Goal: Task Accomplishment & Management: Manage account settings

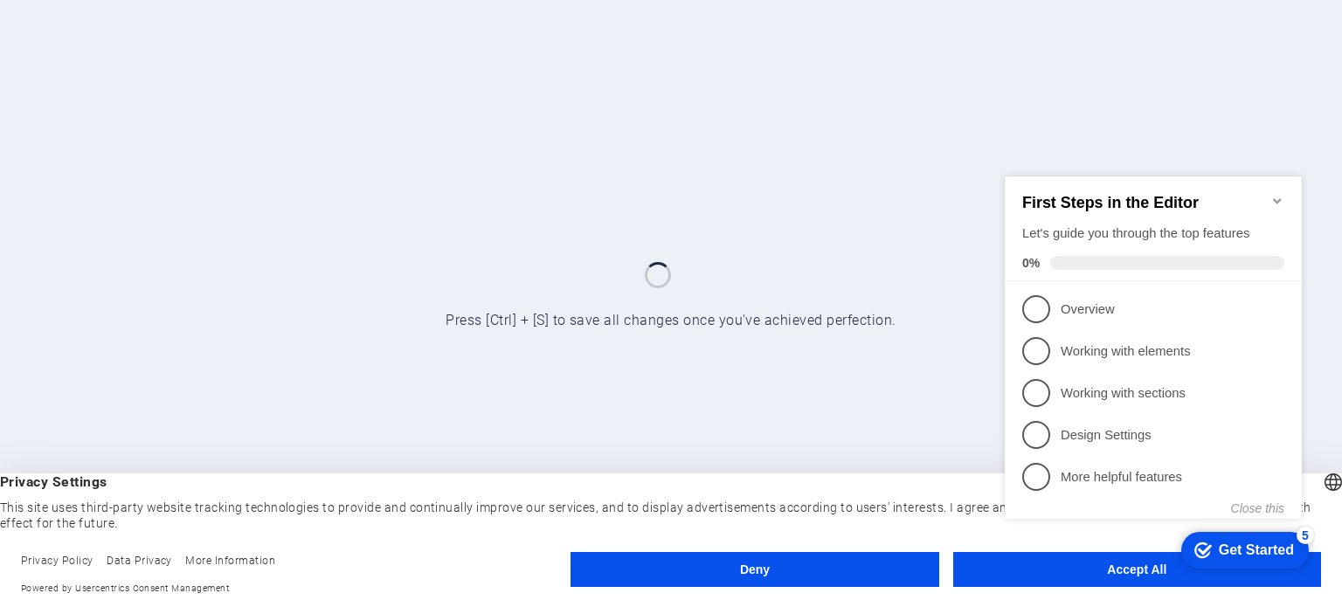
click at [1131, 579] on appcues-checklist "Contextual help checklist present on screen" at bounding box center [1157, 365] width 318 height 431
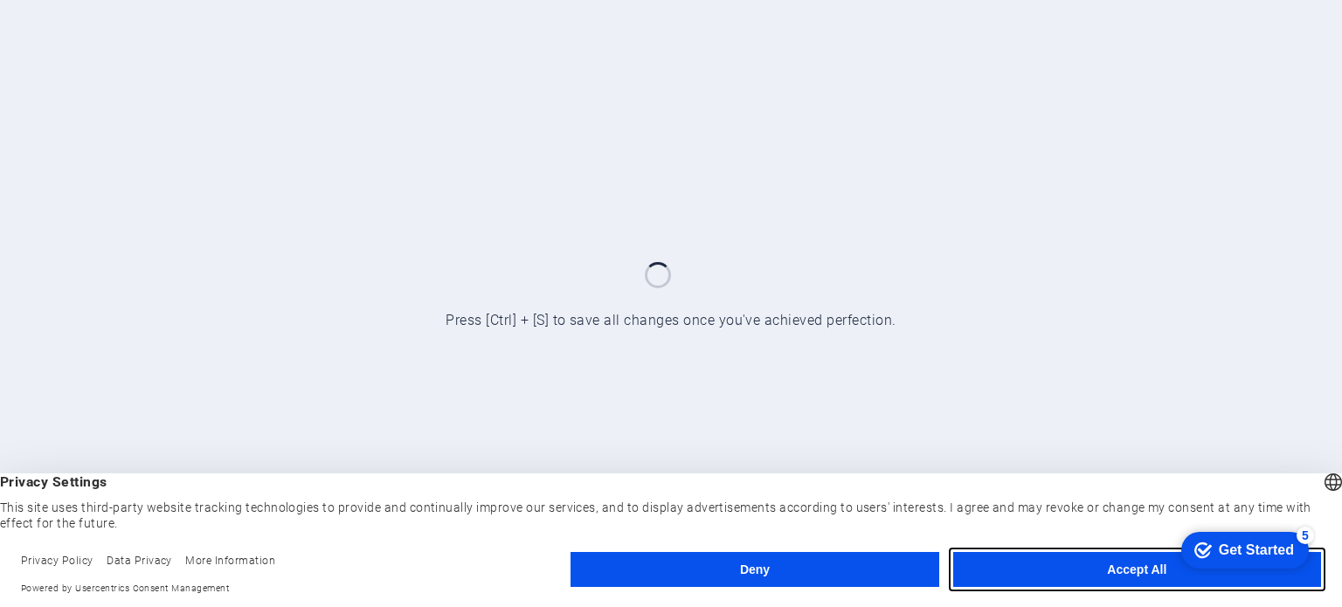
click at [1129, 572] on button "Accept All" at bounding box center [1137, 569] width 368 height 35
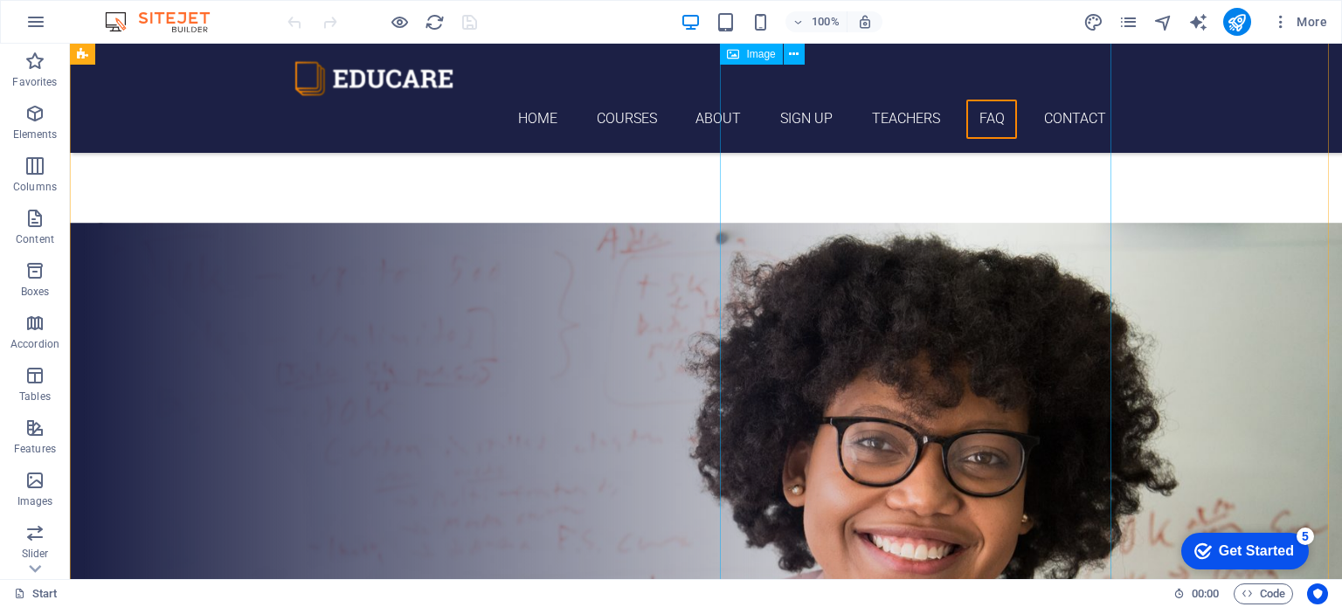
scroll to position [6576, 0]
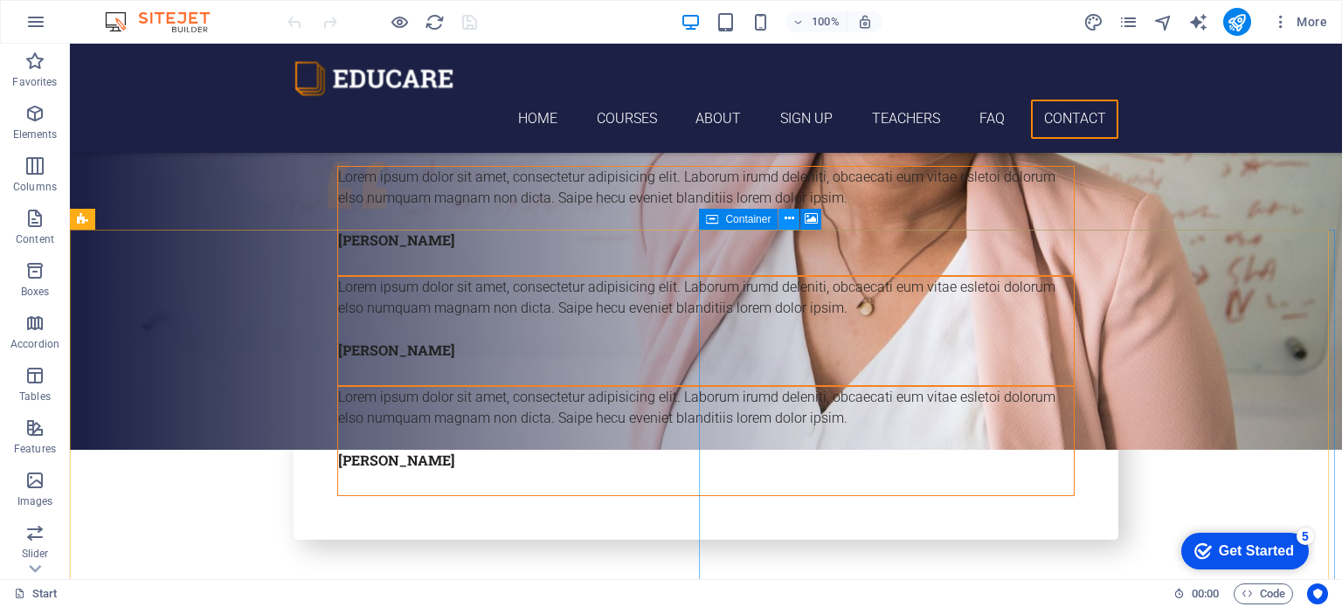
click at [792, 215] on icon at bounding box center [790, 219] width 10 height 18
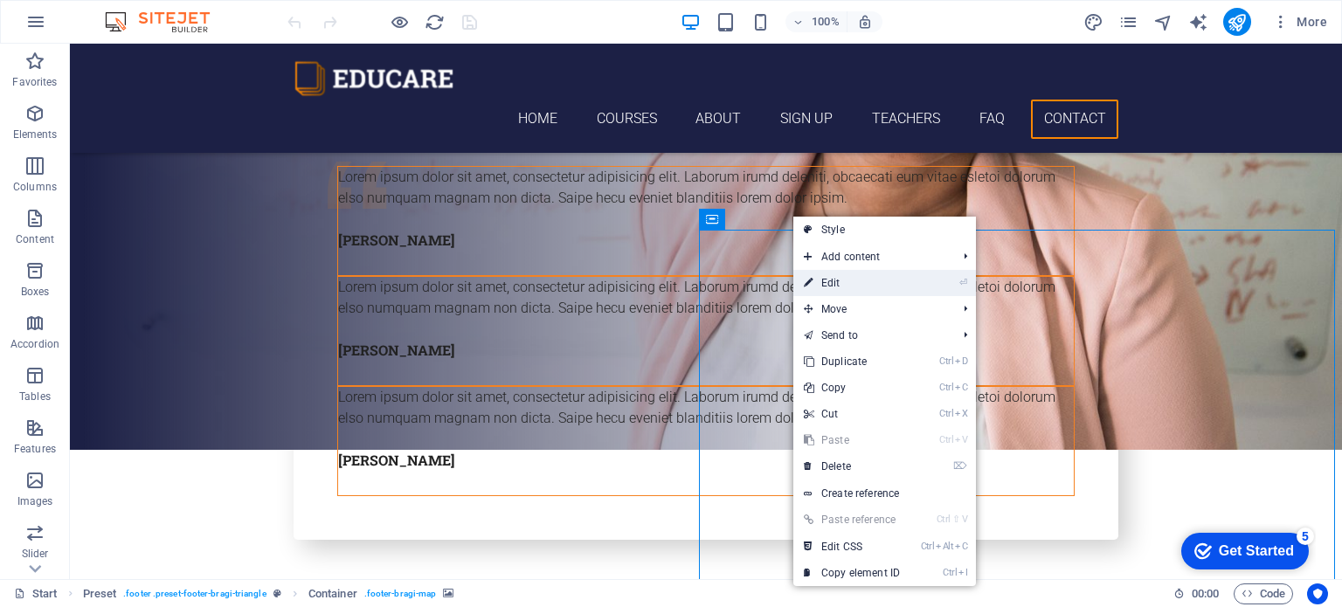
click at [868, 280] on link "⏎ Edit" at bounding box center [852, 283] width 117 height 26
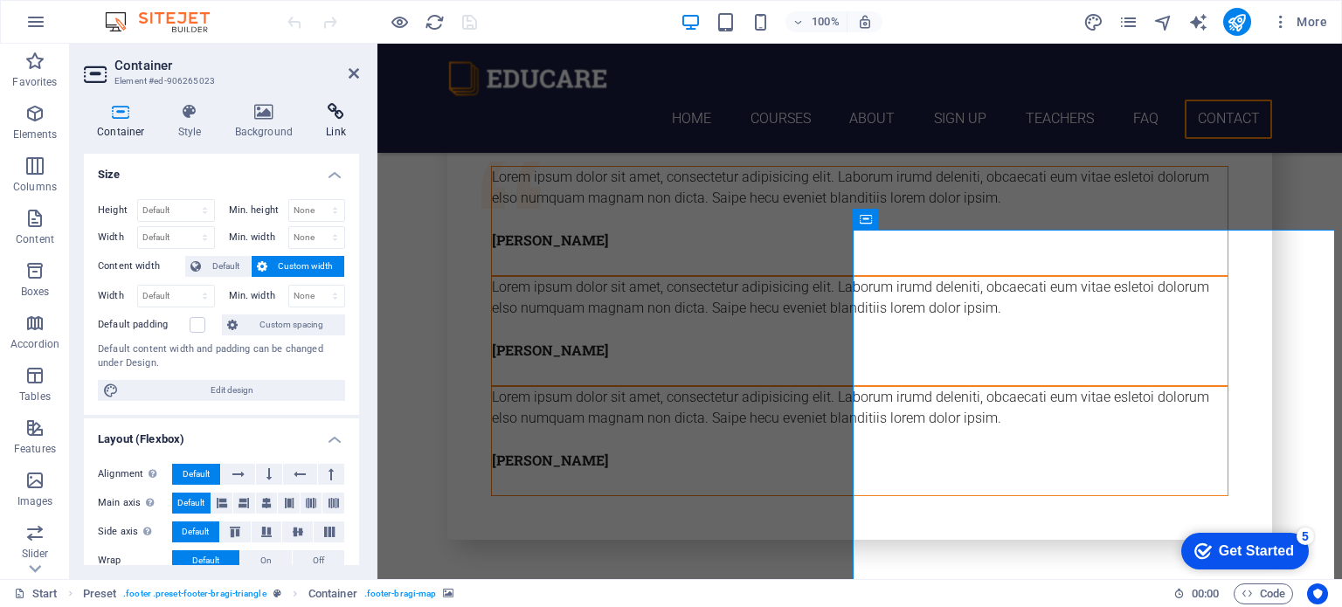
click at [343, 119] on icon at bounding box center [336, 111] width 46 height 17
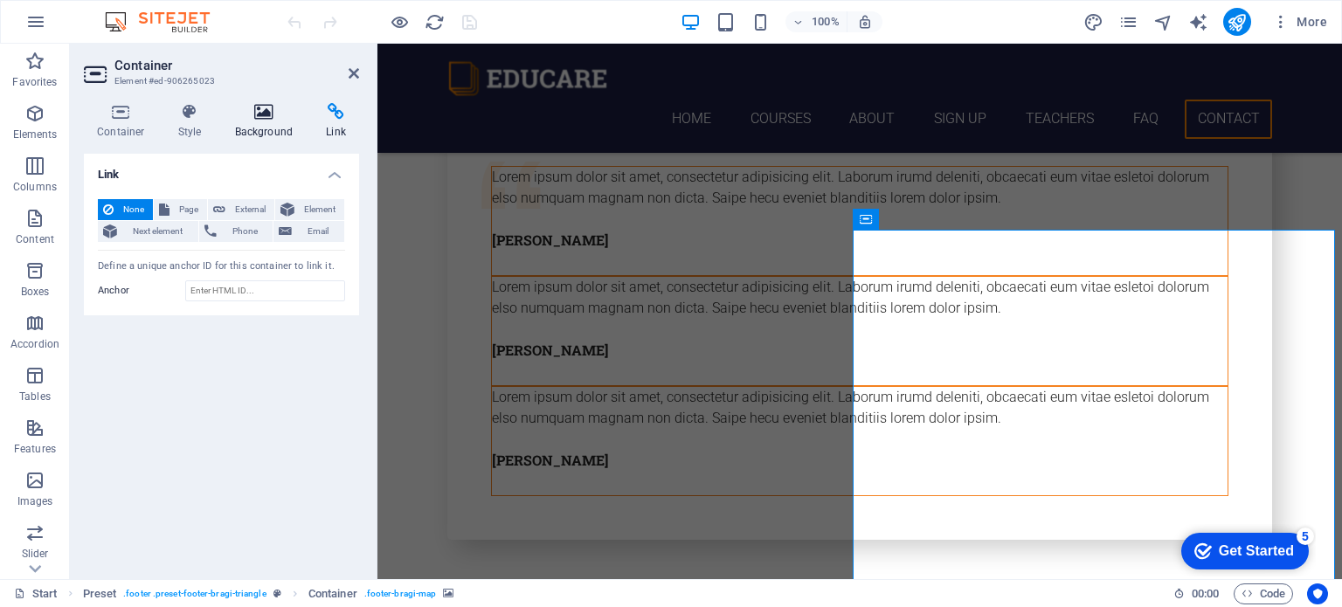
click at [283, 122] on h4 "Background" at bounding box center [268, 121] width 92 height 37
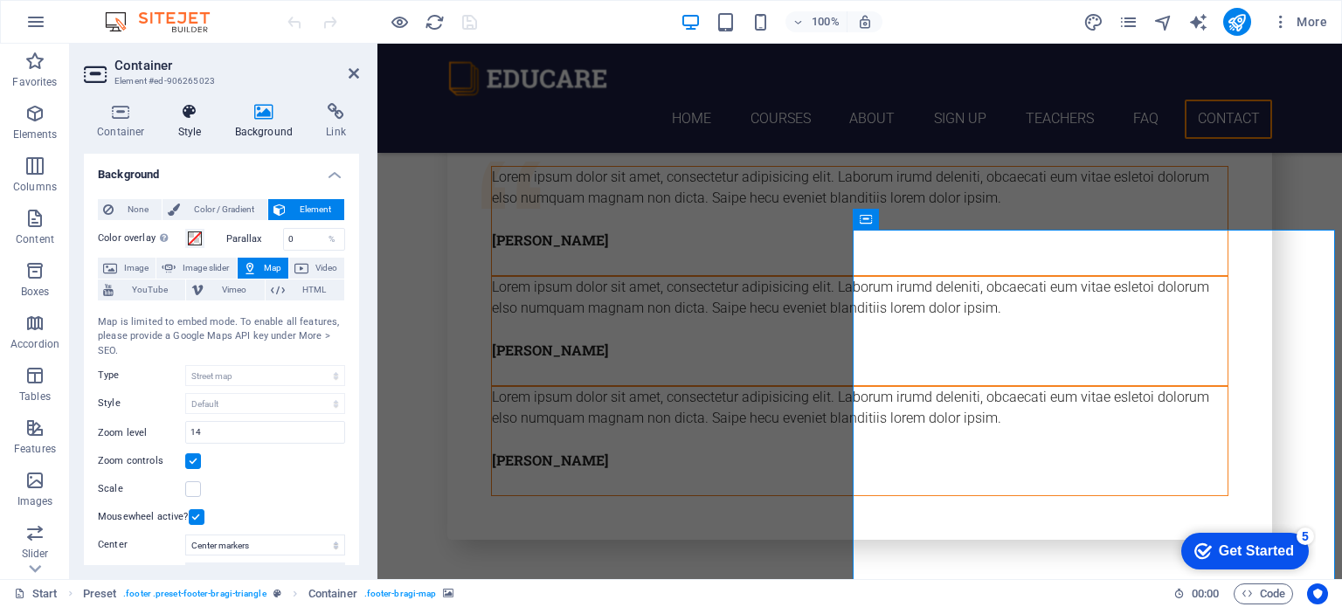
click at [191, 114] on icon at bounding box center [190, 111] width 50 height 17
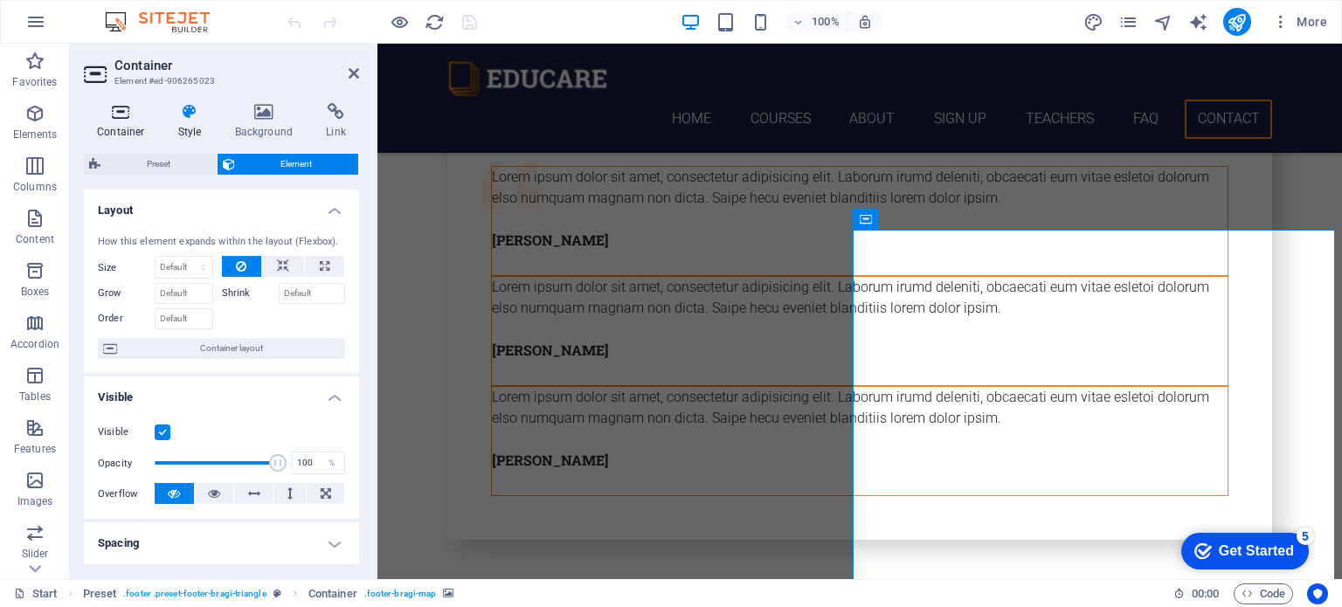
click at [115, 121] on h4 "Container" at bounding box center [124, 121] width 81 height 37
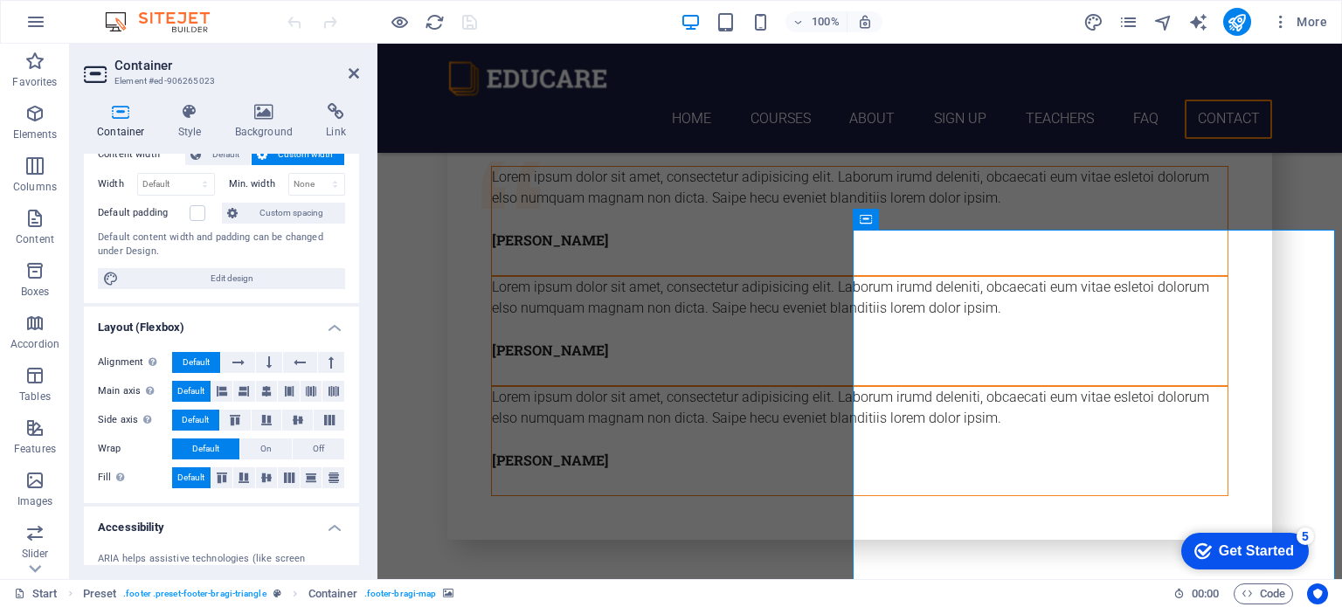
scroll to position [0, 0]
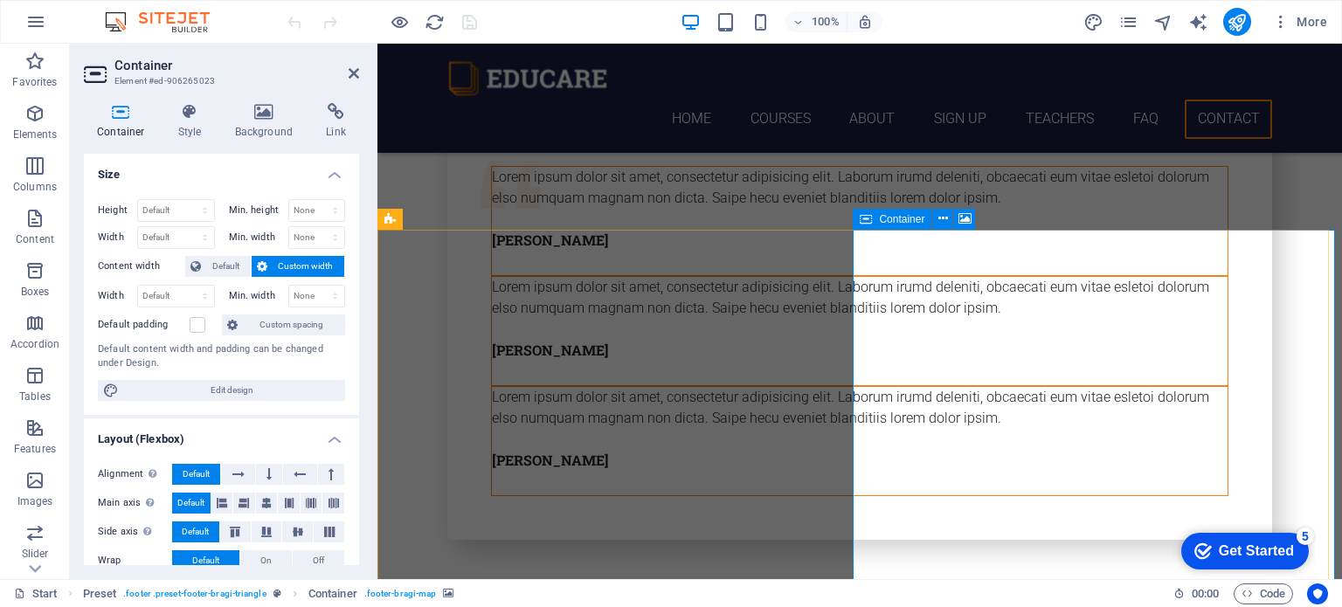
click at [944, 220] on icon at bounding box center [944, 219] width 10 height 18
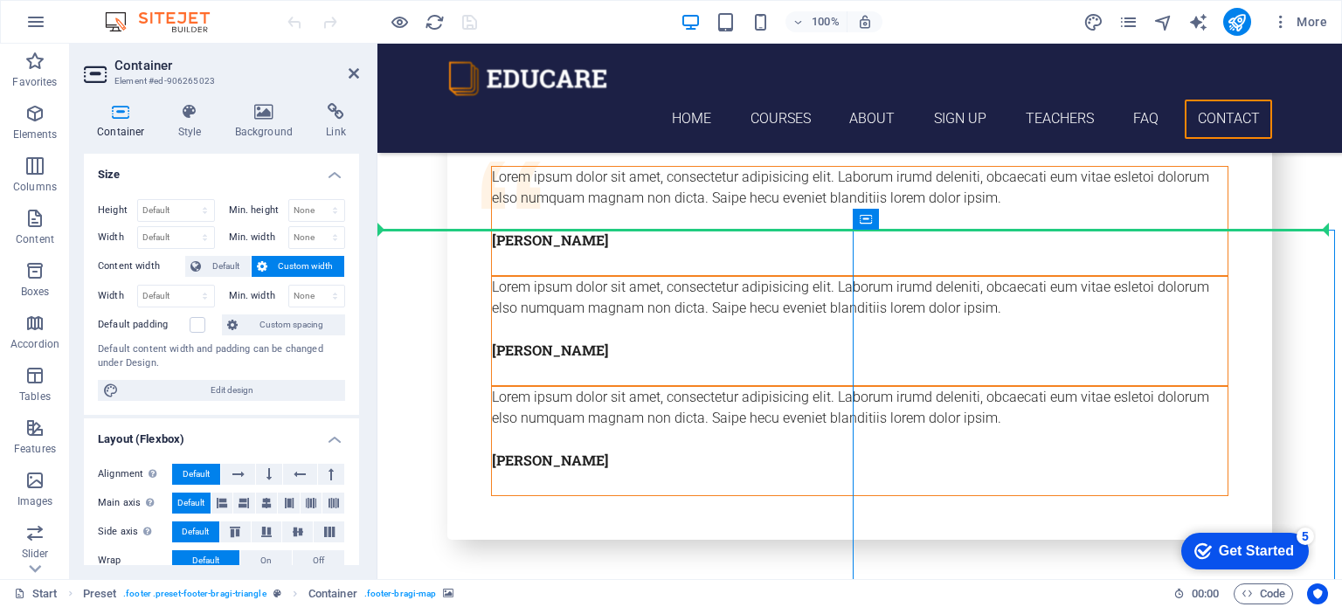
drag, startPoint x: 1284, startPoint y: 261, endPoint x: 780, endPoint y: 198, distance: 507.3
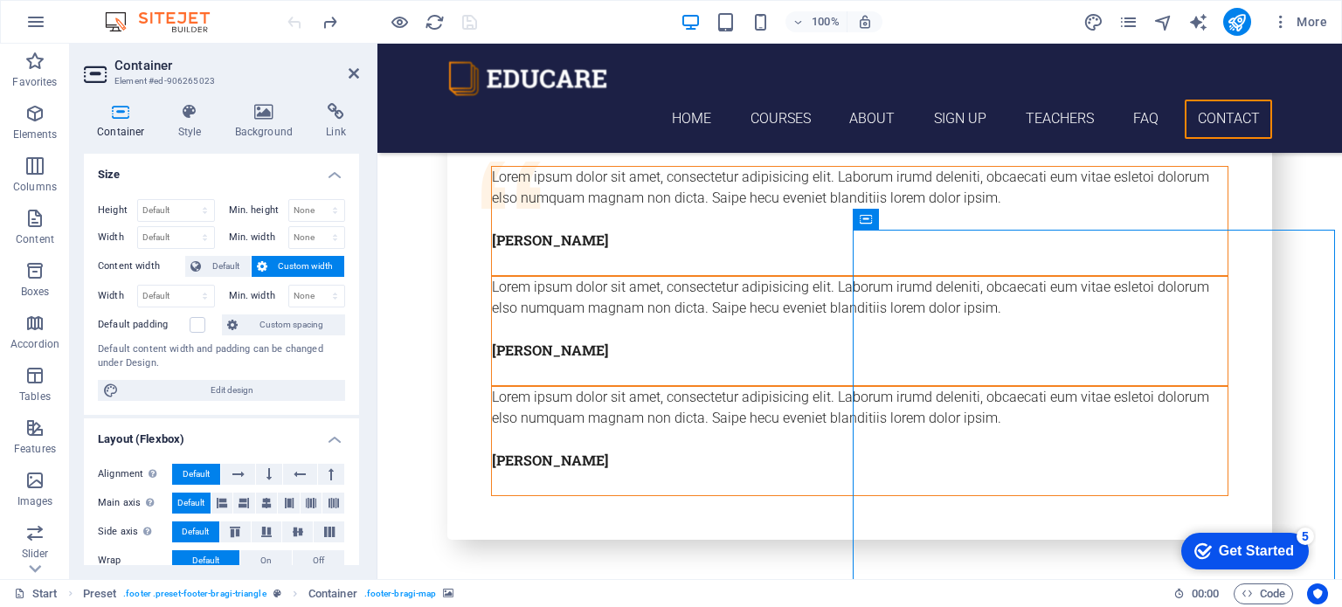
click at [939, 216] on icon at bounding box center [944, 219] width 10 height 18
click at [483, 221] on span "Container" at bounding box center [475, 219] width 45 height 10
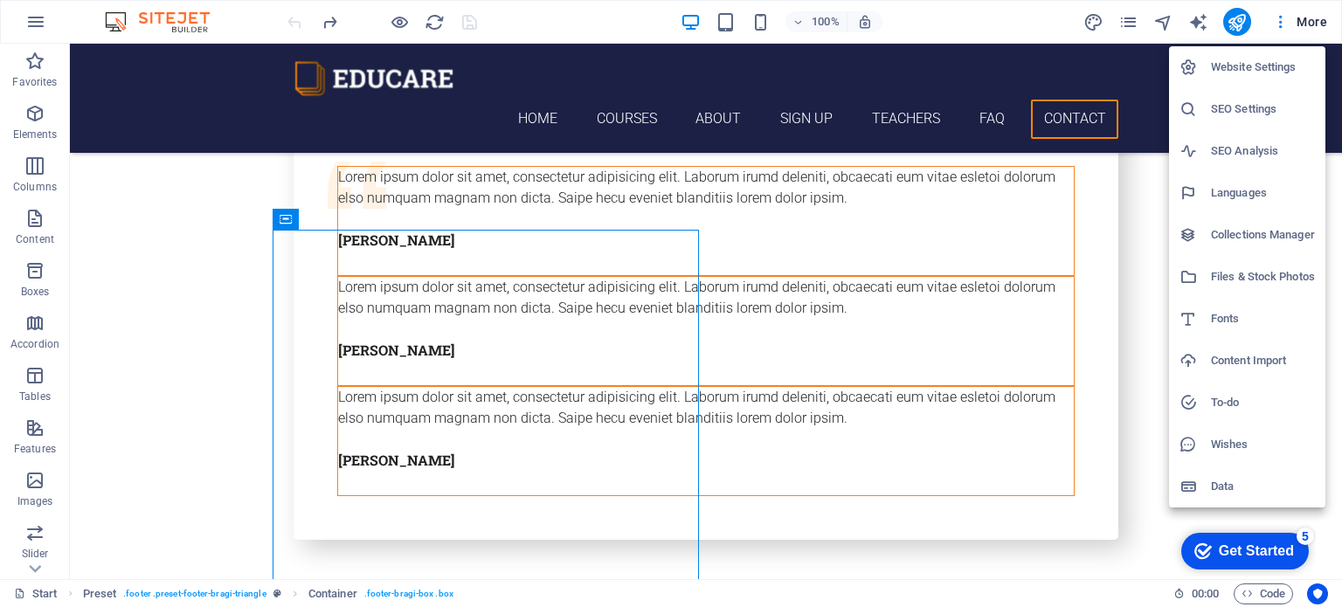
click at [1234, 482] on h6 "Data" at bounding box center [1263, 486] width 104 height 21
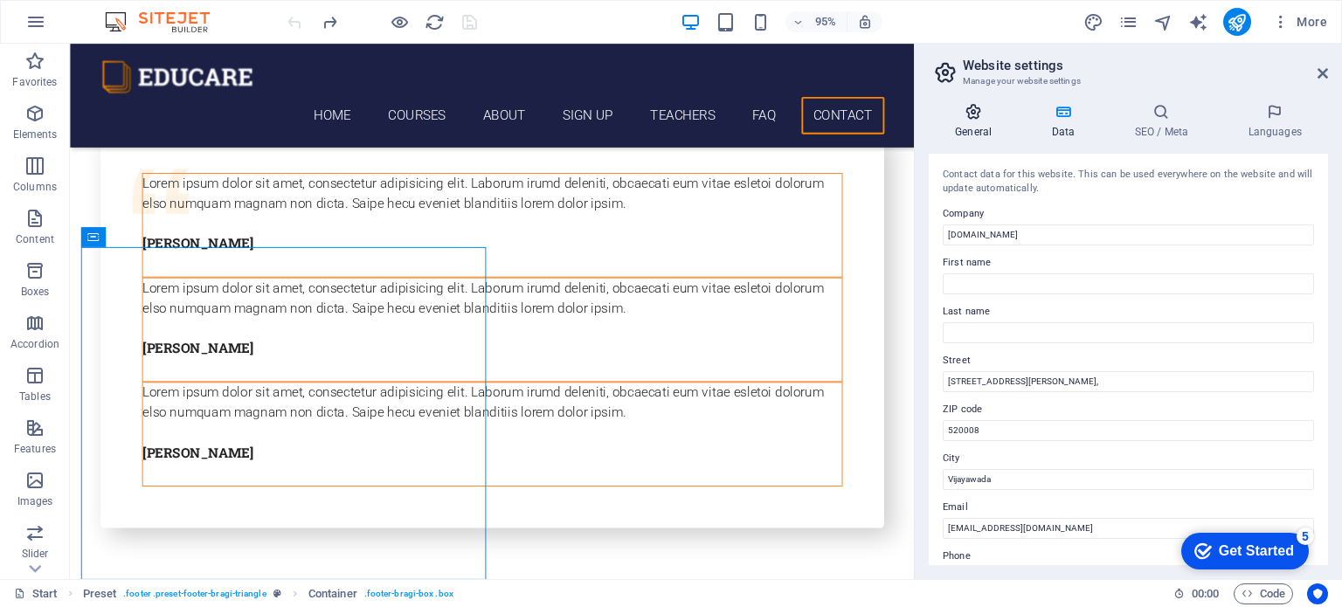
click at [969, 118] on icon at bounding box center [973, 111] width 89 height 17
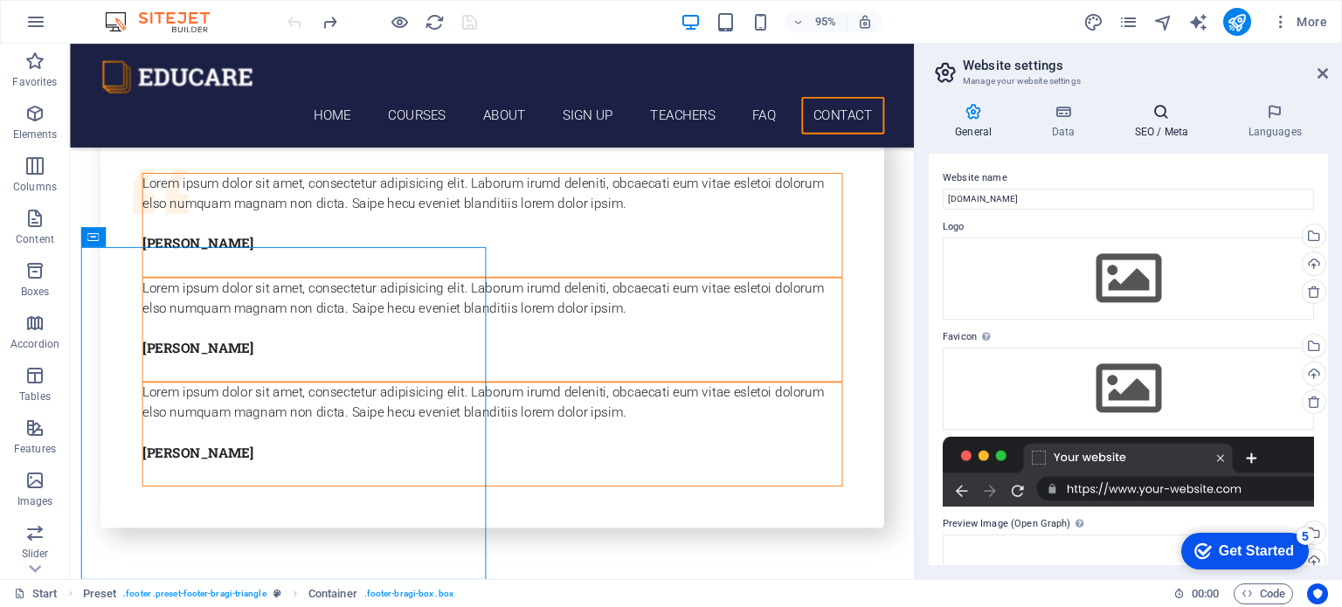
click at [1163, 128] on h4 "SEO / Meta" at bounding box center [1165, 121] width 114 height 37
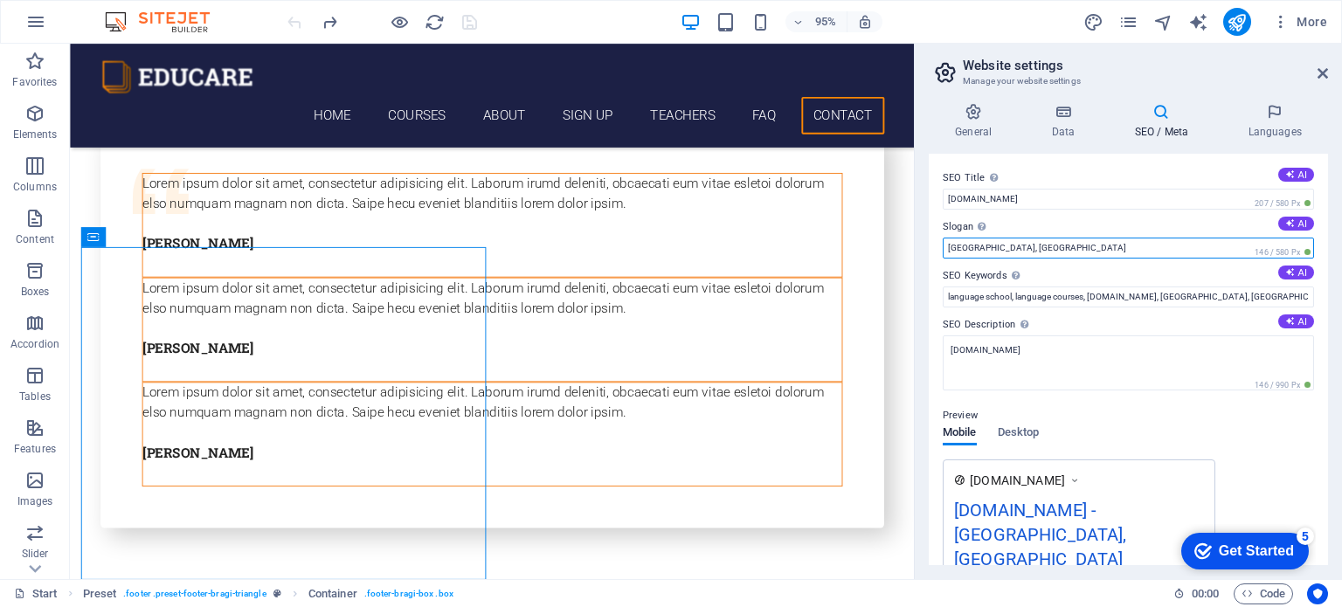
click at [1050, 246] on input "San Antonio, TX" at bounding box center [1128, 248] width 371 height 21
drag, startPoint x: 1068, startPoint y: 247, endPoint x: 947, endPoint y: 250, distance: 120.6
click at [947, 250] on input "San Antonio, TX" at bounding box center [1128, 248] width 371 height 21
drag, startPoint x: 1112, startPoint y: 288, endPoint x: 957, endPoint y: 255, distance: 158.2
type input "Learn German with [PERSON_NAME]"
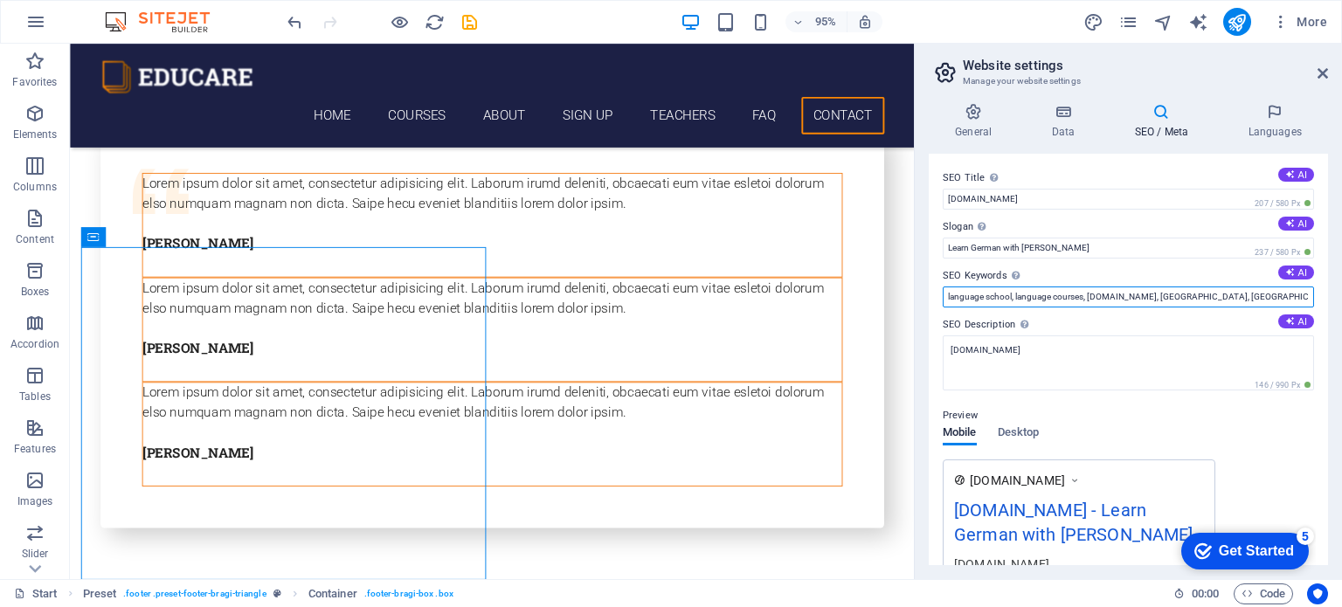
click at [1134, 293] on input "language school, language courses, lexikainternational.com, San Antonio, TX" at bounding box center [1128, 297] width 371 height 21
drag, startPoint x: 1182, startPoint y: 294, endPoint x: 1255, endPoint y: 296, distance: 73.5
click at [1255, 296] on input "language school, language courses, lexikainternational.com, San Antonio, TX" at bounding box center [1128, 297] width 371 height 21
type input "language school, language courses, [DOMAIN_NAME], [GEOGRAPHIC_DATA]"
click at [1034, 433] on span "Desktop" at bounding box center [1019, 434] width 42 height 24
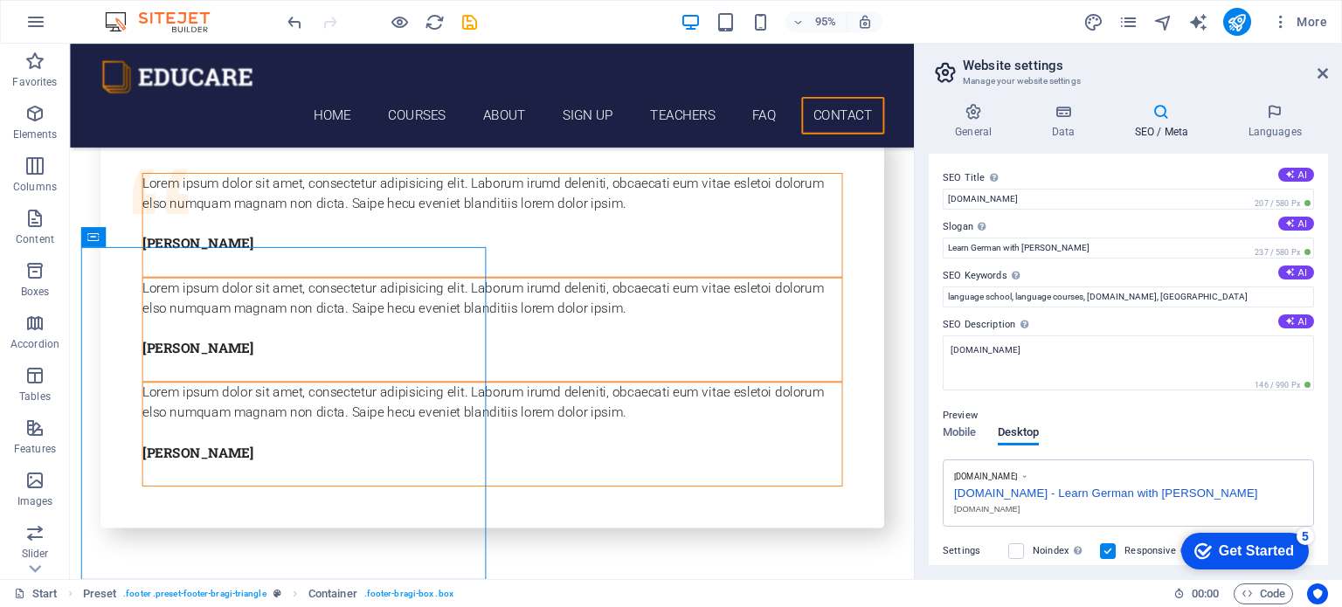
click at [1171, 112] on icon at bounding box center [1161, 111] width 107 height 17
click at [1280, 118] on icon at bounding box center [1275, 111] width 107 height 17
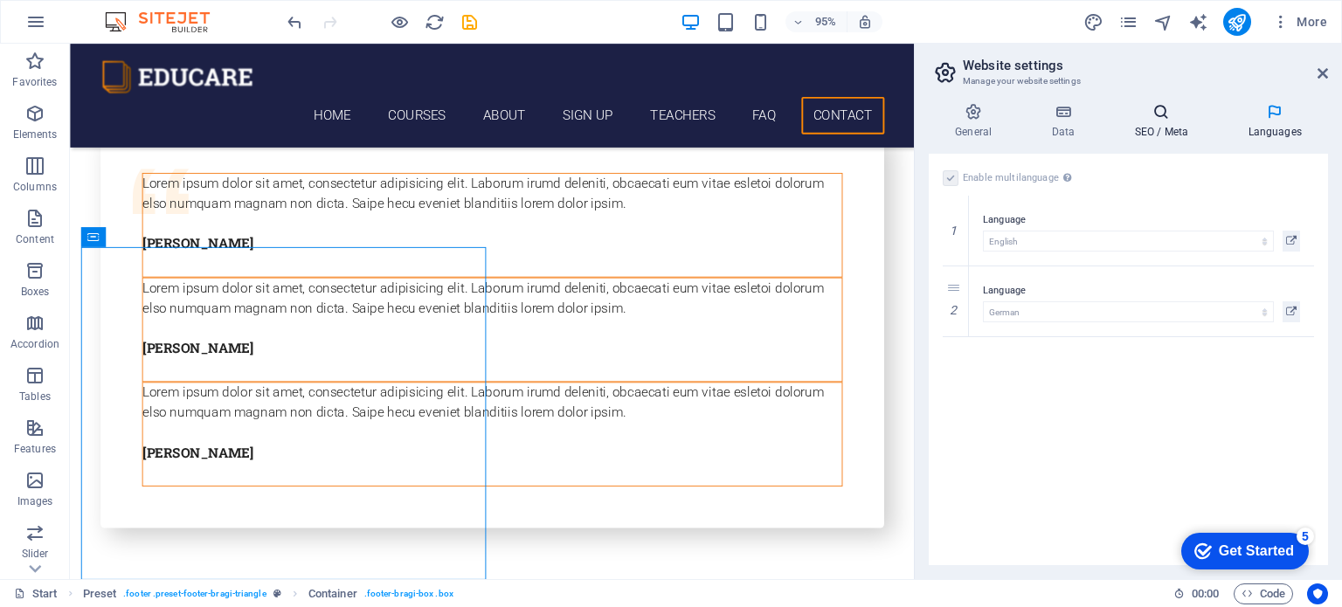
click at [1164, 121] on h4 "SEO / Meta" at bounding box center [1165, 121] width 114 height 37
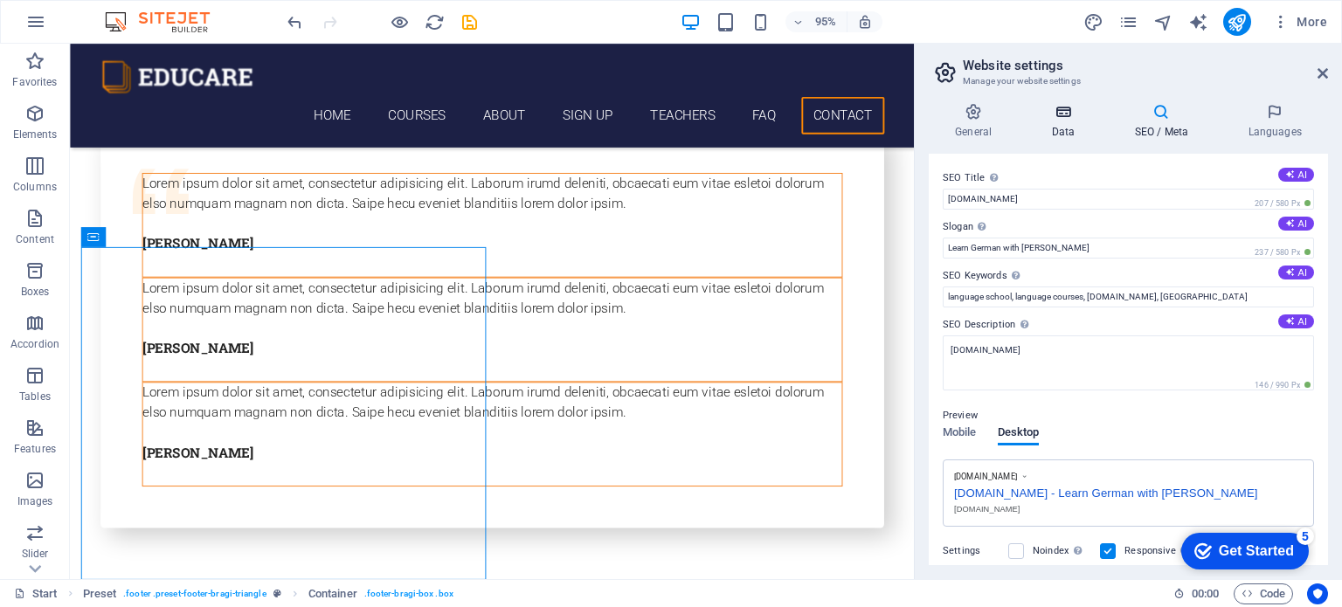
click at [1066, 118] on icon at bounding box center [1063, 111] width 76 height 17
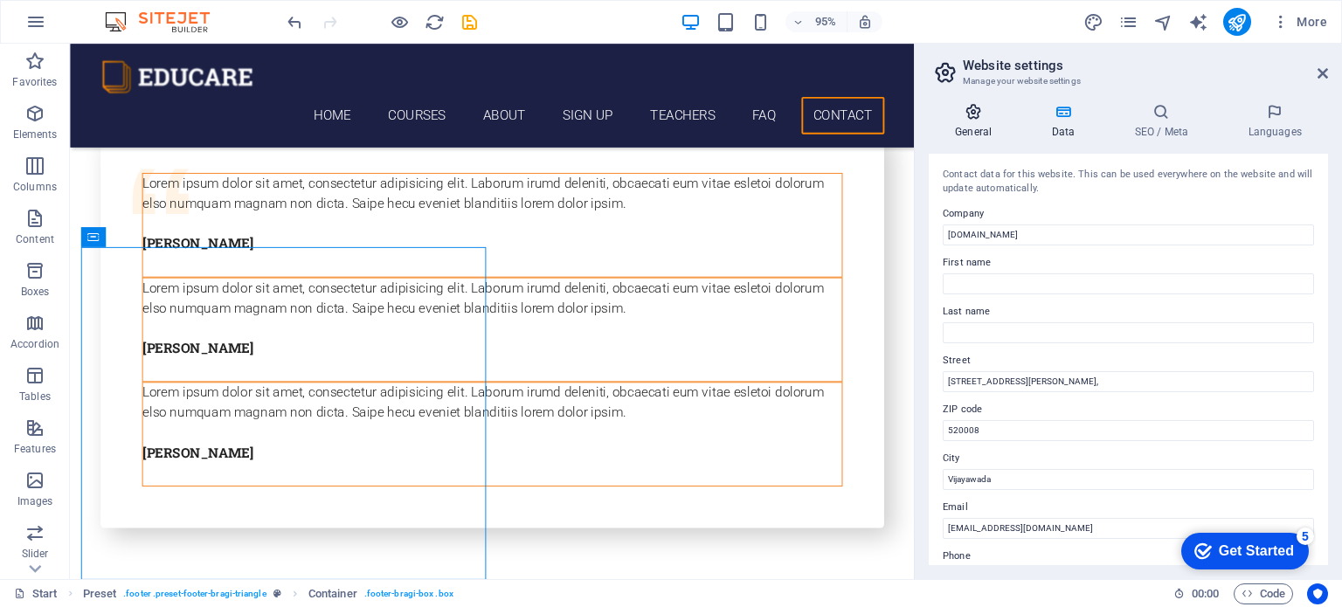
click at [974, 114] on icon at bounding box center [973, 111] width 89 height 17
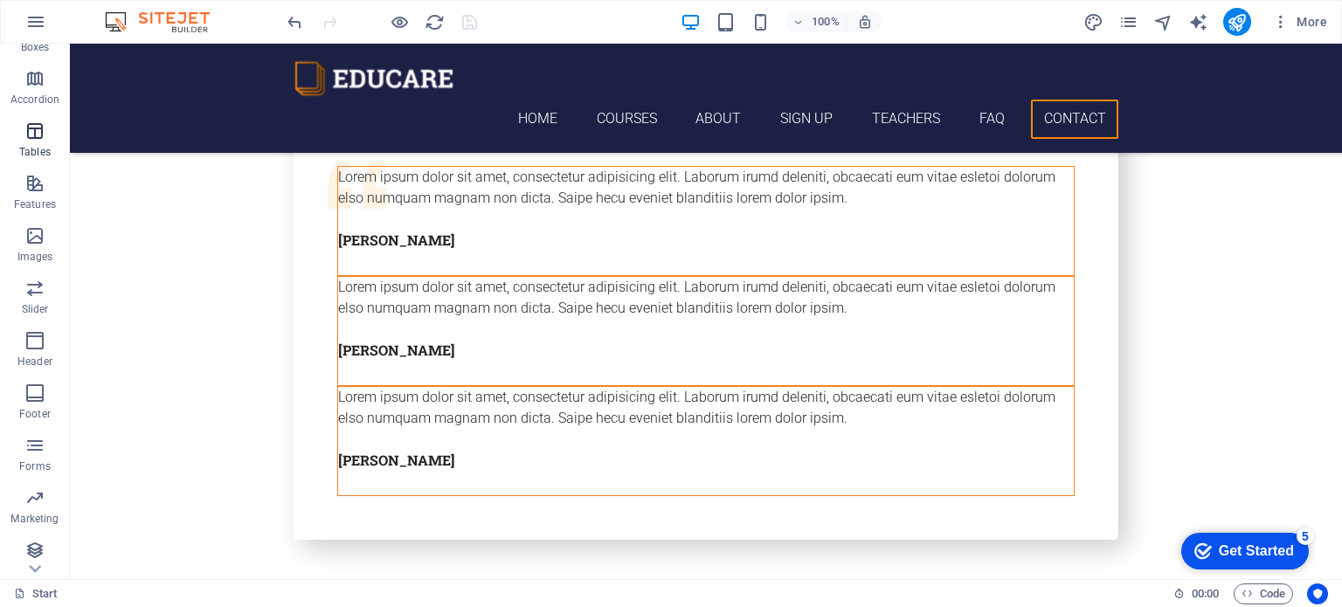
scroll to position [250, 0]
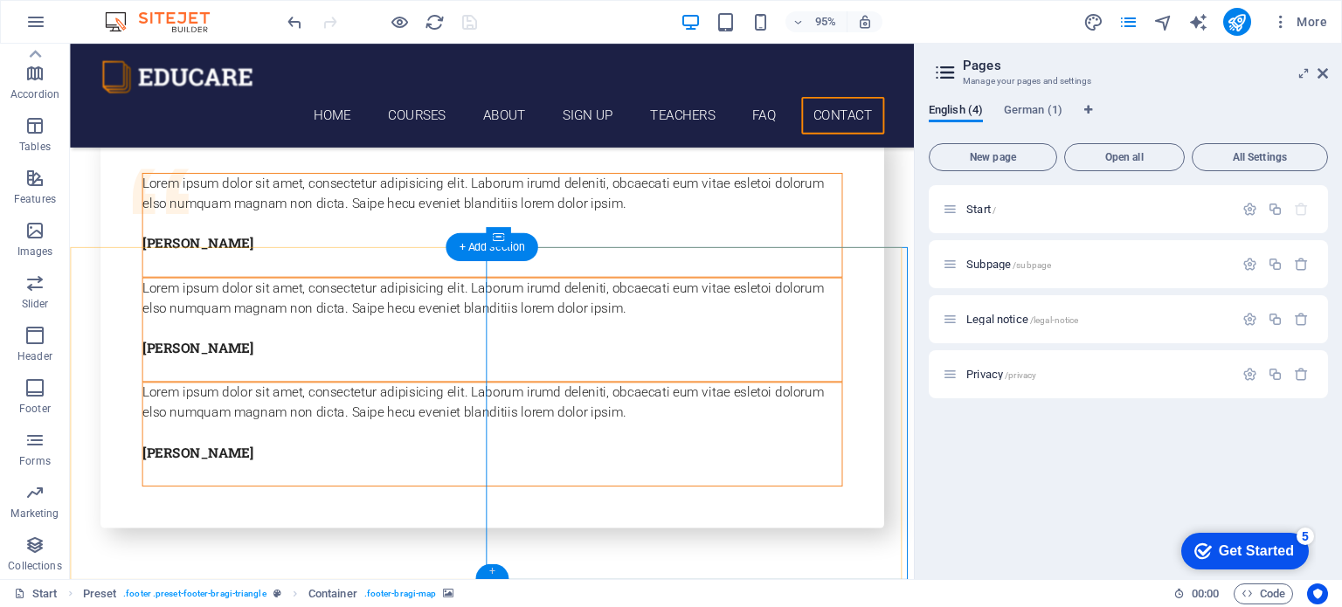
click at [493, 577] on div "+" at bounding box center [491, 571] width 32 height 15
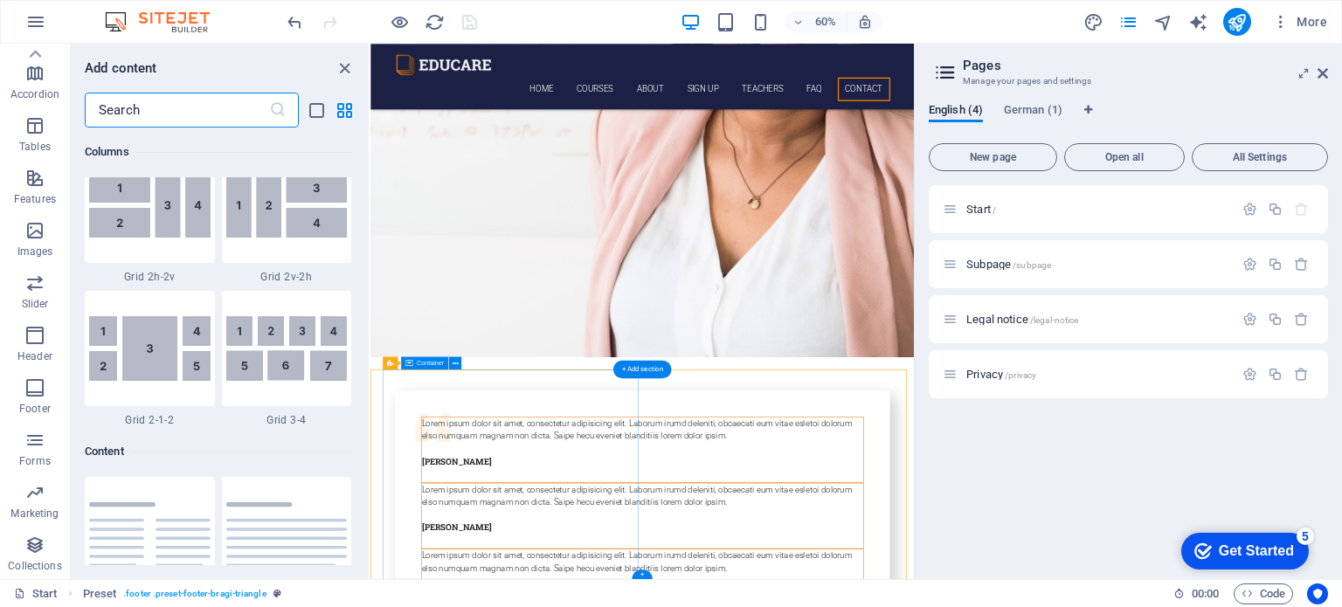
scroll to position [3058, 0]
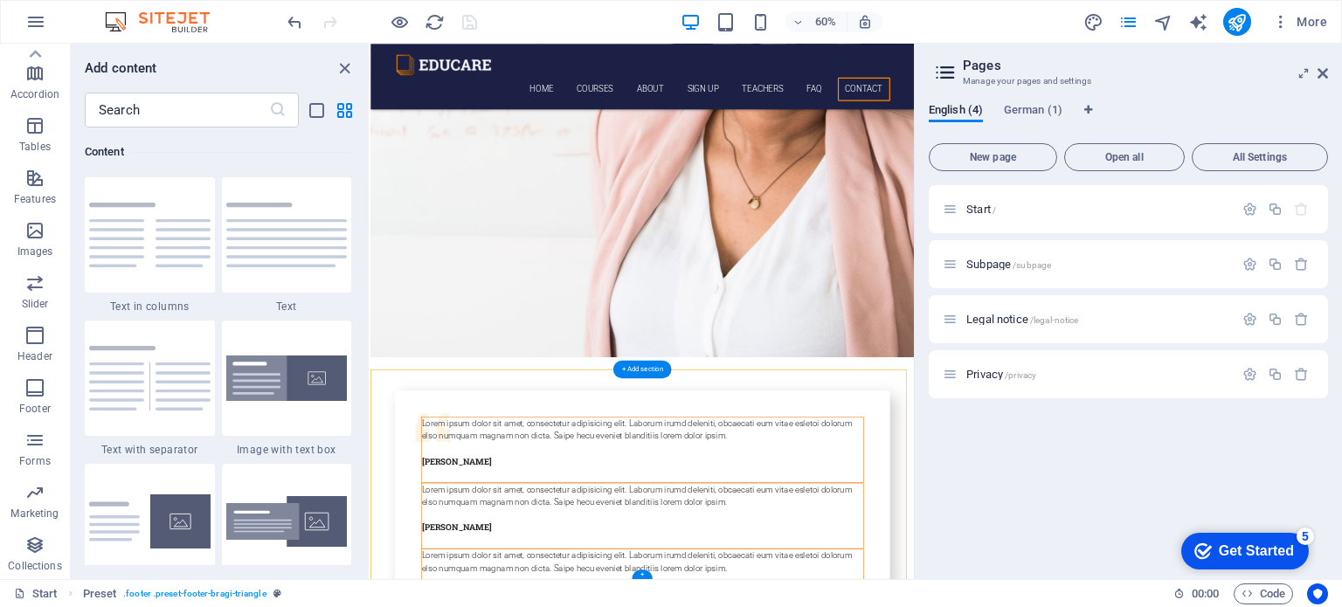
click at [1037, 107] on span "German (1)" at bounding box center [1033, 112] width 59 height 24
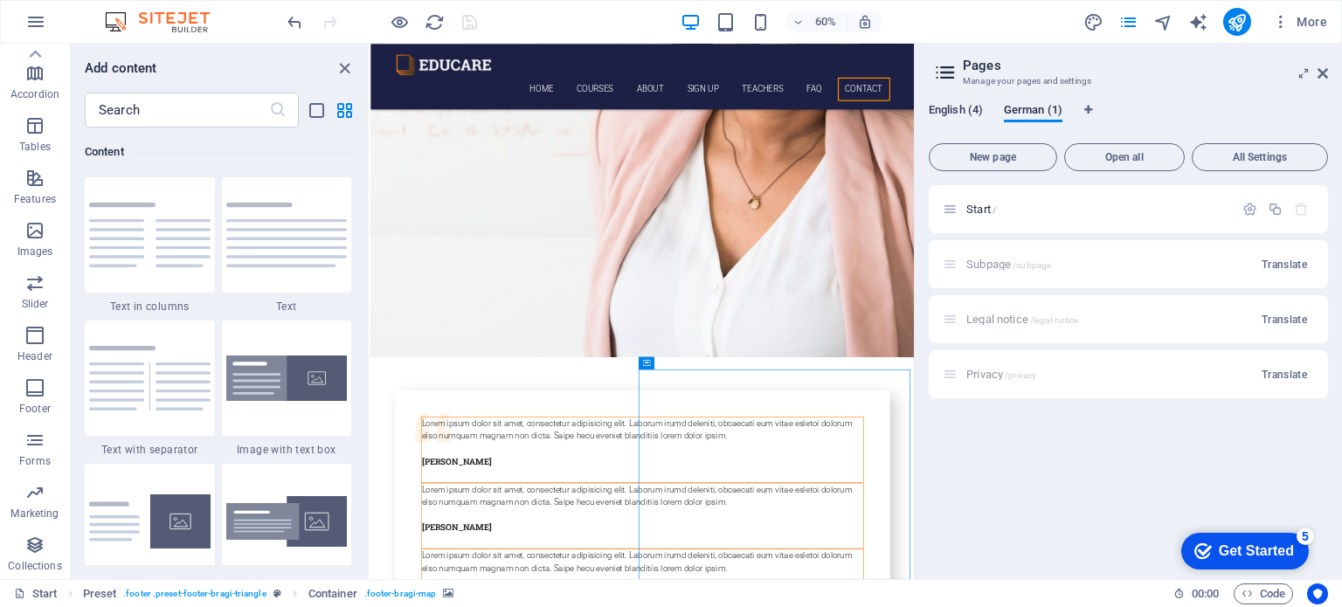
click at [939, 111] on span "English (4)" at bounding box center [956, 112] width 54 height 24
click at [996, 261] on span "Subpage /subpage" at bounding box center [1009, 264] width 85 height 13
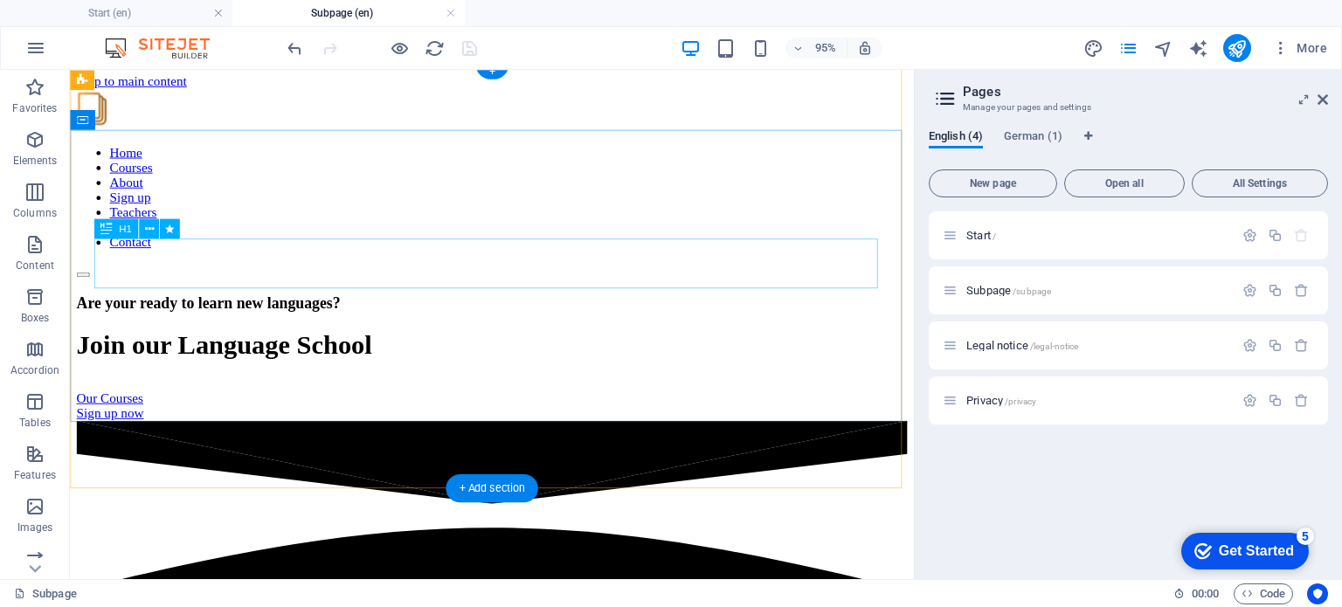
scroll to position [0, 0]
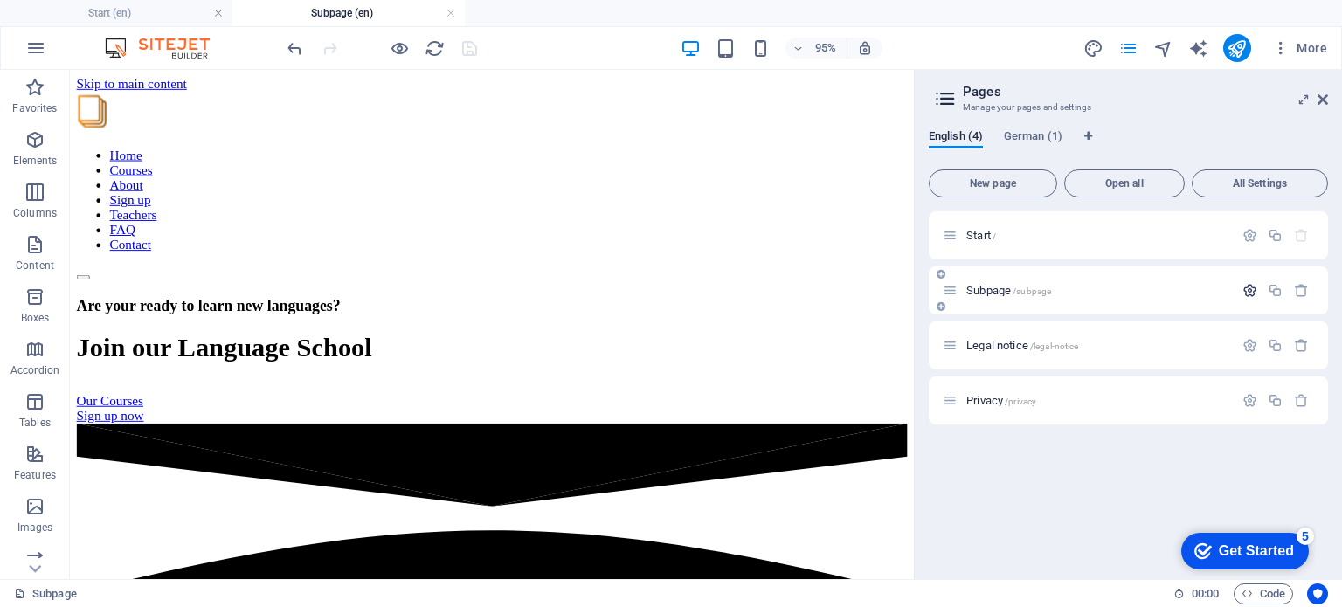
click at [1250, 289] on icon "button" at bounding box center [1250, 290] width 15 height 15
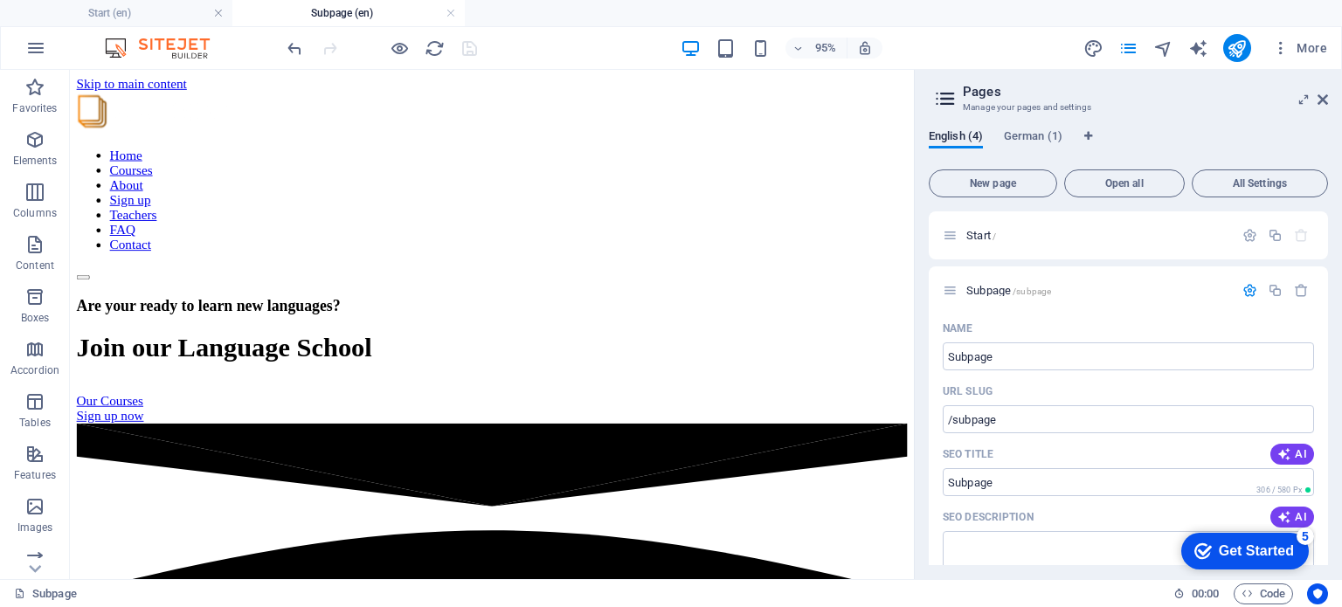
click at [946, 93] on icon at bounding box center [945, 99] width 26 height 24
click at [1324, 98] on icon at bounding box center [1323, 100] width 10 height 14
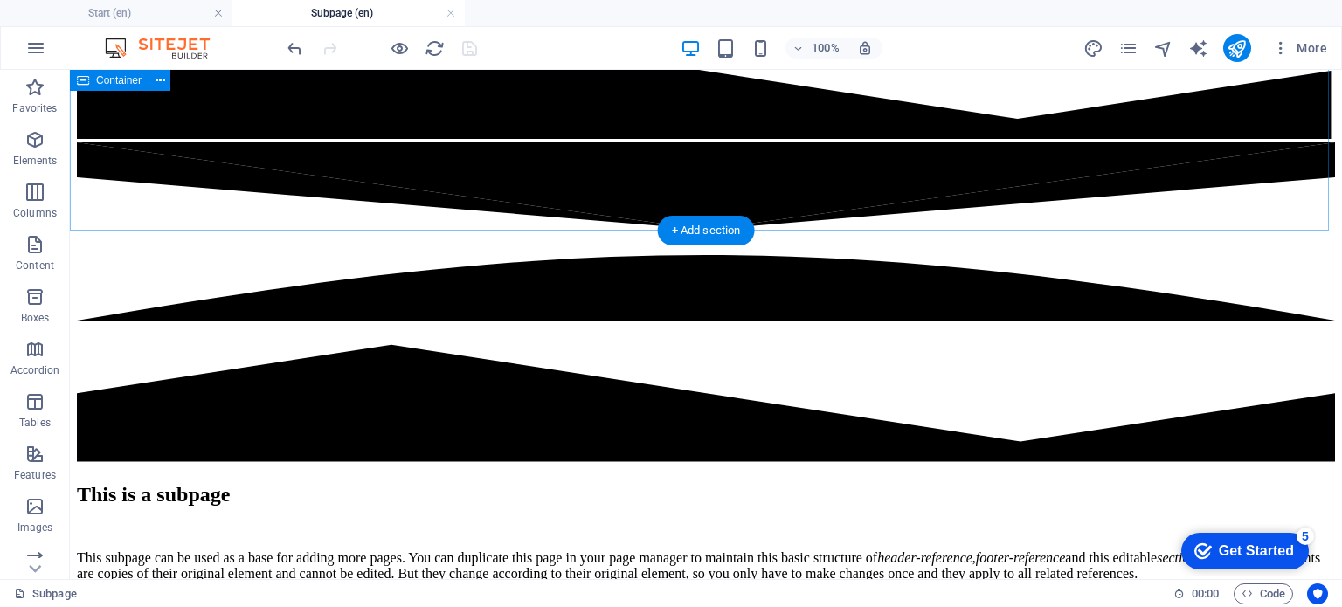
scroll to position [657, 0]
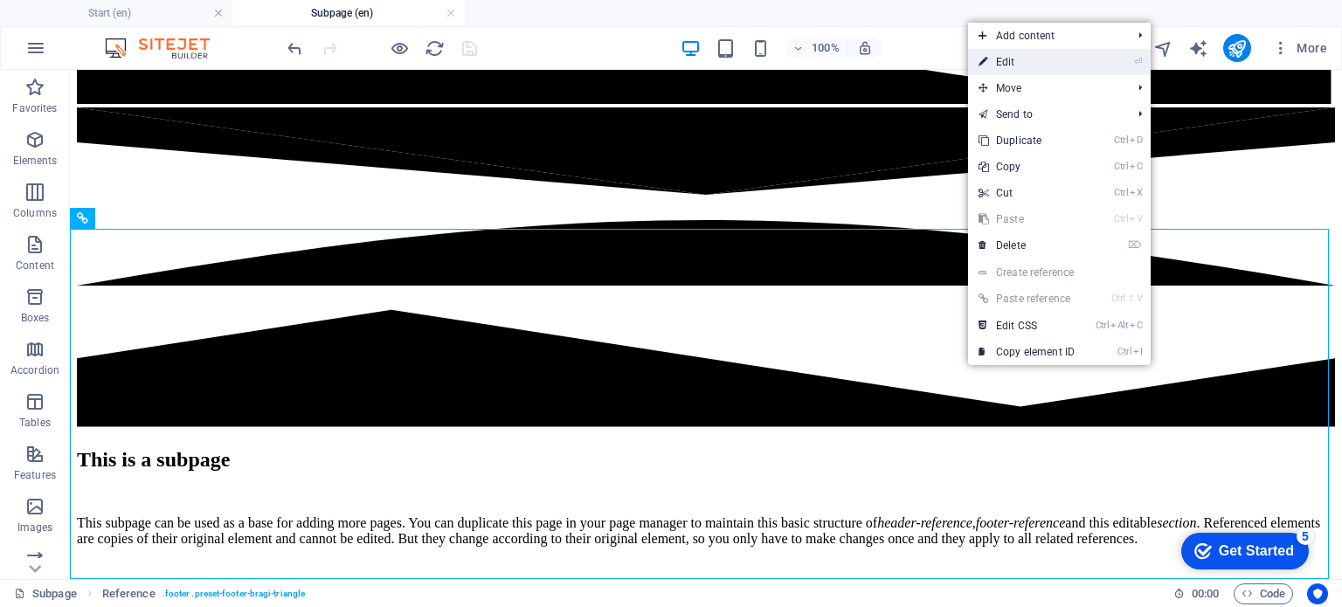
click at [1021, 66] on link "⏎ Edit" at bounding box center [1026, 62] width 117 height 26
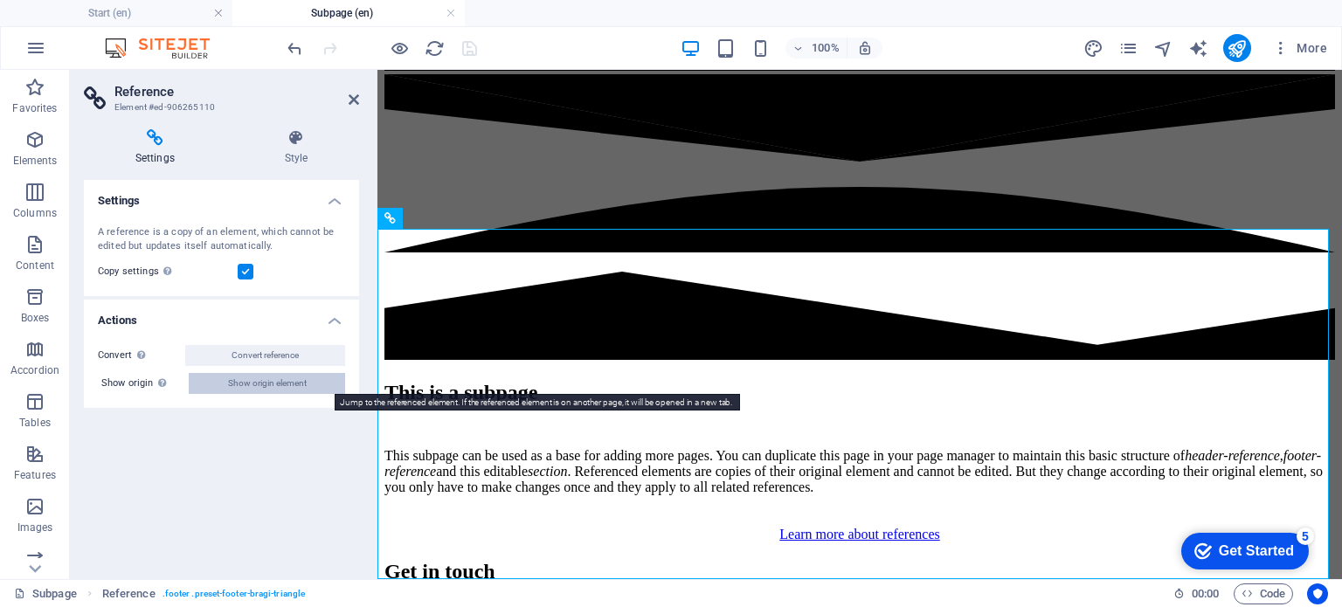
click at [280, 385] on span "Show origin element" at bounding box center [267, 383] width 79 height 21
select select "footer"
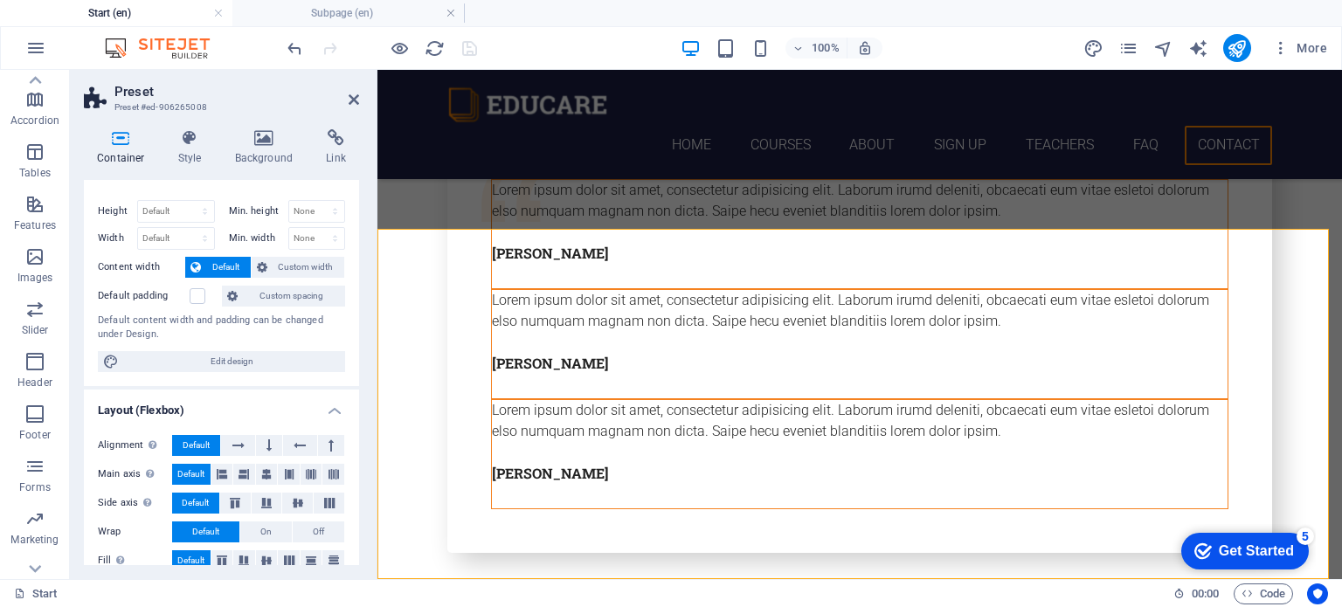
scroll to position [0, 0]
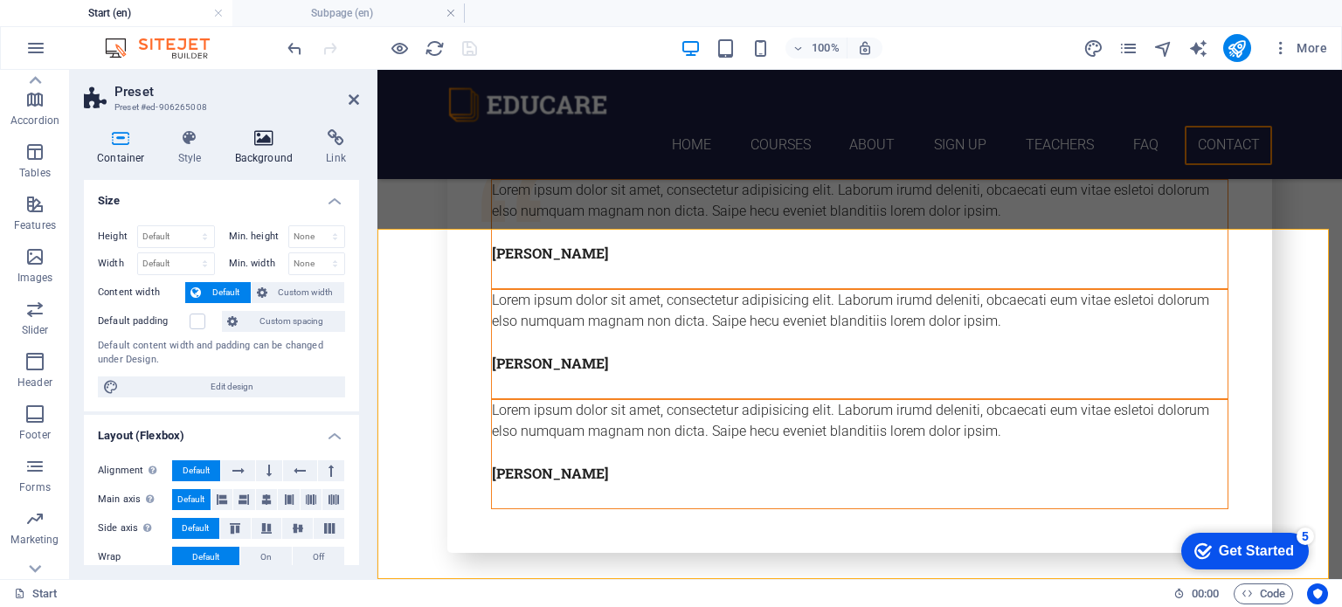
click at [265, 142] on icon at bounding box center [264, 137] width 85 height 17
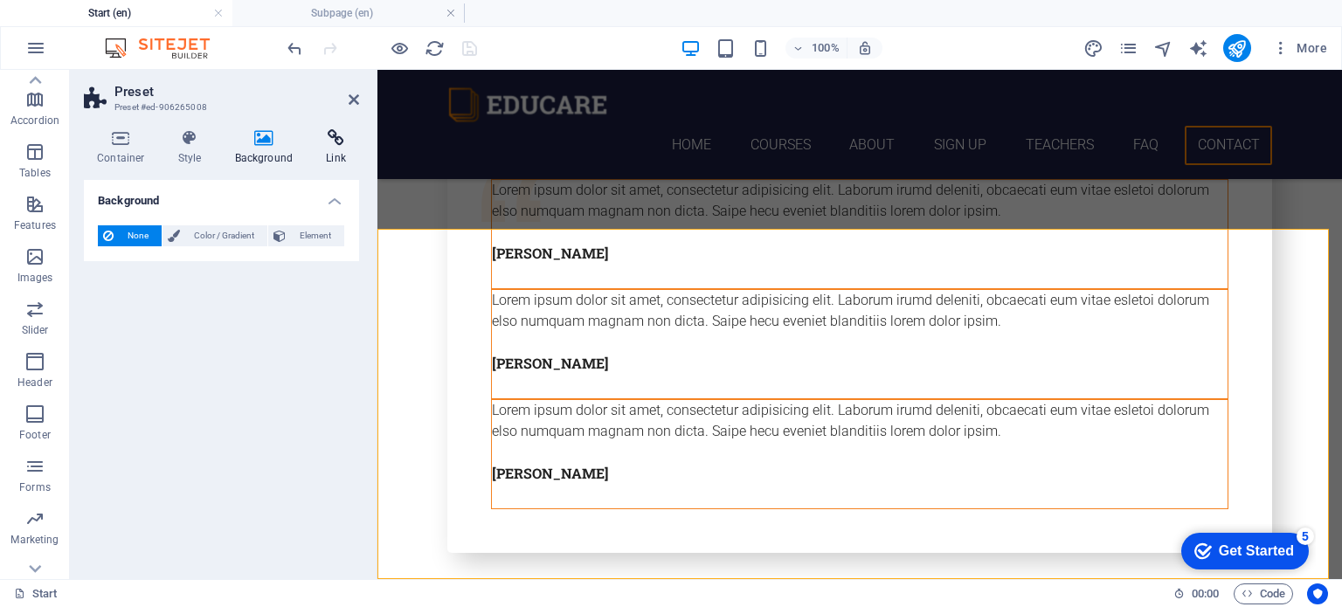
click at [335, 135] on icon at bounding box center [336, 137] width 46 height 17
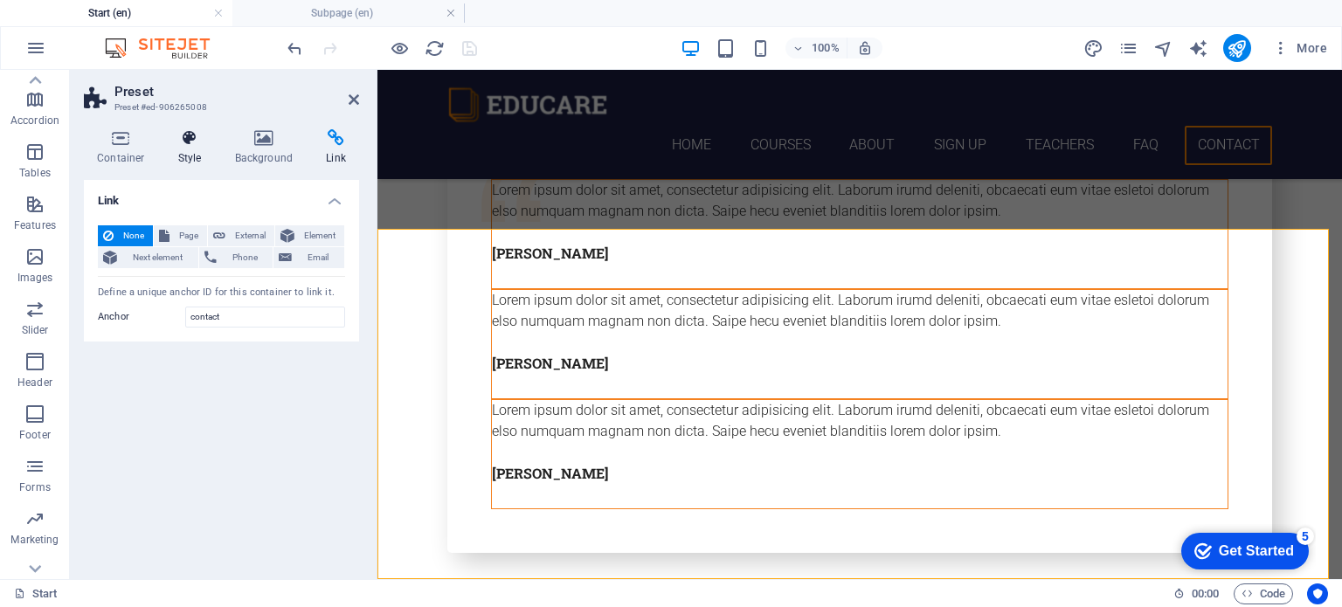
click at [185, 139] on icon at bounding box center [190, 137] width 50 height 17
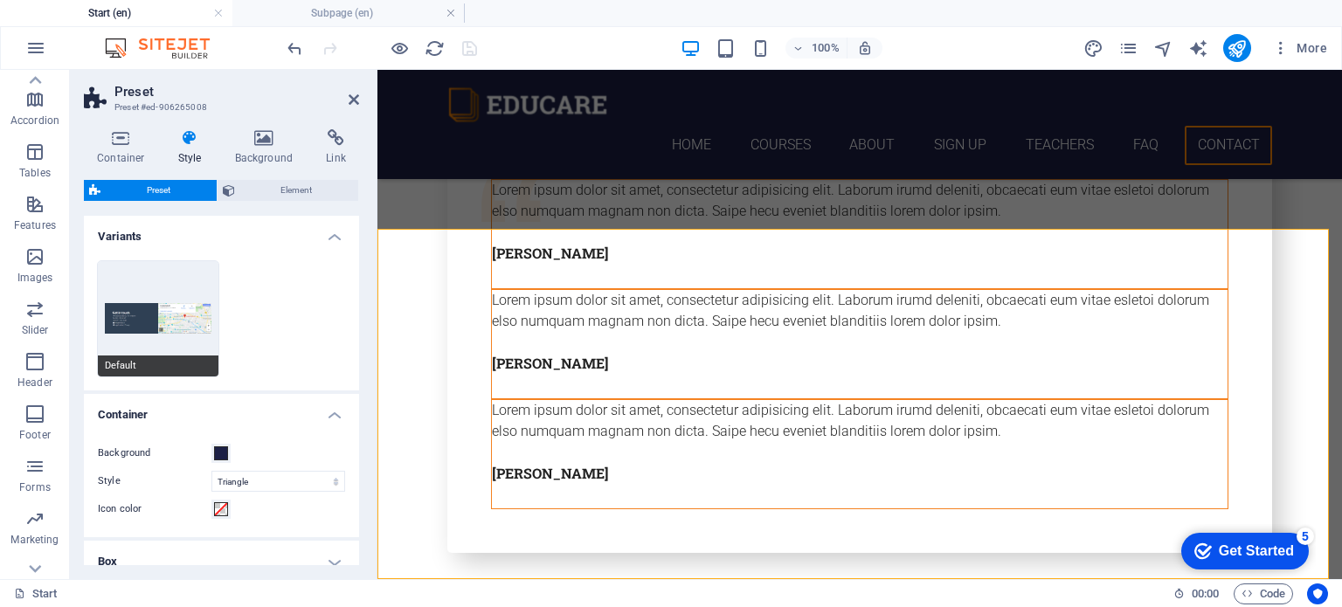
click at [174, 315] on button "Default" at bounding box center [158, 318] width 121 height 115
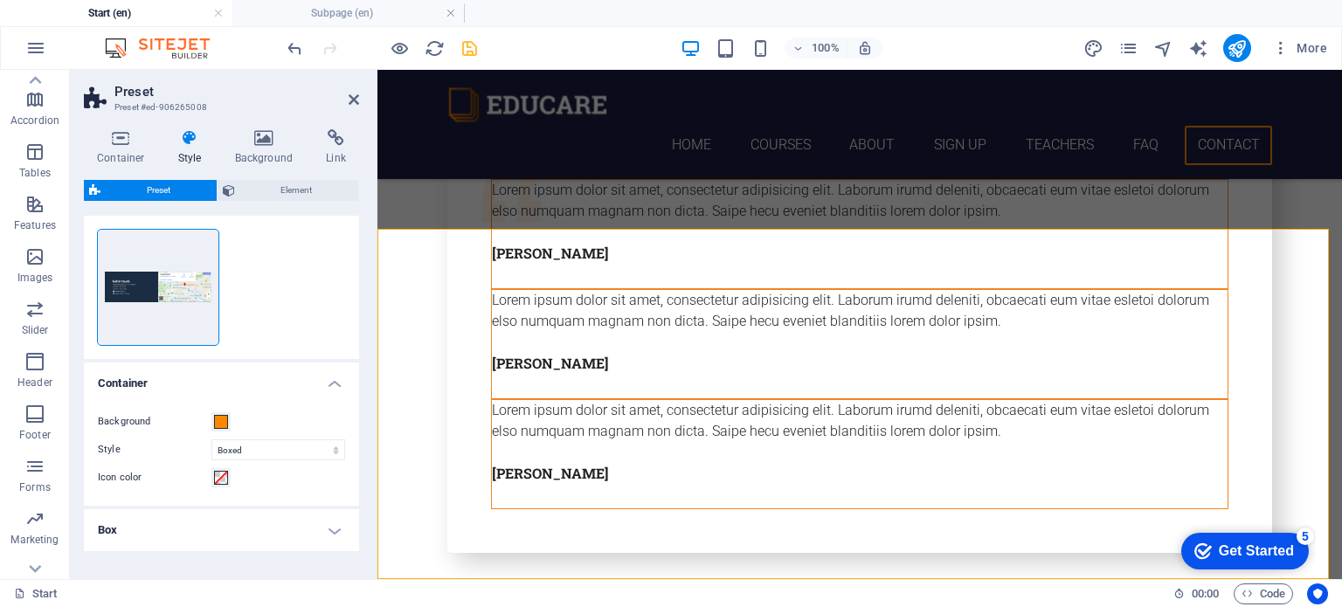
scroll to position [87, 0]
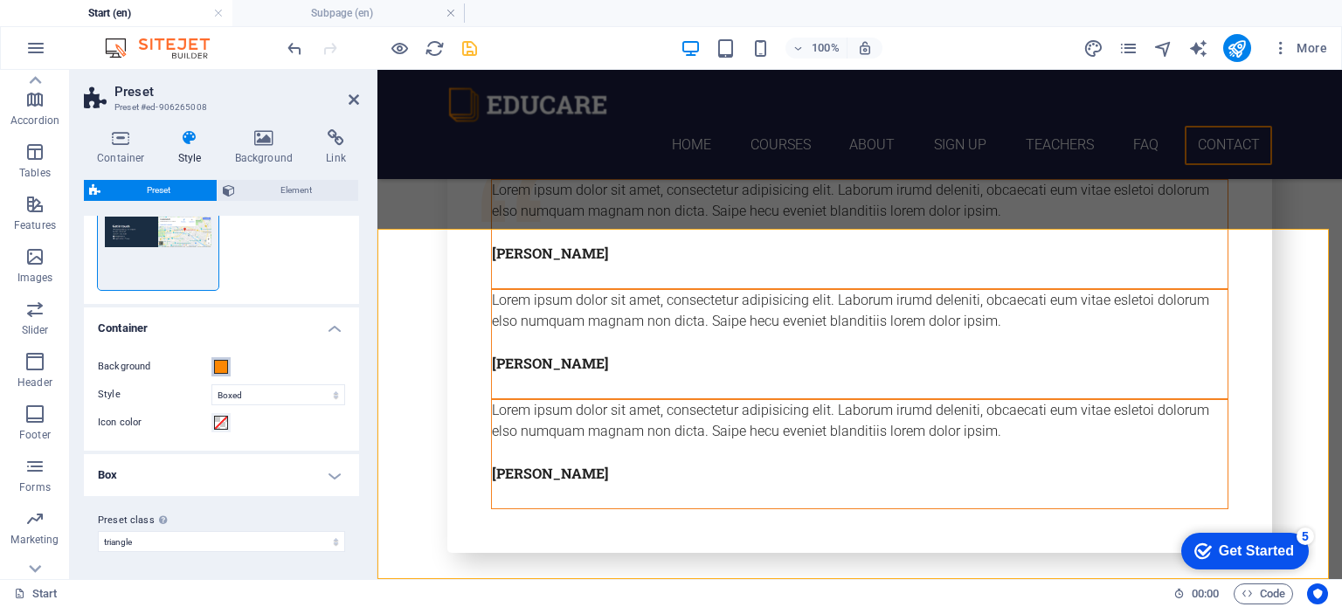
click at [225, 367] on span at bounding box center [221, 367] width 14 height 14
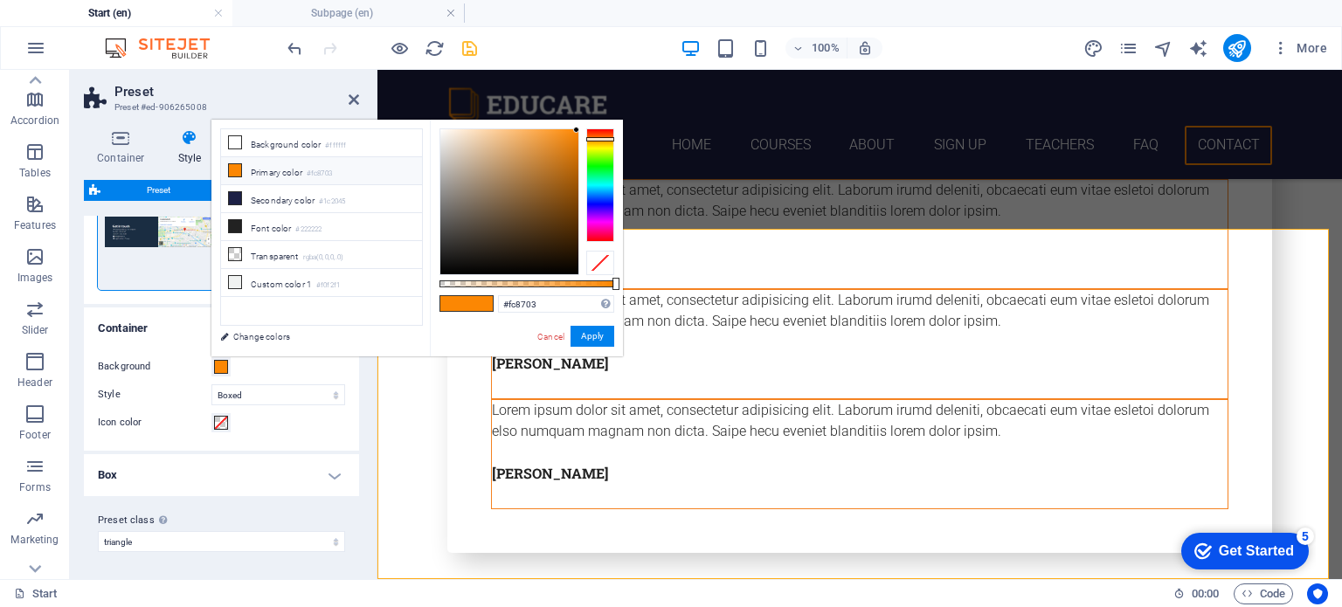
click at [308, 375] on div "Background" at bounding box center [221, 367] width 247 height 21
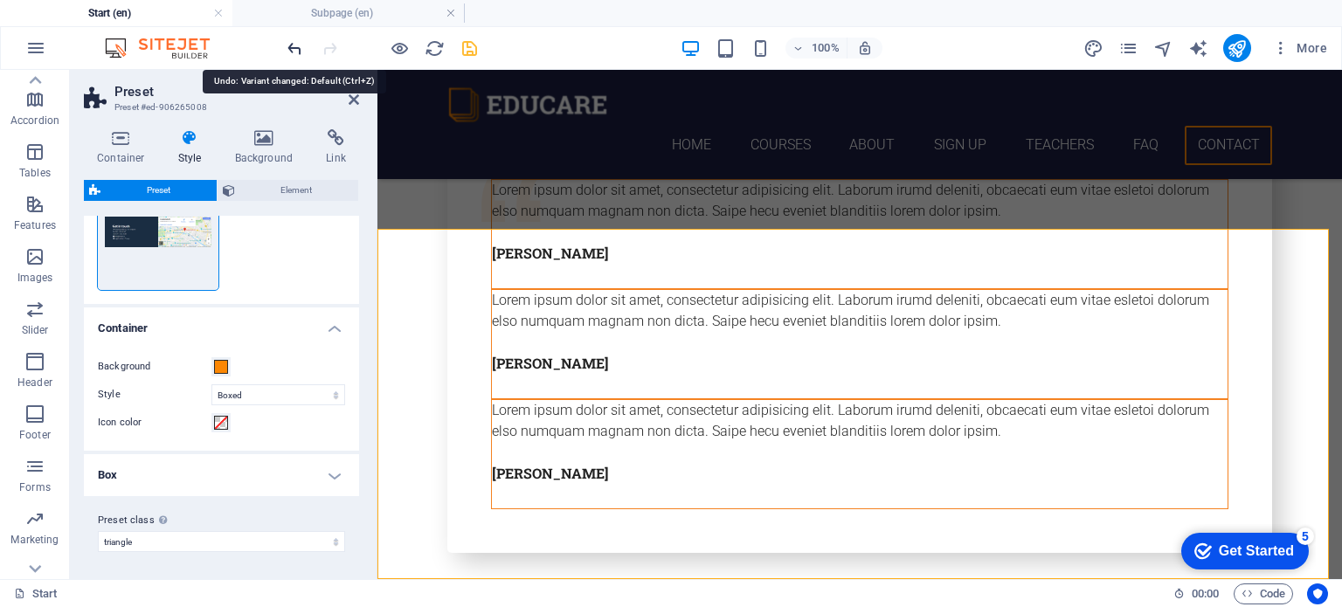
select select "triangle"
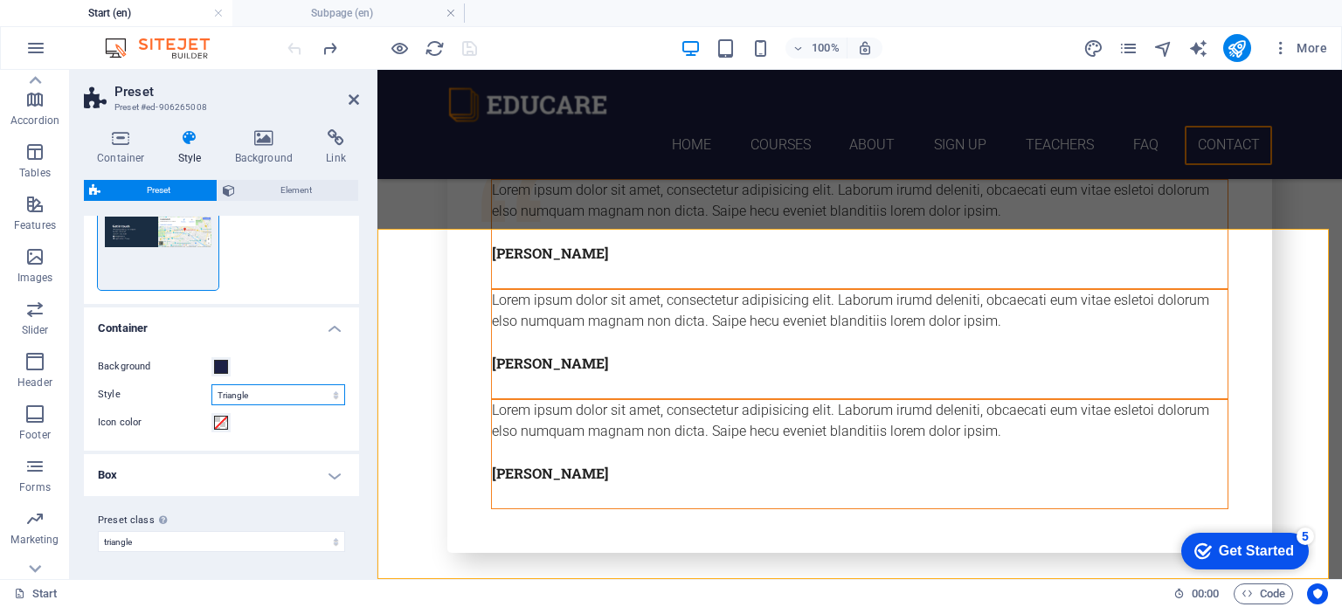
click at [329, 393] on select "Triangle Boxed" at bounding box center [278, 395] width 134 height 21
click at [323, 394] on select "Triangle Boxed" at bounding box center [278, 395] width 134 height 21
click at [225, 366] on span at bounding box center [221, 367] width 14 height 14
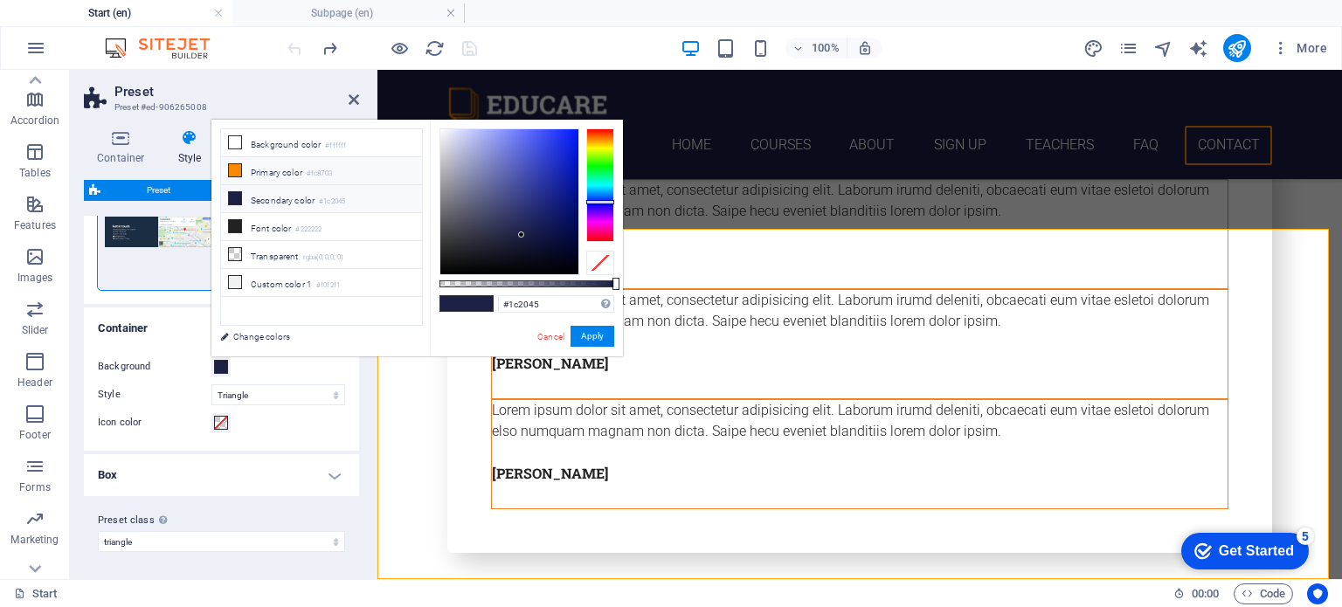
click at [280, 166] on li "Primary color #fc8703" at bounding box center [321, 171] width 201 height 28
type input "#fc8703"
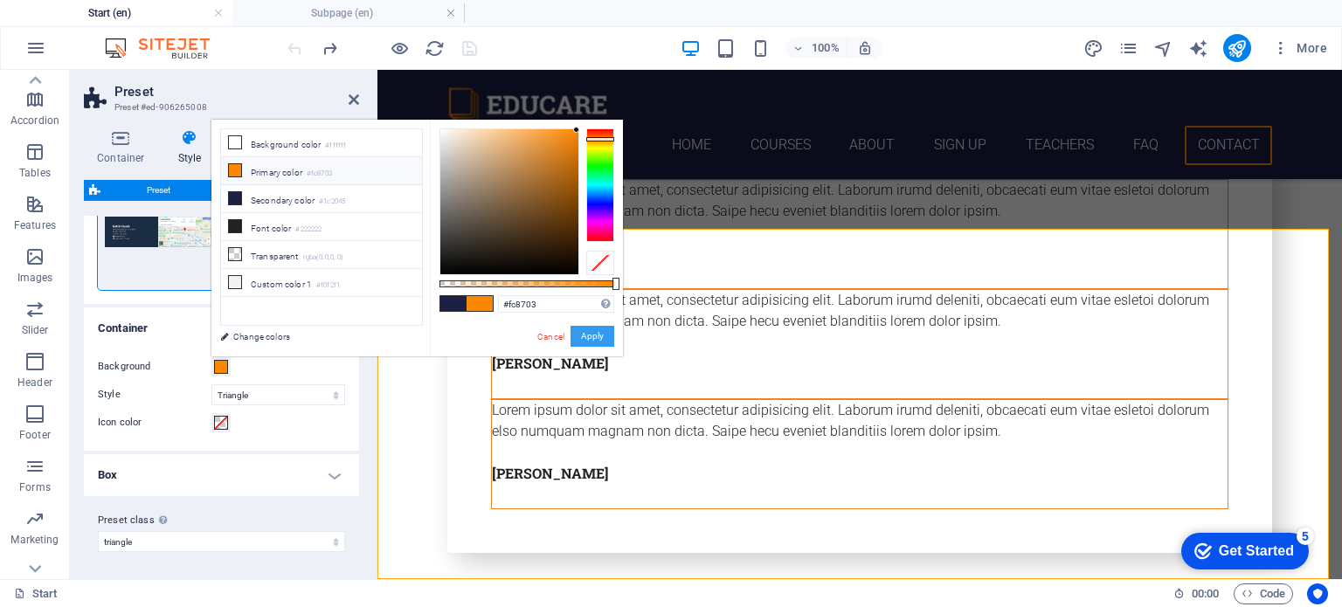
click at [599, 336] on button "Apply" at bounding box center [593, 336] width 44 height 21
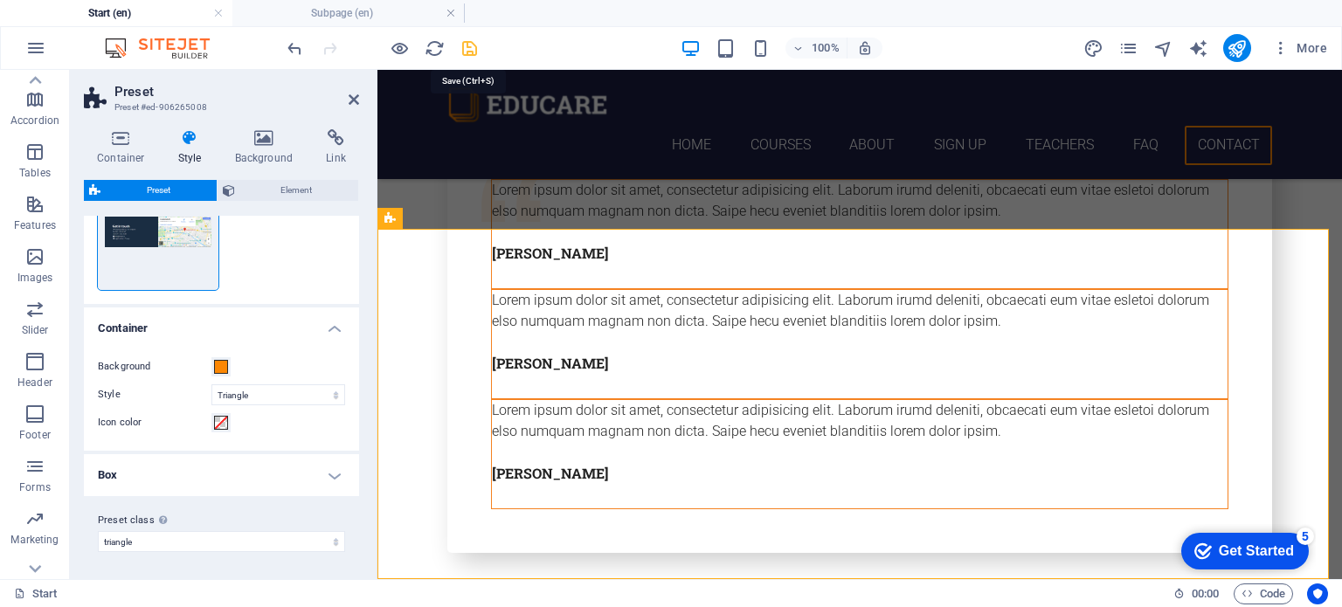
click at [470, 48] on icon "save" at bounding box center [470, 48] width 20 height 20
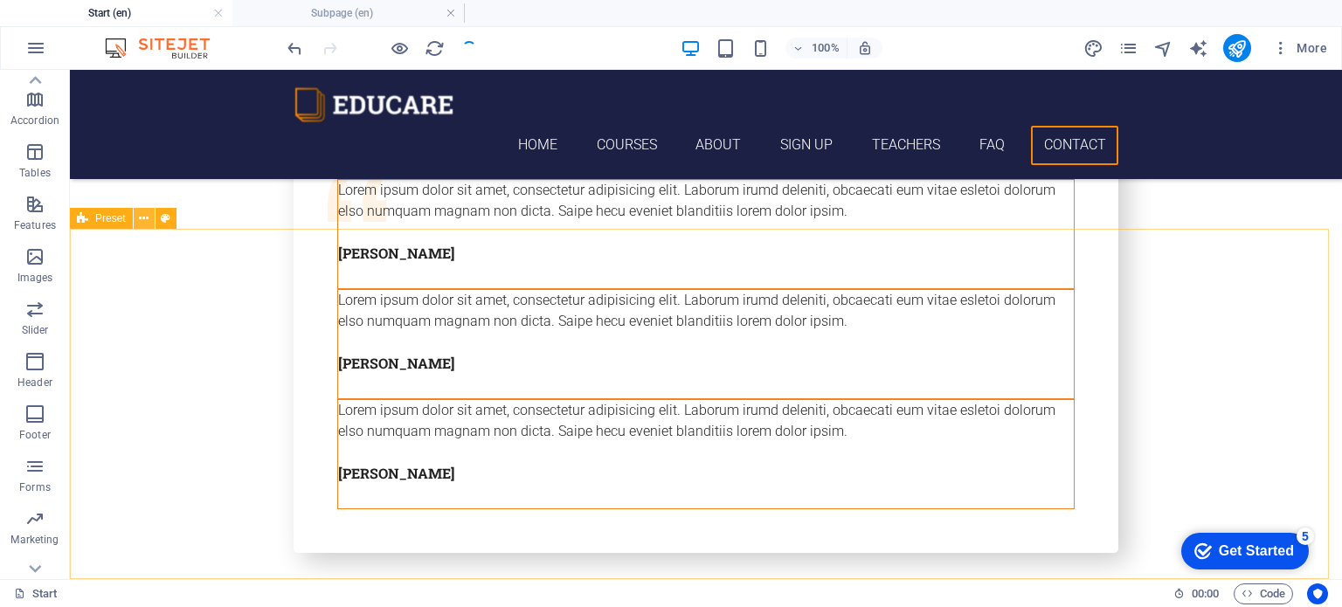
click at [140, 226] on icon at bounding box center [144, 219] width 10 height 18
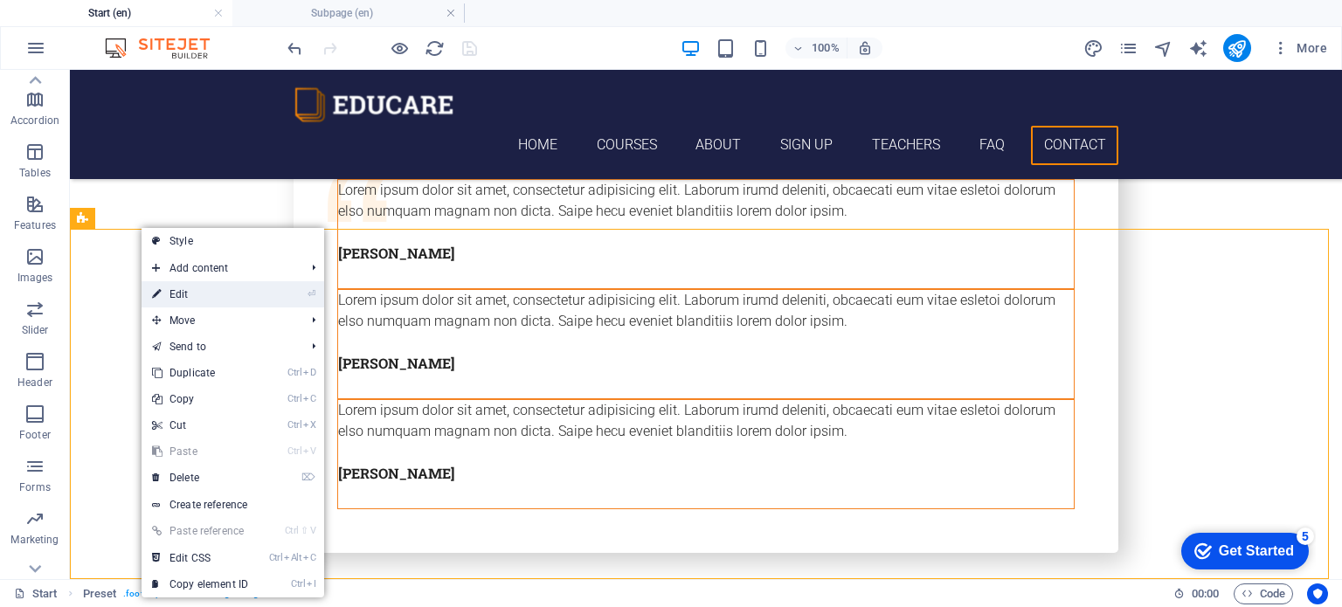
click at [200, 293] on link "⏎ Edit" at bounding box center [200, 294] width 117 height 26
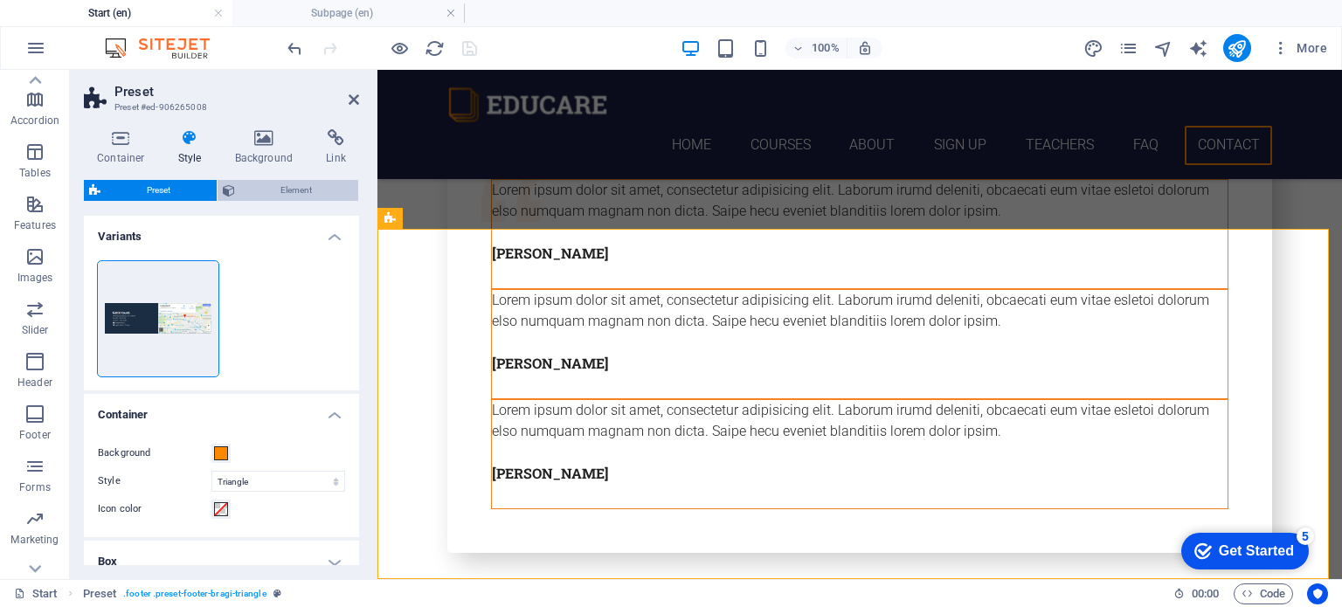
click at [262, 188] on span "Element" at bounding box center [297, 190] width 114 height 21
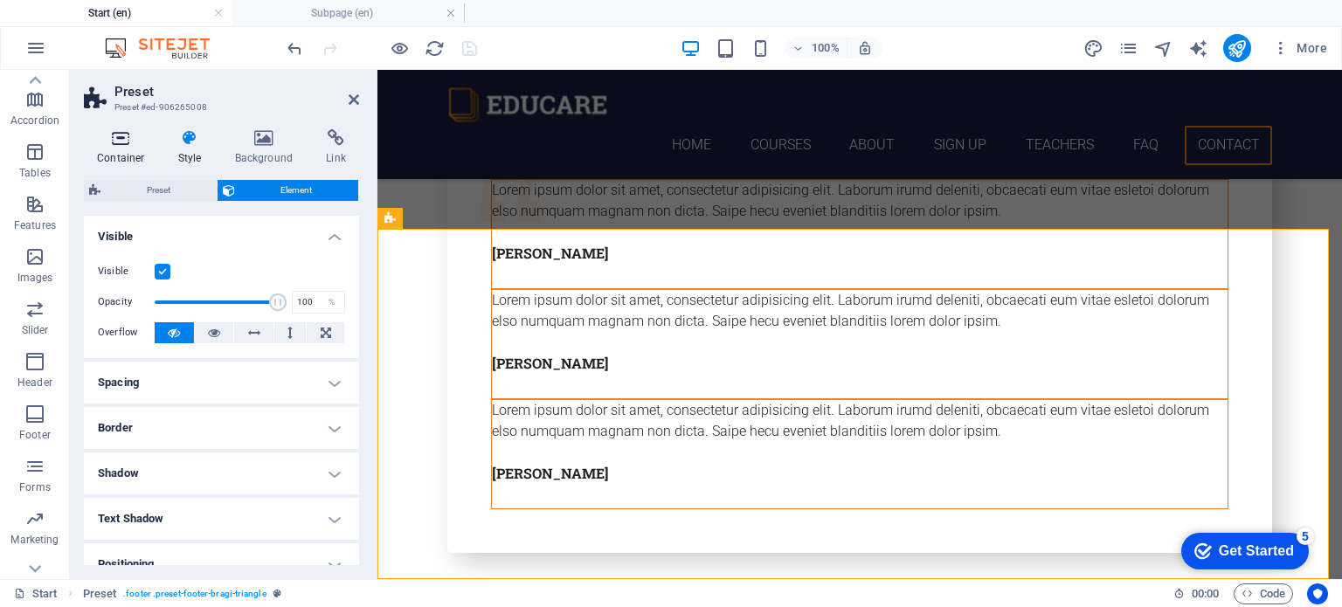
click at [121, 134] on icon at bounding box center [121, 137] width 74 height 17
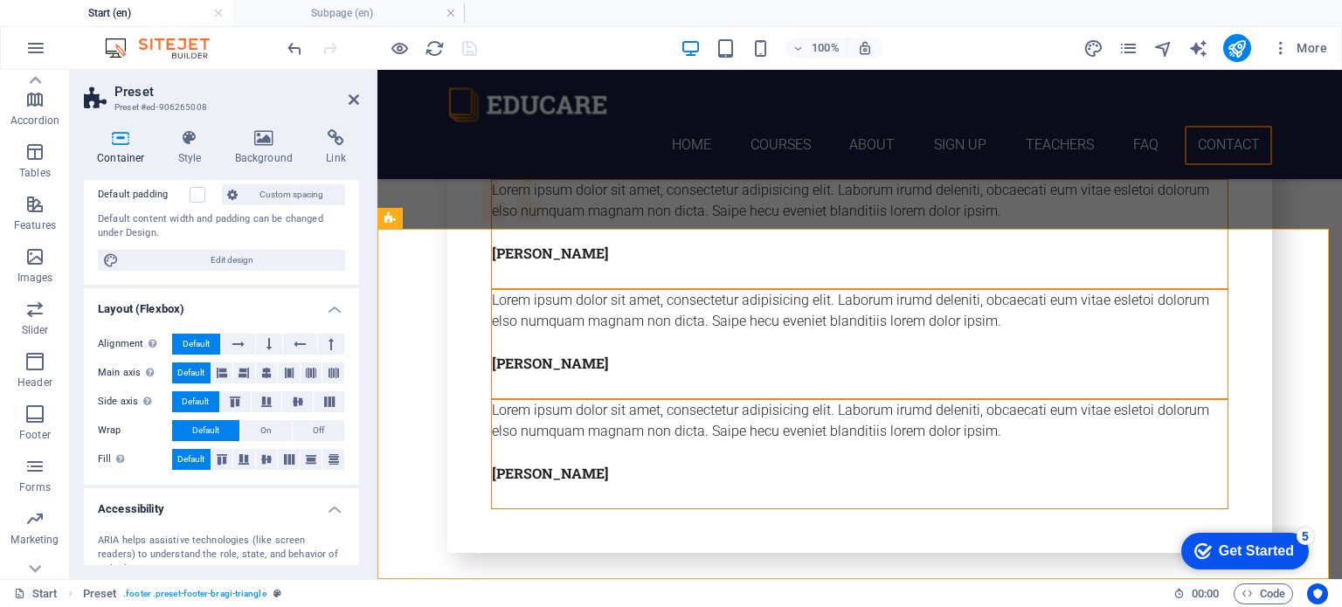
scroll to position [0, 0]
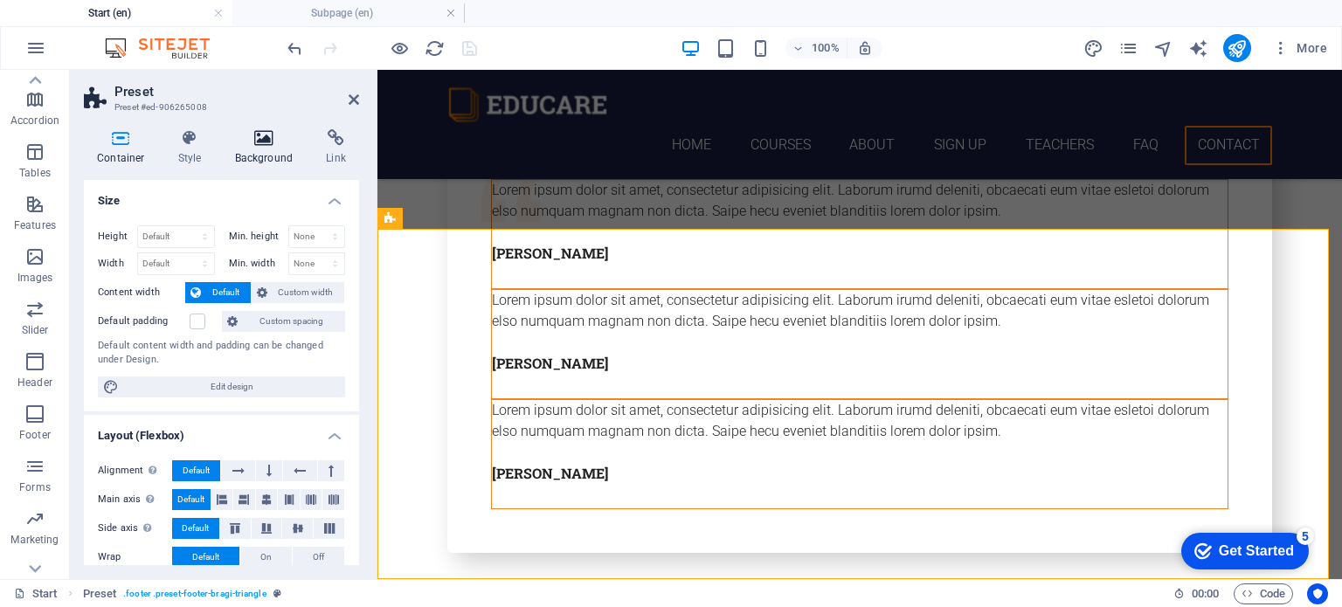
click at [254, 136] on icon at bounding box center [264, 137] width 85 height 17
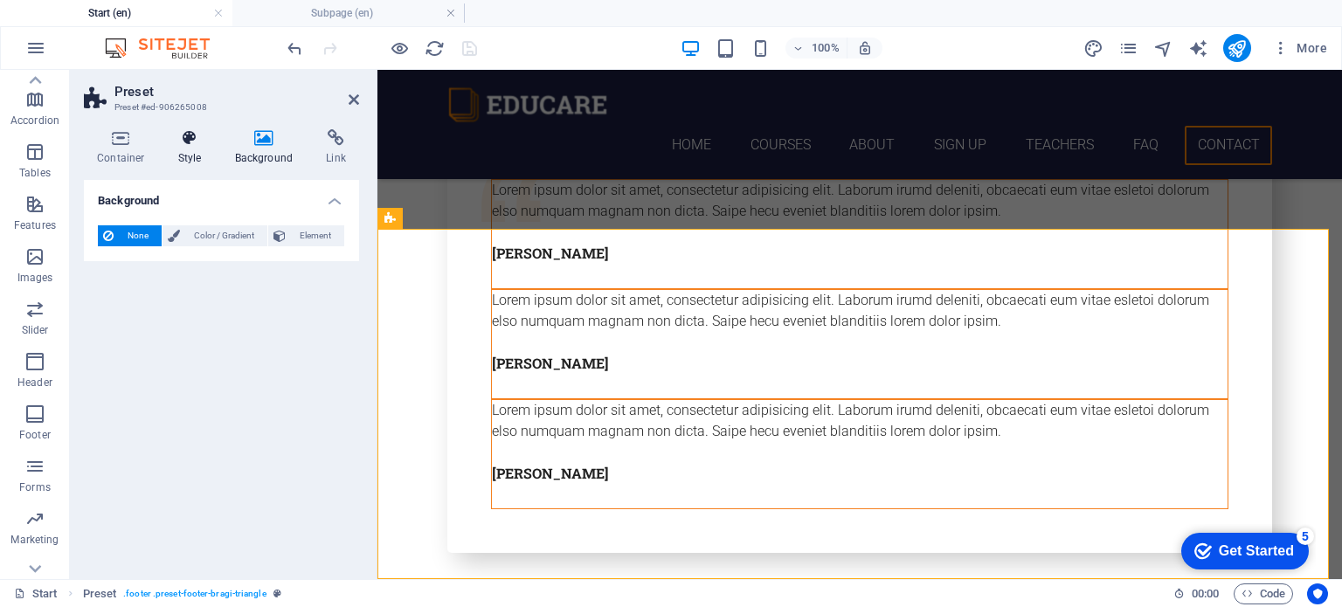
click at [189, 148] on h4 "Style" at bounding box center [193, 147] width 57 height 37
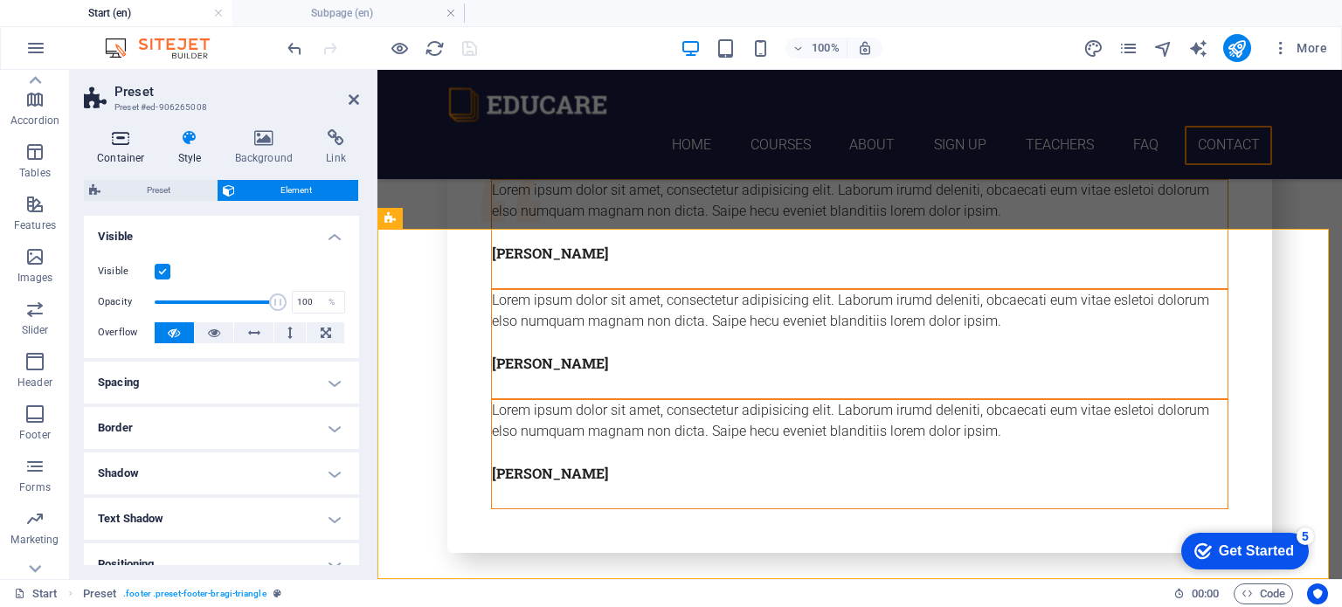
click at [133, 144] on icon at bounding box center [121, 137] width 74 height 17
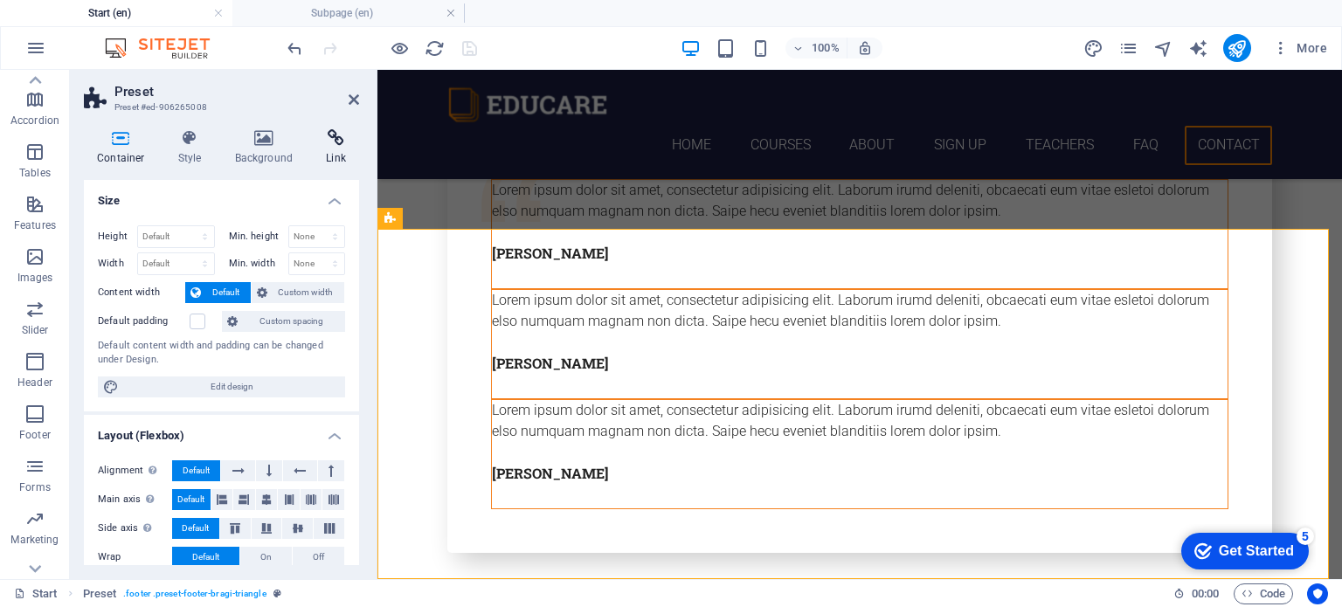
click at [337, 142] on icon at bounding box center [336, 137] width 46 height 17
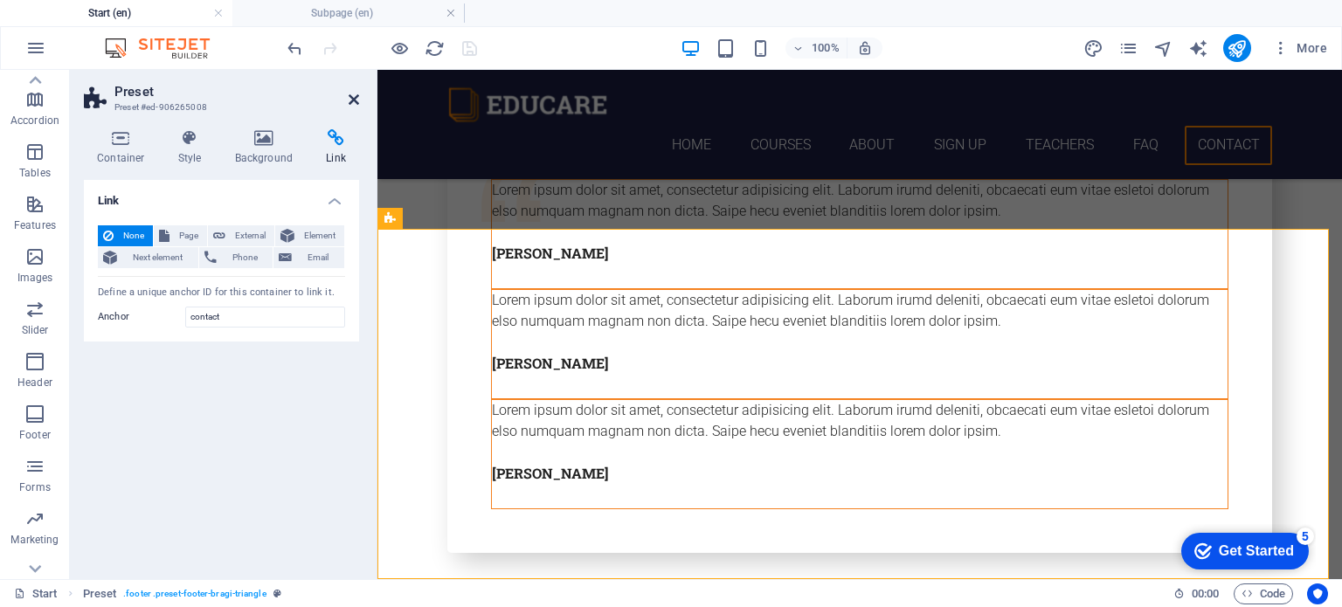
click at [350, 98] on icon at bounding box center [354, 100] width 10 height 14
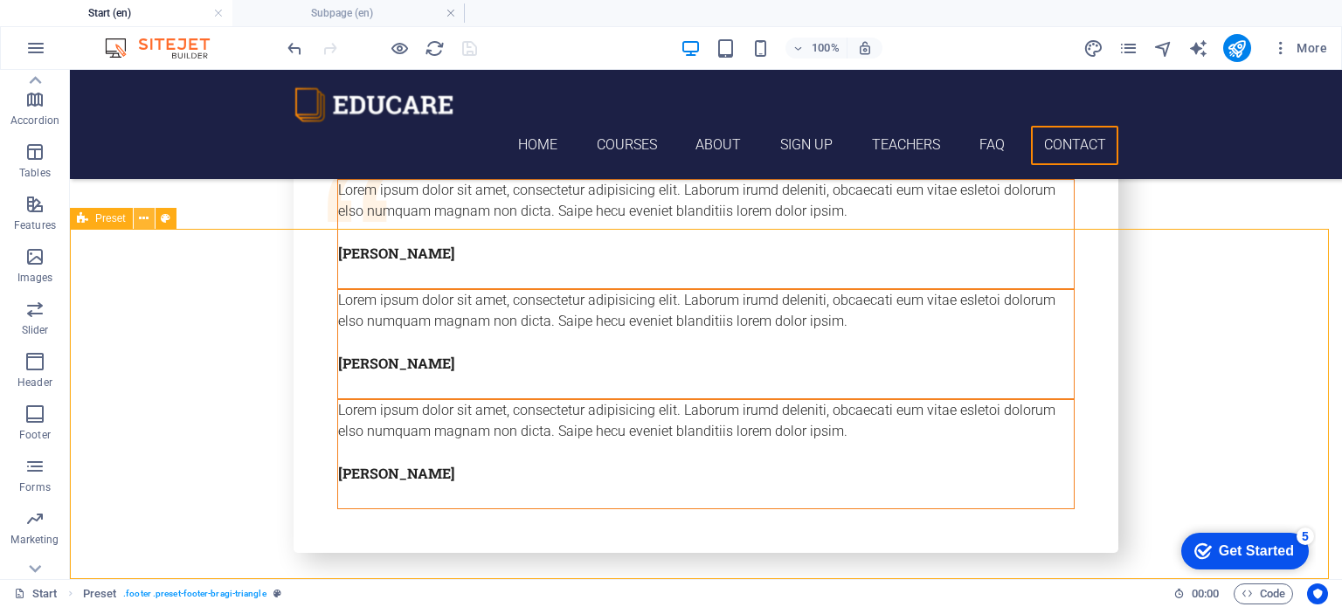
click at [143, 218] on icon at bounding box center [144, 219] width 10 height 18
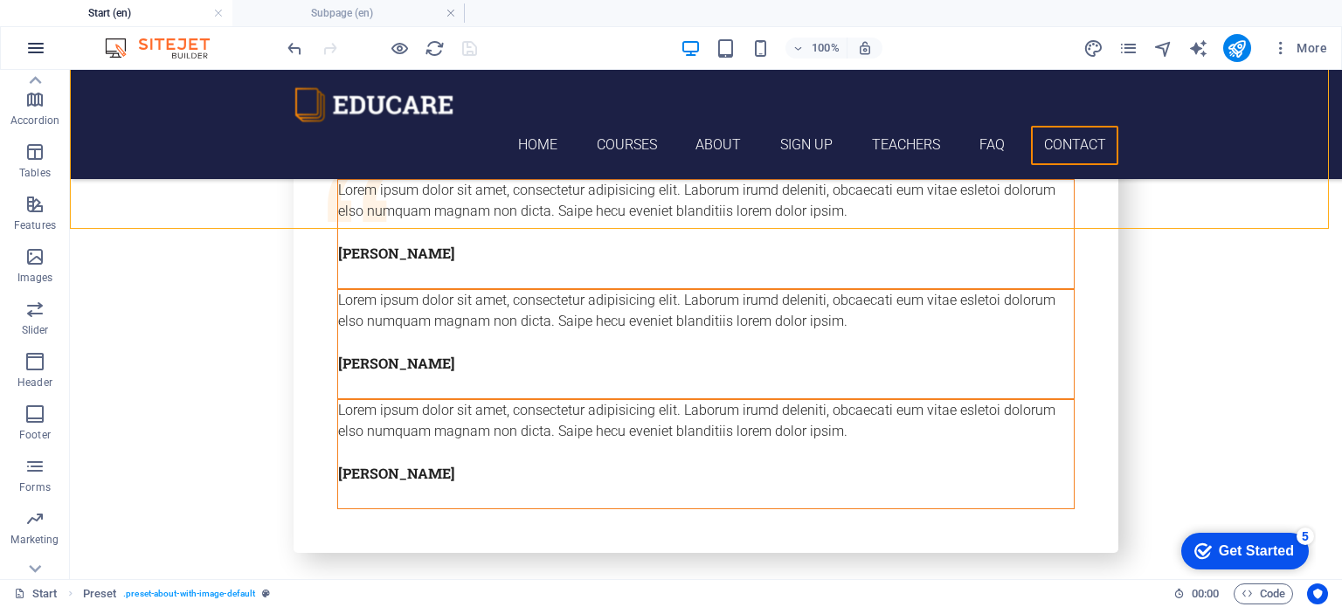
click at [36, 38] on icon "button" at bounding box center [35, 48] width 21 height 21
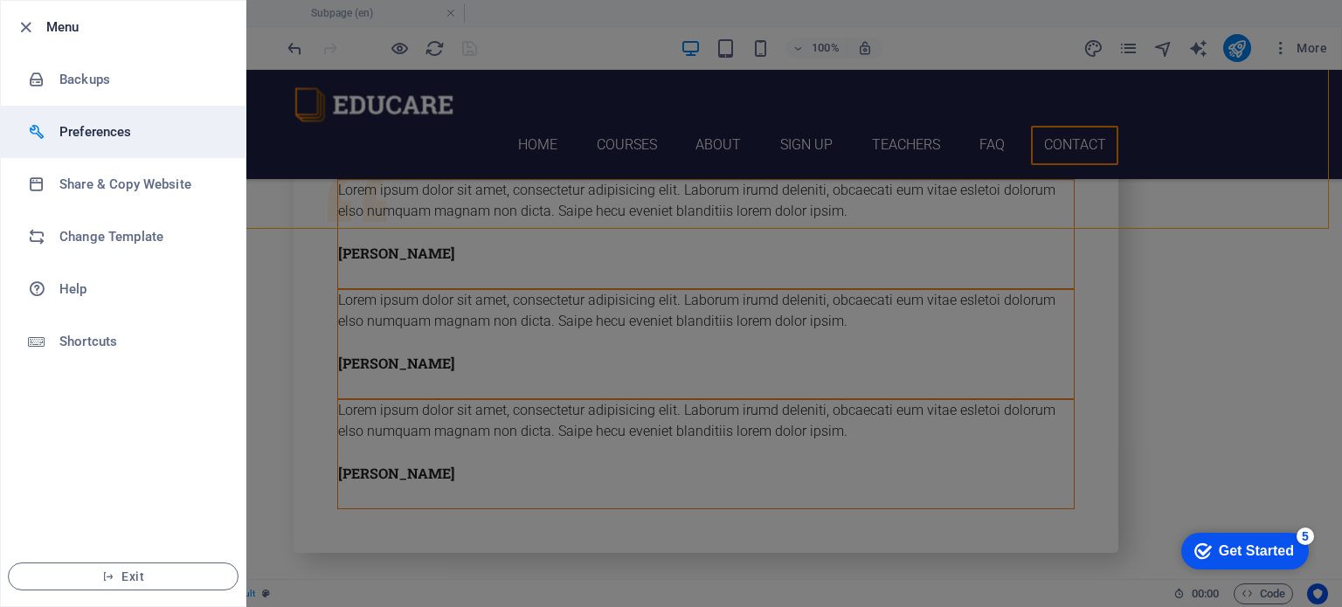
click at [87, 128] on h6 "Preferences" at bounding box center [140, 131] width 162 height 21
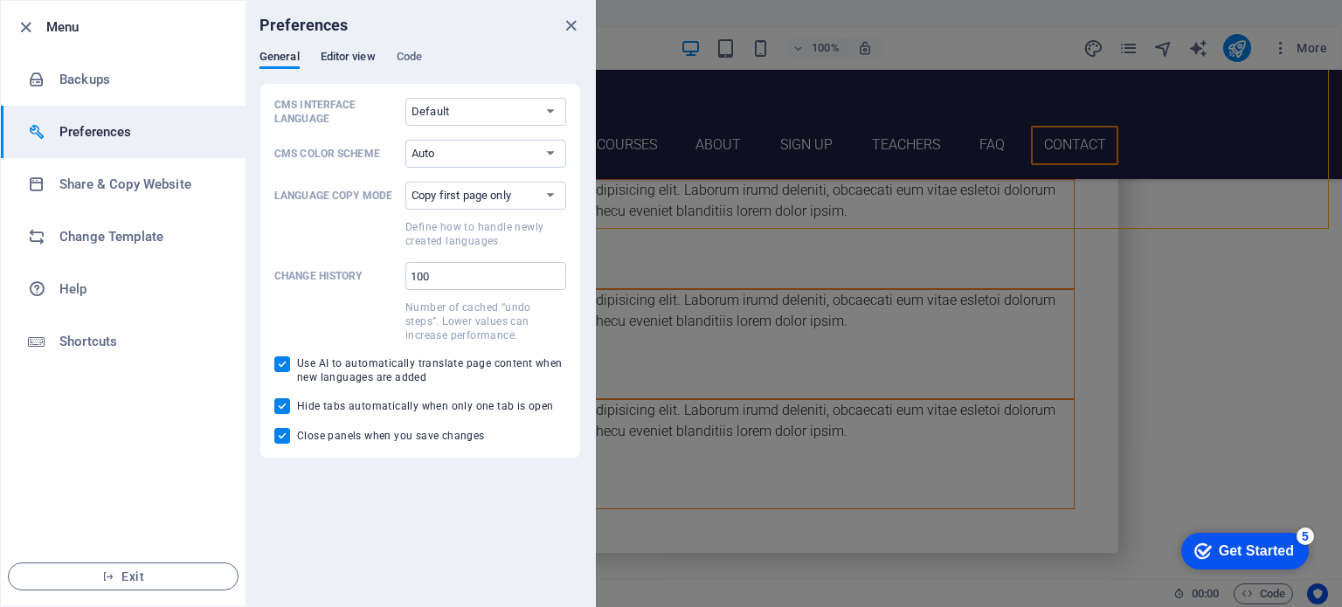
click at [329, 55] on span "Editor view" at bounding box center [348, 58] width 55 height 24
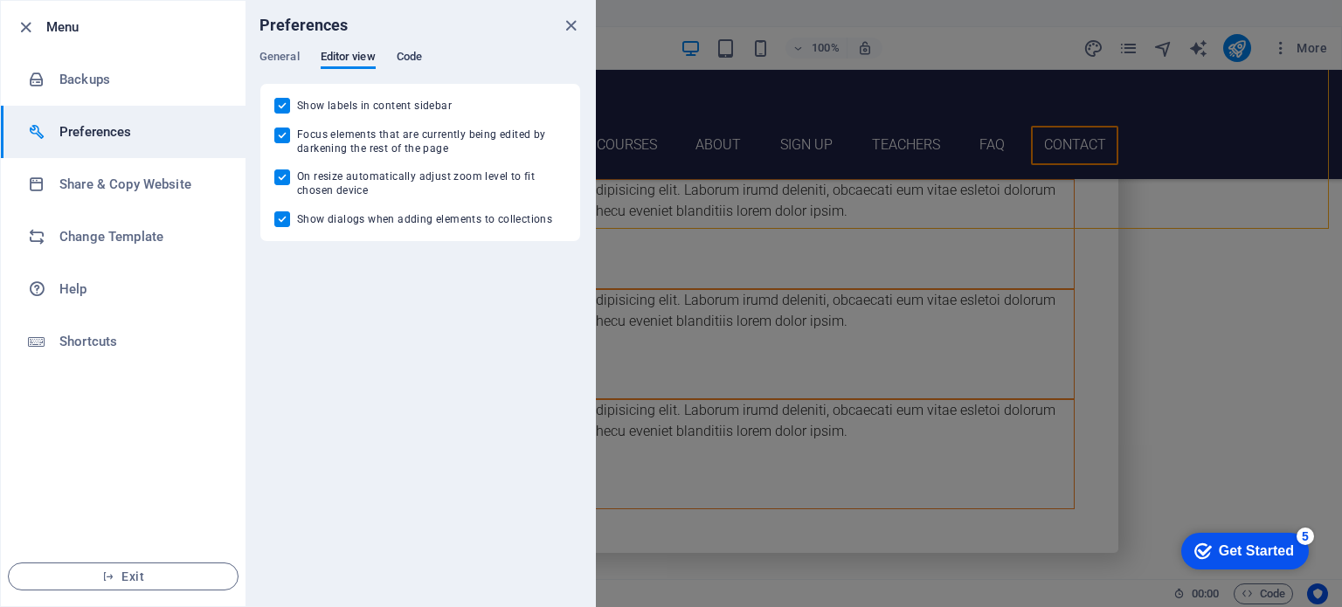
click at [412, 54] on span "Code" at bounding box center [409, 58] width 25 height 24
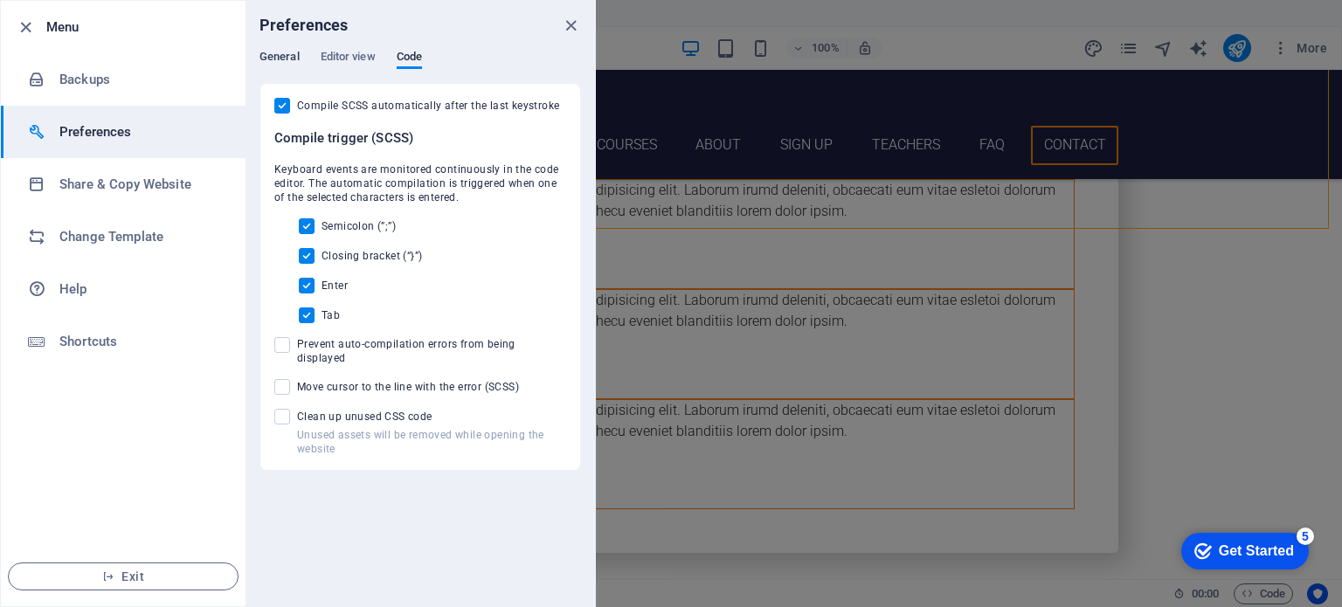
click at [272, 59] on span "General" at bounding box center [280, 58] width 40 height 24
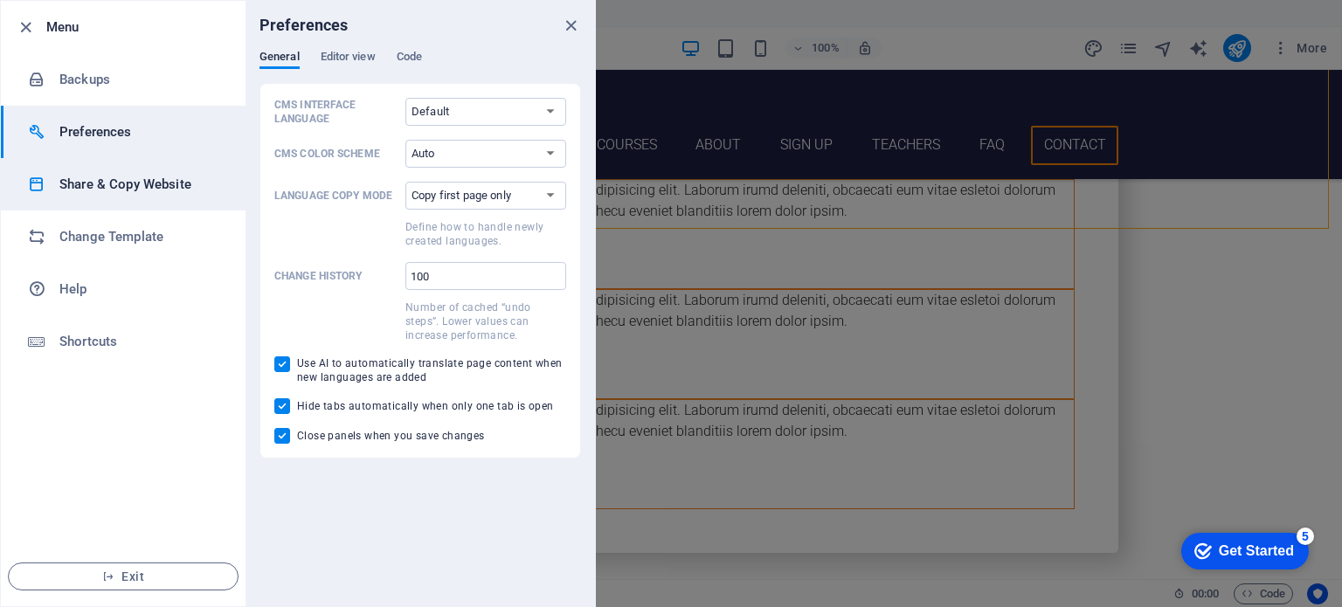
click at [100, 182] on h6 "Share & Copy Website" at bounding box center [140, 184] width 162 height 21
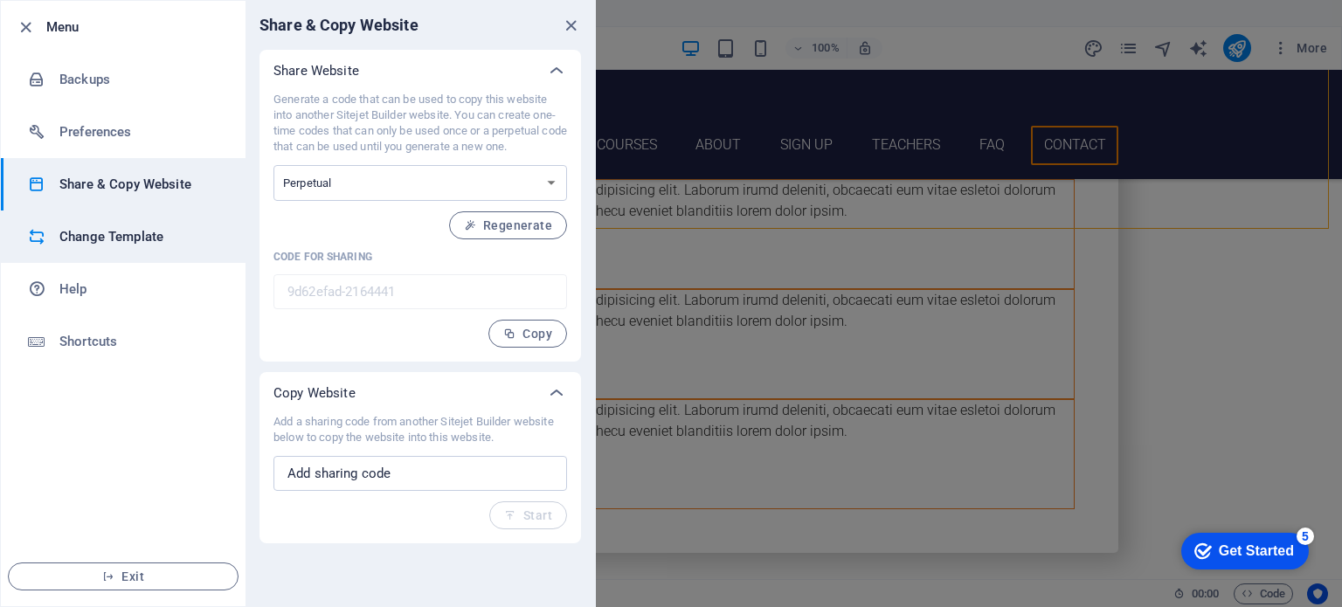
click at [97, 230] on h6 "Change Template" at bounding box center [140, 236] width 162 height 21
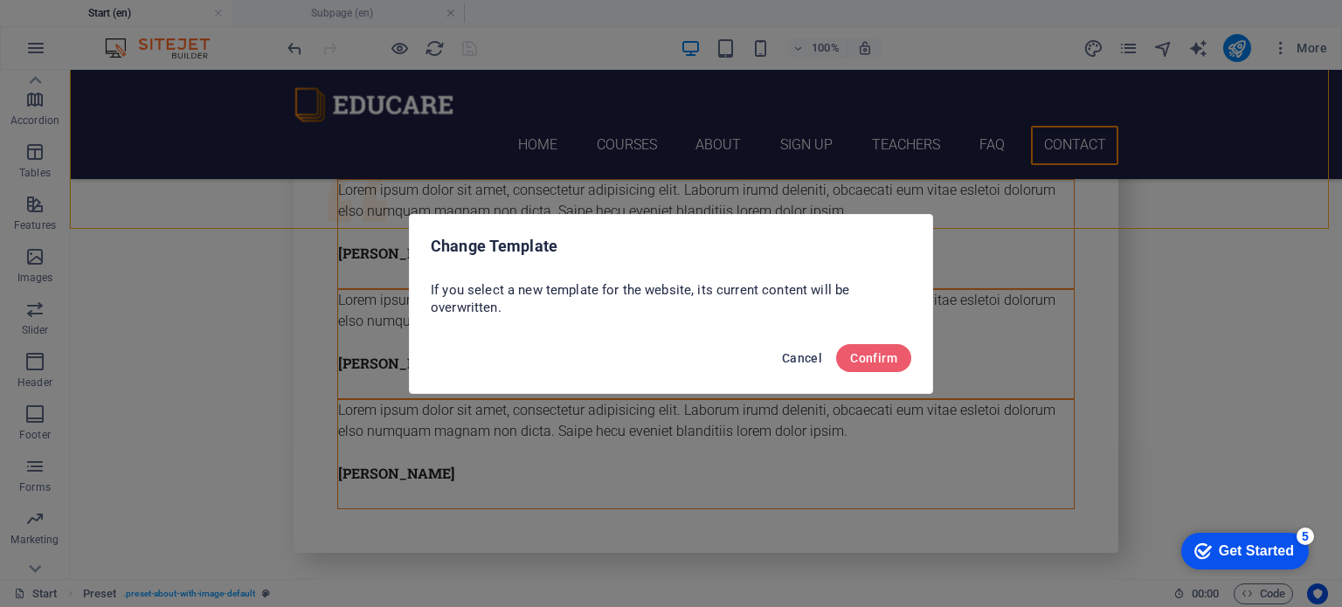
click at [795, 361] on span "Cancel" at bounding box center [802, 358] width 40 height 14
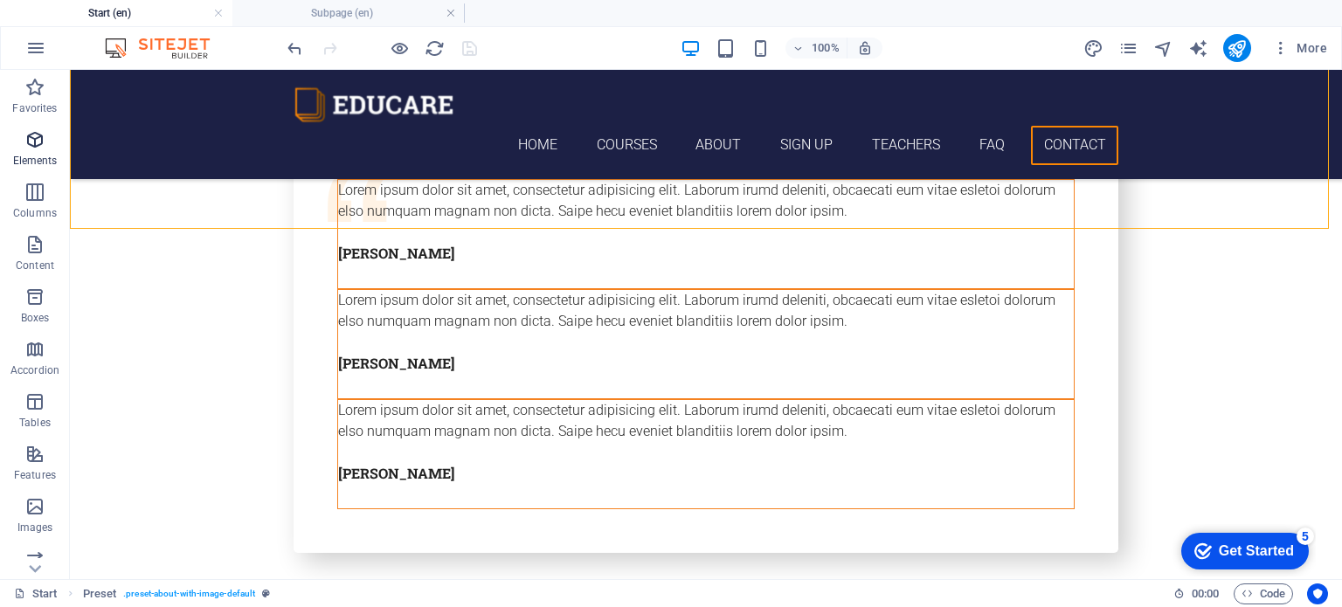
click at [42, 140] on icon "button" at bounding box center [34, 139] width 21 height 21
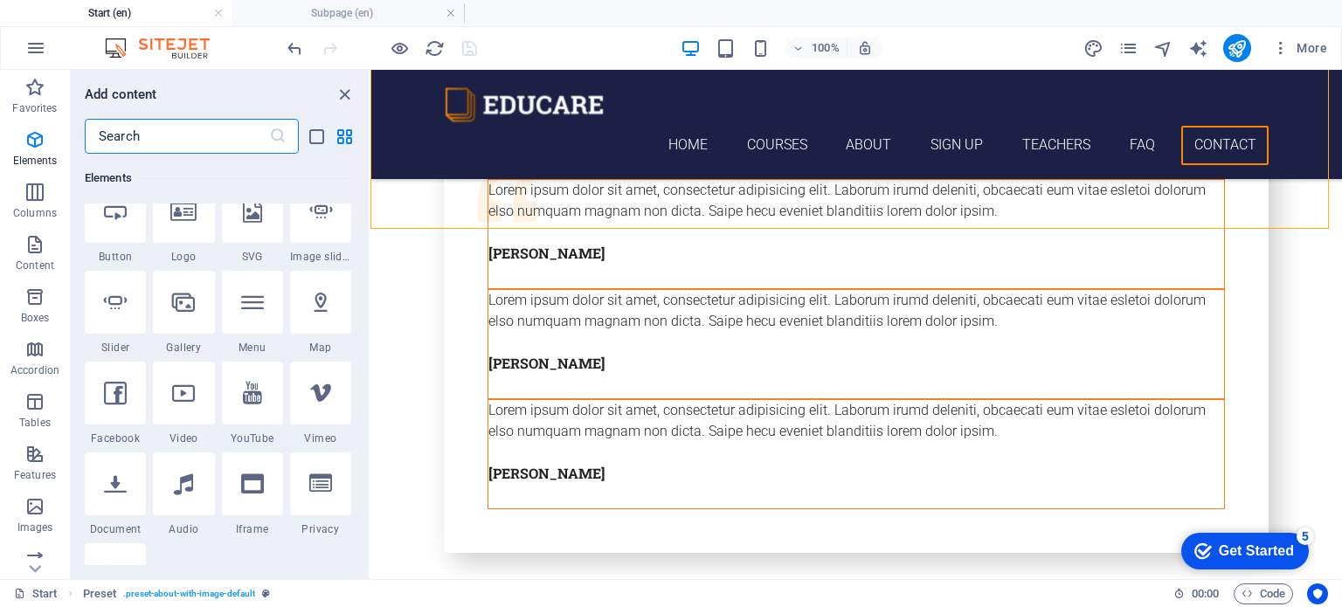
scroll to position [360, 0]
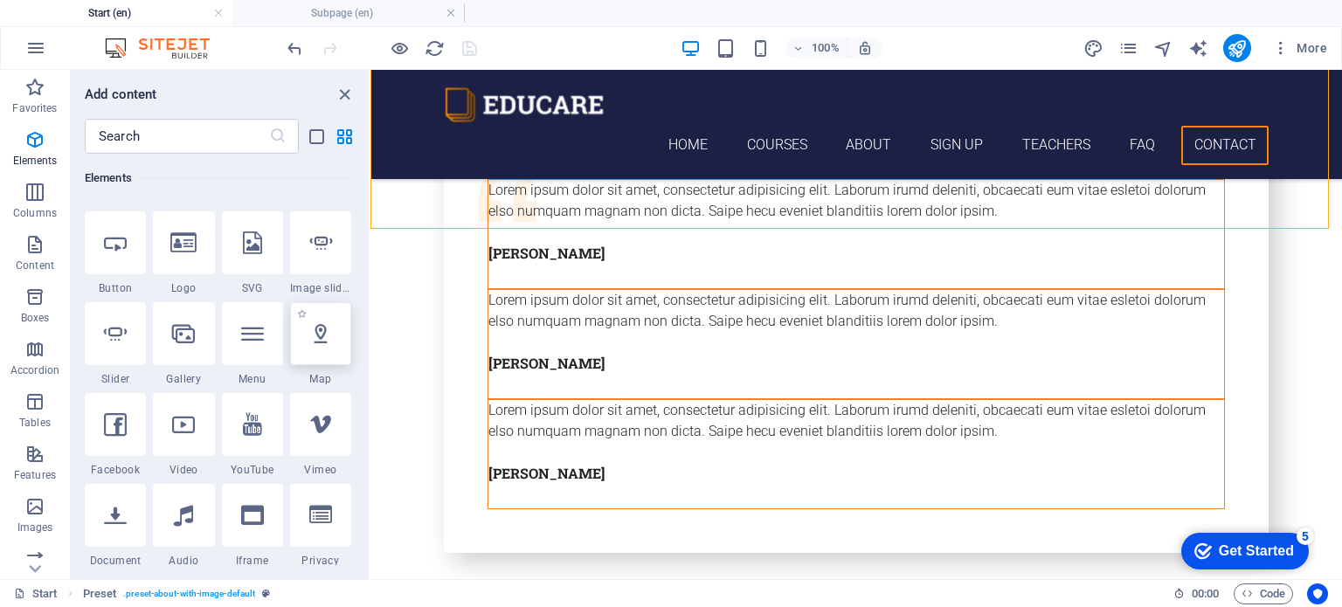
click at [337, 340] on div at bounding box center [320, 333] width 61 height 63
select select "1"
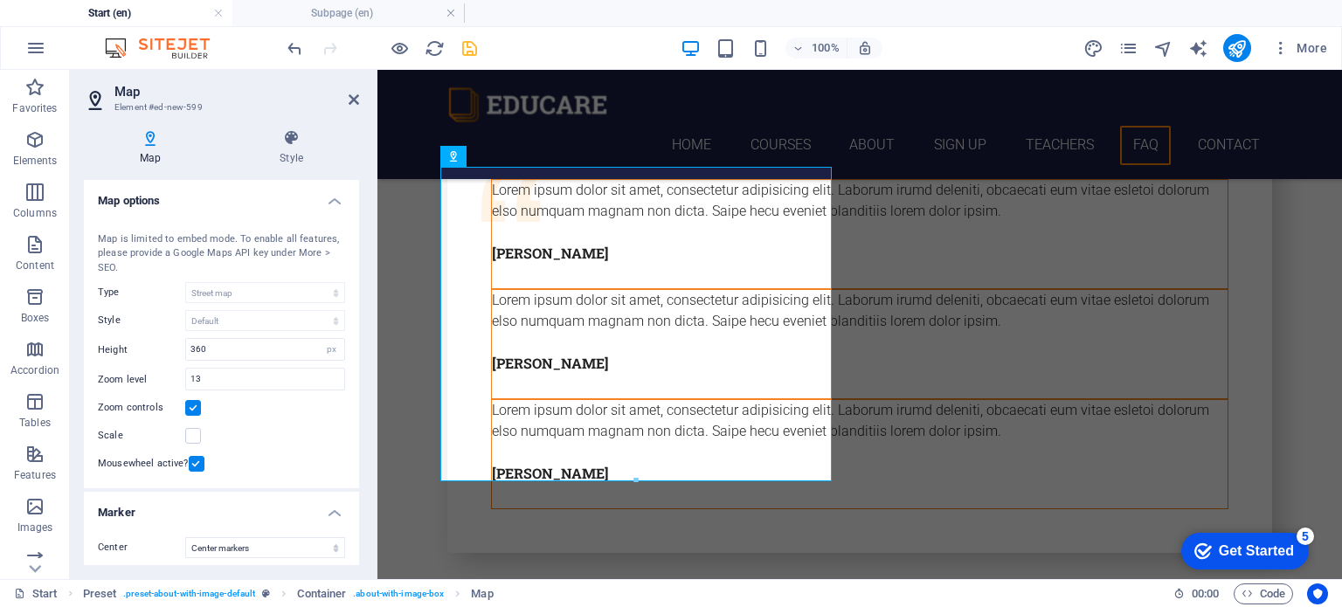
scroll to position [5724, 0]
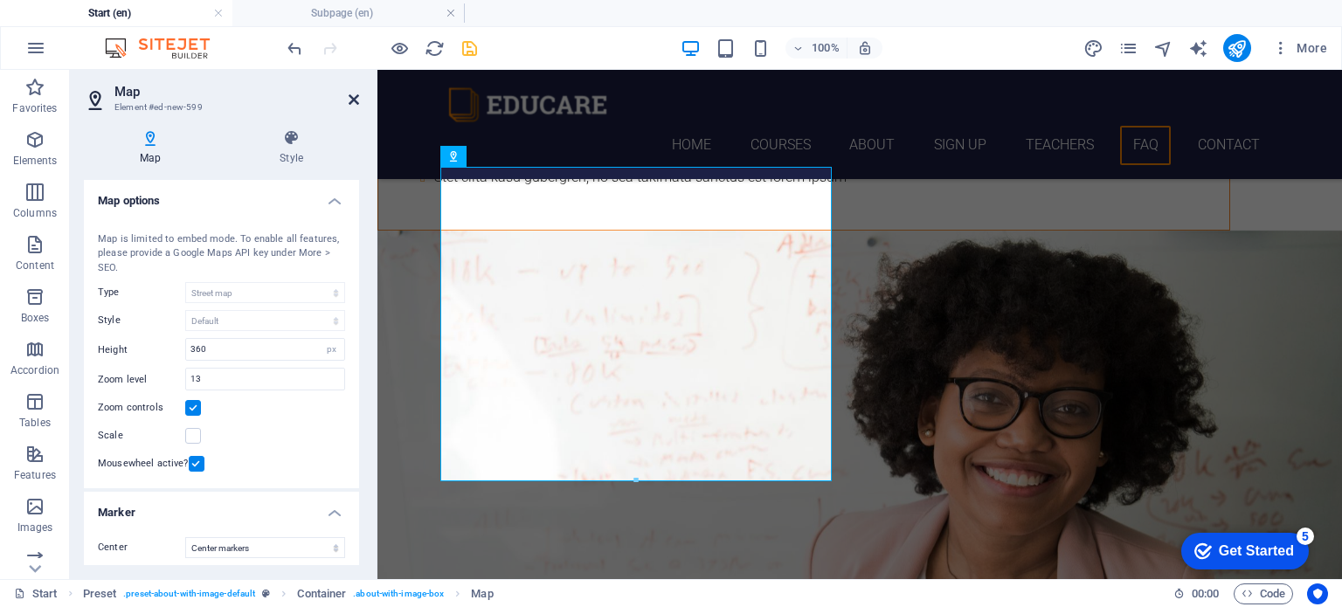
click at [352, 95] on icon at bounding box center [354, 100] width 10 height 14
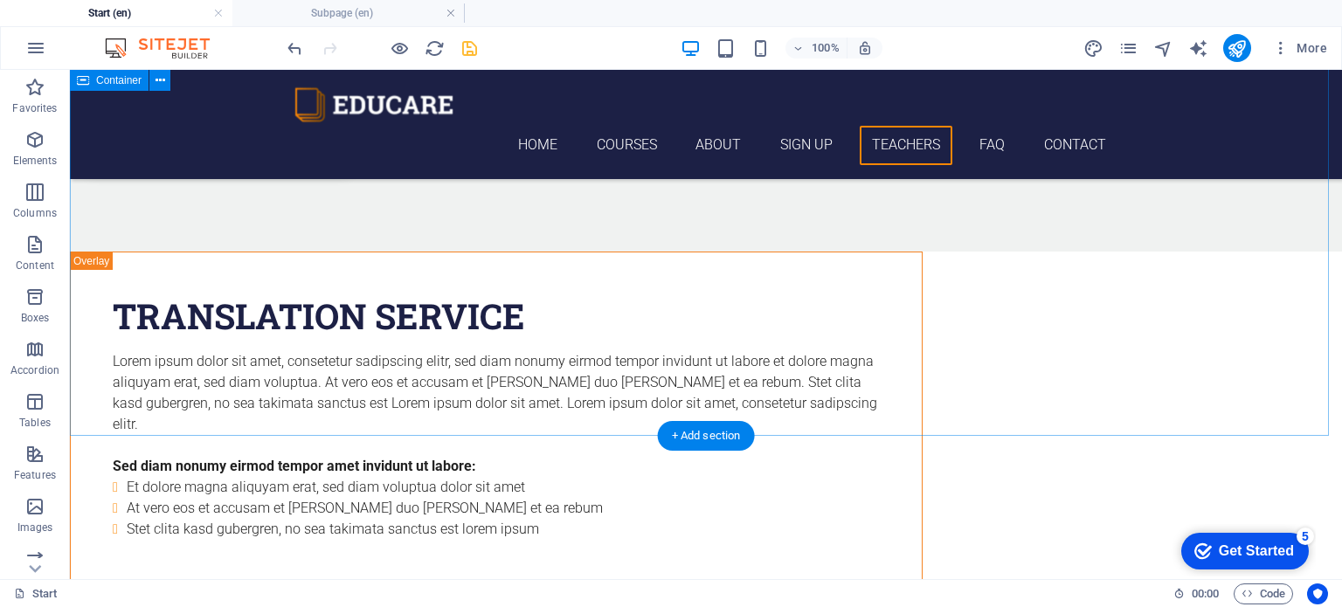
scroll to position [5112, 0]
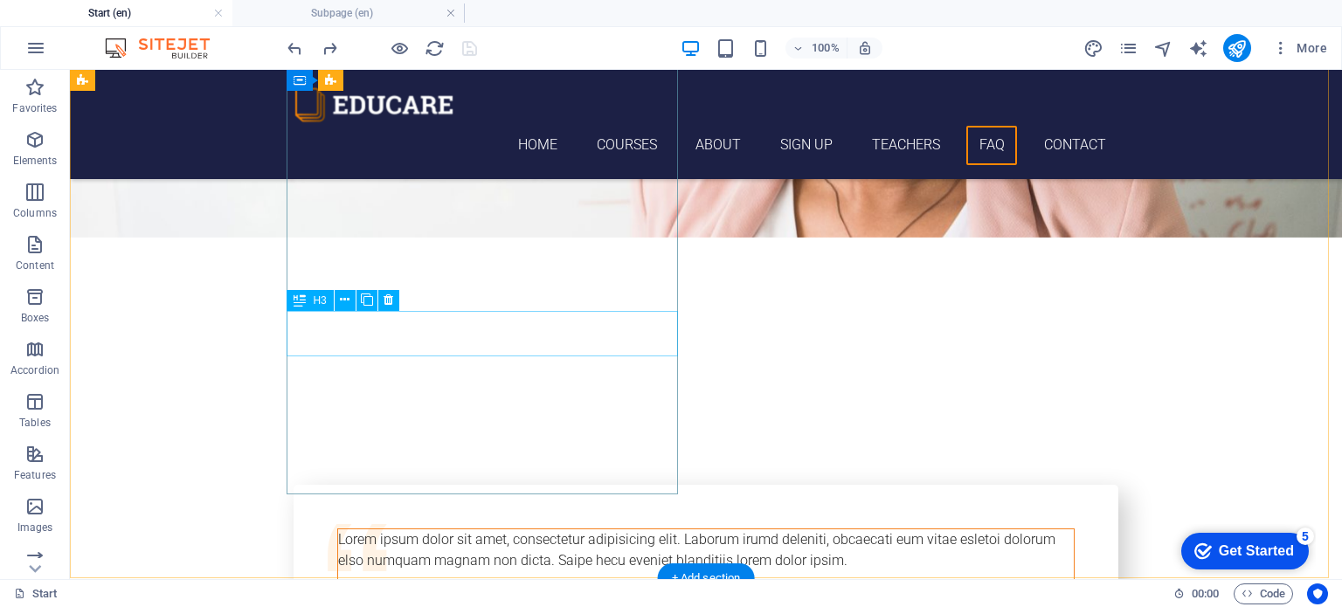
scroll to position [6576, 0]
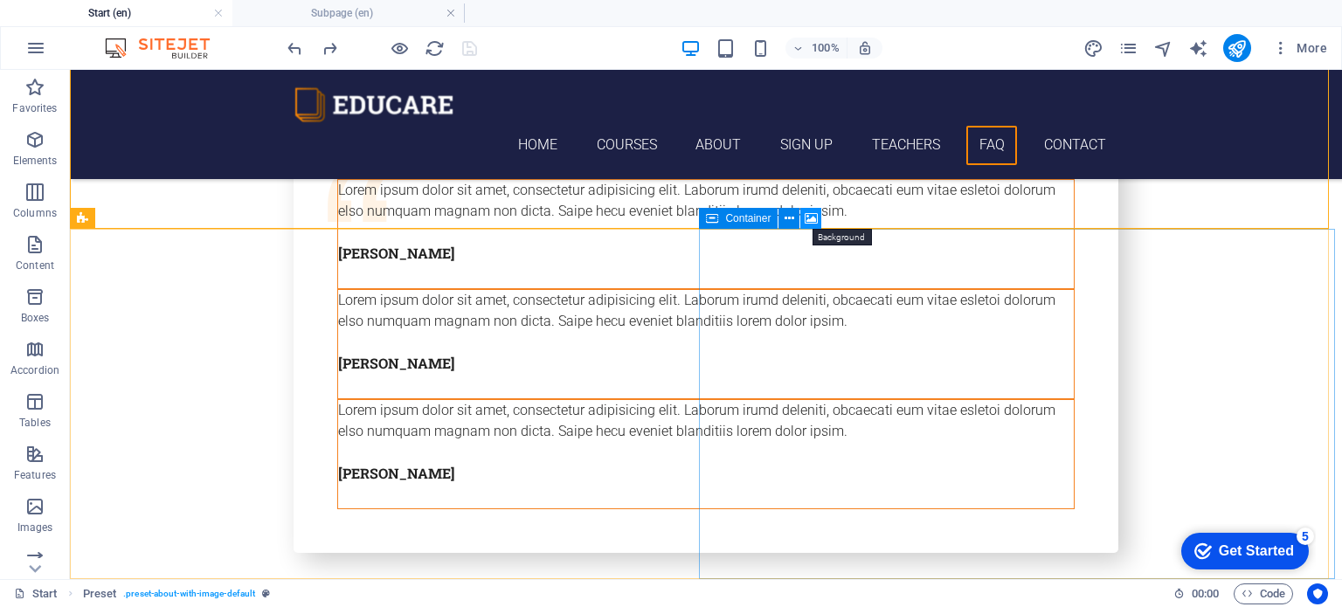
click at [811, 213] on icon at bounding box center [811, 219] width 13 height 18
select select "1"
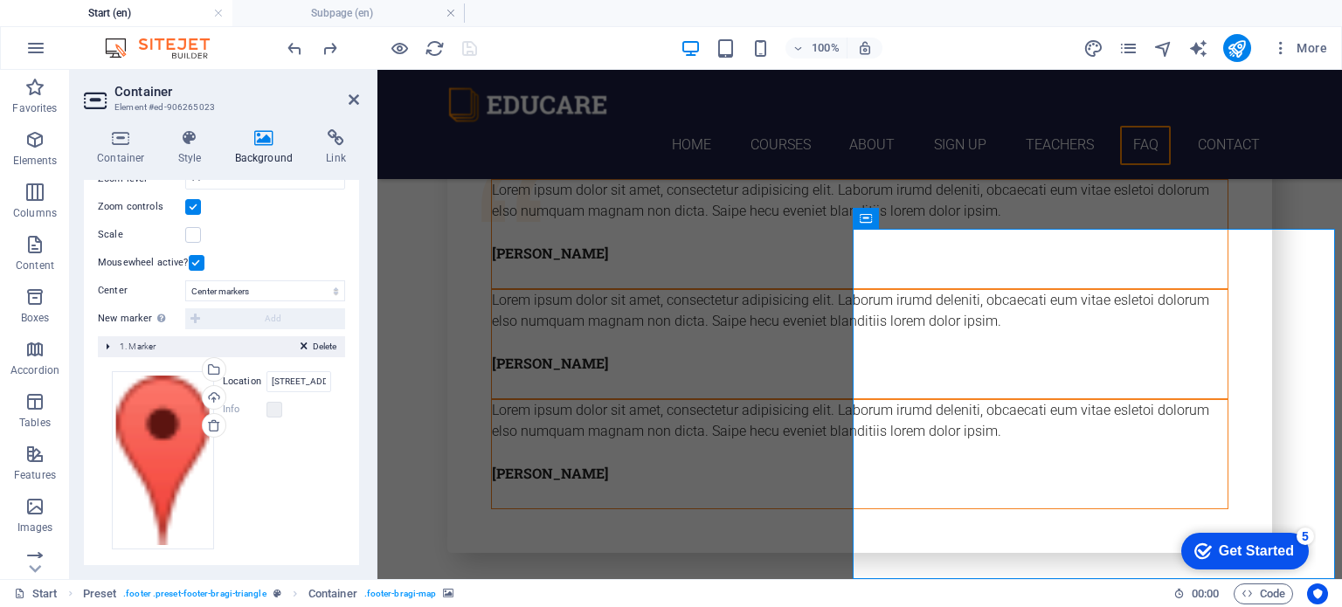
scroll to position [288, 0]
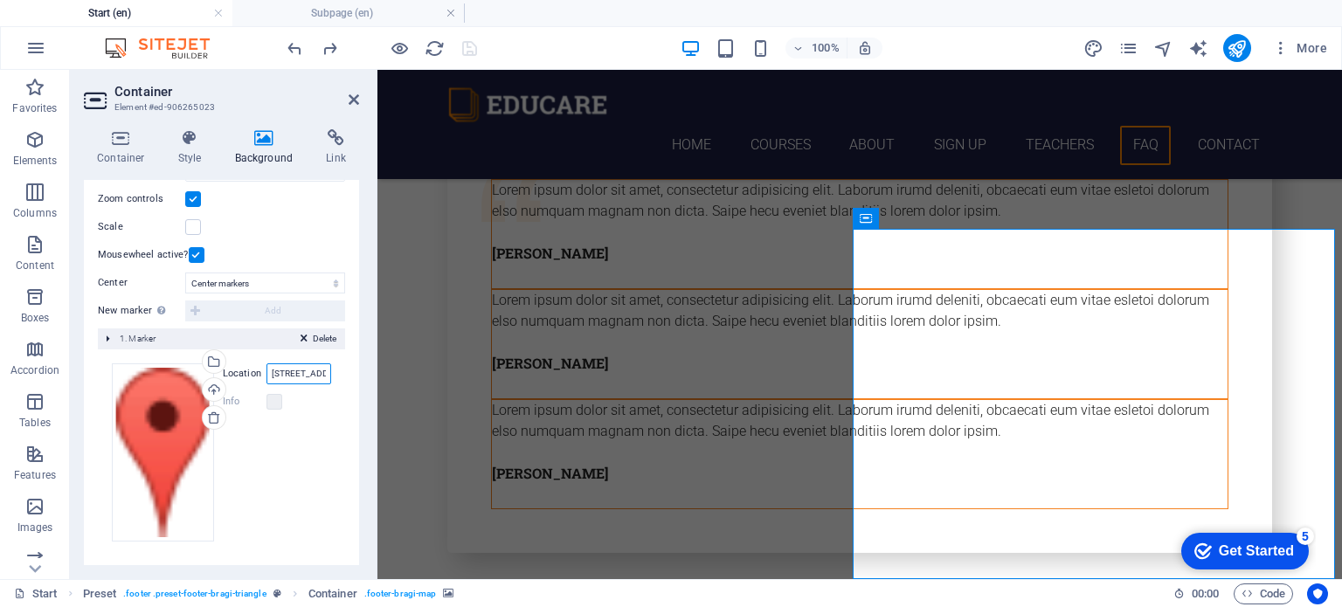
click at [308, 374] on input "300 Alamo Plaza, 78205 San Antonio, TX" at bounding box center [299, 374] width 65 height 21
drag, startPoint x: 650, startPoint y: 440, endPoint x: 387, endPoint y: 376, distance: 270.7
click at [305, 372] on input "300 Alamo Plaza, 78205 San Antonio, TX" at bounding box center [299, 374] width 65 height 21
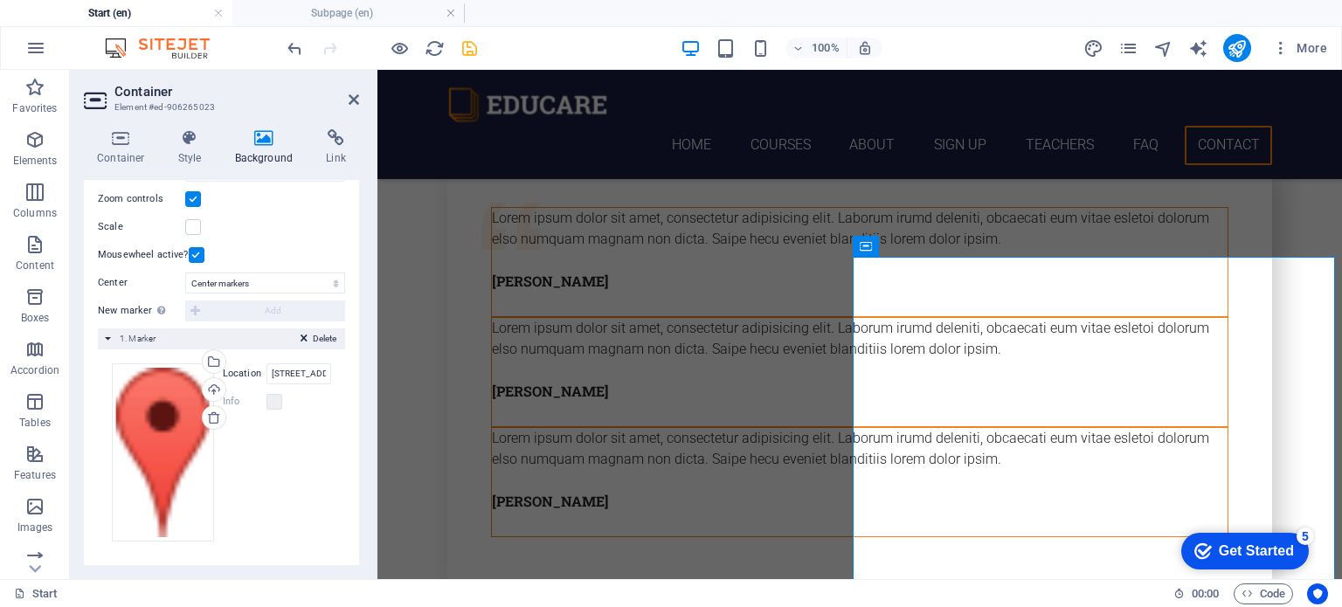
scroll to position [6576, 0]
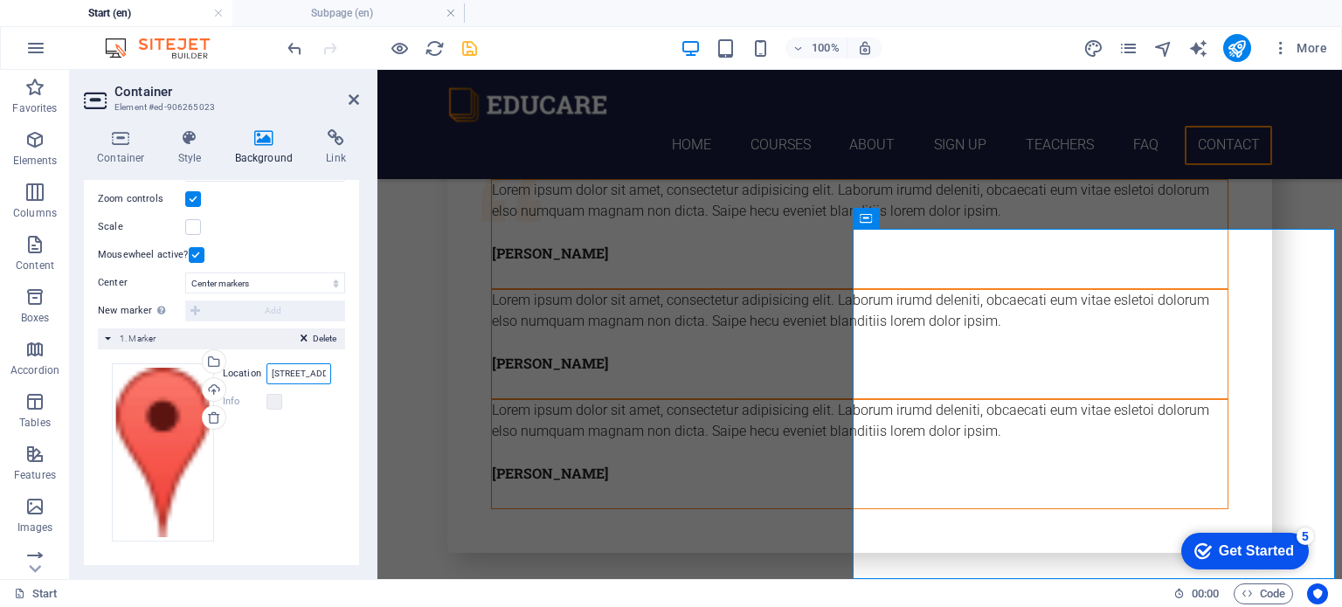
click at [285, 372] on input "Road no 2, Jayaprakash Nagar, Vijayawada" at bounding box center [299, 374] width 65 height 21
click at [296, 373] on input "54-19-8, Jayaprakash nagar" at bounding box center [299, 374] width 65 height 21
click at [301, 375] on input "54-19-8a, Jayaprakash nagar, vijayawada" at bounding box center [299, 374] width 65 height 21
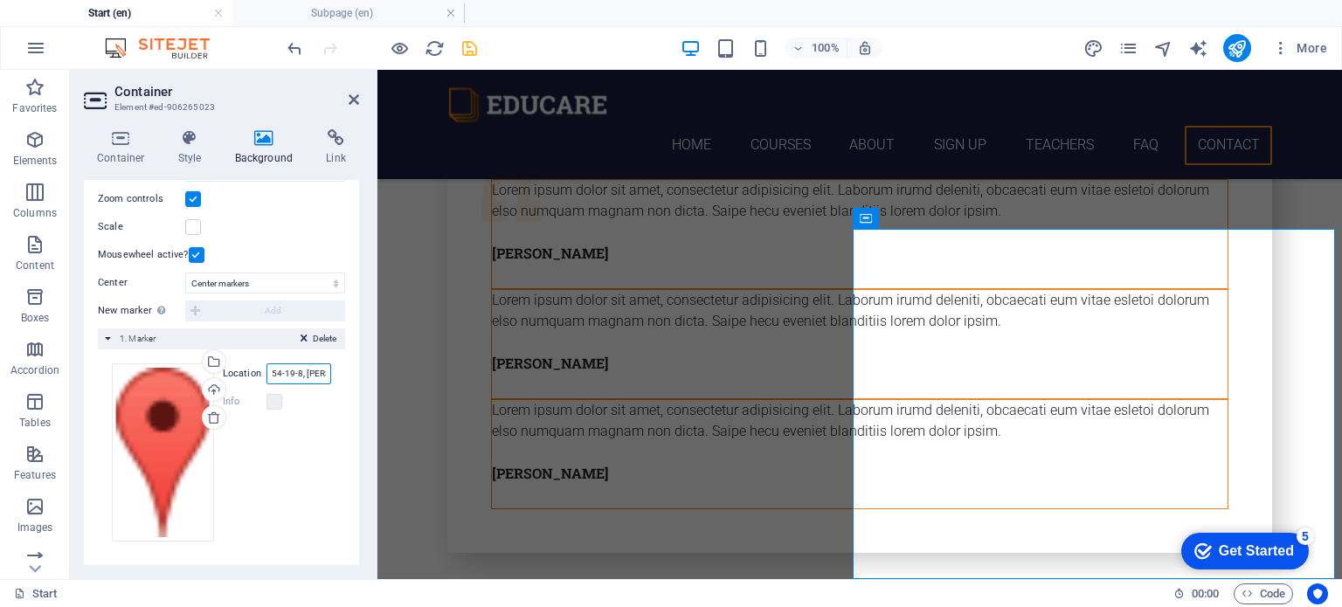
click at [297, 373] on input "54-19-8, Jayaprakash nagar, vijayawada" at bounding box center [299, 374] width 65 height 21
type input "54-19-8/11, Jayaprakash nagar, vijayawada"
click at [468, 42] on icon "save" at bounding box center [470, 48] width 20 height 20
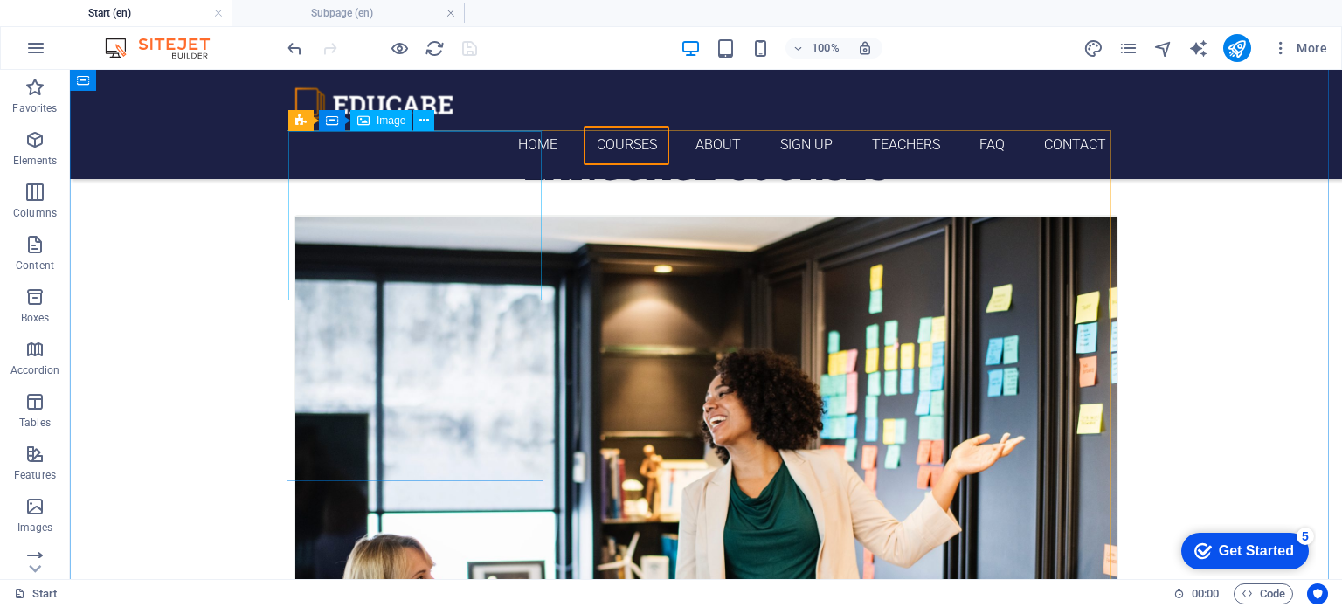
scroll to position [634, 0]
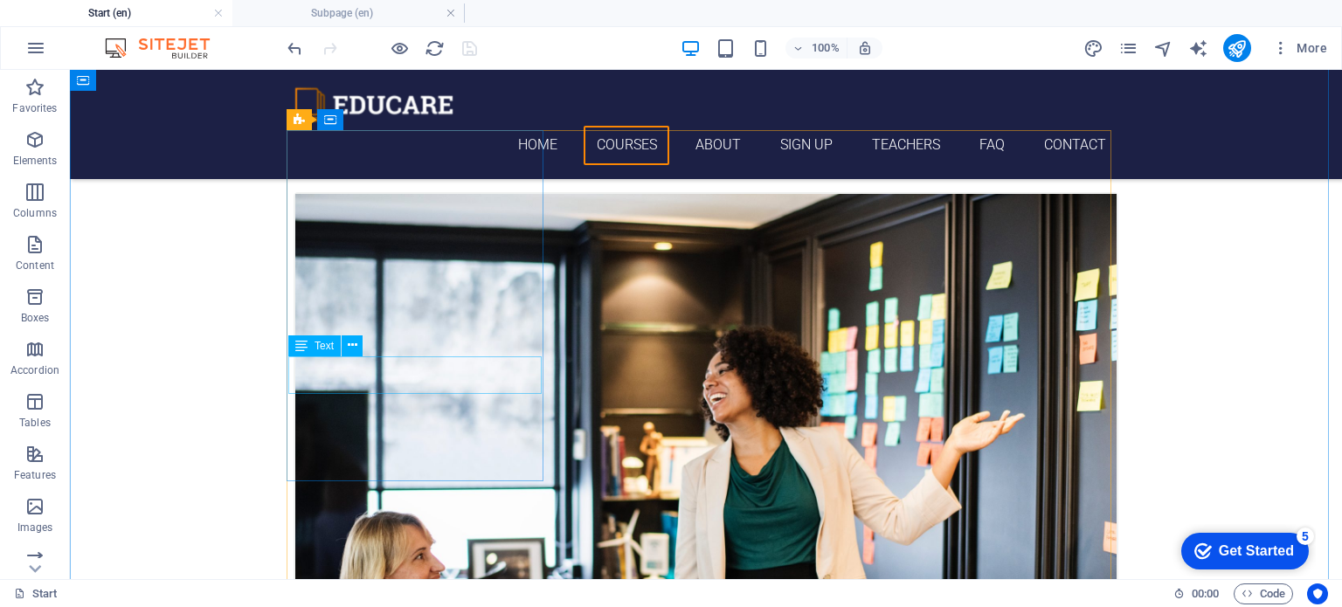
click at [326, 343] on span "Text" at bounding box center [324, 346] width 19 height 10
click at [350, 346] on icon at bounding box center [353, 345] width 10 height 18
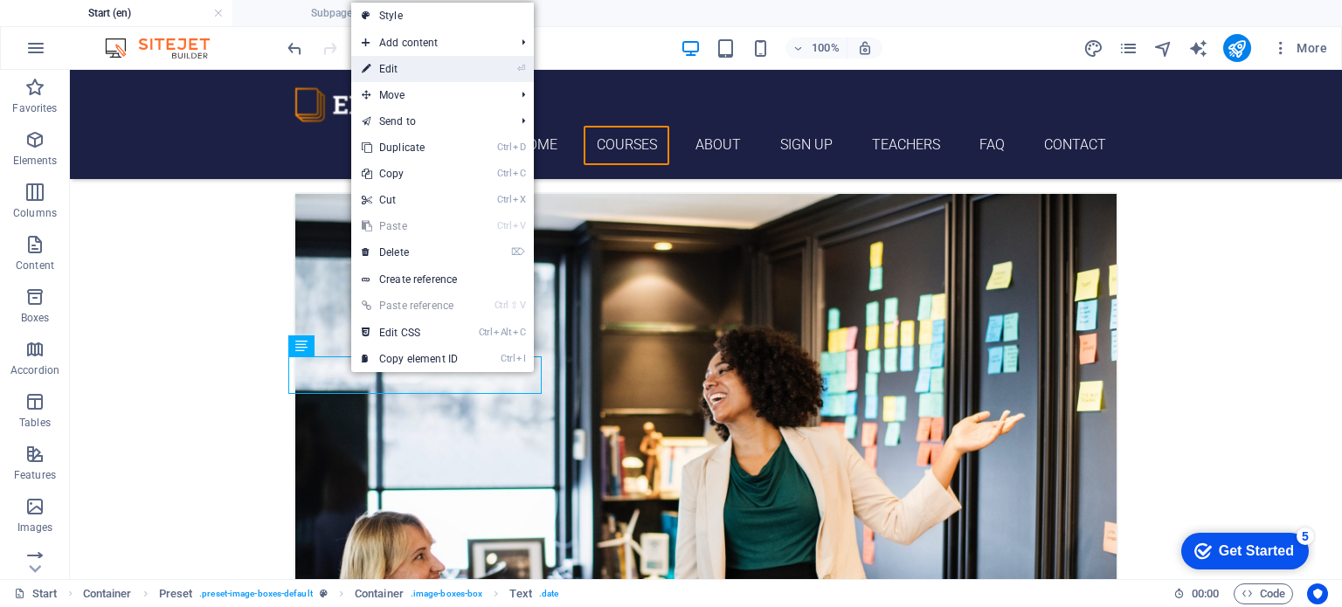
click at [465, 69] on link "⏎ Edit" at bounding box center [409, 69] width 117 height 26
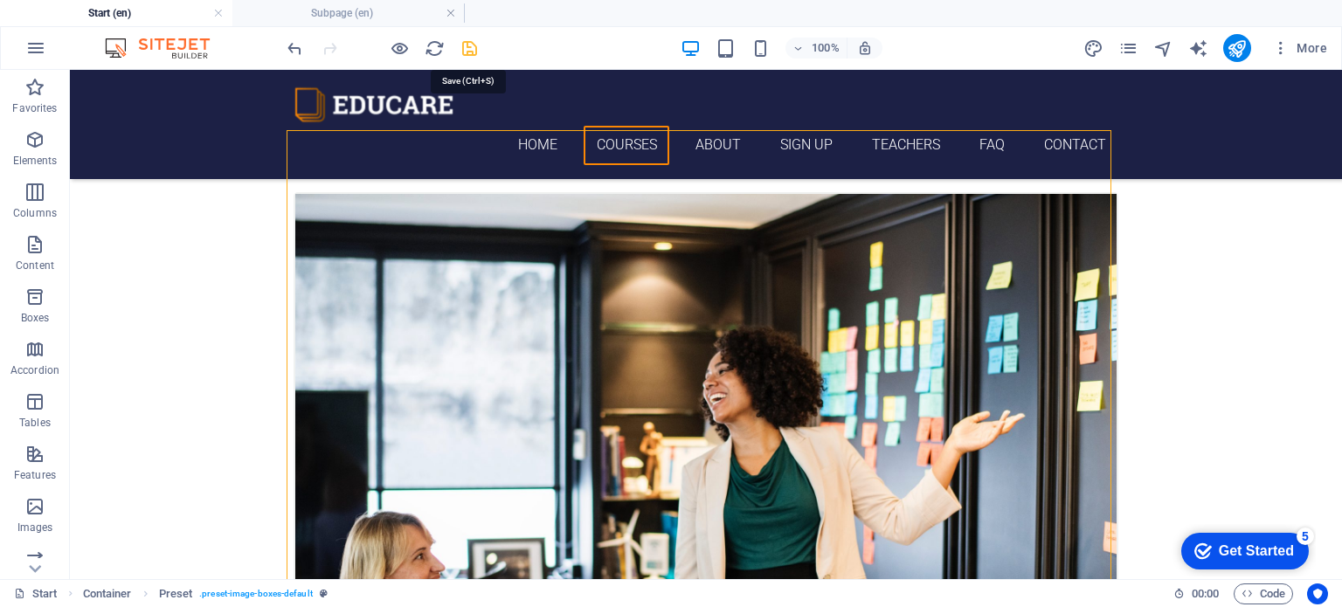
click at [466, 49] on icon "save" at bounding box center [470, 48] width 20 height 20
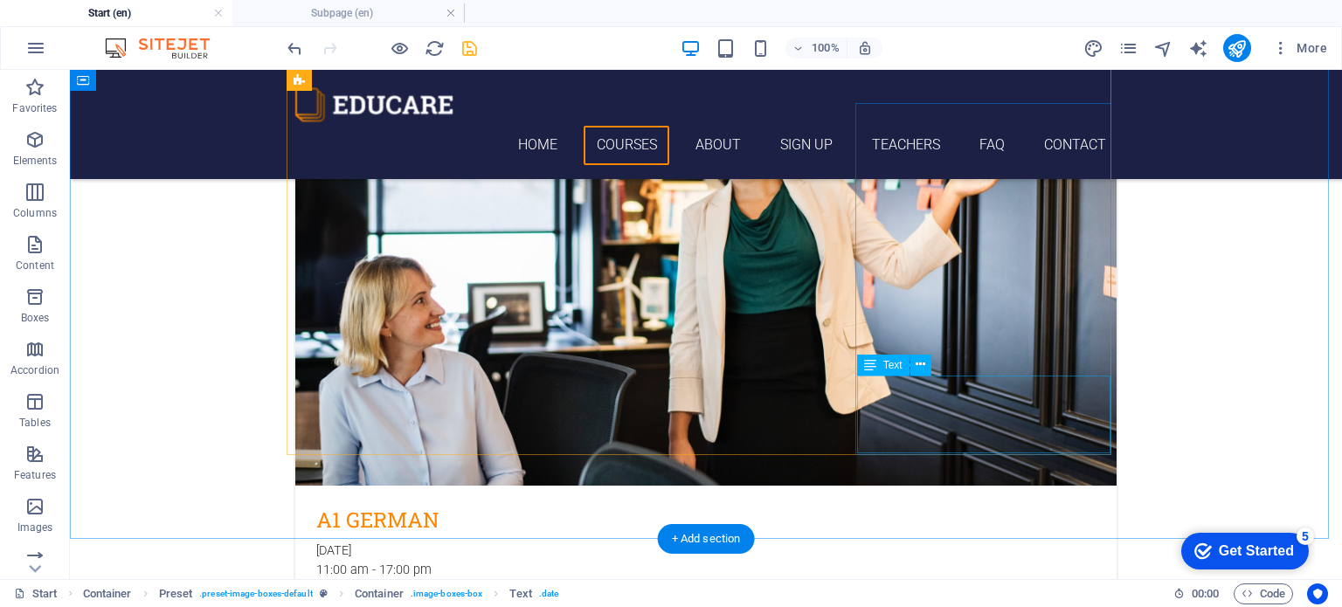
scroll to position [1071, 0]
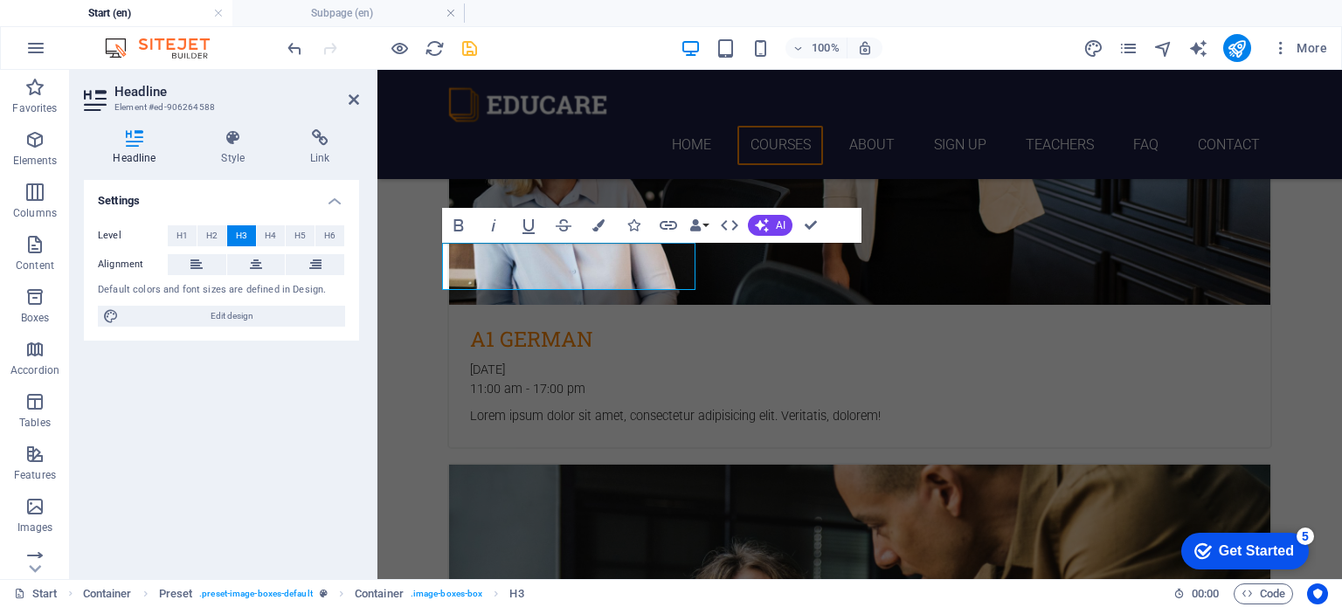
scroll to position [983, 0]
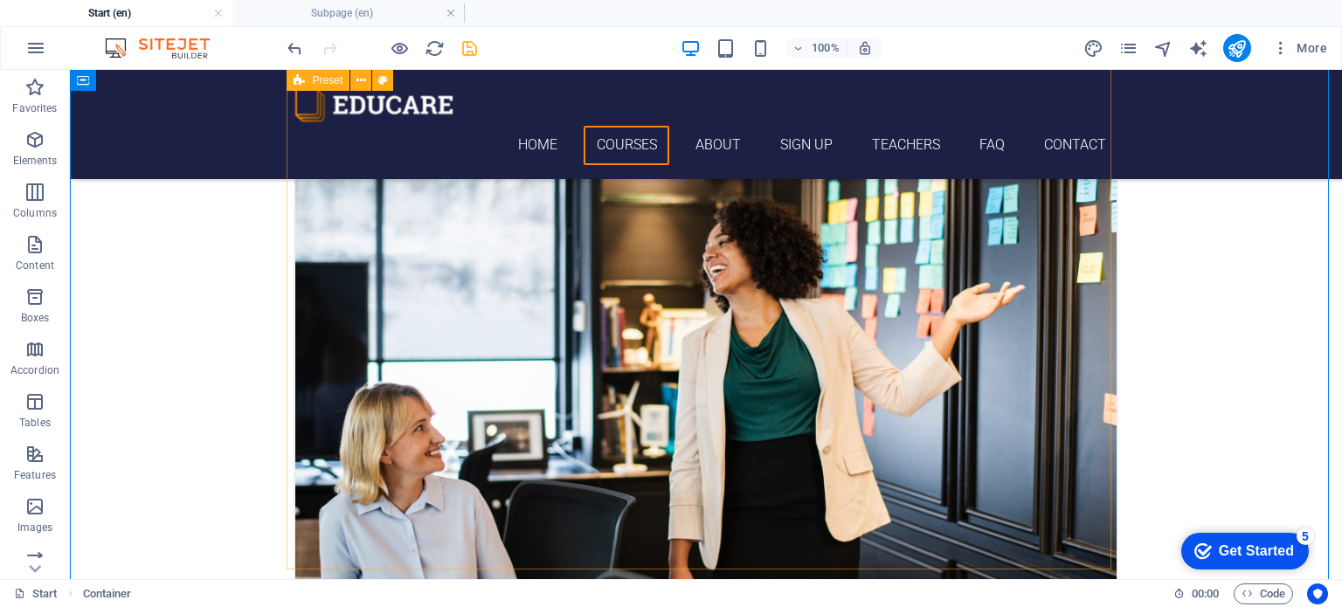
scroll to position [721, 0]
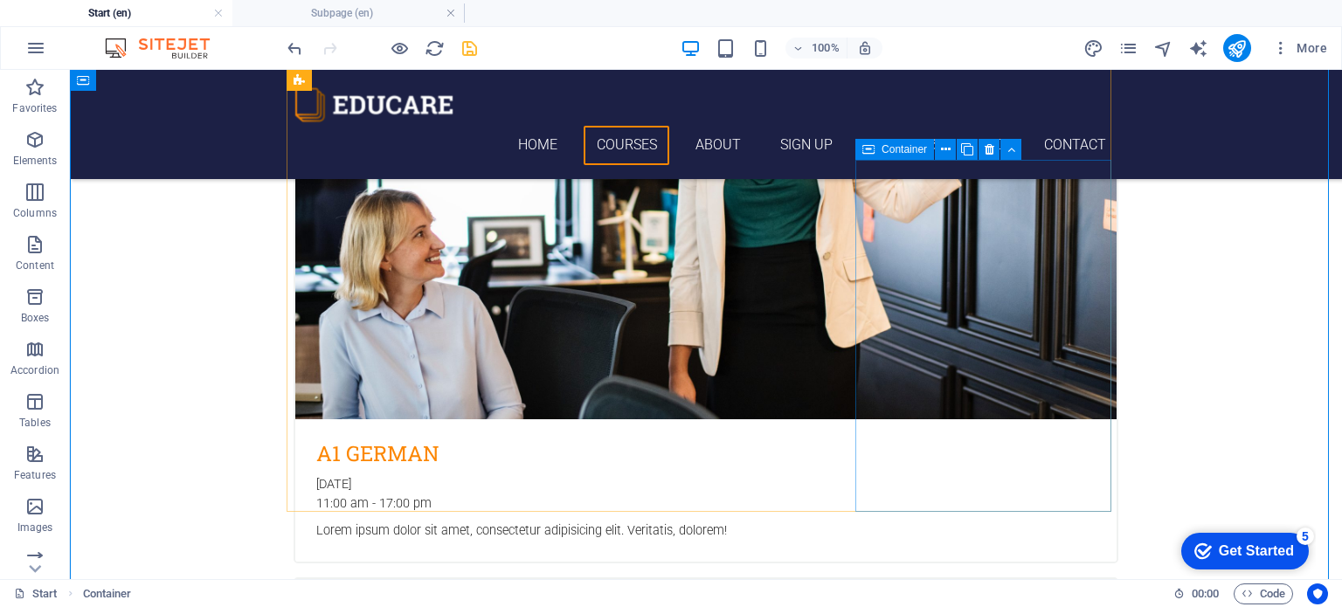
scroll to position [983, 0]
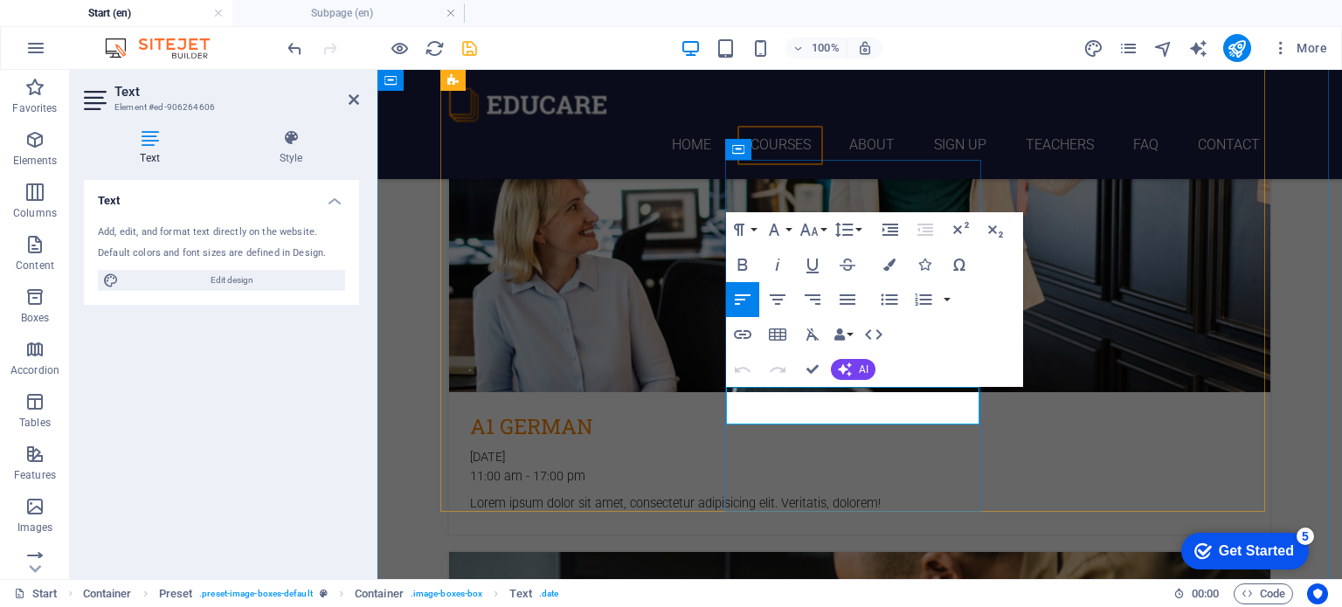
drag, startPoint x: 766, startPoint y: 393, endPoint x: 873, endPoint y: 392, distance: 106.6
drag, startPoint x: 777, startPoint y: 412, endPoint x: 766, endPoint y: 415, distance: 11.9
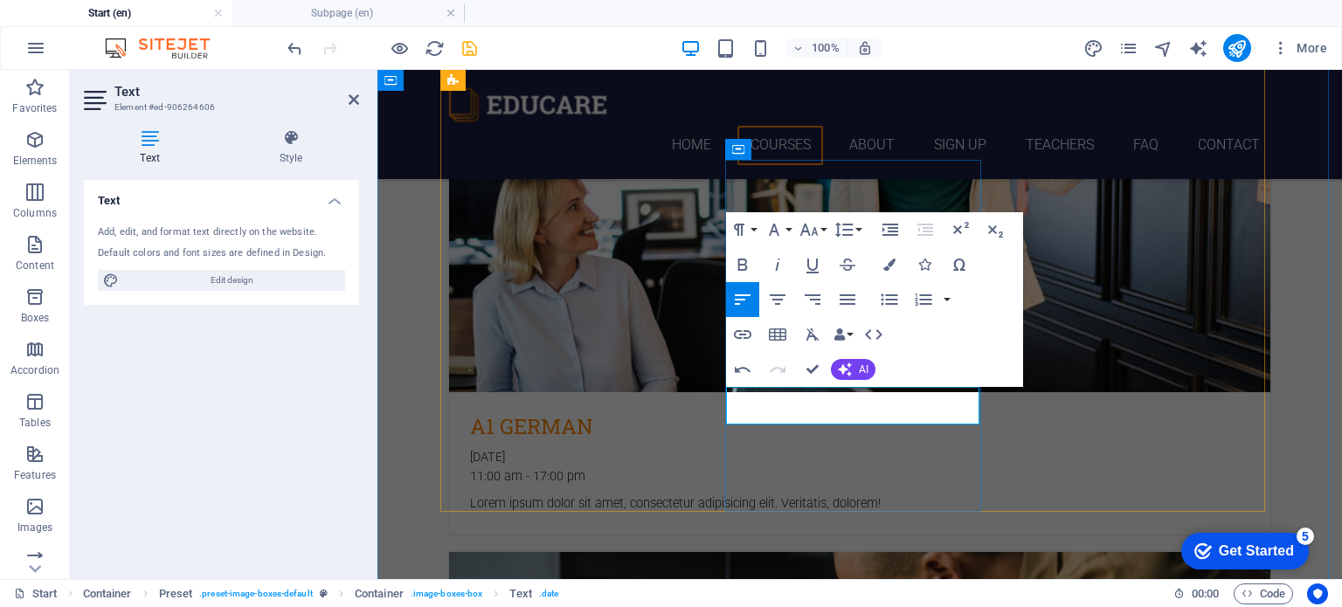
drag, startPoint x: 827, startPoint y: 414, endPoint x: 839, endPoint y: 412, distance: 12.5
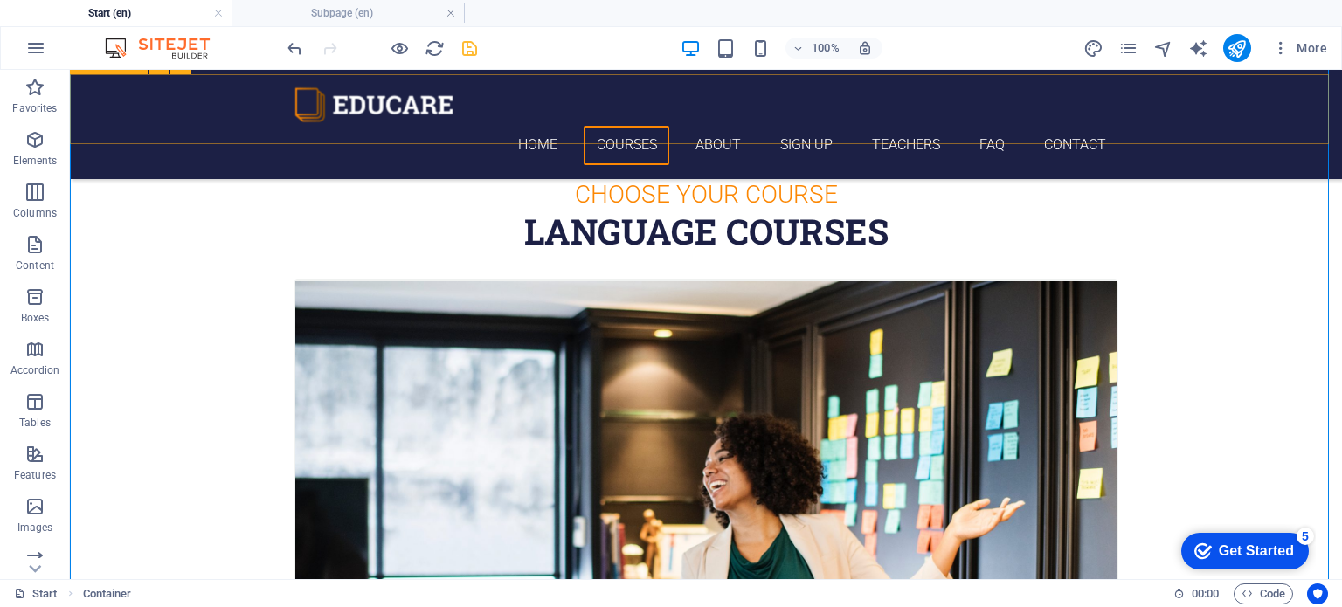
scroll to position [197, 0]
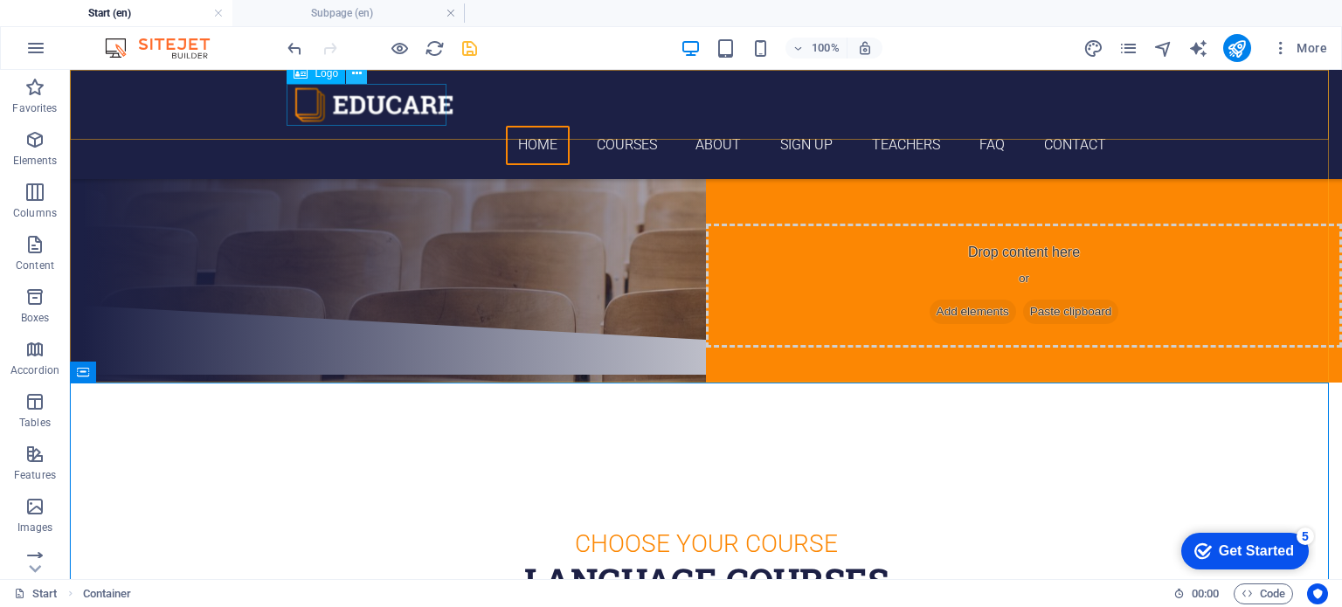
click at [355, 76] on icon at bounding box center [357, 74] width 10 height 18
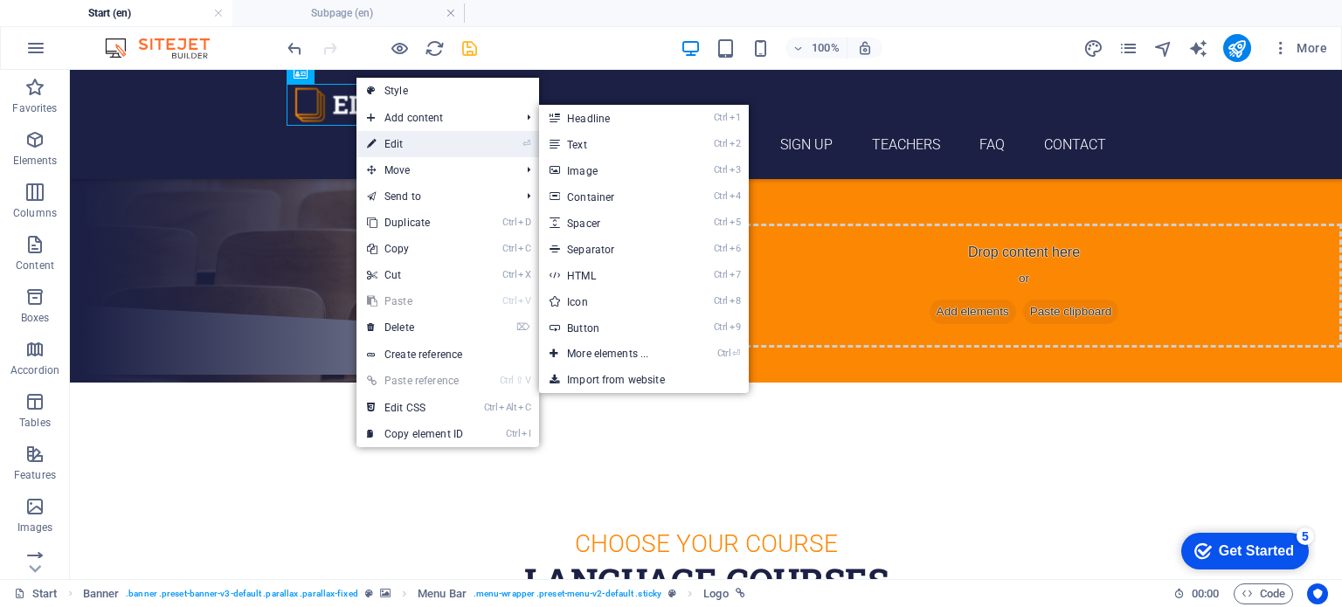
click at [412, 142] on link "⏎ Edit" at bounding box center [415, 144] width 117 height 26
select select "px"
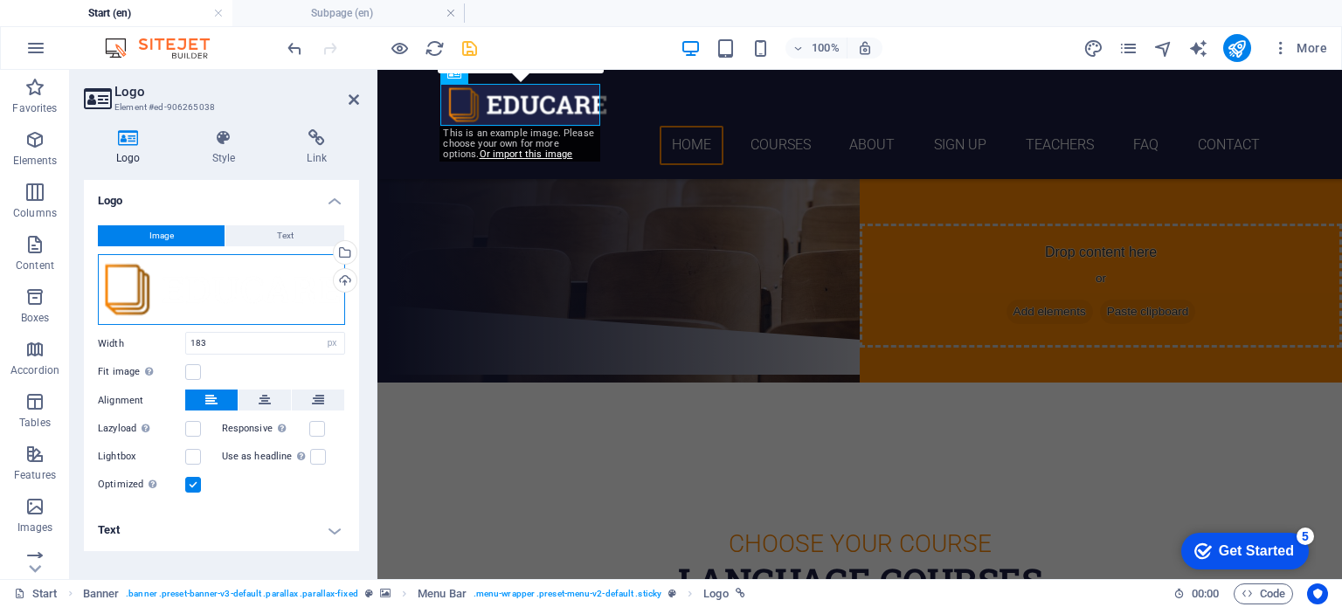
click at [223, 305] on div "Drag files here, click to choose files or select files from Files or our free s…" at bounding box center [221, 290] width 247 height 72
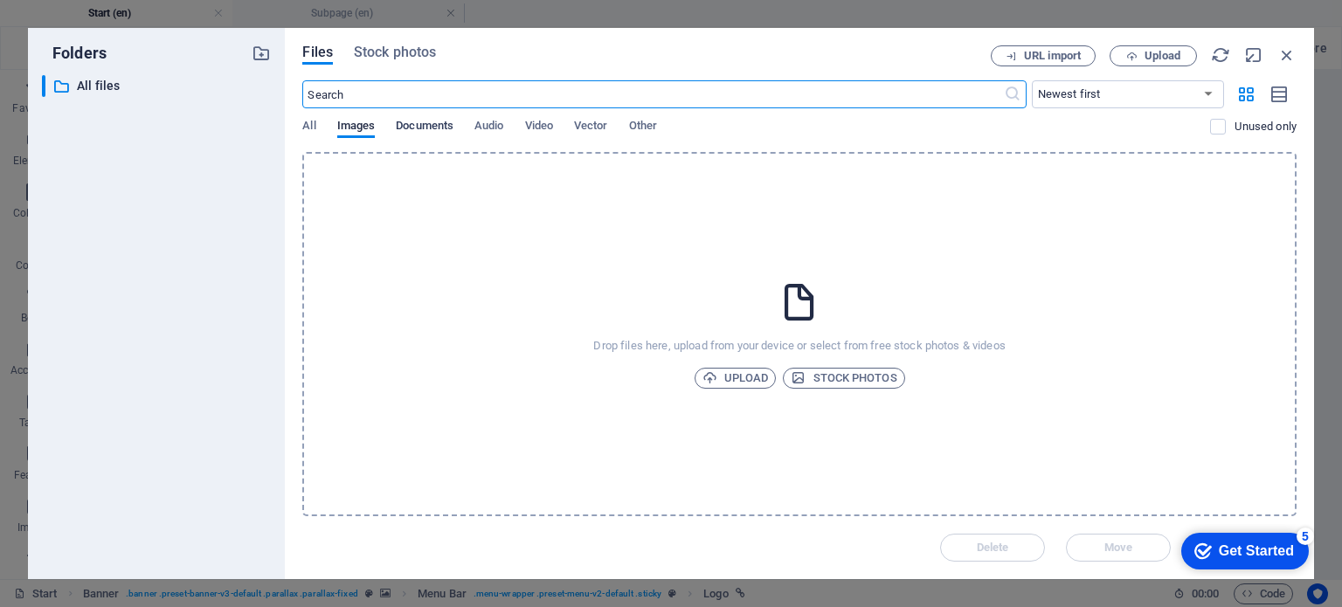
click at [399, 126] on span "Documents" at bounding box center [425, 127] width 58 height 24
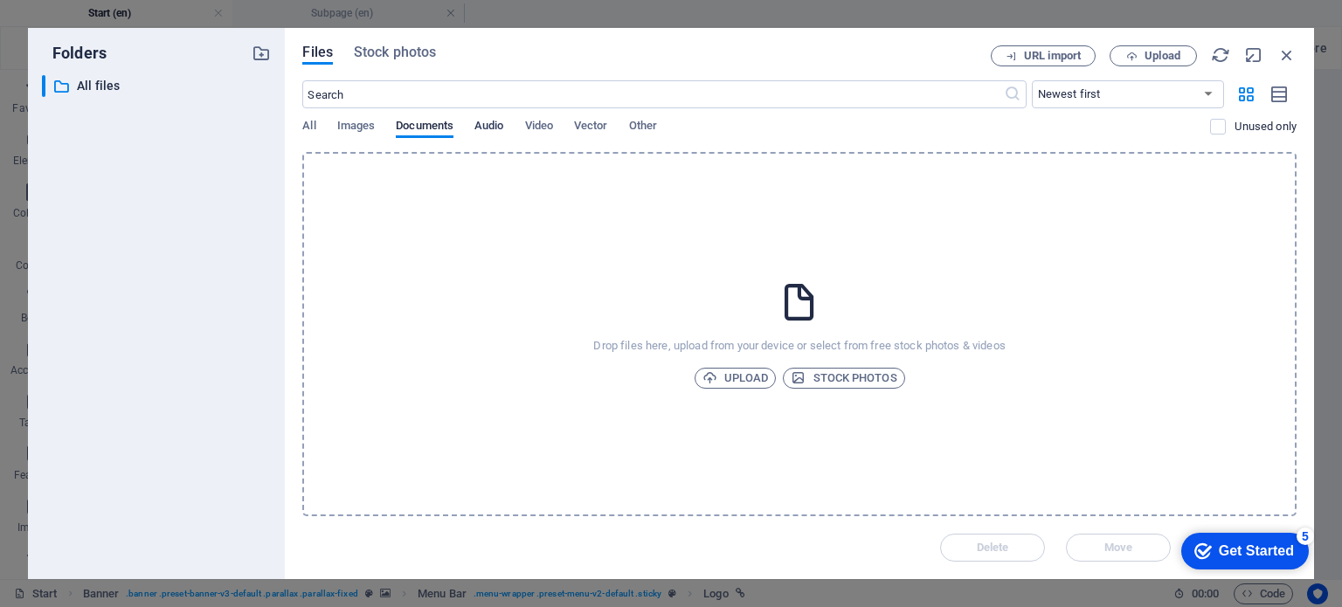
click at [489, 130] on span "Audio" at bounding box center [489, 127] width 29 height 24
click at [562, 130] on div "All Images Documents Audio Video Vector Other" at bounding box center [756, 135] width 908 height 33
click at [545, 125] on span "Video" at bounding box center [539, 127] width 28 height 24
click at [596, 124] on span "Vector" at bounding box center [591, 127] width 34 height 24
click at [653, 124] on span "Other" at bounding box center [643, 127] width 28 height 24
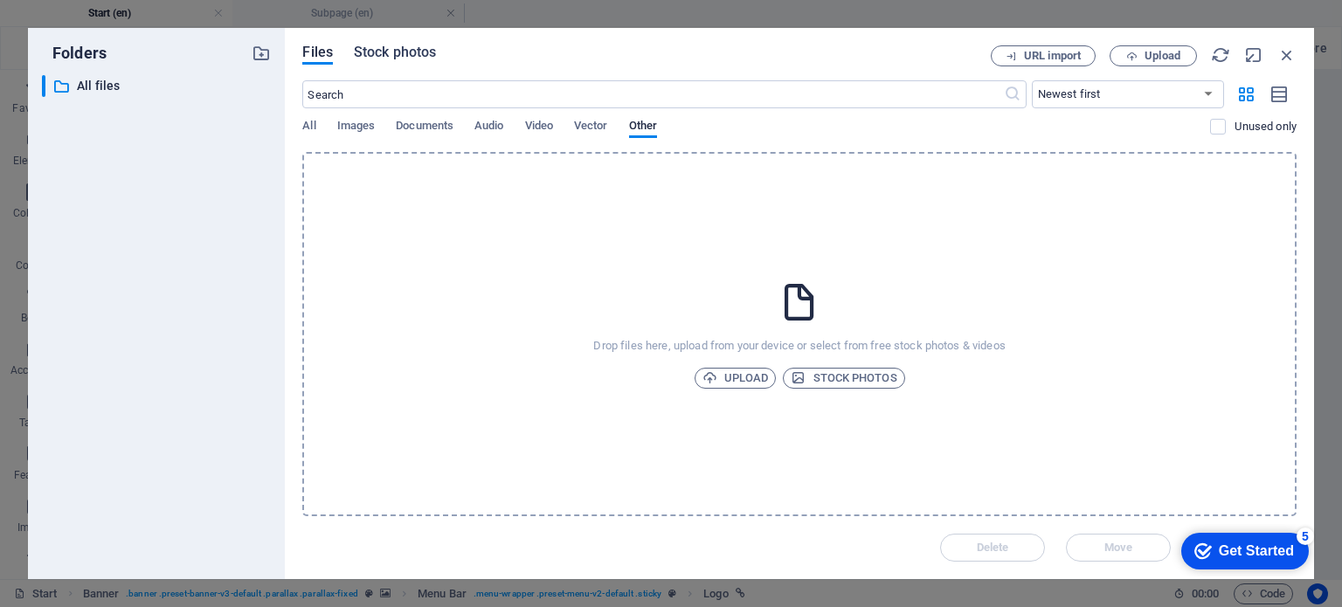
click at [385, 50] on span "Stock photos" at bounding box center [395, 52] width 82 height 21
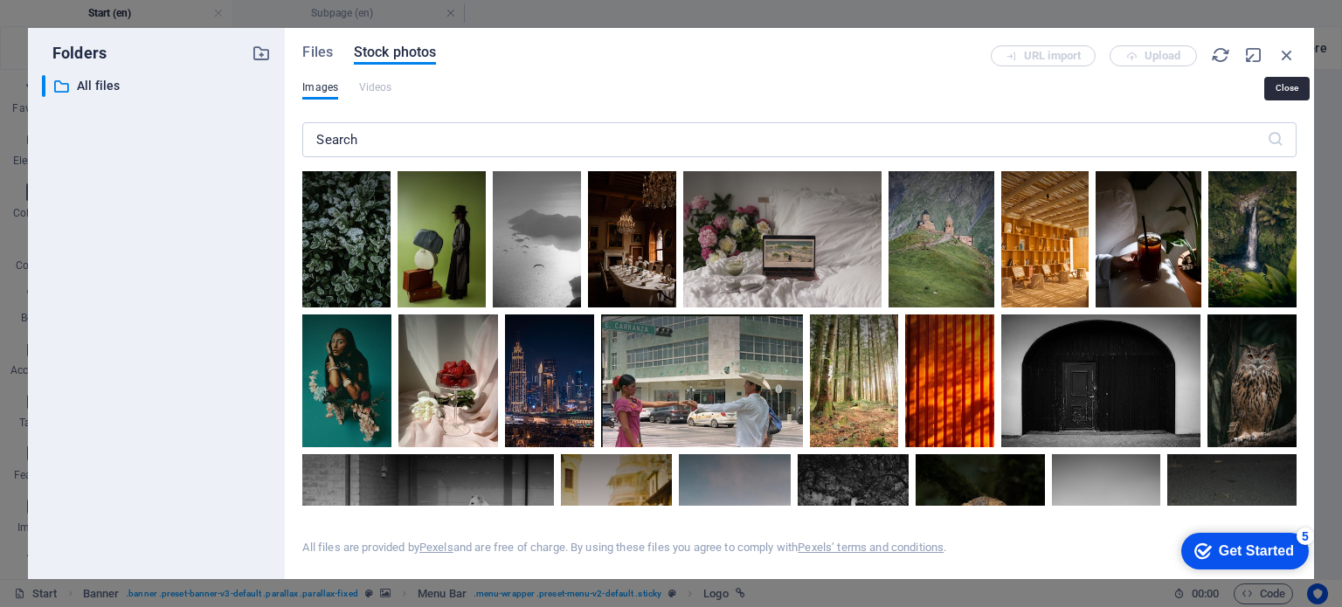
click at [1283, 55] on icon "button" at bounding box center [1287, 54] width 19 height 19
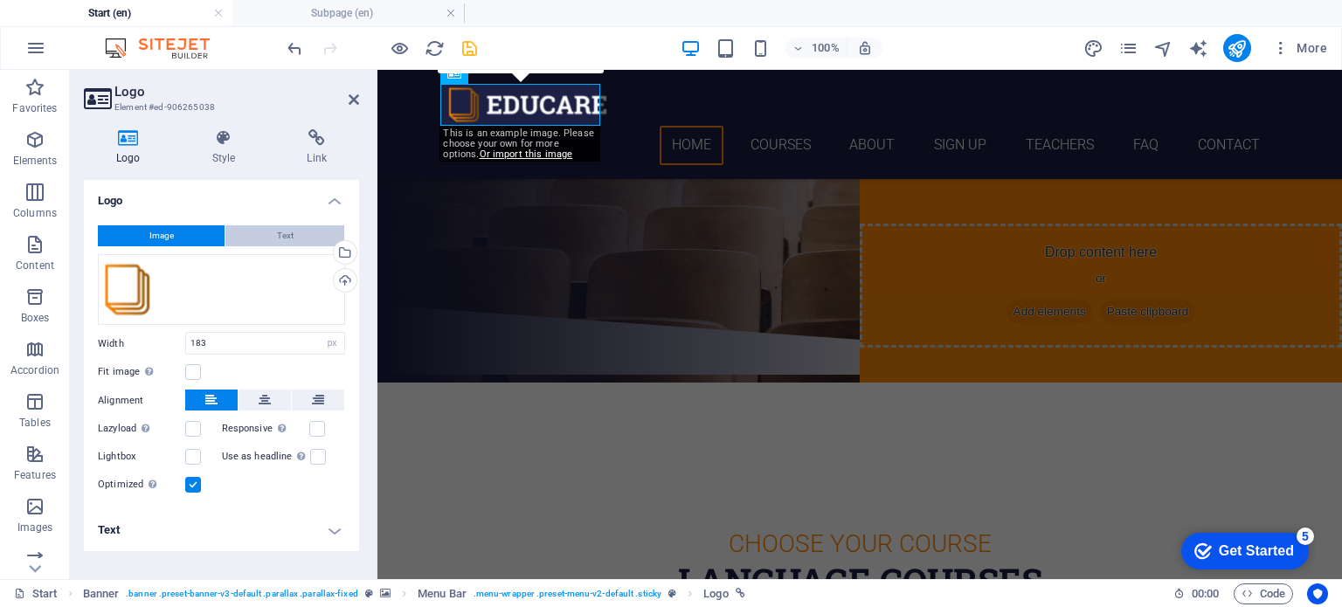
click at [274, 233] on button "Text" at bounding box center [284, 235] width 119 height 21
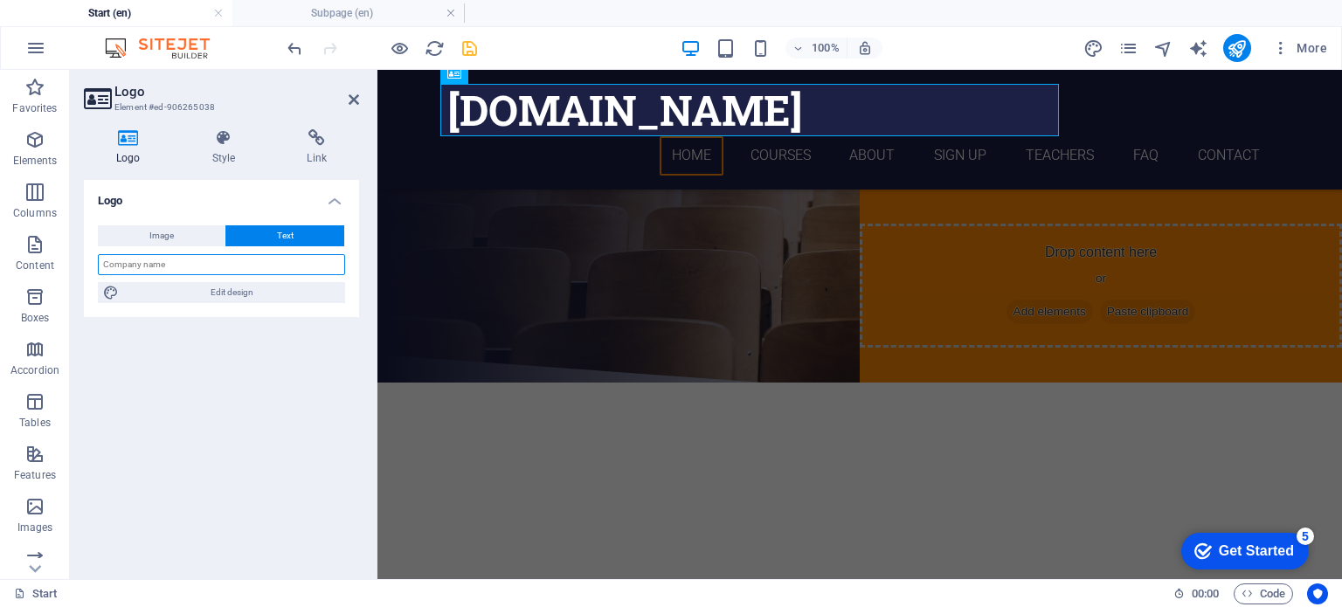
click at [208, 264] on input "text" at bounding box center [221, 264] width 247 height 21
click at [170, 237] on span "Image" at bounding box center [161, 235] width 24 height 21
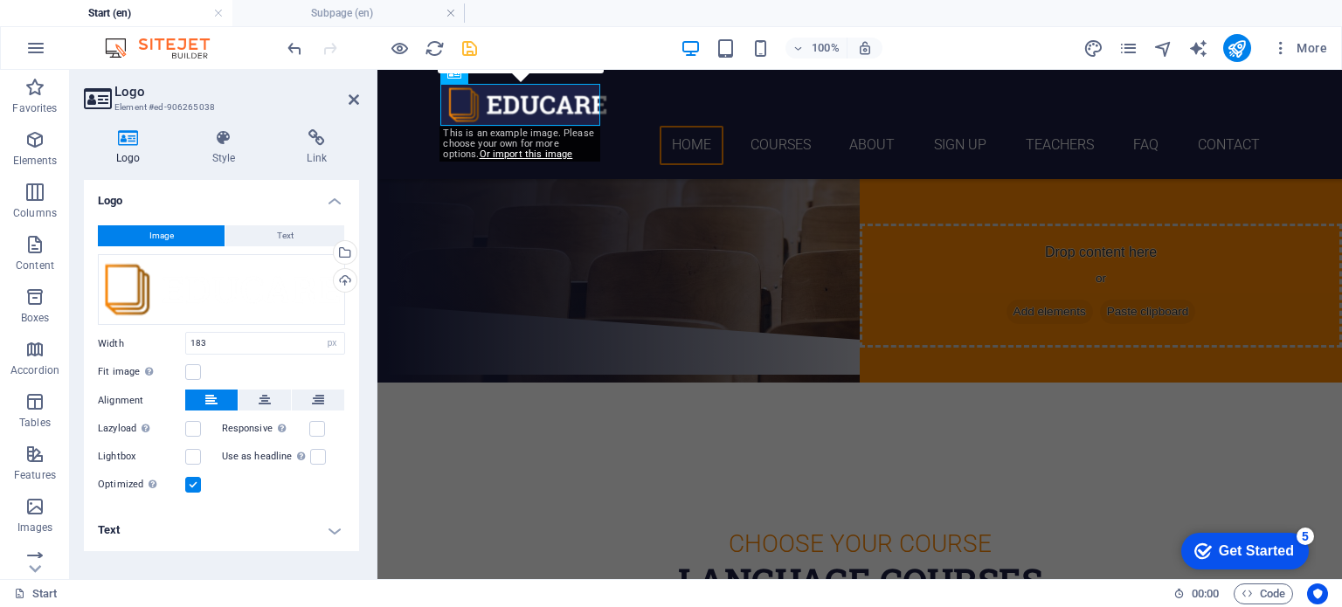
click at [308, 537] on h4 "Text" at bounding box center [221, 530] width 275 height 42
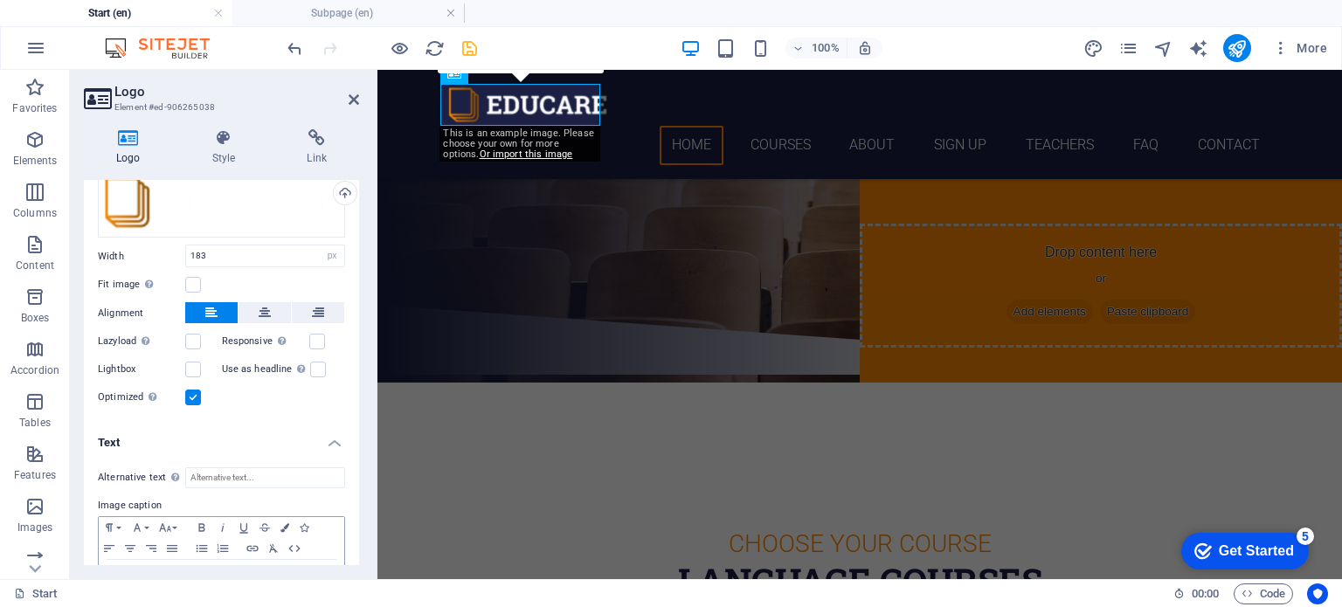
scroll to position [0, 0]
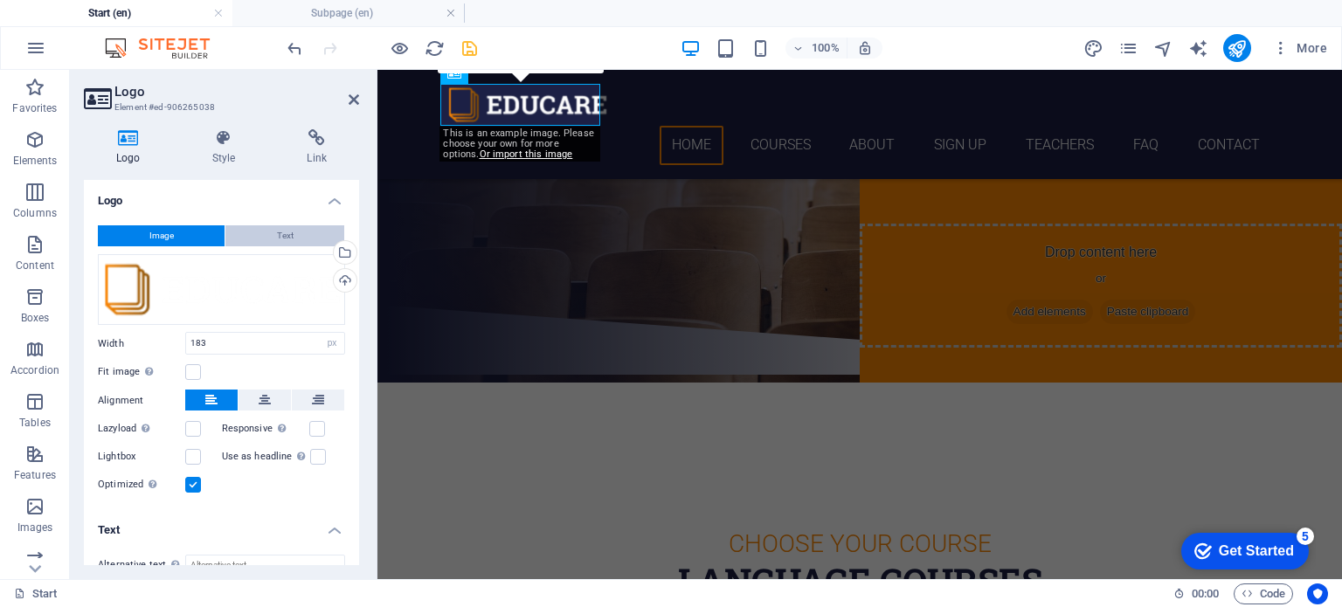
click at [255, 232] on button "Text" at bounding box center [284, 235] width 119 height 21
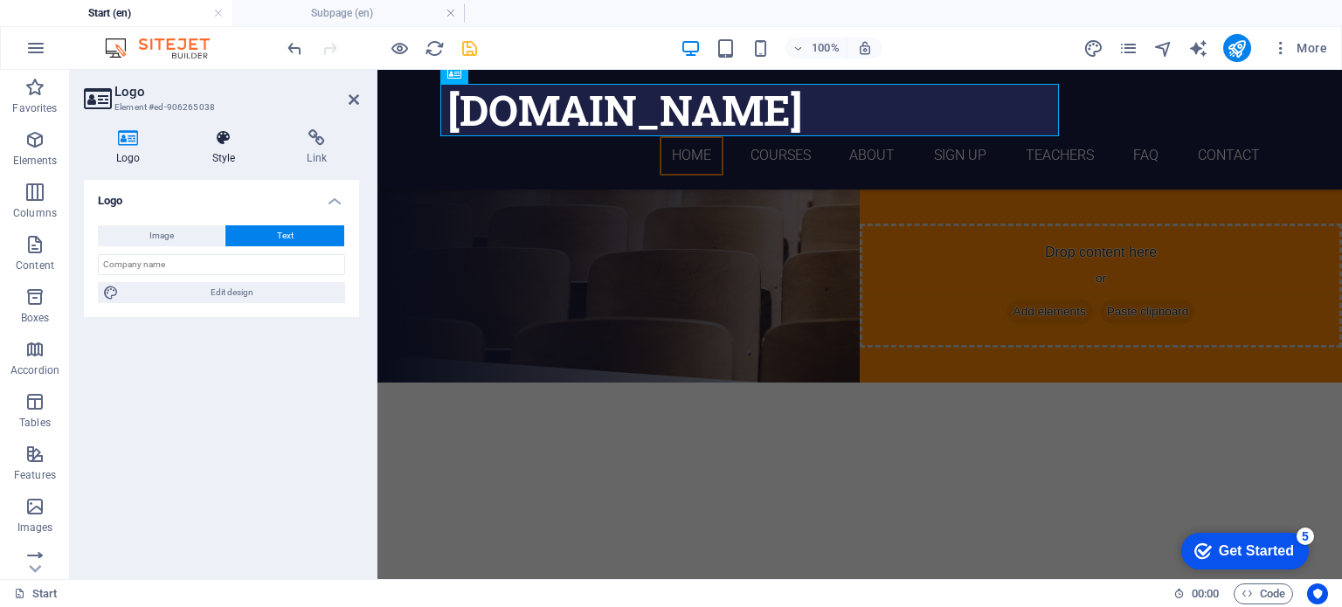
click at [220, 142] on icon at bounding box center [224, 137] width 88 height 17
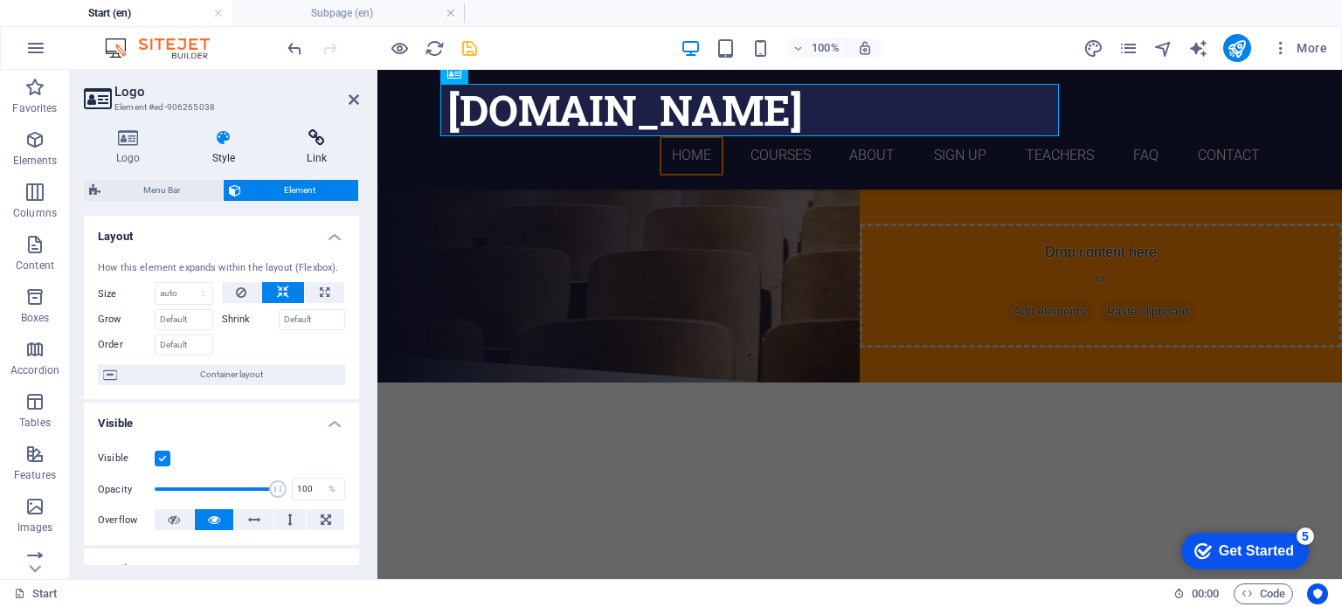
click at [315, 144] on icon at bounding box center [316, 137] width 85 height 17
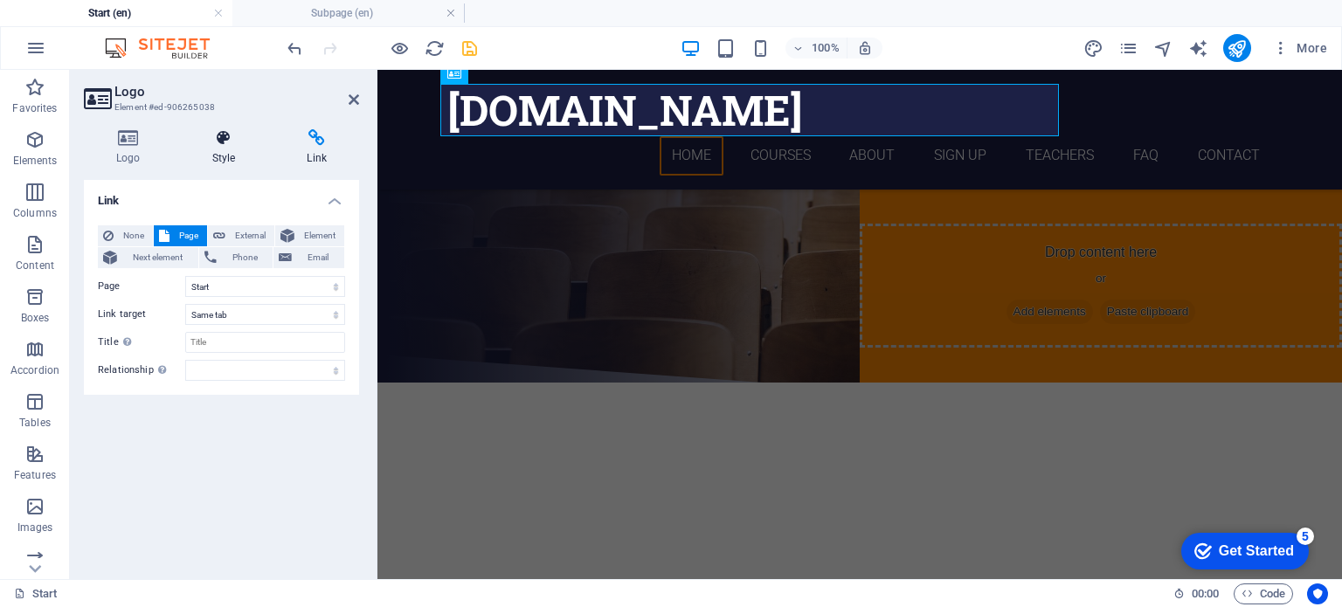
click at [231, 150] on h4 "Style" at bounding box center [227, 147] width 95 height 37
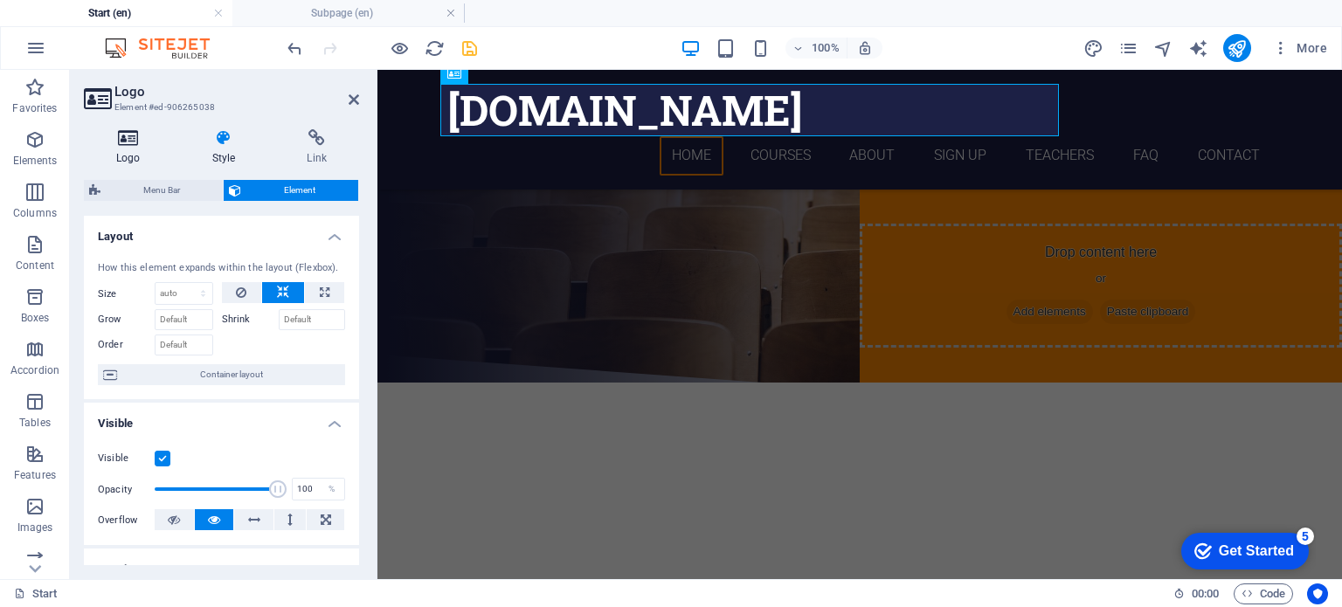
click at [141, 151] on h4 "Logo" at bounding box center [132, 147] width 96 height 37
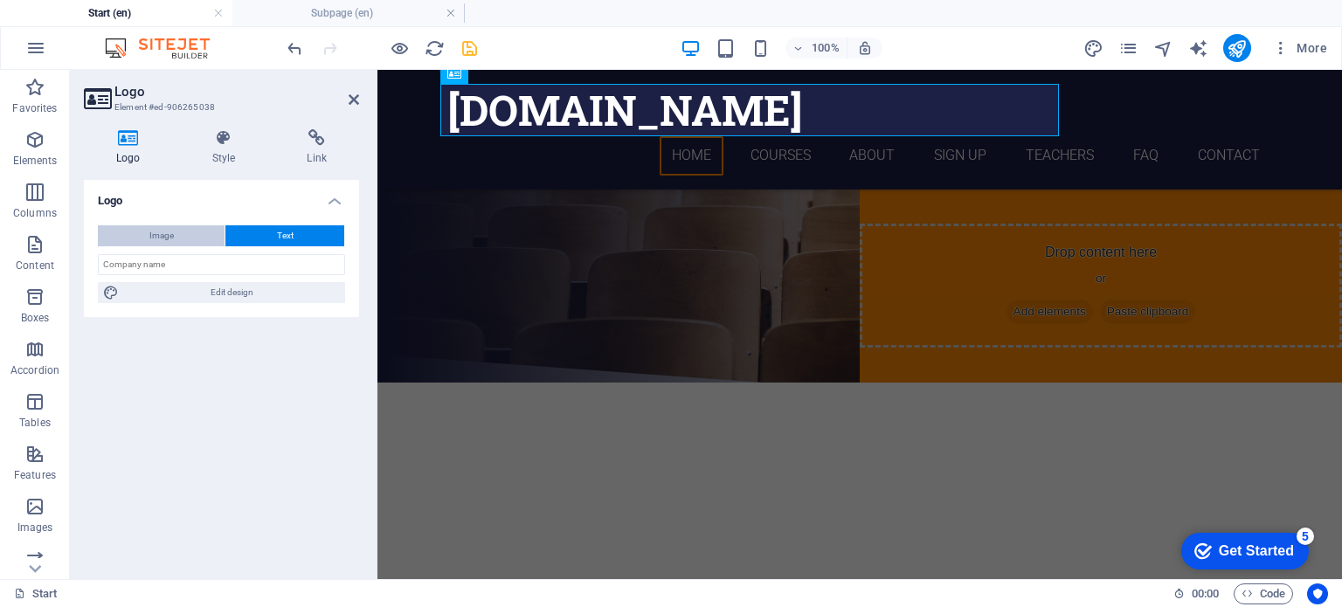
click at [137, 233] on button "Image" at bounding box center [161, 235] width 127 height 21
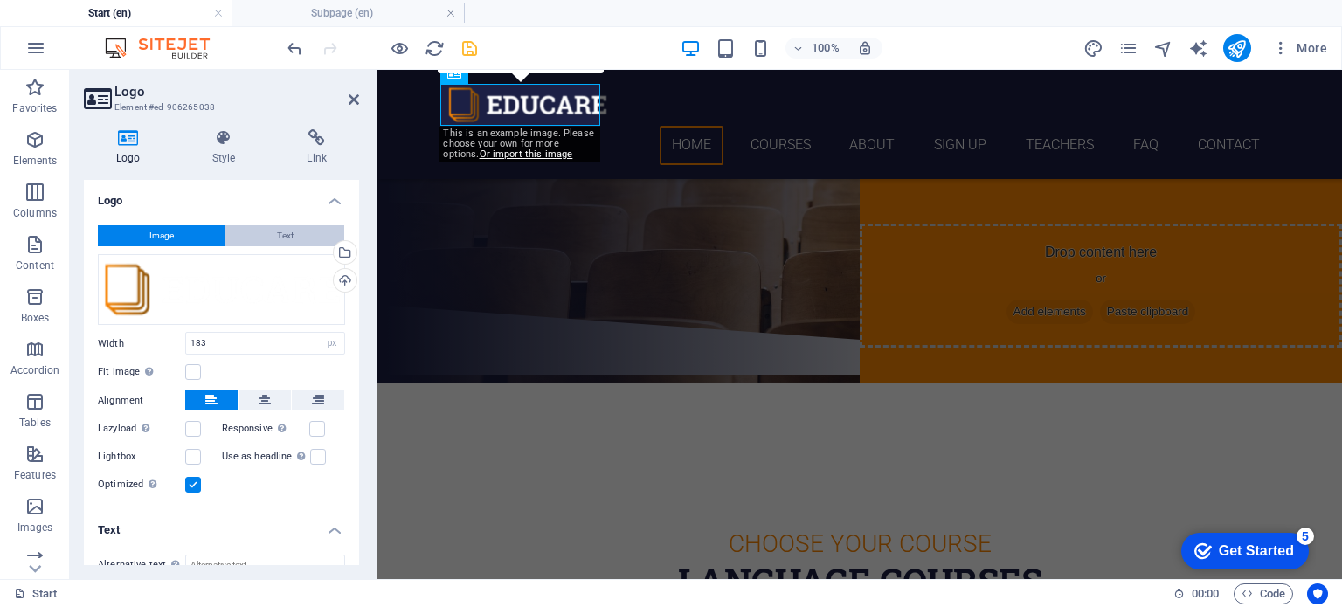
click at [263, 228] on button "Text" at bounding box center [284, 235] width 119 height 21
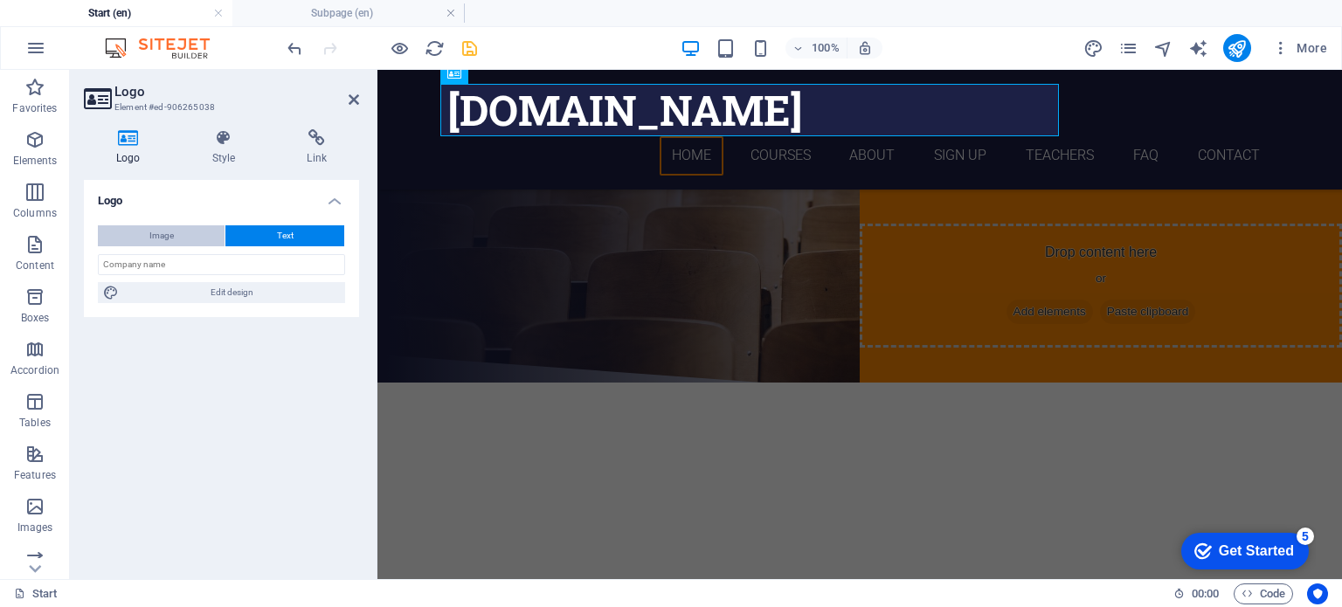
click at [184, 227] on button "Image" at bounding box center [161, 235] width 127 height 21
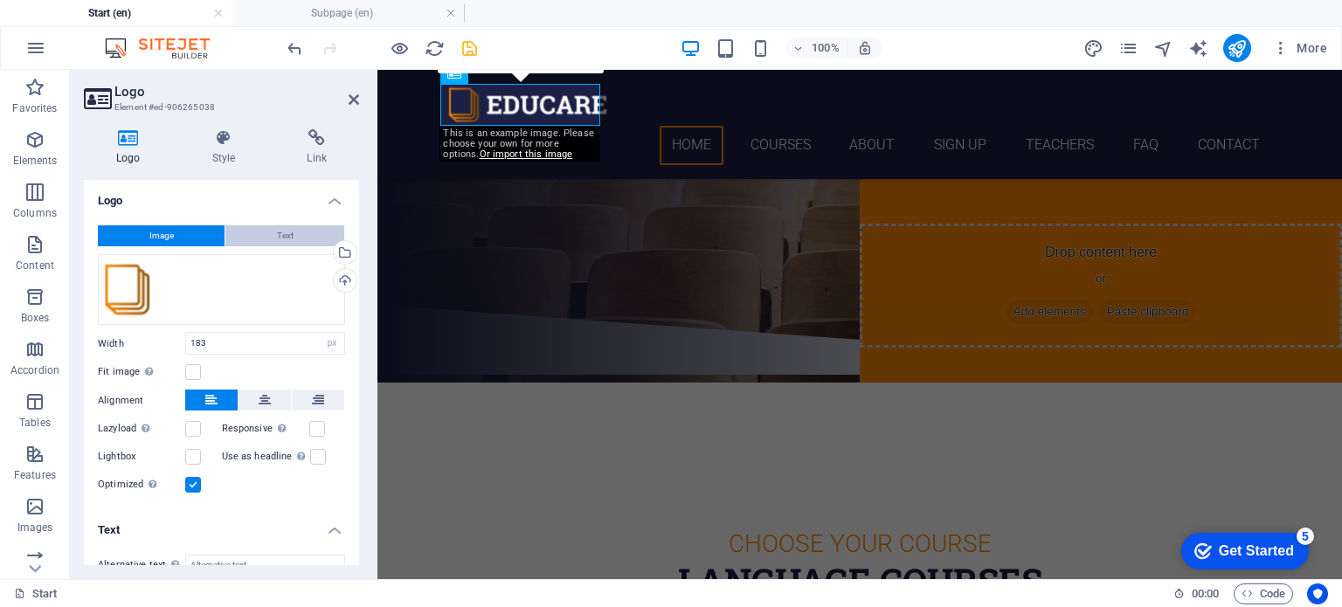
click at [277, 230] on span "Text" at bounding box center [285, 235] width 17 height 21
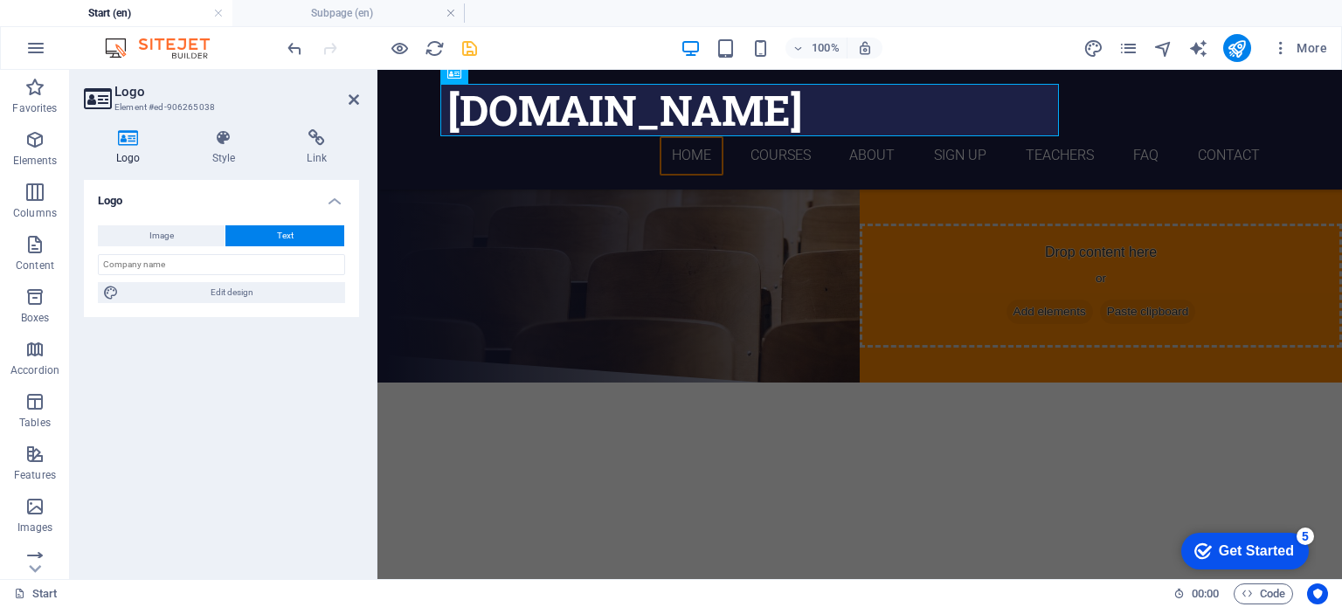
click at [360, 99] on aside "Logo Element #ed-906265038 Logo Style Link Logo Image Text Drag files here, cli…" at bounding box center [224, 324] width 308 height 509
click at [353, 99] on icon at bounding box center [354, 100] width 10 height 14
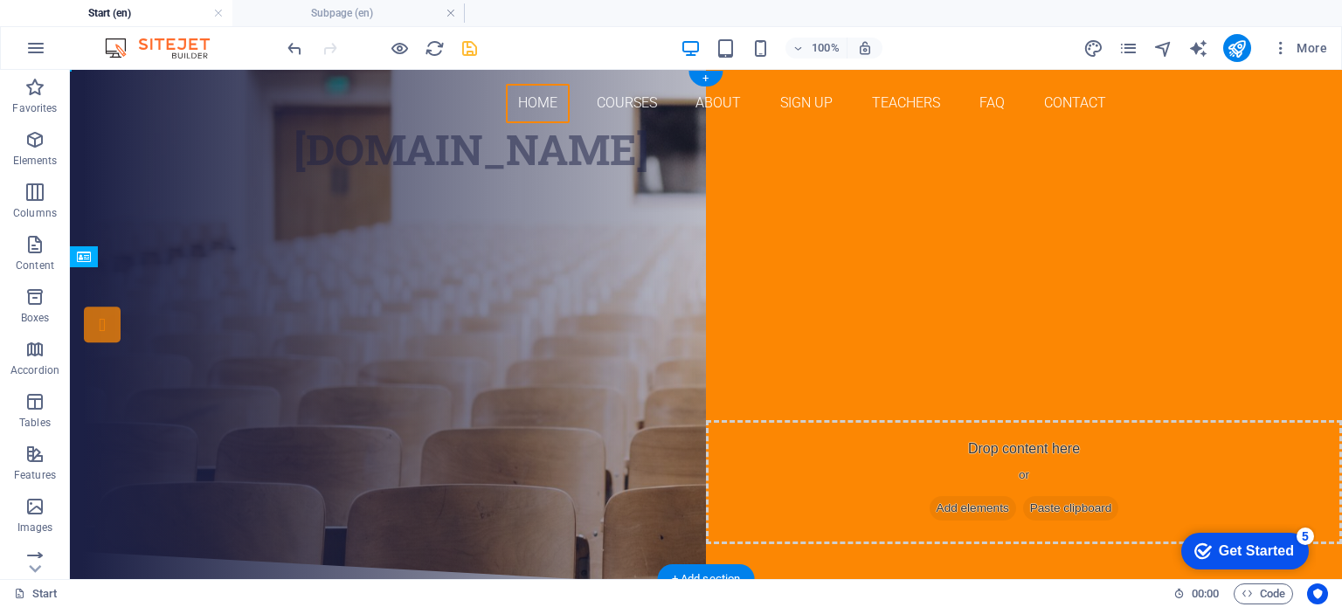
drag, startPoint x: 373, startPoint y: 145, endPoint x: 678, endPoint y: 167, distance: 305.8
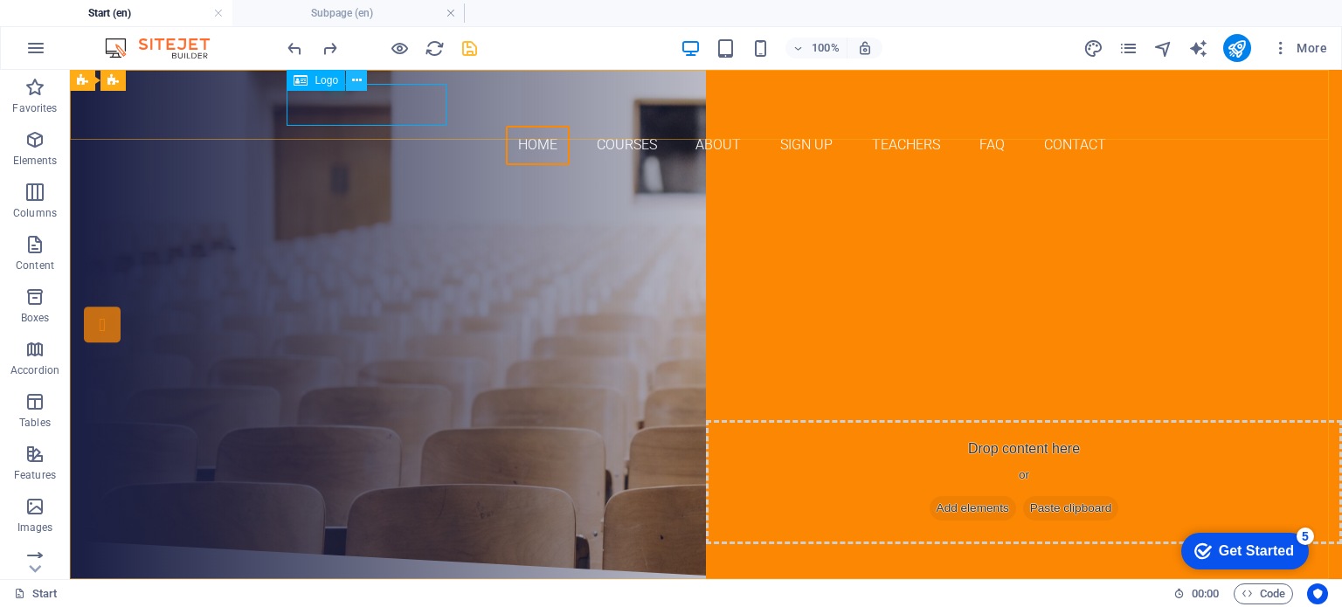
click at [357, 80] on icon at bounding box center [357, 81] width 10 height 18
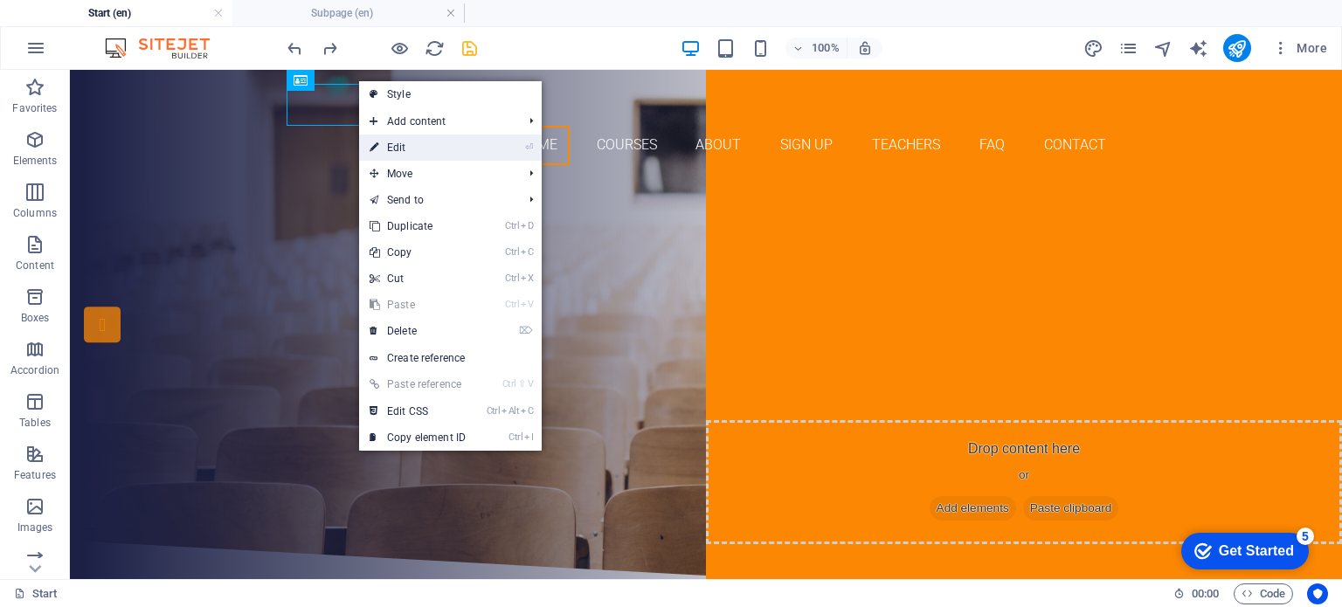
click at [416, 143] on link "⏎ Edit" at bounding box center [417, 148] width 117 height 26
select select "px"
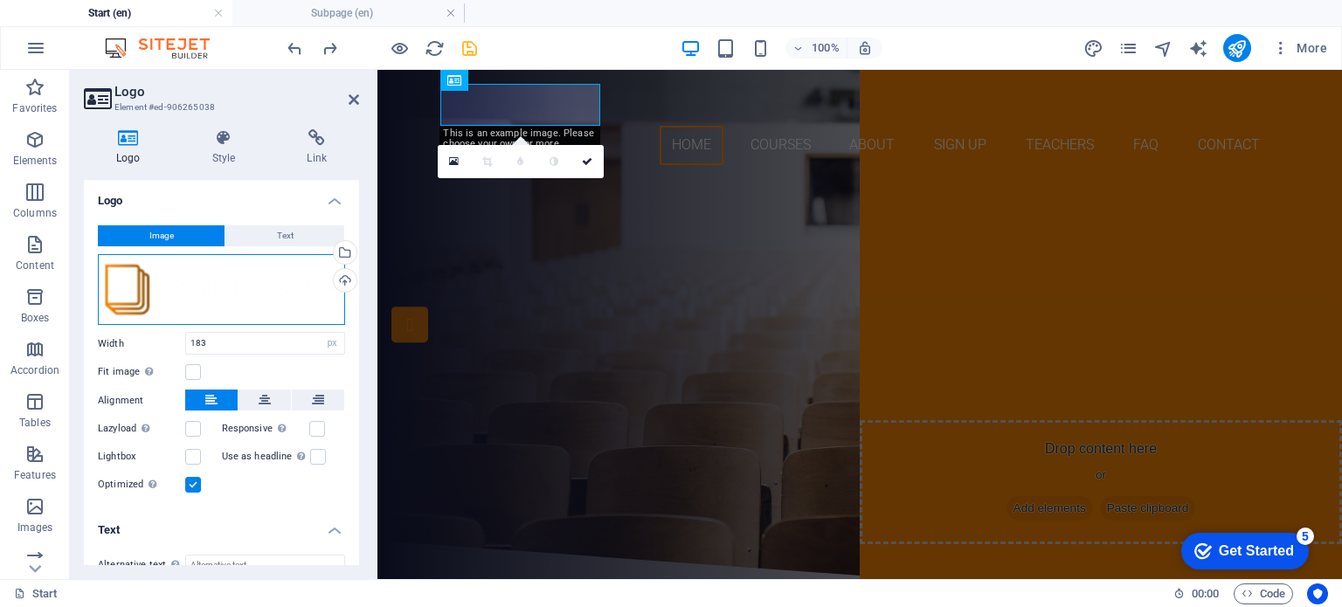
click at [129, 282] on div "Drag files here, click to choose files or select files from Files or our free s…" at bounding box center [221, 290] width 247 height 72
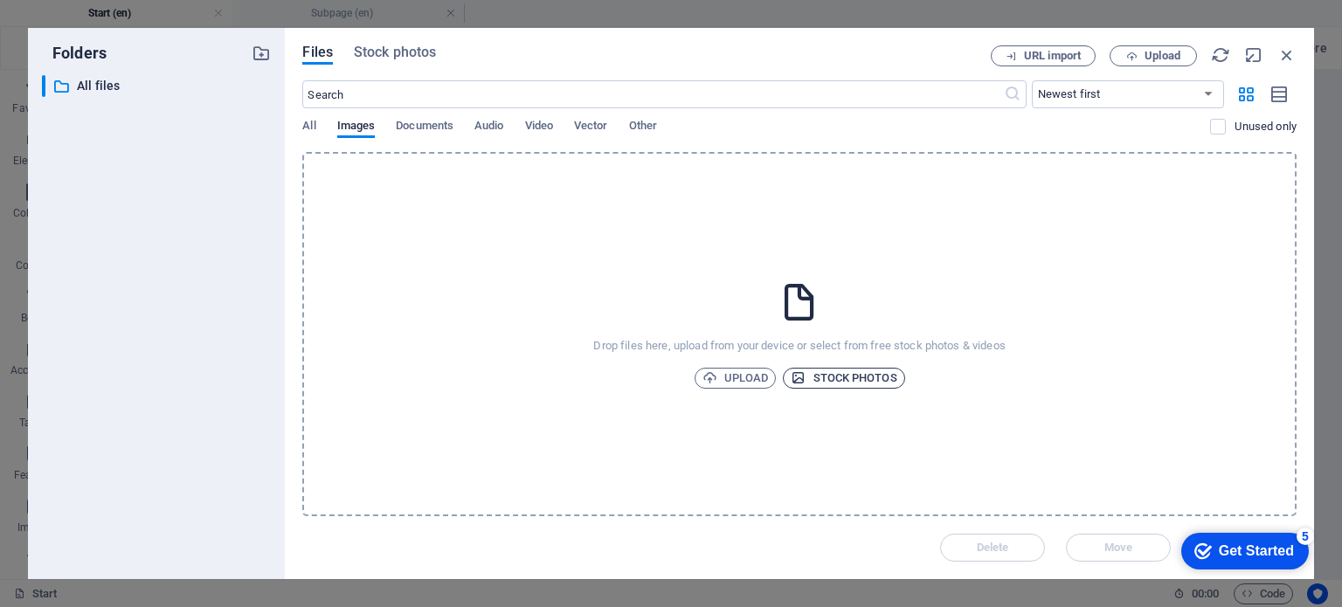
click at [835, 371] on span "Stock photos" at bounding box center [844, 378] width 106 height 21
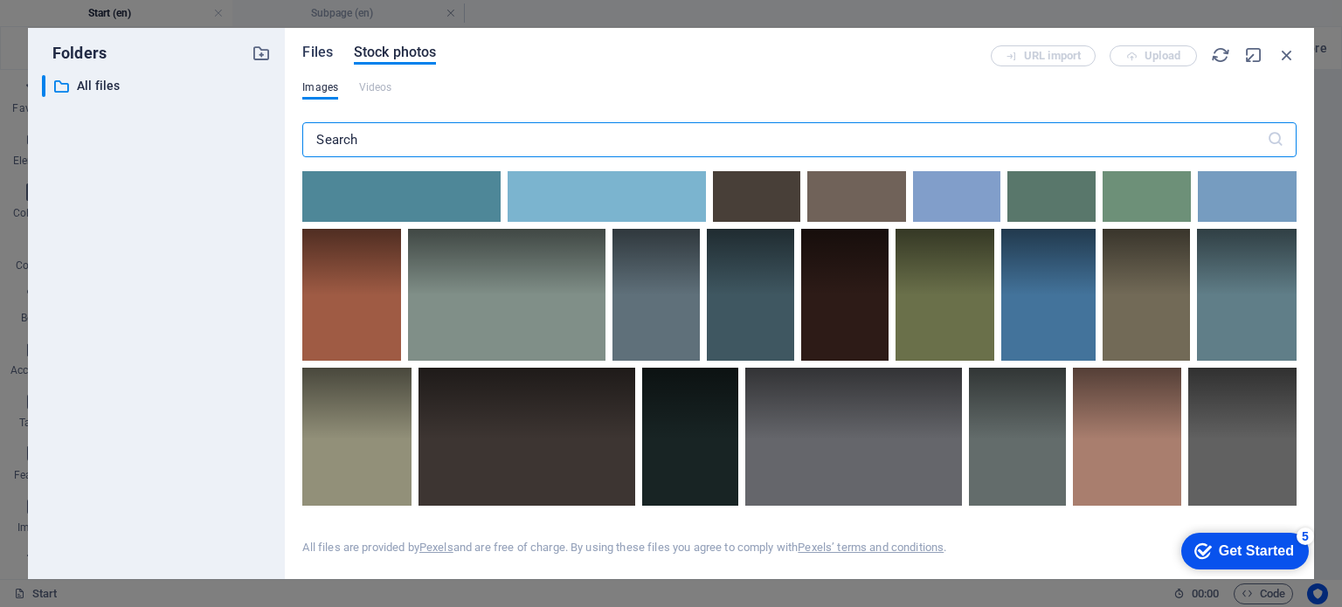
scroll to position [5532, 0]
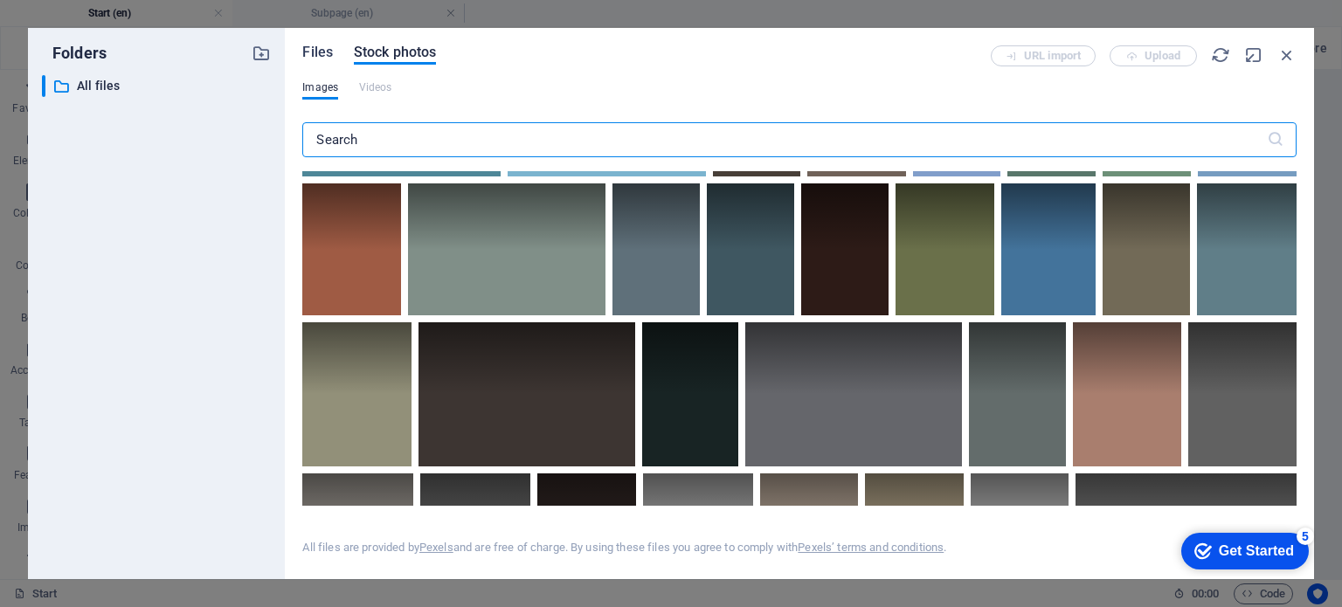
click at [316, 52] on span "Files" at bounding box center [317, 52] width 31 height 21
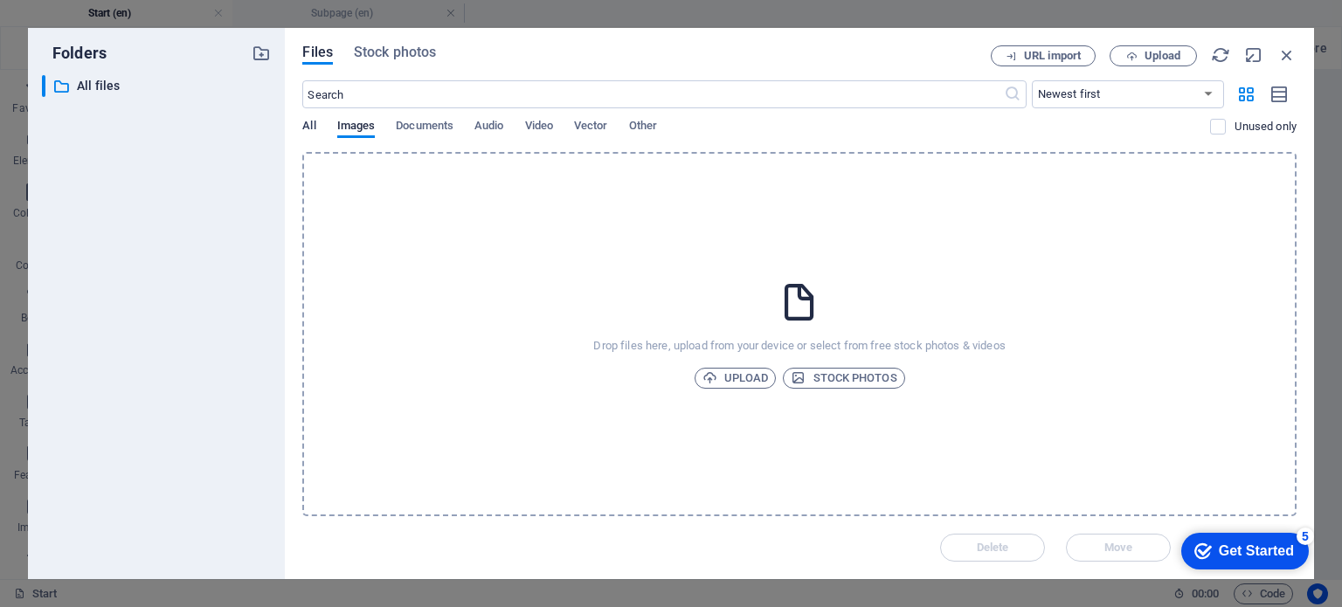
click at [308, 121] on span "All" at bounding box center [308, 127] width 13 height 24
click at [1294, 54] on icon "button" at bounding box center [1287, 54] width 19 height 19
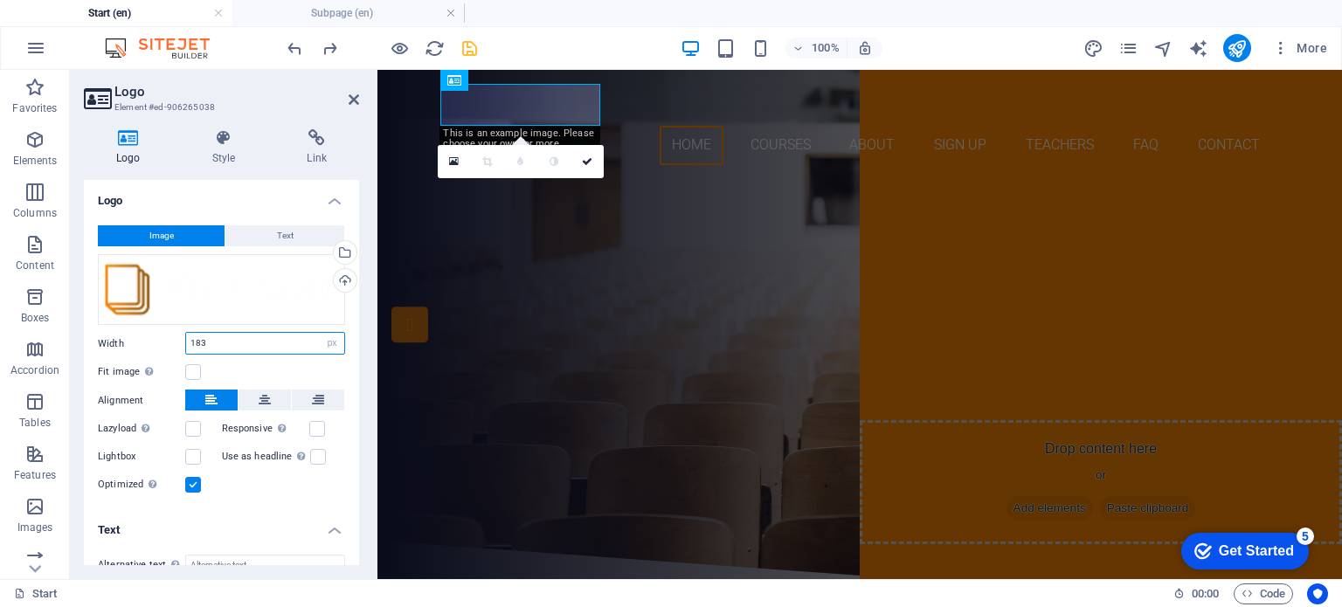
click at [248, 344] on input "183" at bounding box center [265, 343] width 158 height 21
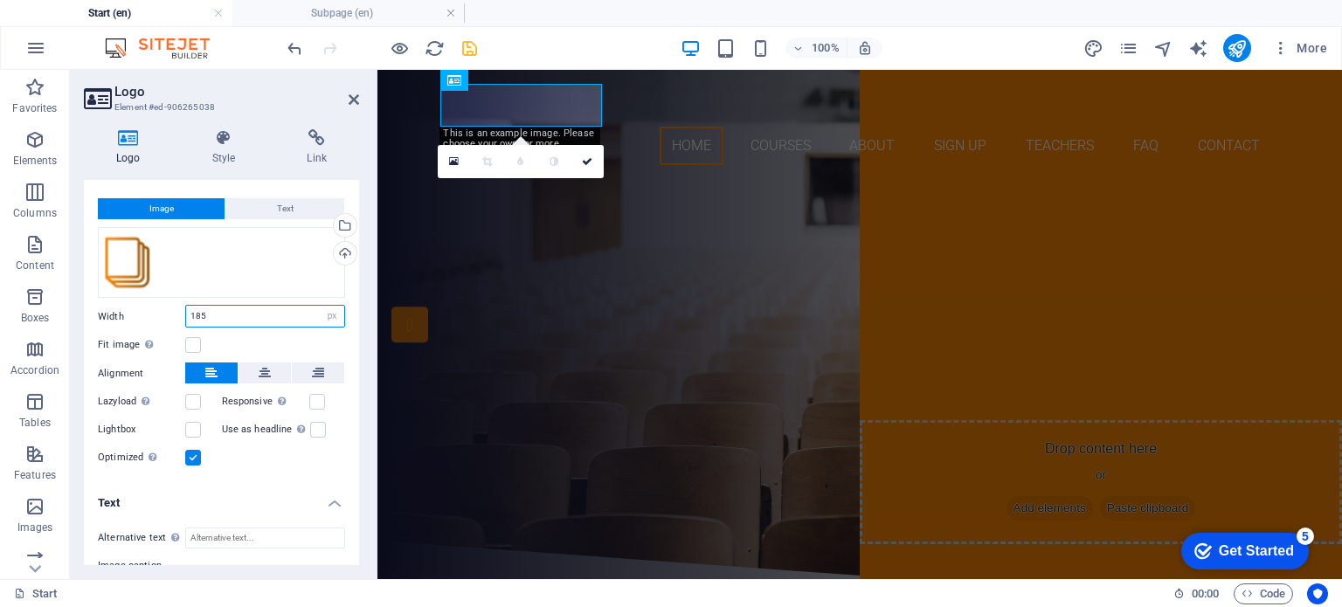
scroll to position [0, 0]
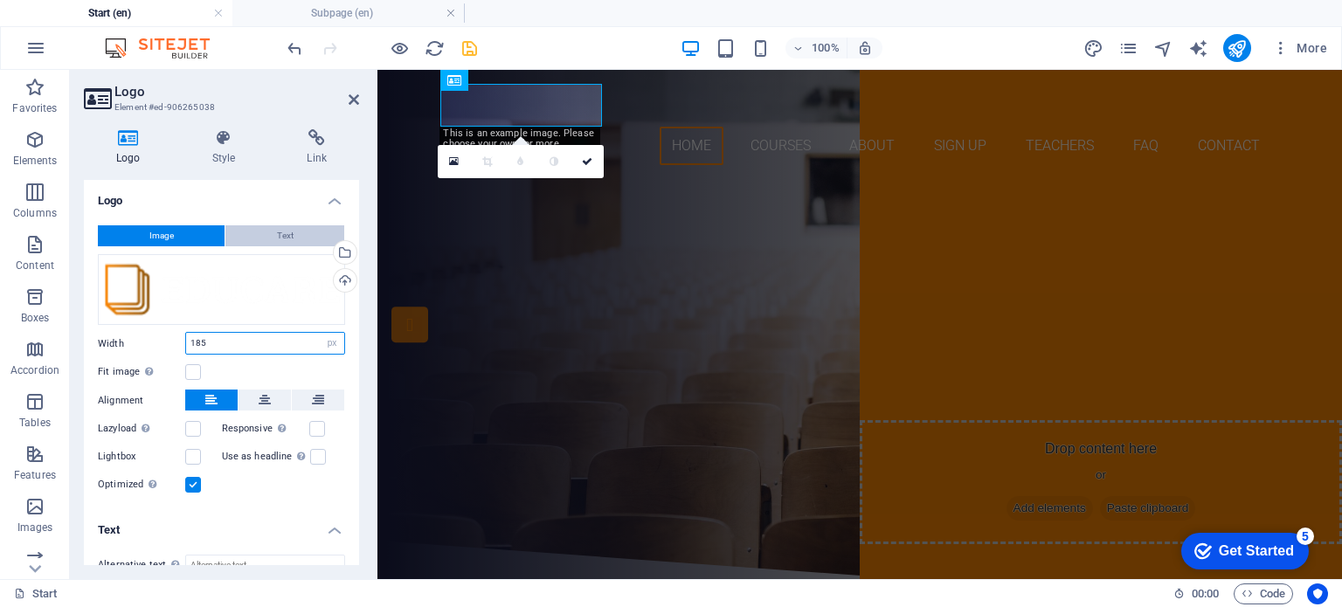
type input "185"
click at [269, 234] on button "Text" at bounding box center [284, 235] width 119 height 21
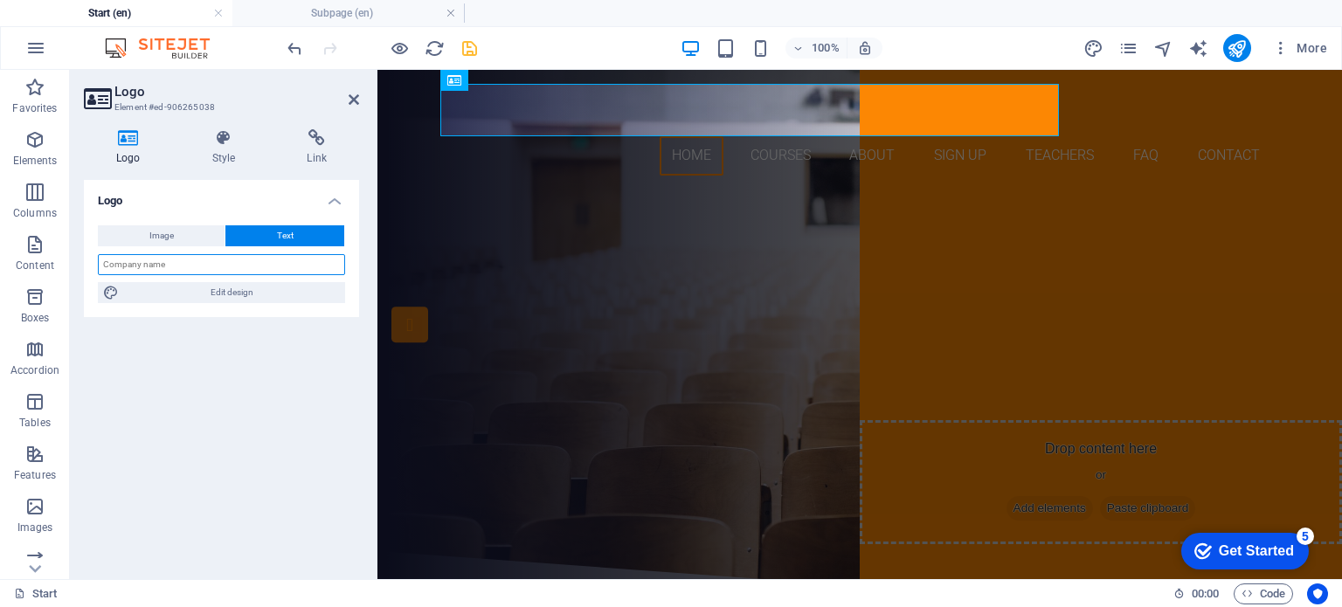
click at [232, 265] on input "text" at bounding box center [221, 264] width 247 height 21
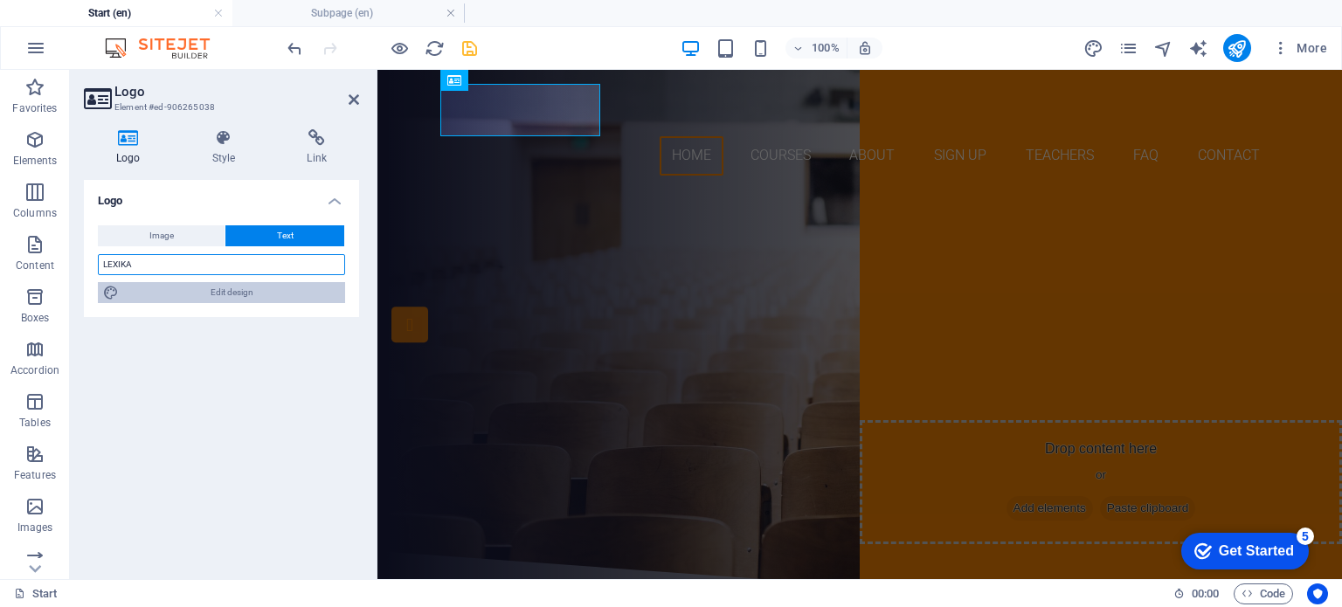
type input "LEXIKA"
click at [242, 295] on span "Edit design" at bounding box center [232, 292] width 216 height 21
select select "px"
select select "300"
select select "px"
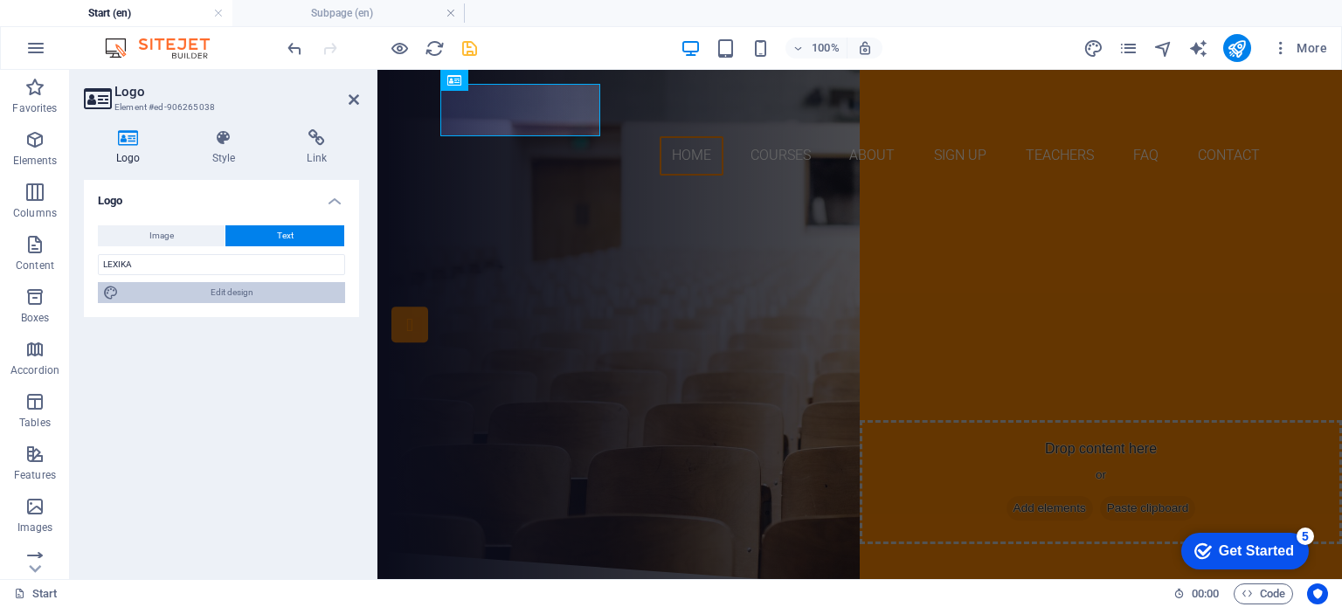
select select "rem"
select select "700"
select select "px"
select select "rem"
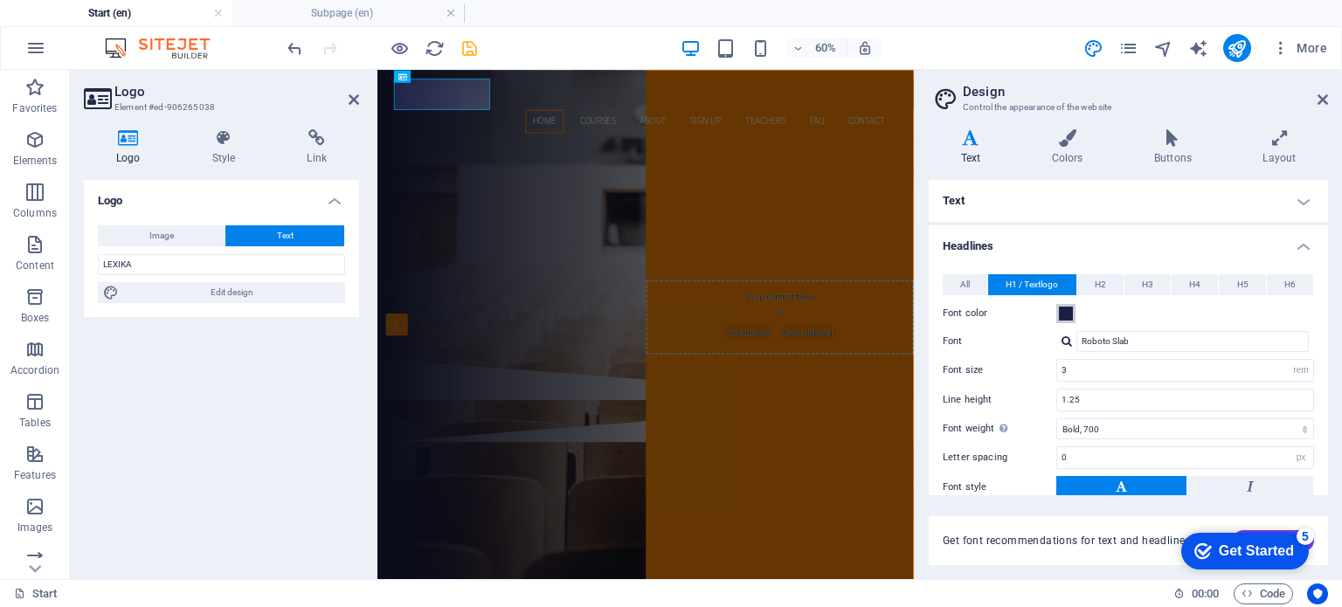
click at [1066, 310] on span at bounding box center [1066, 314] width 14 height 14
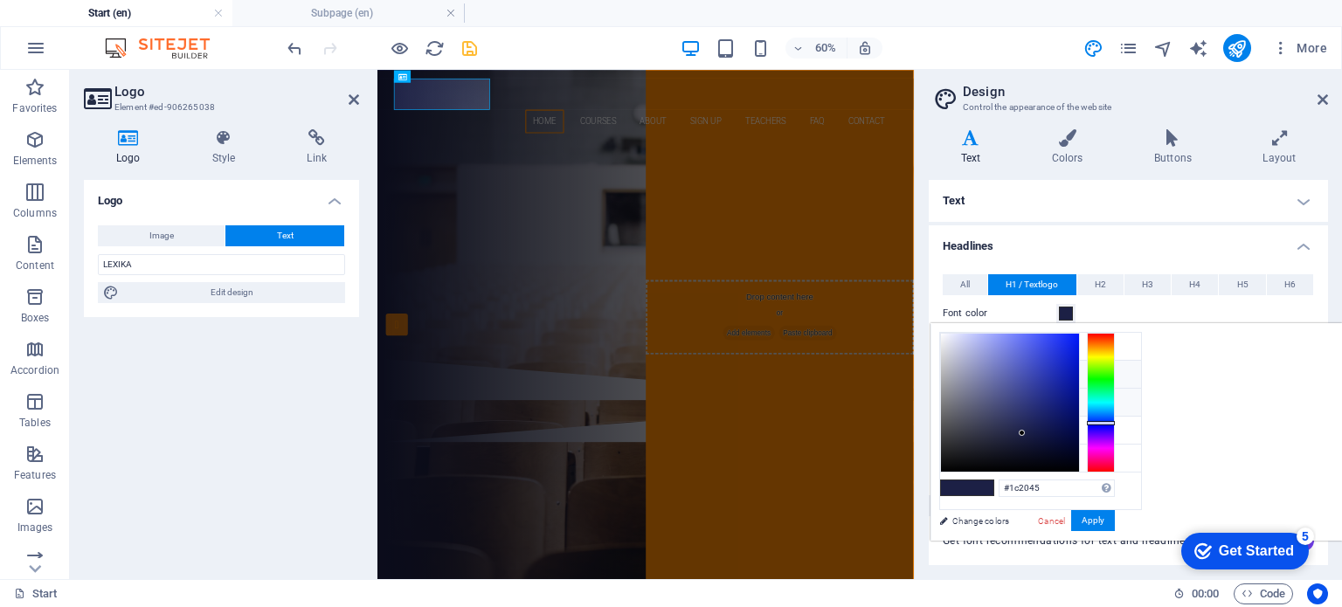
click at [965, 372] on li "Primary color #fc8703" at bounding box center [1040, 375] width 201 height 28
type input "#fc8703"
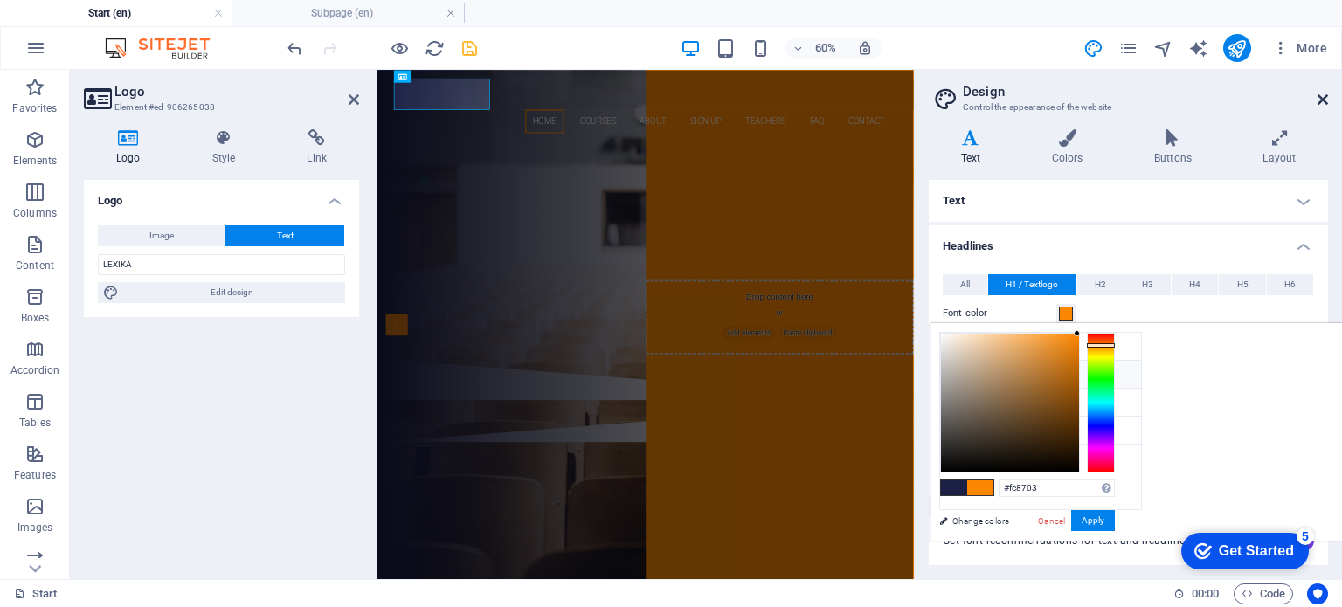
click at [1324, 100] on icon at bounding box center [1323, 100] width 10 height 14
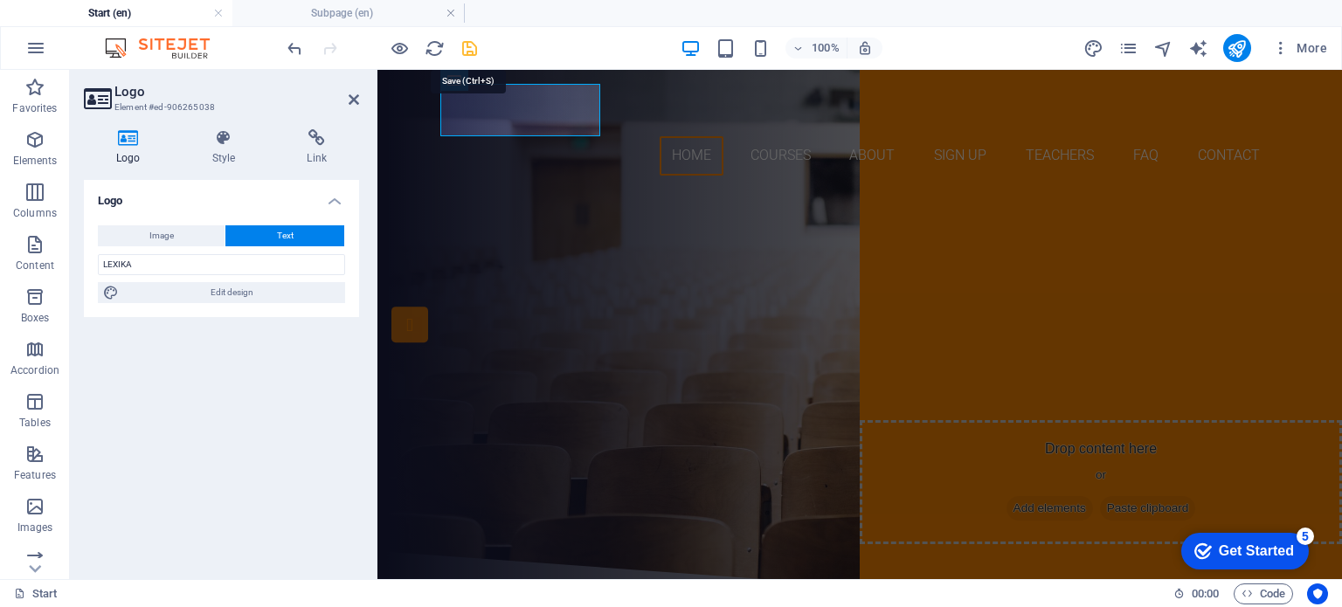
click at [468, 41] on icon "save" at bounding box center [470, 48] width 20 height 20
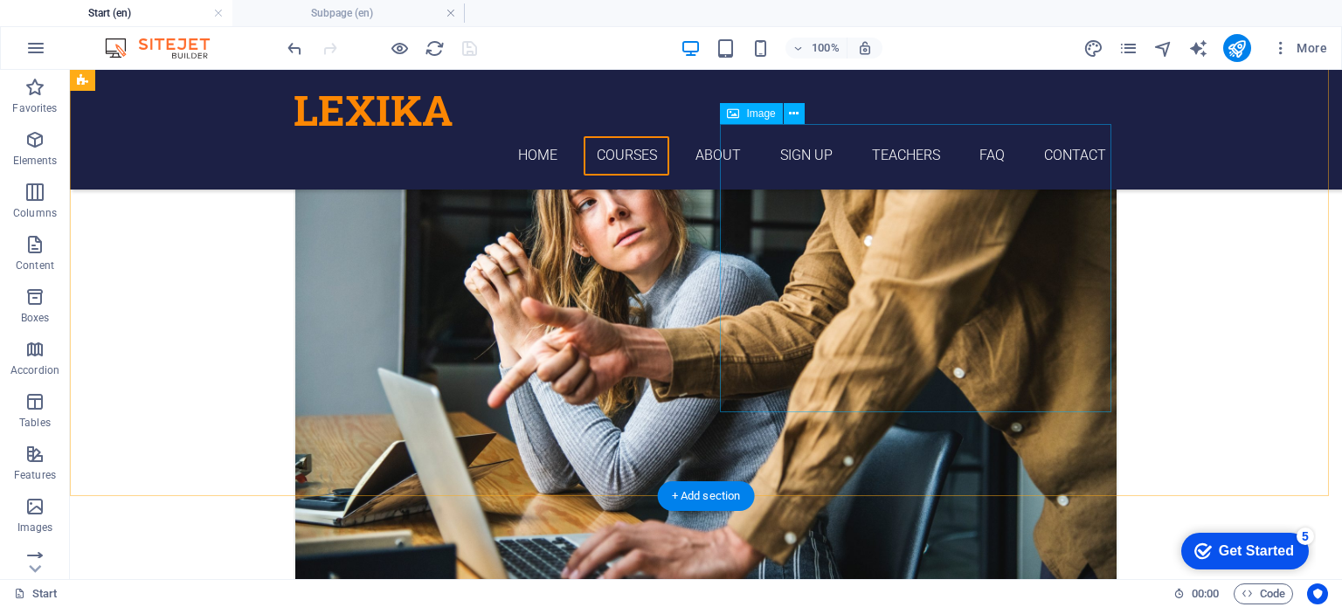
scroll to position [1486, 0]
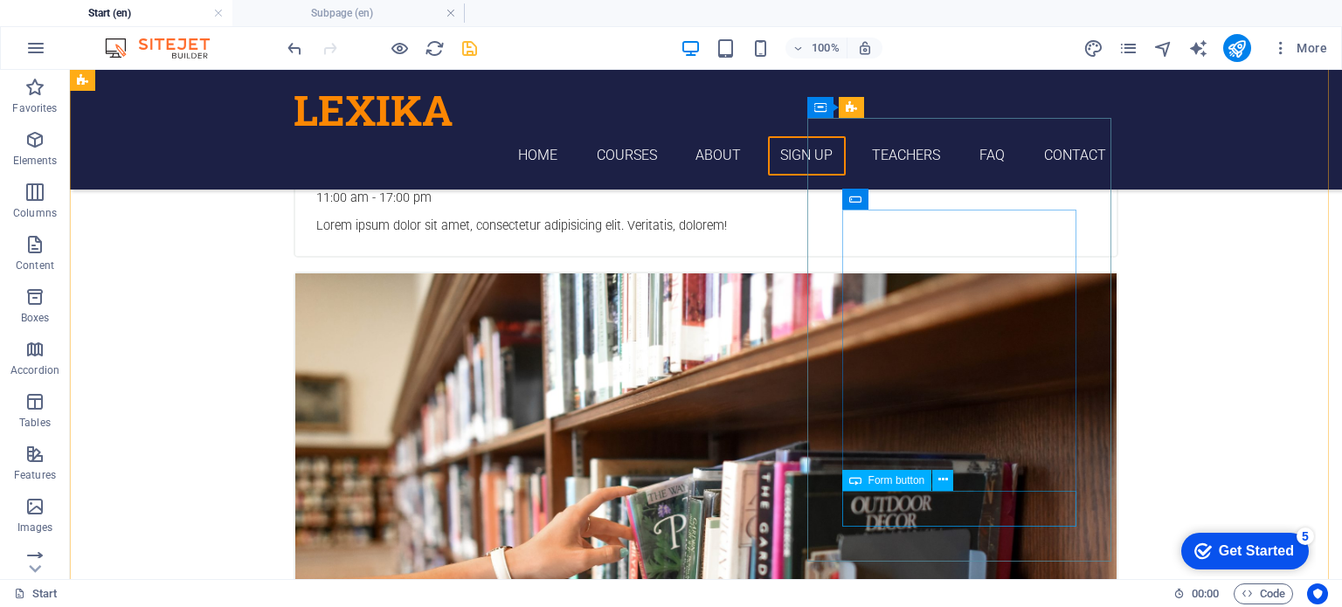
scroll to position [3583, 0]
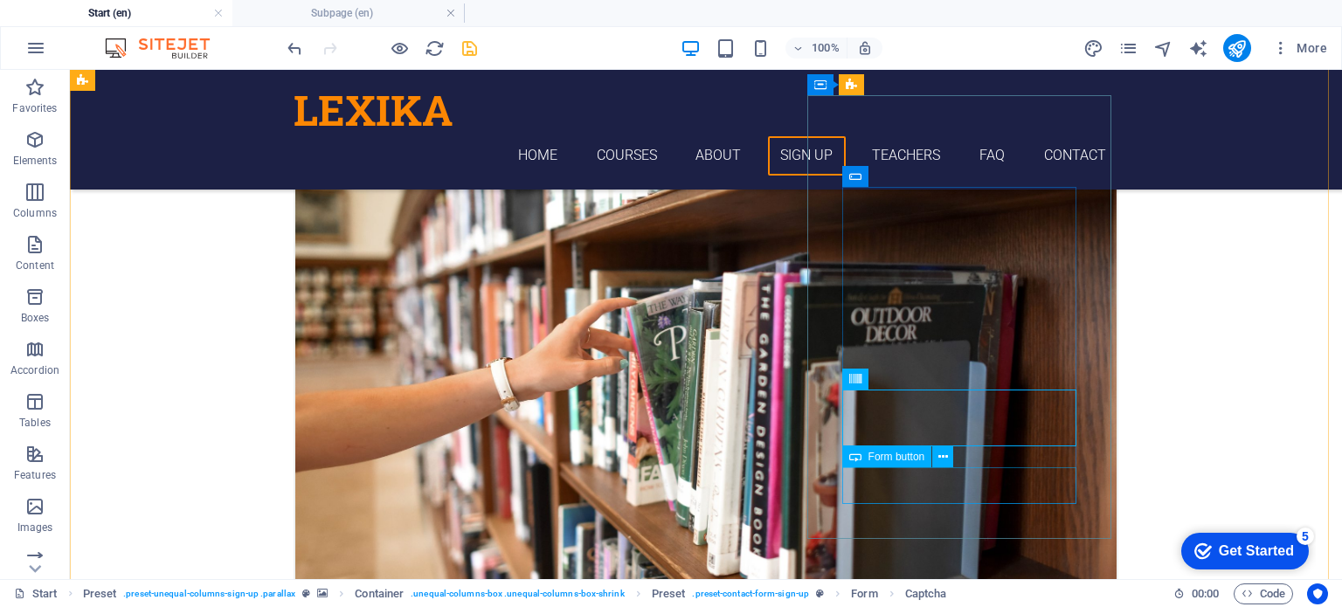
click at [910, 458] on span "Form button" at bounding box center [897, 457] width 57 height 10
click at [945, 459] on icon at bounding box center [944, 457] width 10 height 18
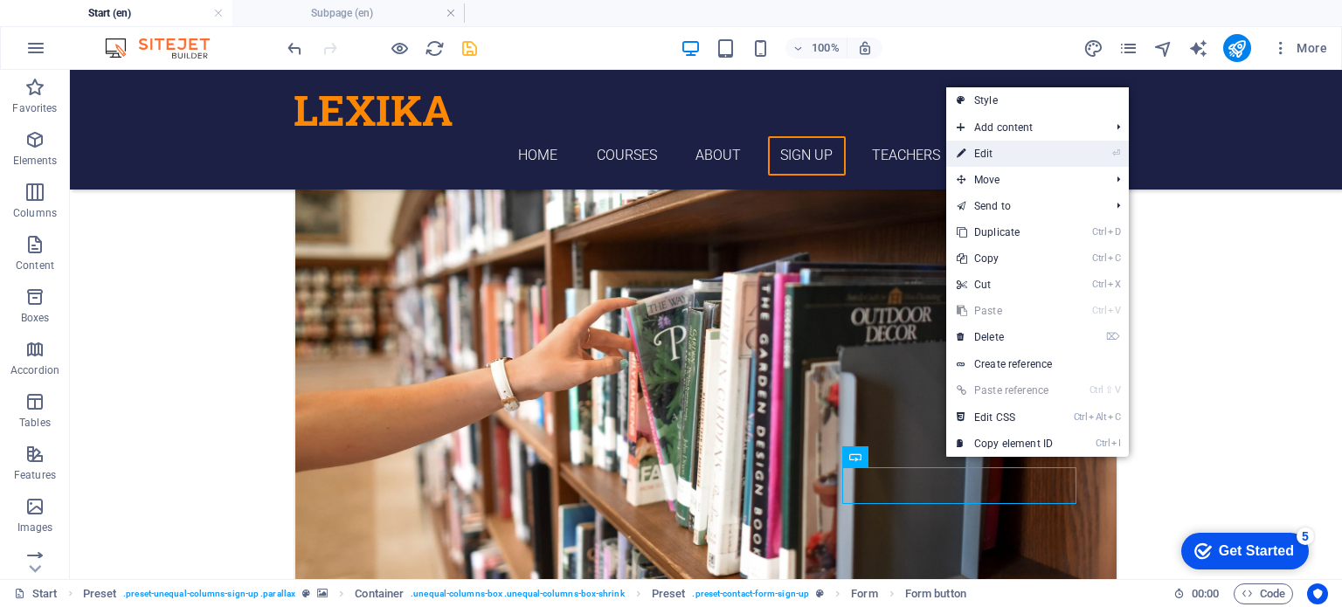
click at [1001, 149] on link "⏎ Edit" at bounding box center [1004, 154] width 117 height 26
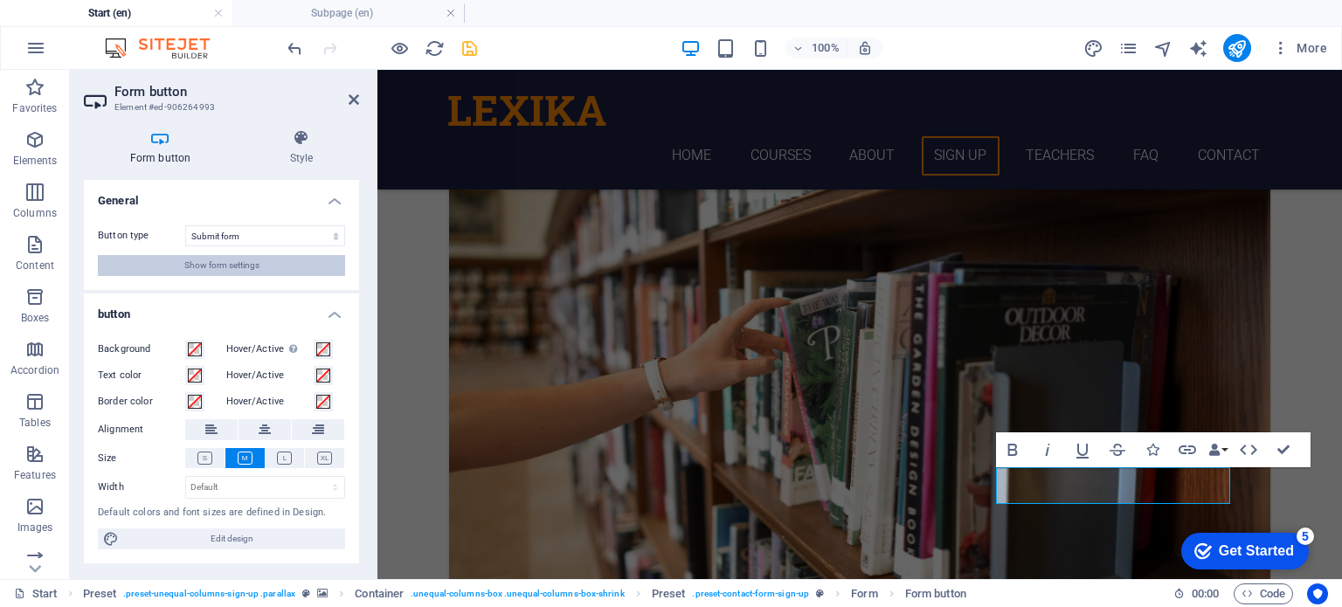
click at [307, 268] on button "Show form settings" at bounding box center [221, 265] width 247 height 21
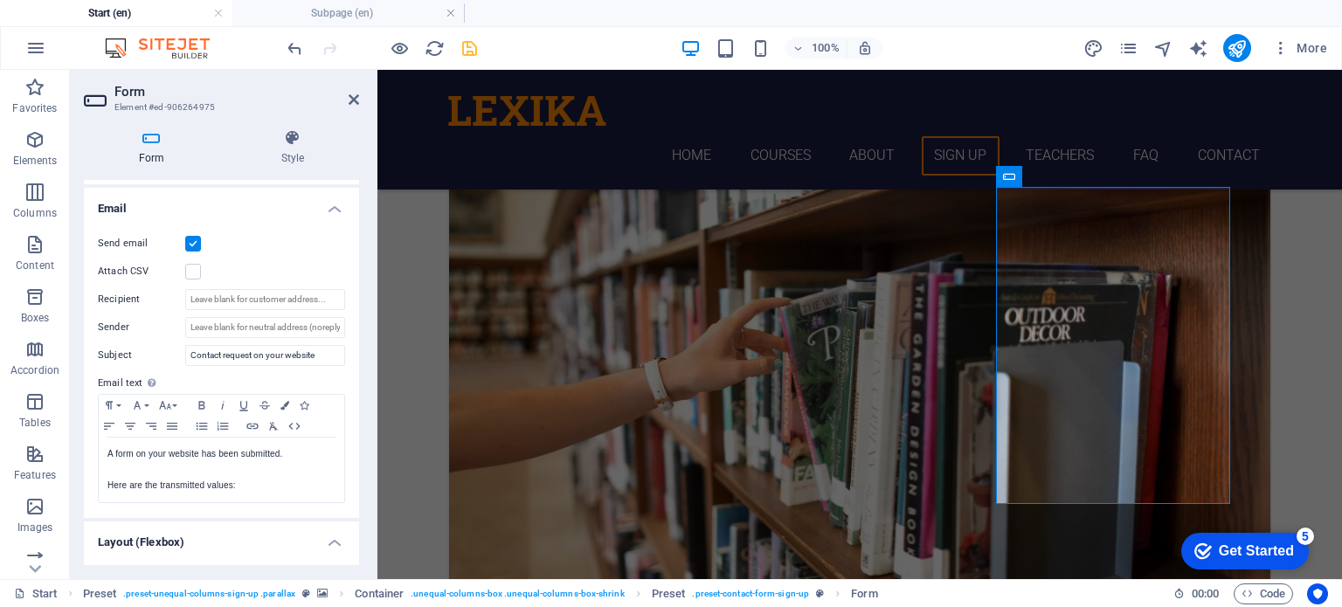
scroll to position [416, 0]
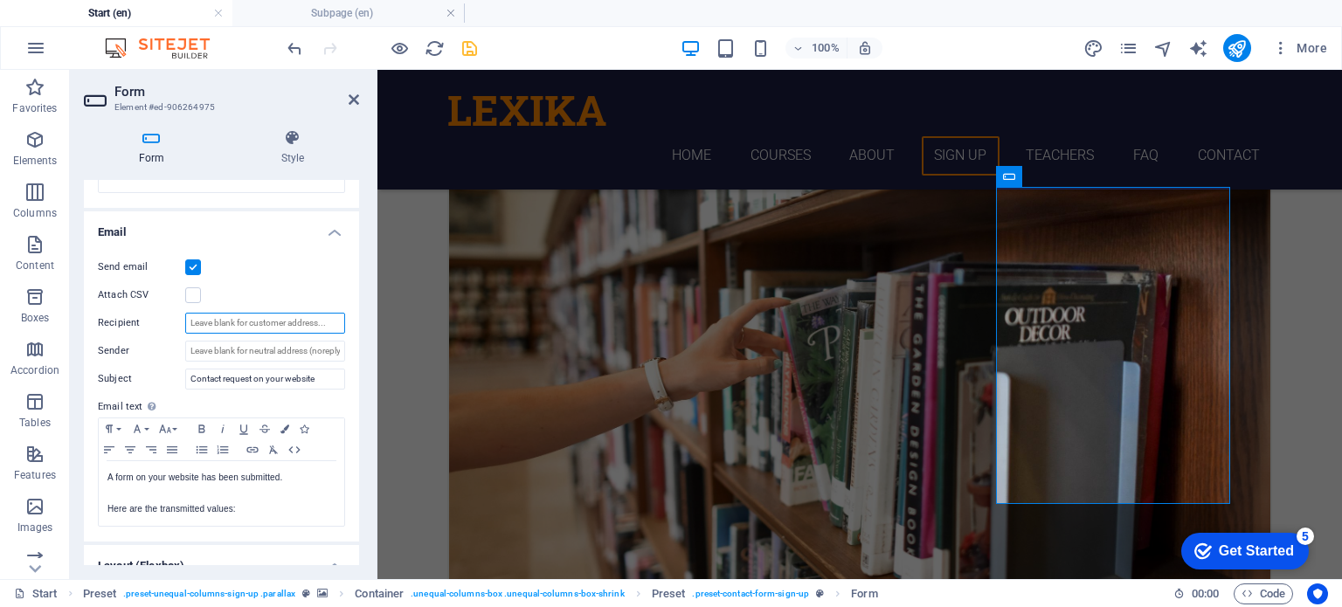
click at [294, 316] on input "Recipient" at bounding box center [265, 323] width 160 height 21
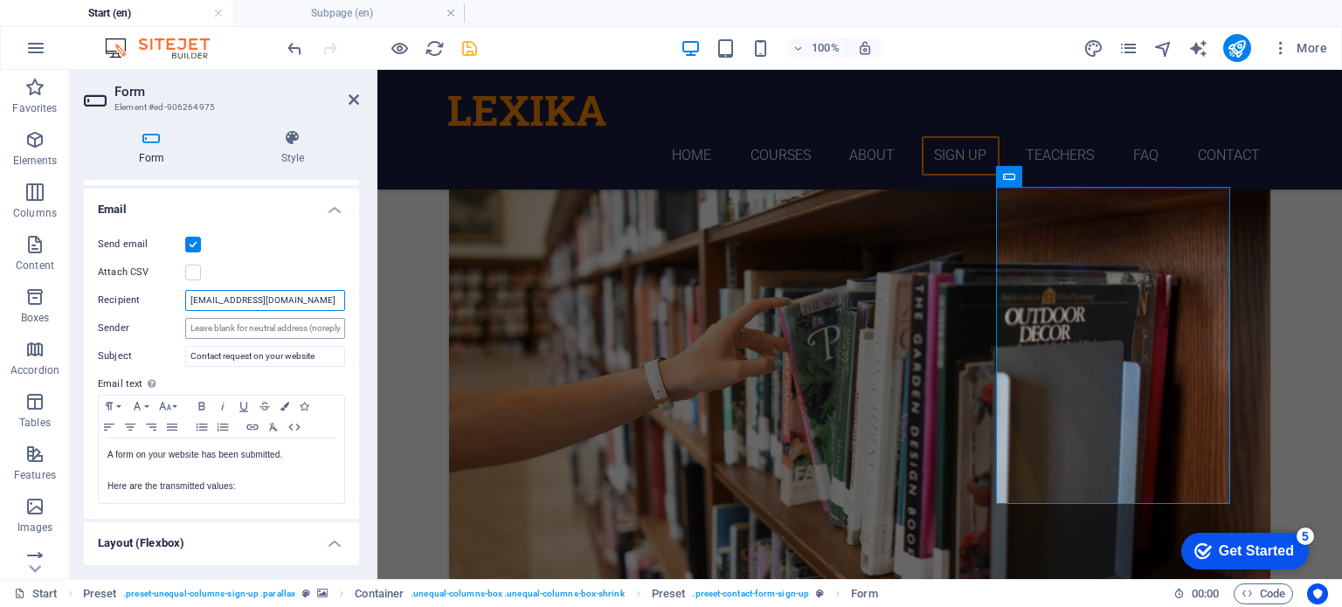
scroll to position [329, 0]
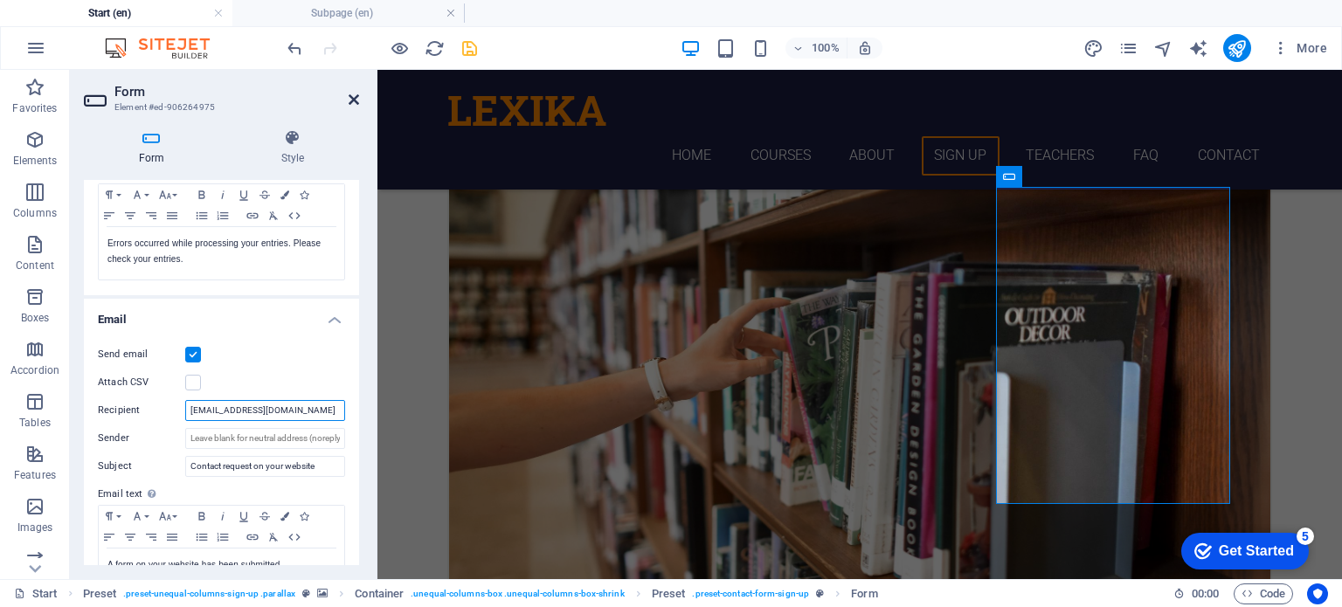
type input "[EMAIL_ADDRESS][DOMAIN_NAME]"
click at [354, 94] on icon at bounding box center [354, 100] width 10 height 14
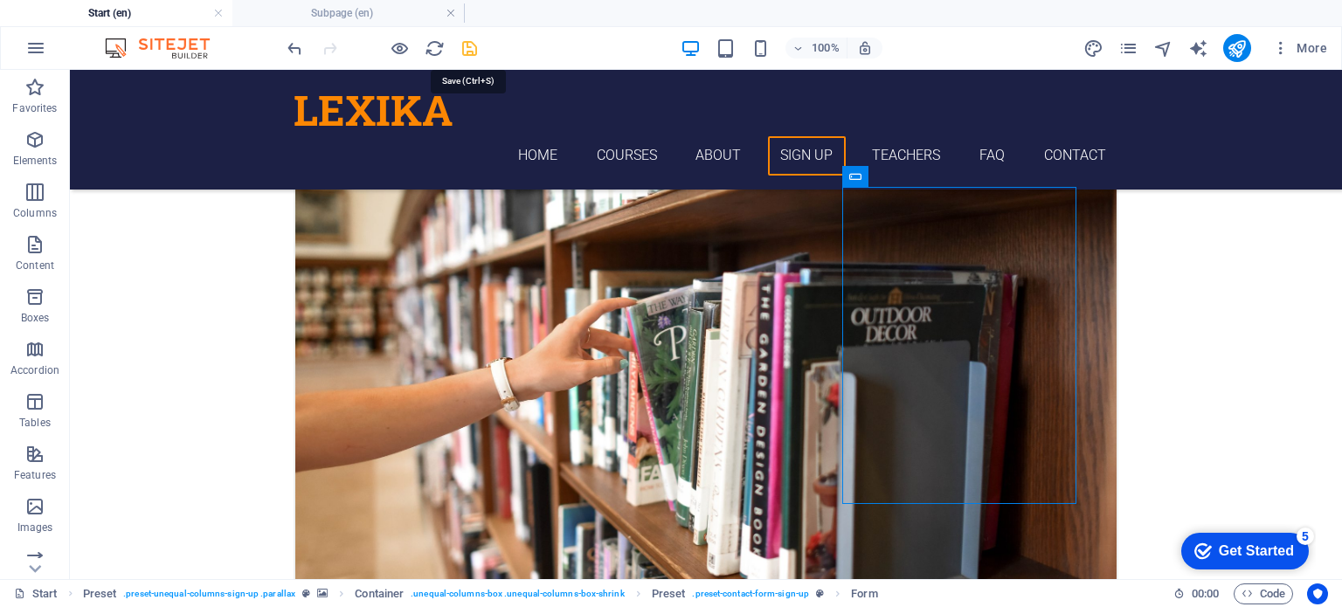
click at [468, 44] on icon "save" at bounding box center [470, 48] width 20 height 20
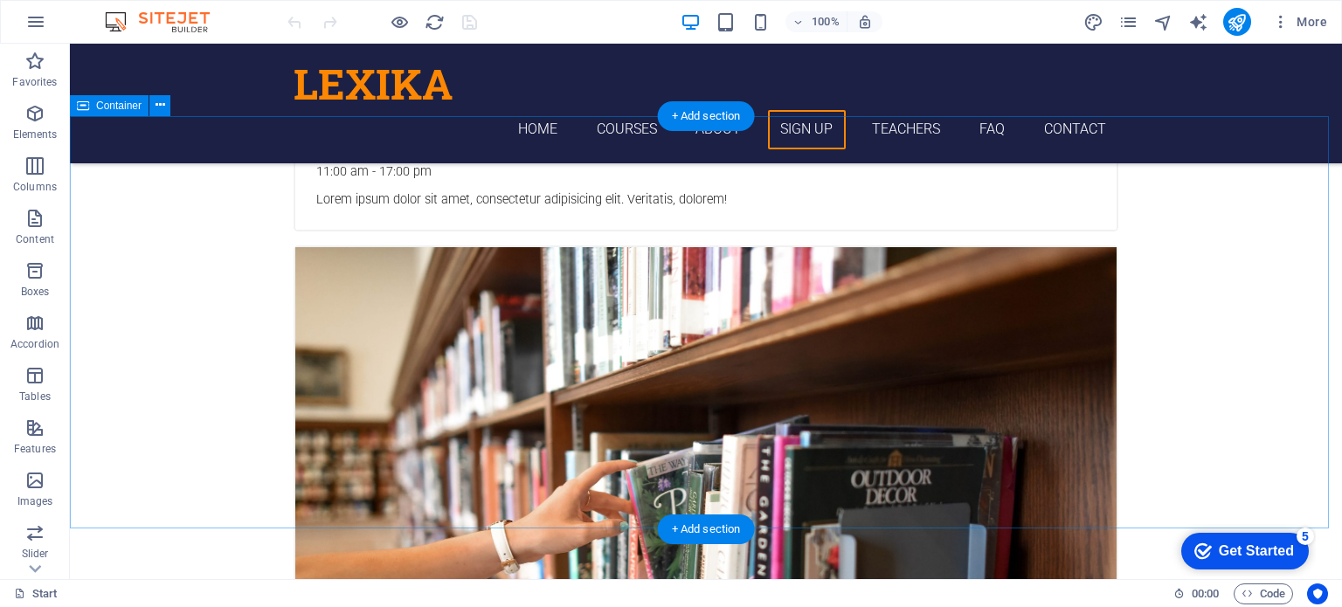
scroll to position [3583, 0]
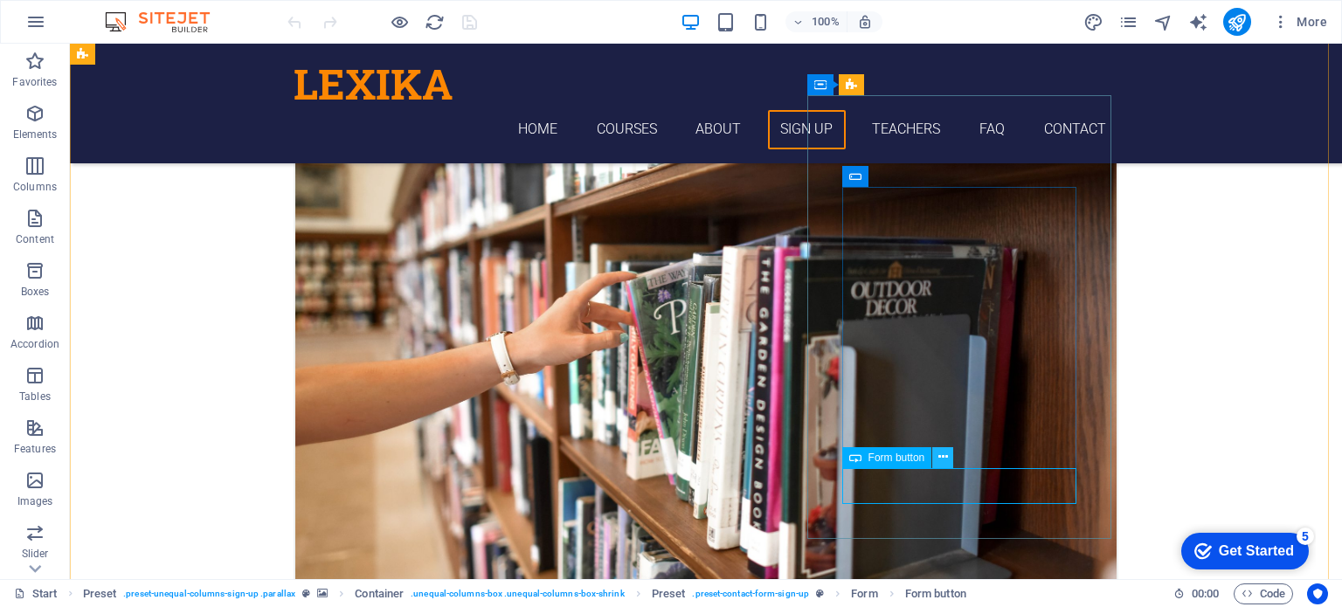
click at [940, 459] on icon at bounding box center [944, 457] width 10 height 18
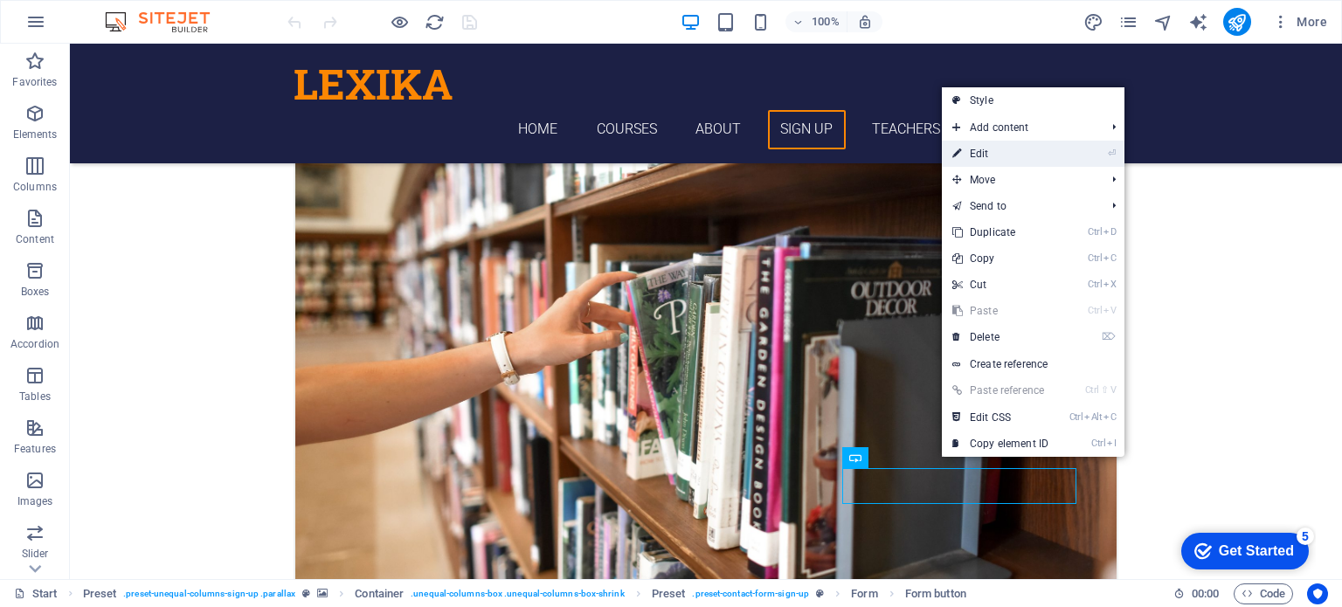
click at [1011, 151] on link "⏎ Edit" at bounding box center [1000, 154] width 117 height 26
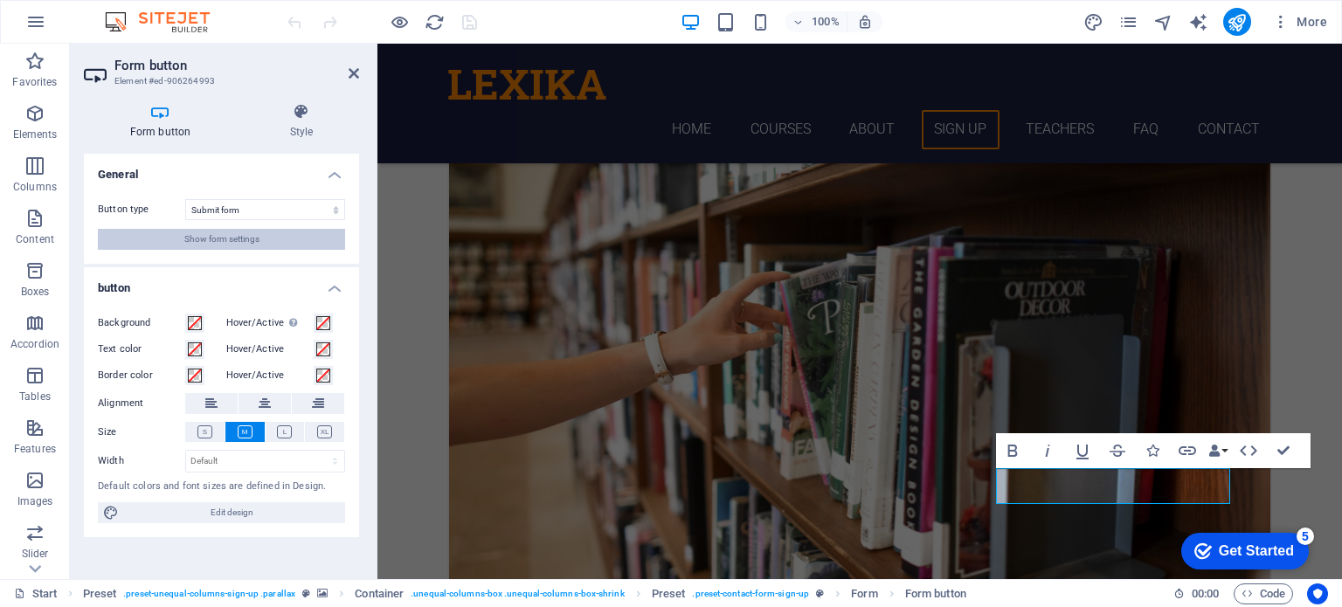
click at [310, 237] on button "Show form settings" at bounding box center [221, 239] width 247 height 21
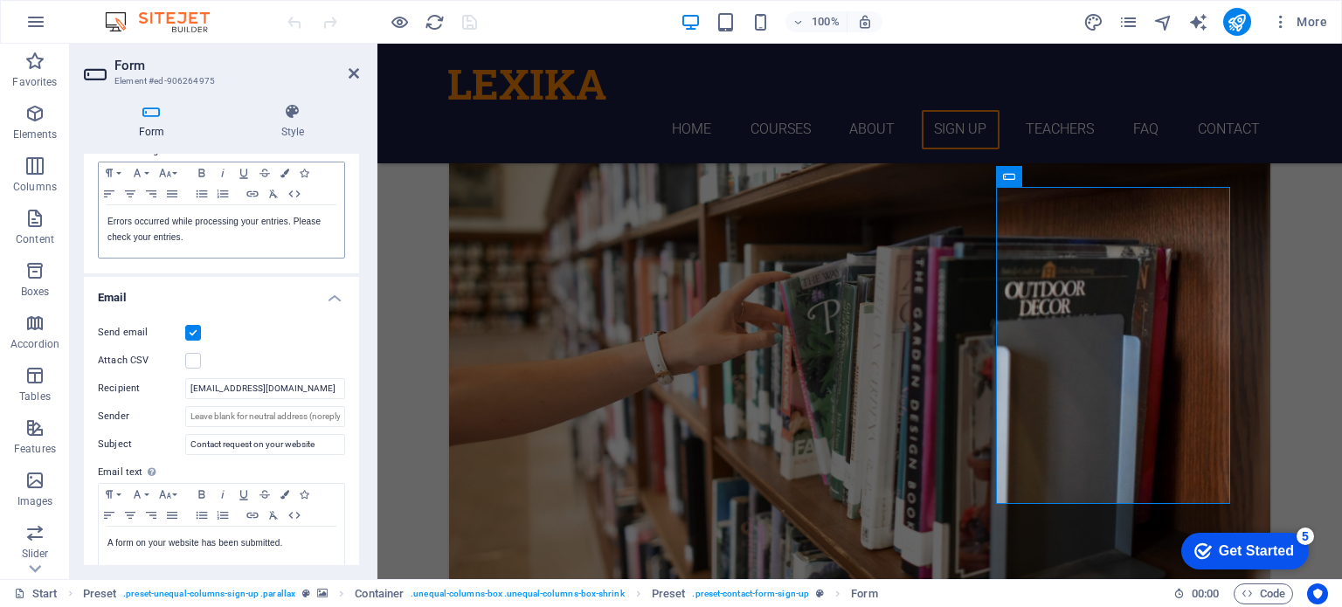
scroll to position [350, 0]
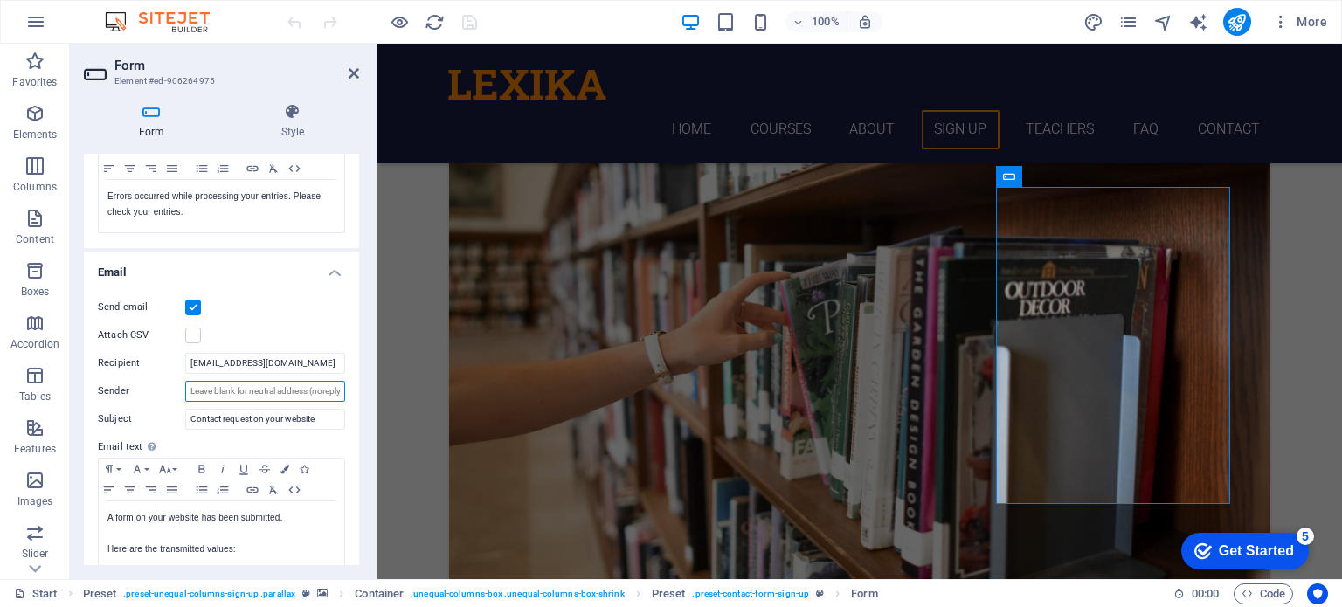
click at [280, 395] on input "Sender" at bounding box center [265, 391] width 160 height 21
click at [189, 338] on label at bounding box center [193, 336] width 16 height 16
click at [0, 0] on input "Attach CSV" at bounding box center [0, 0] width 0 height 0
click at [208, 387] on input "Sender" at bounding box center [265, 391] width 160 height 21
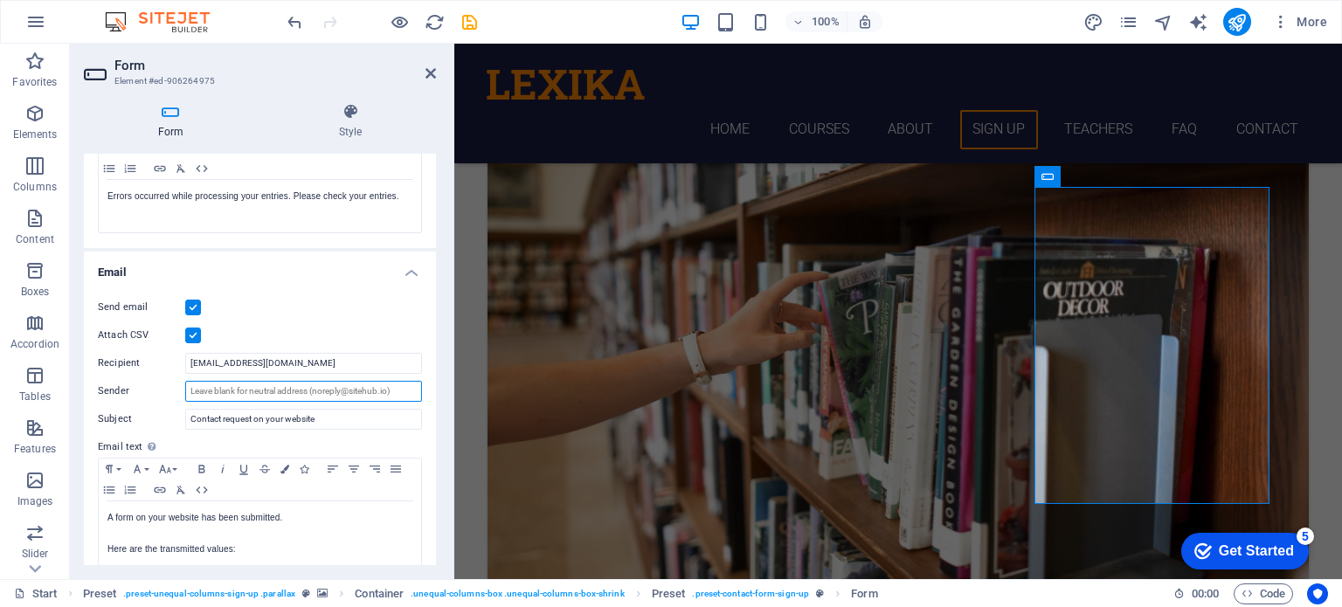
drag, startPoint x: 375, startPoint y: 169, endPoint x: 2, endPoint y: 146, distance: 373.9
click at [456, 190] on div "Form Element #ed-906264975 Form Style General Title Define a name for the form.…" at bounding box center [706, 312] width 1272 height 536
click at [353, 391] on input "Sender" at bounding box center [303, 391] width 237 height 21
drag, startPoint x: 337, startPoint y: 367, endPoint x: 180, endPoint y: 352, distance: 158.0
click at [180, 353] on div "Recipient LexikaInternational@gmail.com" at bounding box center [260, 363] width 324 height 21
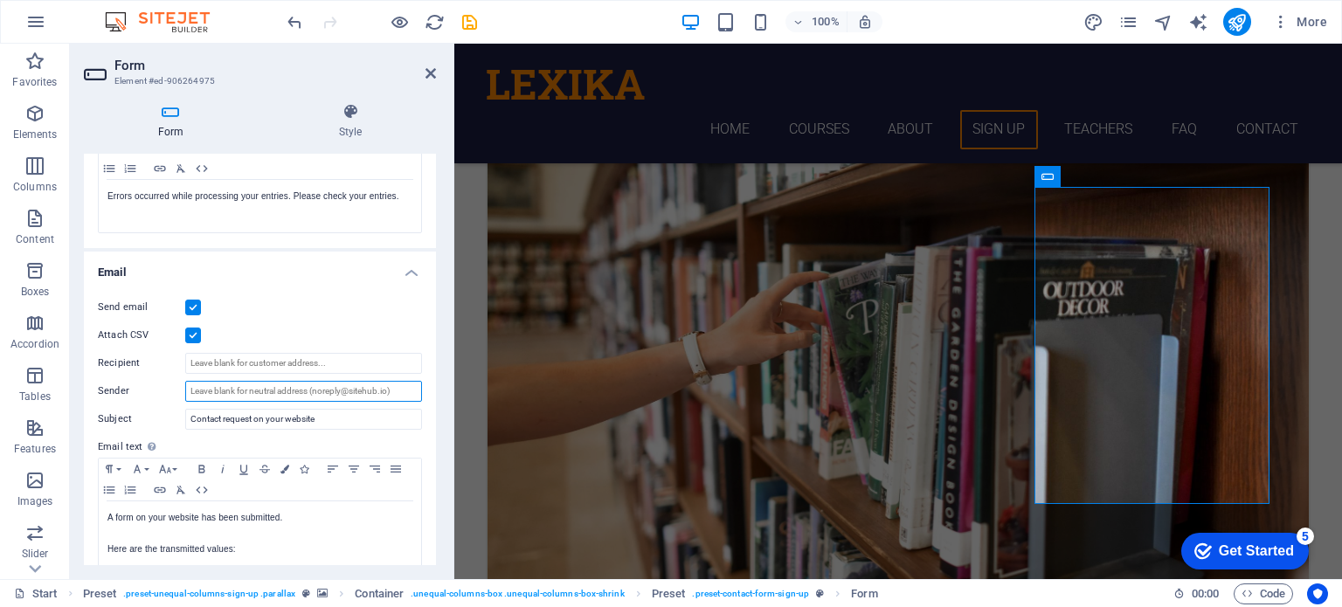
click at [220, 394] on input "Sender" at bounding box center [303, 391] width 237 height 21
paste input "[EMAIL_ADDRESS][DOMAIN_NAME]"
type input "[EMAIL_ADDRESS][DOMAIN_NAME]"
click at [353, 438] on label "Email text Define text to be sent if form inputs should be sent by email." at bounding box center [260, 447] width 324 height 21
click at [327, 363] on input "Recipient" at bounding box center [303, 363] width 237 height 21
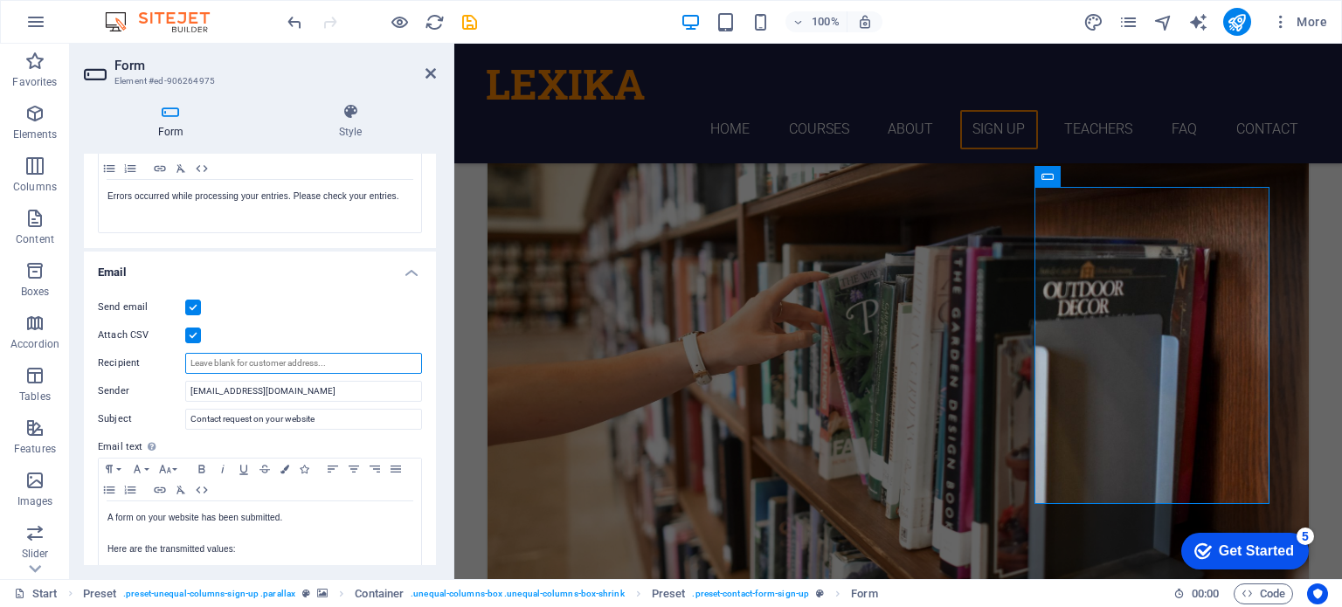
paste input "[EMAIL_ADDRESS][DOMAIN_NAME]"
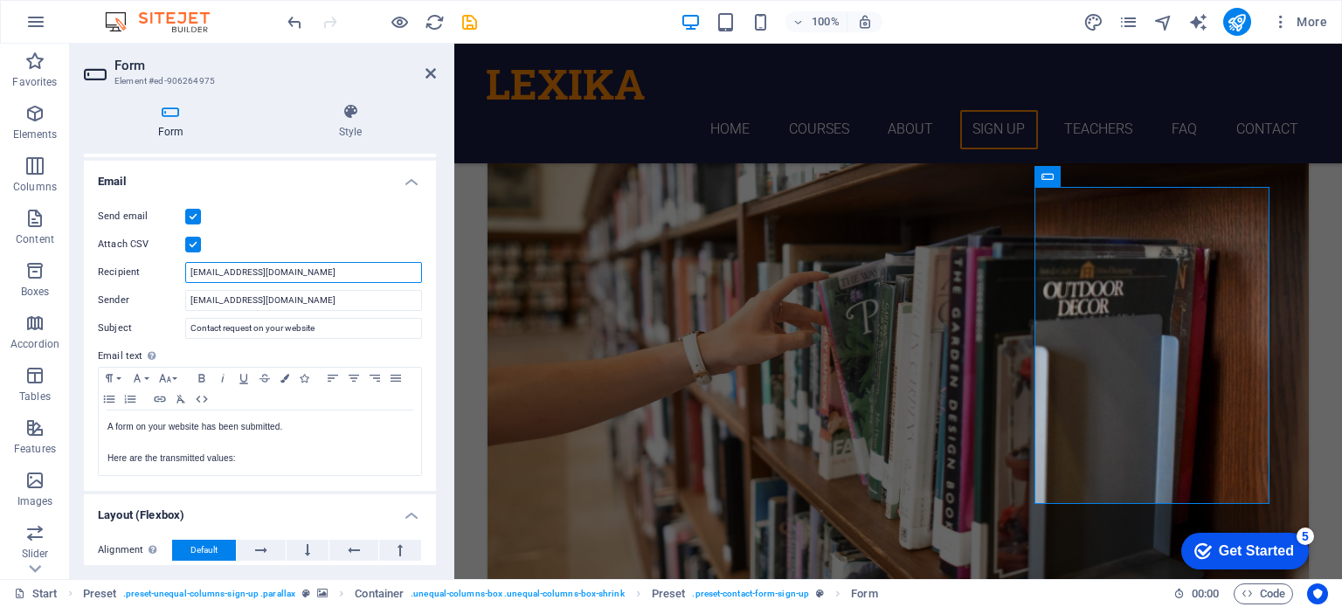
scroll to position [564, 0]
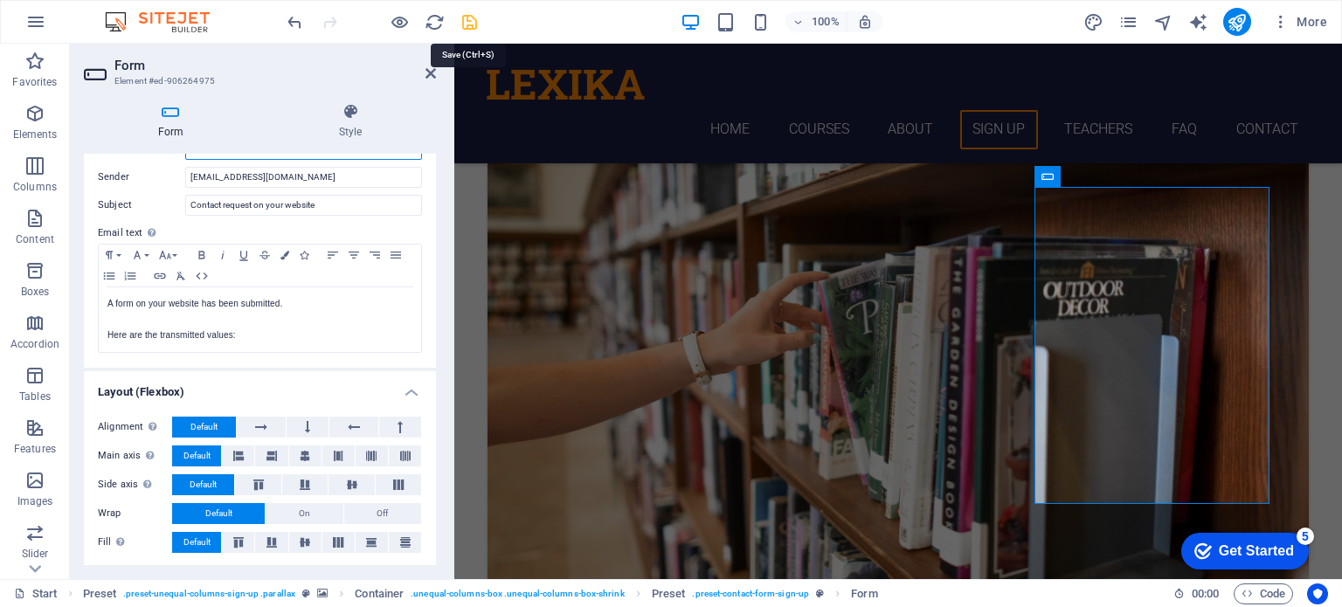
type input "[EMAIL_ADDRESS][DOMAIN_NAME]"
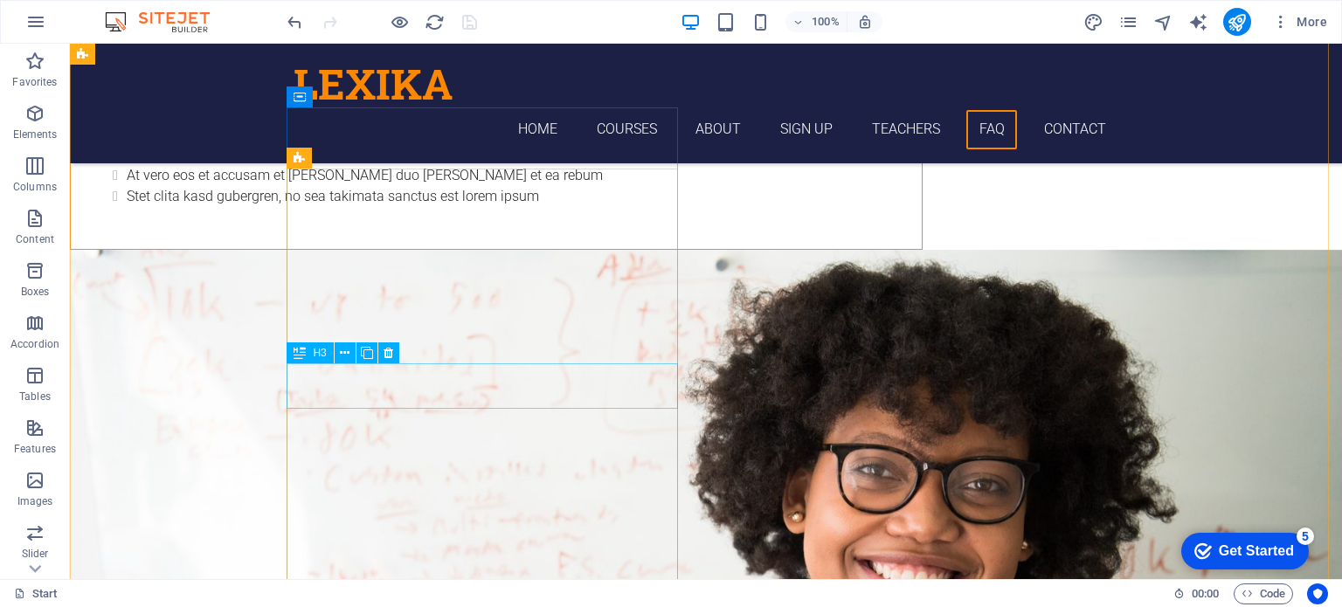
scroll to position [5615, 0]
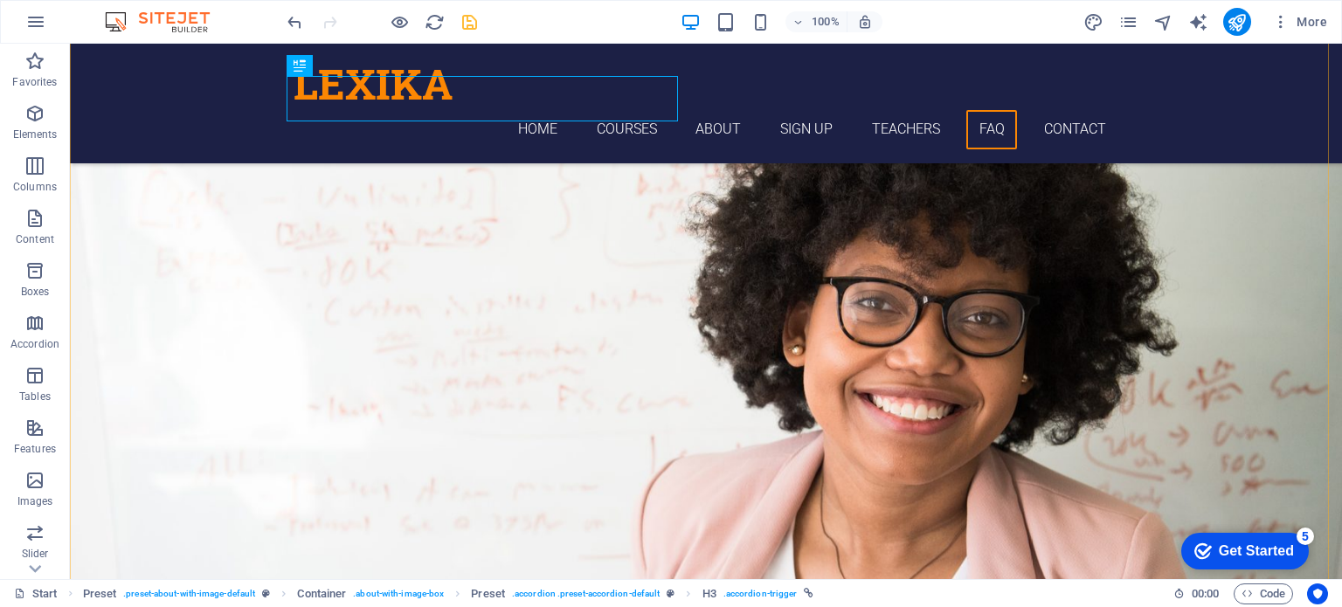
scroll to position [5790, 0]
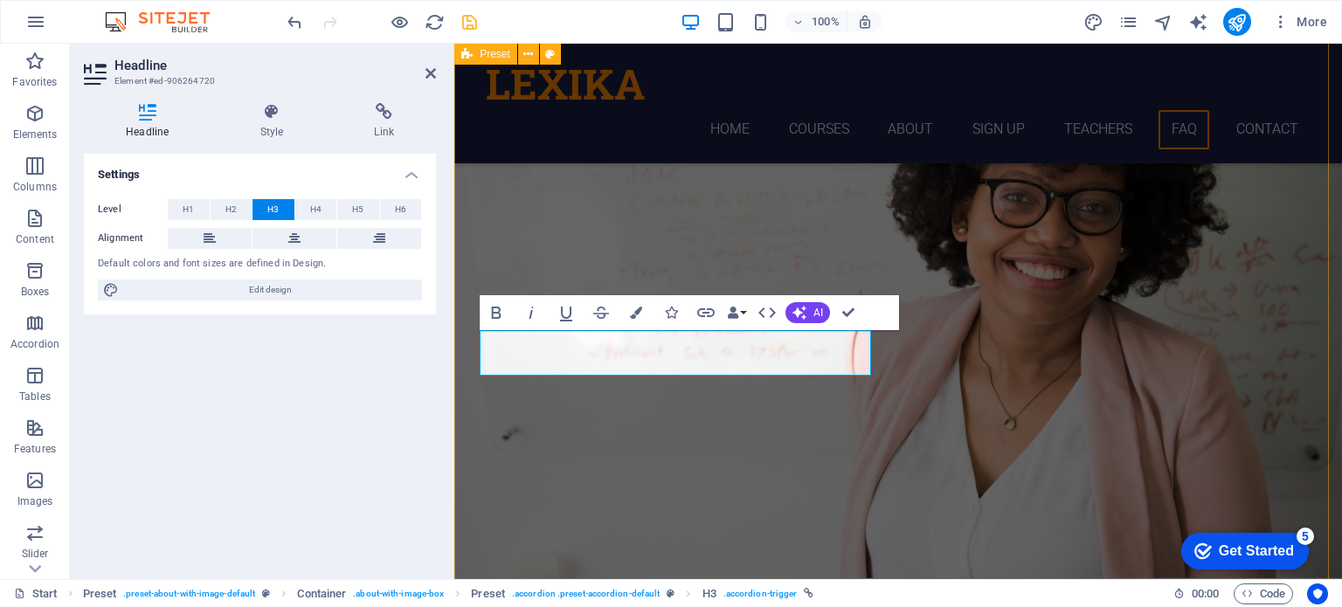
scroll to position [6052, 0]
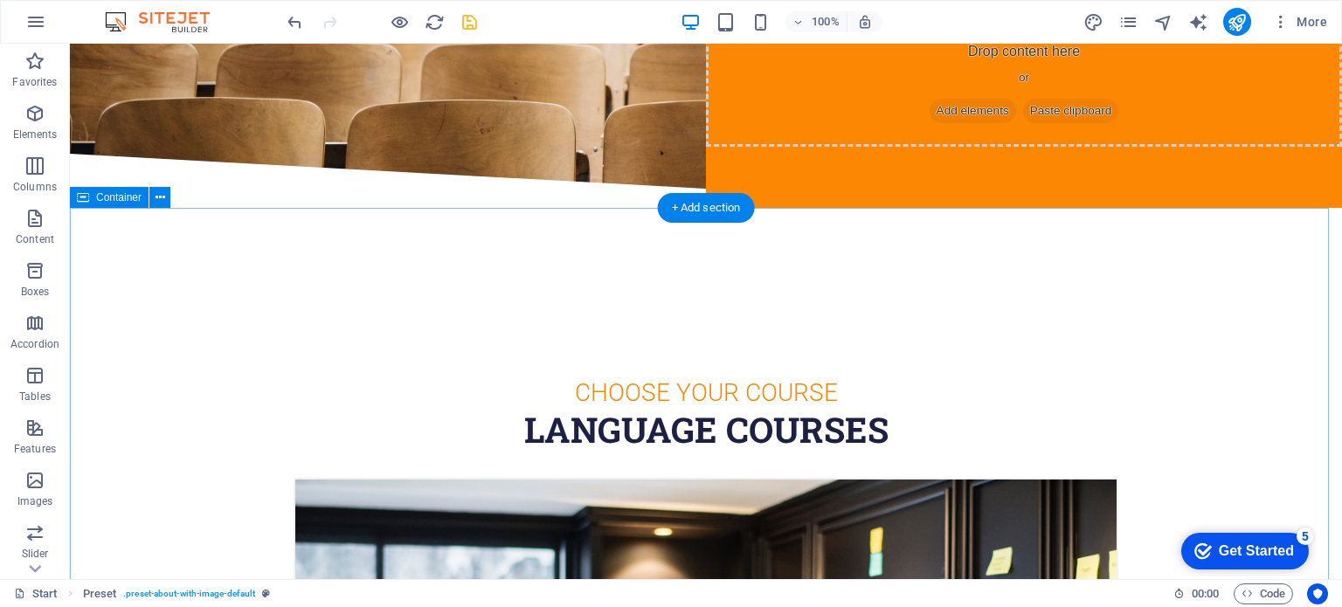
scroll to position [0, 0]
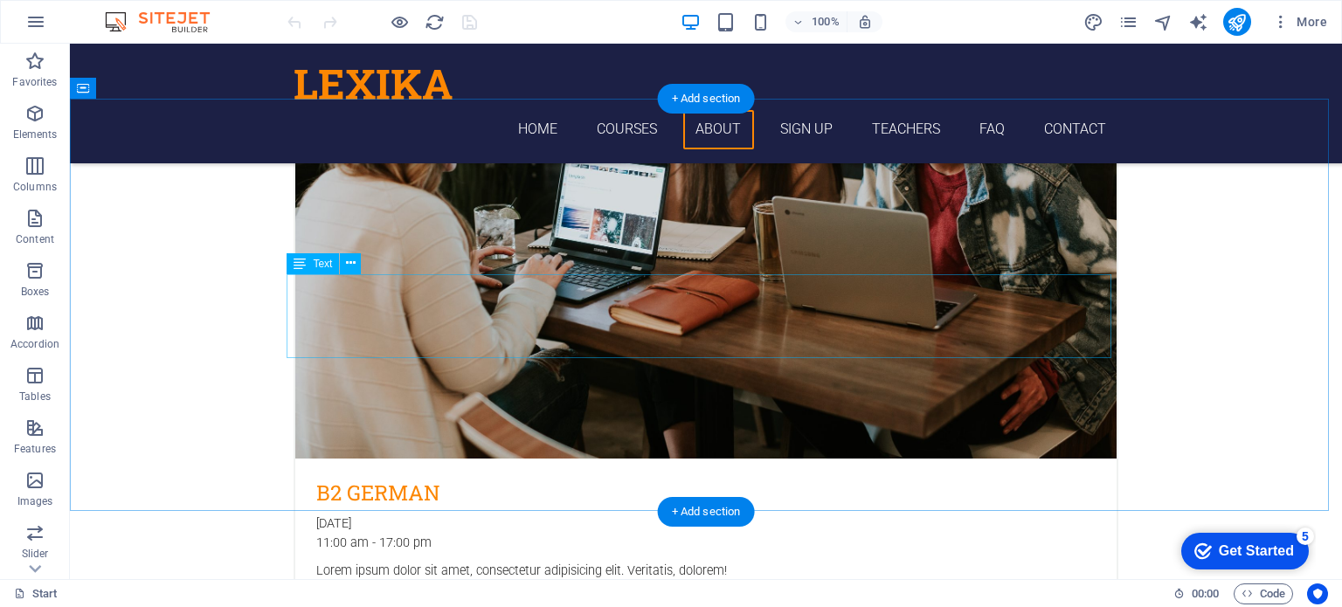
scroll to position [2971, 0]
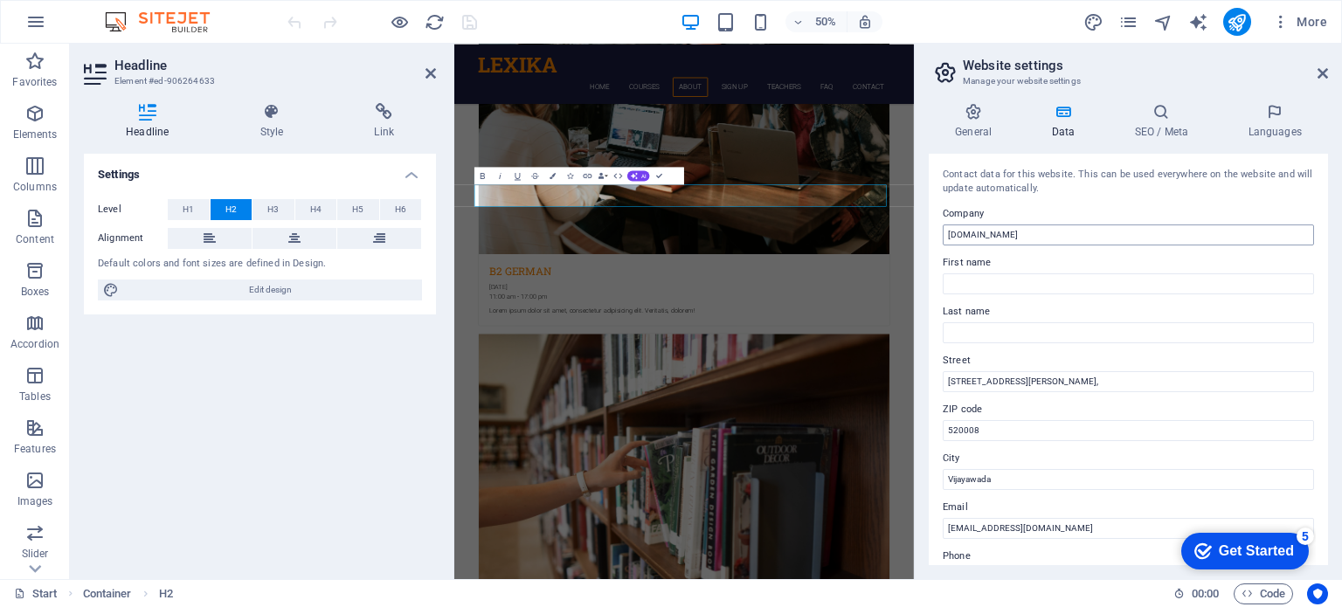
click at [968, 230] on input "[DOMAIN_NAME]" at bounding box center [1128, 235] width 371 height 21
type input "lexika International"
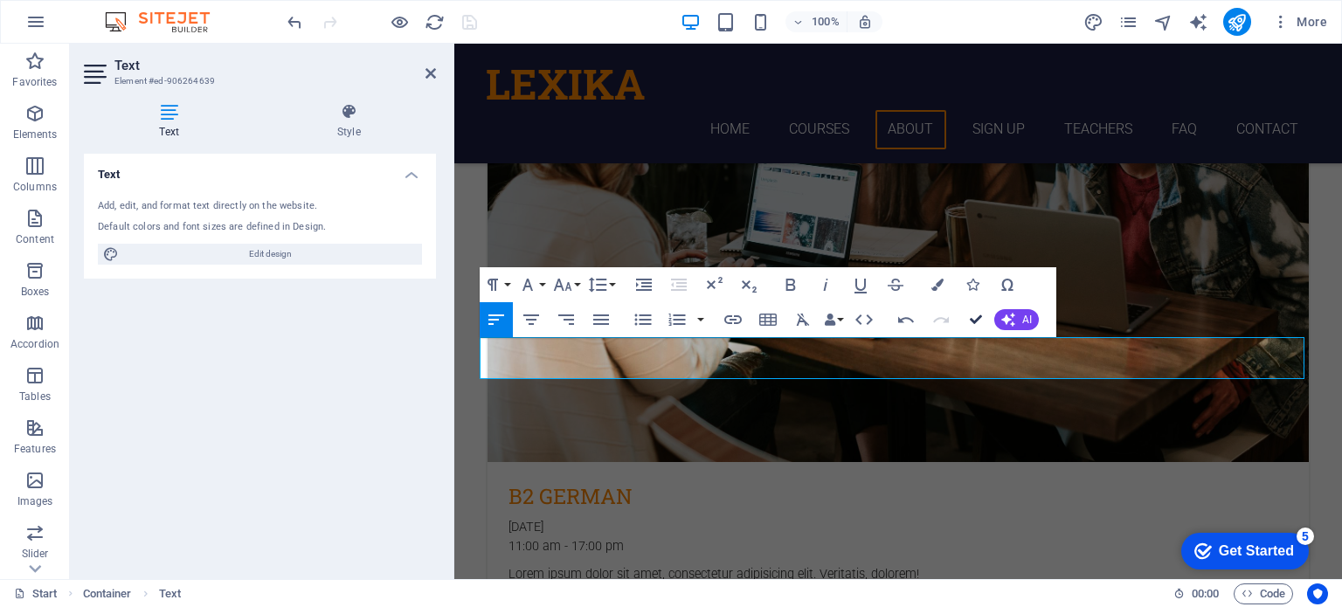
drag, startPoint x: 975, startPoint y: 317, endPoint x: 905, endPoint y: 275, distance: 81.5
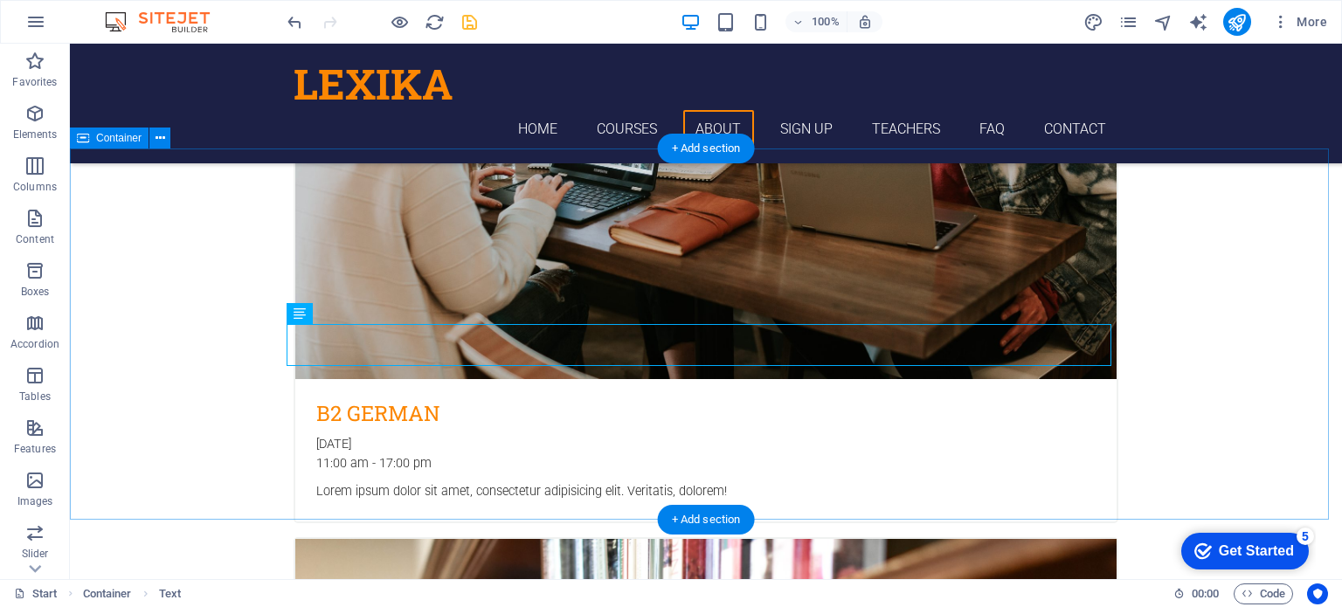
scroll to position [3194, 0]
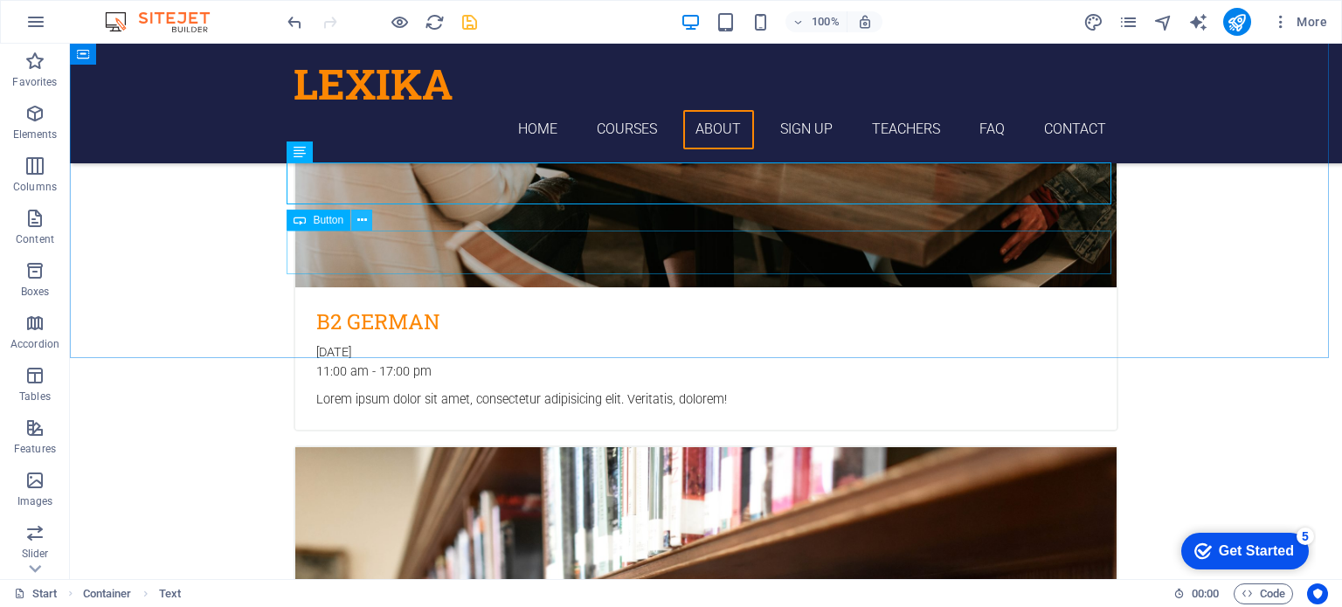
click at [364, 224] on icon at bounding box center [362, 220] width 10 height 18
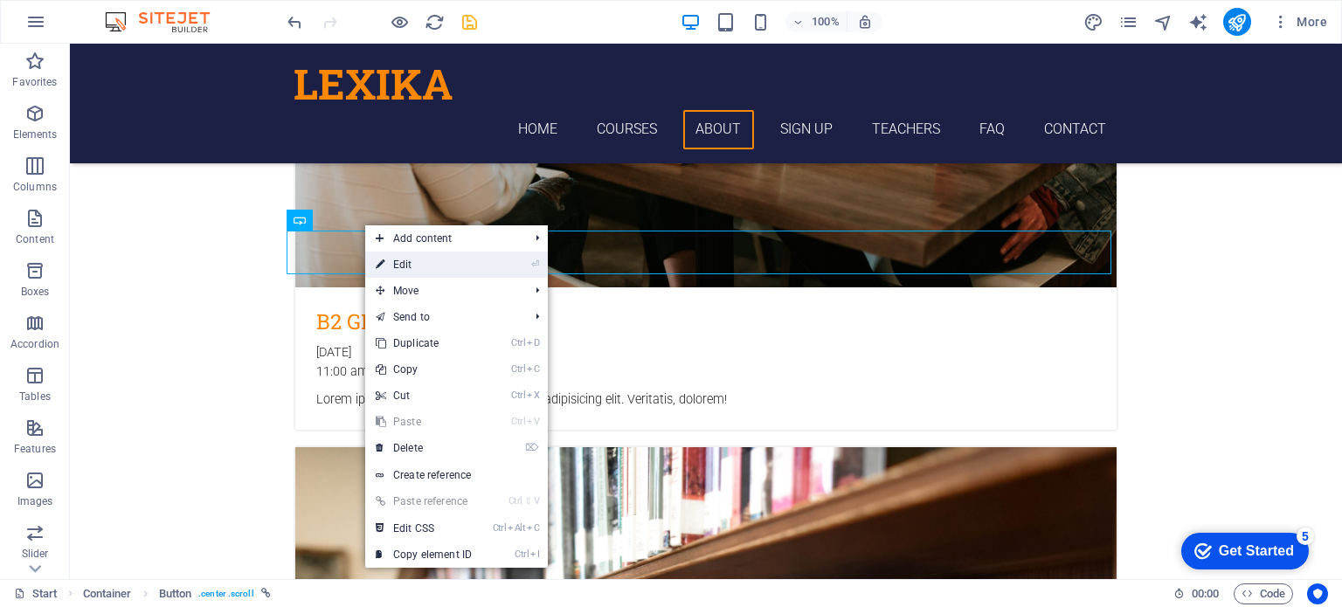
click at [392, 269] on link "⏎ Edit" at bounding box center [423, 265] width 117 height 26
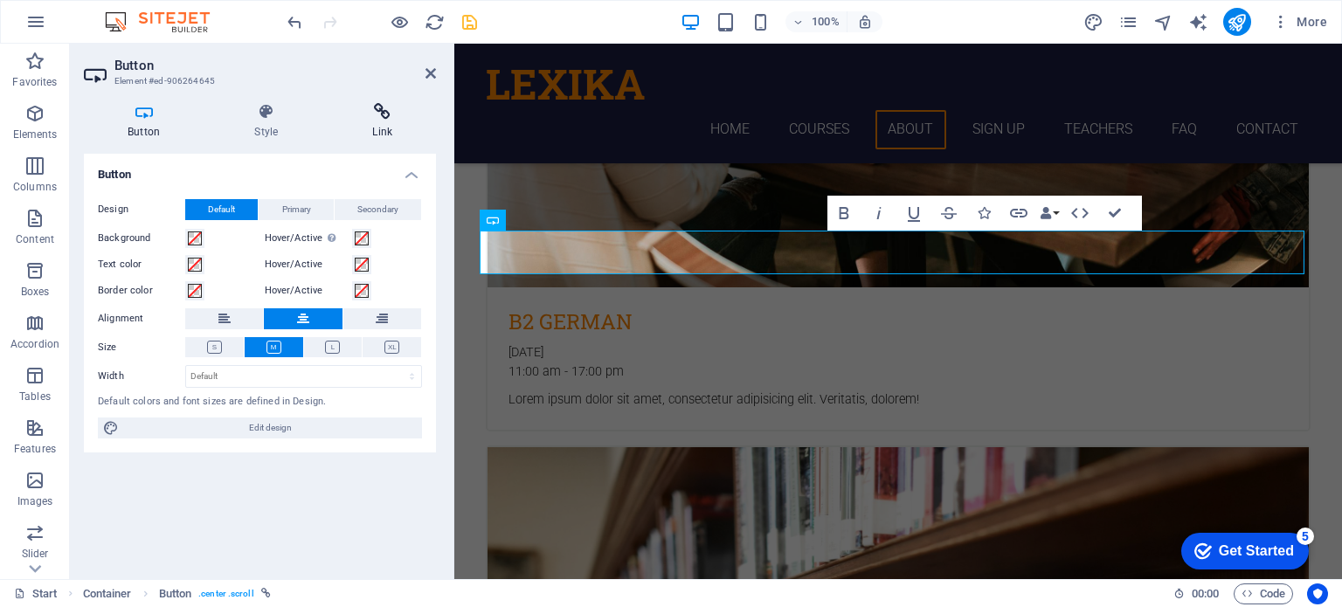
click at [386, 114] on icon at bounding box center [382, 111] width 107 height 17
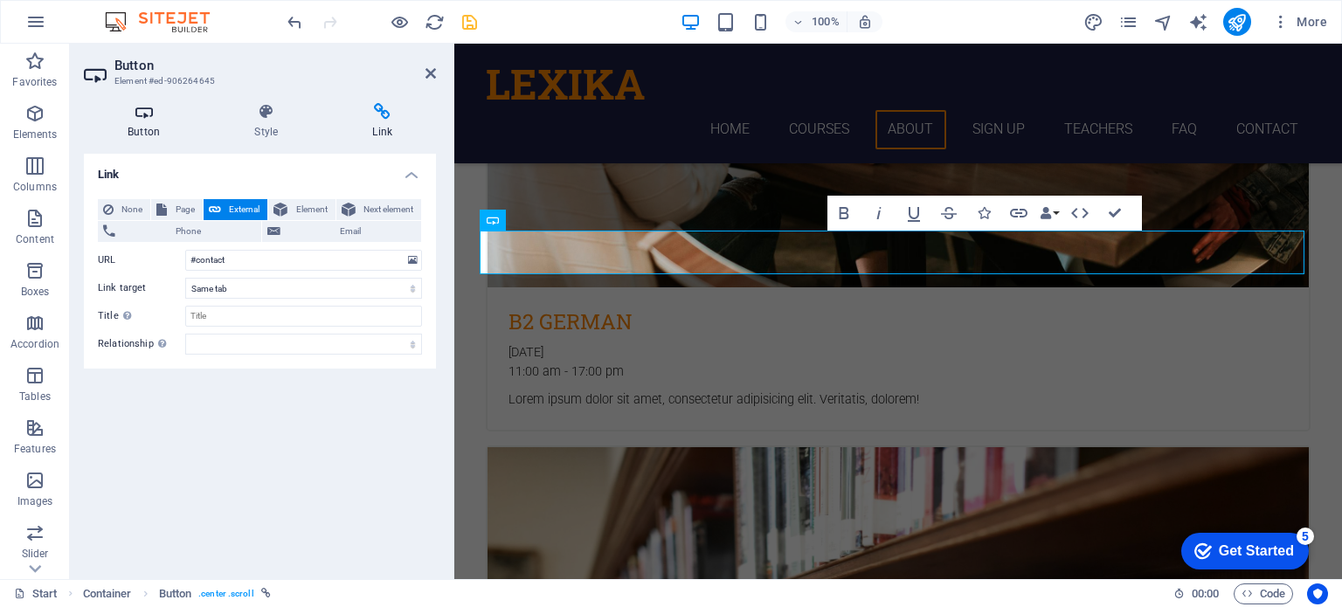
click at [153, 125] on h4 "Button" at bounding box center [147, 121] width 127 height 37
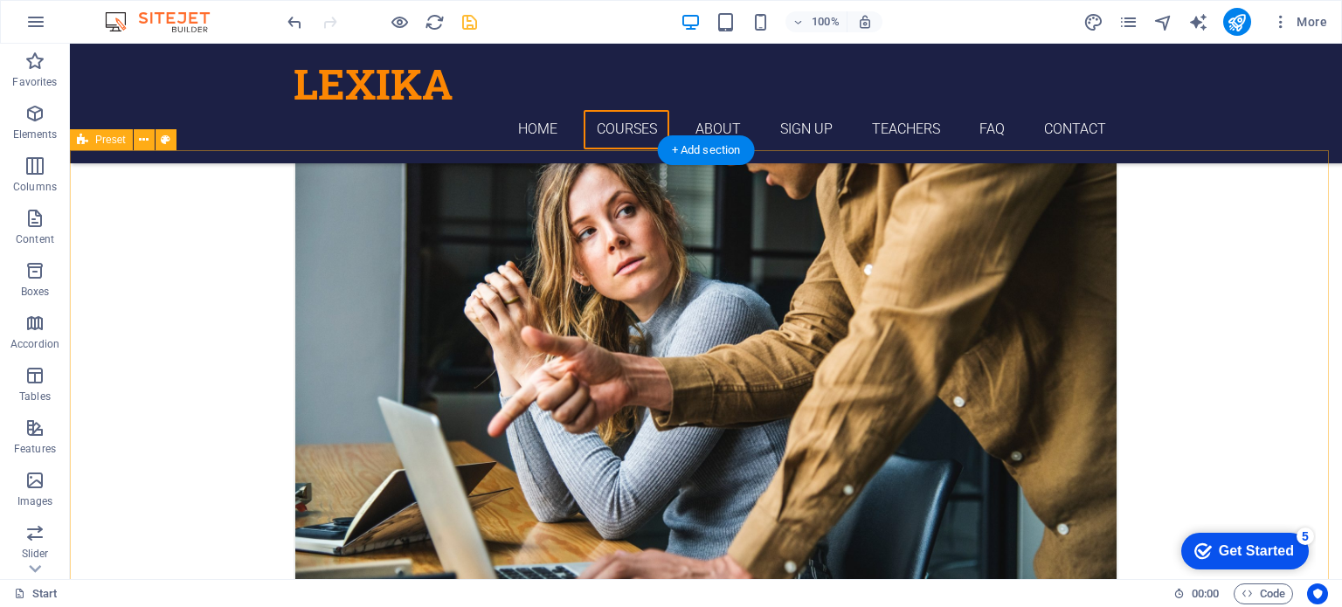
scroll to position [1359, 0]
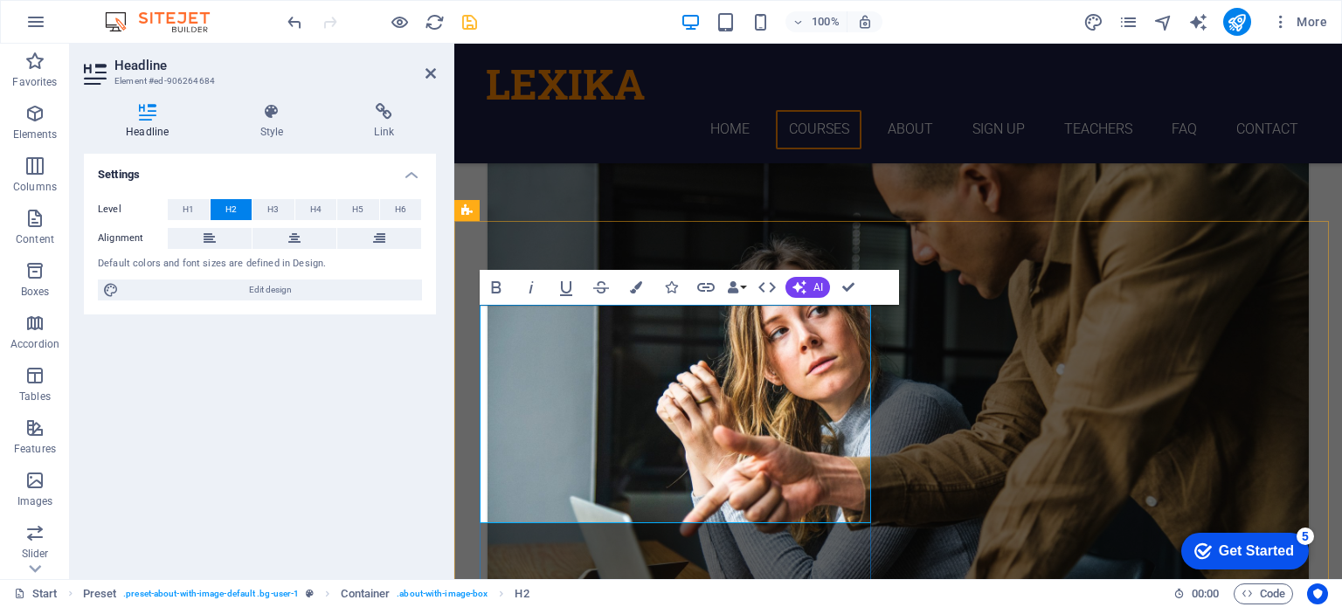
drag, startPoint x: 593, startPoint y: 414, endPoint x: 490, endPoint y: 414, distance: 102.2
drag, startPoint x: 687, startPoint y: 505, endPoint x: 477, endPoint y: 345, distance: 263.8
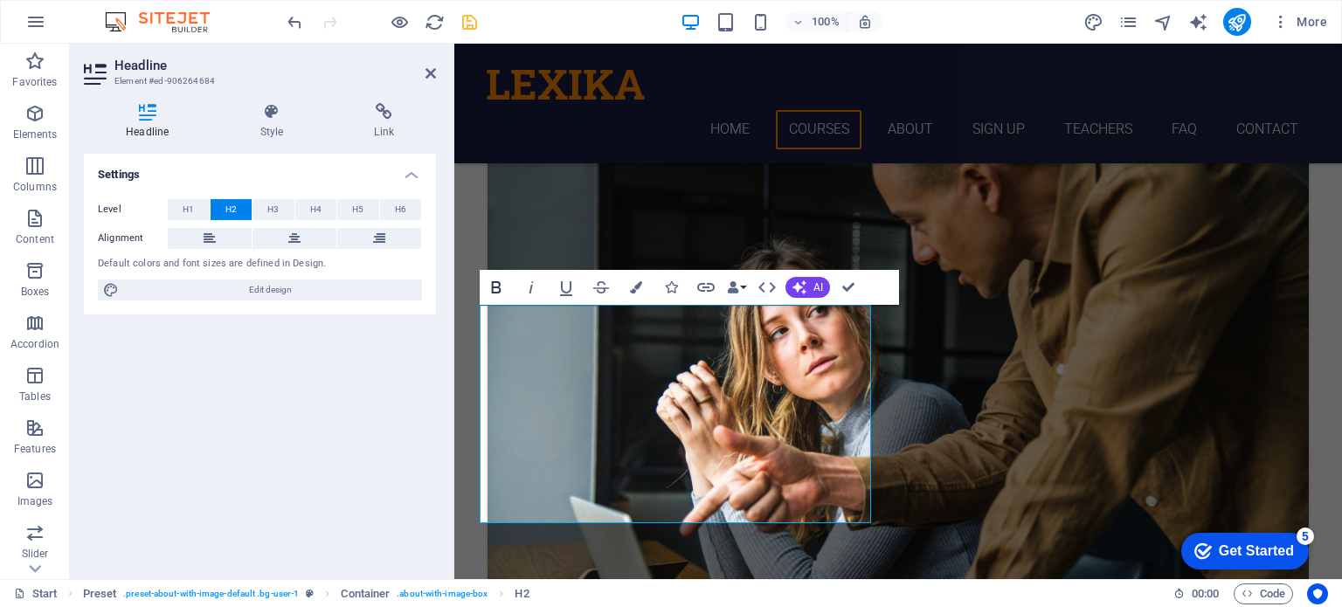
click at [497, 289] on icon "button" at bounding box center [496, 287] width 21 height 21
click at [496, 289] on icon "button" at bounding box center [496, 287] width 21 height 21
click at [274, 202] on span "H3" at bounding box center [272, 209] width 11 height 21
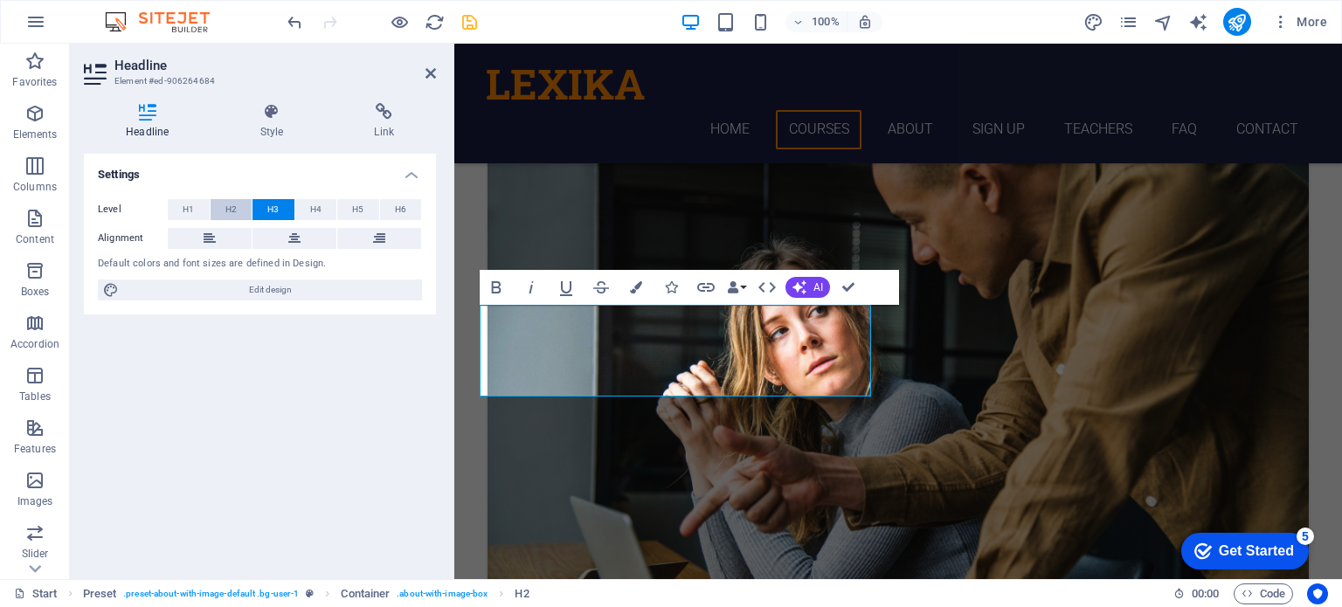
click at [238, 208] on button "H2" at bounding box center [232, 209] width 42 height 21
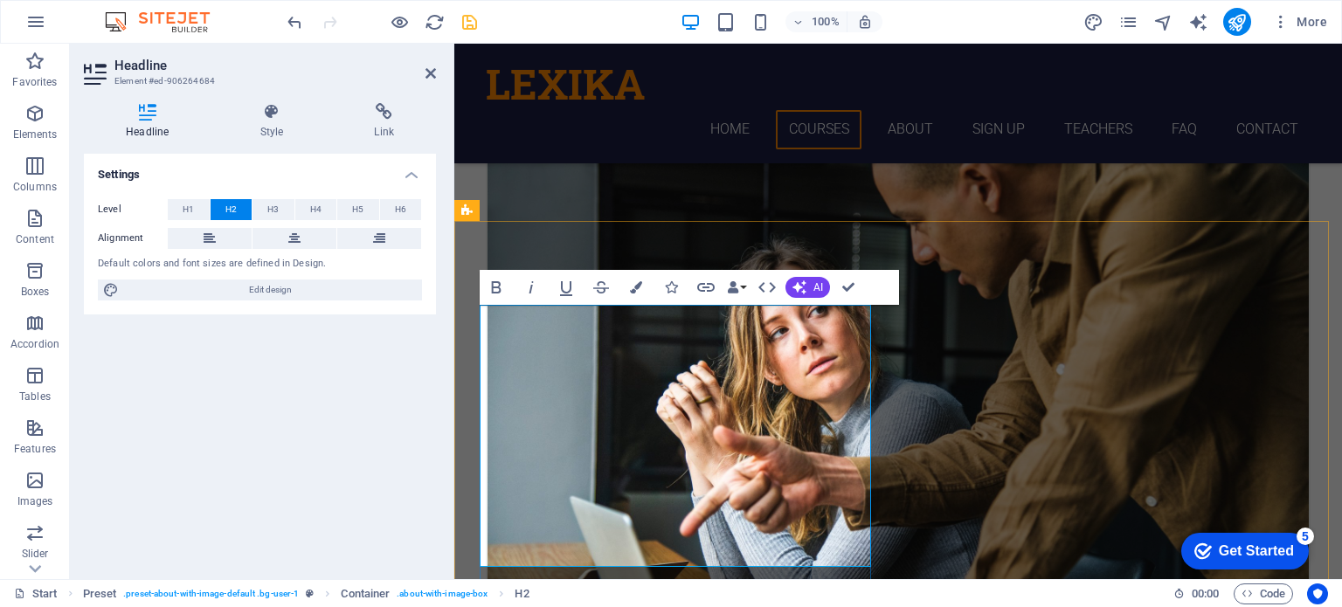
click at [274, 208] on span "H3" at bounding box center [272, 209] width 11 height 21
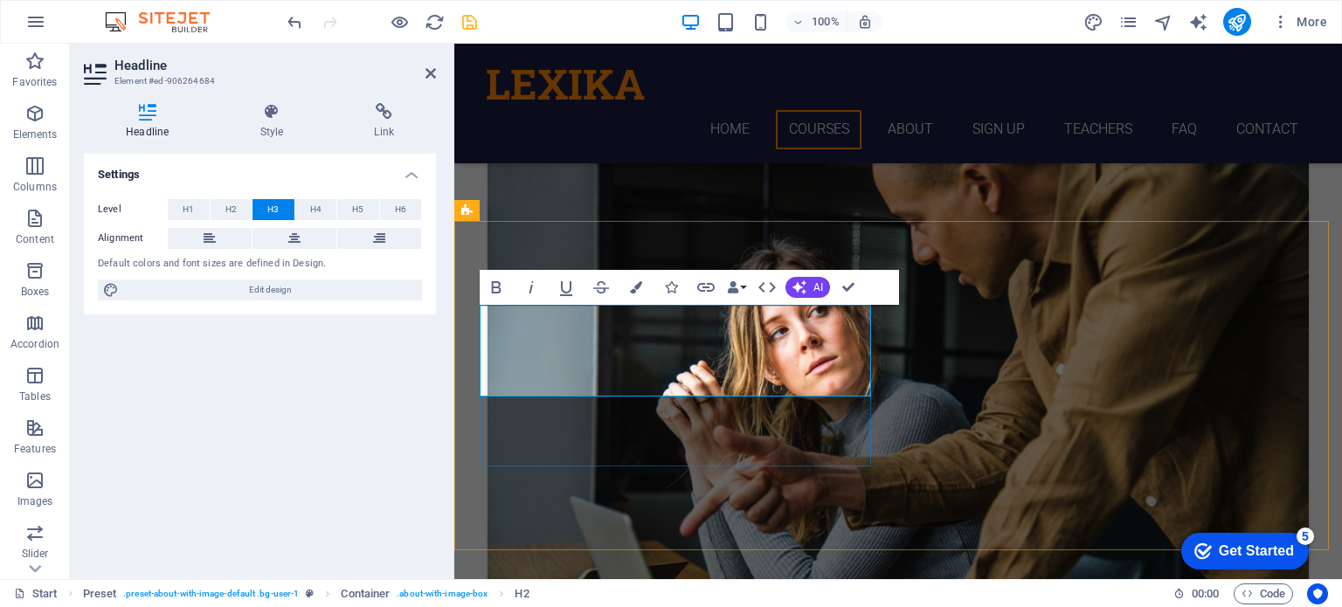
click at [496, 288] on icon "button" at bounding box center [496, 287] width 21 height 21
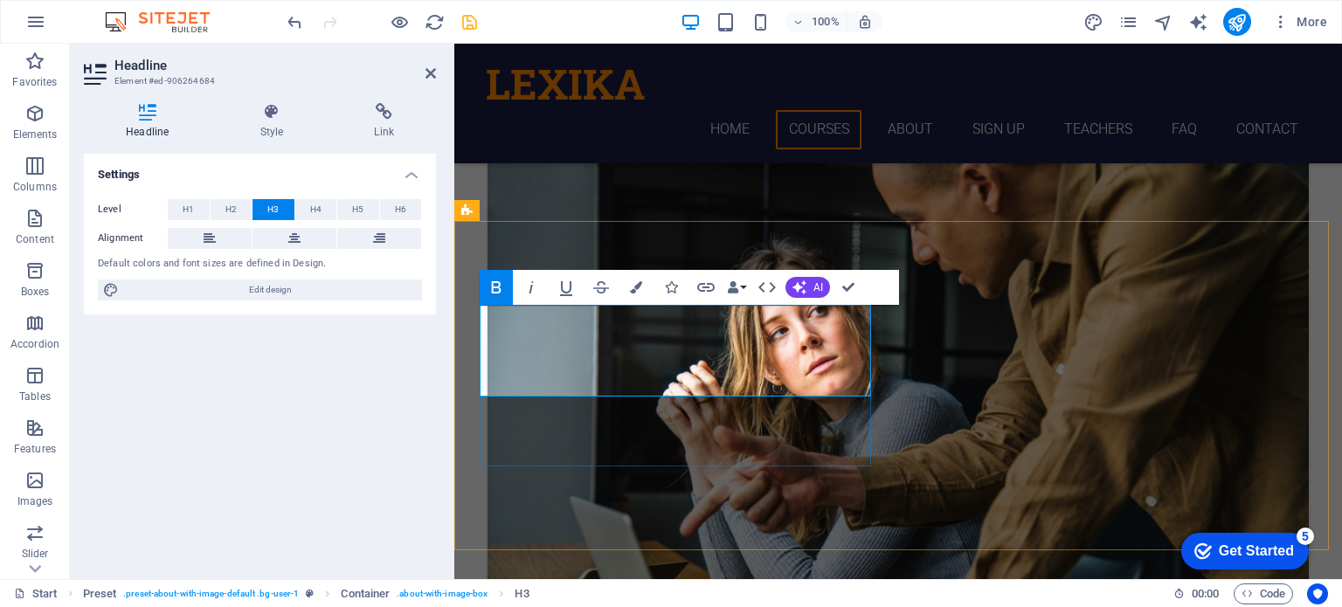
drag, startPoint x: 842, startPoint y: 380, endPoint x: 484, endPoint y: 383, distance: 358.3
click at [532, 283] on icon "button" at bounding box center [531, 287] width 21 height 21
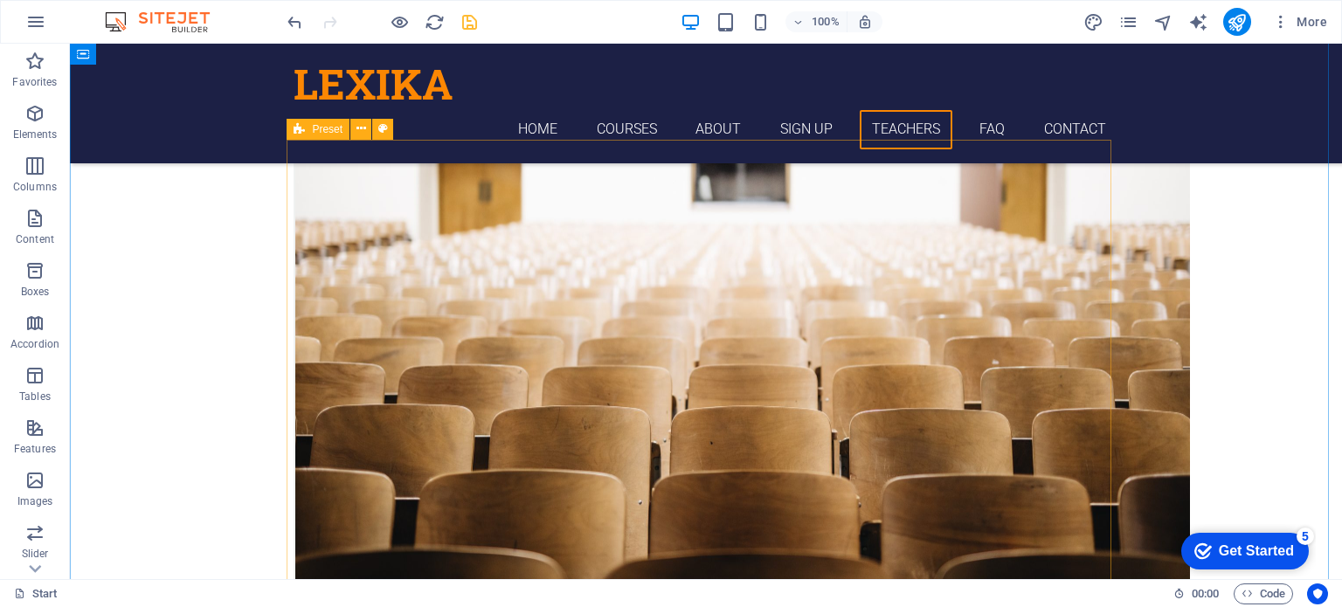
scroll to position [4592, 0]
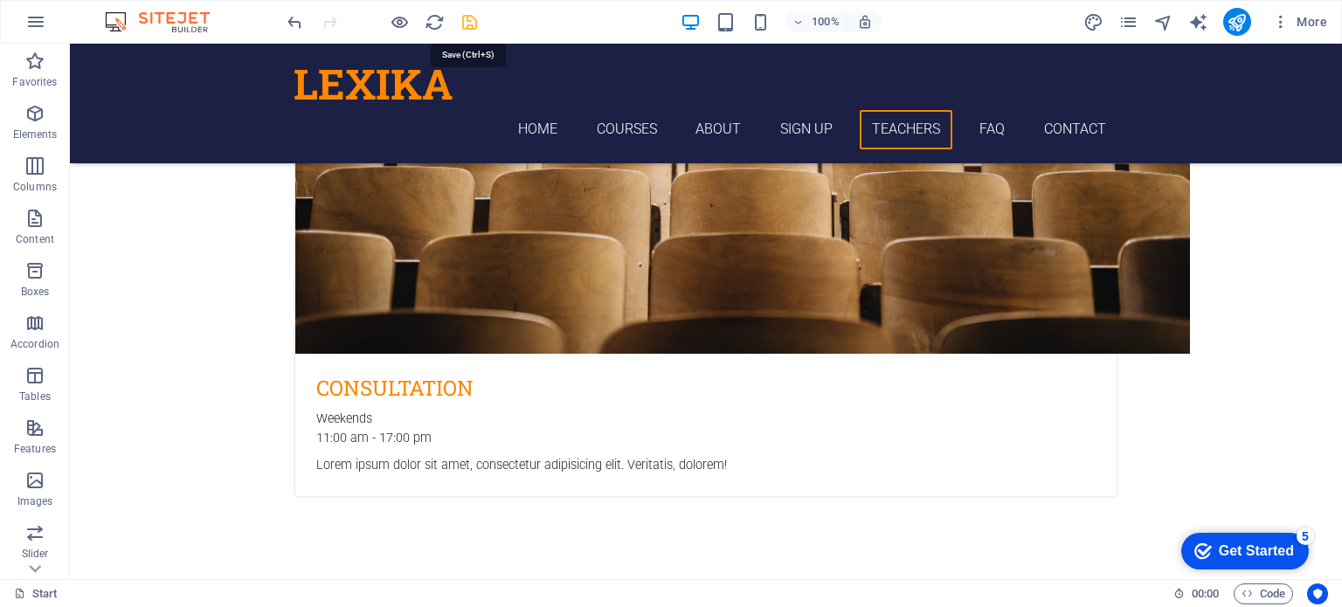
click at [475, 20] on icon "save" at bounding box center [470, 22] width 20 height 20
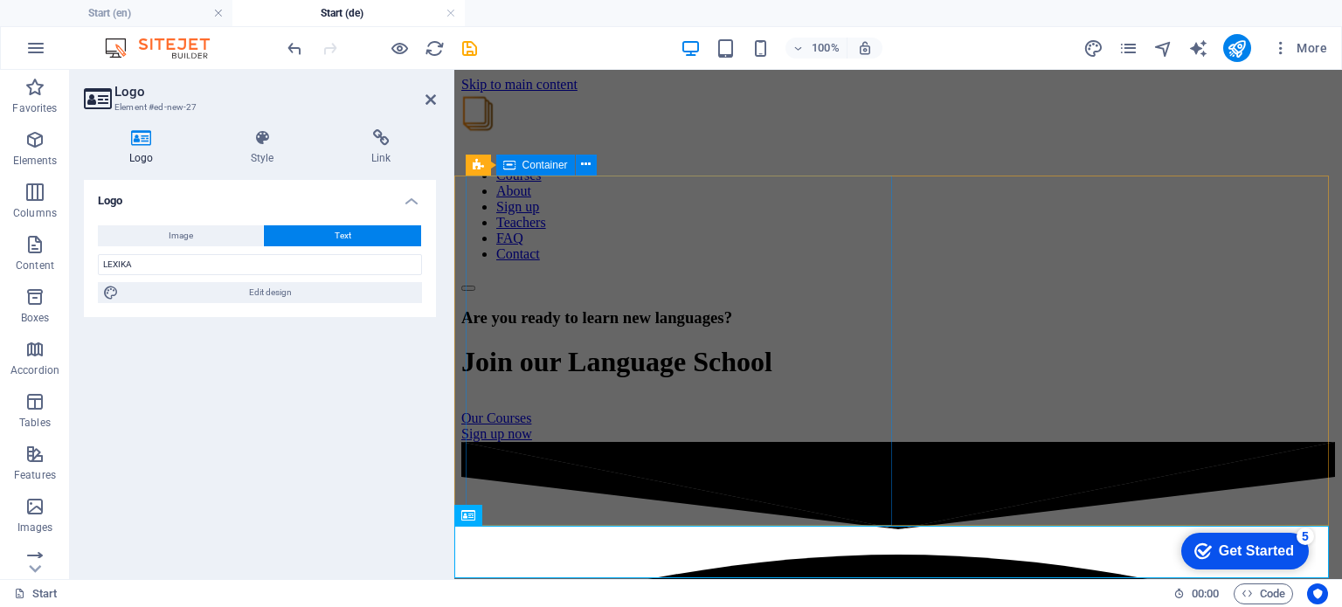
scroll to position [6630, 0]
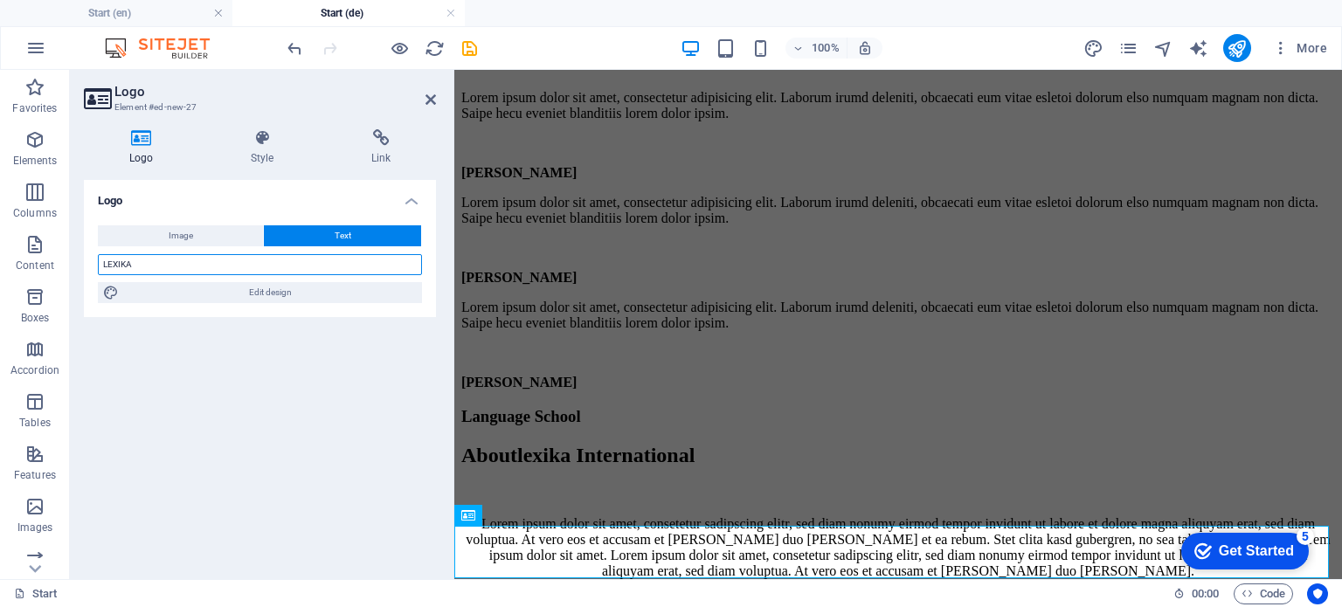
click at [284, 265] on input "LEXIKA" at bounding box center [260, 264] width 324 height 21
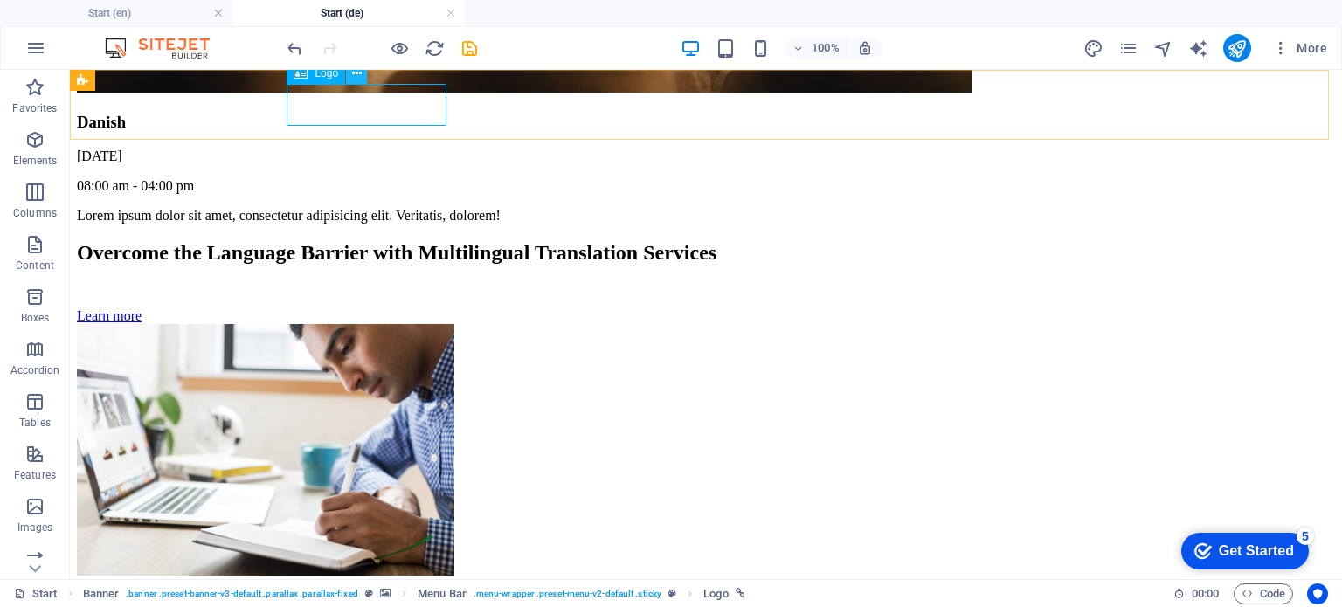
click at [352, 78] on icon at bounding box center [357, 74] width 10 height 18
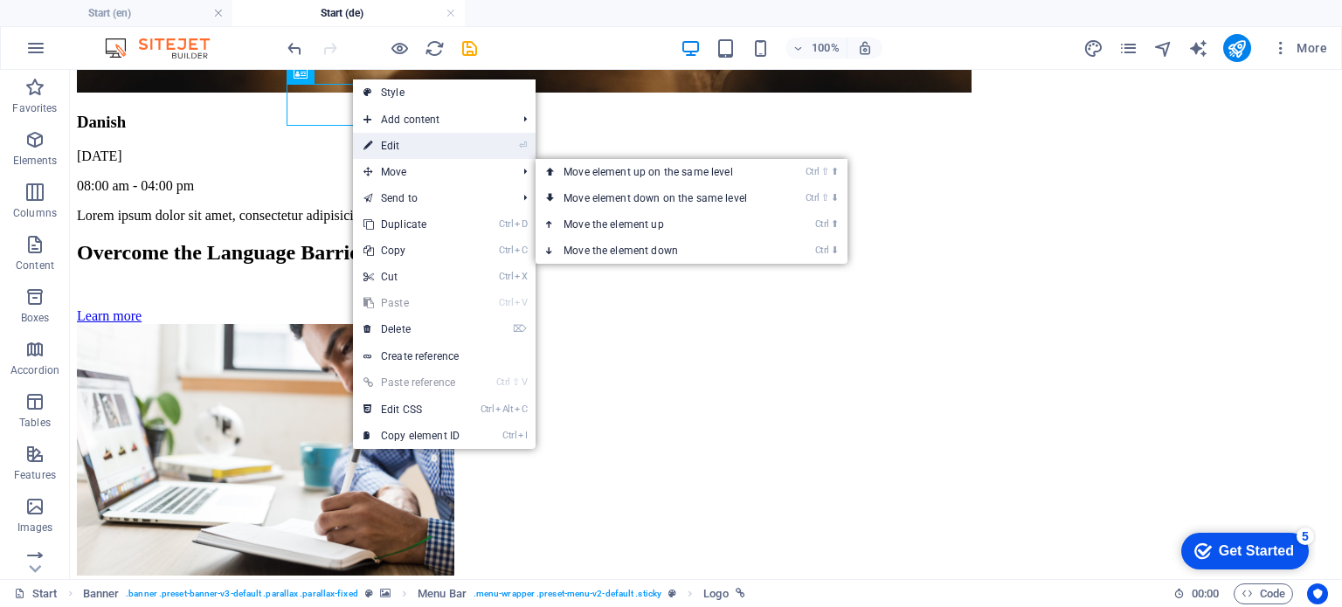
click at [413, 146] on link "⏎ Edit" at bounding box center [411, 146] width 117 height 26
select select "px"
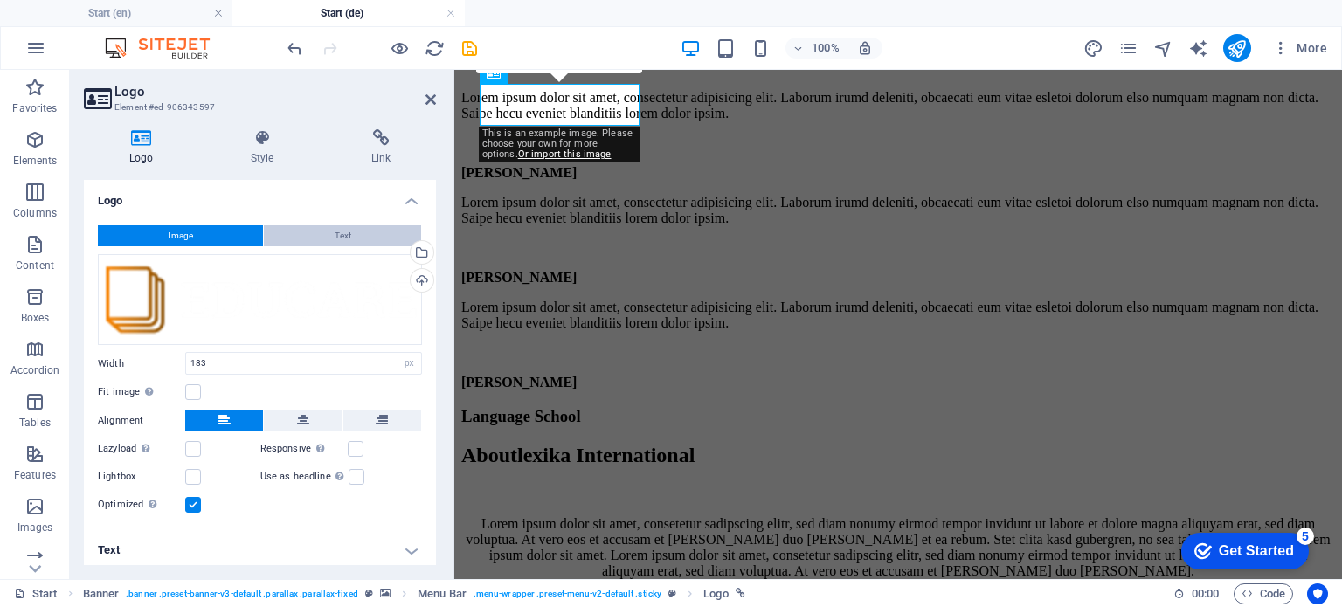
click at [353, 232] on button "Text" at bounding box center [342, 235] width 157 height 21
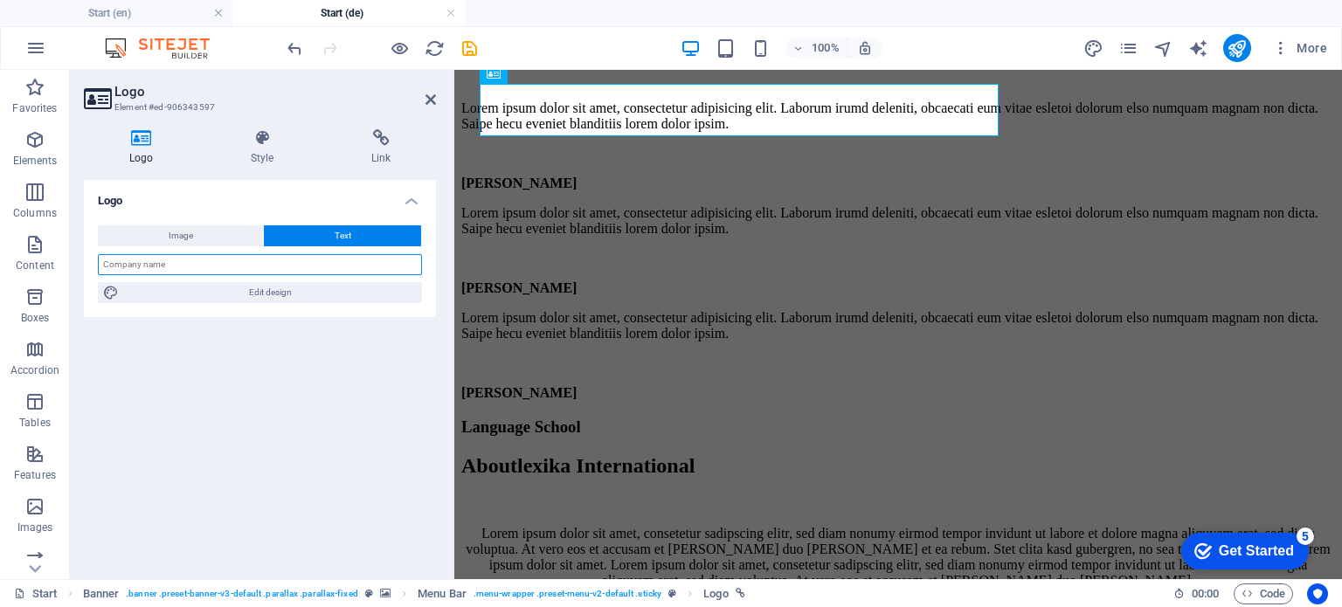
click at [267, 263] on input "text" at bounding box center [260, 264] width 324 height 21
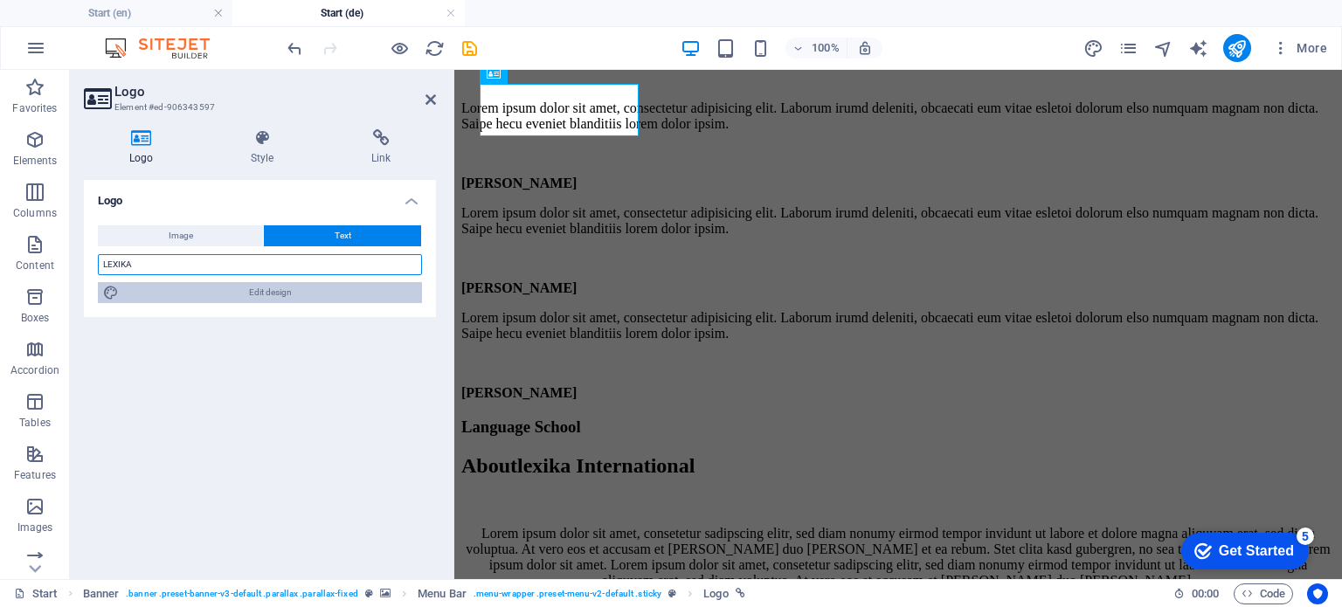
type input "LEXIKA"
click at [262, 297] on span "Edit design" at bounding box center [270, 292] width 293 height 21
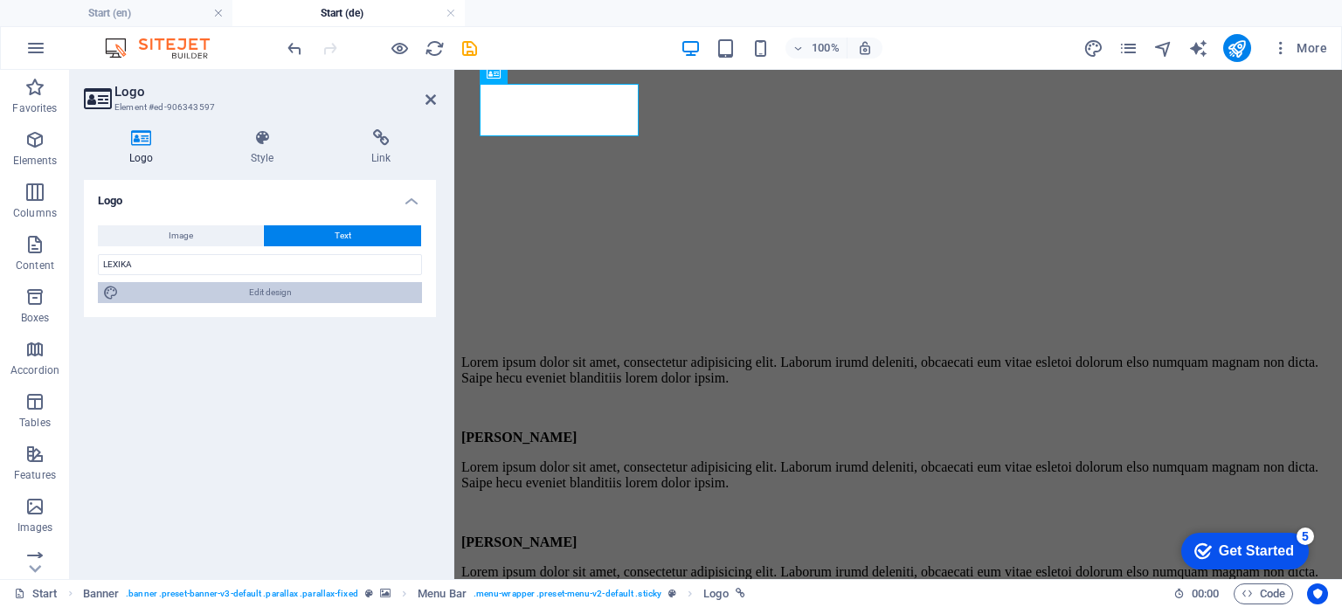
select select "rem"
select select "700"
select select "px"
select select "rem"
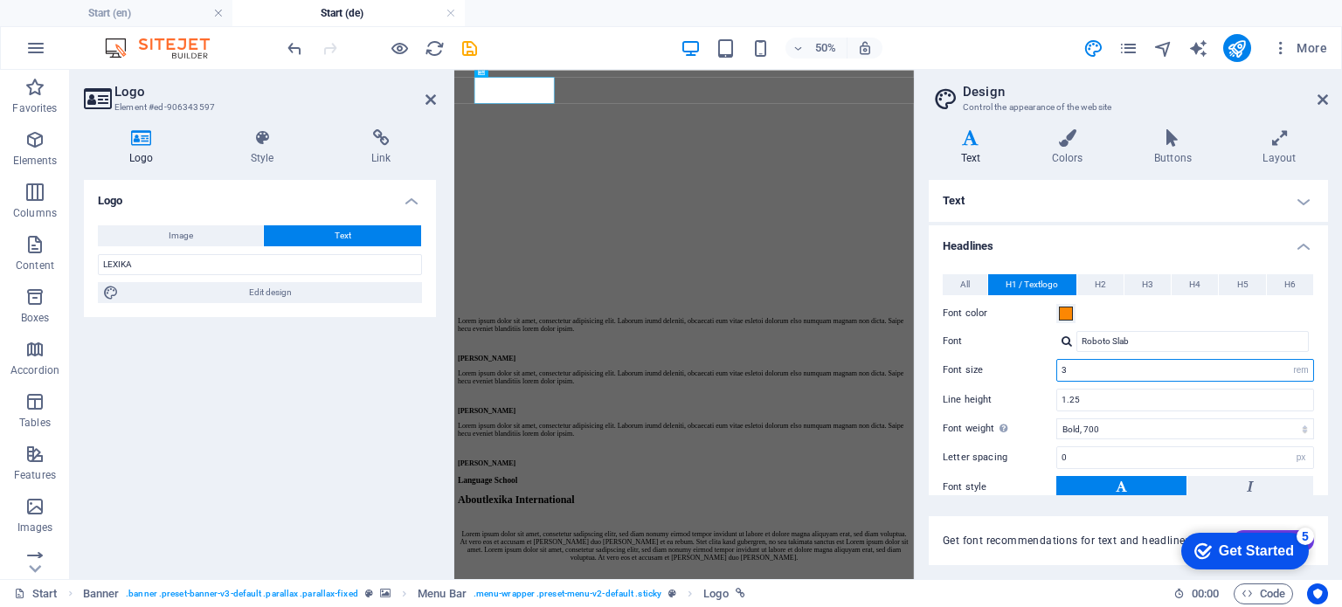
drag, startPoint x: 1159, startPoint y: 364, endPoint x: 1043, endPoint y: 365, distance: 115.4
click at [1043, 365] on div "Font size 3 rem px em %" at bounding box center [1128, 370] width 371 height 23
type input "1"
click at [1109, 401] on input "1.25" at bounding box center [1185, 400] width 256 height 21
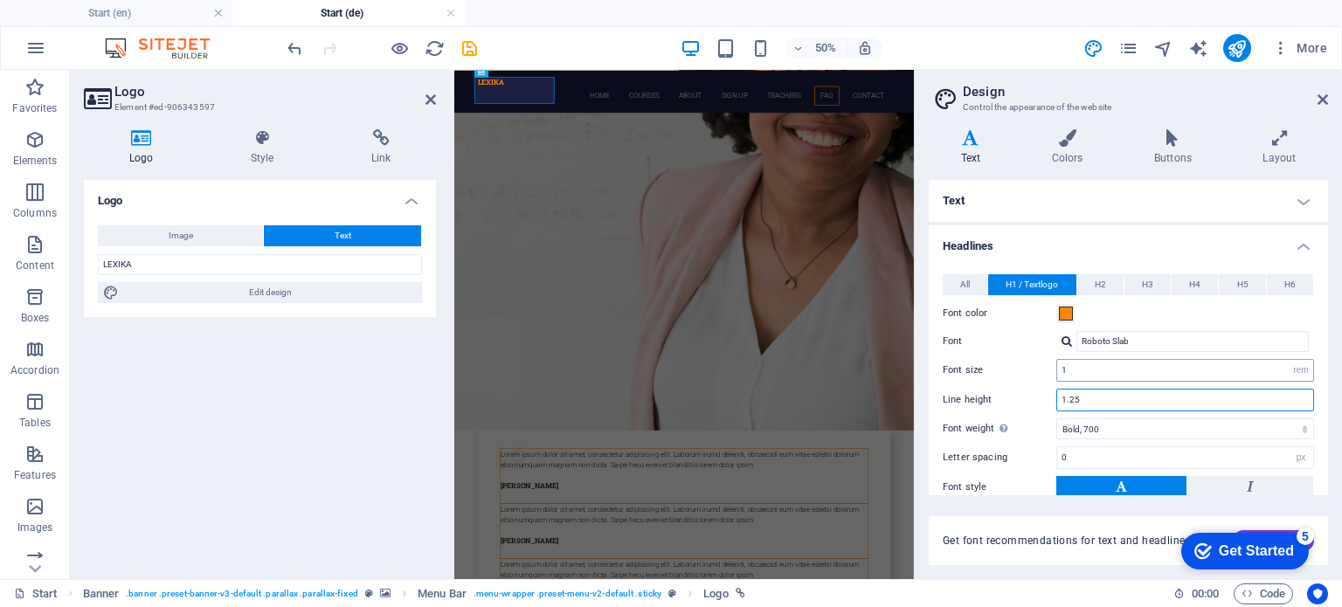
scroll to position [6594, 0]
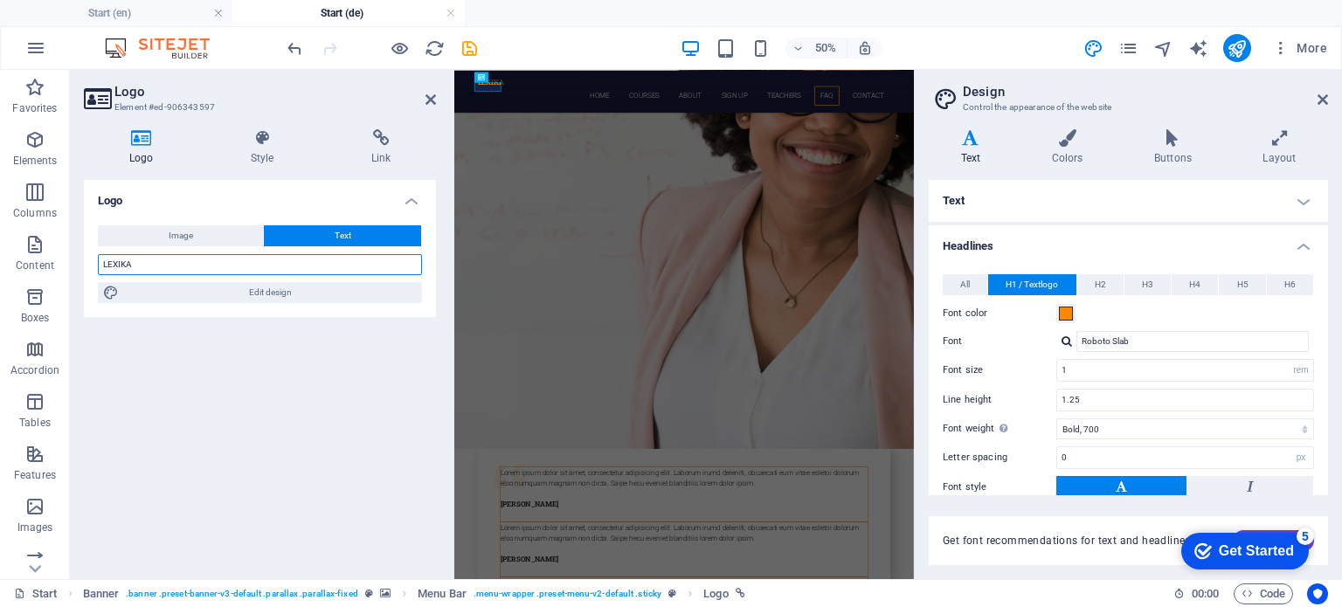
click at [173, 268] on input "LEXIKA" at bounding box center [260, 264] width 324 height 21
type input "LEXIKA INTERNATIONAL"
drag, startPoint x: 1094, startPoint y: 368, endPoint x: 1057, endPoint y: 373, distance: 37.1
click at [1057, 373] on input "1" at bounding box center [1185, 370] width 256 height 21
click at [1089, 398] on input "1.25" at bounding box center [1185, 400] width 256 height 21
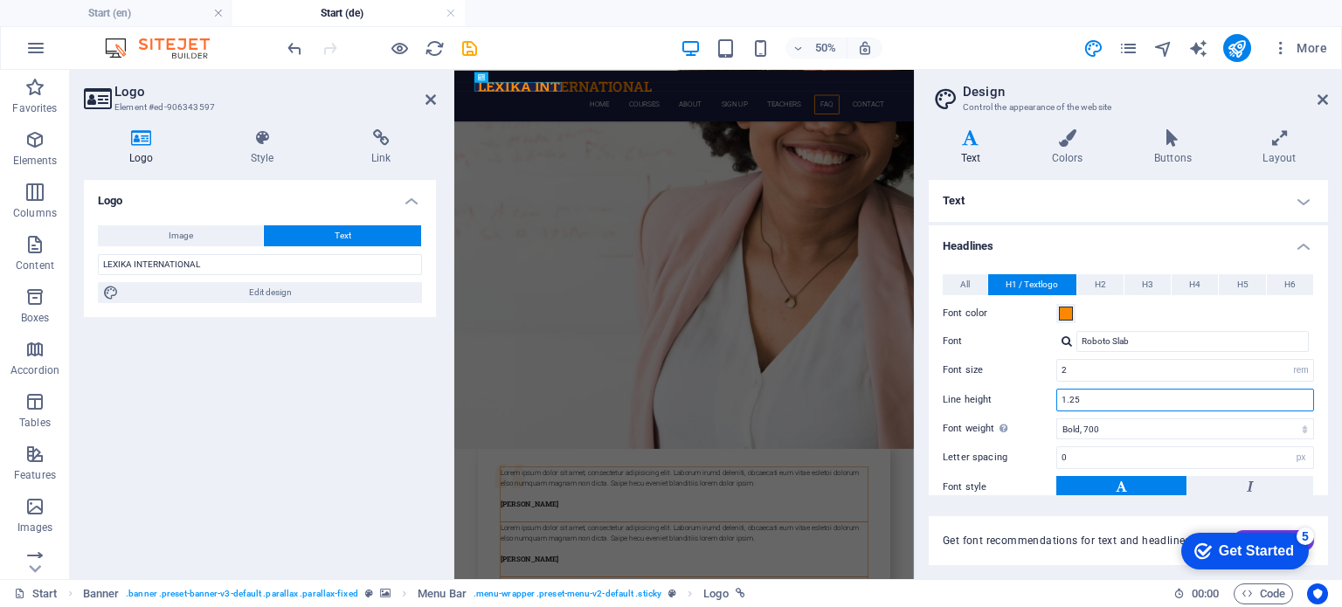
scroll to position [6612, 0]
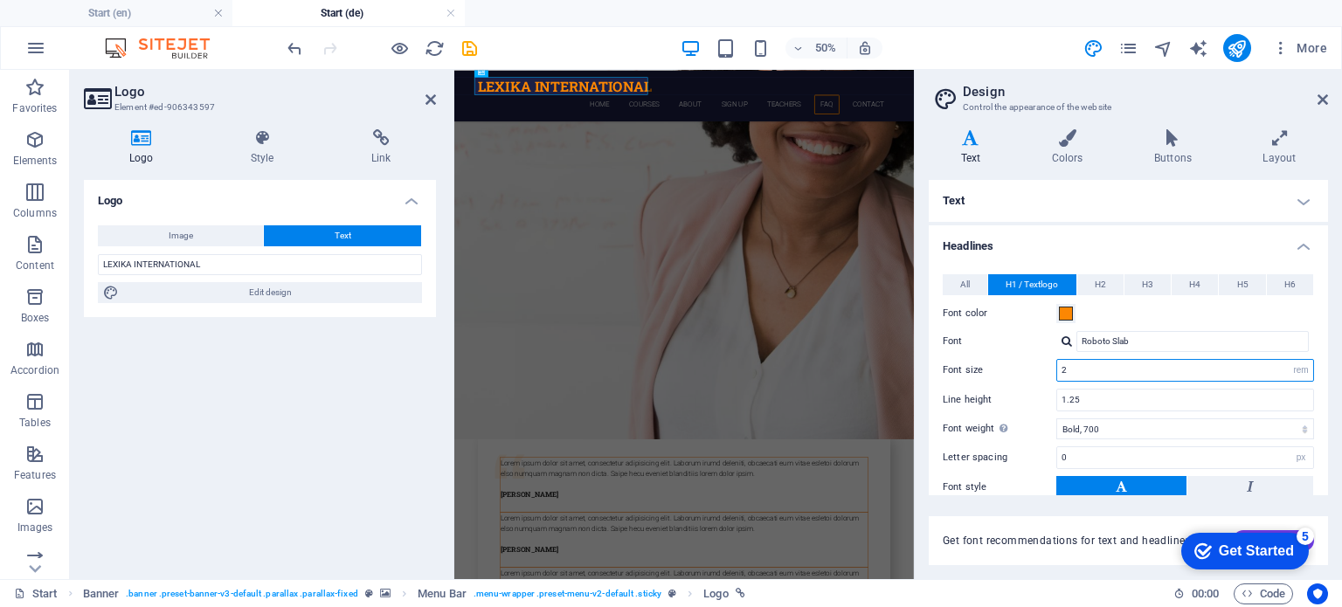
click at [1082, 373] on input "2" at bounding box center [1185, 370] width 256 height 21
drag, startPoint x: 1082, startPoint y: 373, endPoint x: 1046, endPoint y: 363, distance: 37.3
click at [1046, 363] on div "Font size 2 rem px em %" at bounding box center [1128, 370] width 371 height 23
click at [1124, 401] on input "1.25" at bounding box center [1185, 400] width 256 height 21
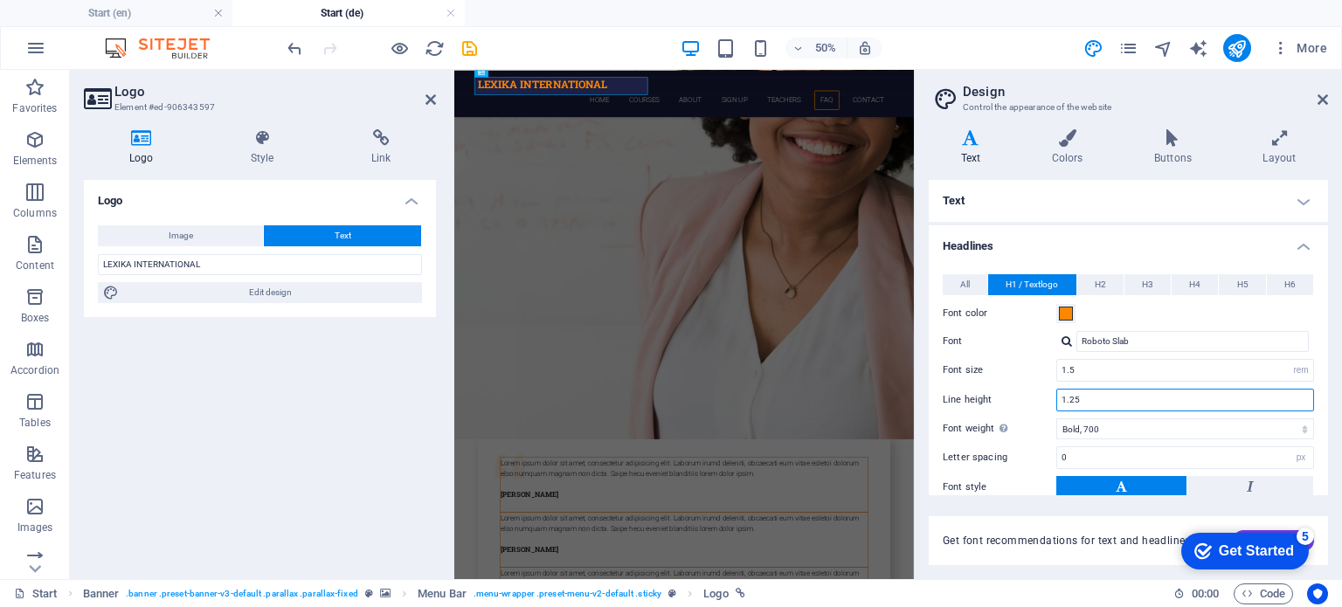
scroll to position [6603, 0]
click at [1070, 366] on input "1.5" at bounding box center [1185, 370] width 256 height 21
click at [1104, 405] on input "1.25" at bounding box center [1185, 400] width 256 height 21
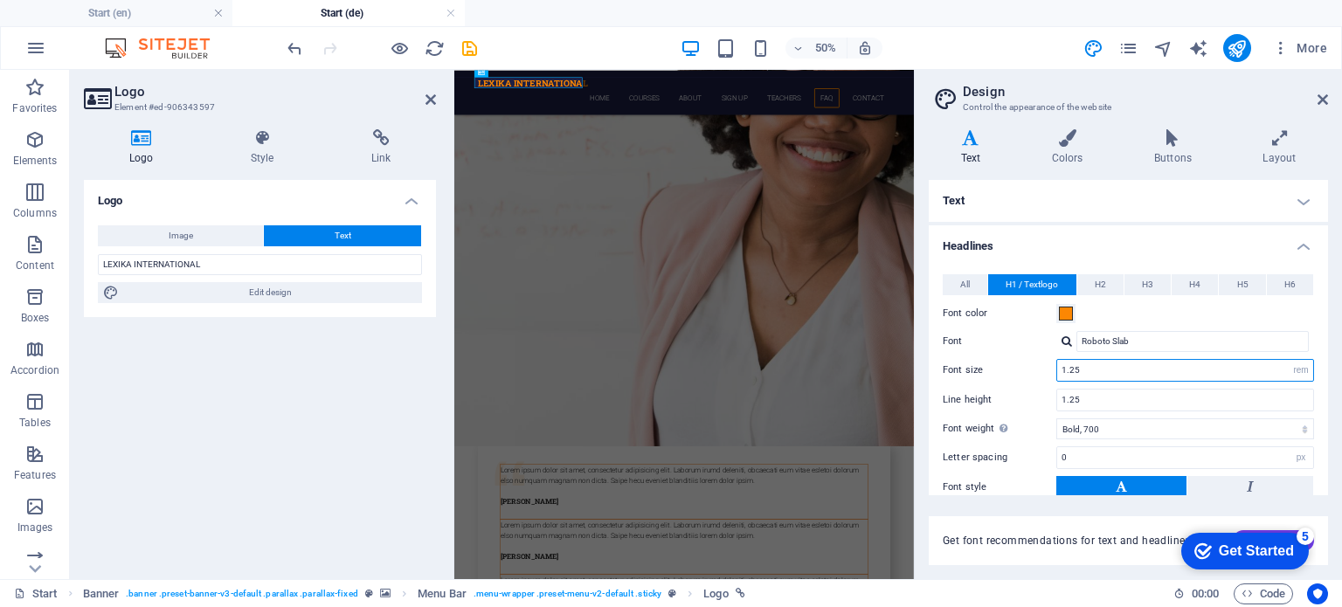
click at [1080, 366] on input "1.25" at bounding box center [1185, 370] width 256 height 21
type input "1.2"
click at [1094, 399] on input "1.25" at bounding box center [1185, 400] width 256 height 21
click at [468, 45] on icon "save" at bounding box center [470, 48] width 20 height 20
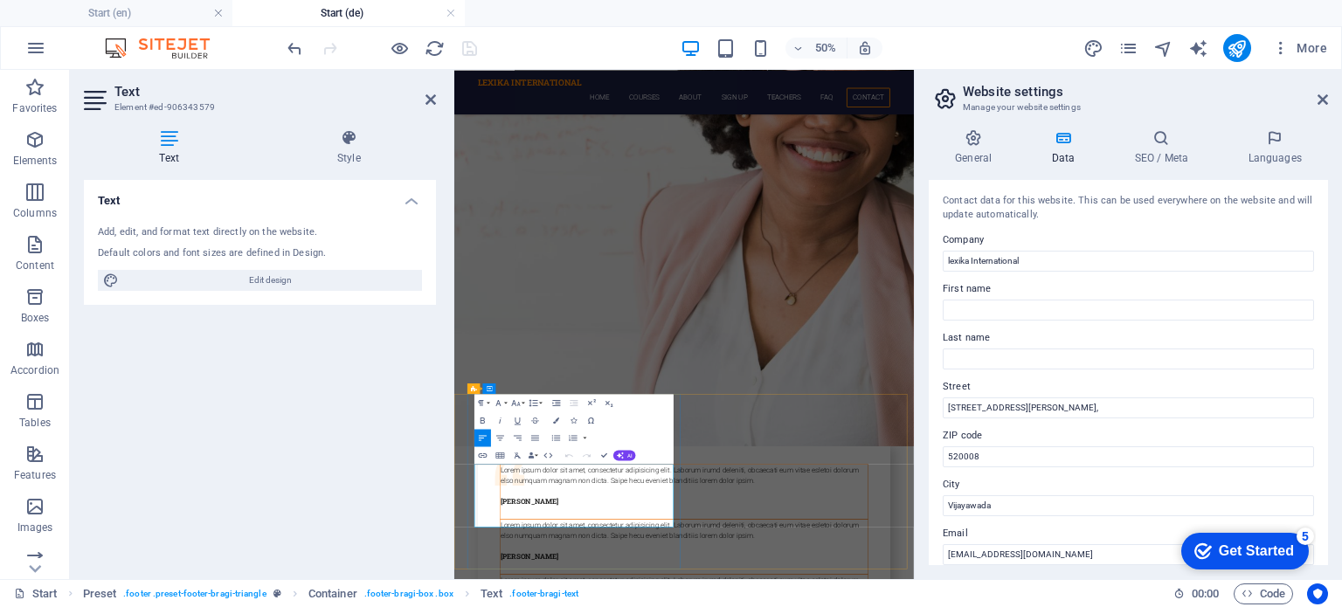
click at [951, 259] on input "lexika International" at bounding box center [1128, 261] width 371 height 21
type input "Lexika International"
click at [469, 41] on icon "save" at bounding box center [470, 48] width 20 height 20
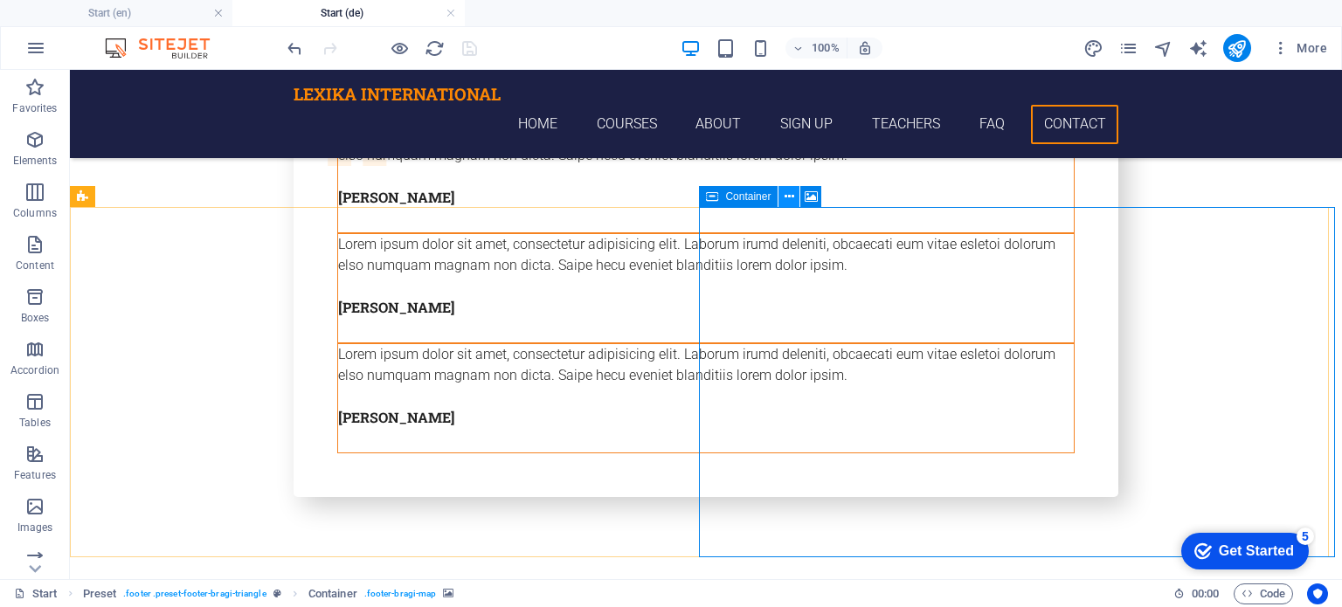
click at [785, 198] on icon at bounding box center [790, 197] width 10 height 18
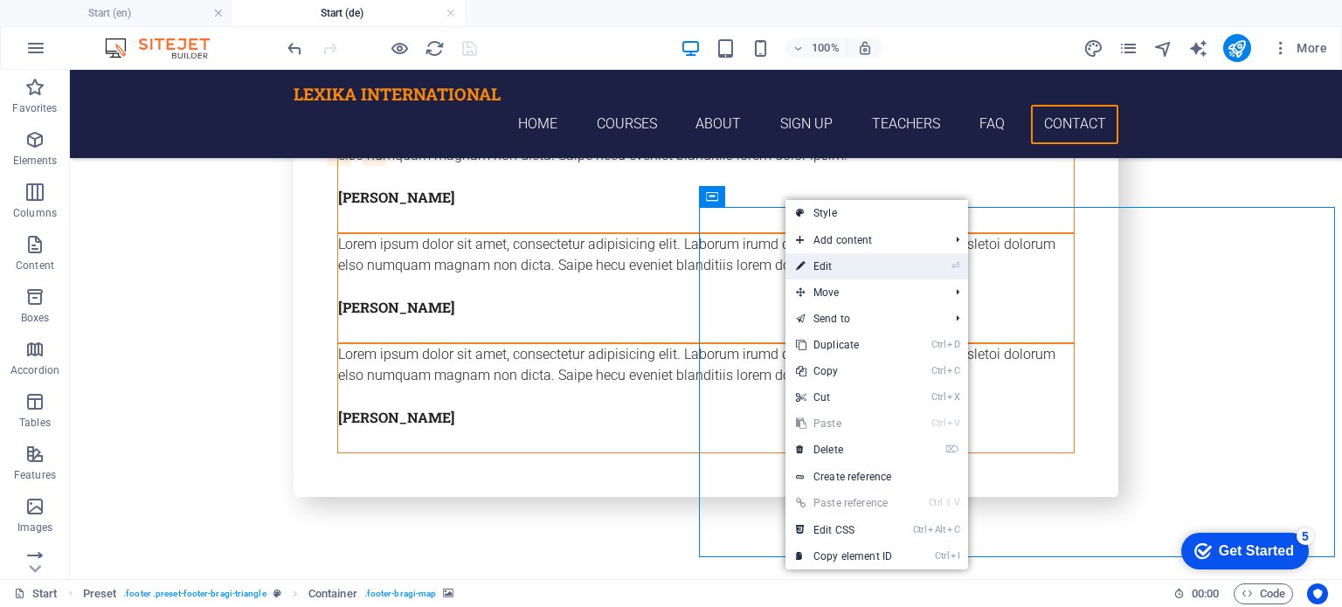
click at [818, 265] on link "⏎ Edit" at bounding box center [844, 266] width 117 height 26
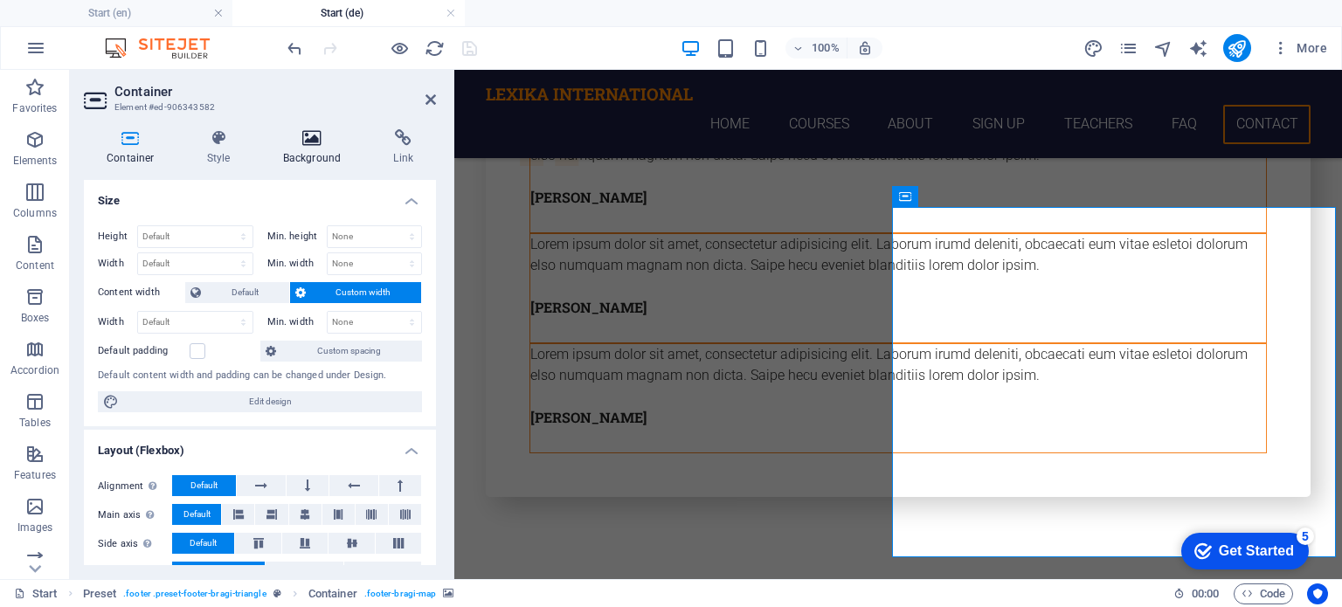
click at [322, 143] on icon at bounding box center [312, 137] width 104 height 17
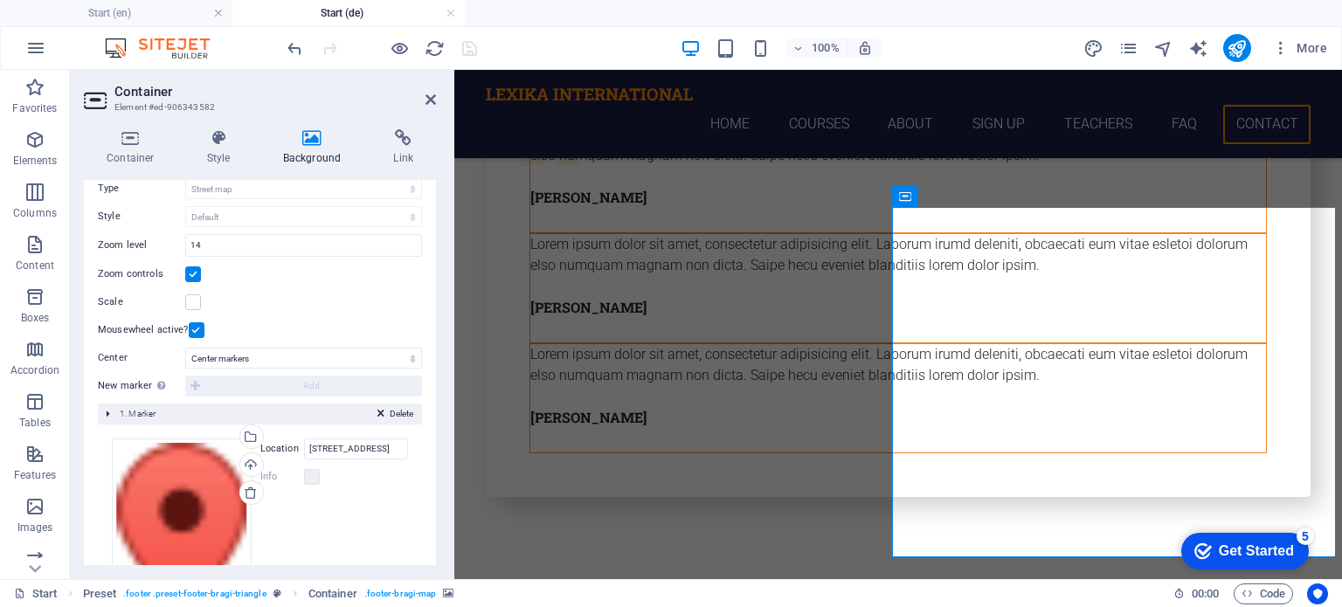
scroll to position [343, 0]
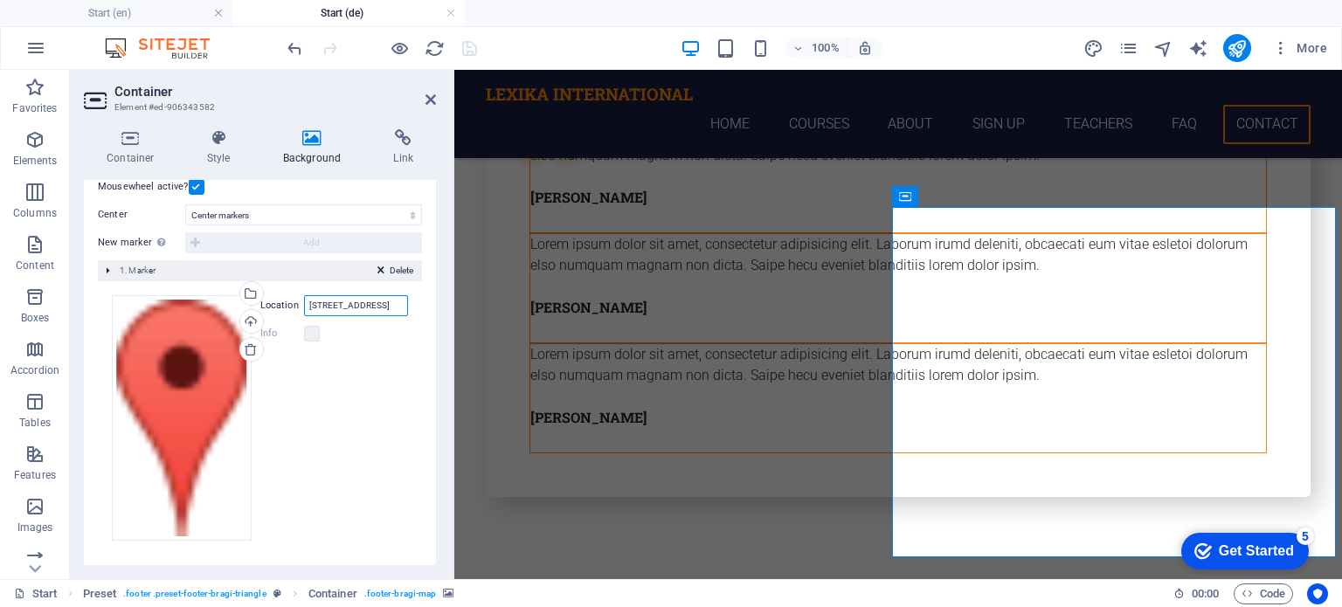
click at [324, 305] on input "300 Alamo Plaza, 78205 San Antonio, TX" at bounding box center [356, 305] width 105 height 21
click at [345, 303] on input "54-19--8/11, Jayaprakash Nagar, Vijayawada" at bounding box center [356, 305] width 105 height 21
type input "54-19--8/11, Jayaprakash Nagar, Vijayawada"
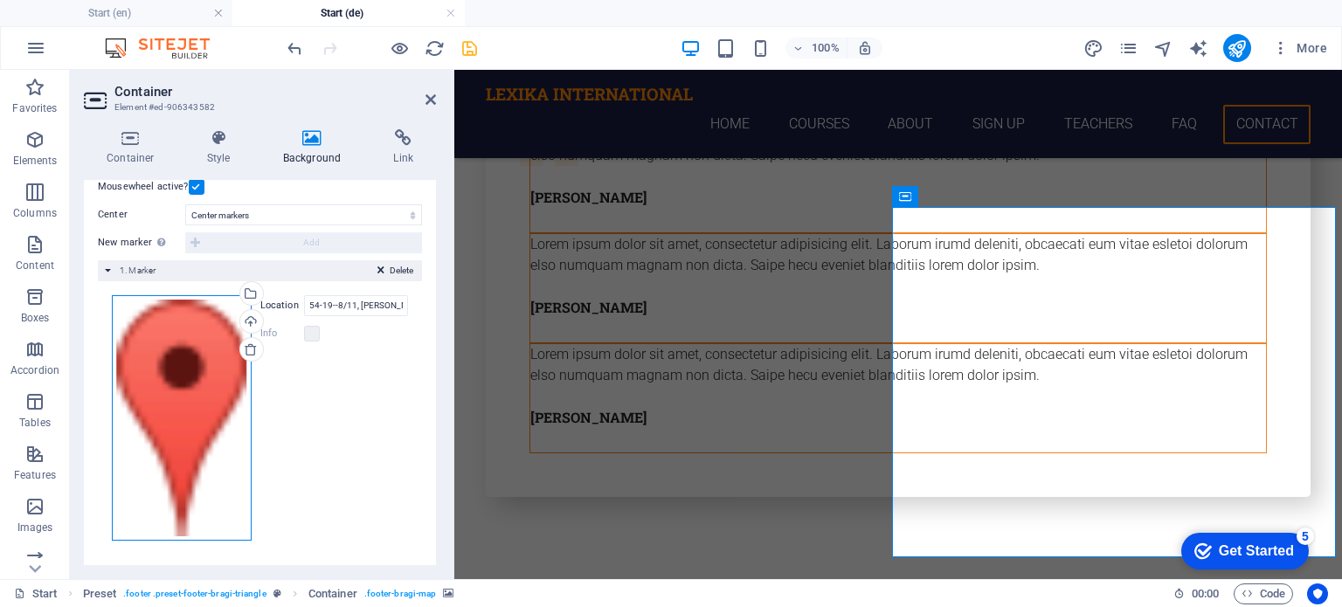
click at [171, 390] on div "Drag files here, click to choose files or select files from Files or our free s…" at bounding box center [182, 418] width 140 height 246
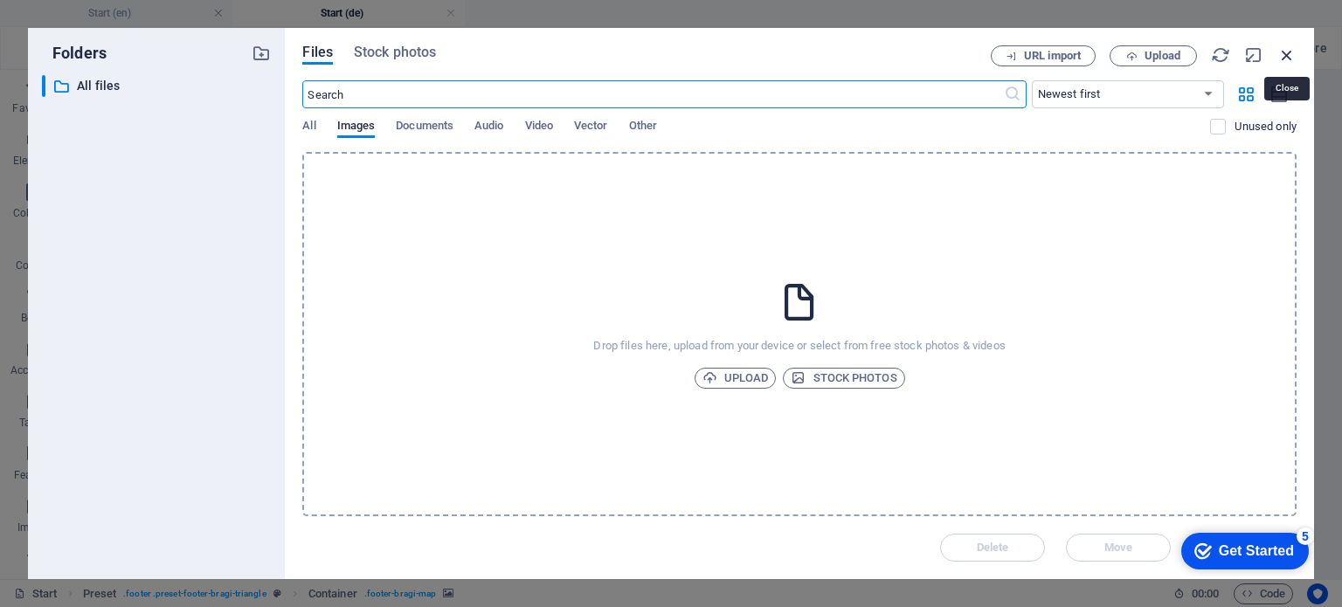
click at [1287, 52] on icon "button" at bounding box center [1287, 54] width 19 height 19
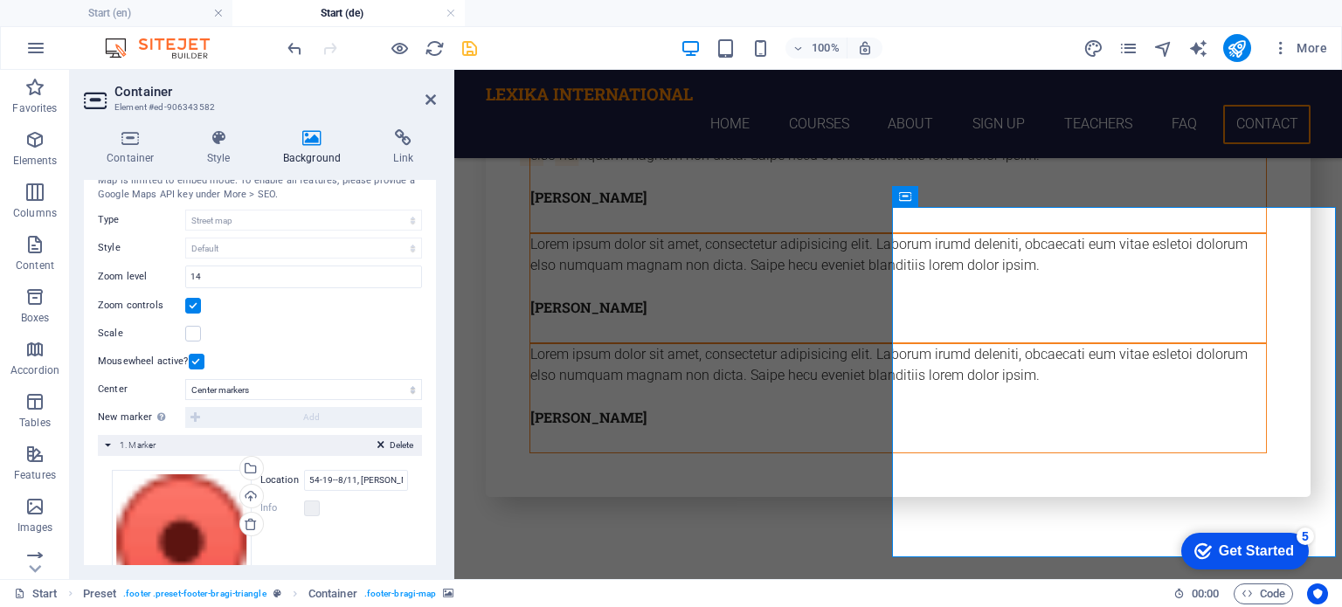
scroll to position [80, 0]
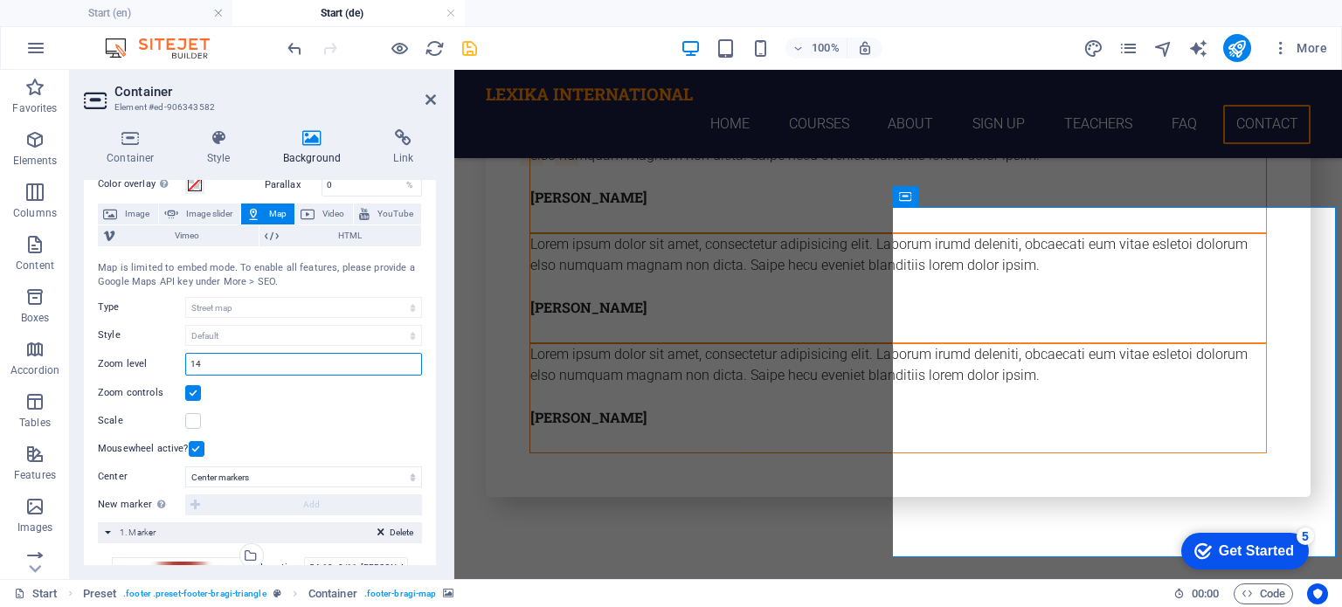
click at [307, 359] on input "14" at bounding box center [303, 364] width 235 height 21
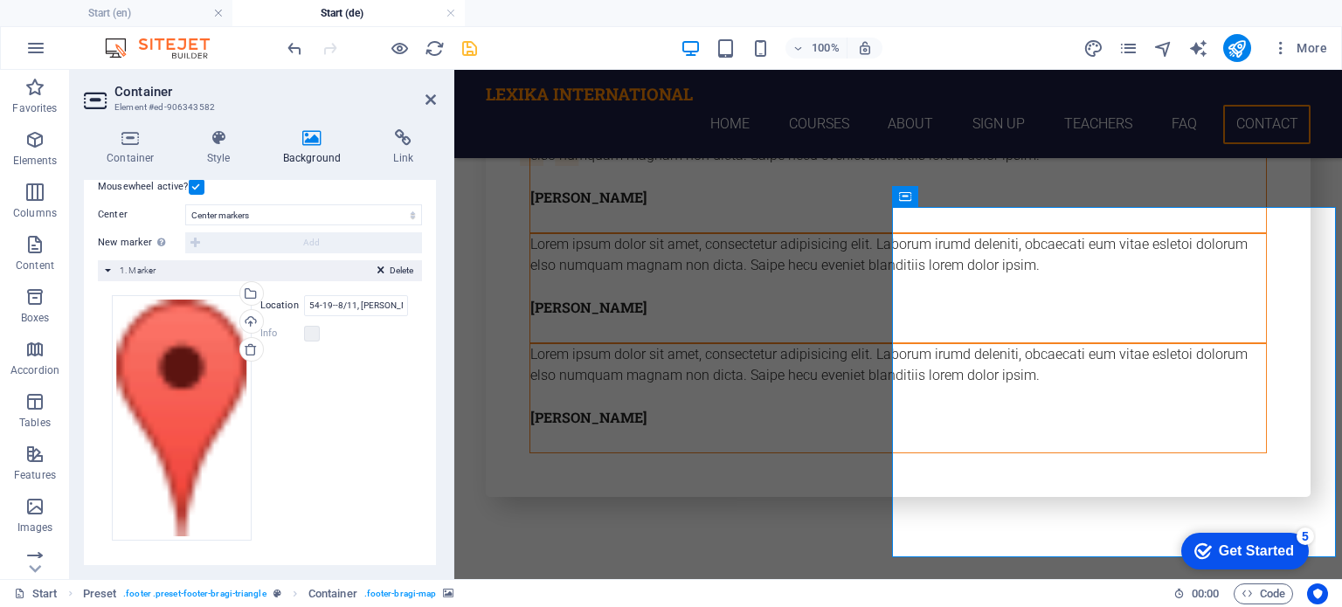
scroll to position [0, 0]
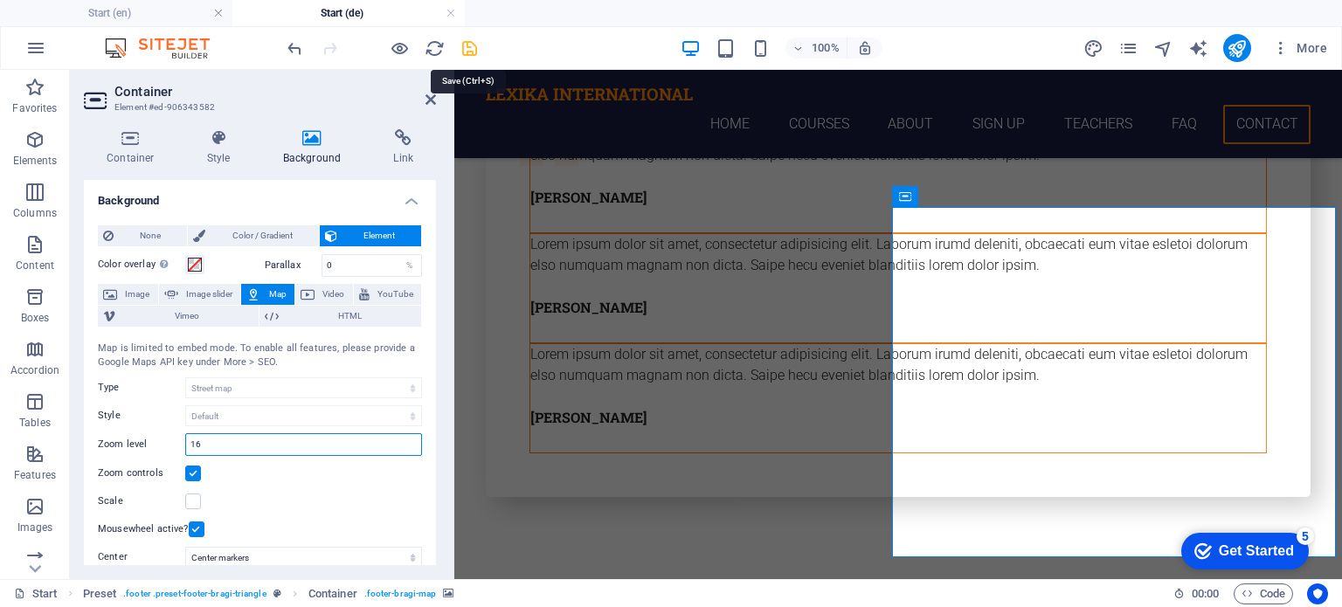
type input "16"
click at [466, 47] on icon "save" at bounding box center [470, 48] width 20 height 20
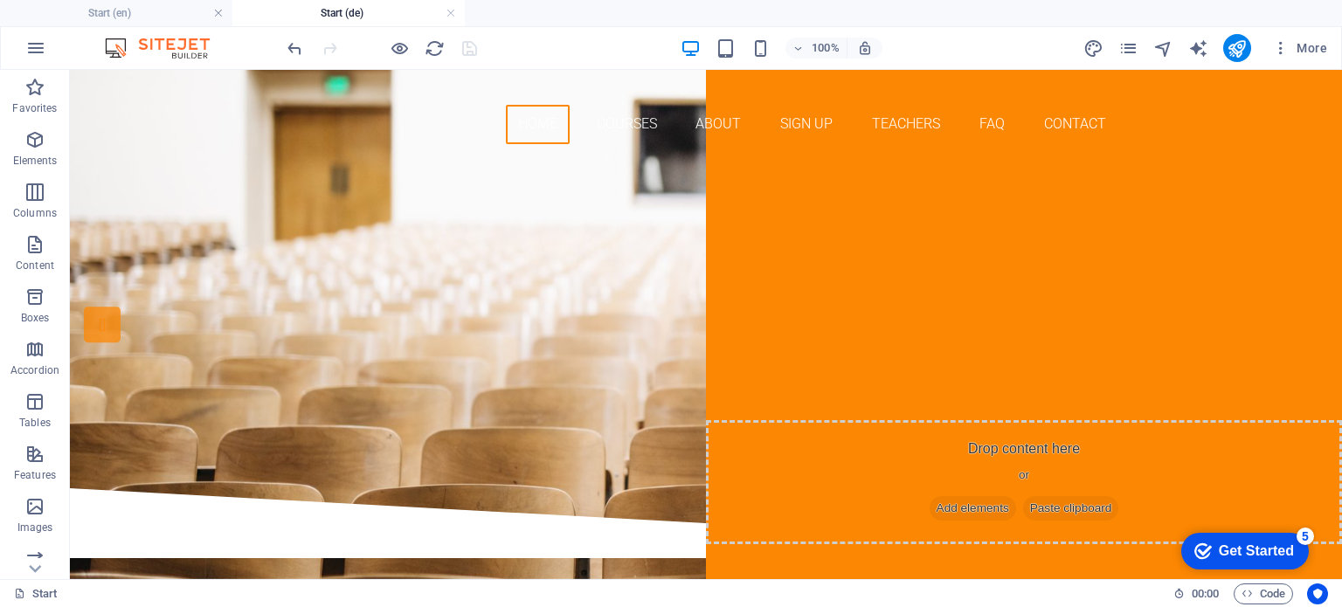
click at [428, 17] on h4 "Start (de)" at bounding box center [348, 12] width 232 height 19
click at [451, 14] on link at bounding box center [451, 13] width 10 height 17
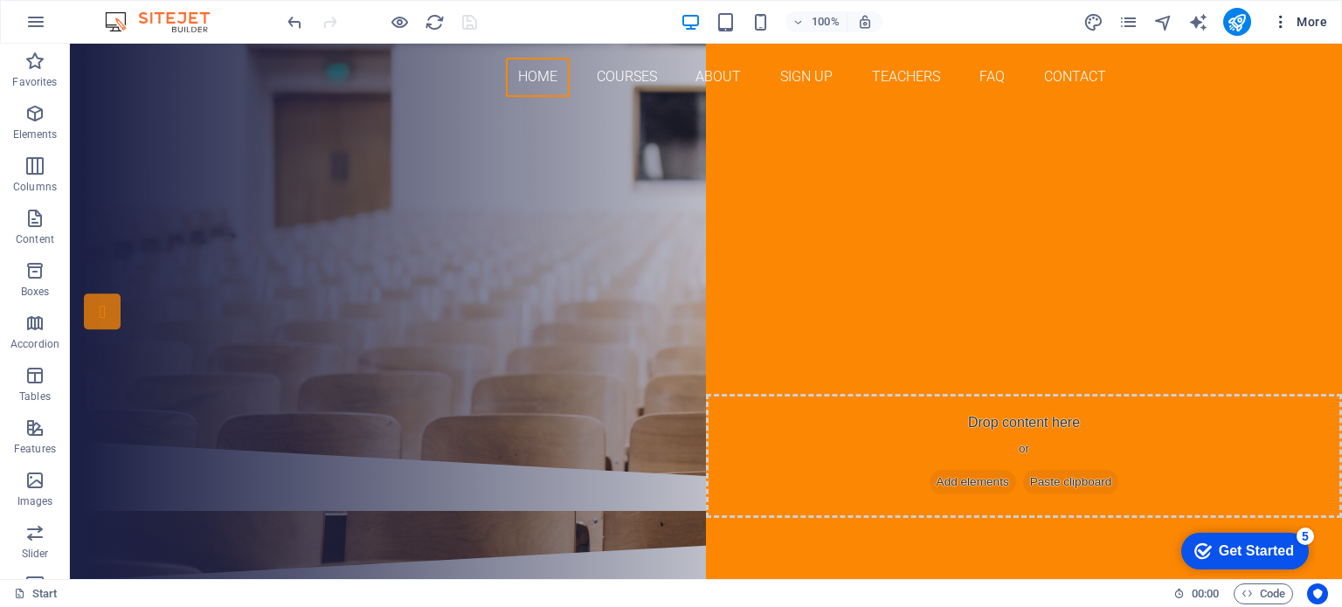
click at [1303, 27] on span "More" at bounding box center [1299, 21] width 55 height 17
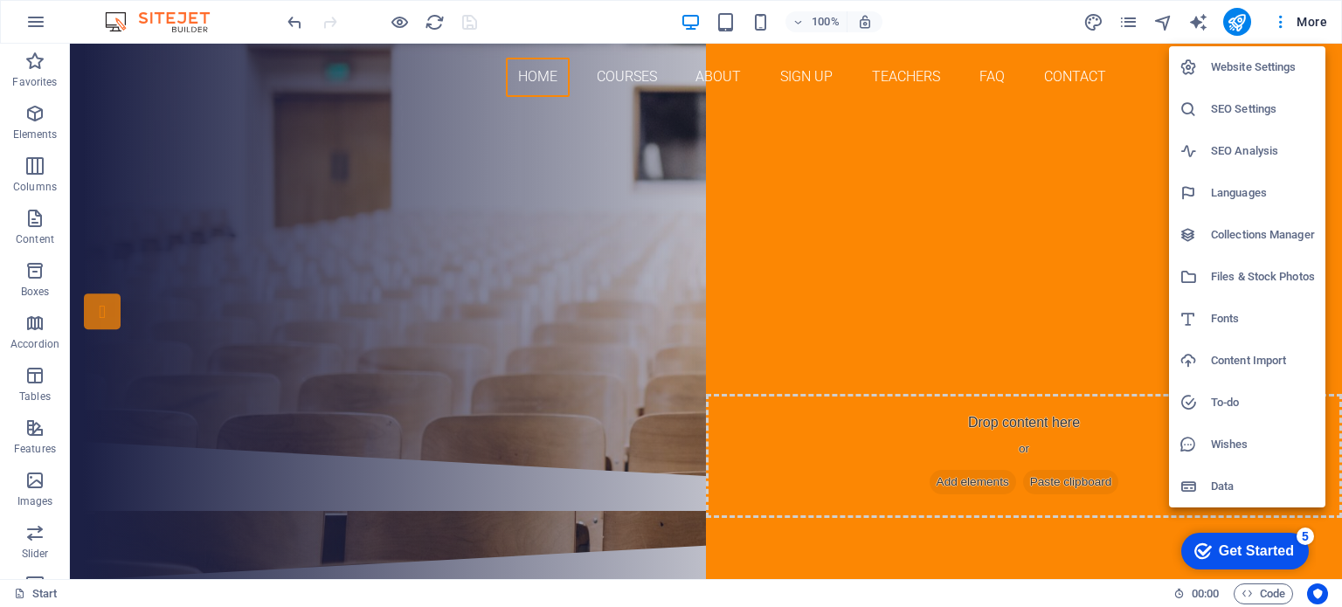
click at [1246, 70] on h6 "Website Settings" at bounding box center [1263, 67] width 104 height 21
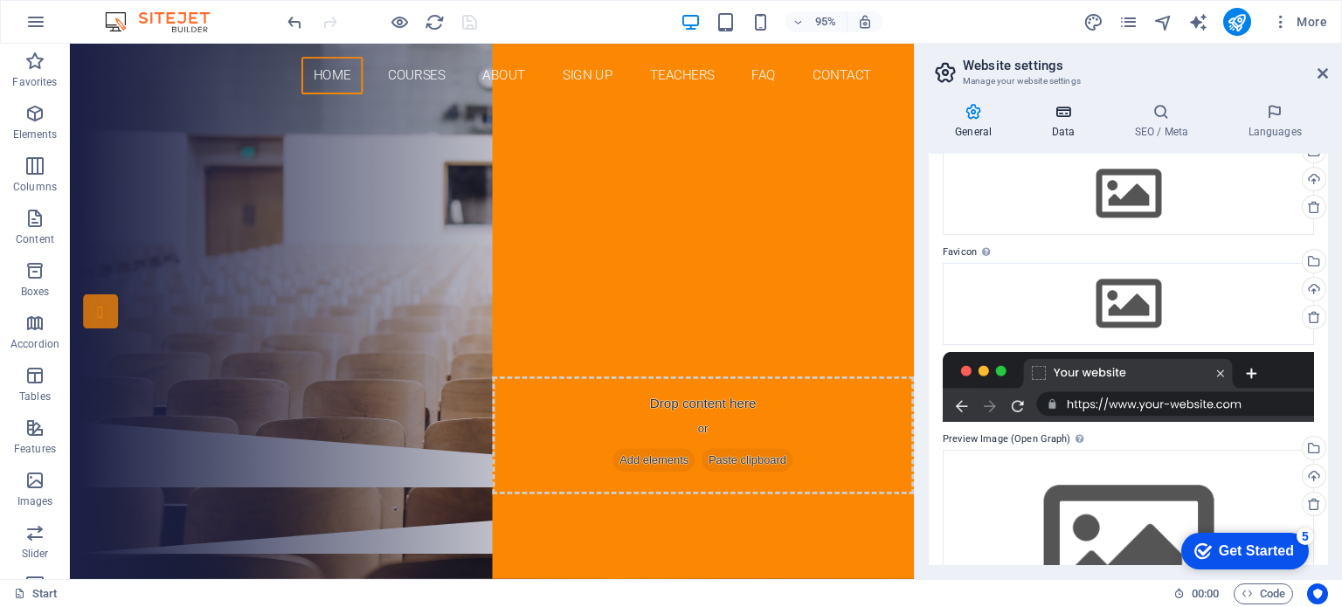
scroll to position [87, 0]
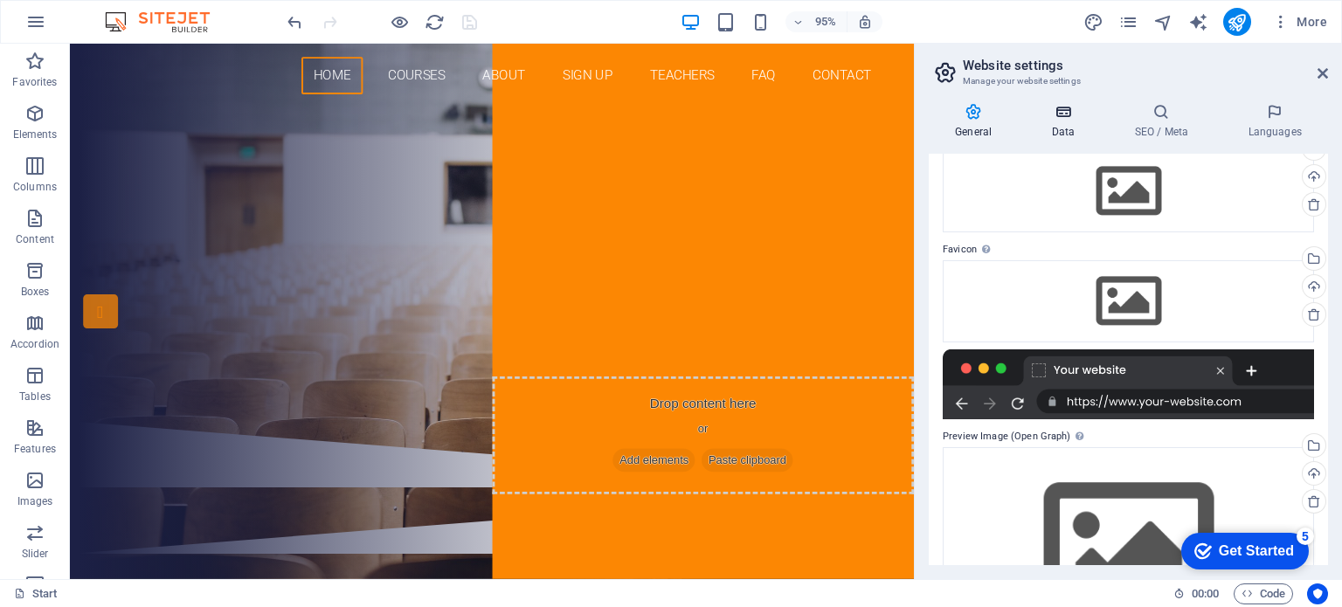
click at [1069, 124] on h4 "Data" at bounding box center [1066, 121] width 83 height 37
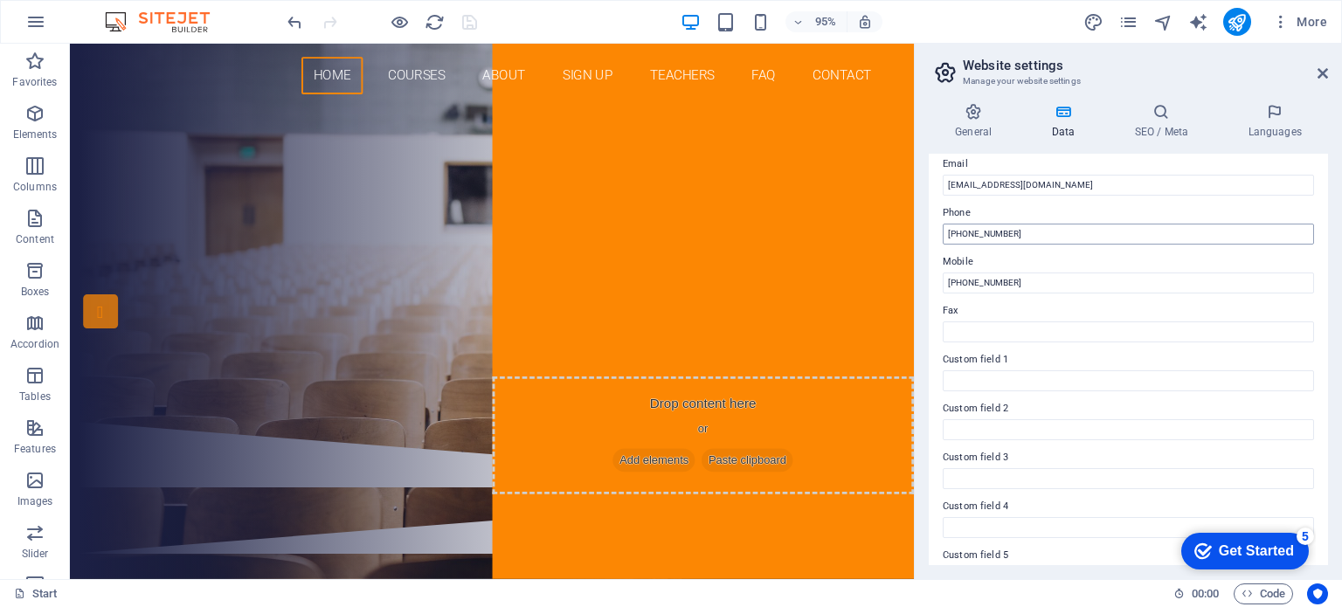
scroll to position [426, 0]
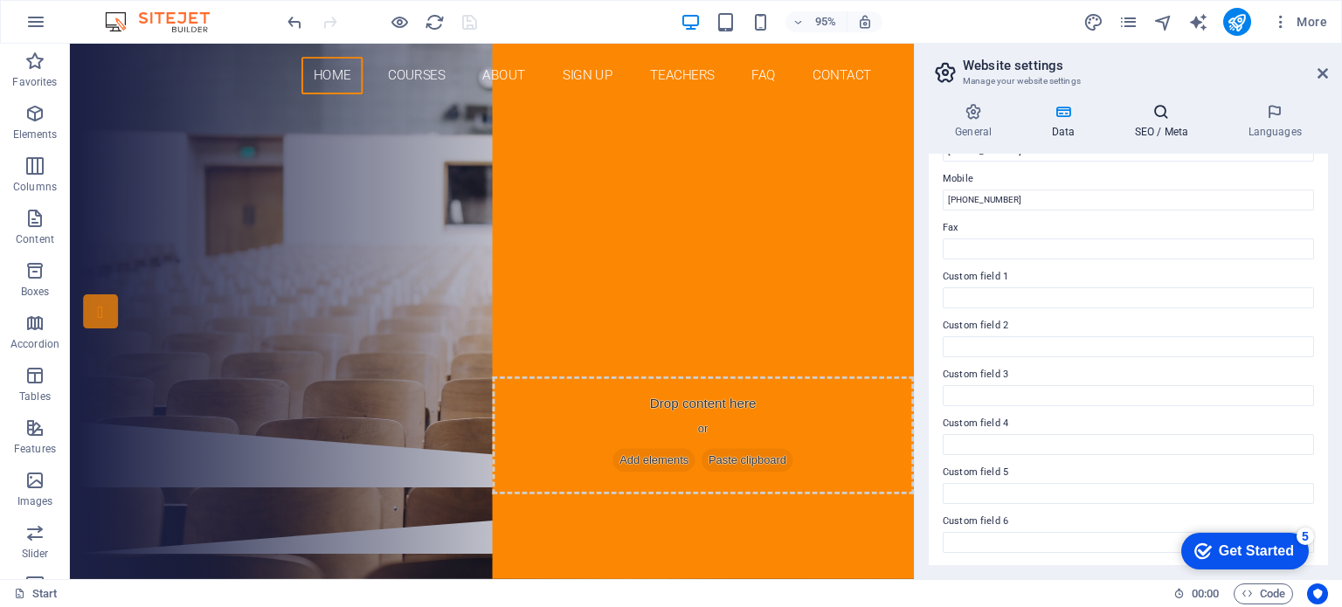
click at [1168, 125] on h4 "SEO / Meta" at bounding box center [1165, 121] width 114 height 37
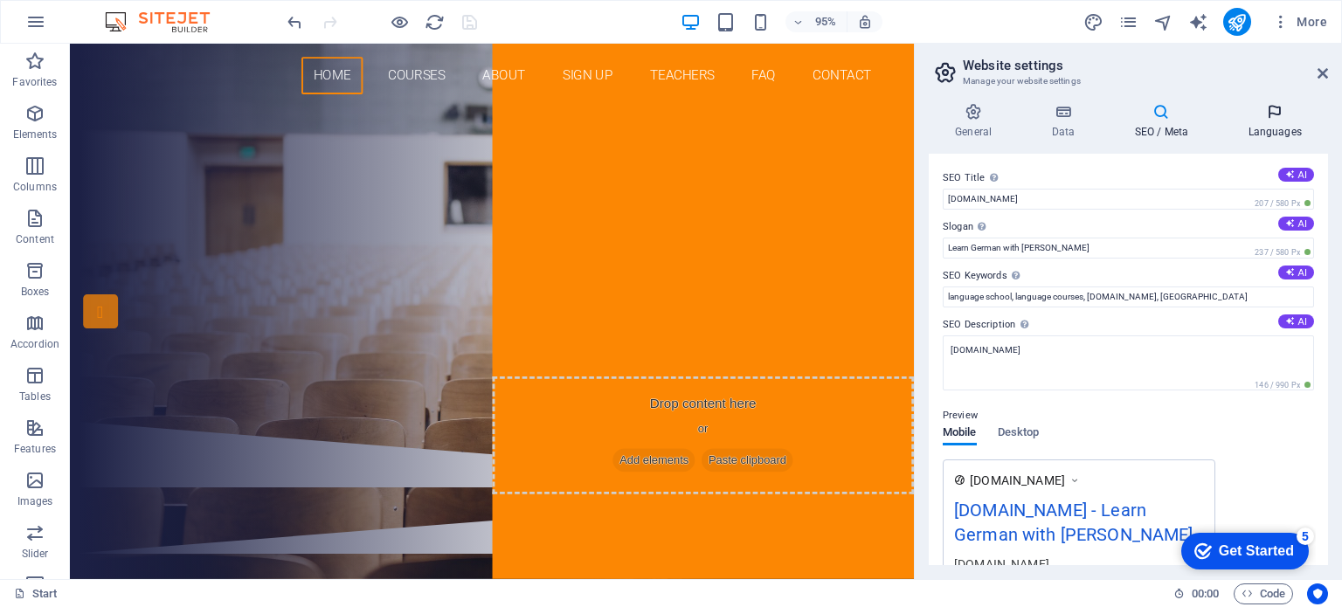
click at [1277, 117] on icon at bounding box center [1275, 111] width 107 height 17
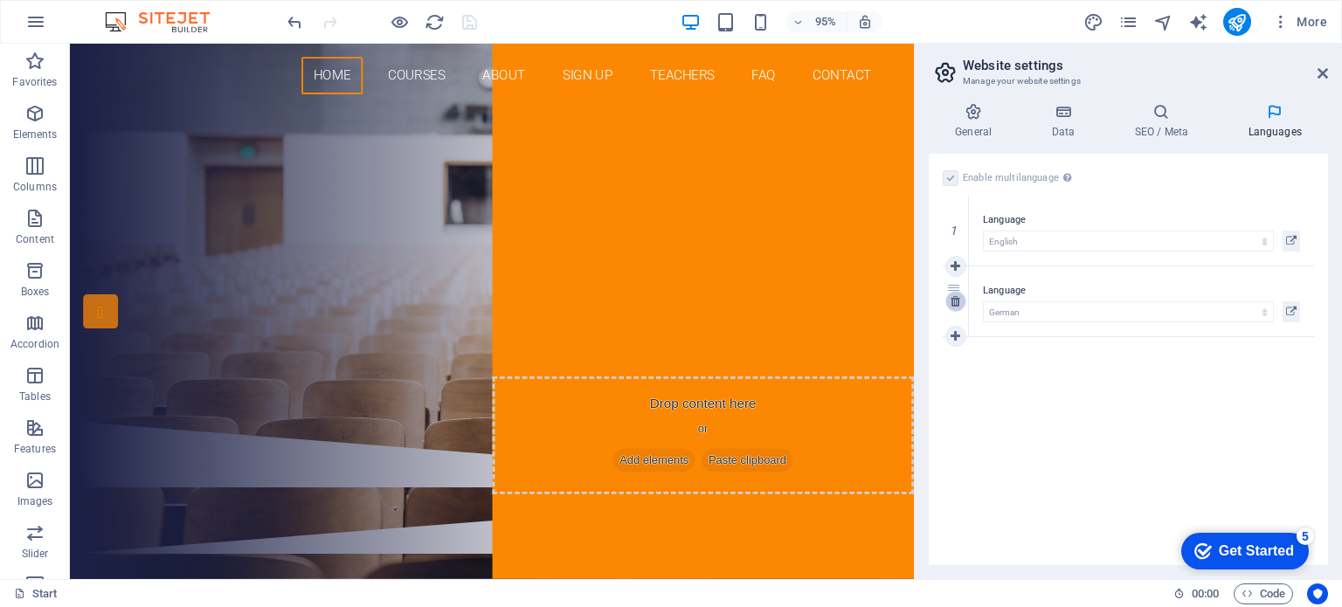
click at [957, 306] on icon at bounding box center [956, 301] width 10 height 12
click at [472, 21] on icon "save" at bounding box center [470, 22] width 20 height 20
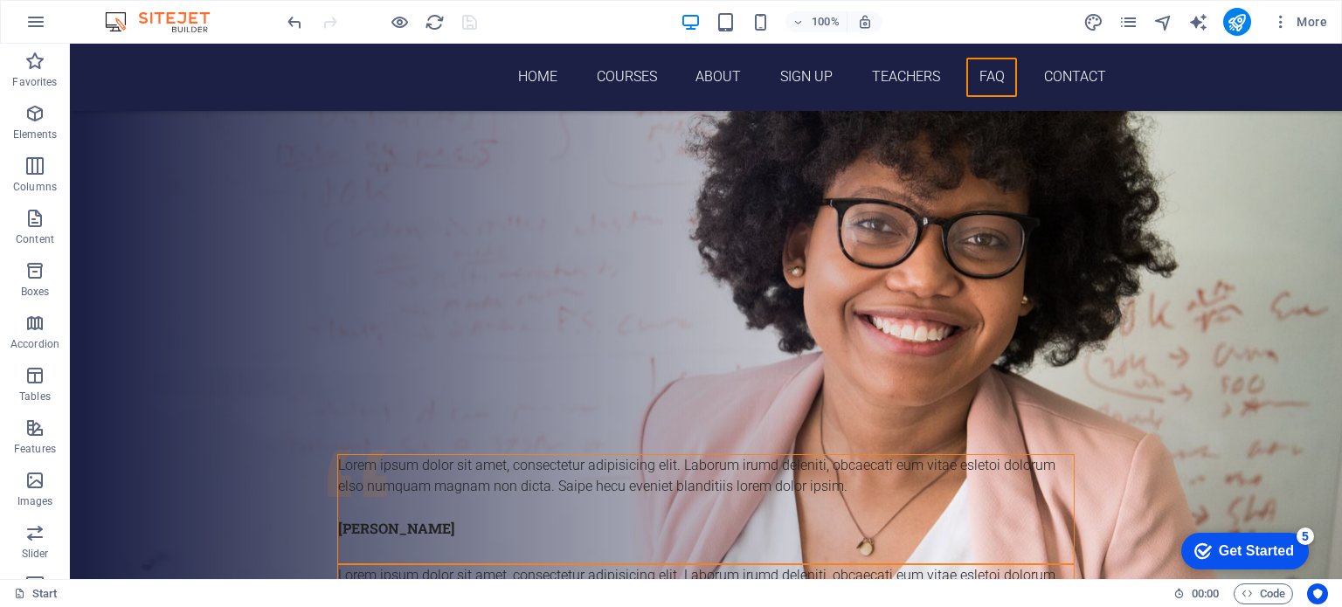
scroll to position [6408, 0]
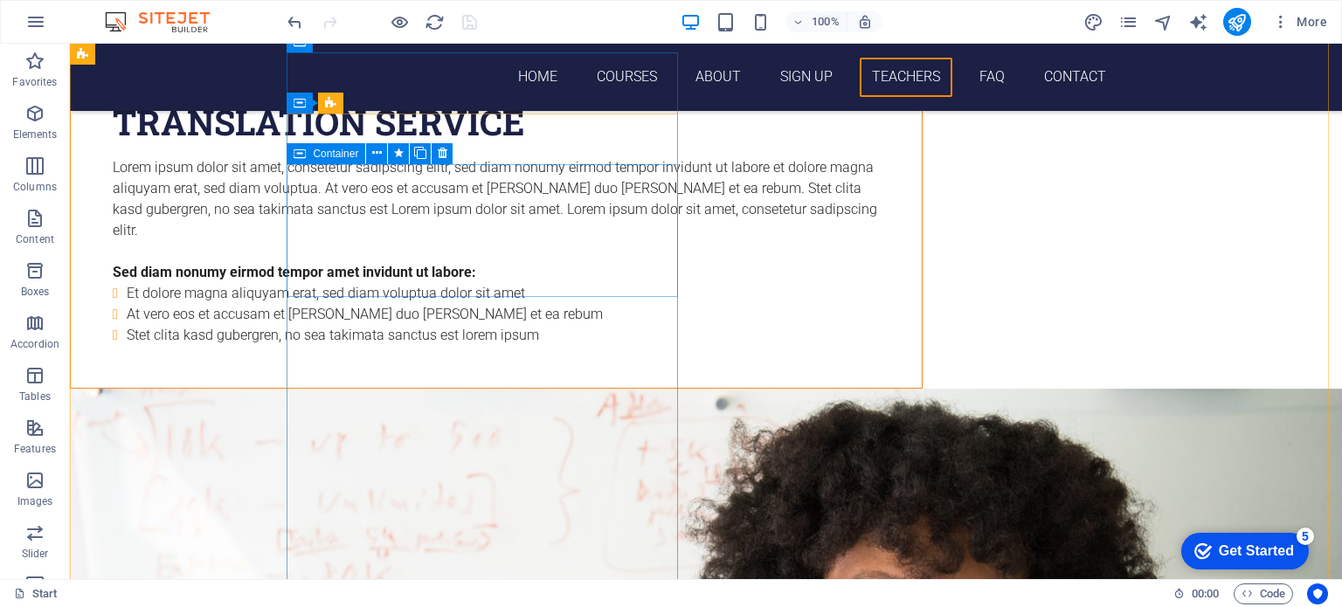
scroll to position [5271, 0]
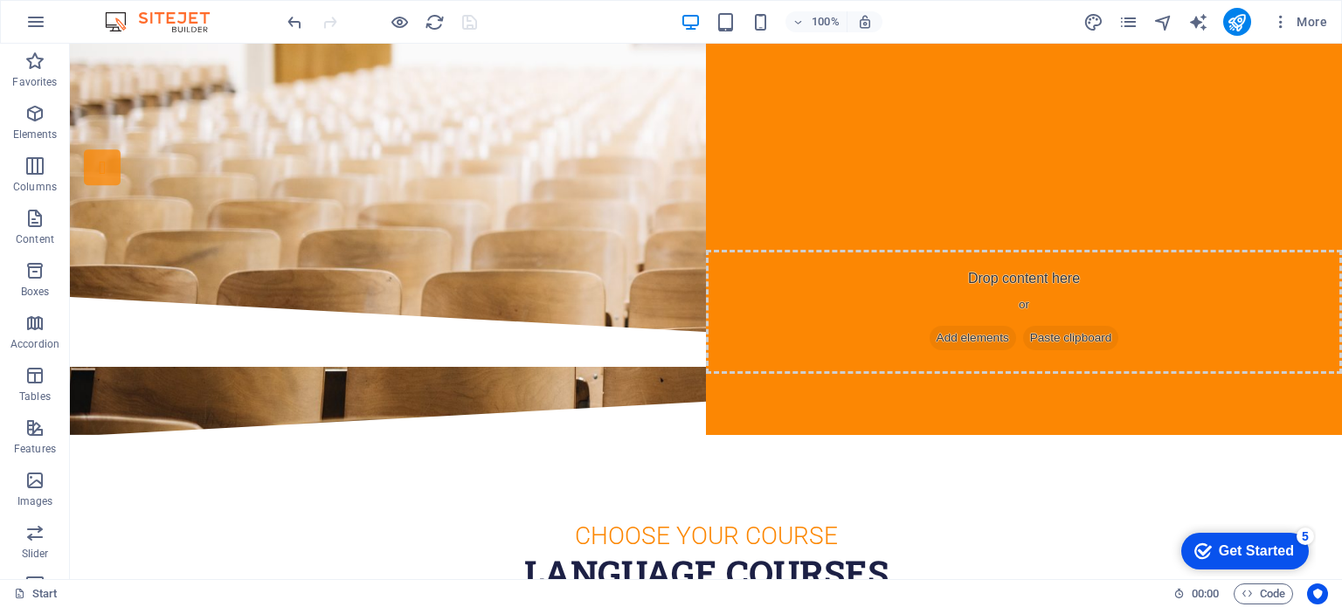
scroll to position [0, 0]
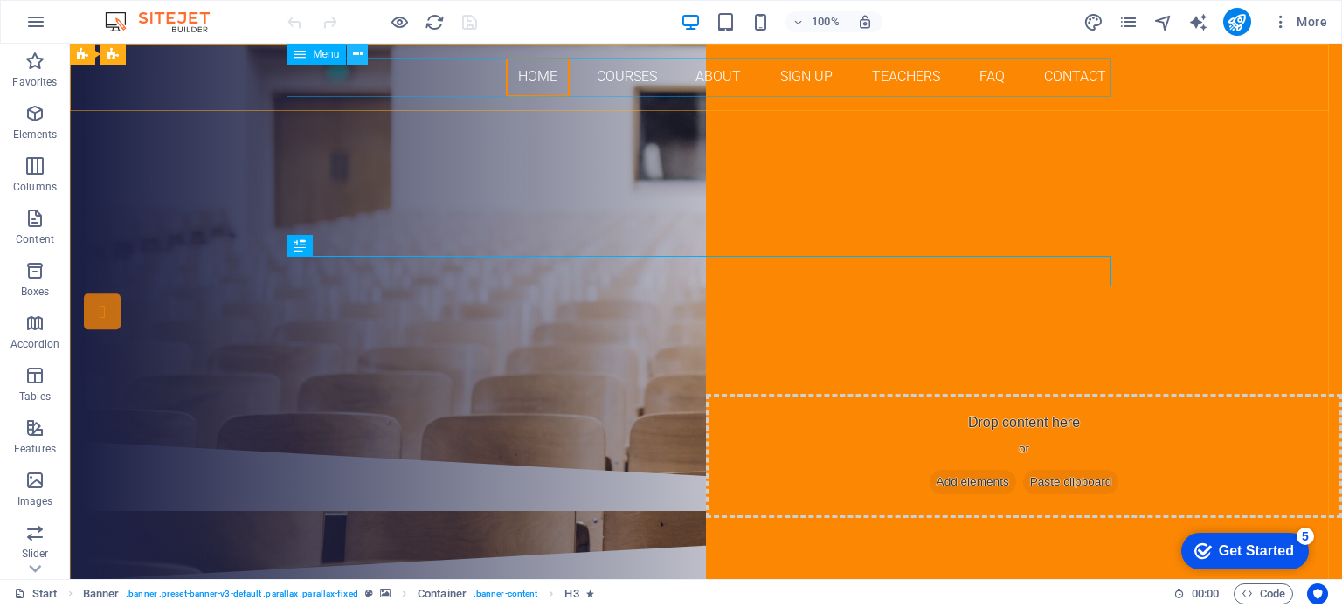
click at [360, 54] on icon at bounding box center [358, 54] width 10 height 18
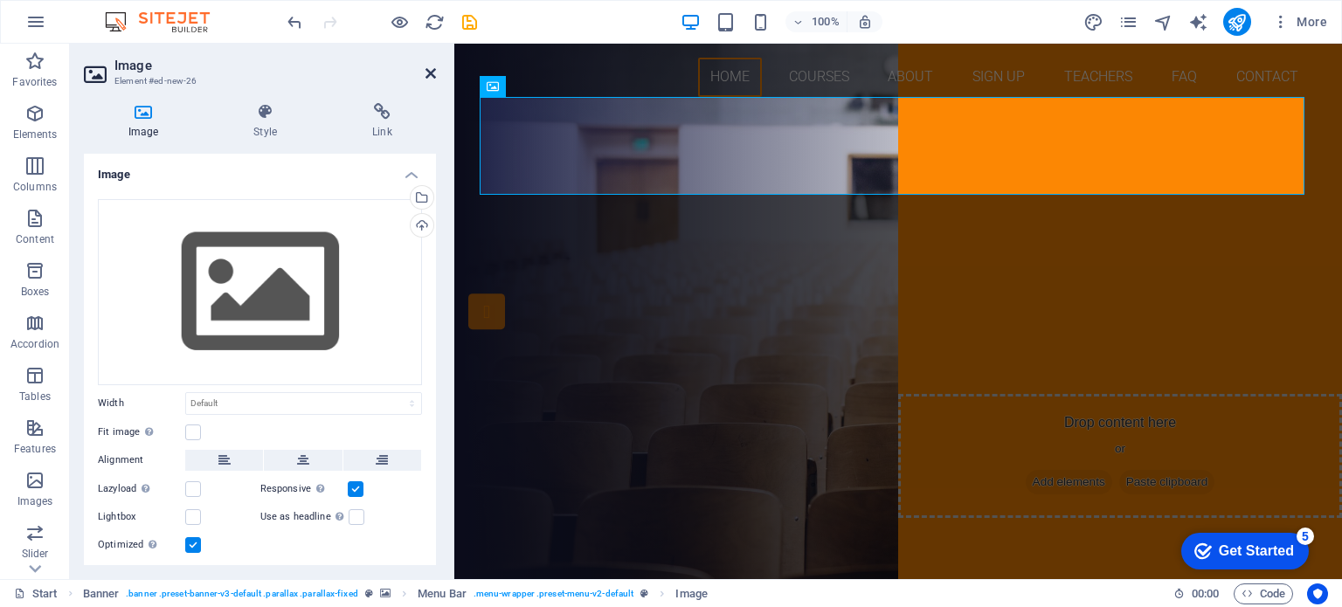
click at [436, 70] on icon at bounding box center [431, 73] width 10 height 14
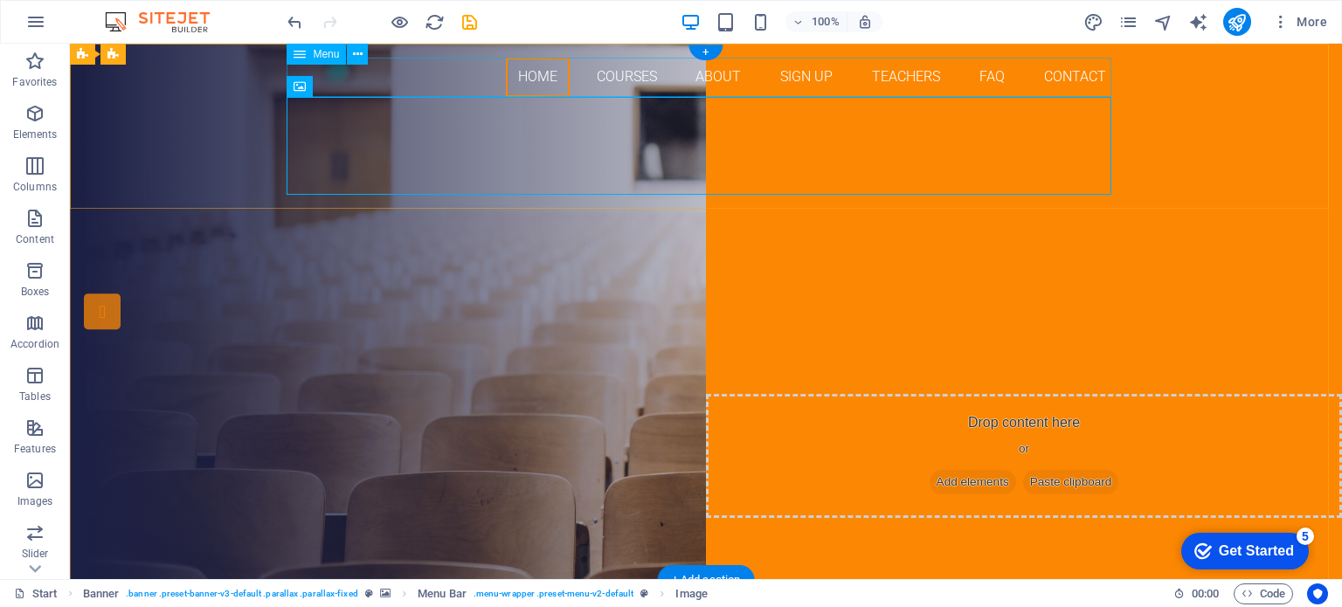
click at [380, 83] on nav "Home Courses About Sign up Teachers FAQ Contact" at bounding box center [706, 77] width 825 height 39
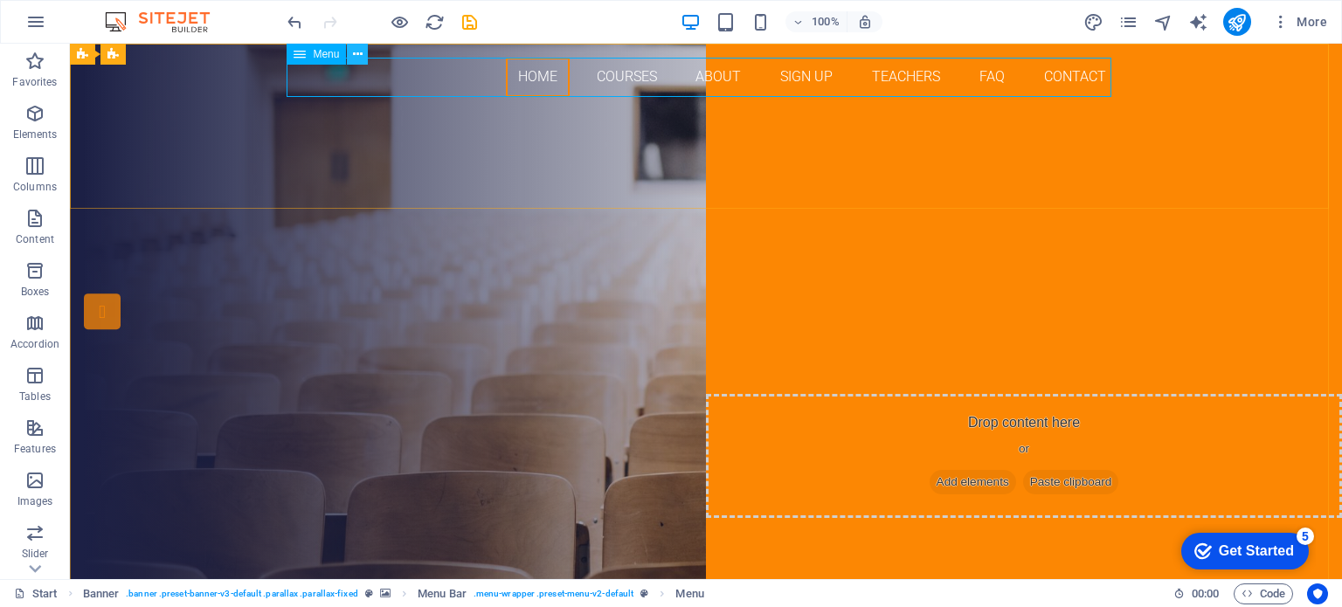
click at [360, 48] on icon at bounding box center [358, 54] width 10 height 18
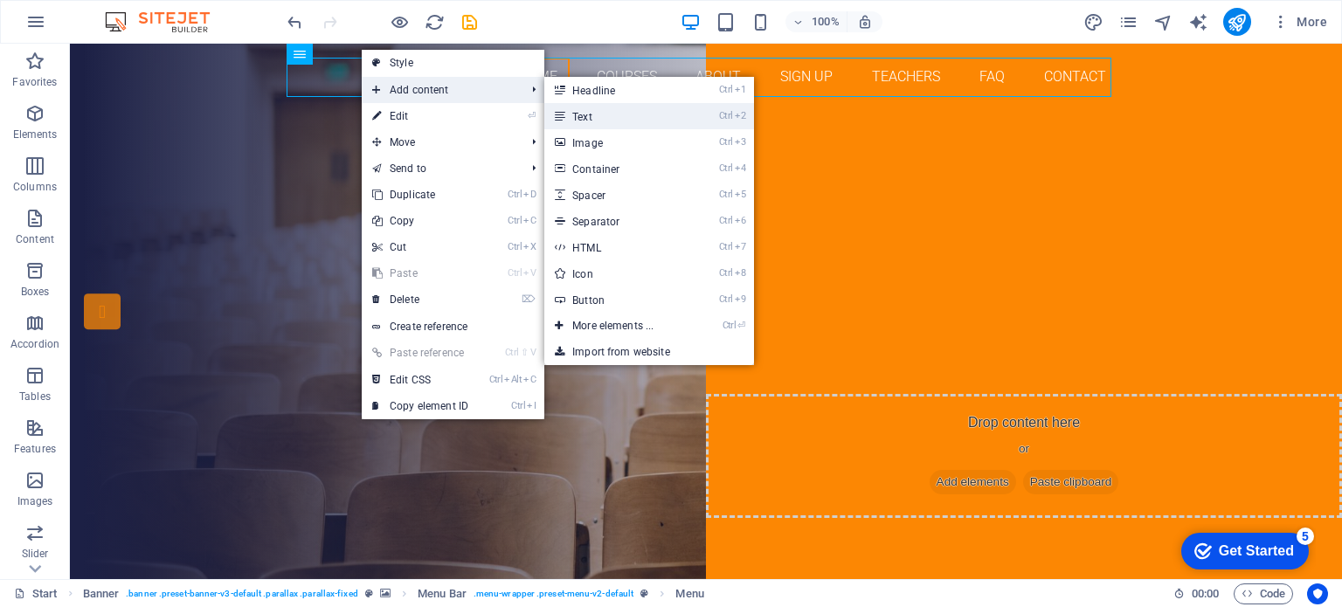
click at [612, 114] on link "Ctrl 2 Text" at bounding box center [616, 116] width 144 height 26
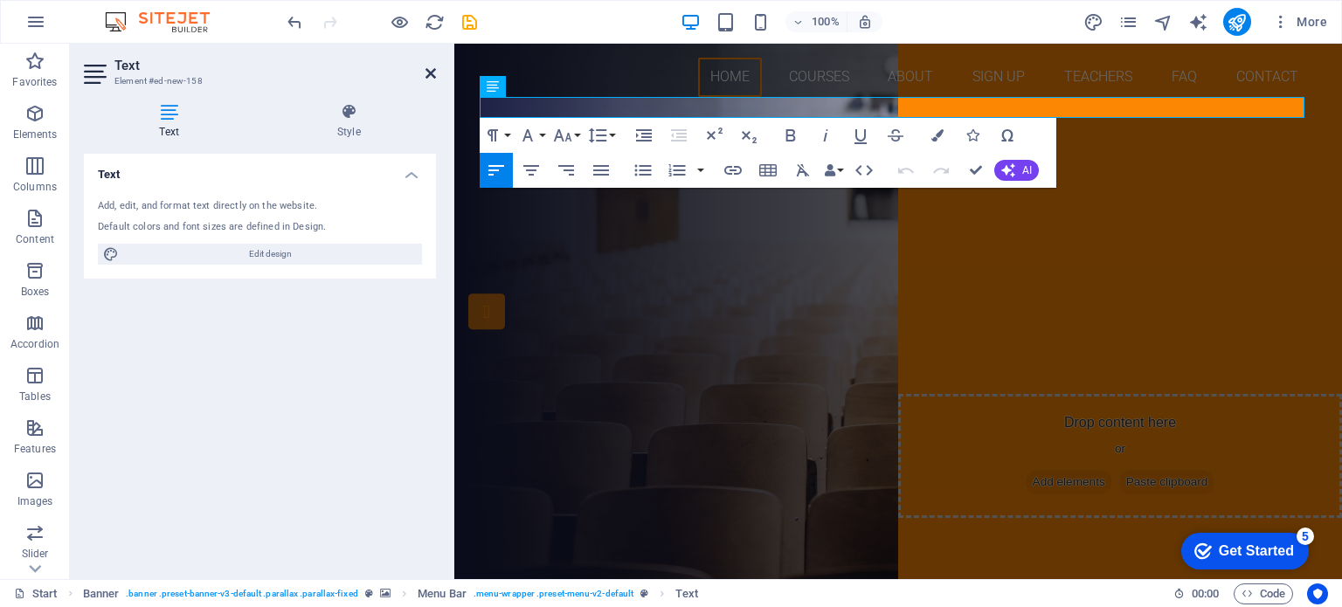
click at [433, 74] on icon at bounding box center [431, 73] width 10 height 14
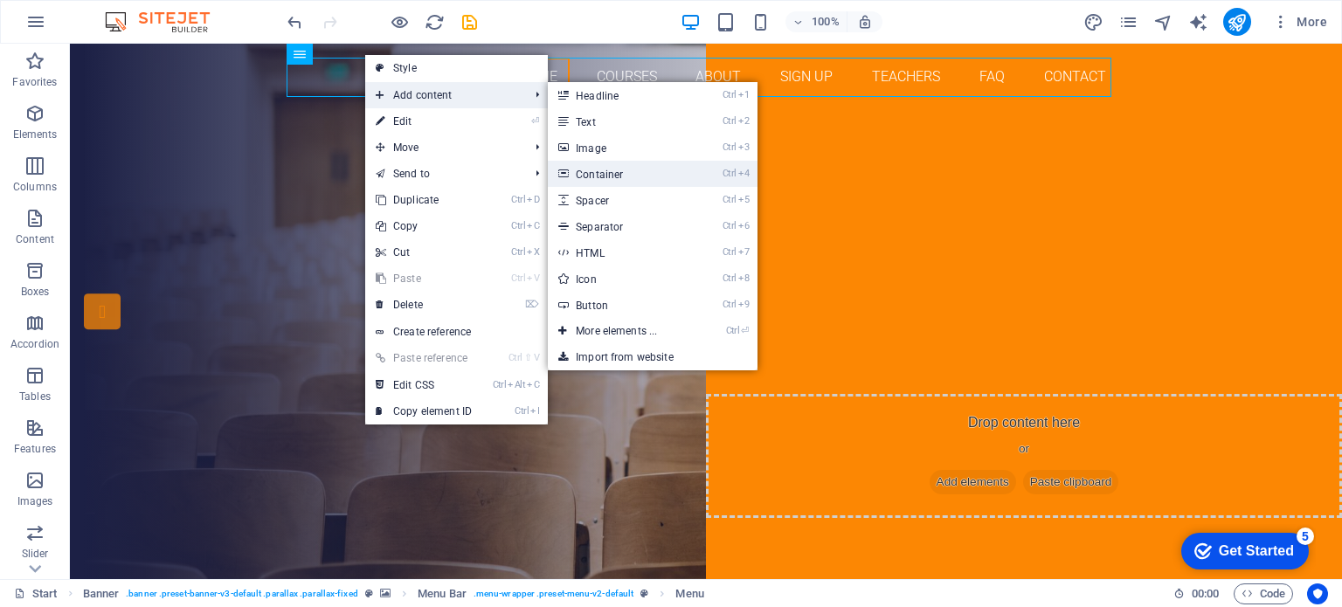
click at [615, 171] on link "Ctrl 4 Container" at bounding box center [620, 174] width 144 height 26
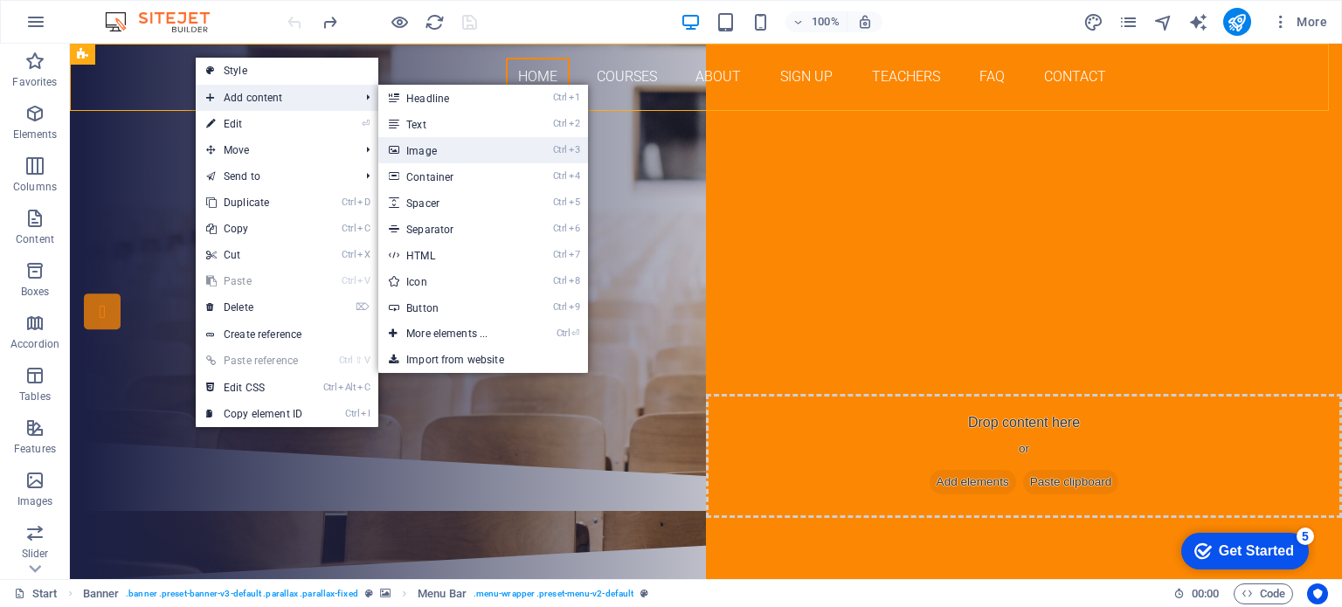
click at [440, 149] on link "Ctrl 3 Image" at bounding box center [450, 150] width 144 height 26
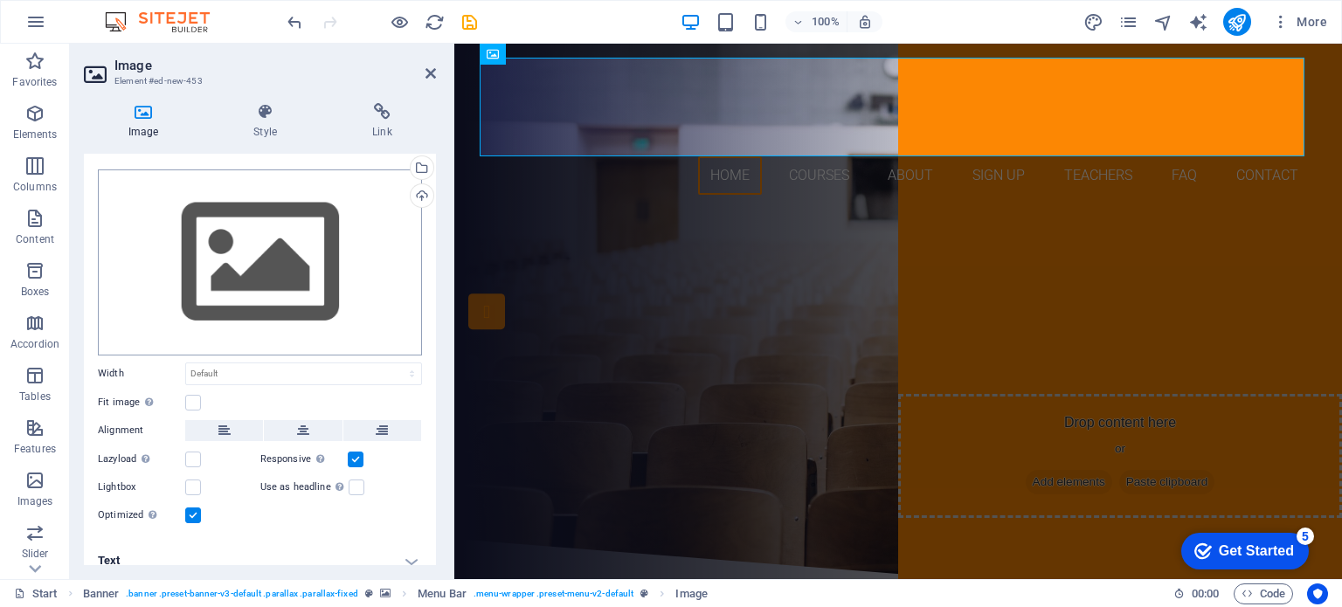
scroll to position [43, 0]
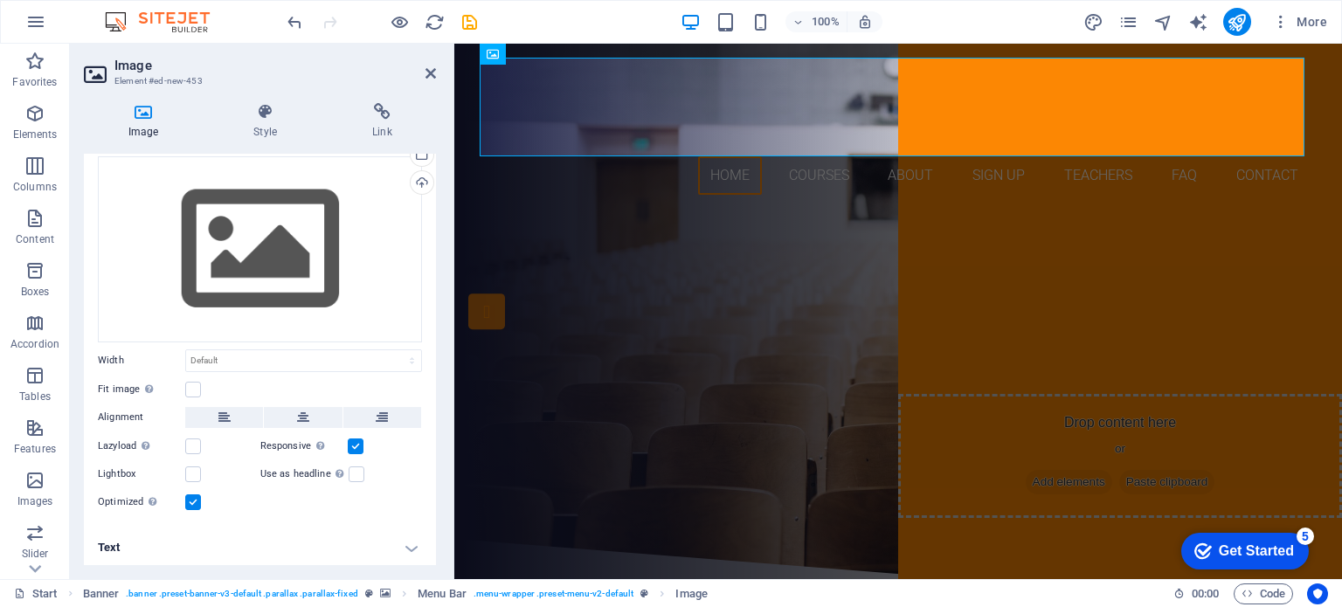
click at [409, 541] on h4 "Text" at bounding box center [260, 548] width 352 height 42
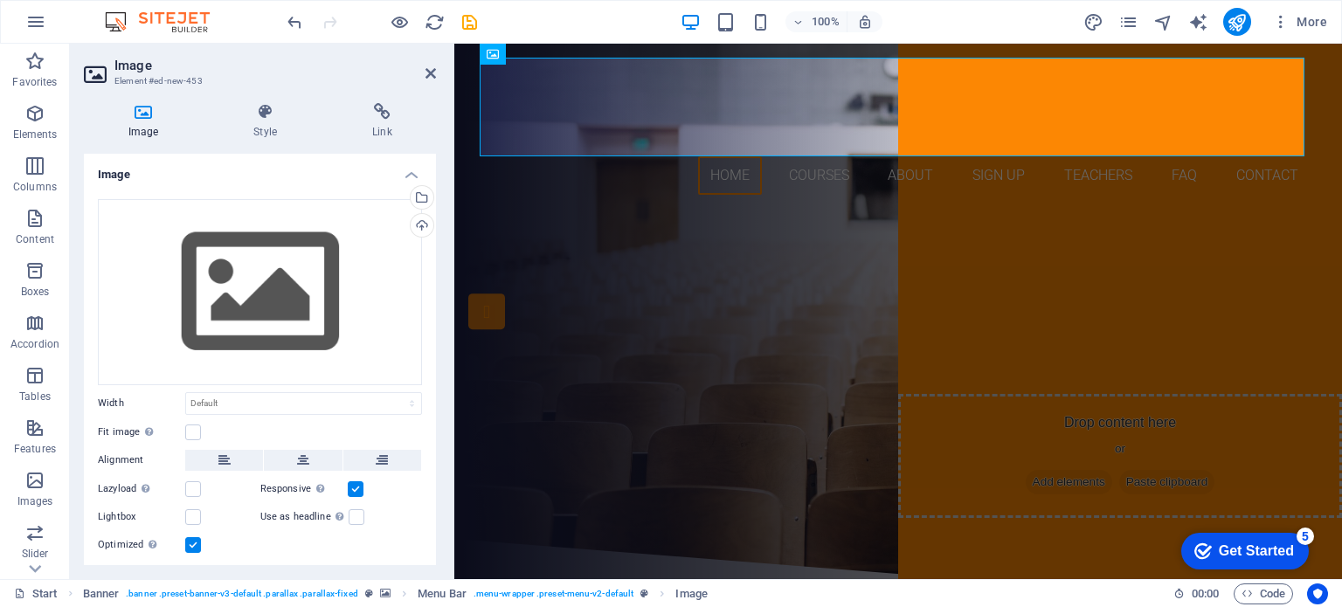
scroll to position [0, 0]
click at [266, 106] on icon at bounding box center [266, 111] width 112 height 17
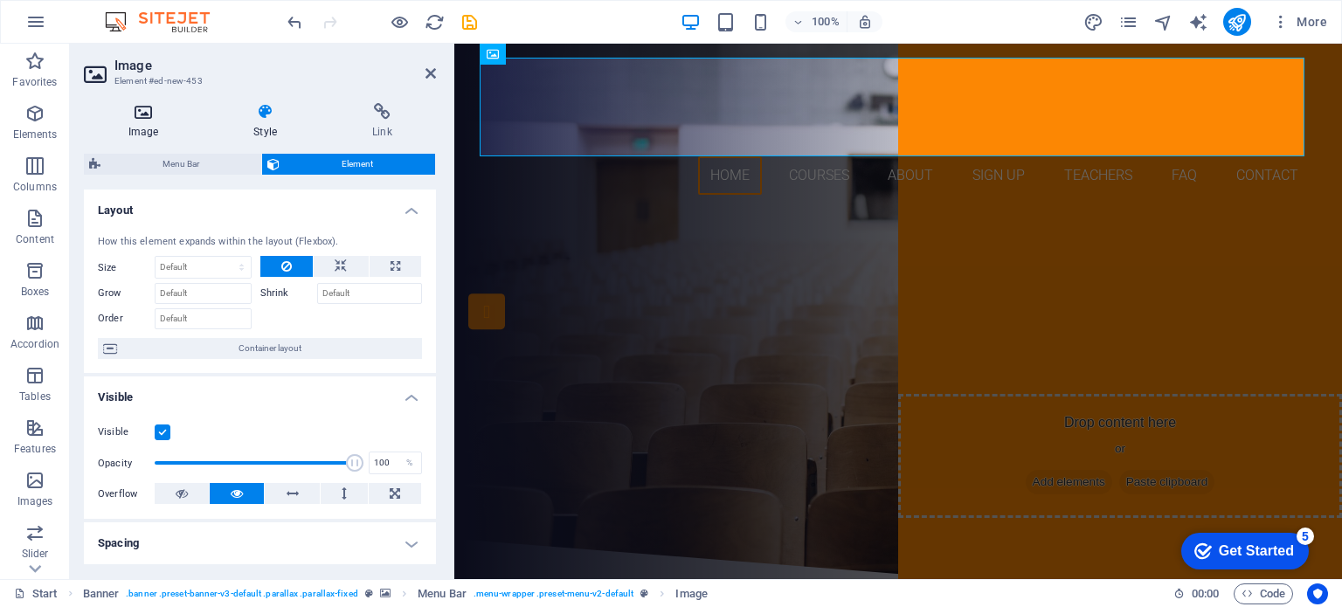
click at [142, 121] on h4 "Image" at bounding box center [147, 121] width 126 height 37
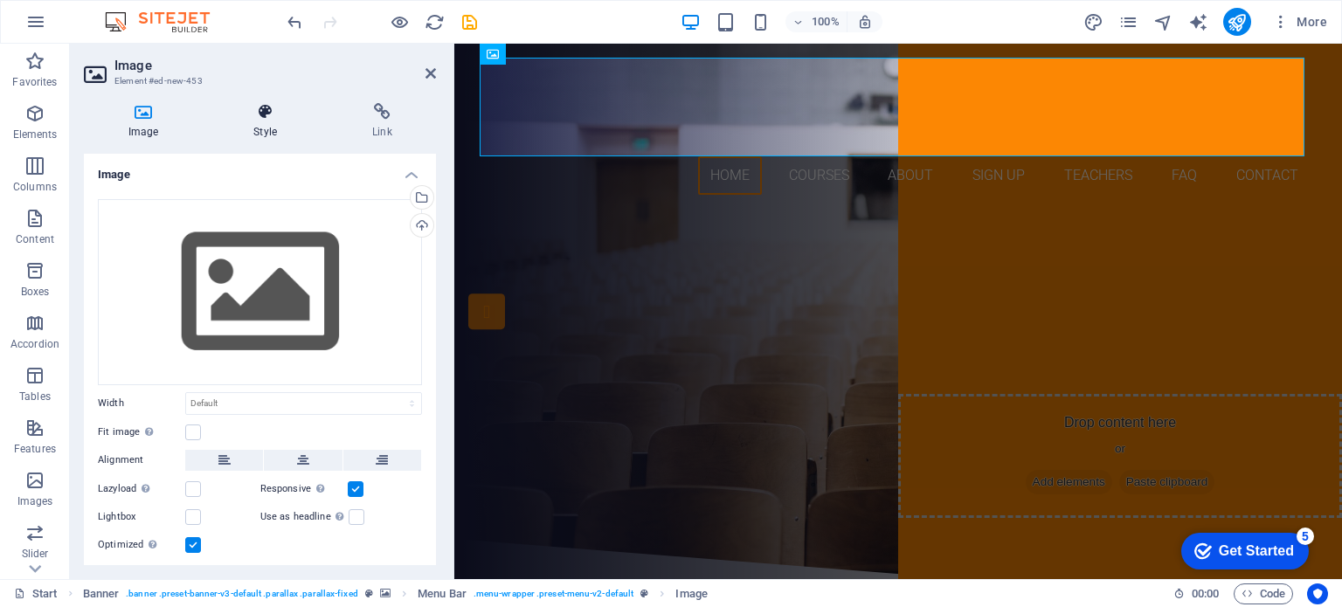
click at [260, 120] on icon at bounding box center [266, 111] width 112 height 17
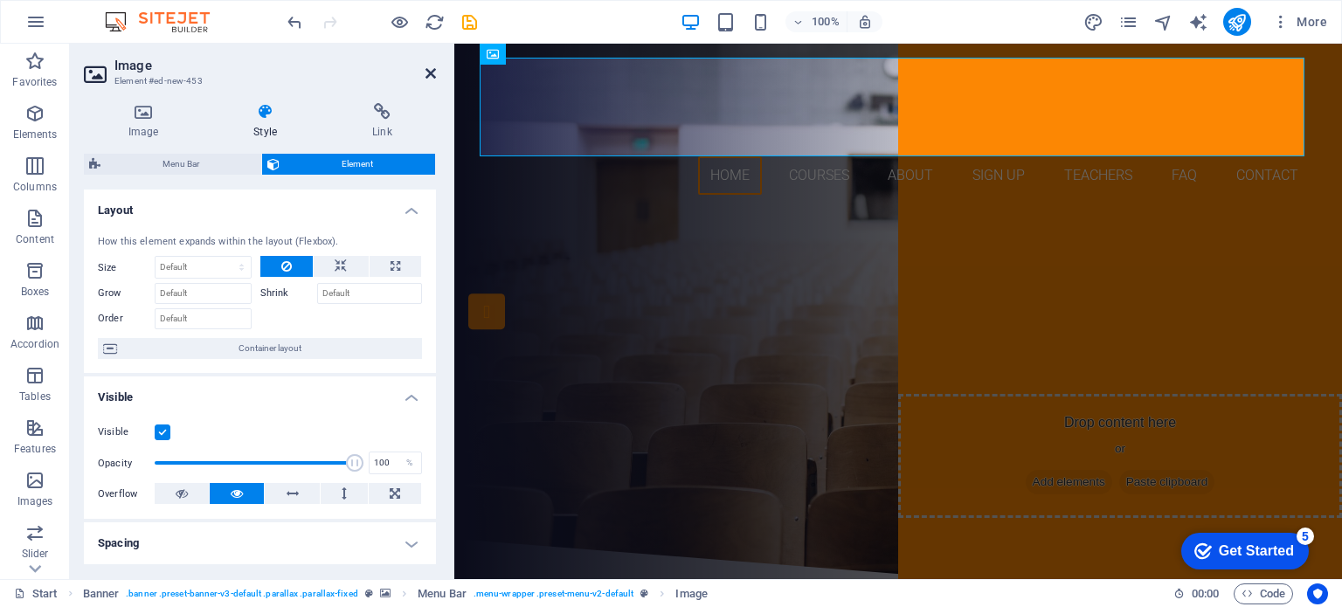
click at [433, 69] on icon at bounding box center [431, 73] width 10 height 14
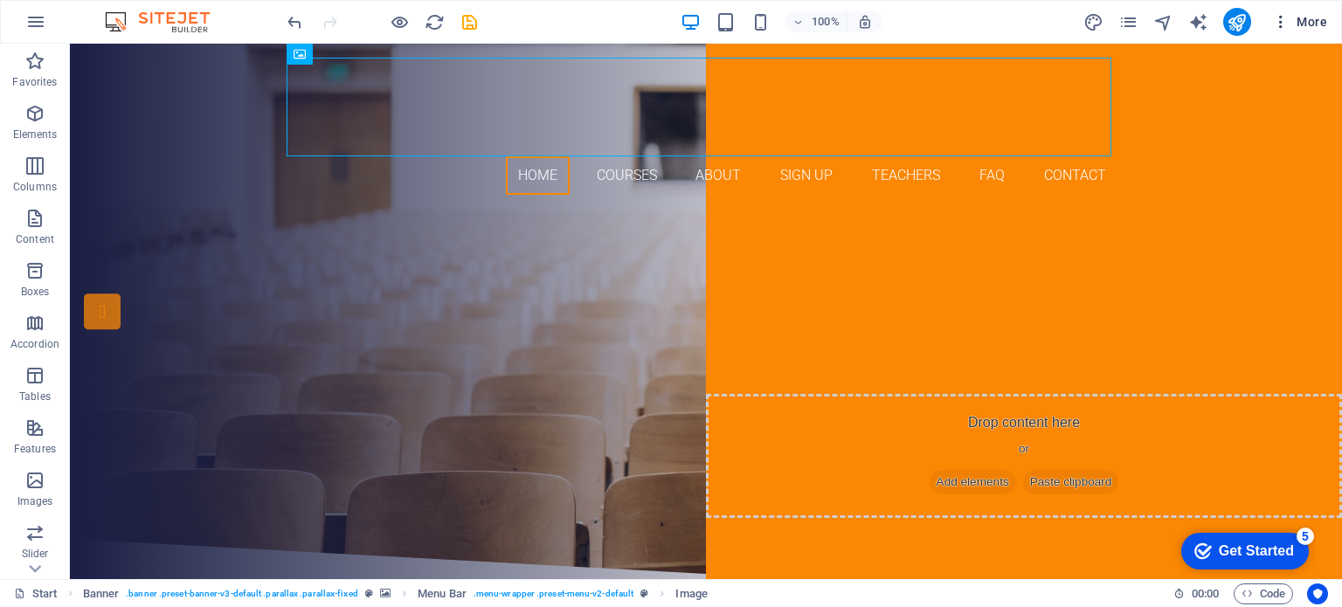
click at [1306, 21] on span "More" at bounding box center [1299, 21] width 55 height 17
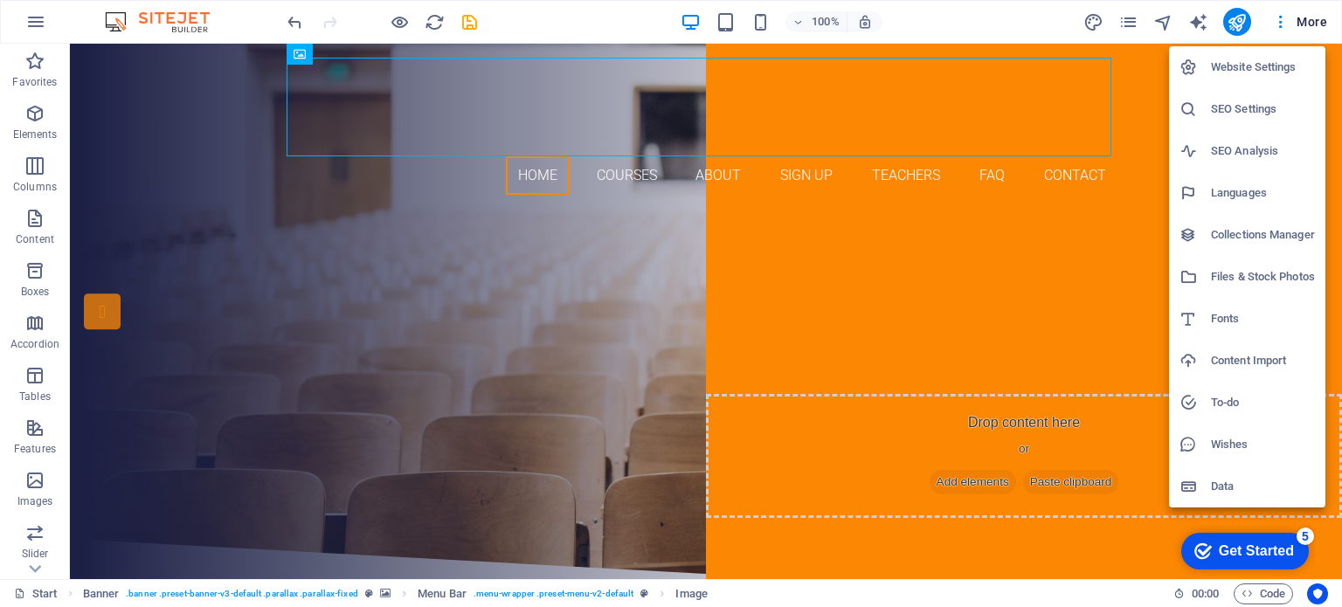
click at [38, 20] on div at bounding box center [671, 303] width 1342 height 607
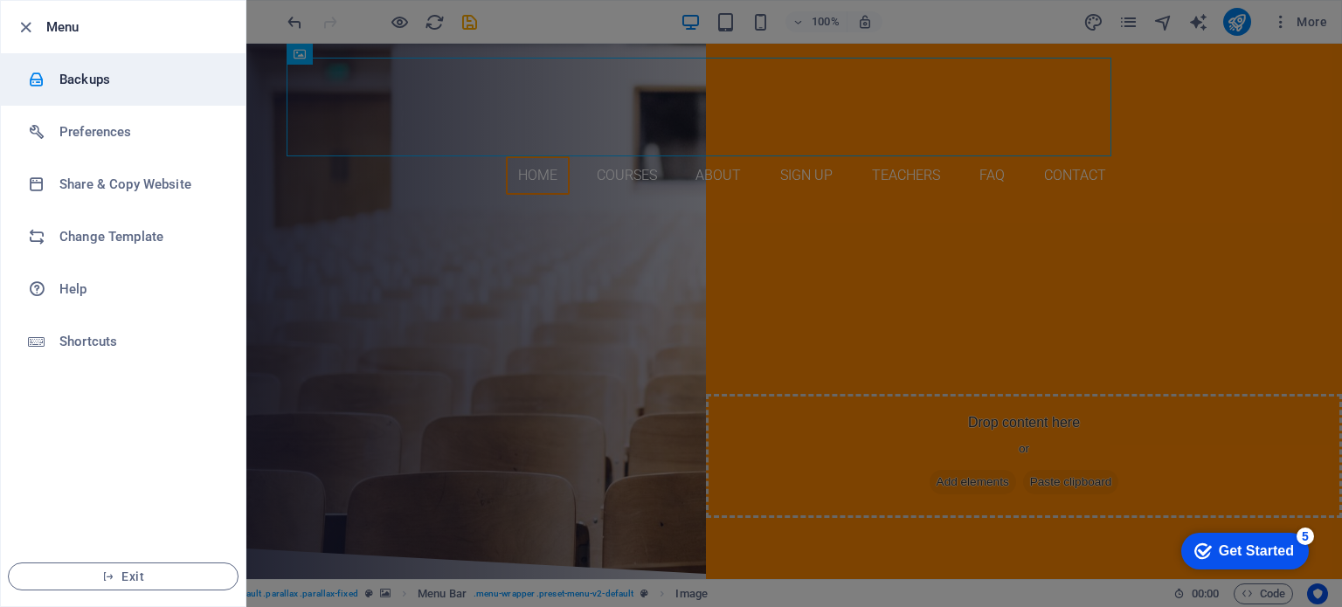
click at [79, 88] on h6 "Backups" at bounding box center [140, 79] width 162 height 21
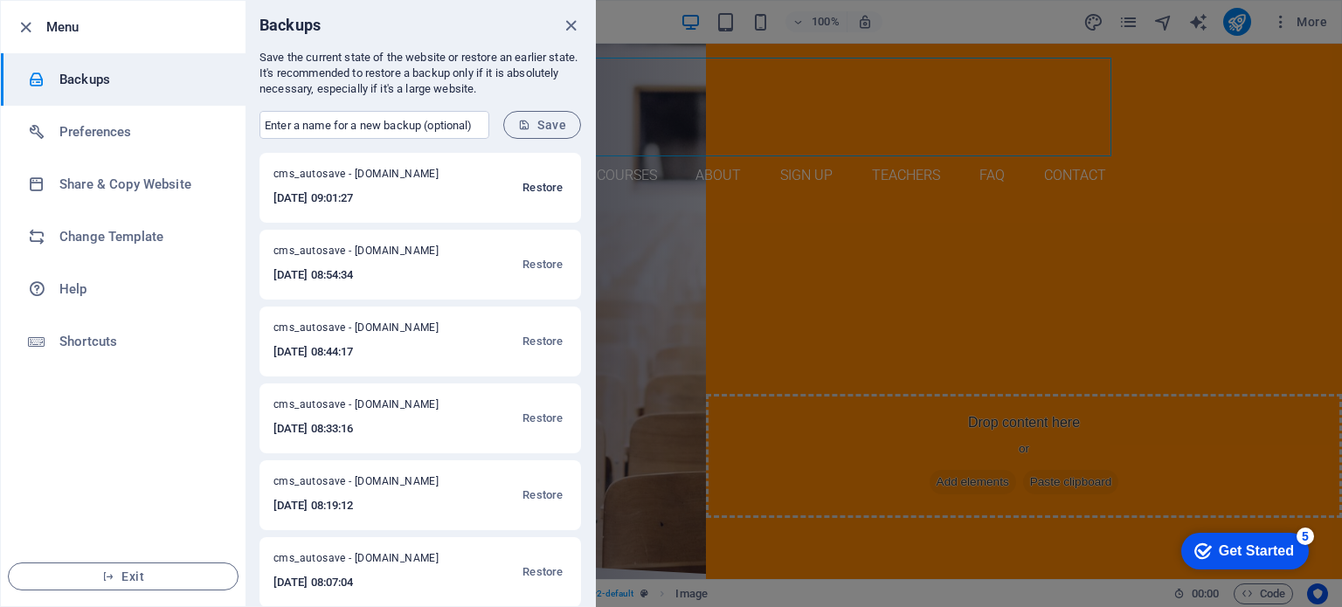
click at [523, 187] on span "Restore" at bounding box center [543, 187] width 40 height 21
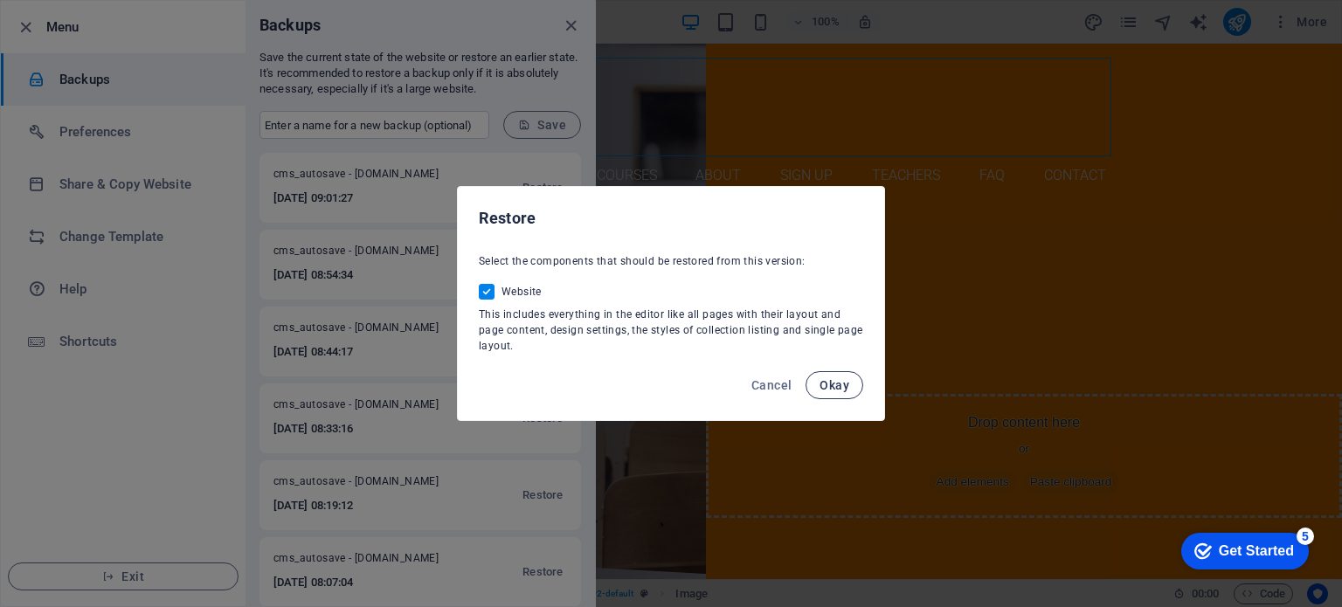
click at [835, 380] on span "Okay" at bounding box center [835, 385] width 30 height 14
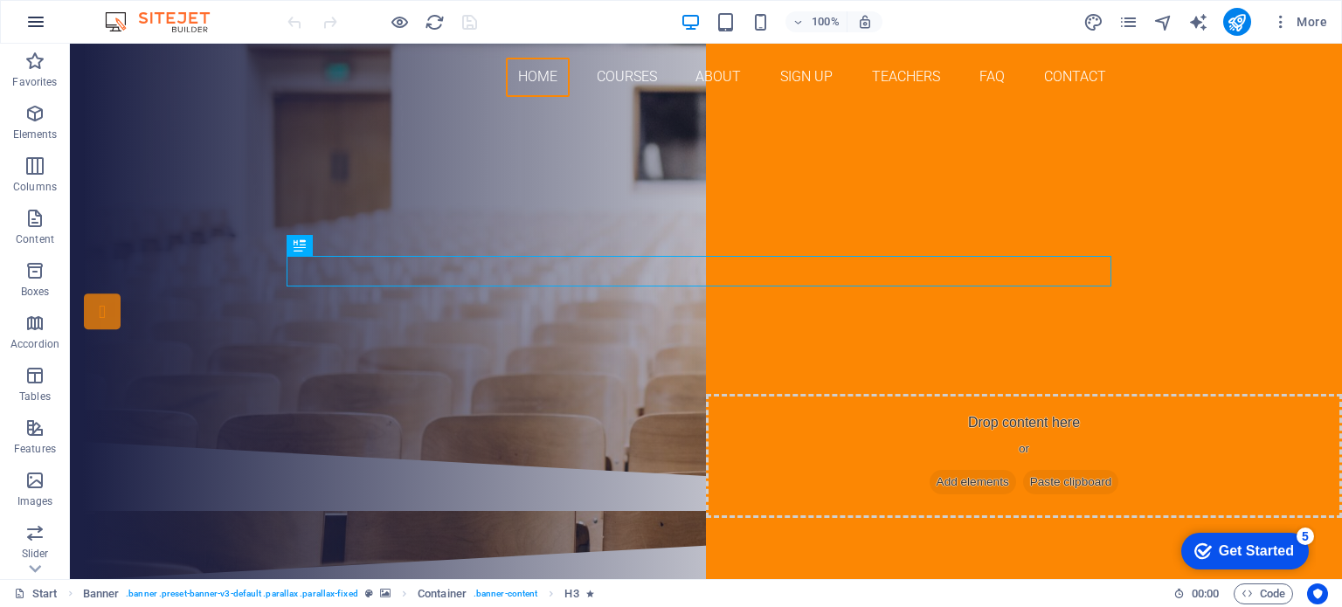
click at [42, 13] on icon "button" at bounding box center [35, 21] width 21 height 21
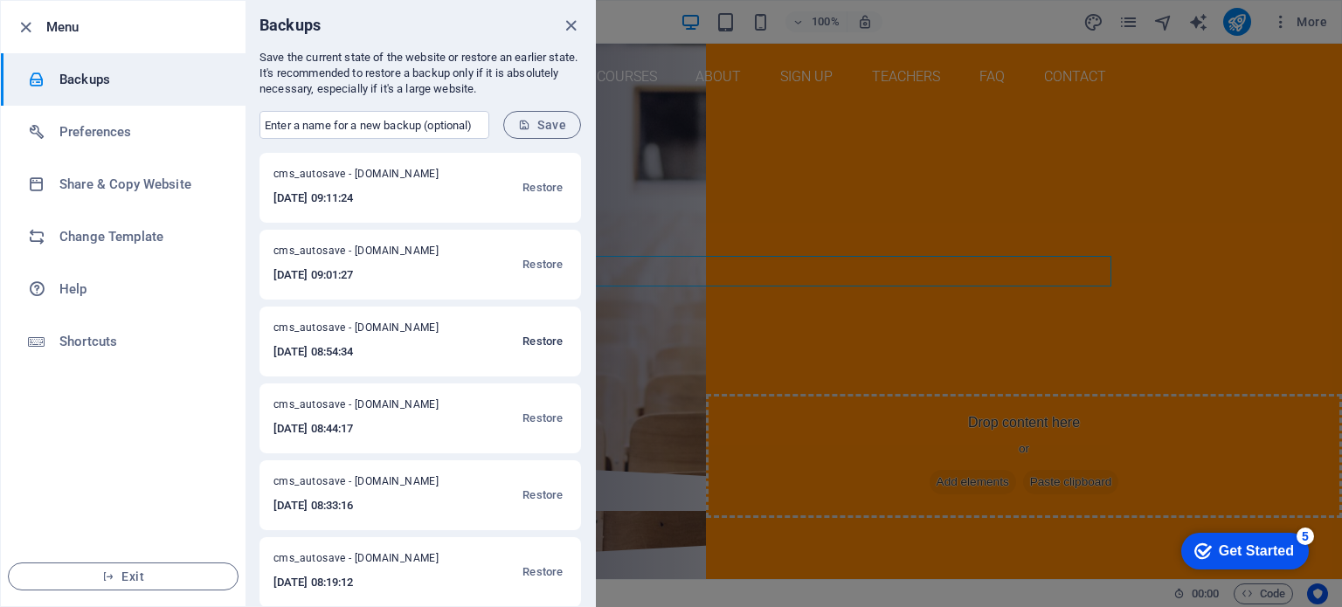
click at [545, 337] on span "Restore" at bounding box center [543, 341] width 40 height 21
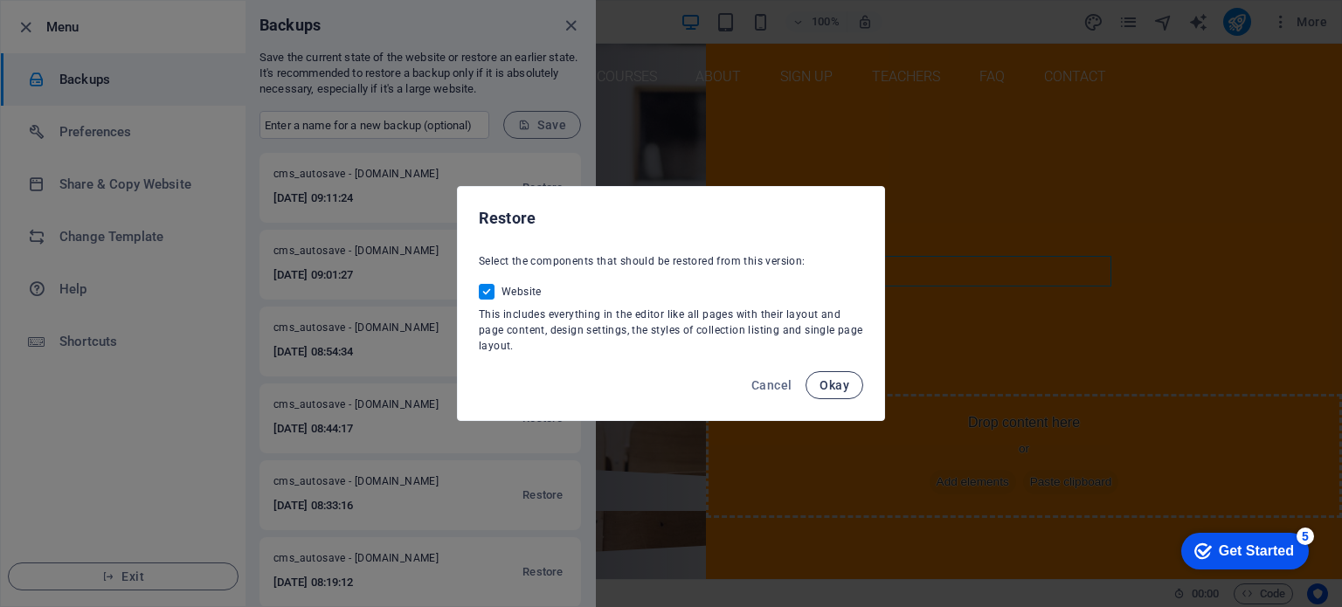
click at [839, 387] on span "Okay" at bounding box center [835, 385] width 30 height 14
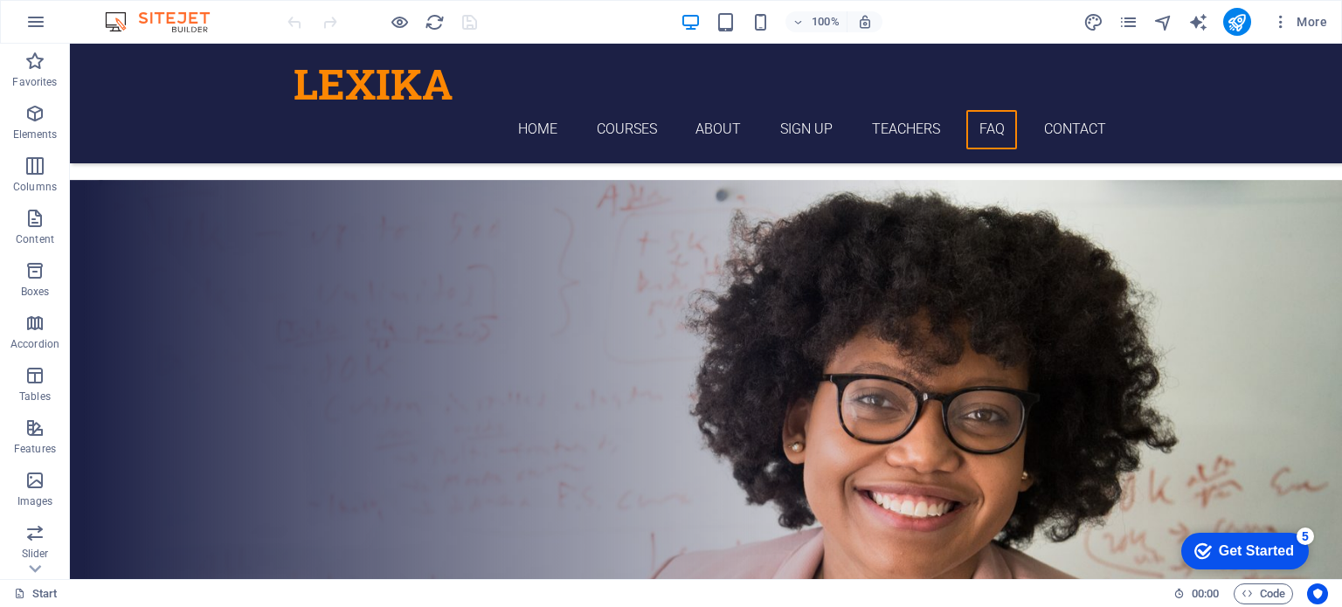
scroll to position [6408, 0]
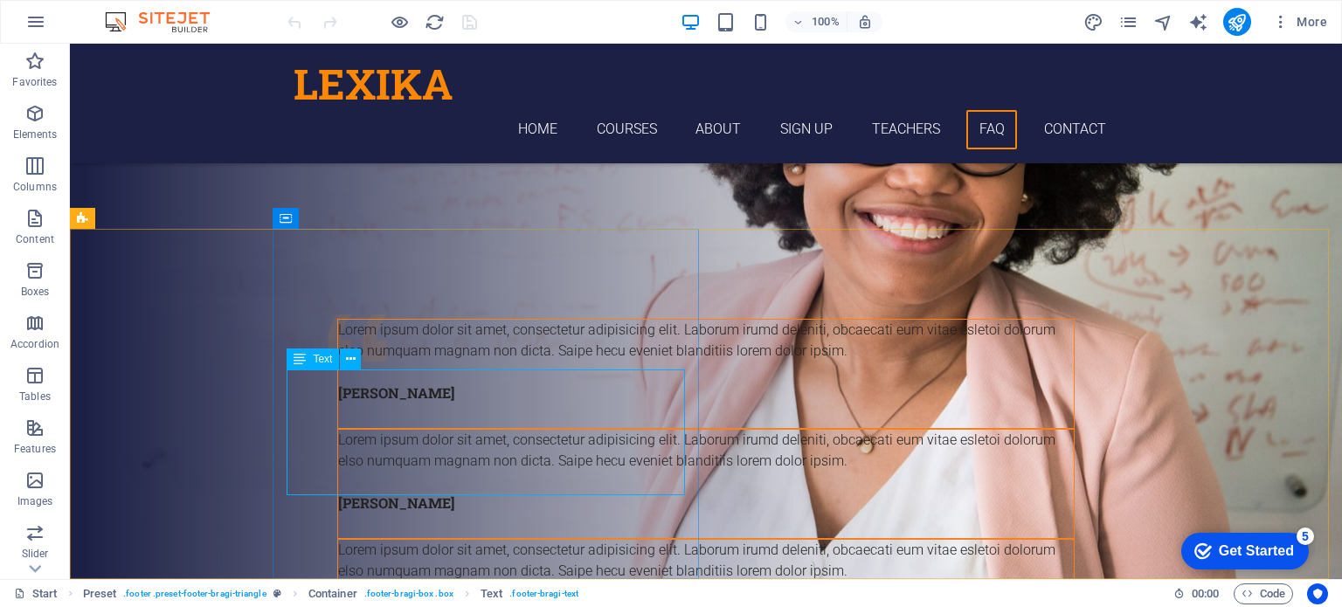
click at [324, 358] on span "Text" at bounding box center [322, 359] width 19 height 10
click at [346, 358] on icon at bounding box center [351, 359] width 10 height 18
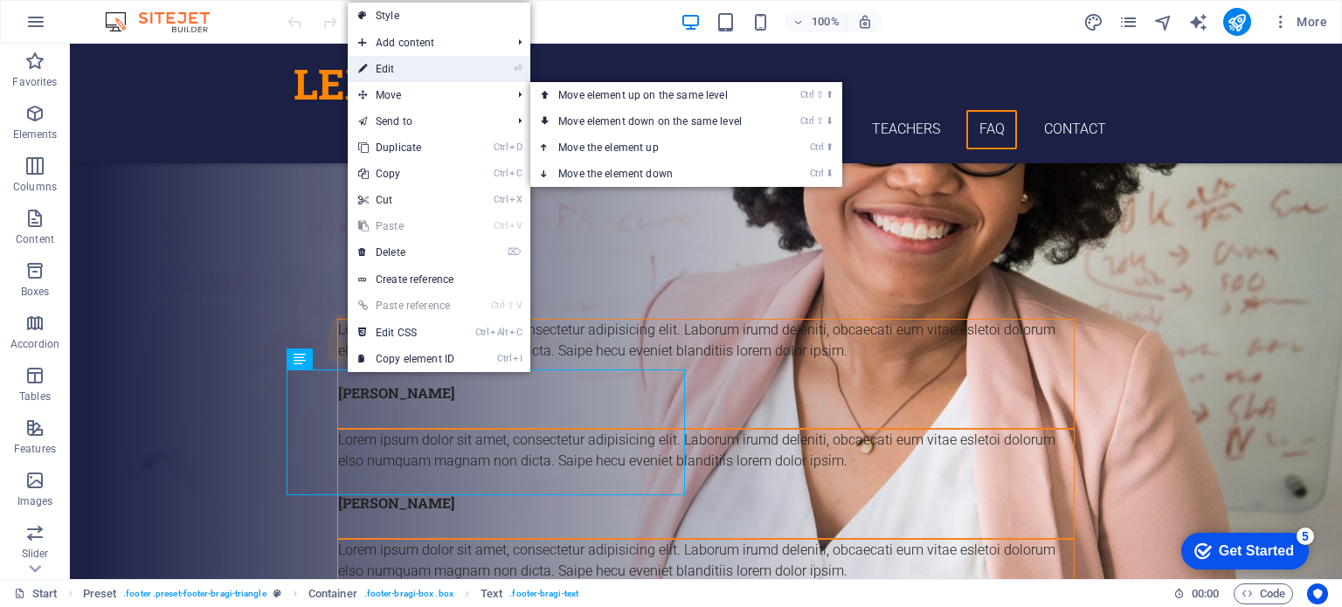
click at [387, 69] on link "⏎ Edit" at bounding box center [406, 69] width 117 height 26
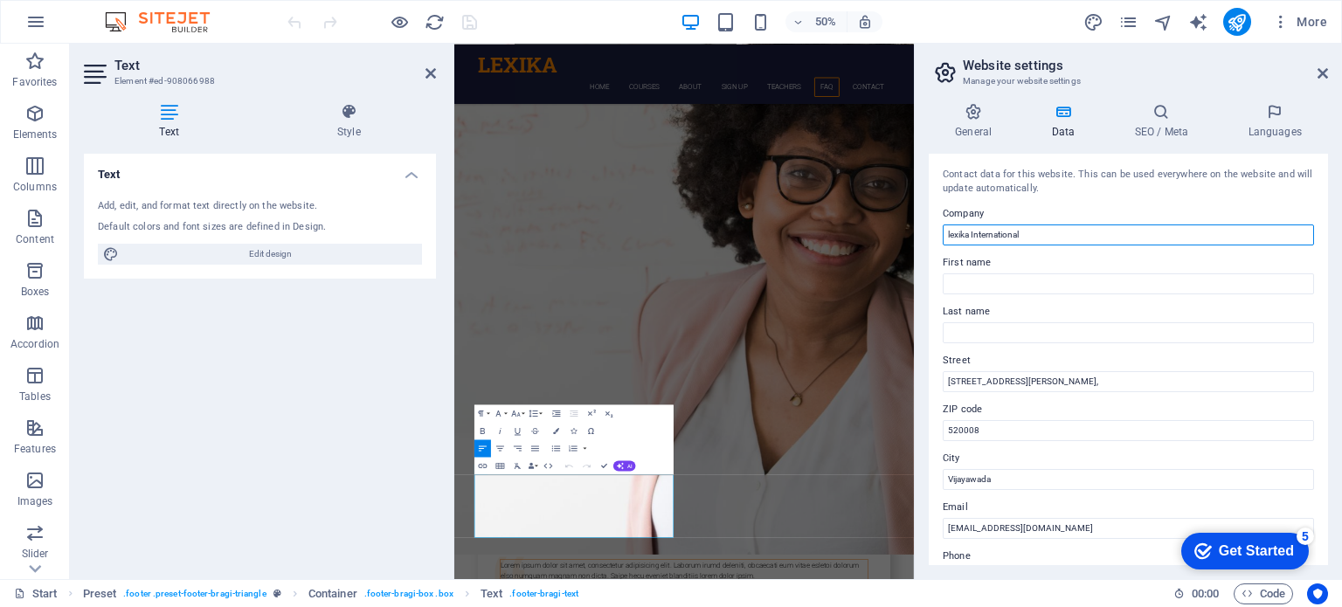
click at [947, 237] on input "lexika International" at bounding box center [1128, 235] width 371 height 21
type input "Lexika International"
click at [1278, 114] on icon at bounding box center [1275, 111] width 107 height 17
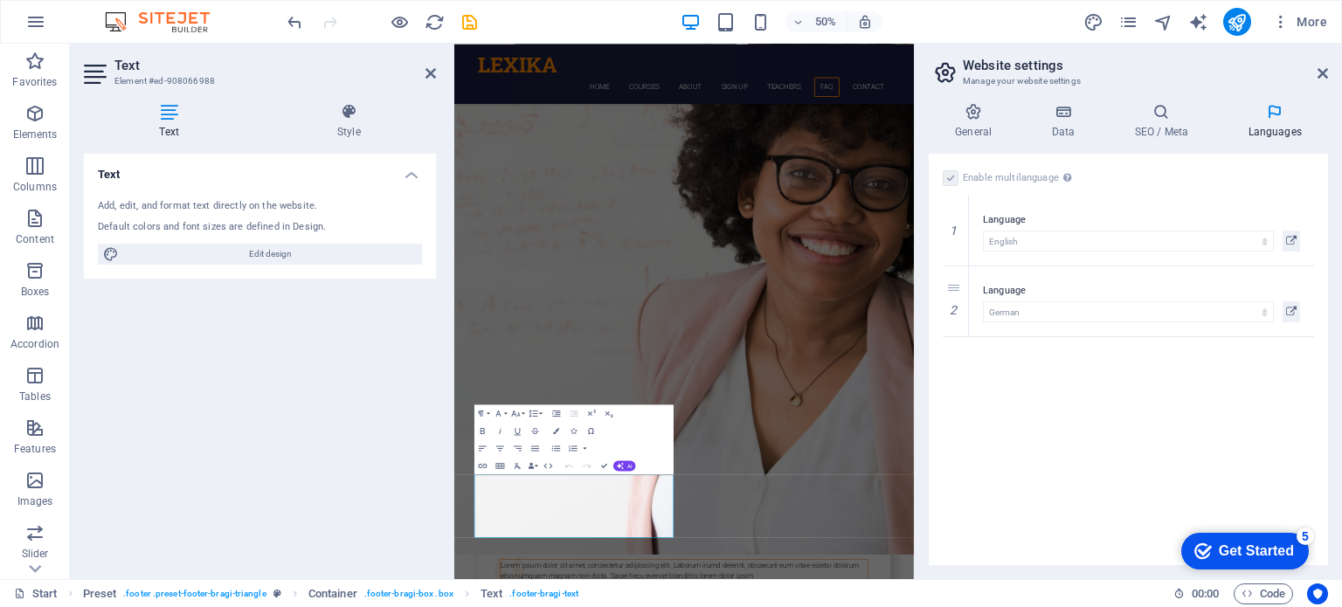
click at [1029, 392] on div "Enable multilanguage To disable multilanguage delete all languages until only o…" at bounding box center [1128, 360] width 399 height 412
click at [1320, 73] on icon at bounding box center [1323, 73] width 10 height 14
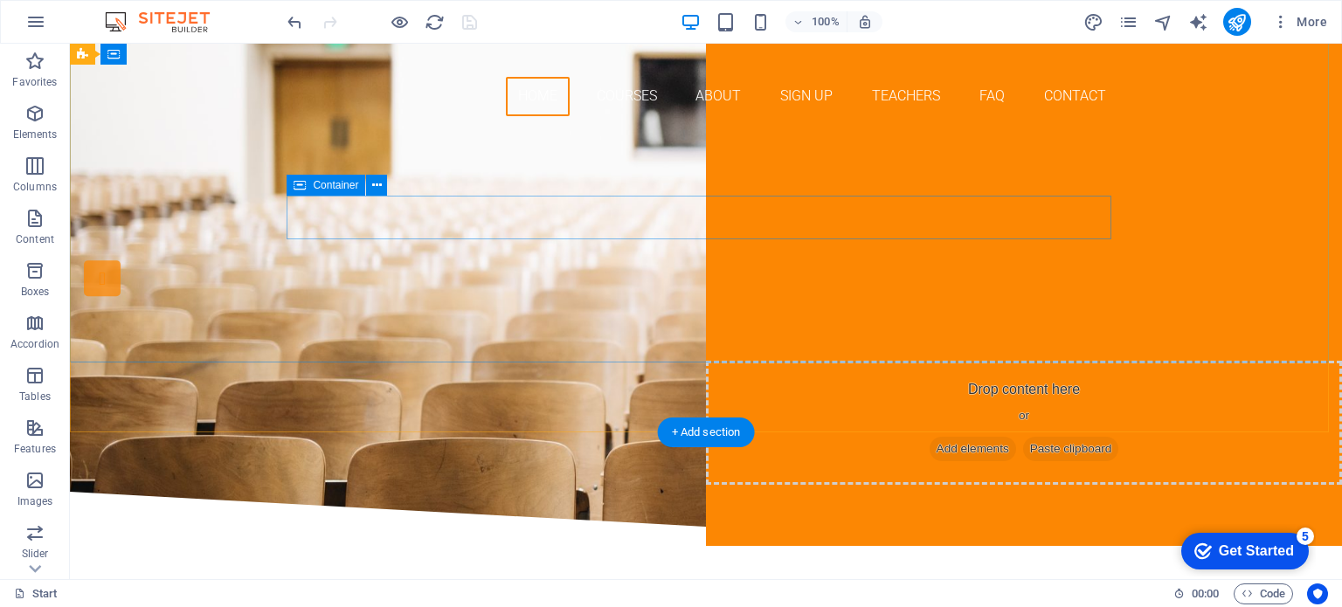
scroll to position [0, 0]
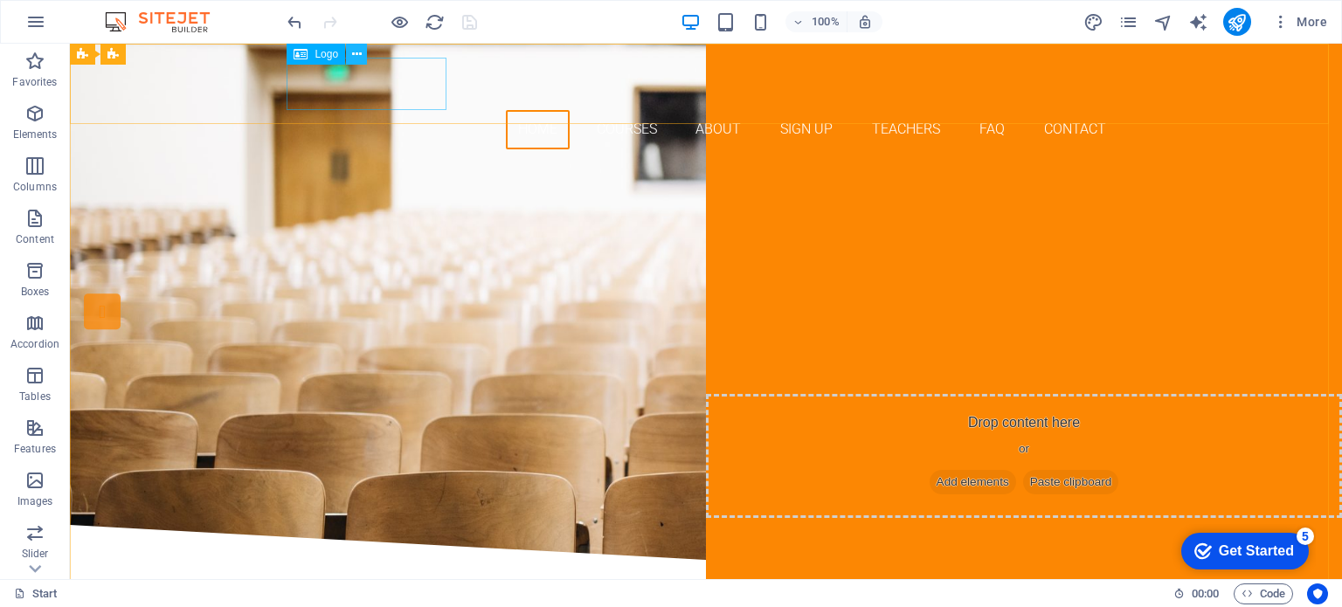
click at [357, 56] on icon at bounding box center [357, 54] width 10 height 18
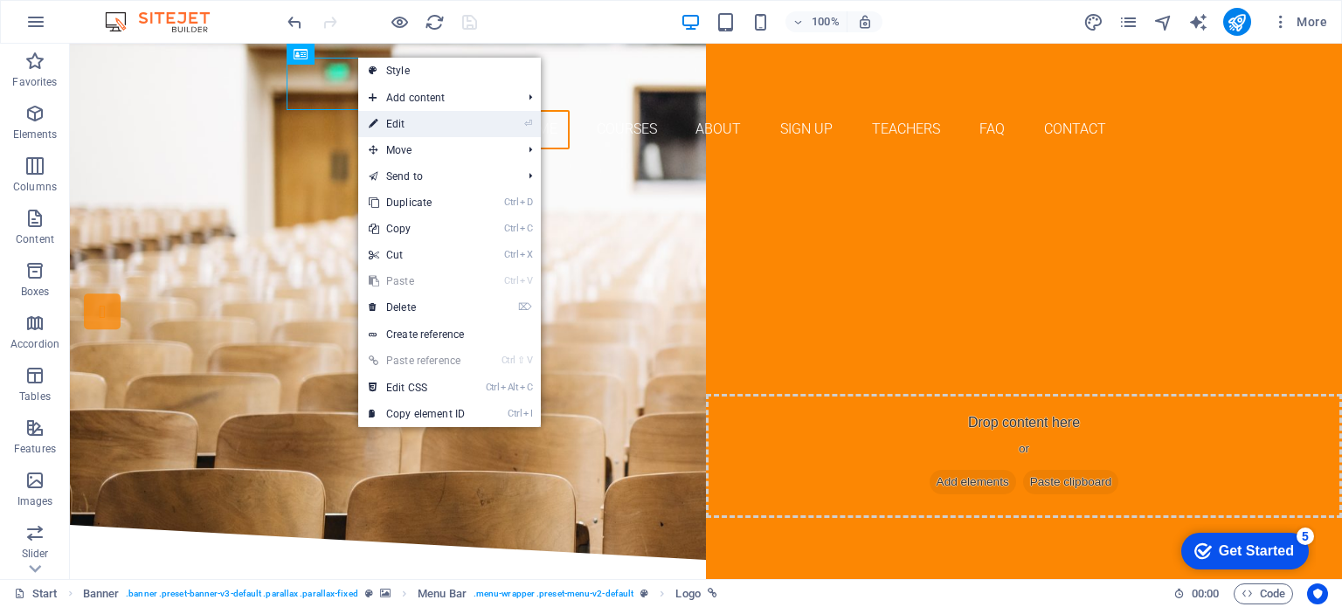
click at [410, 118] on link "⏎ Edit" at bounding box center [416, 124] width 117 height 26
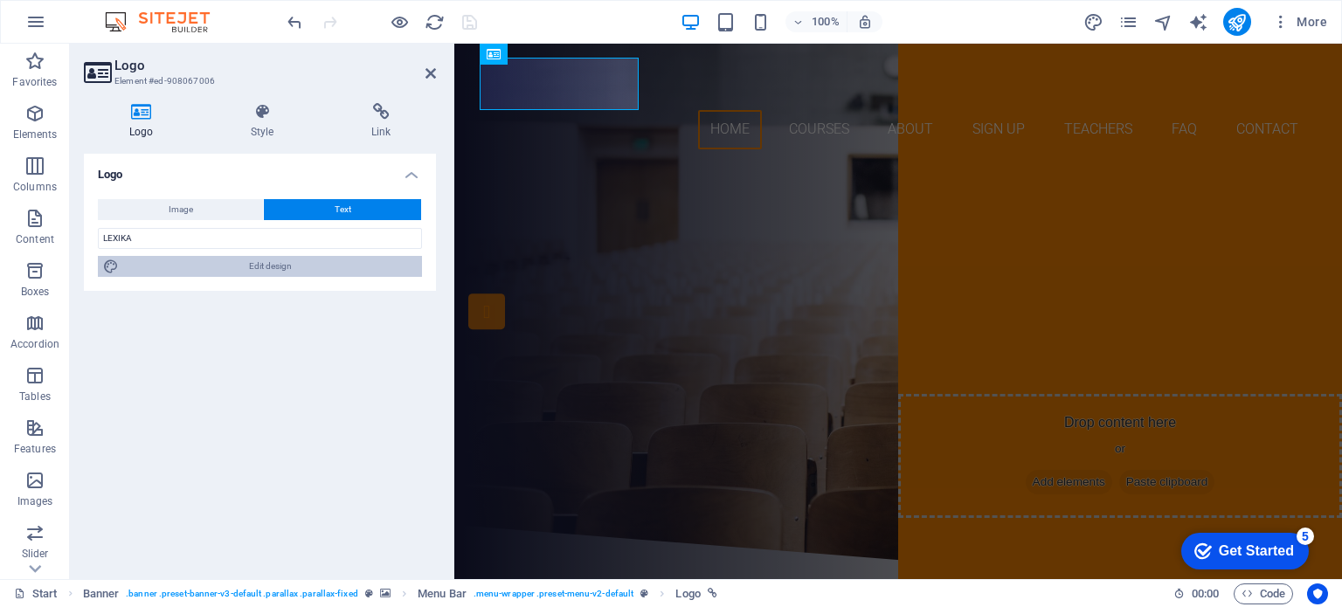
click at [305, 266] on span "Edit design" at bounding box center [270, 266] width 293 height 21
select select "rem"
select select "700"
select select "px"
select select "rem"
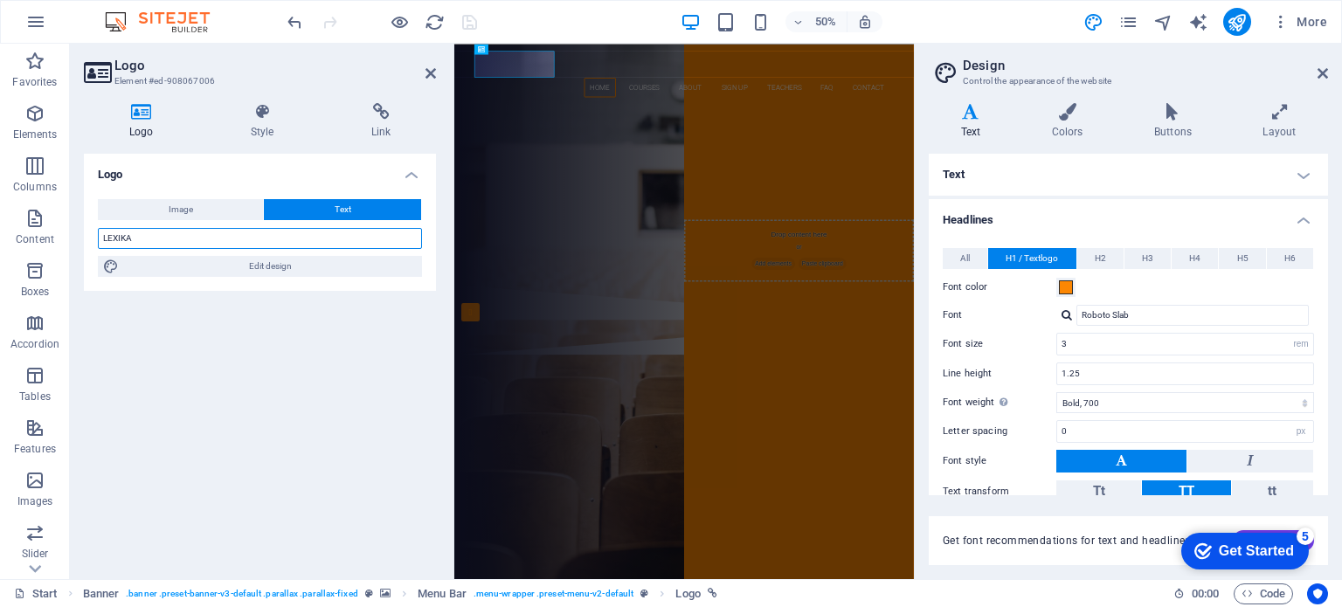
click at [218, 244] on input "LEXIKA" at bounding box center [260, 238] width 324 height 21
type input "LEXIKA INTERNATIONAL"
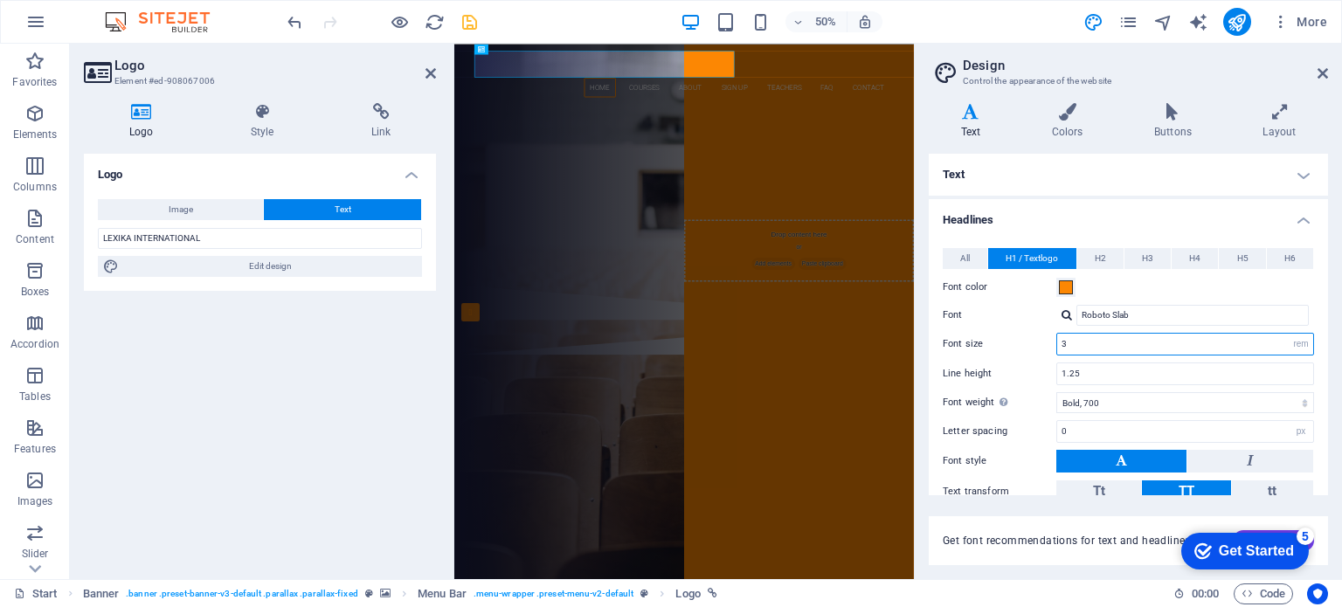
drag, startPoint x: 1091, startPoint y: 345, endPoint x: 1059, endPoint y: 348, distance: 31.6
click at [1059, 348] on input "3" at bounding box center [1185, 344] width 256 height 21
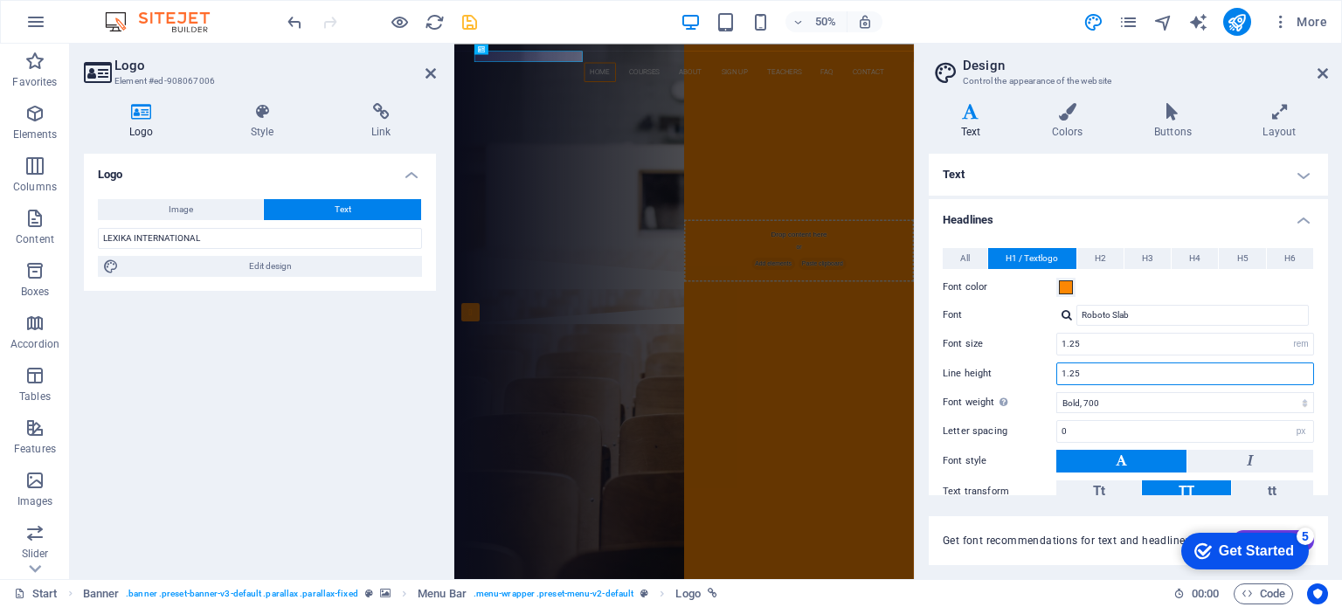
click at [1101, 371] on input "1.25" at bounding box center [1185, 374] width 256 height 21
click at [1091, 338] on input "1.25" at bounding box center [1185, 344] width 256 height 21
type input "1.2"
click at [1104, 366] on input "1.25" at bounding box center [1185, 374] width 256 height 21
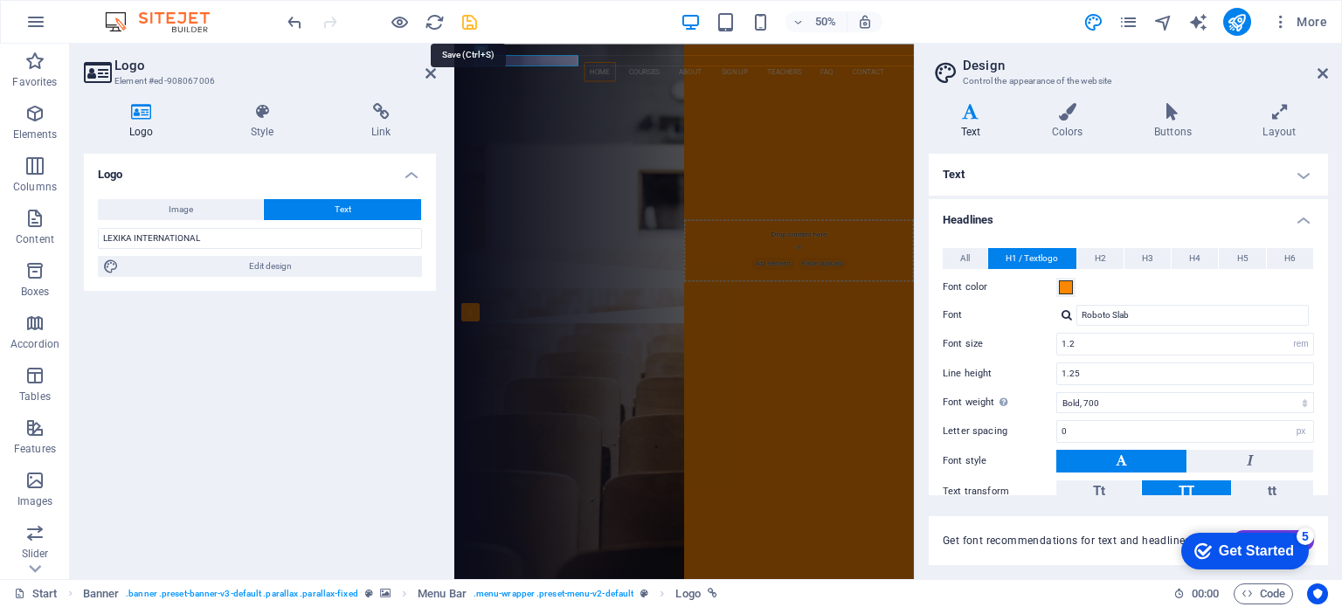
click at [470, 15] on icon "save" at bounding box center [470, 22] width 20 height 20
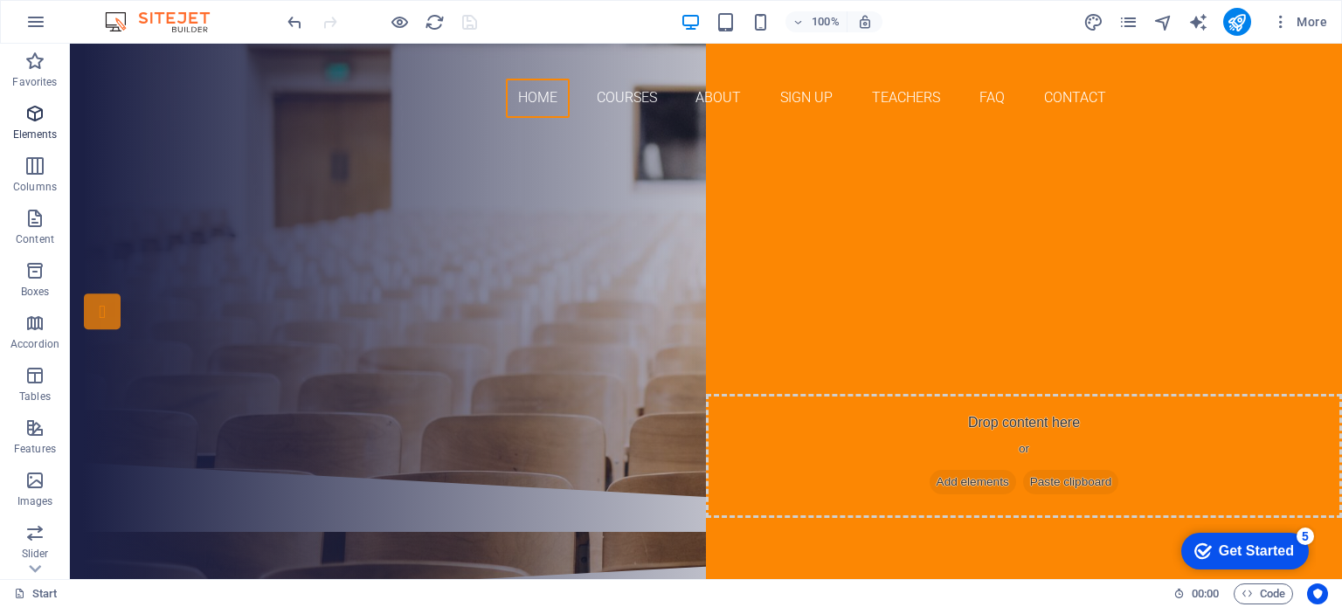
click at [36, 114] on icon "button" at bounding box center [34, 113] width 21 height 21
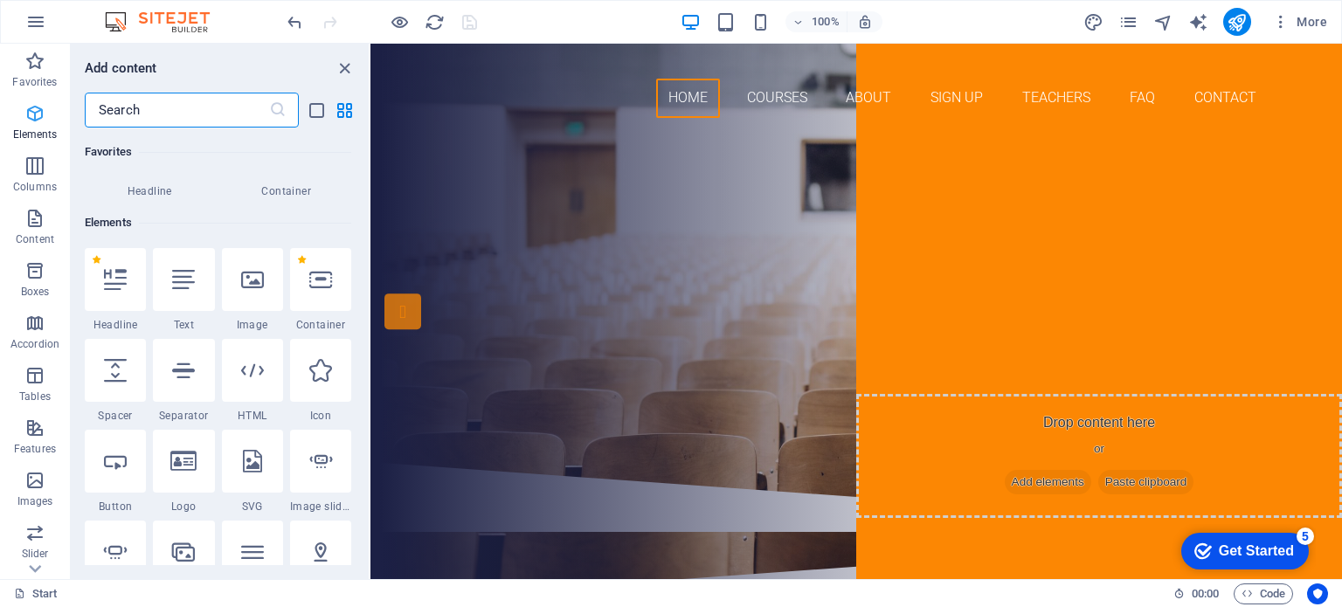
scroll to position [185, 0]
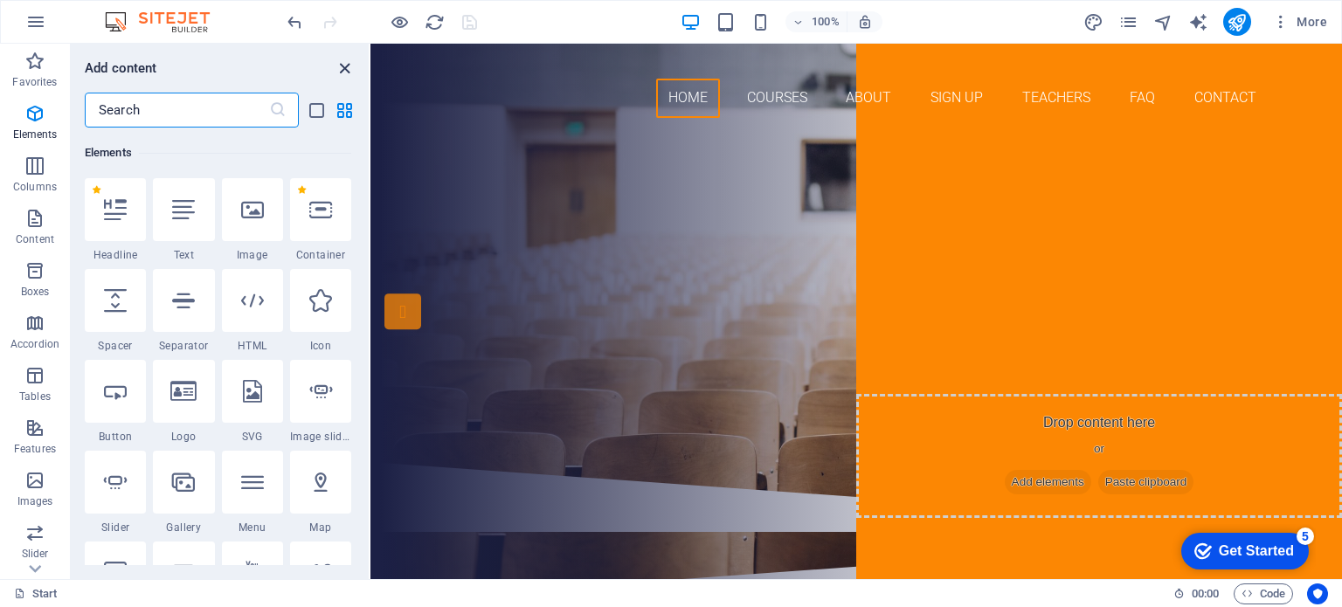
click at [346, 66] on icon "close panel" at bounding box center [345, 69] width 20 height 20
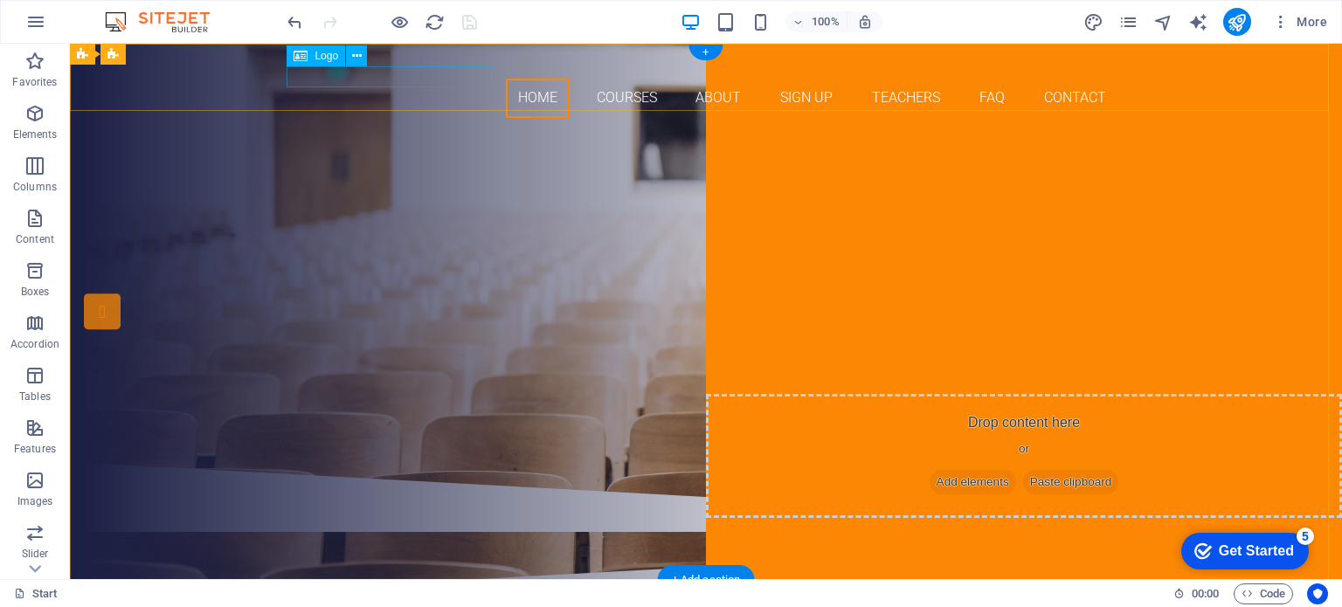
click at [346, 79] on div "LEXIKA INTERNATIONAL" at bounding box center [706, 68] width 825 height 21
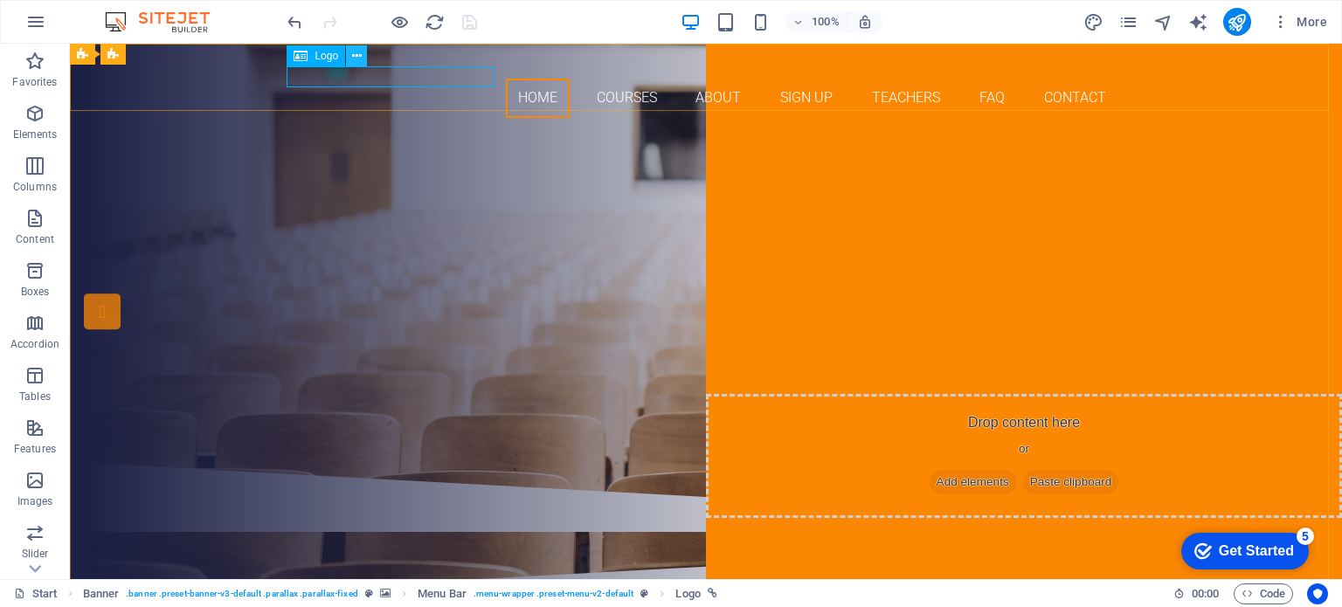
click at [354, 57] on icon at bounding box center [357, 56] width 10 height 18
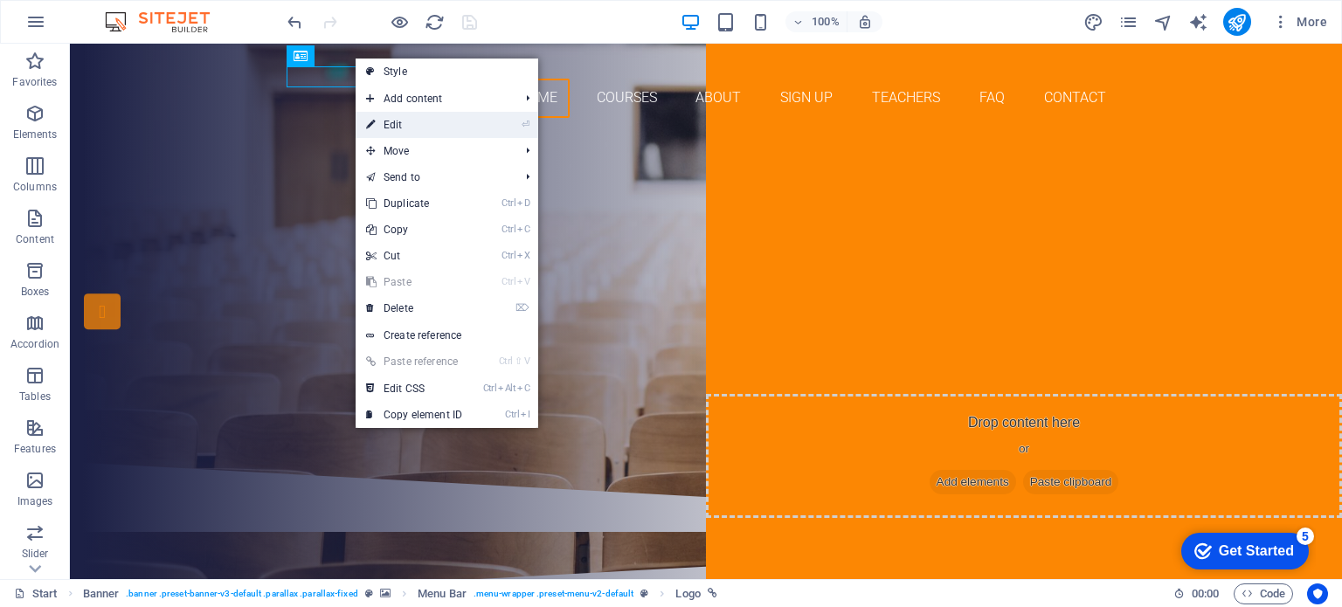
click at [405, 126] on link "⏎ Edit" at bounding box center [414, 125] width 117 height 26
select select
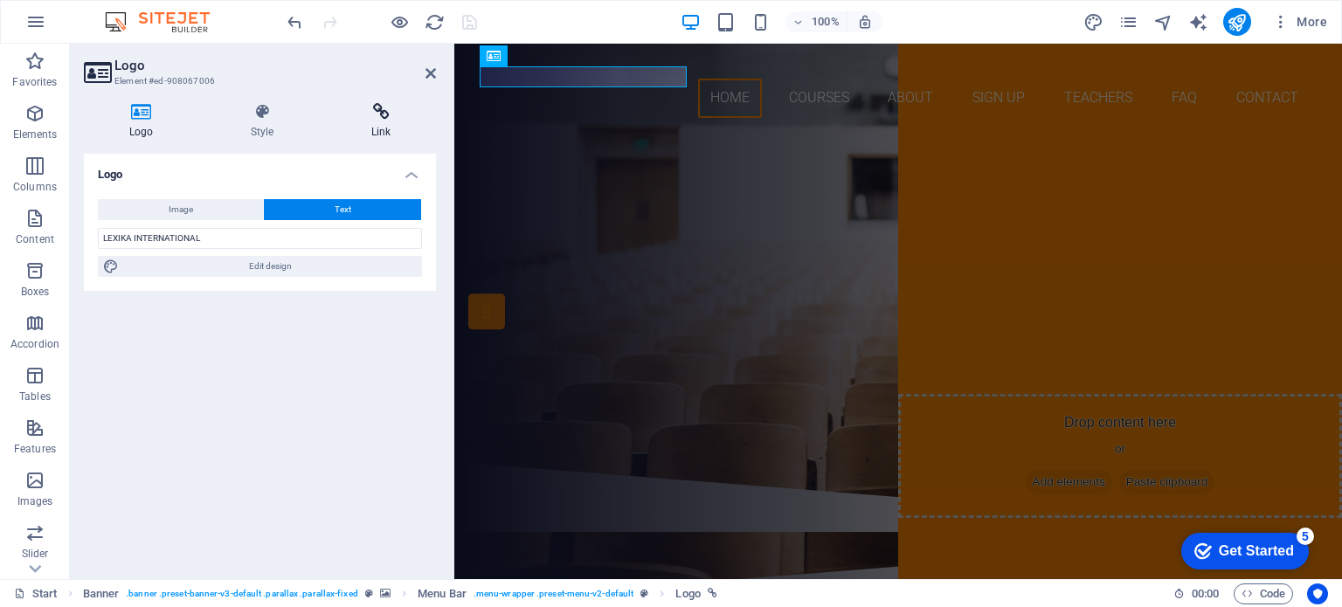
click at [382, 131] on h4 "Link" at bounding box center [381, 121] width 110 height 37
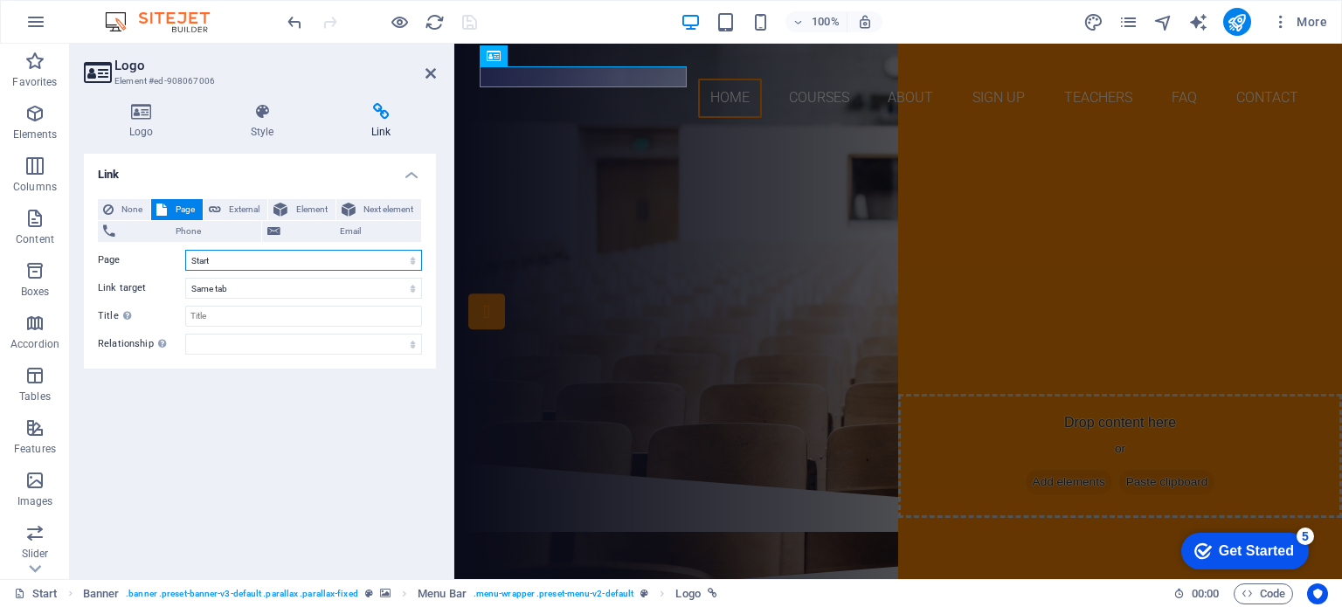
click at [414, 258] on select "Start Subpage Legal notice Privacy Start" at bounding box center [303, 260] width 237 height 21
click at [440, 246] on div "Logo Style Link Logo Image Text Drag files here, click to choose files or selec…" at bounding box center [260, 334] width 380 height 490
click at [599, 166] on div "Are you ready to learn new languages? Join our Language School Our Courses Sign…" at bounding box center [898, 297] width 888 height 330
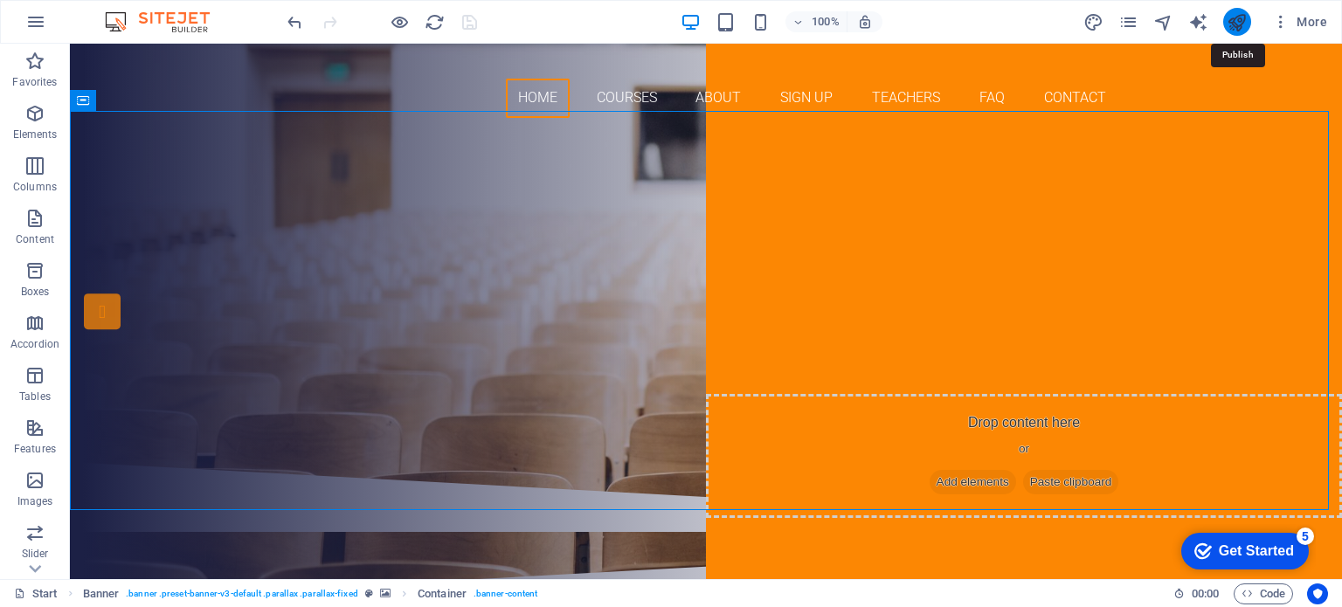
click at [1241, 20] on icon "publish" at bounding box center [1237, 22] width 20 height 20
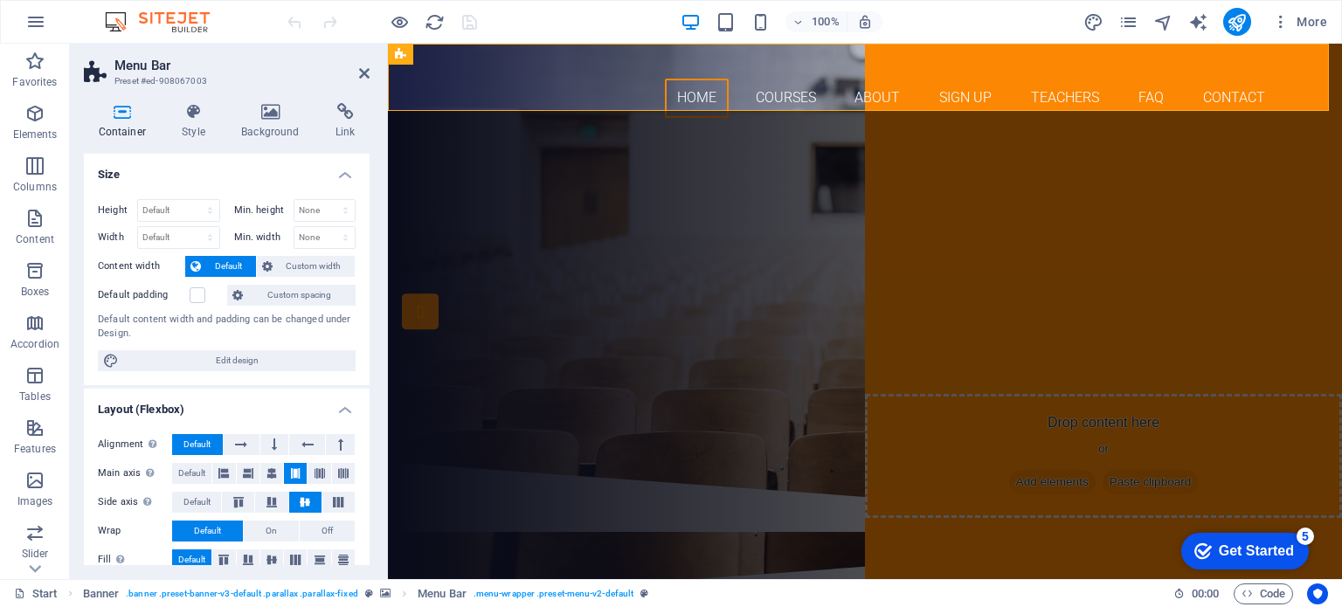
drag, startPoint x: 452, startPoint y: 87, endPoint x: 338, endPoint y: 90, distance: 113.6
click at [338, 90] on aside "Menu Bar Preset #ed-908067003 Container Style Background Link Size Height Defau…" at bounding box center [229, 312] width 318 height 536
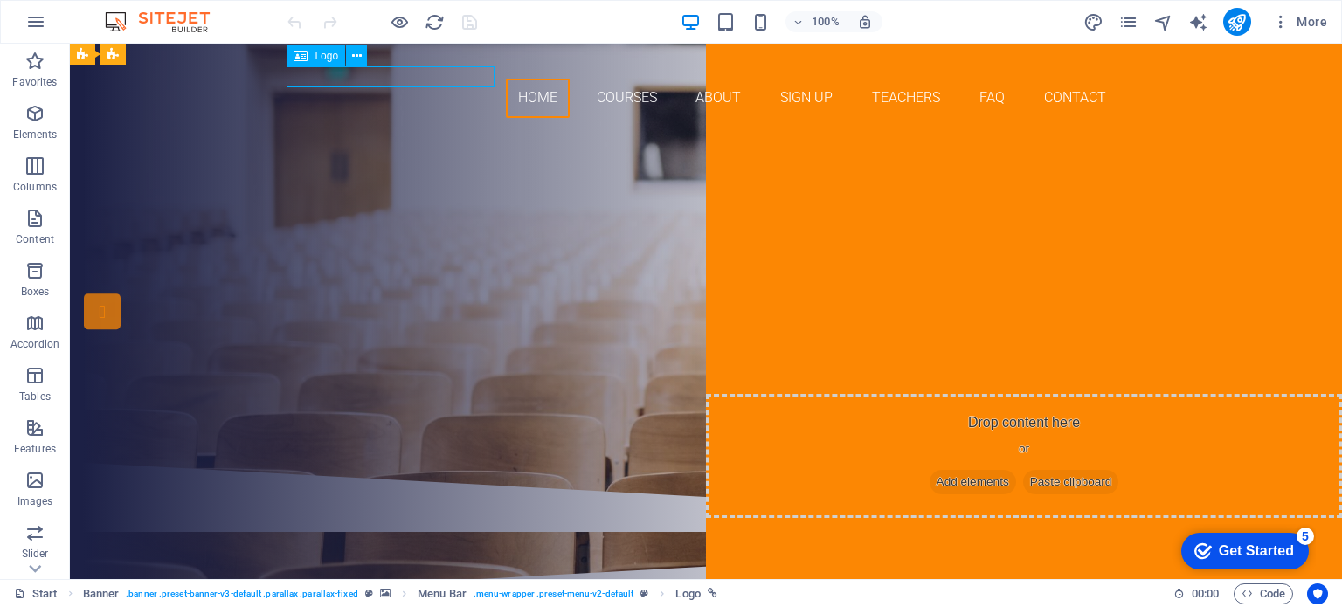
drag, startPoint x: 155, startPoint y: 80, endPoint x: 416, endPoint y: 81, distance: 261.3
click at [416, 79] on div "LEXIKA INTERNATIONAL" at bounding box center [706, 68] width 825 height 21
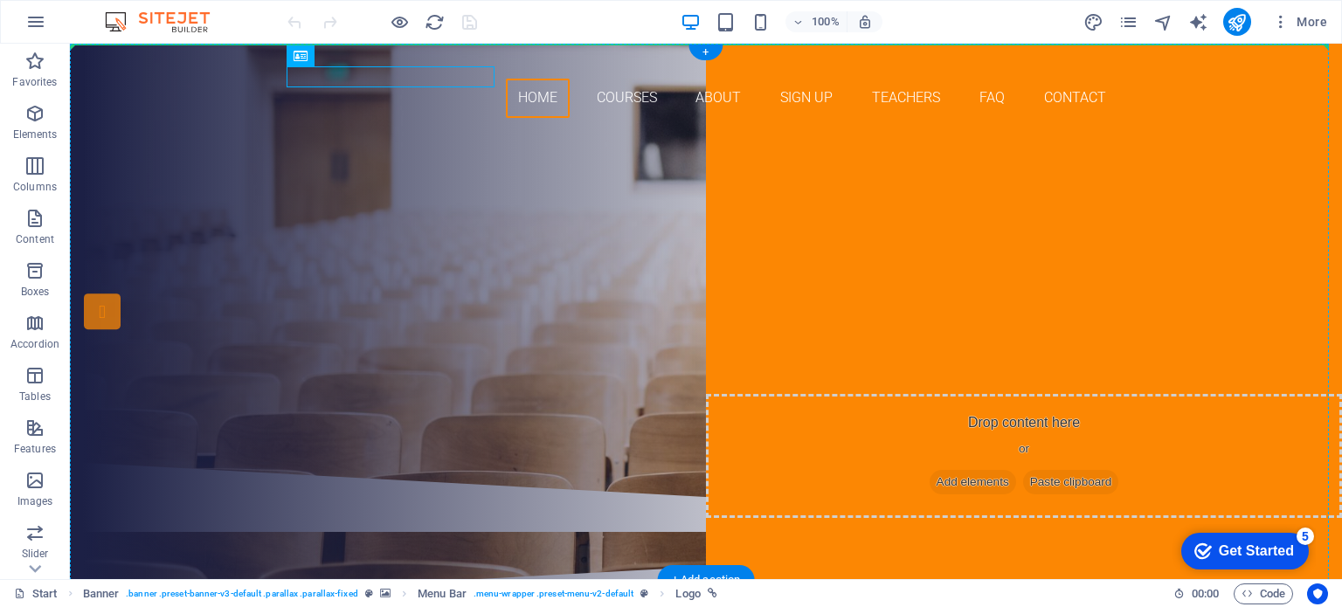
drag, startPoint x: 371, startPoint y: 102, endPoint x: 255, endPoint y: 59, distance: 124.2
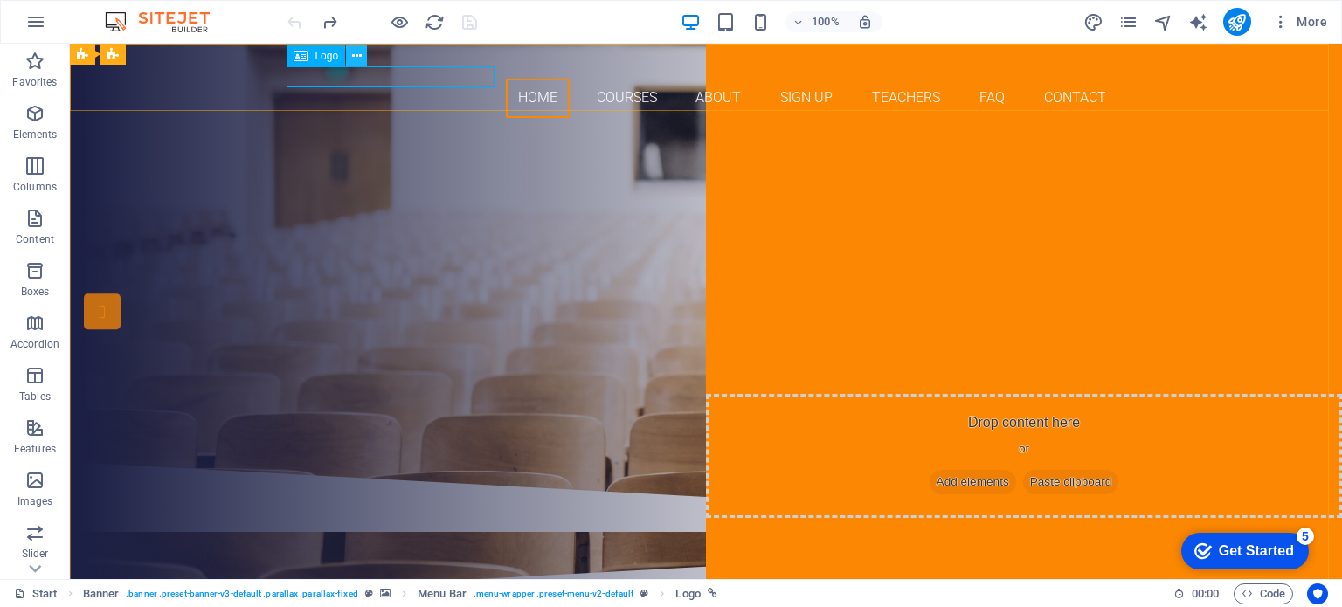
click at [355, 59] on icon at bounding box center [357, 56] width 10 height 18
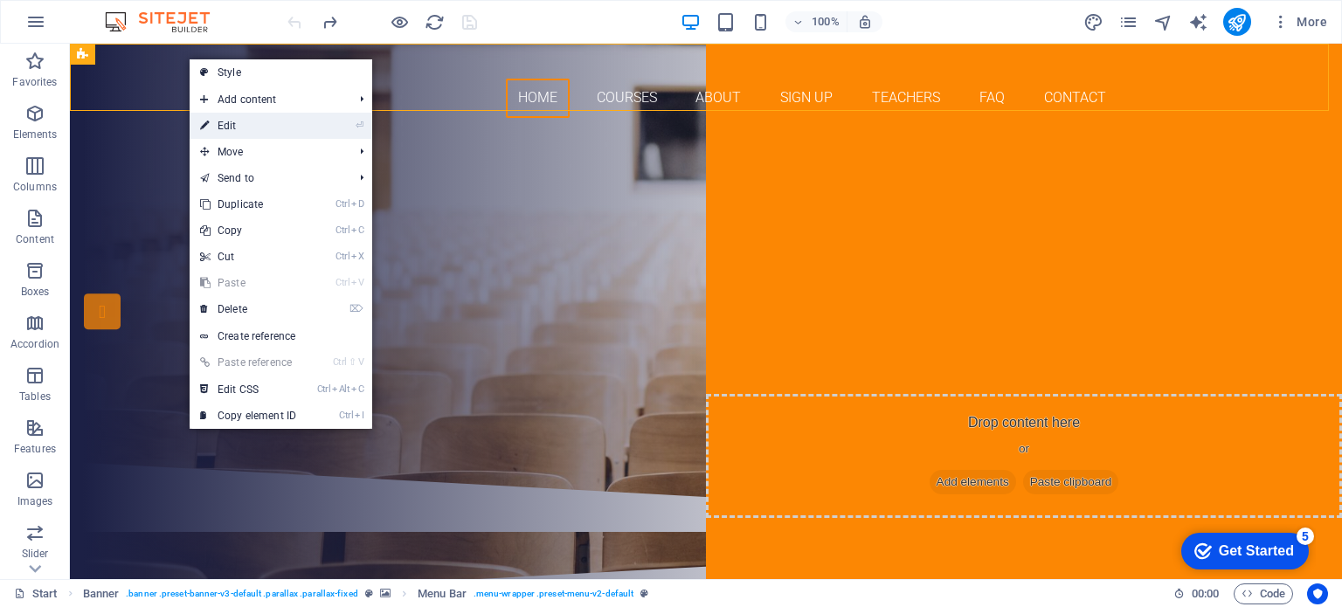
click at [242, 121] on link "⏎ Edit" at bounding box center [248, 126] width 117 height 26
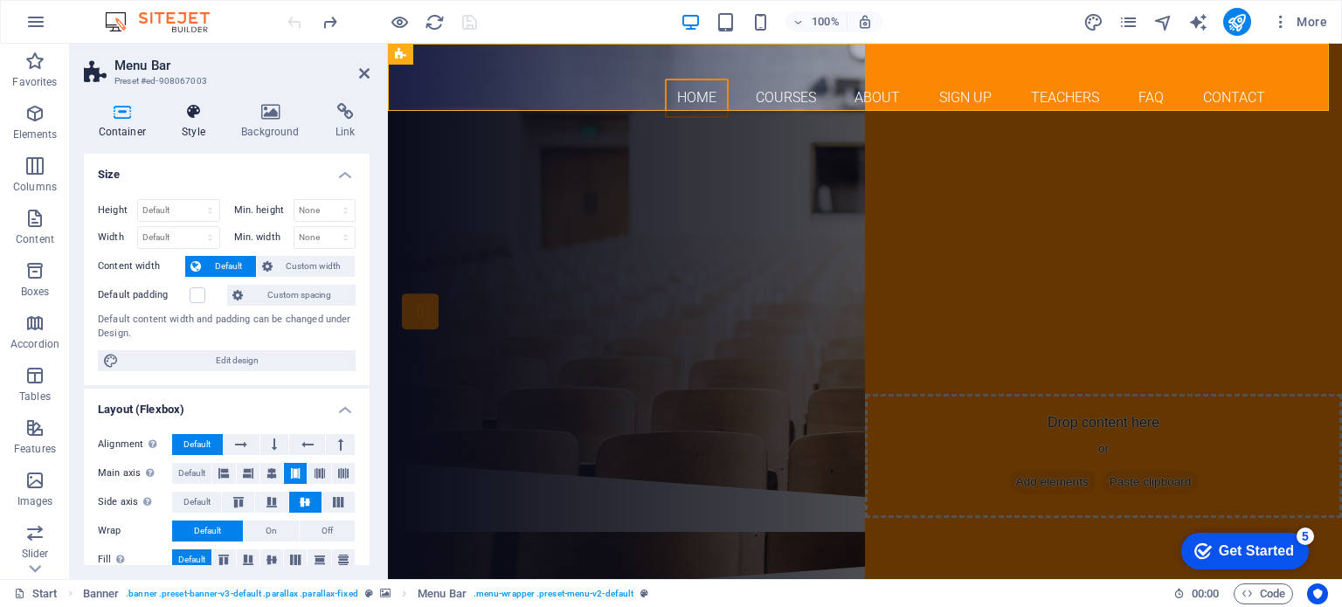
click at [194, 125] on h4 "Style" at bounding box center [197, 121] width 59 height 37
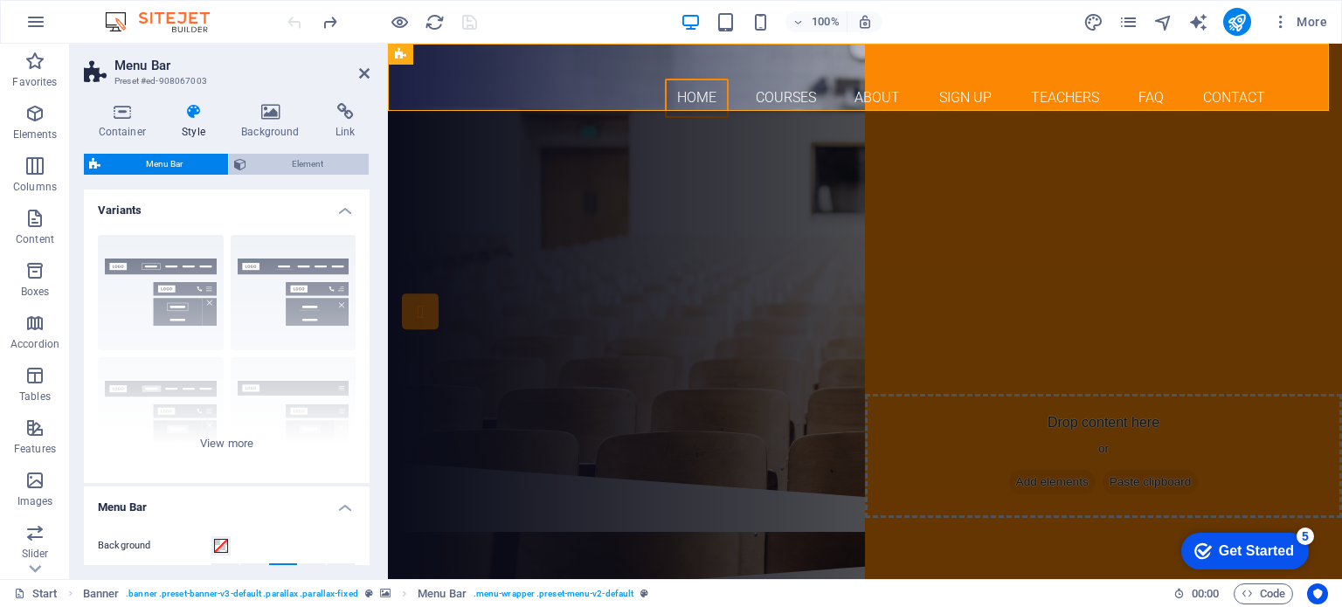
click at [279, 162] on span "Element" at bounding box center [308, 164] width 112 height 21
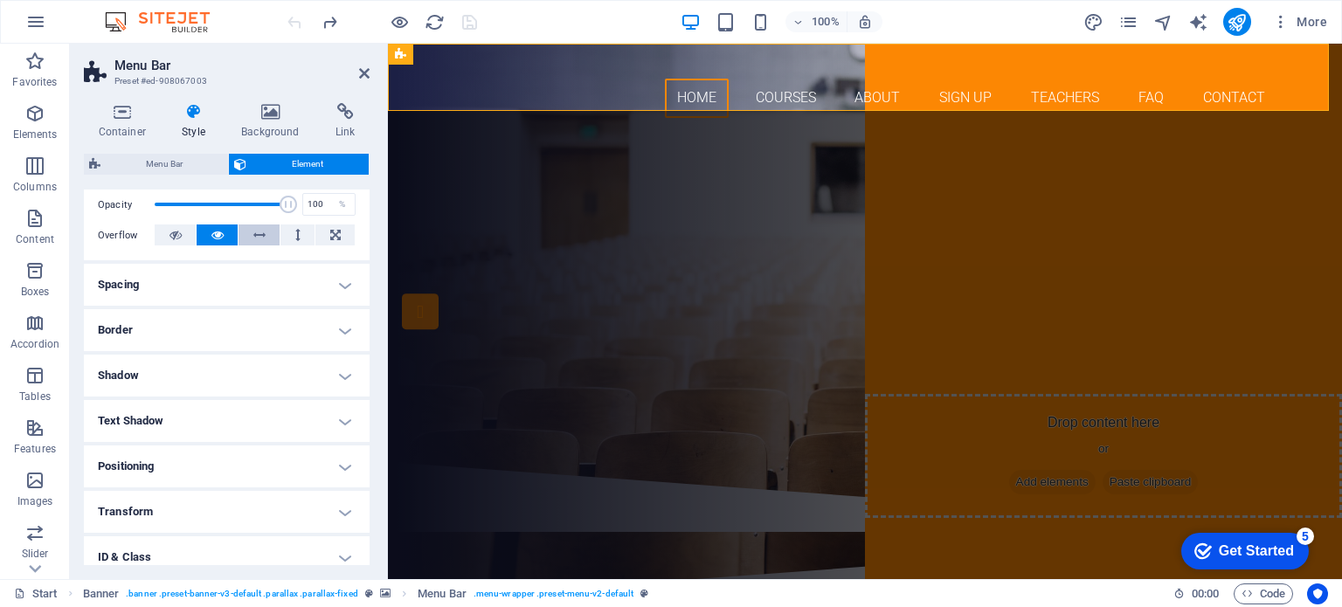
scroll to position [262, 0]
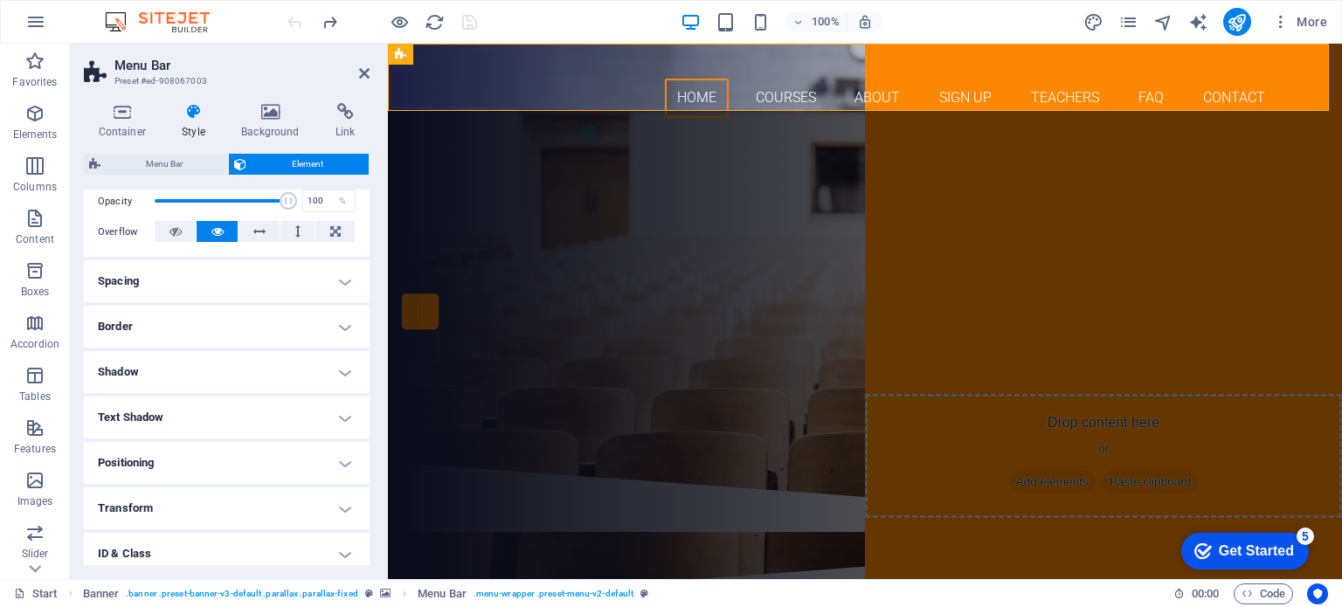
click at [336, 322] on h4 "Border" at bounding box center [227, 327] width 286 height 42
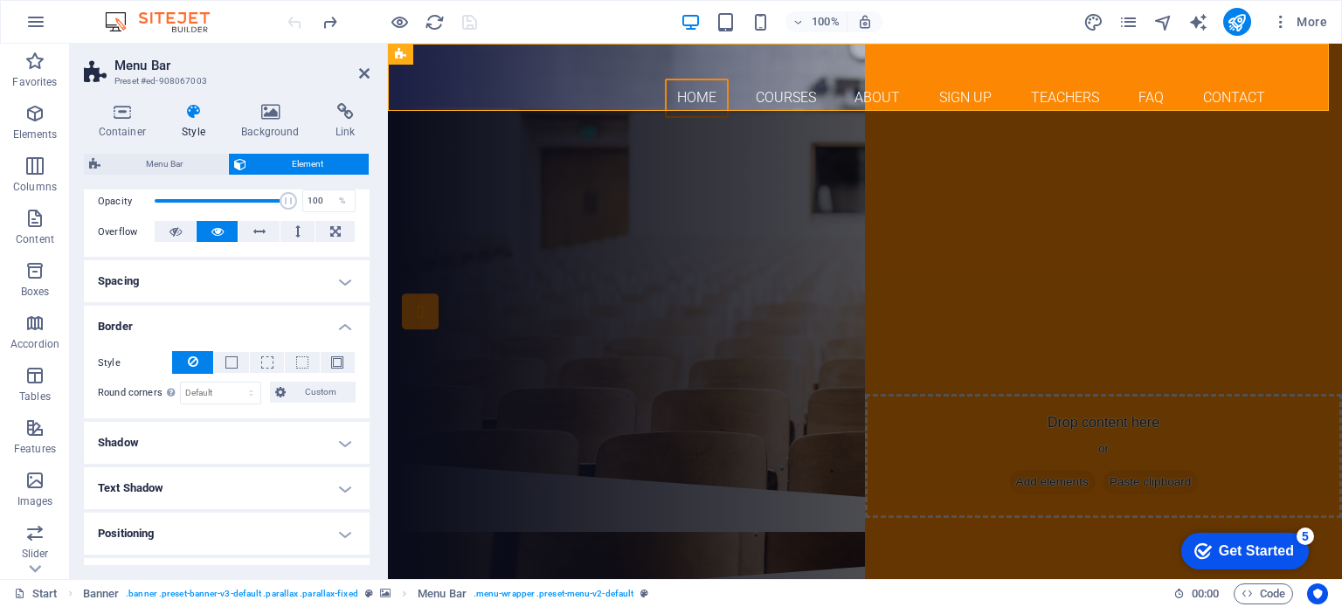
click at [340, 322] on h4 "Border" at bounding box center [227, 321] width 286 height 31
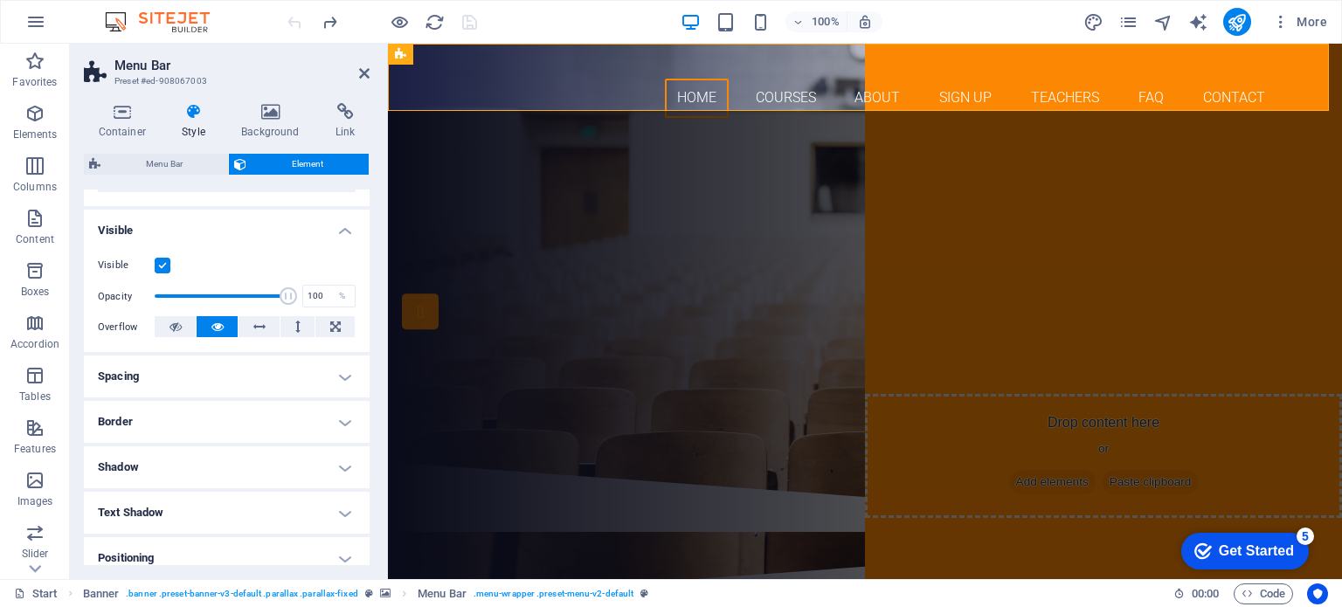
scroll to position [0, 0]
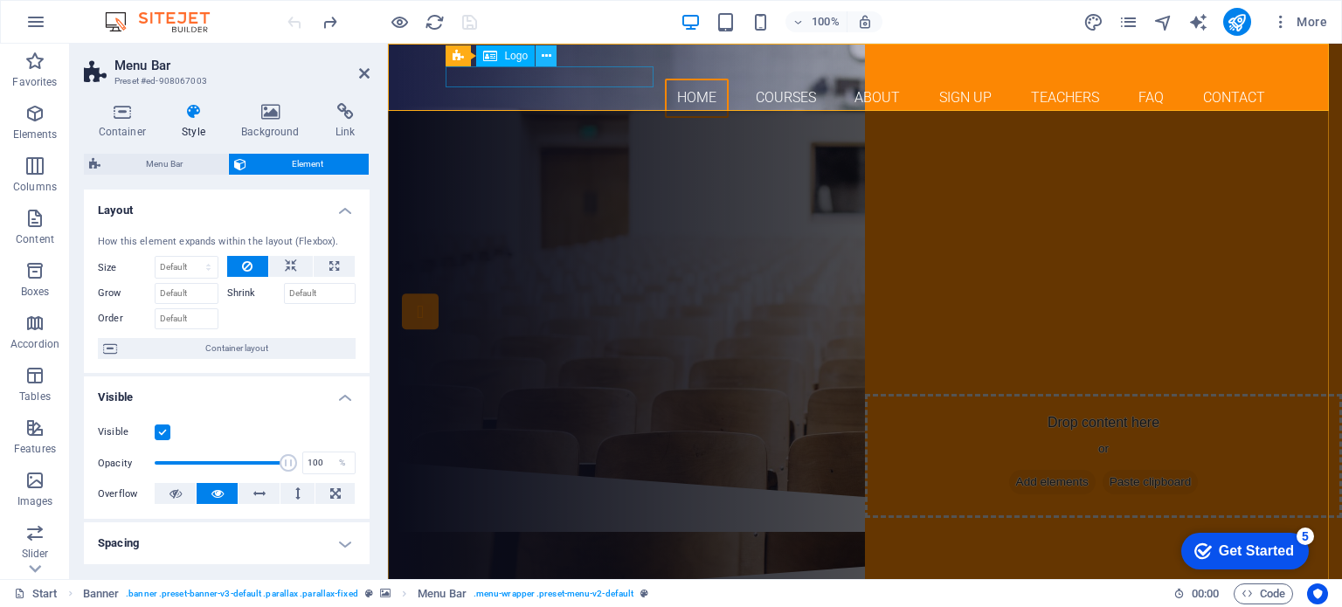
click at [545, 59] on icon at bounding box center [547, 56] width 10 height 18
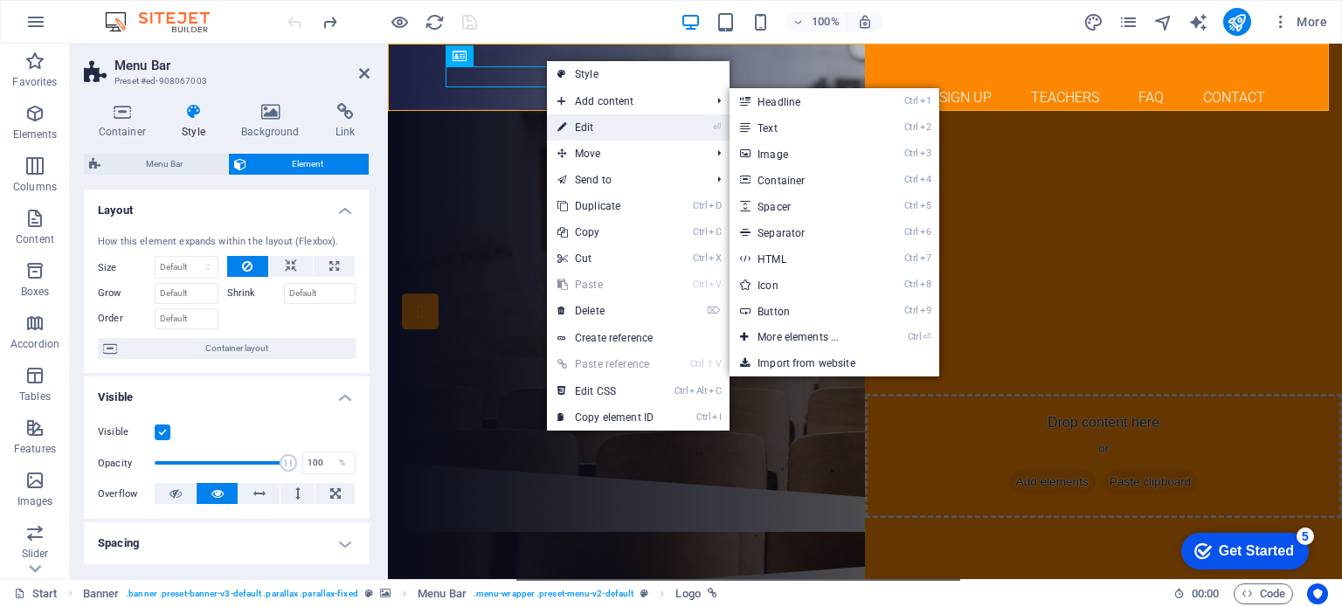
click at [579, 125] on link "⏎ Edit" at bounding box center [605, 127] width 117 height 26
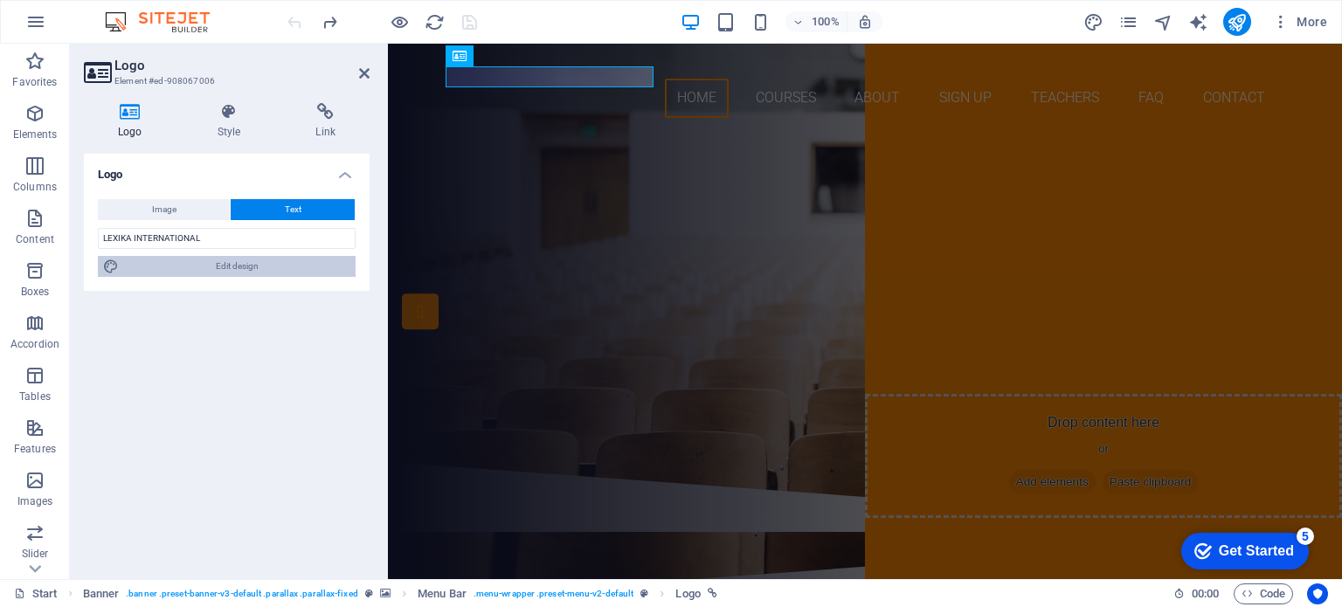
click at [246, 266] on span "Edit design" at bounding box center [237, 266] width 226 height 21
select select "rem"
select select "700"
select select "px"
select select "rem"
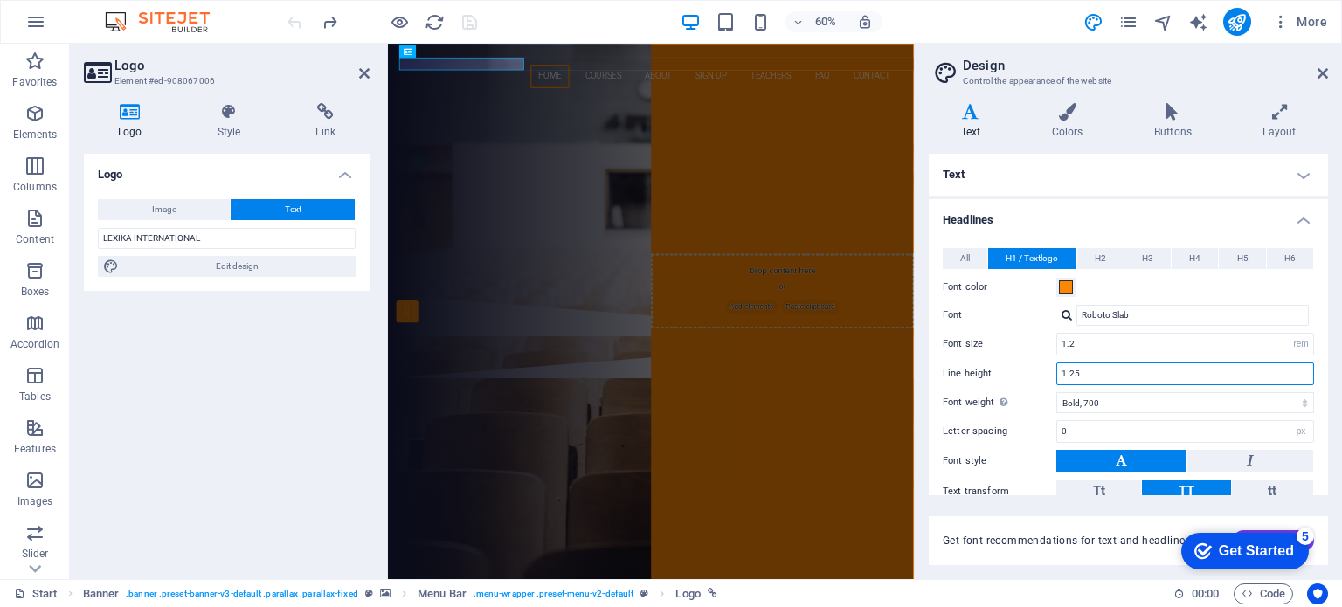
click at [1073, 368] on input "1.25" at bounding box center [1185, 374] width 256 height 21
click at [1108, 346] on input "1.2" at bounding box center [1185, 344] width 256 height 21
drag, startPoint x: 1070, startPoint y: 372, endPoint x: 1090, endPoint y: 372, distance: 20.1
click at [1090, 372] on input "1.35" at bounding box center [1185, 374] width 256 height 21
type input "1.5"
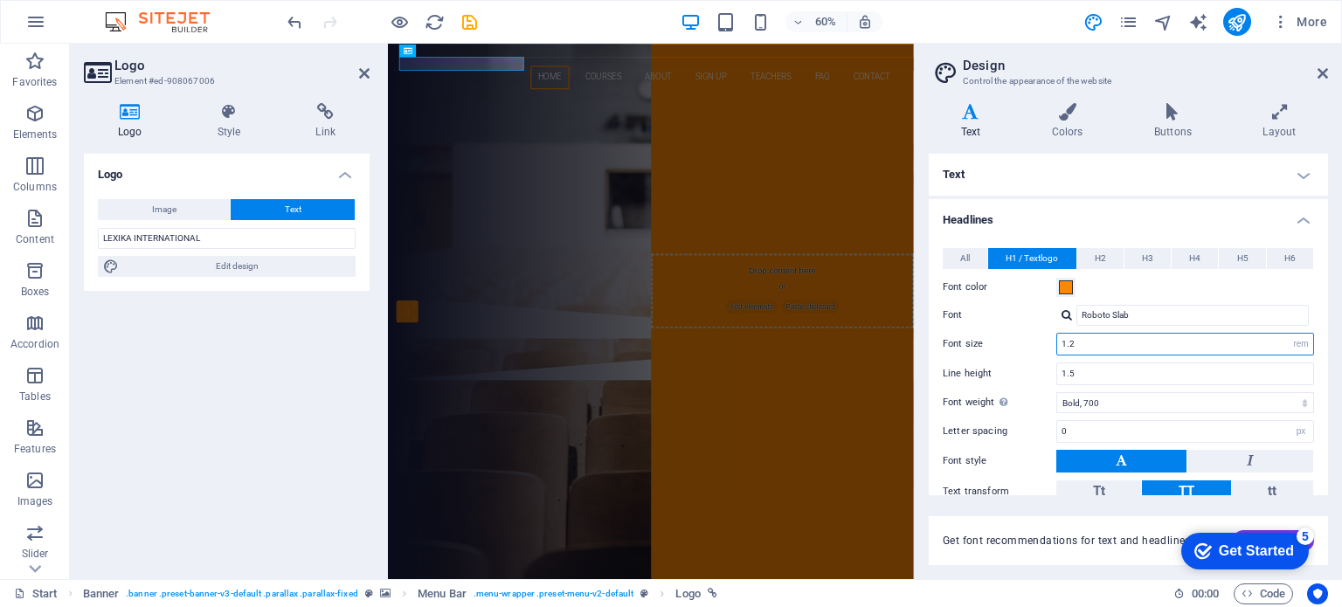
click at [1112, 346] on input "1.2" at bounding box center [1185, 344] width 256 height 21
click at [1108, 401] on select "Thin, 100 Extra-light, 200 Light, 300 Regular, 400 Medium, 500 Semi-bold, 600 B…" at bounding box center [1186, 402] width 258 height 21
select select "800"
click at [1057, 392] on select "Thin, 100 Extra-light, 200 Light, 300 Regular, 400 Medium, 500 Semi-bold, 600 B…" at bounding box center [1186, 402] width 258 height 21
click at [1276, 115] on icon at bounding box center [1279, 111] width 97 height 17
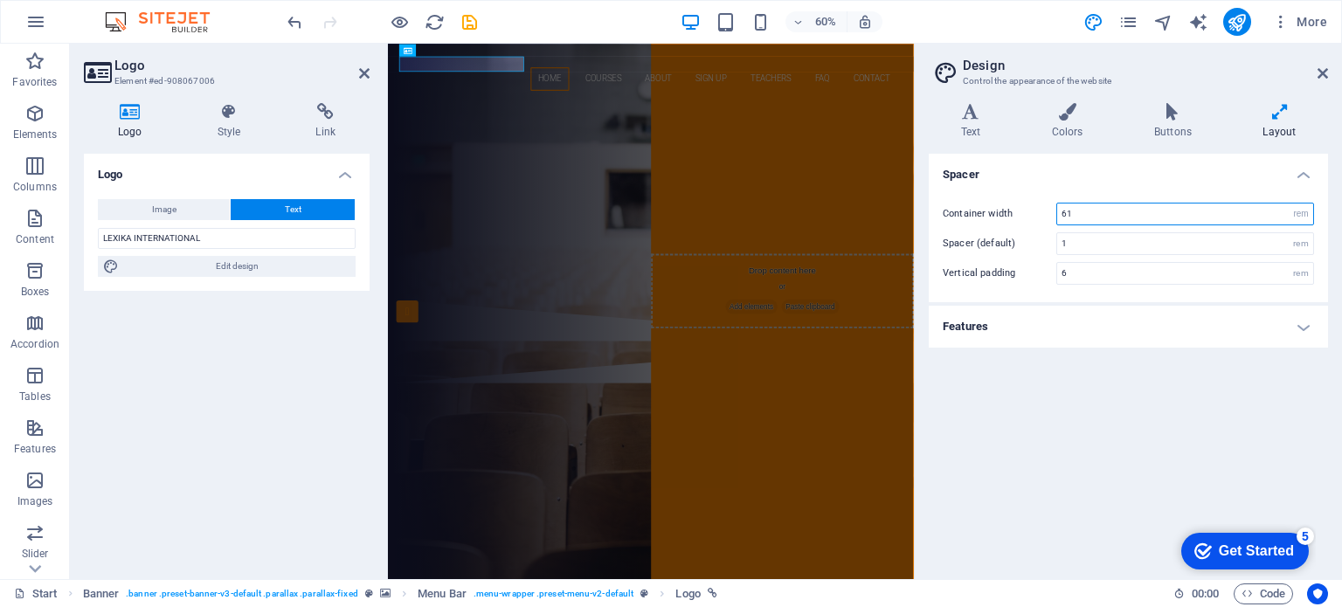
drag, startPoint x: 1065, startPoint y: 211, endPoint x: 1057, endPoint y: 214, distance: 9.1
click at [1057, 214] on input "61" at bounding box center [1185, 214] width 256 height 21
click at [1091, 245] on input "1" at bounding box center [1185, 243] width 256 height 21
click at [1058, 212] on input "71" at bounding box center [1185, 214] width 256 height 21
click at [1105, 241] on input "1" at bounding box center [1185, 243] width 256 height 21
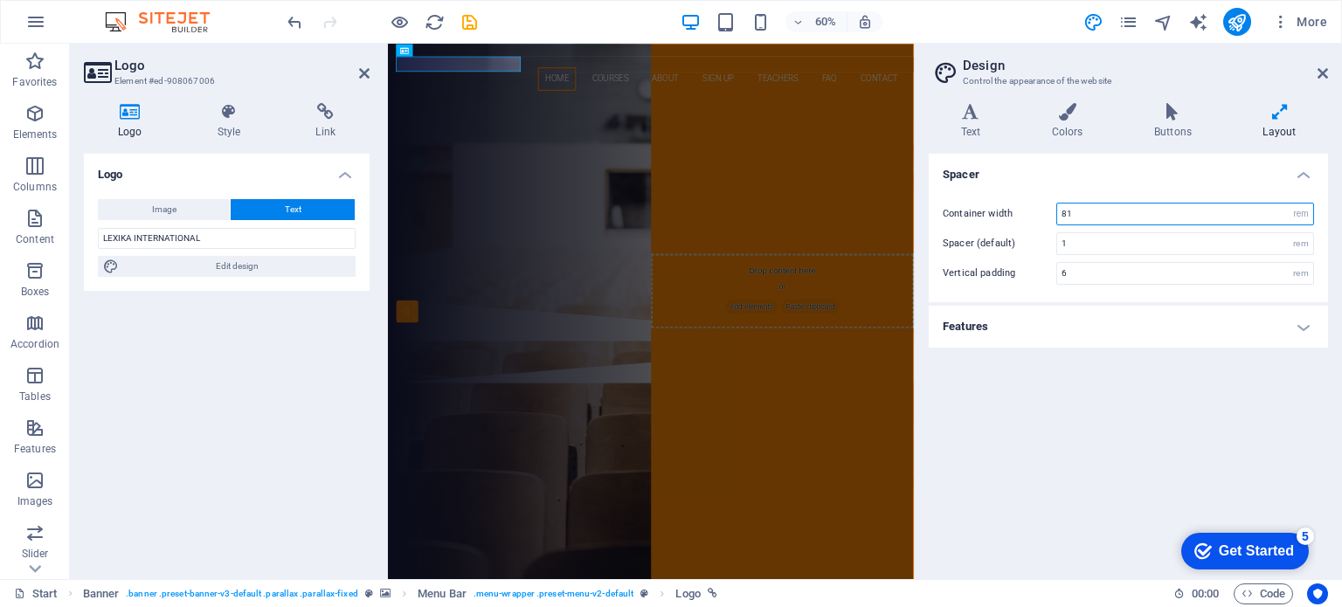
click at [1066, 212] on input "81" at bounding box center [1185, 214] width 256 height 21
type input "91"
click at [1094, 241] on input "1" at bounding box center [1185, 243] width 256 height 21
click at [972, 121] on h4 "Text" at bounding box center [974, 121] width 91 height 37
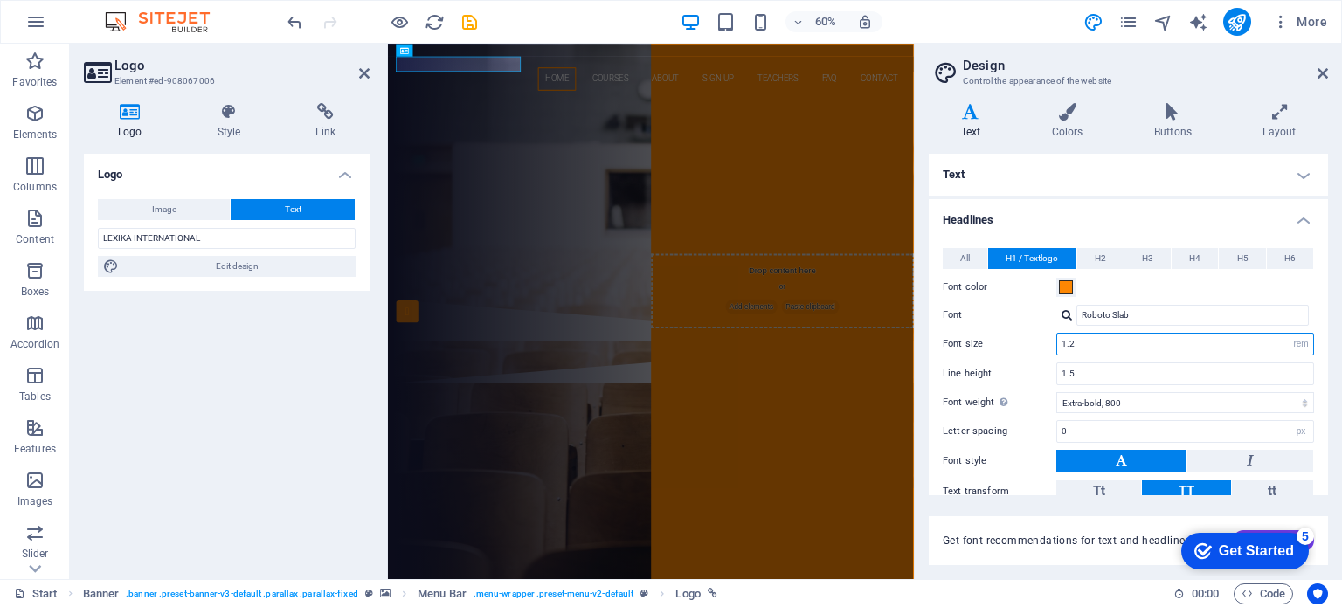
click at [1085, 340] on input "1.2" at bounding box center [1185, 344] width 256 height 21
type input "1.25"
click at [1087, 370] on input "1.5" at bounding box center [1185, 374] width 256 height 21
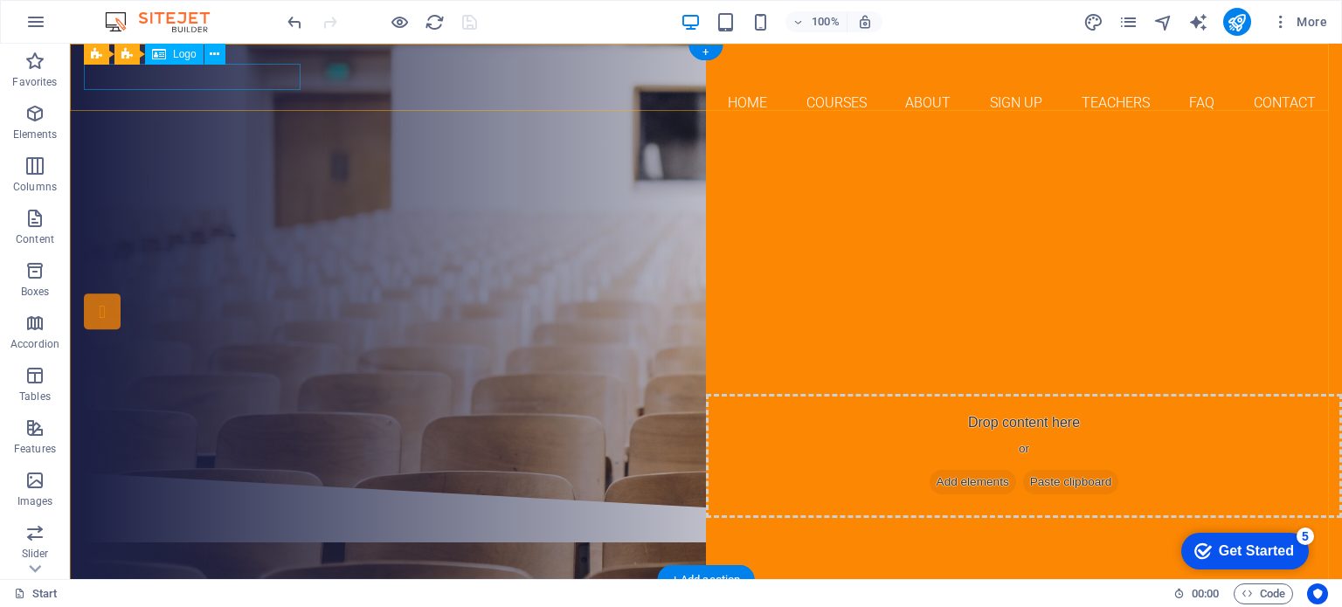
click at [225, 75] on div "LEXIKA INTERNATIONAL" at bounding box center [706, 71] width 1244 height 26
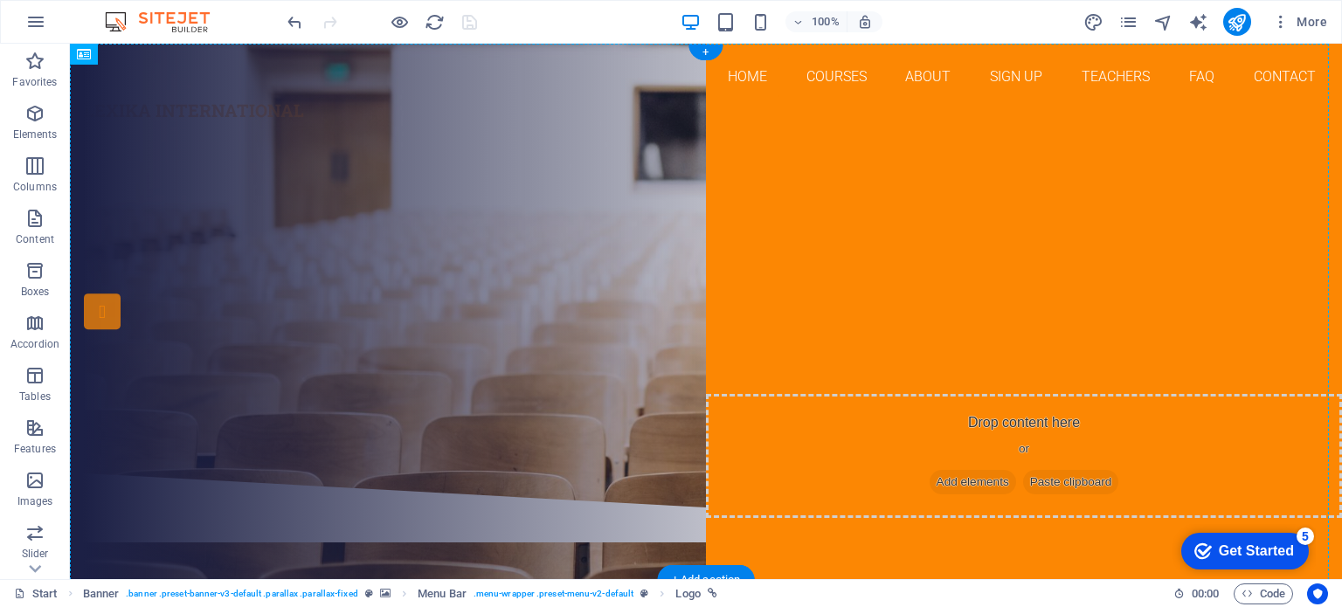
drag, startPoint x: 251, startPoint y: 100, endPoint x: 614, endPoint y: 94, distance: 363.6
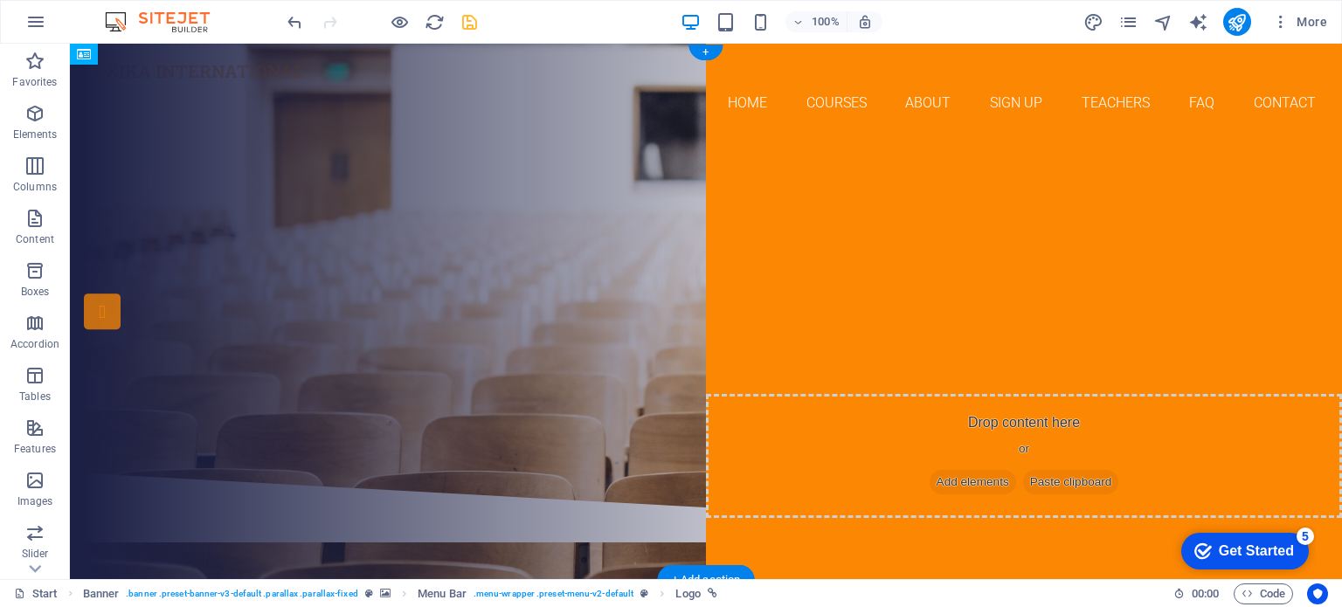
drag, startPoint x: 1209, startPoint y: 100, endPoint x: 681, endPoint y: 84, distance: 528.1
drag, startPoint x: 1183, startPoint y: 98, endPoint x: 496, endPoint y: 82, distance: 687.9
drag, startPoint x: 252, startPoint y: 100, endPoint x: 427, endPoint y: 87, distance: 176.1
drag, startPoint x: 1202, startPoint y: 99, endPoint x: 710, endPoint y: 82, distance: 491.4
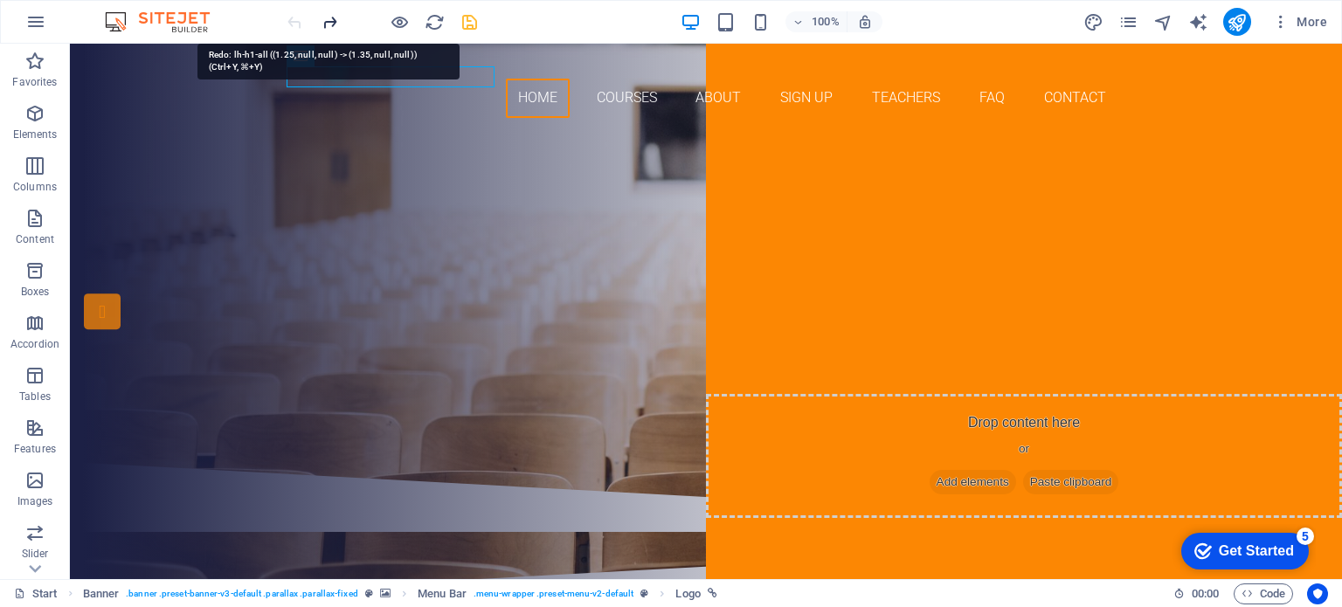
click at [331, 20] on icon "redo" at bounding box center [330, 22] width 20 height 20
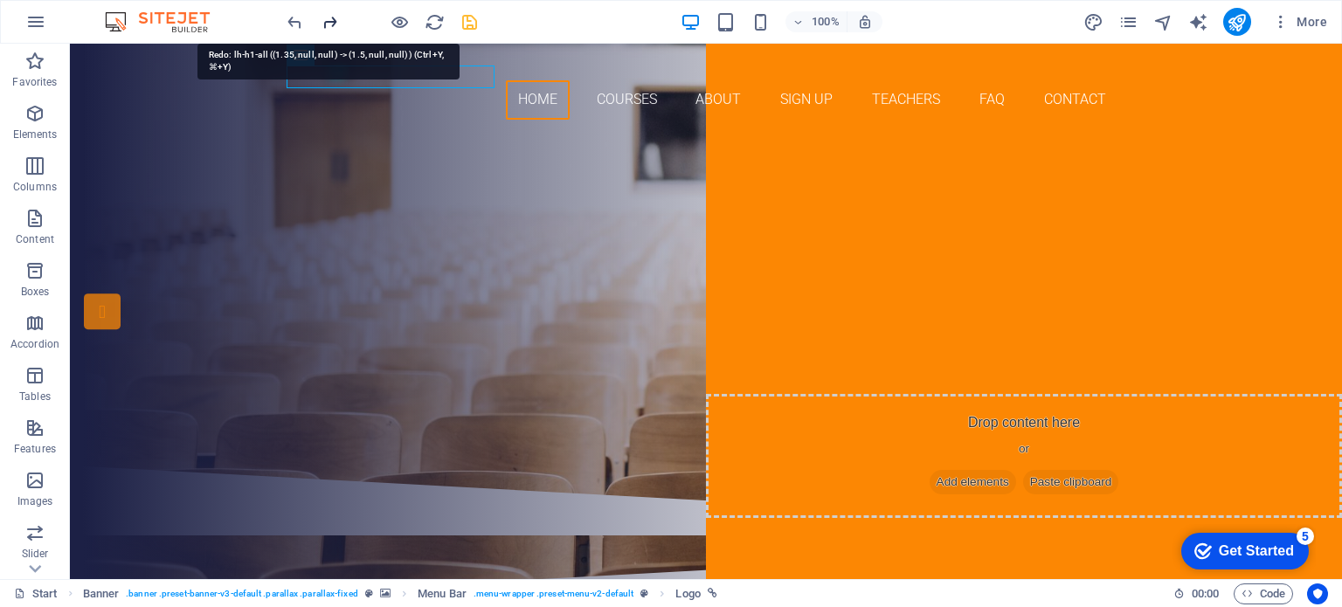
click at [331, 20] on icon "redo" at bounding box center [330, 22] width 20 height 20
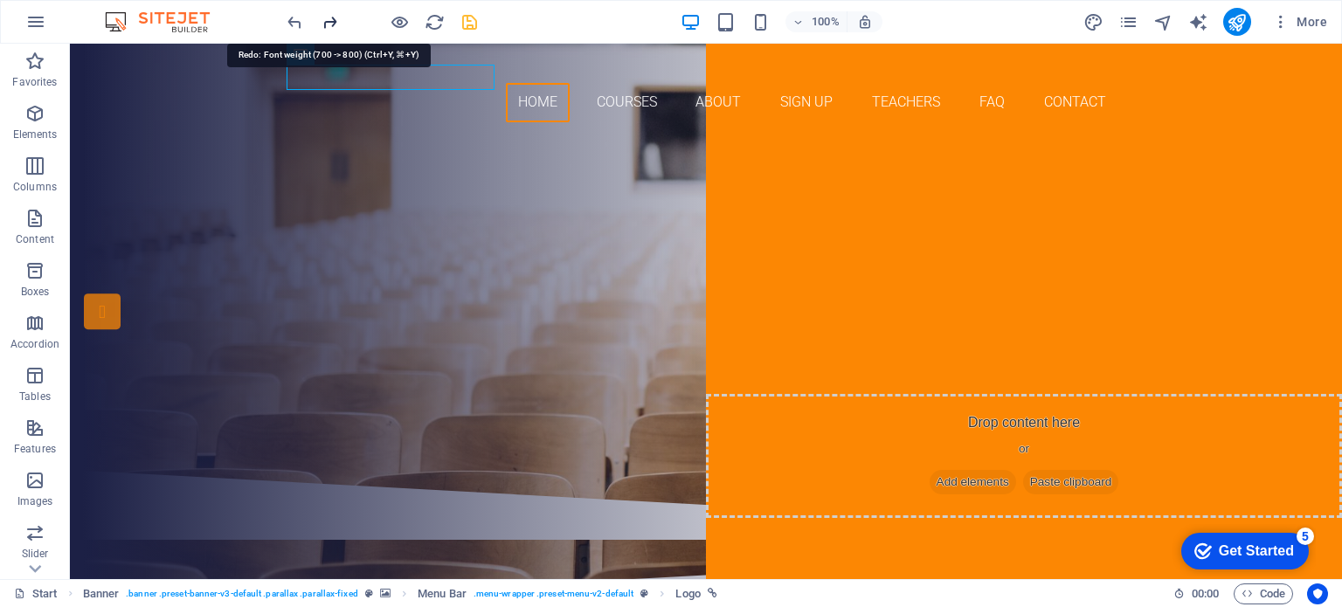
click at [331, 20] on icon "redo" at bounding box center [330, 22] width 20 height 20
click at [330, 20] on icon "redo" at bounding box center [330, 22] width 20 height 20
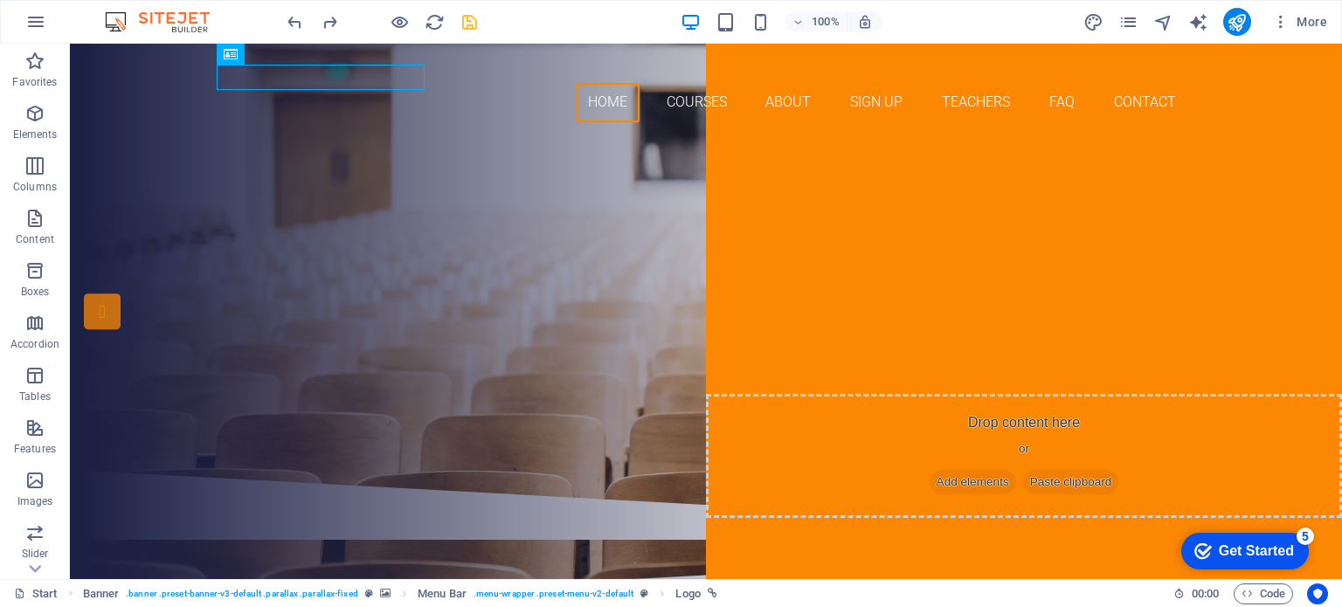
drag, startPoint x: 330, startPoint y: 20, endPoint x: 271, endPoint y: 21, distance: 59.4
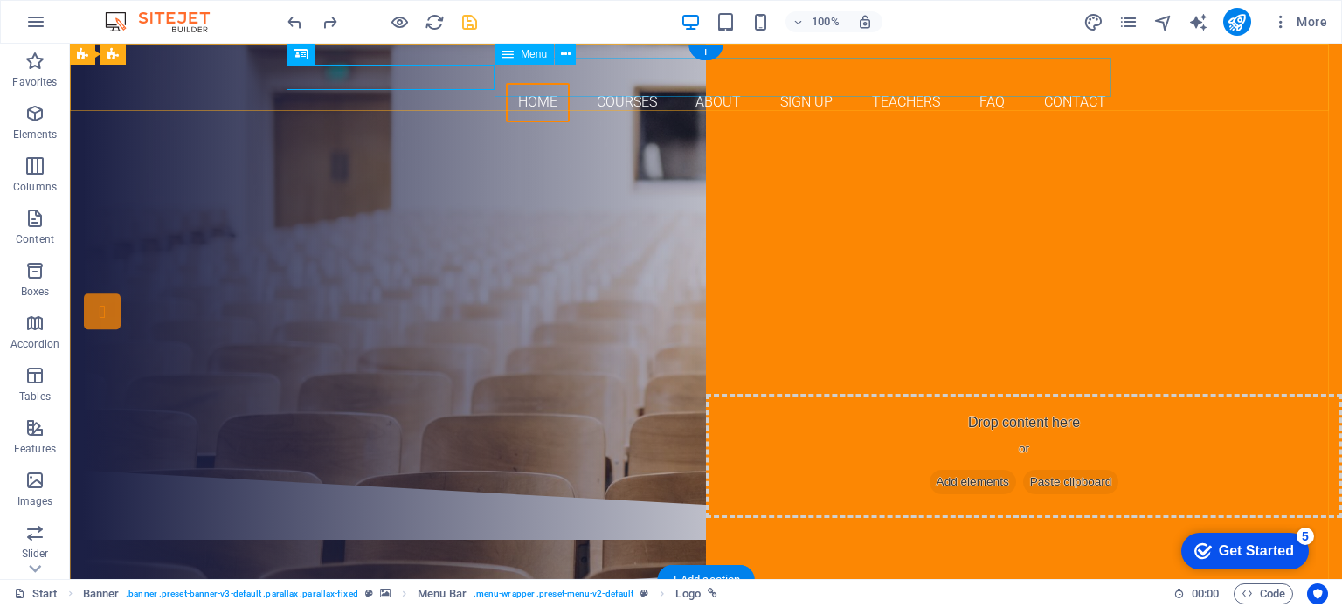
click at [615, 96] on nav "Home Courses About Sign up Teachers FAQ Contact" at bounding box center [706, 102] width 825 height 39
click at [432, 83] on div "LEXIKA INTERNATIONAL" at bounding box center [706, 70] width 825 height 25
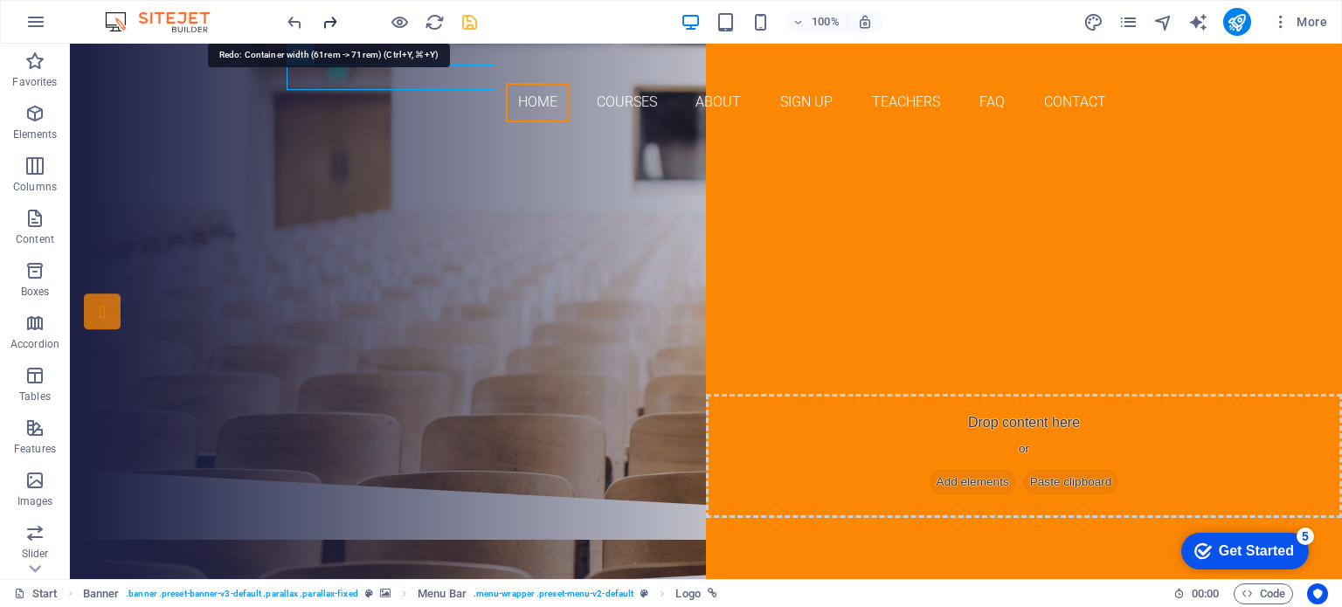
click at [330, 22] on icon "redo" at bounding box center [330, 22] width 20 height 20
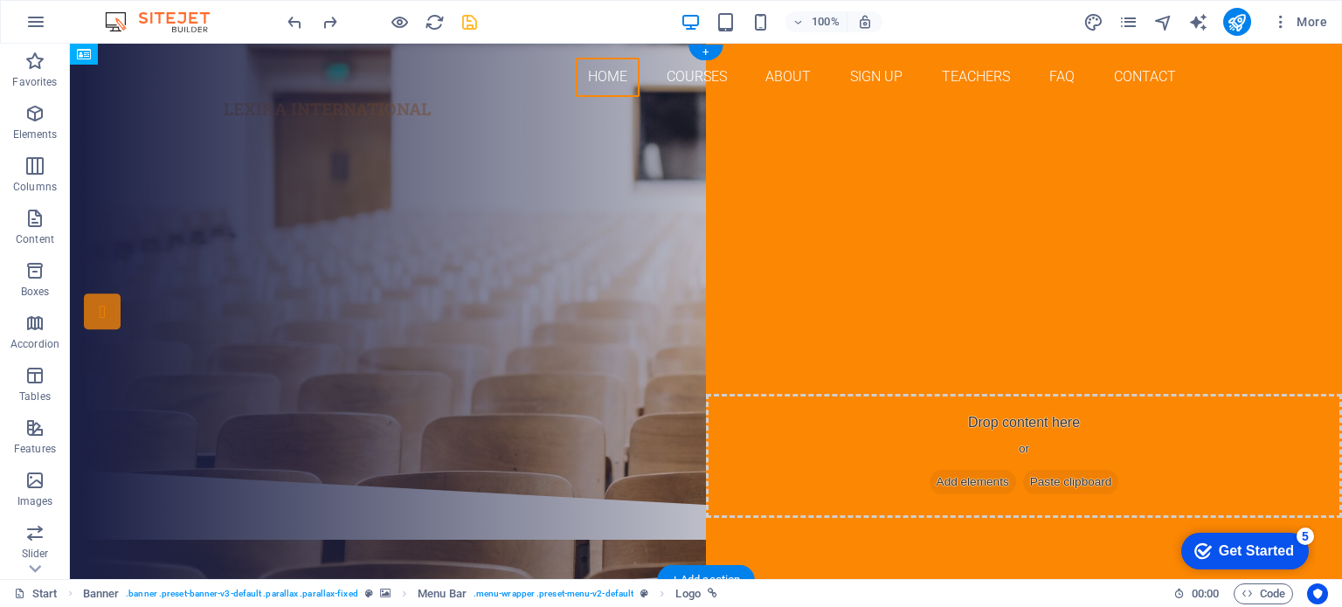
drag, startPoint x: 312, startPoint y: 100, endPoint x: 486, endPoint y: 84, distance: 174.7
drag, startPoint x: 1083, startPoint y: 99, endPoint x: 1167, endPoint y: 69, distance: 89.0
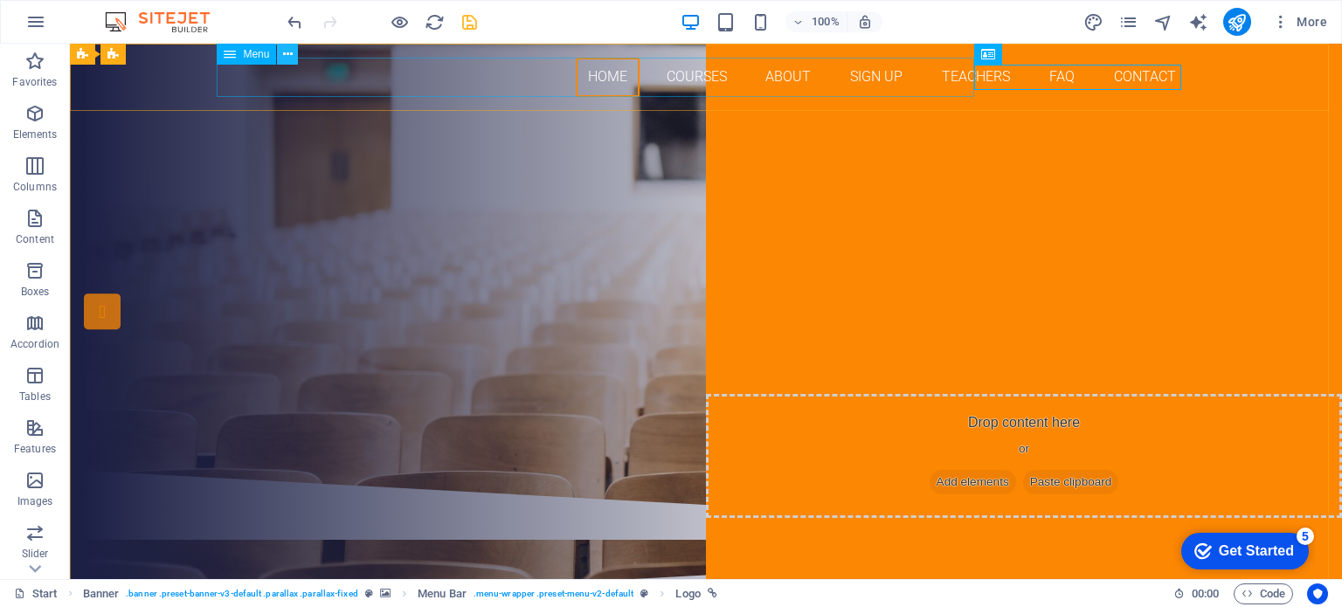
click at [287, 55] on icon at bounding box center [288, 54] width 10 height 18
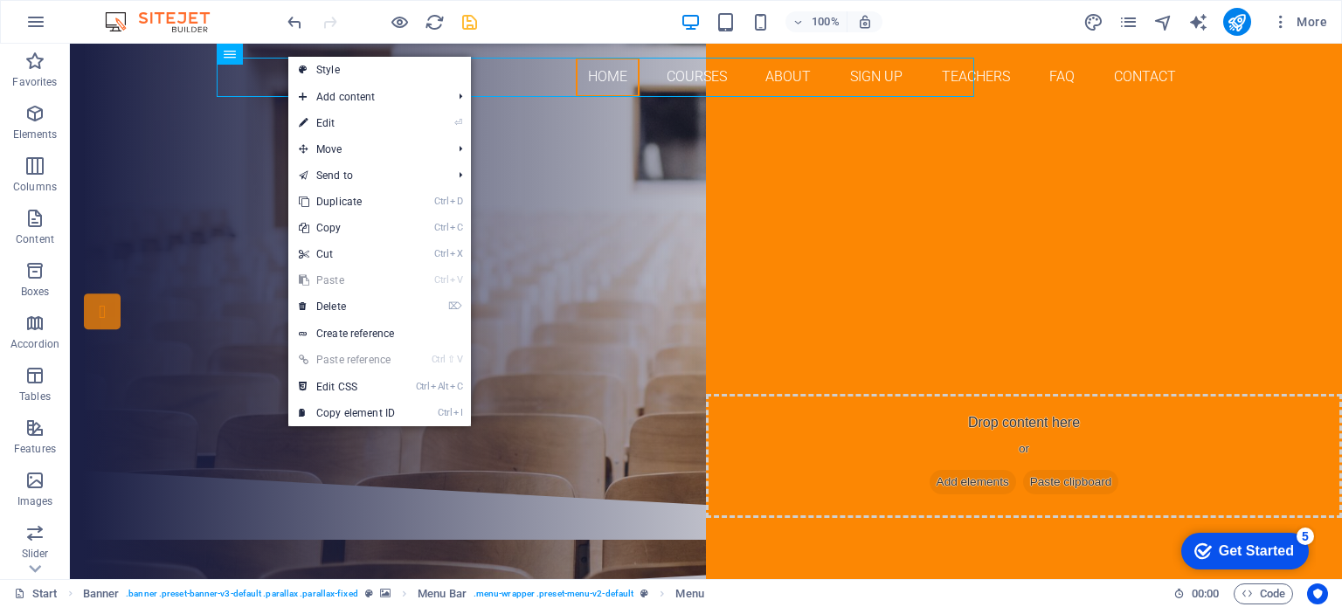
click at [325, 123] on link "⏎ Edit" at bounding box center [346, 123] width 117 height 26
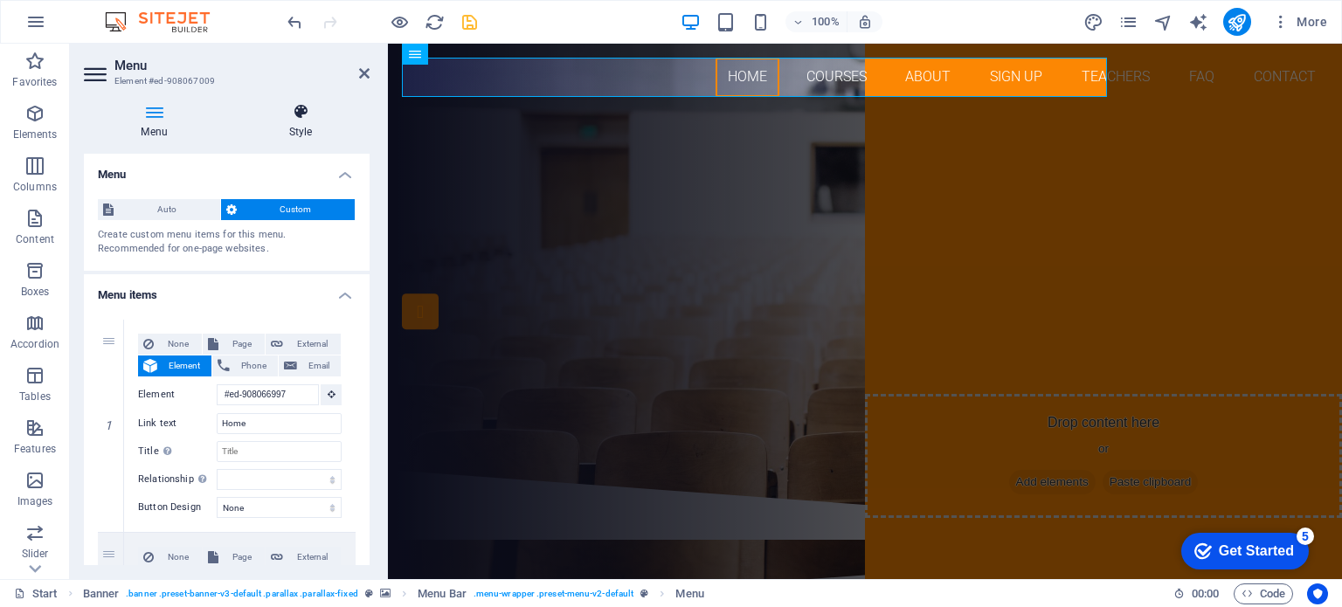
click at [306, 117] on icon at bounding box center [301, 111] width 138 height 17
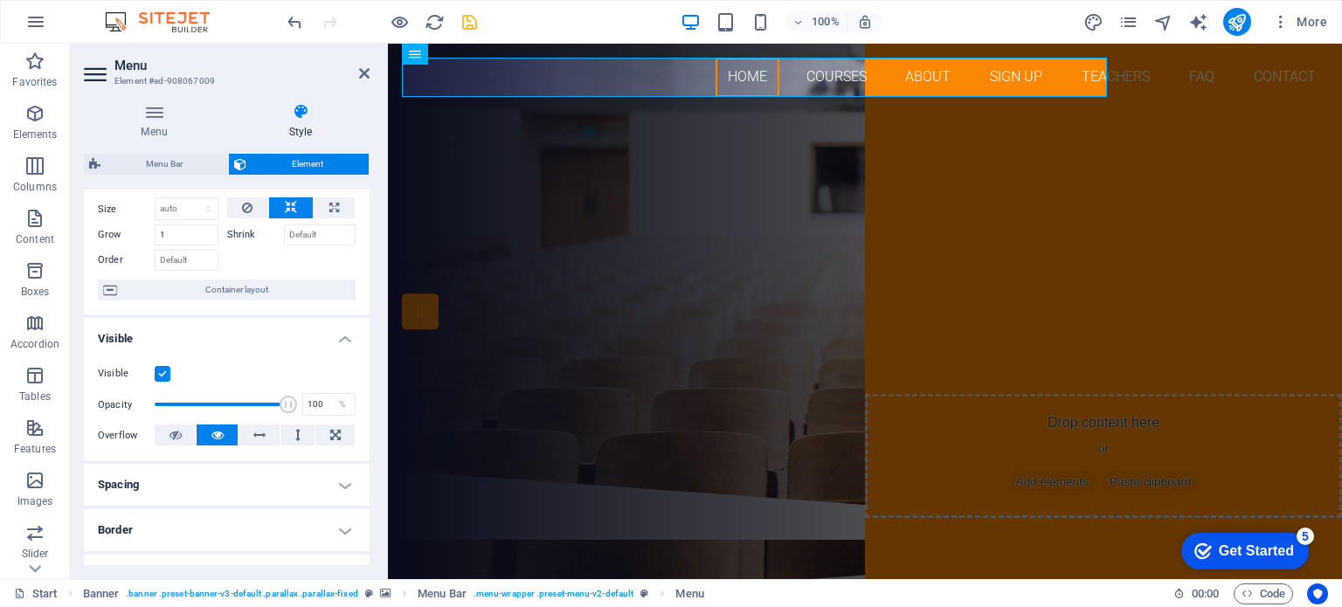
scroll to position [87, 0]
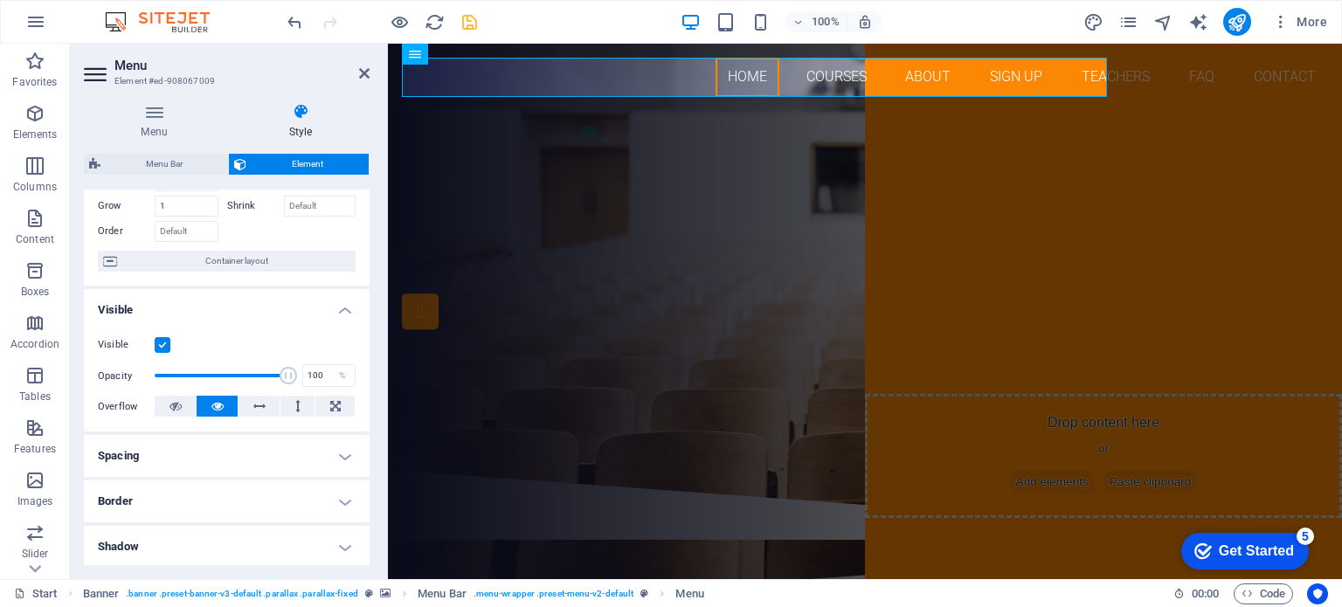
click at [343, 498] on h4 "Border" at bounding box center [227, 502] width 286 height 42
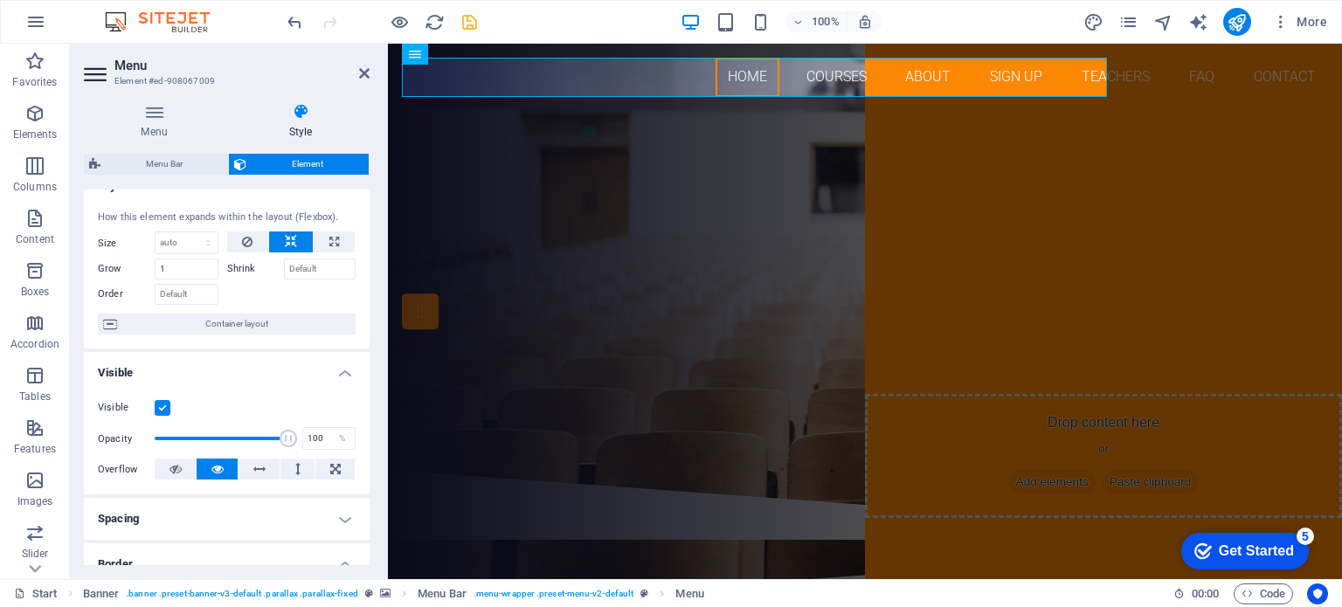
scroll to position [0, 0]
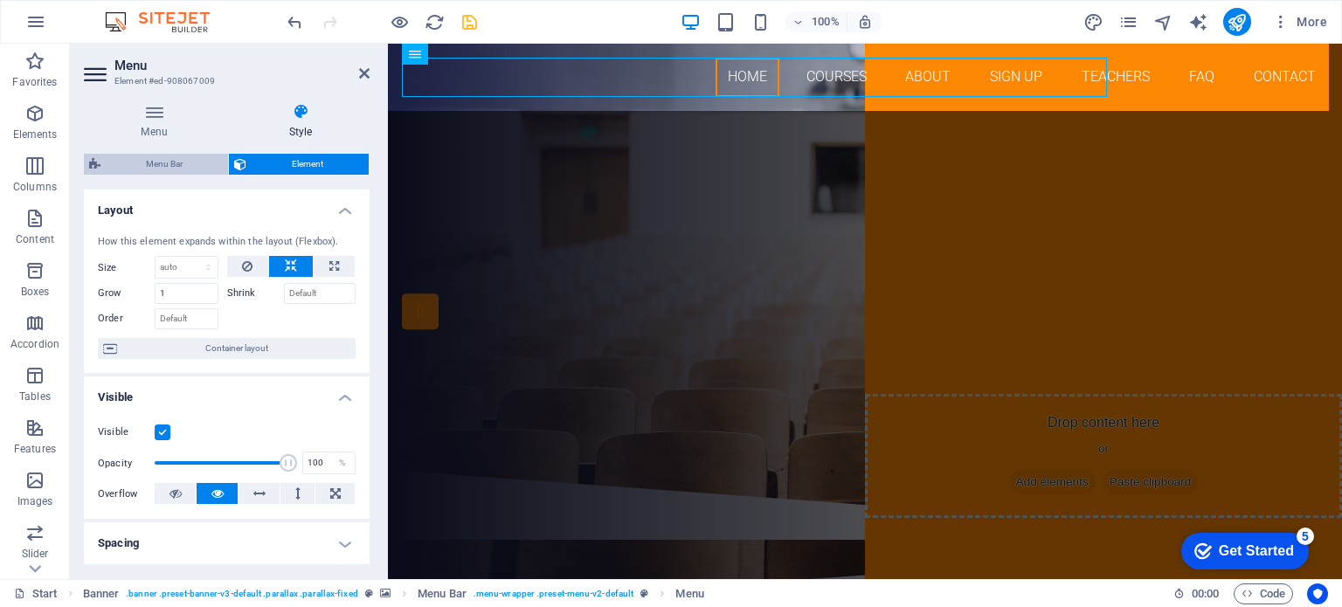
click at [178, 165] on span "Menu Bar" at bounding box center [164, 164] width 117 height 21
select select "rem"
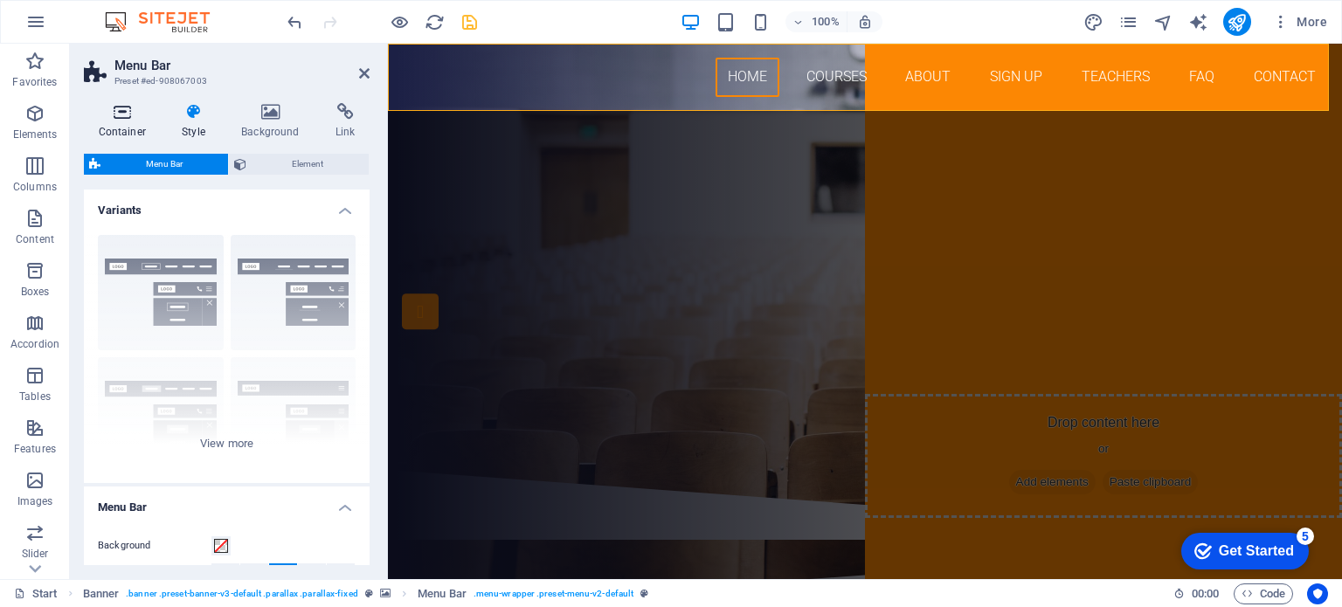
click at [126, 123] on h4 "Container" at bounding box center [126, 121] width 84 height 37
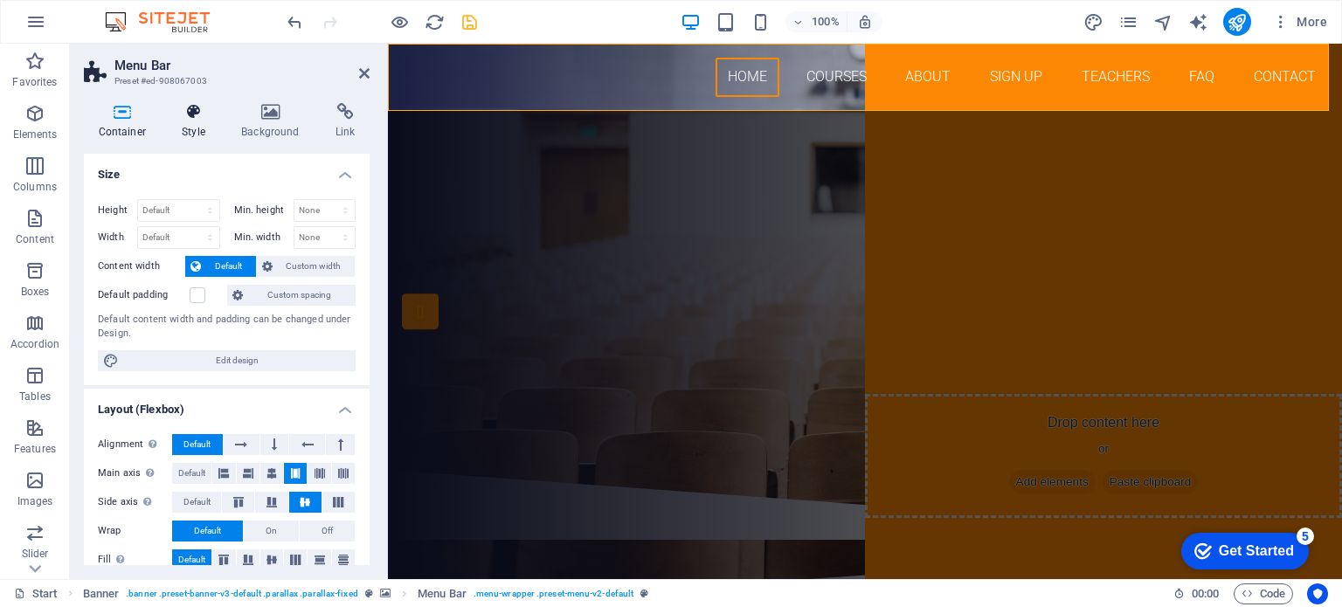
click at [192, 118] on icon at bounding box center [194, 111] width 52 height 17
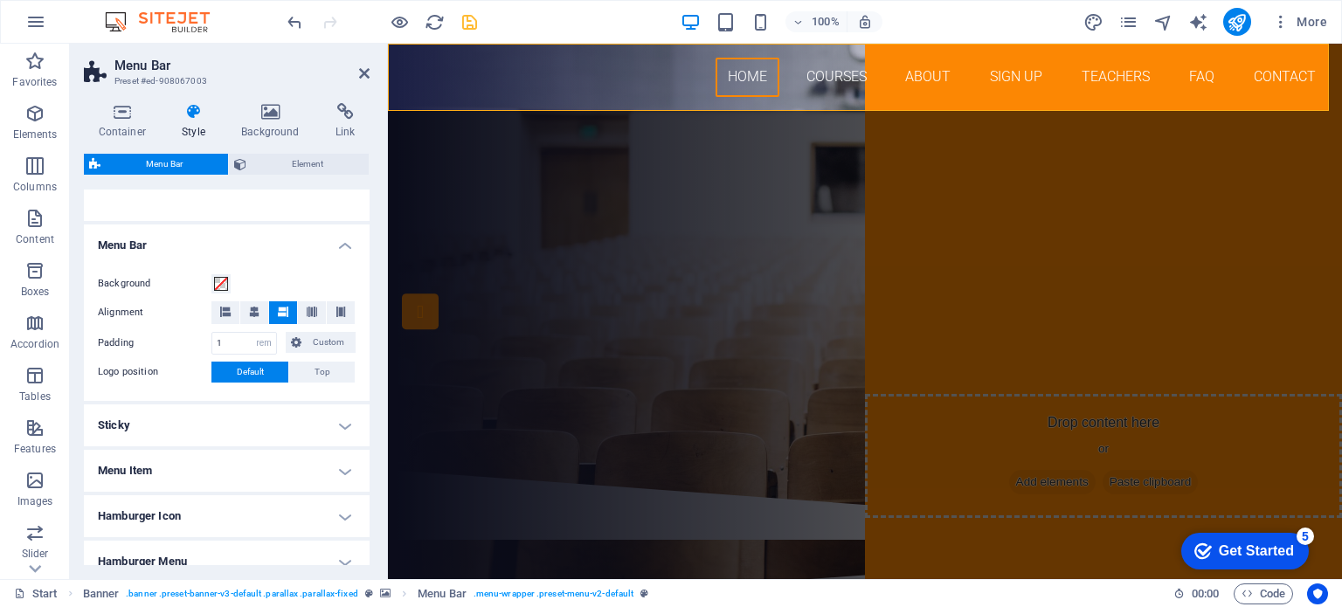
scroll to position [350, 0]
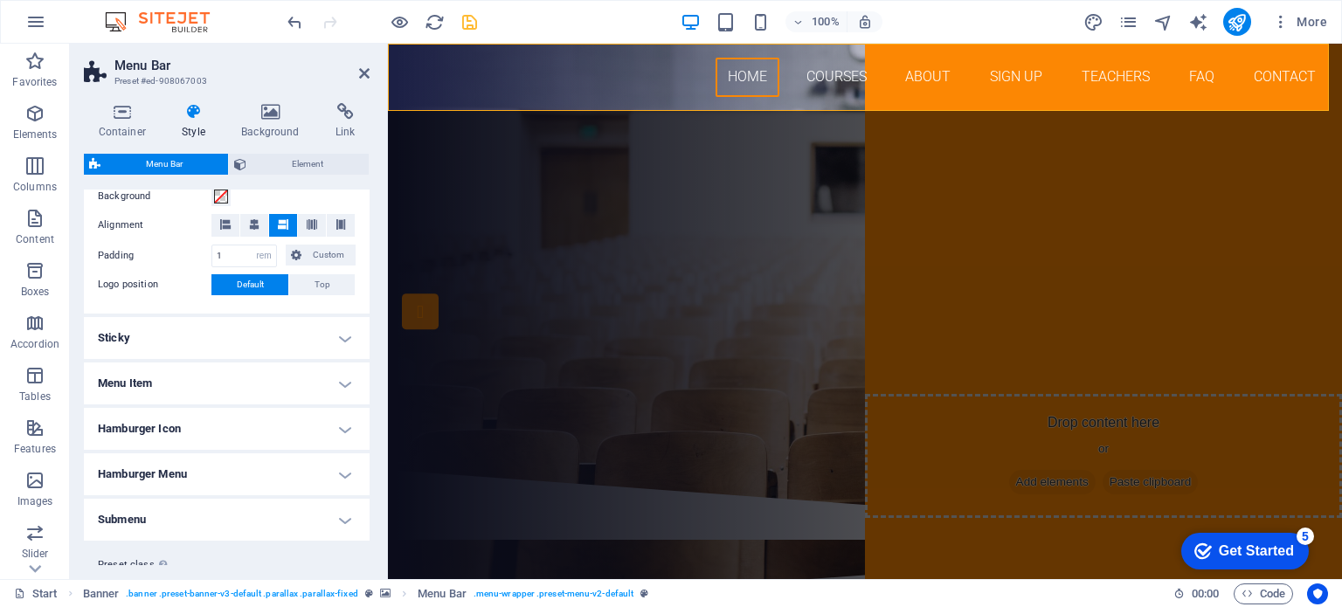
click at [339, 338] on h4 "Sticky" at bounding box center [227, 338] width 286 height 42
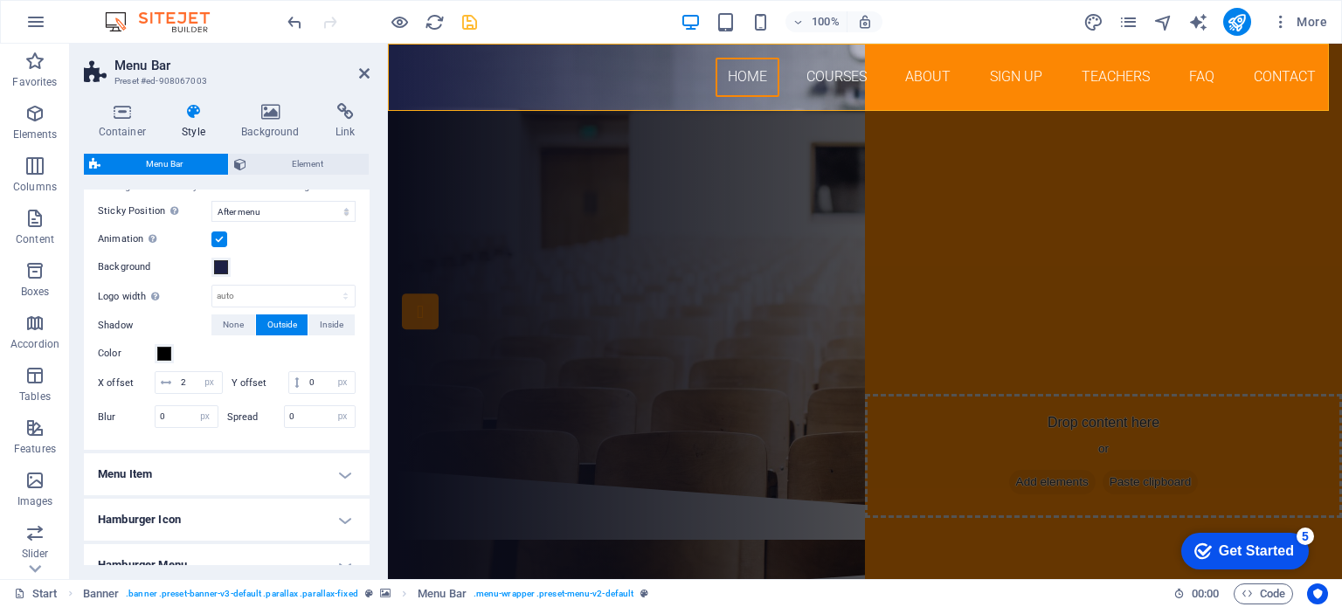
scroll to position [612, 0]
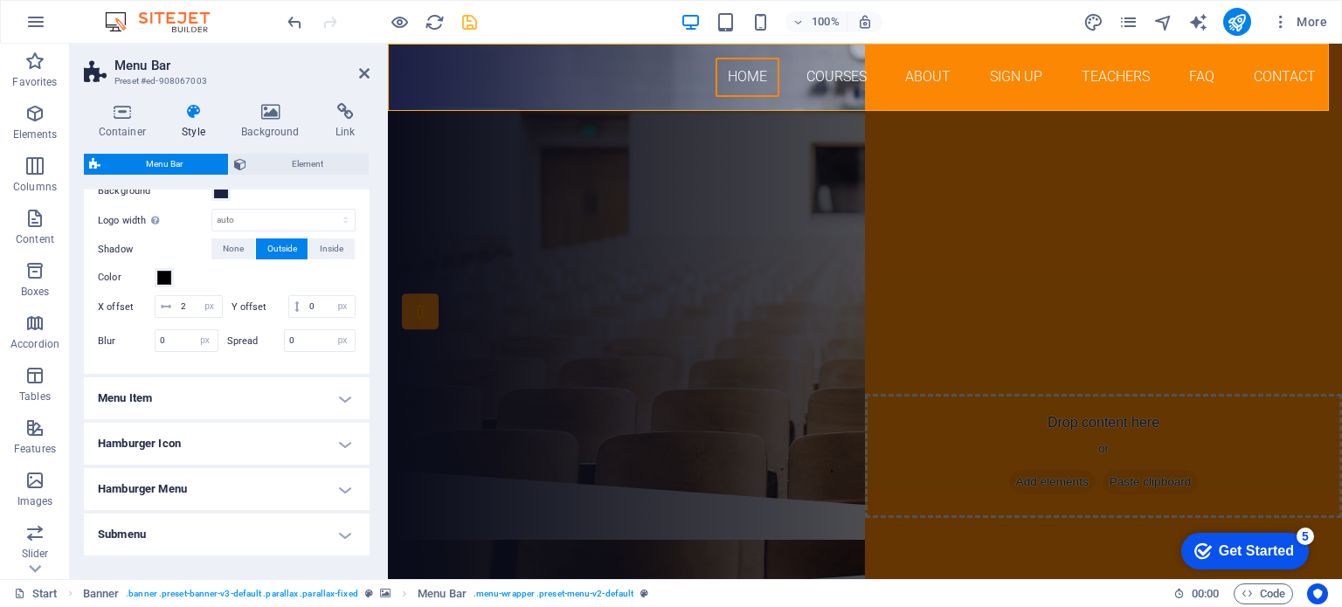
click at [336, 416] on h4 "Menu Item" at bounding box center [227, 399] width 286 height 42
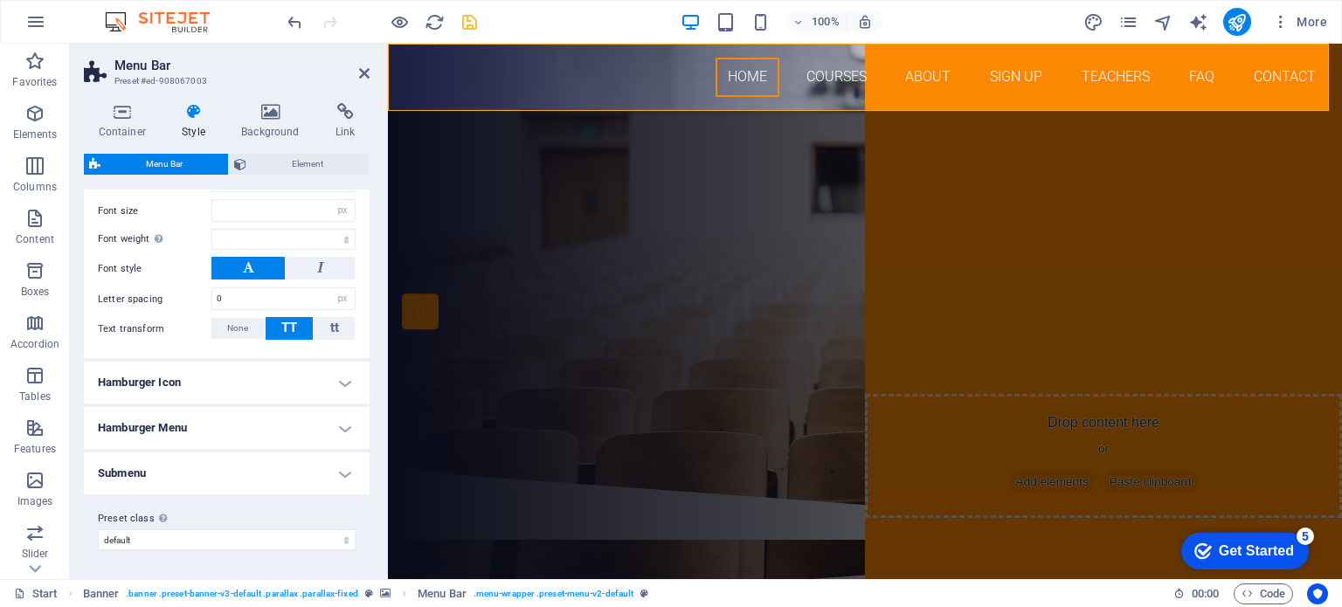
scroll to position [1143, 0]
click at [336, 382] on h4 "Hamburger Icon" at bounding box center [227, 383] width 286 height 42
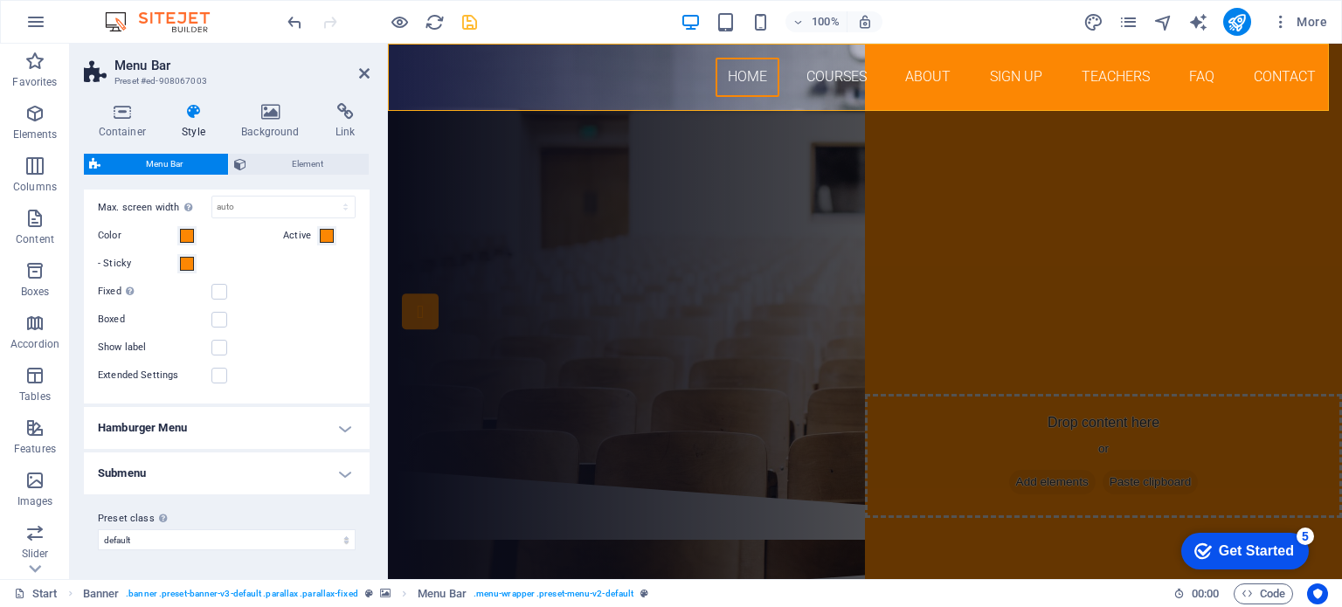
scroll to position [1422, 0]
click at [346, 421] on h4 "Hamburger Menu" at bounding box center [227, 428] width 286 height 42
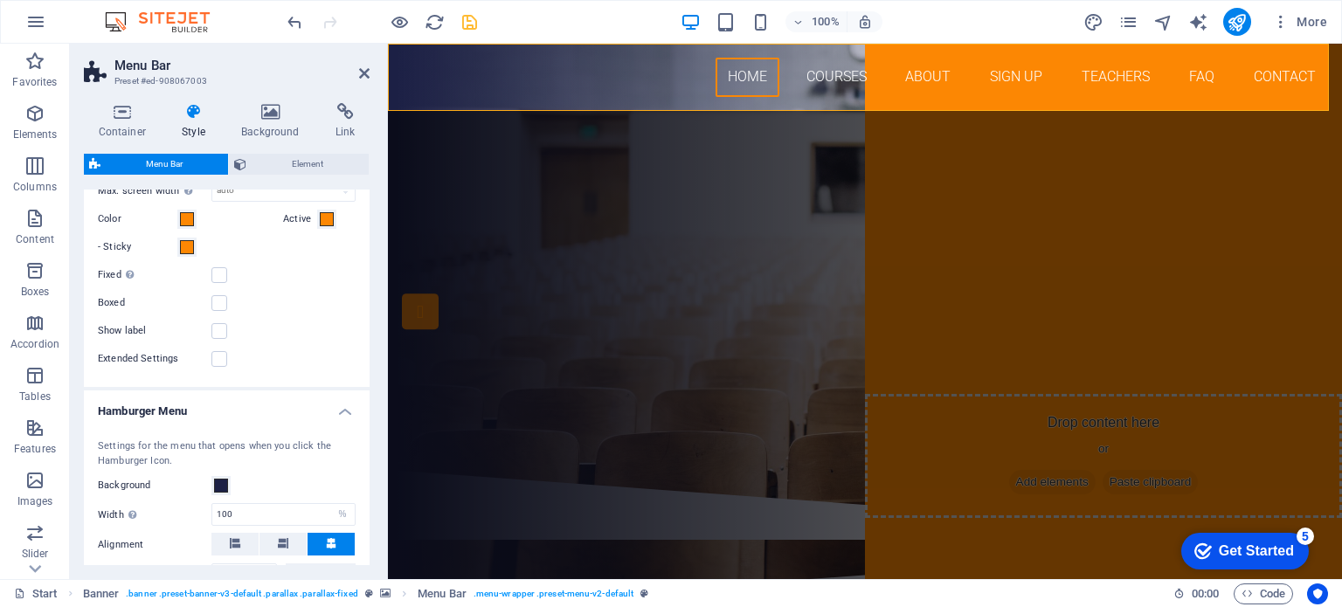
scroll to position [1681, 0]
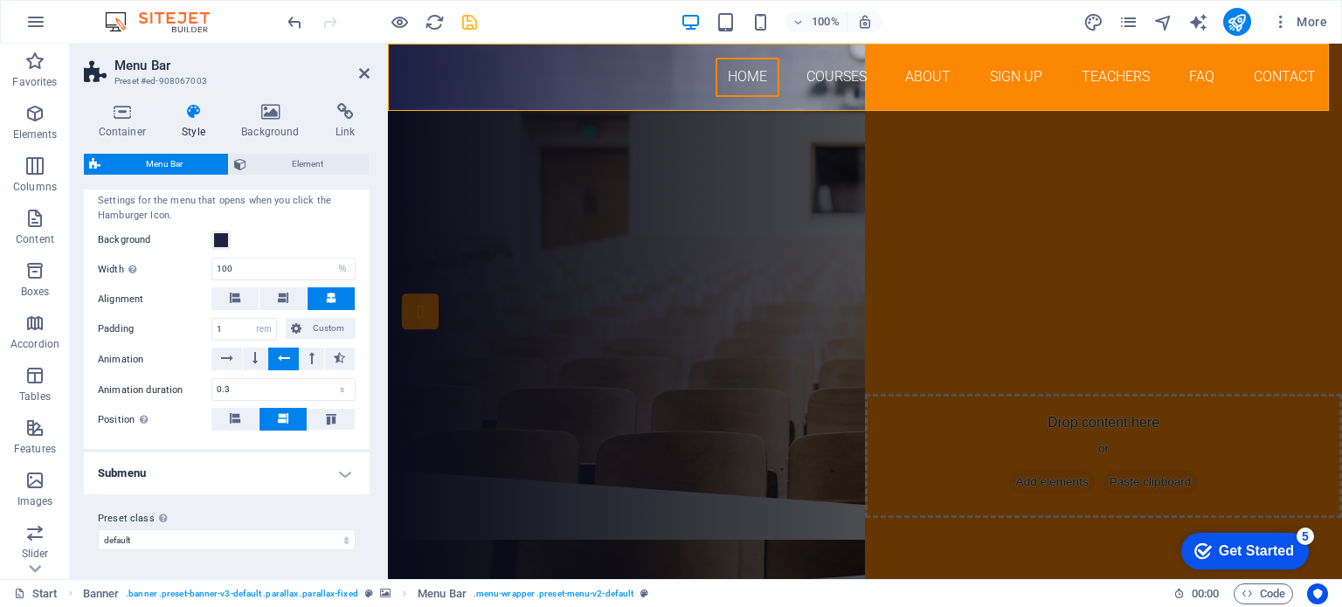
click at [343, 471] on h4 "Submenu" at bounding box center [227, 474] width 286 height 42
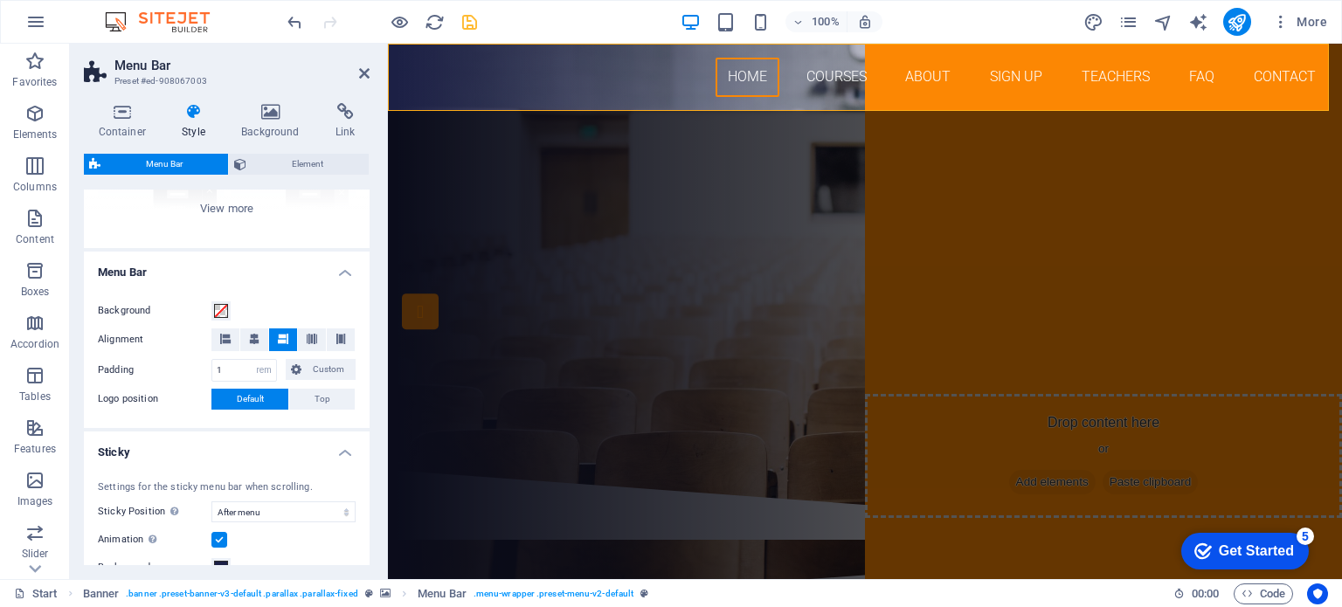
scroll to position [0, 0]
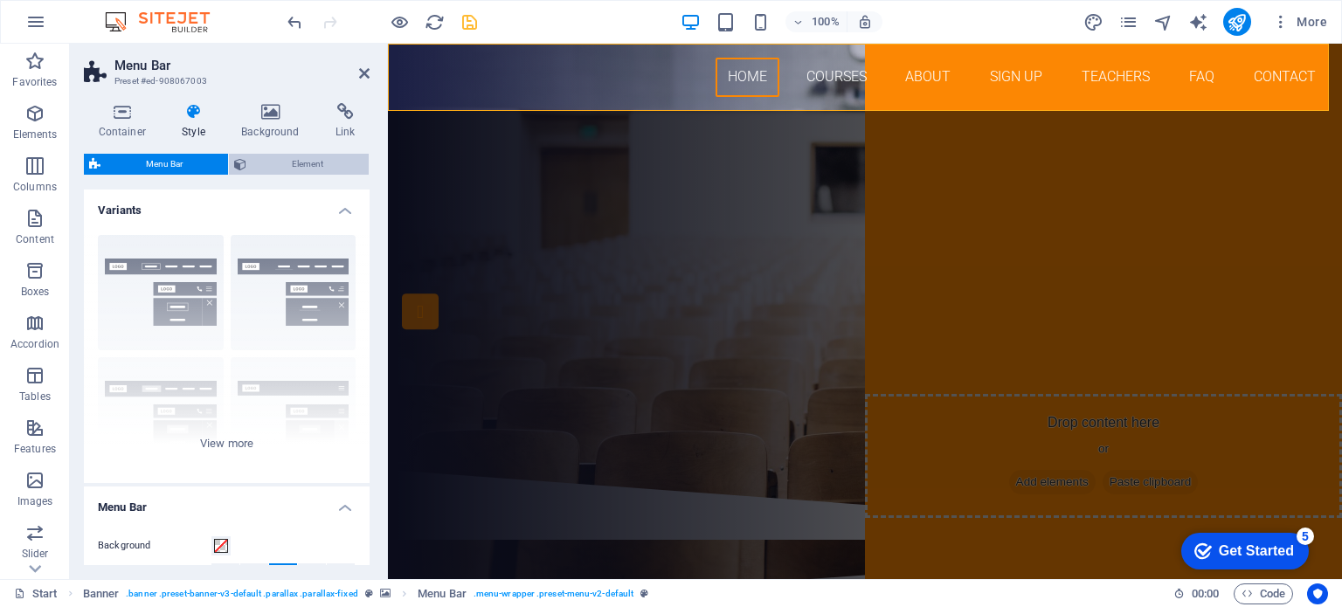
click at [280, 164] on span "Element" at bounding box center [308, 164] width 112 height 21
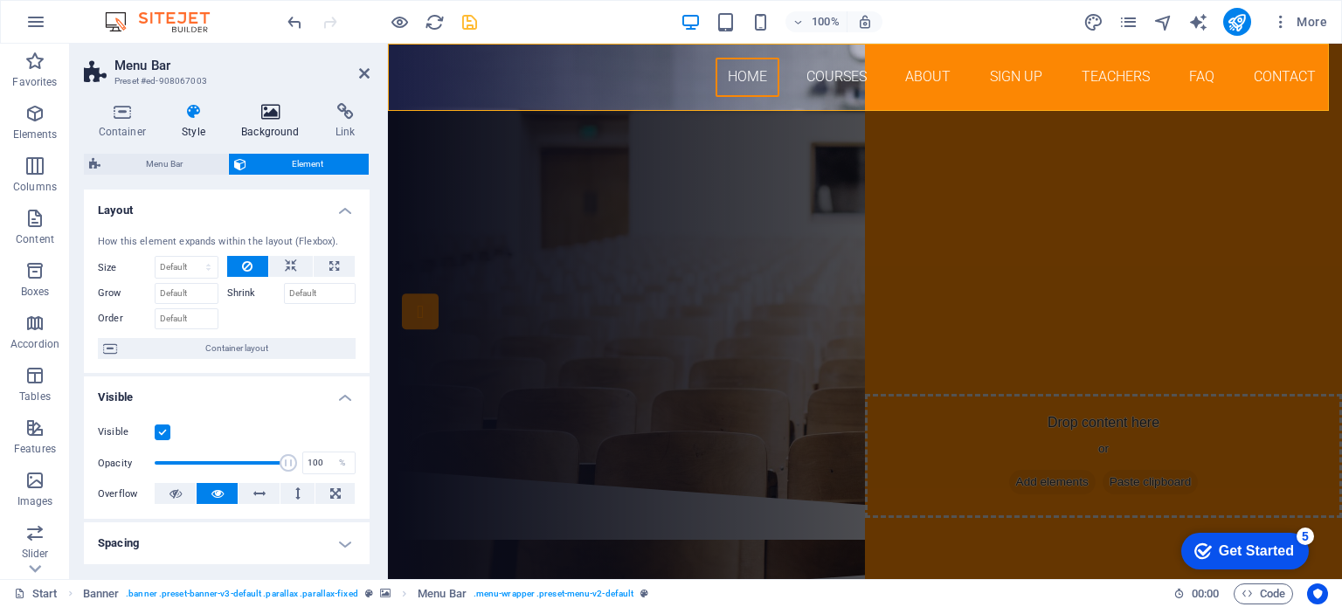
click at [283, 119] on icon at bounding box center [270, 111] width 87 height 17
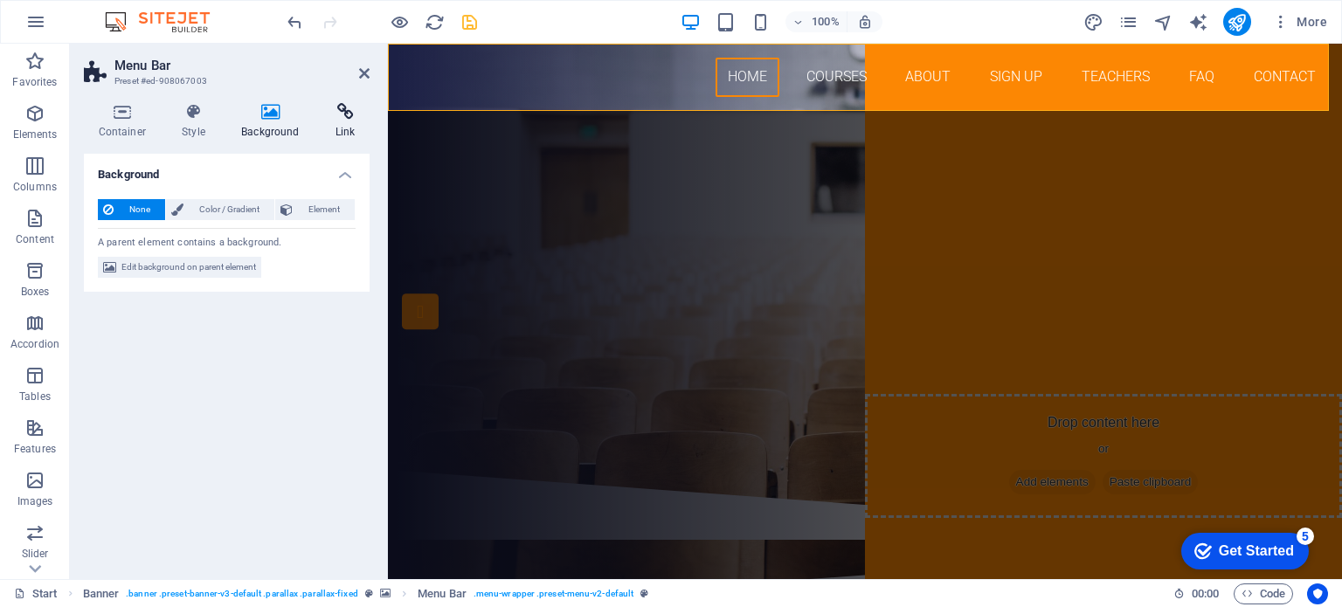
click at [342, 116] on icon at bounding box center [345, 111] width 49 height 17
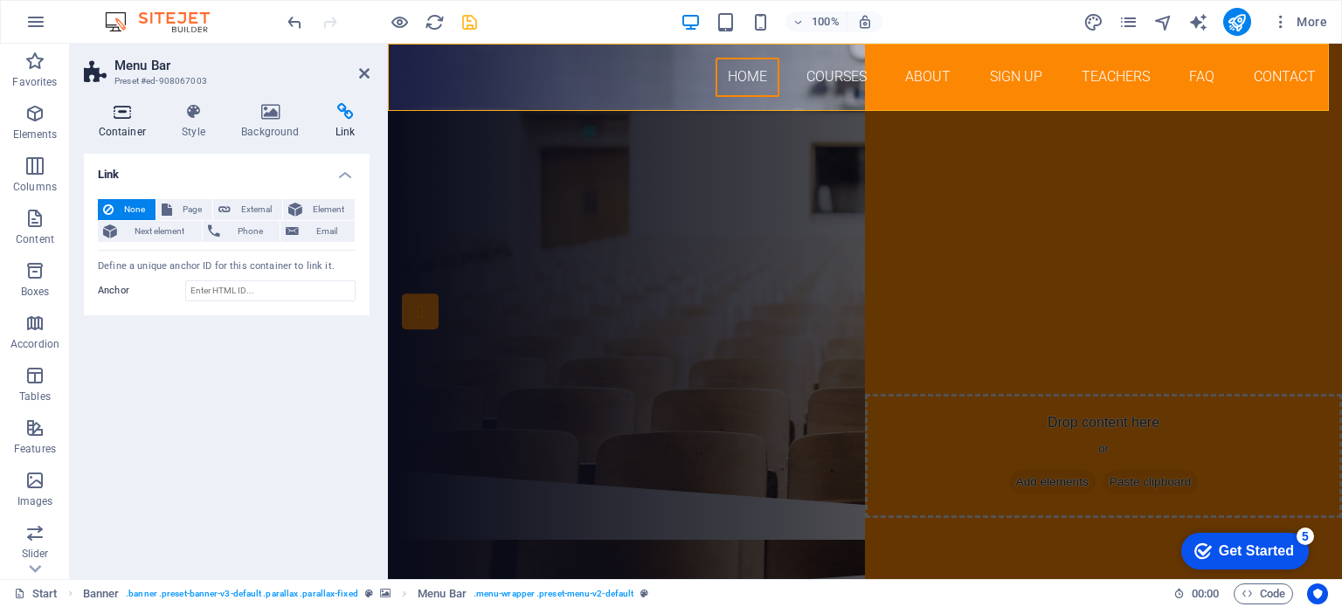
click at [125, 111] on icon at bounding box center [122, 111] width 77 height 17
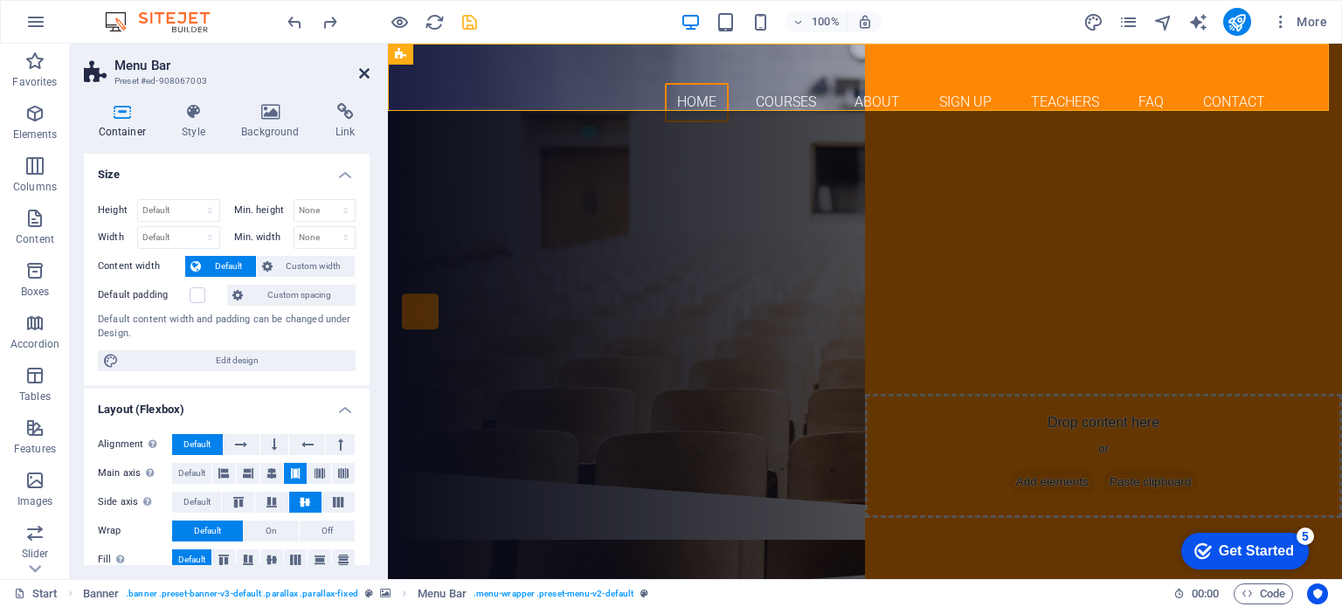
click at [364, 73] on icon at bounding box center [364, 73] width 10 height 14
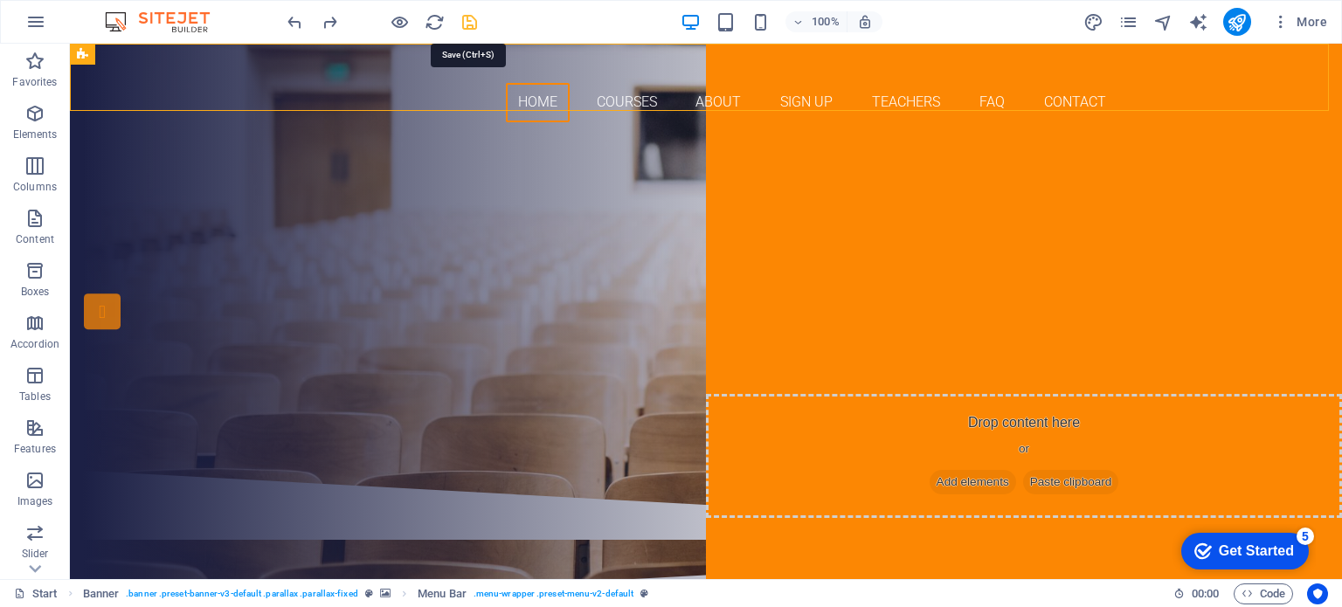
click at [472, 23] on icon "save" at bounding box center [470, 22] width 20 height 20
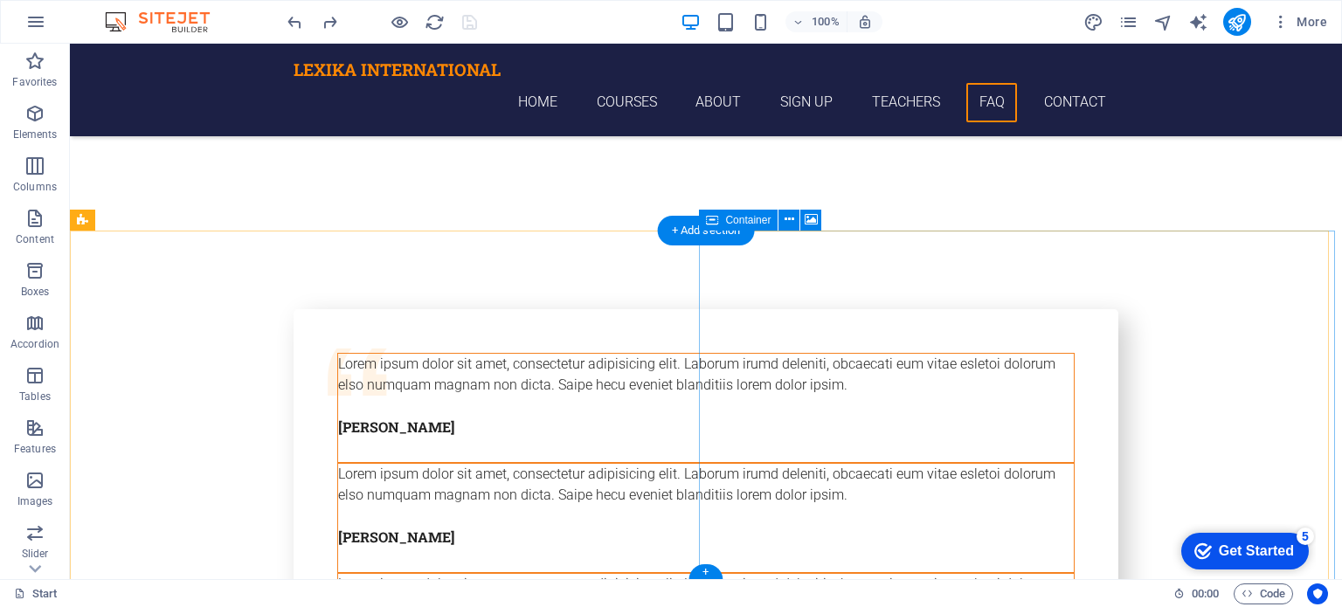
scroll to position [6408, 0]
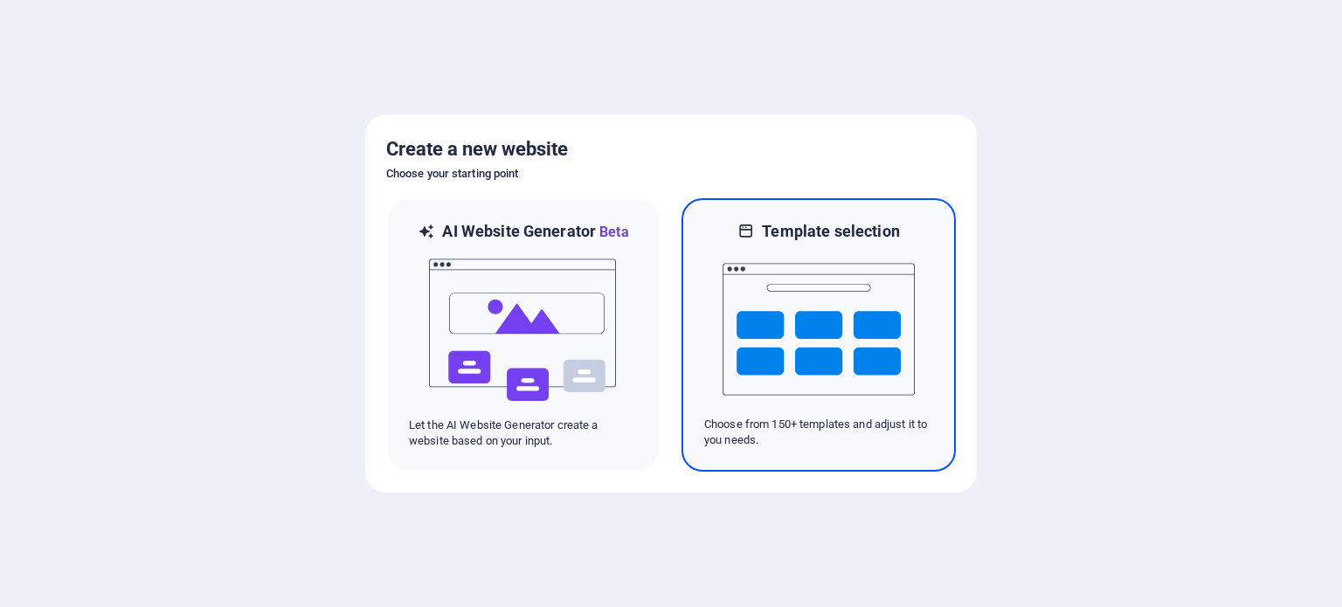
click at [895, 309] on img at bounding box center [819, 329] width 192 height 175
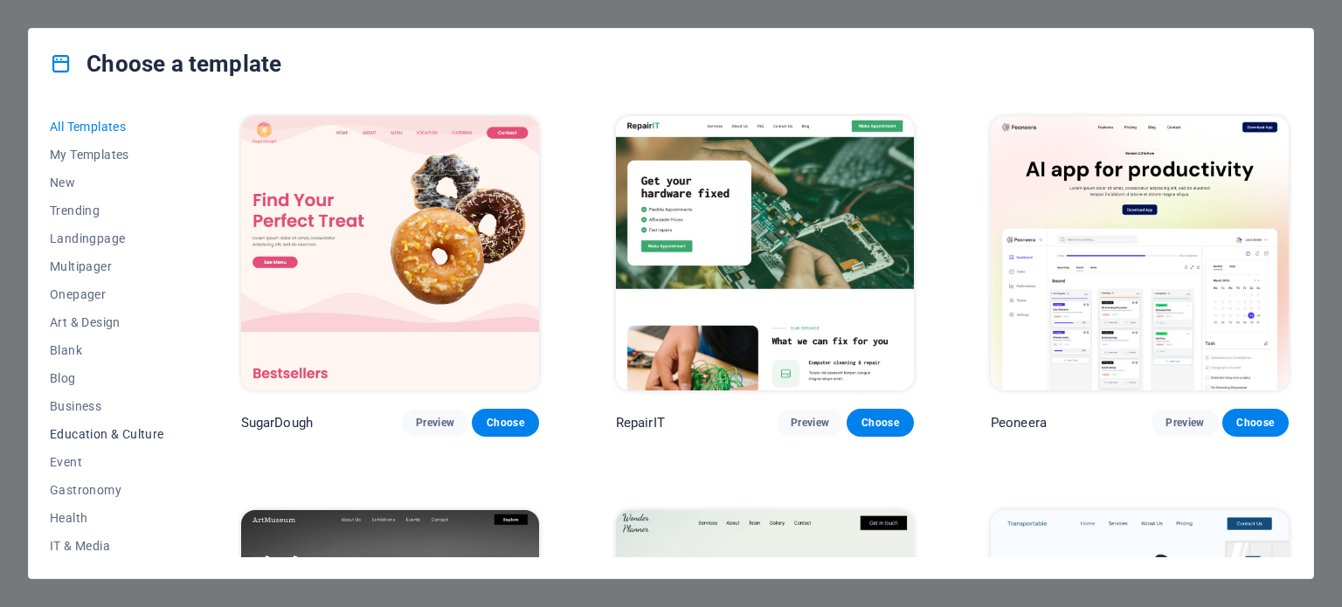
click at [100, 432] on span "Education & Culture" at bounding box center [107, 434] width 114 height 14
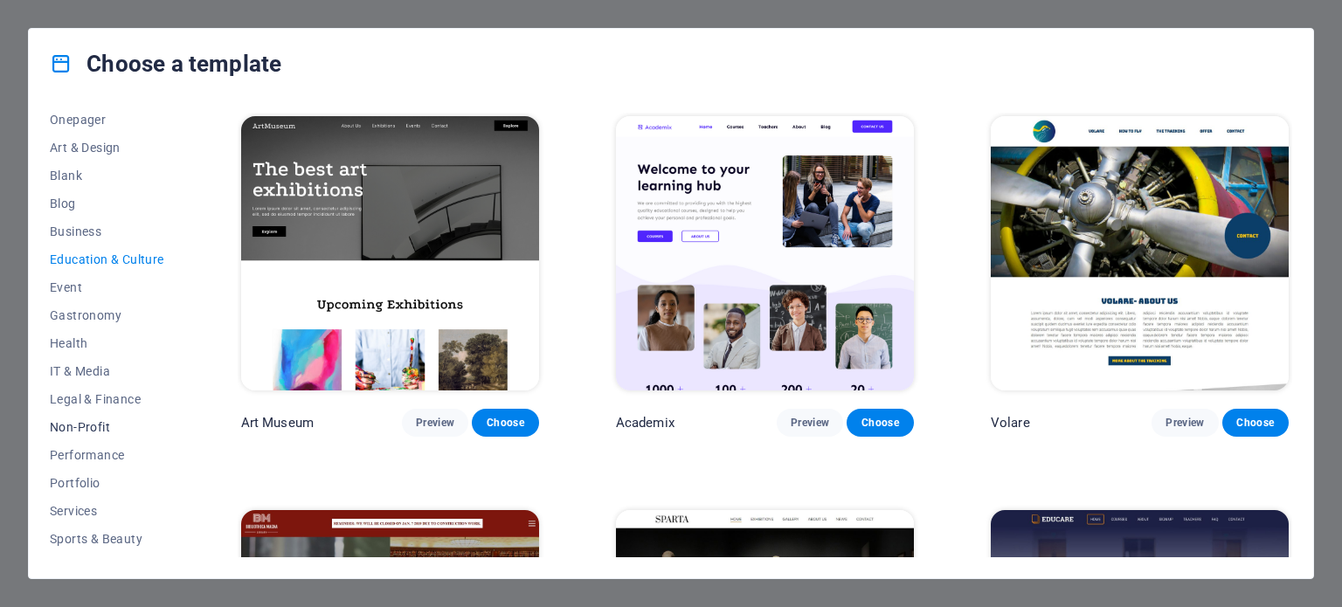
scroll to position [253, 0]
click at [84, 430] on span "Services" at bounding box center [107, 433] width 114 height 14
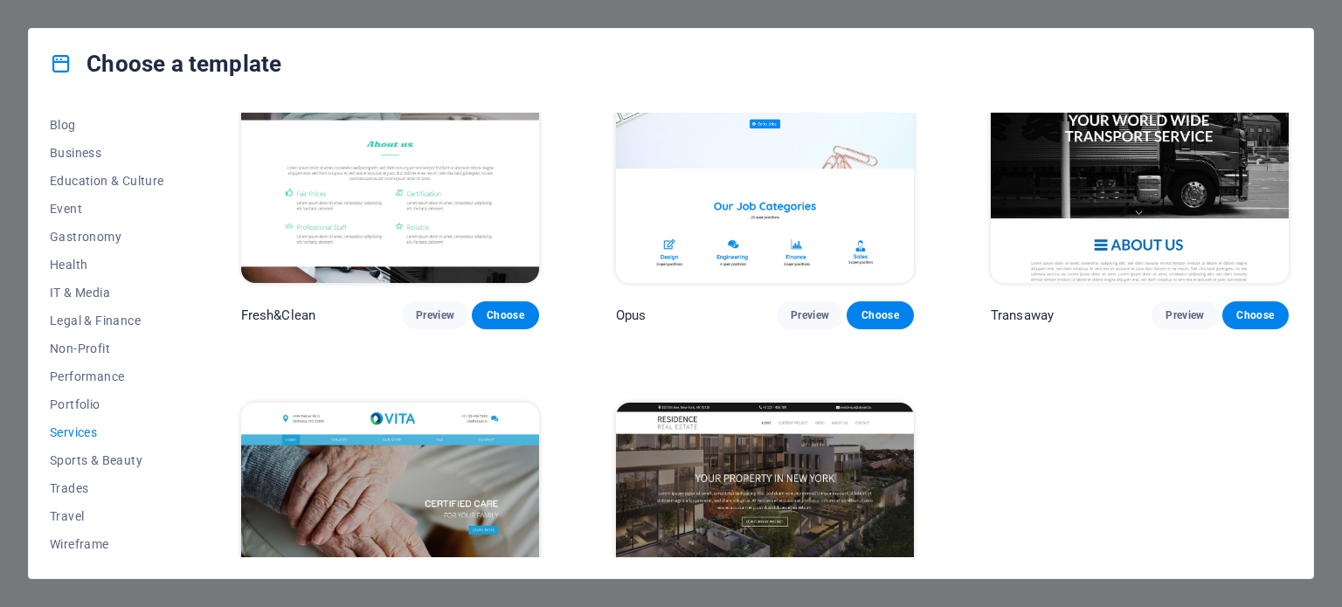
scroll to position [2234, 0]
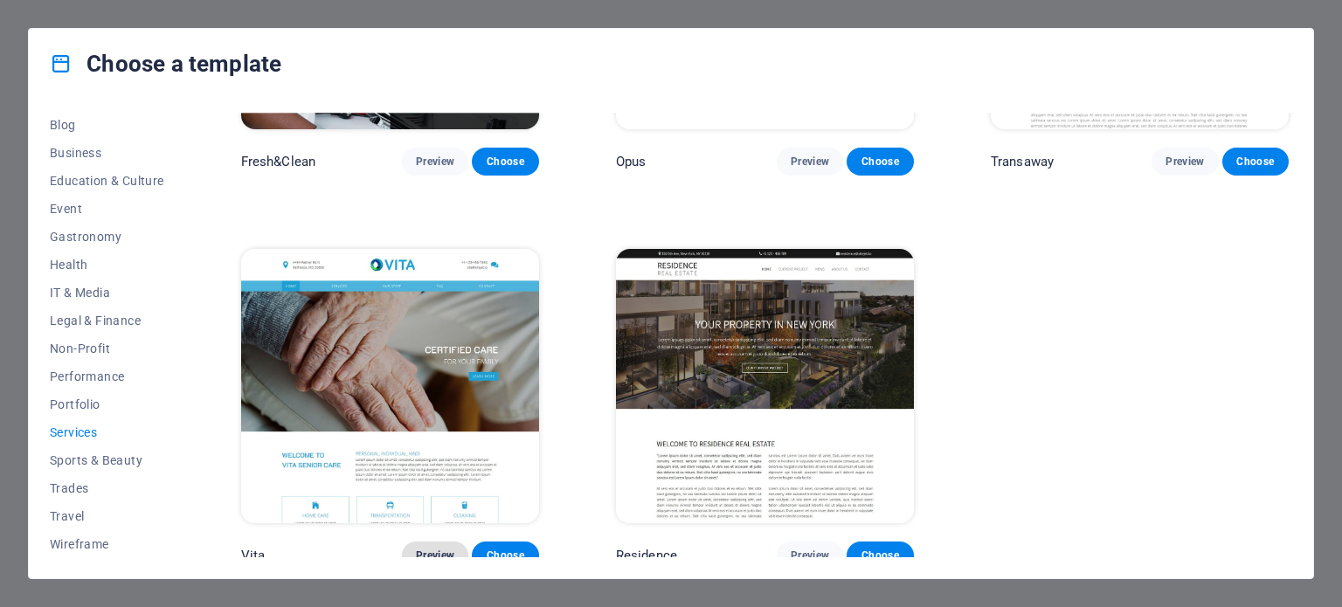
click at [426, 549] on span "Preview" at bounding box center [435, 556] width 38 height 14
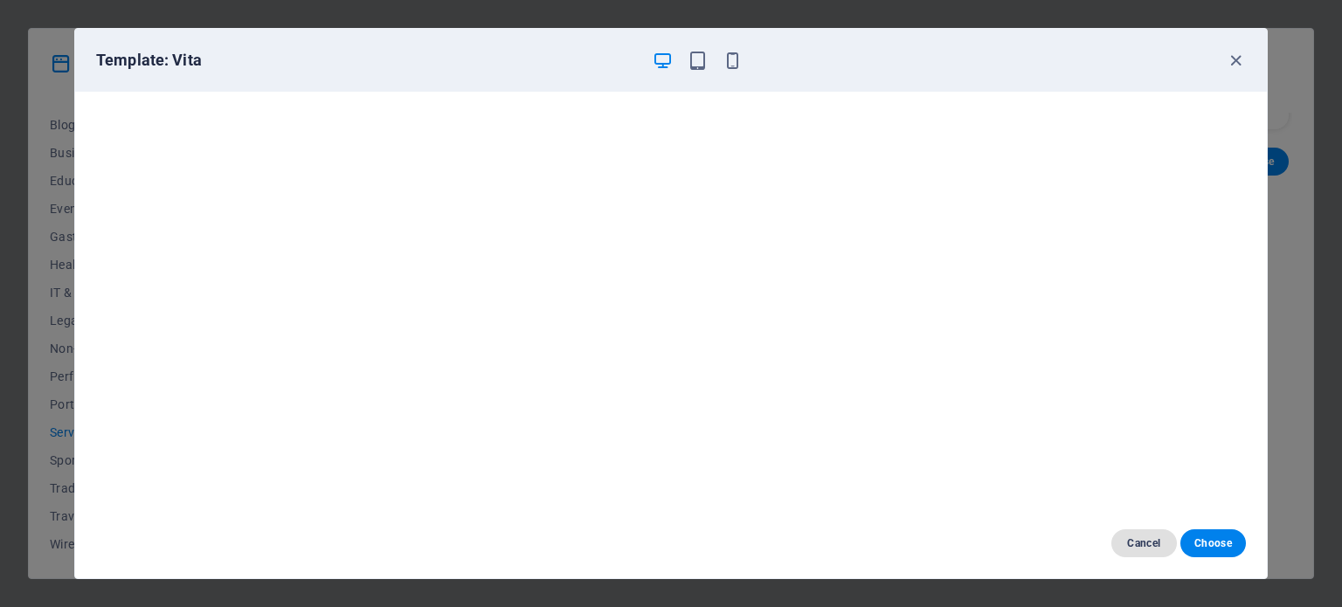
click at [1154, 541] on span "Cancel" at bounding box center [1145, 544] width 38 height 14
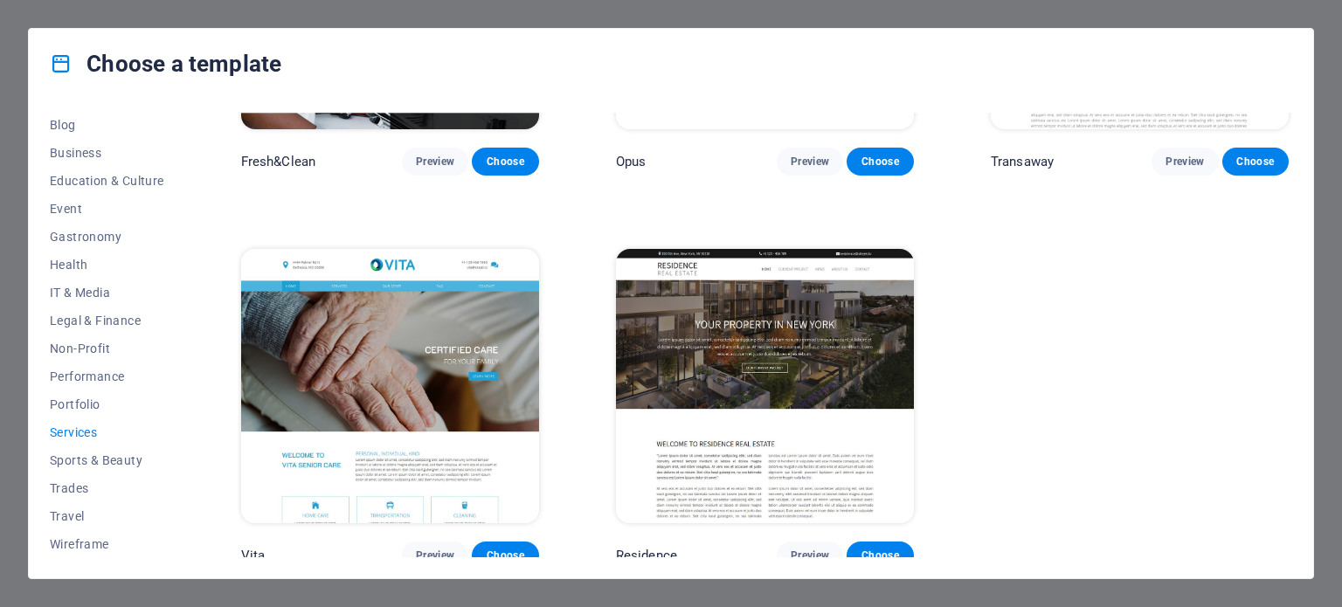
scroll to position [1972, 0]
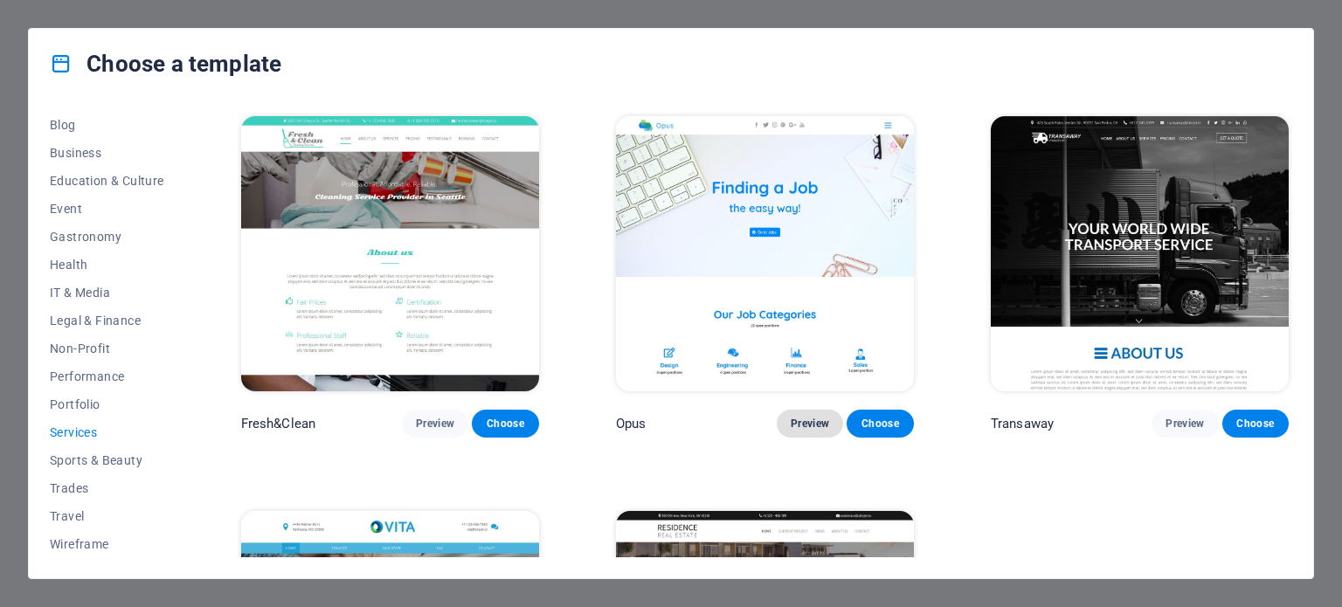
click at [806, 417] on span "Preview" at bounding box center [810, 424] width 38 height 14
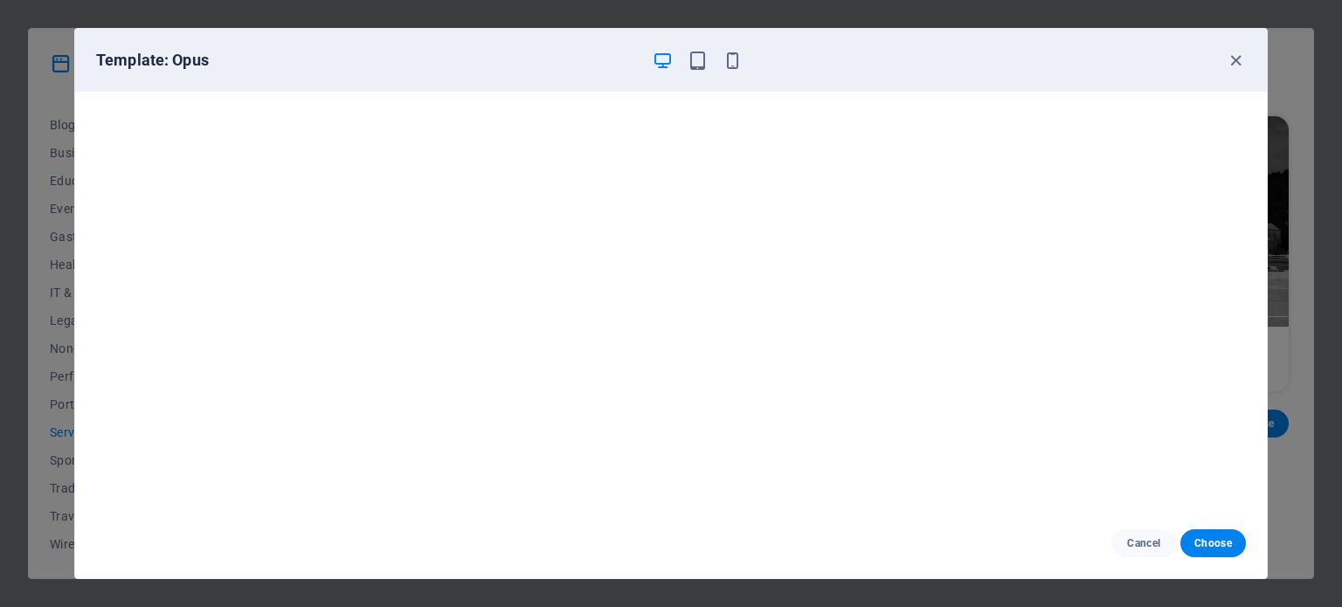
scroll to position [4, 0]
click at [1239, 64] on icon "button" at bounding box center [1236, 61] width 20 height 20
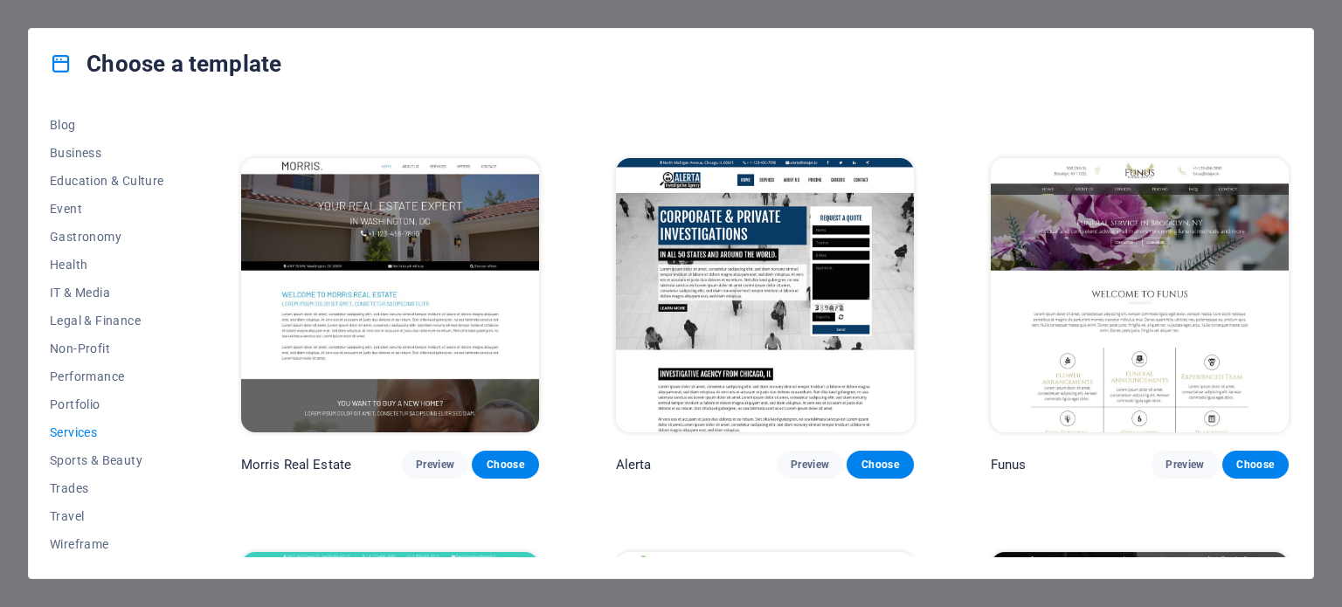
scroll to position [1535, 0]
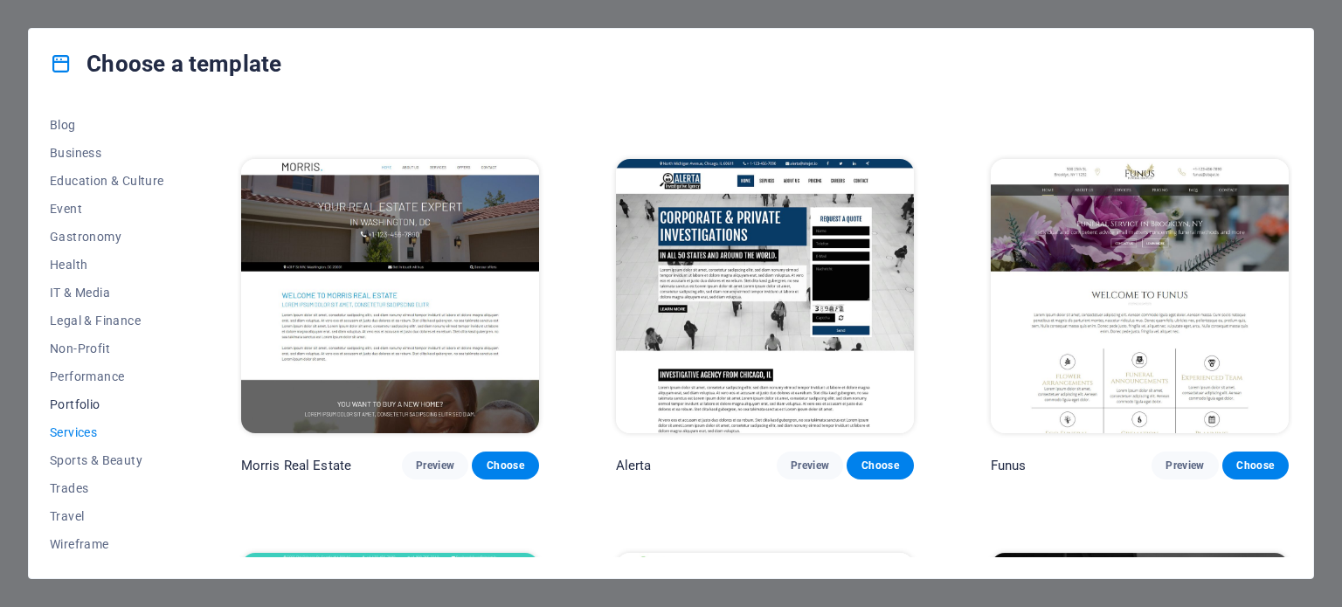
click at [83, 401] on span "Portfolio" at bounding box center [107, 405] width 114 height 14
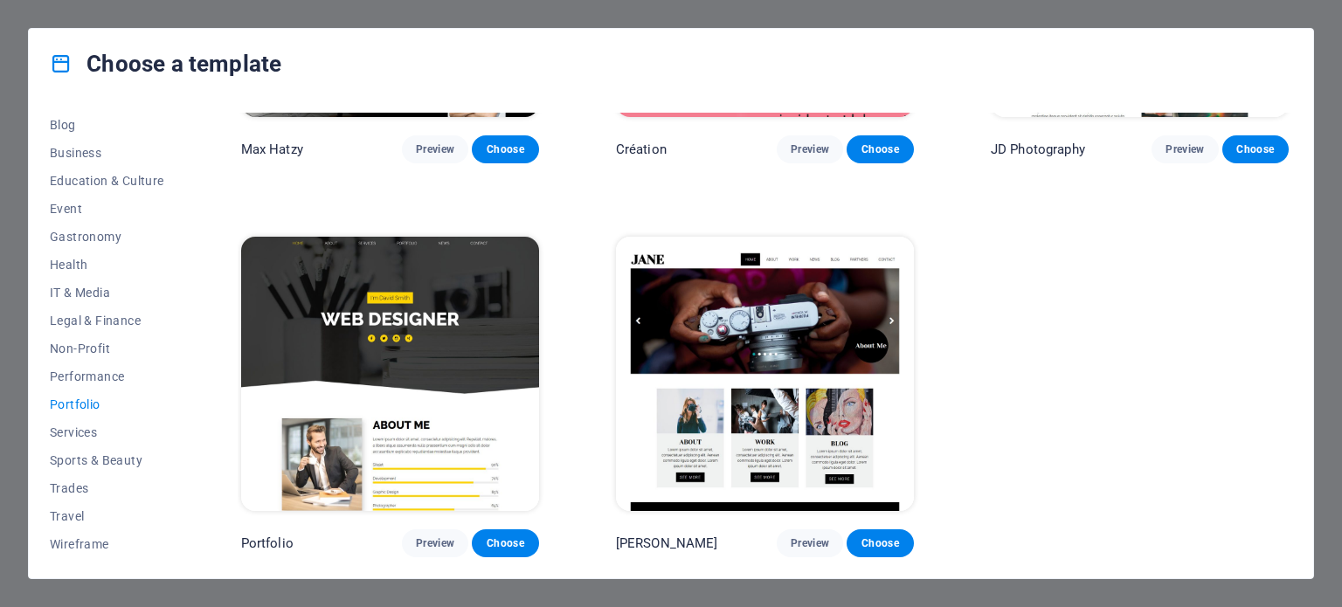
scroll to position [662, 0]
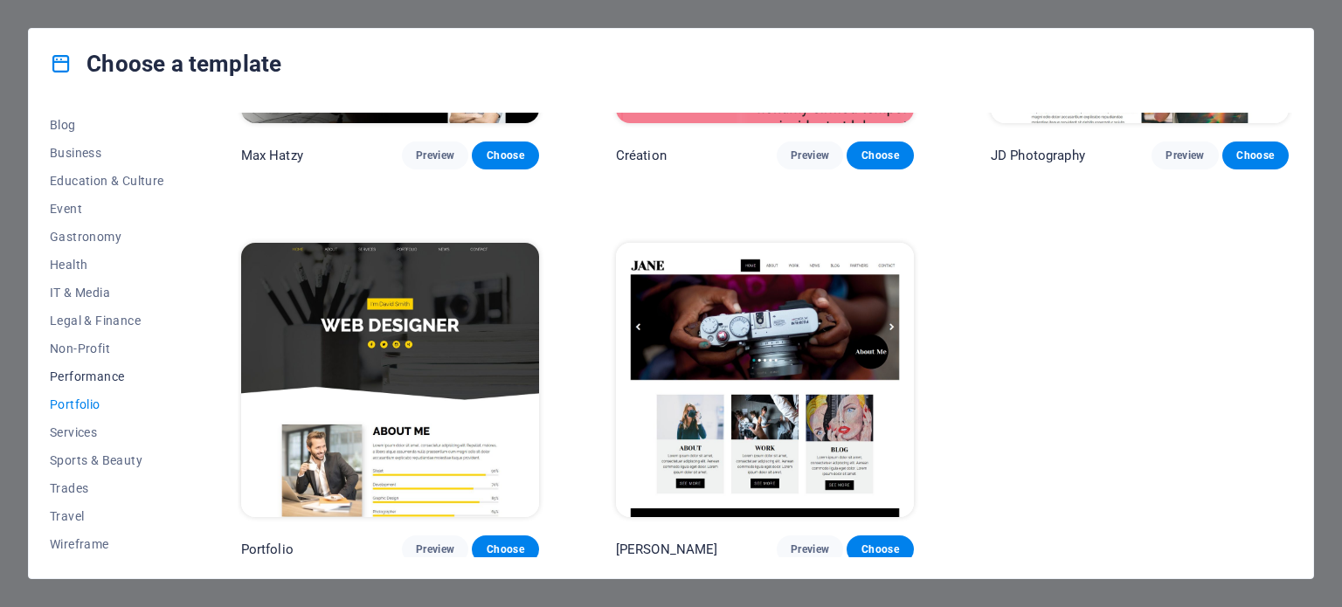
click at [92, 370] on span "Performance" at bounding box center [107, 377] width 114 height 14
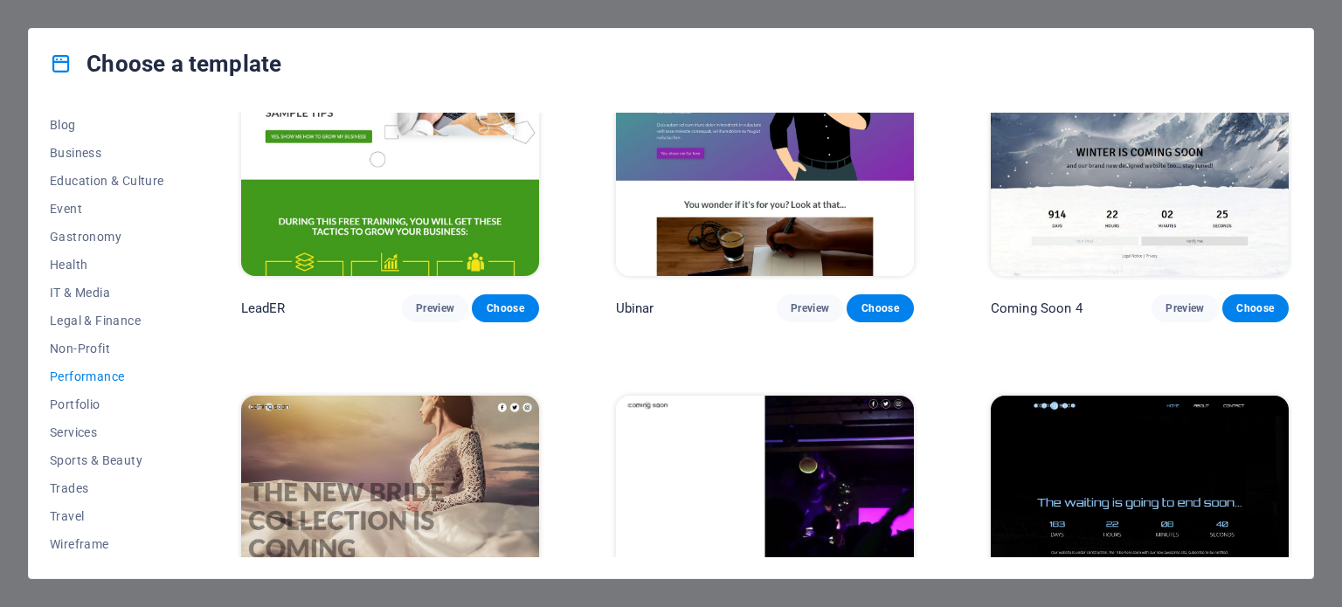
scroll to position [1840, 0]
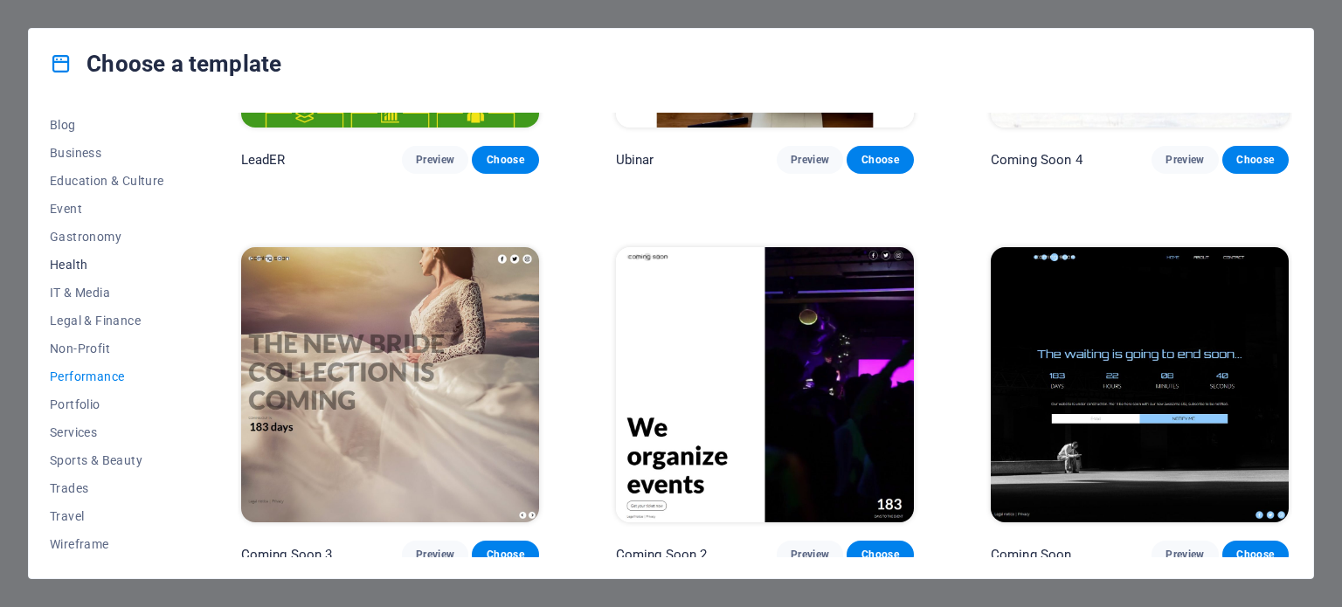
click at [80, 265] on span "Health" at bounding box center [107, 265] width 114 height 14
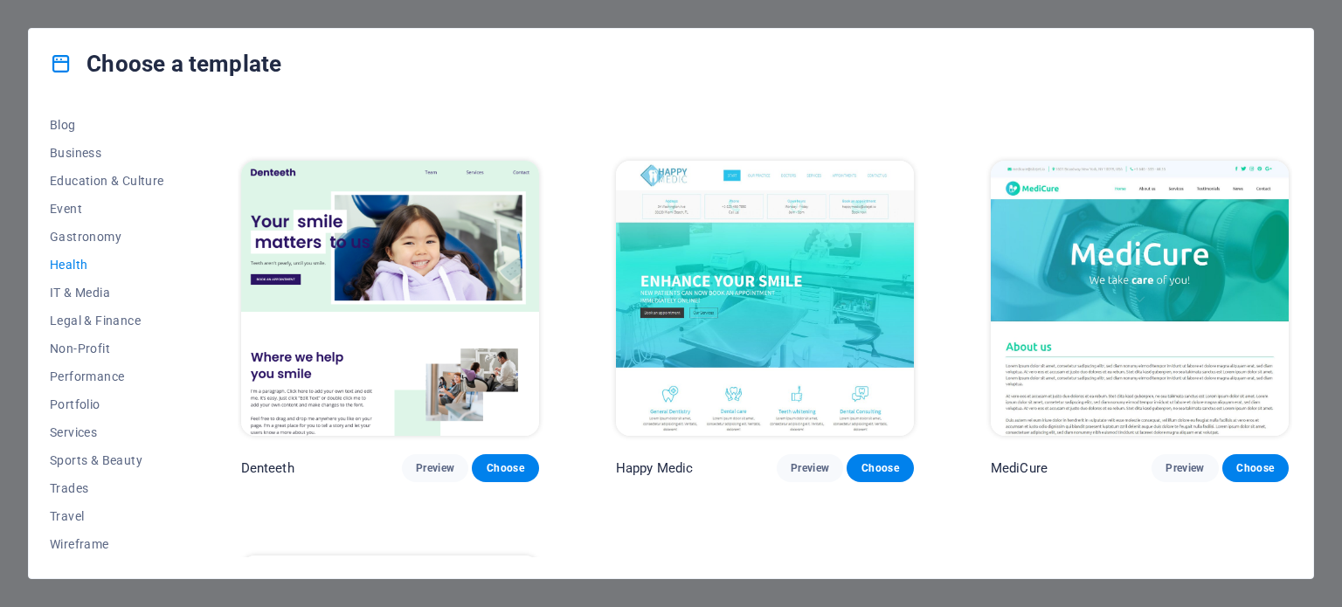
scroll to position [662, 0]
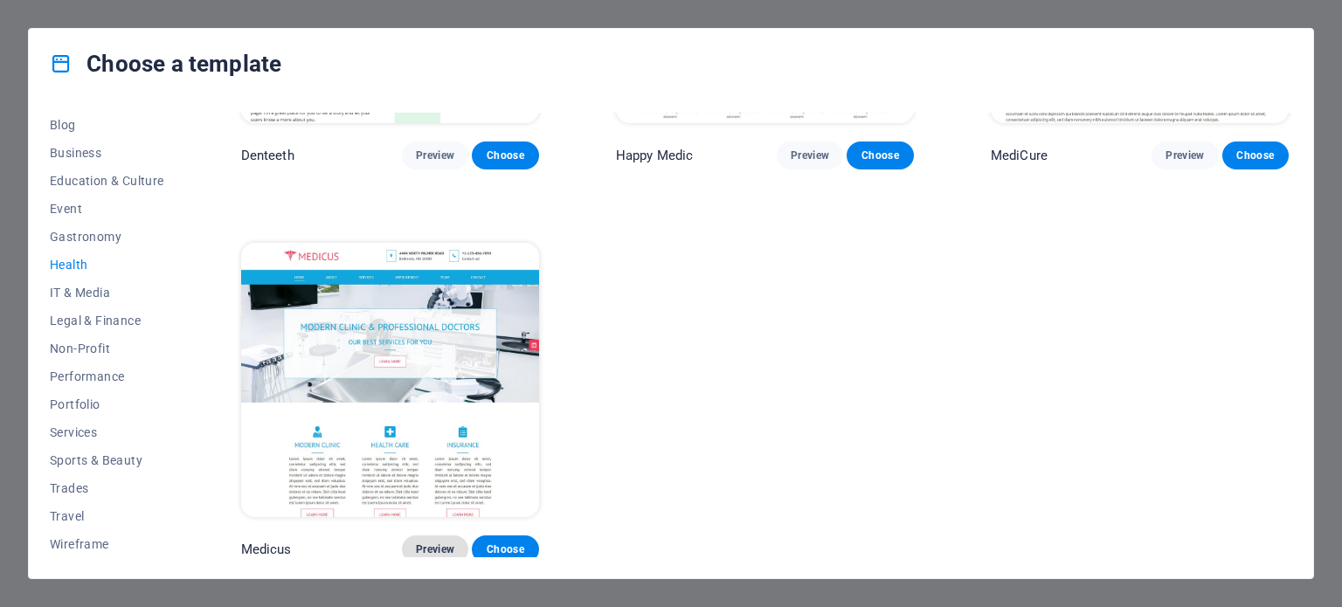
click at [430, 543] on span "Preview" at bounding box center [435, 550] width 38 height 14
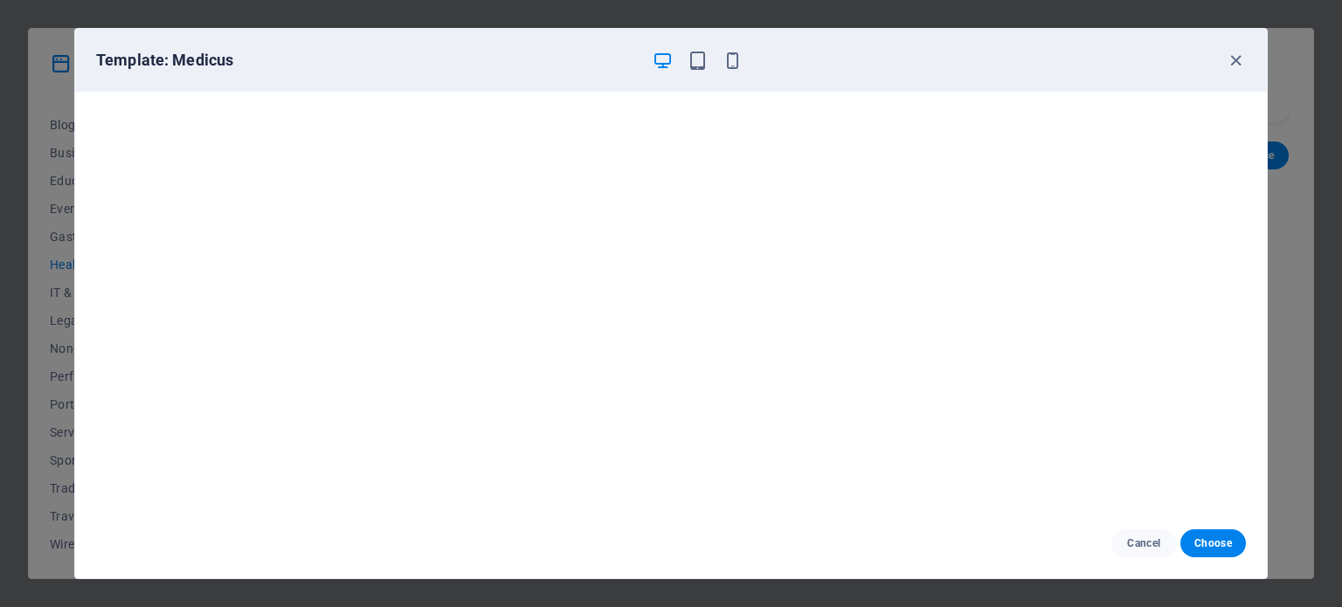
scroll to position [0, 0]
click at [1235, 64] on icon "button" at bounding box center [1236, 61] width 20 height 20
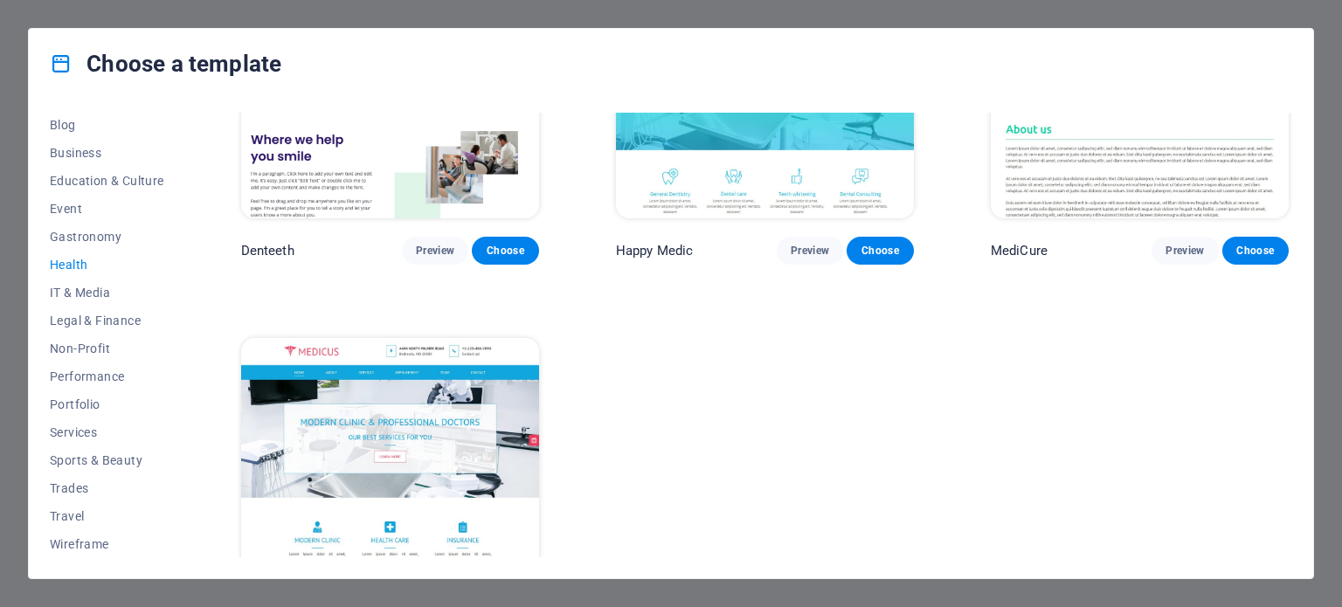
scroll to position [662, 0]
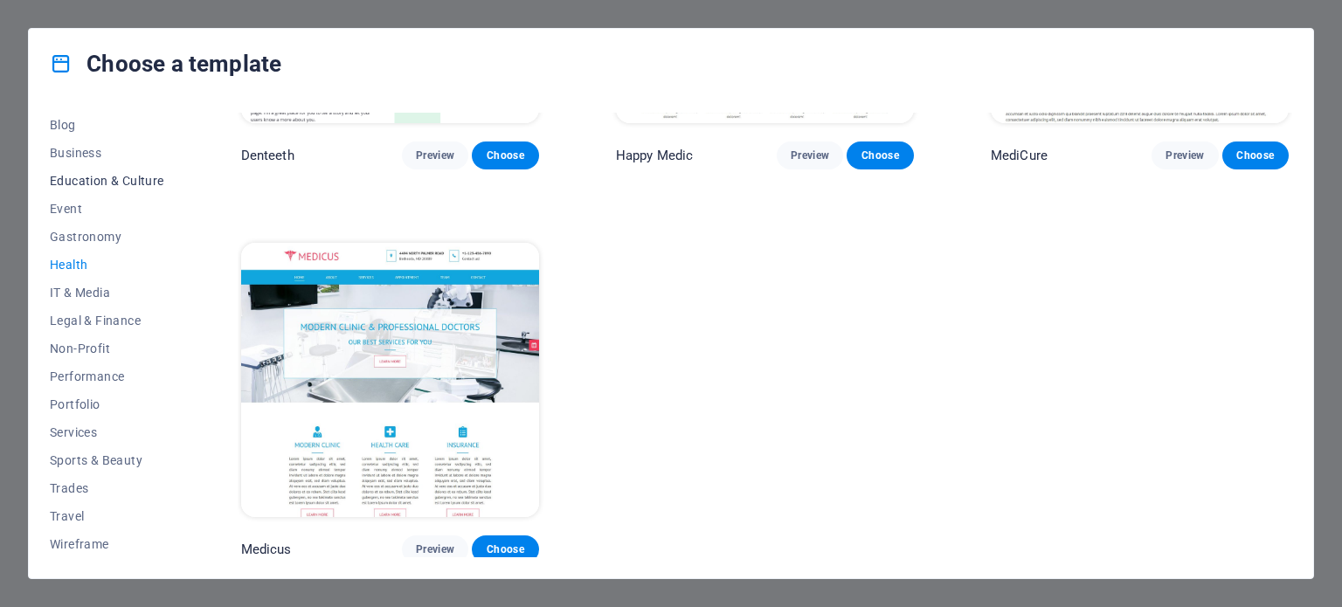
click at [122, 188] on button "Education & Culture" at bounding box center [107, 181] width 114 height 28
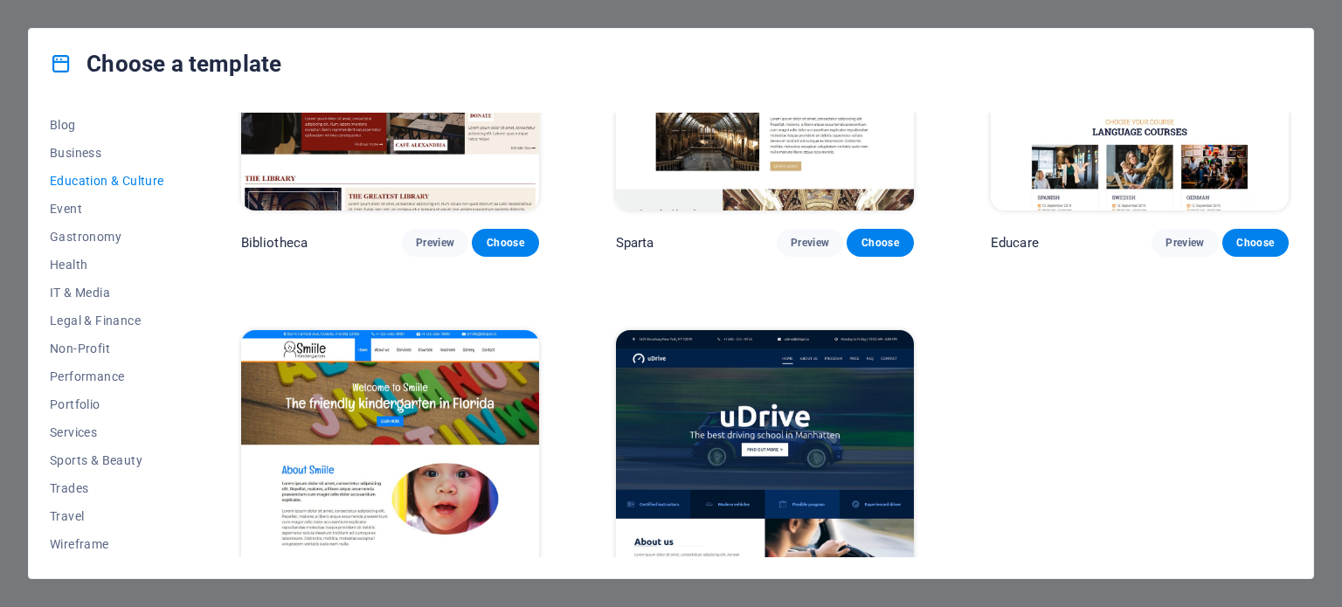
scroll to position [51, 0]
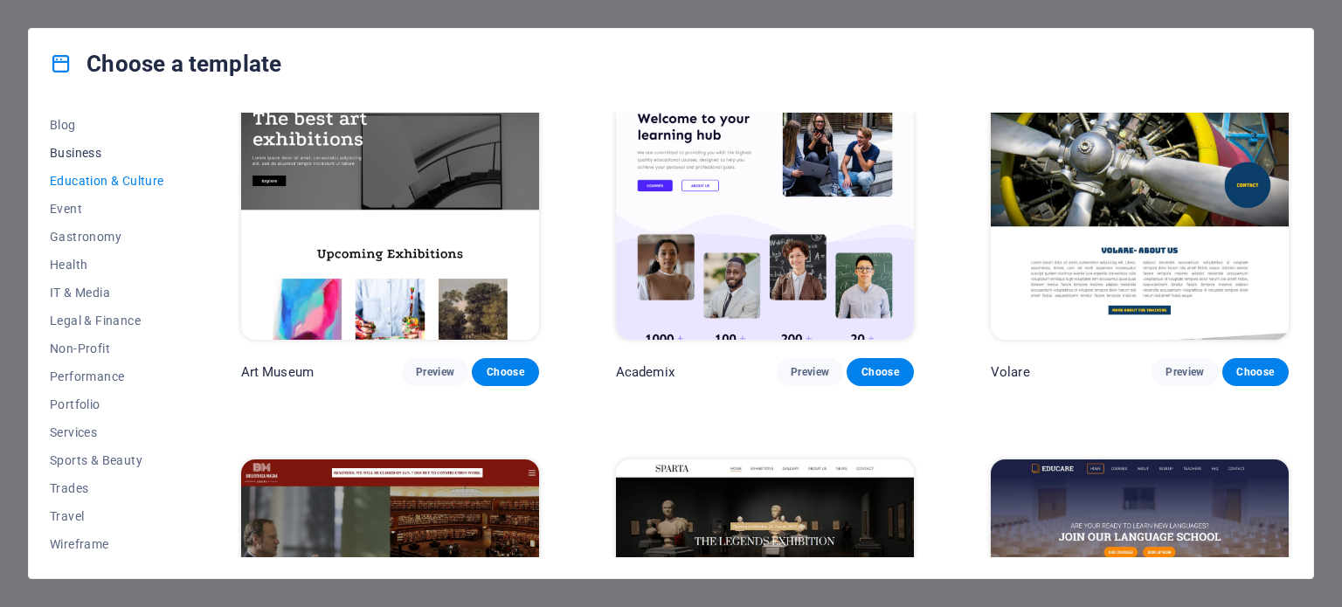
click at [68, 152] on span "Business" at bounding box center [107, 153] width 114 height 14
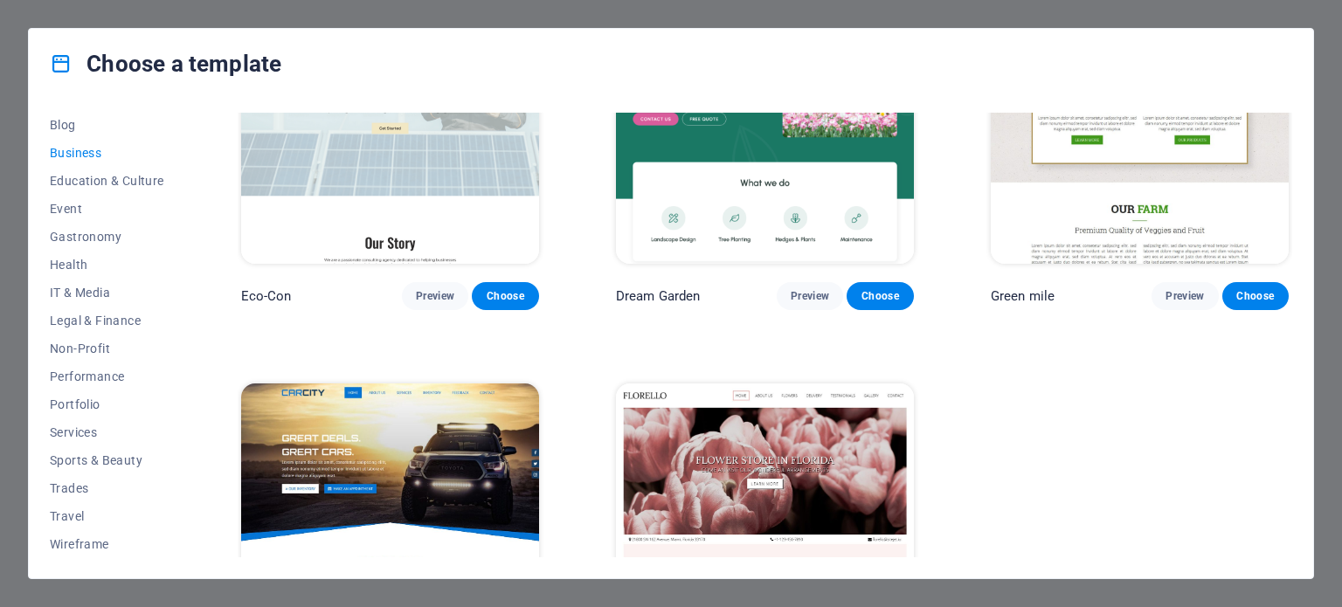
scroll to position [269, 0]
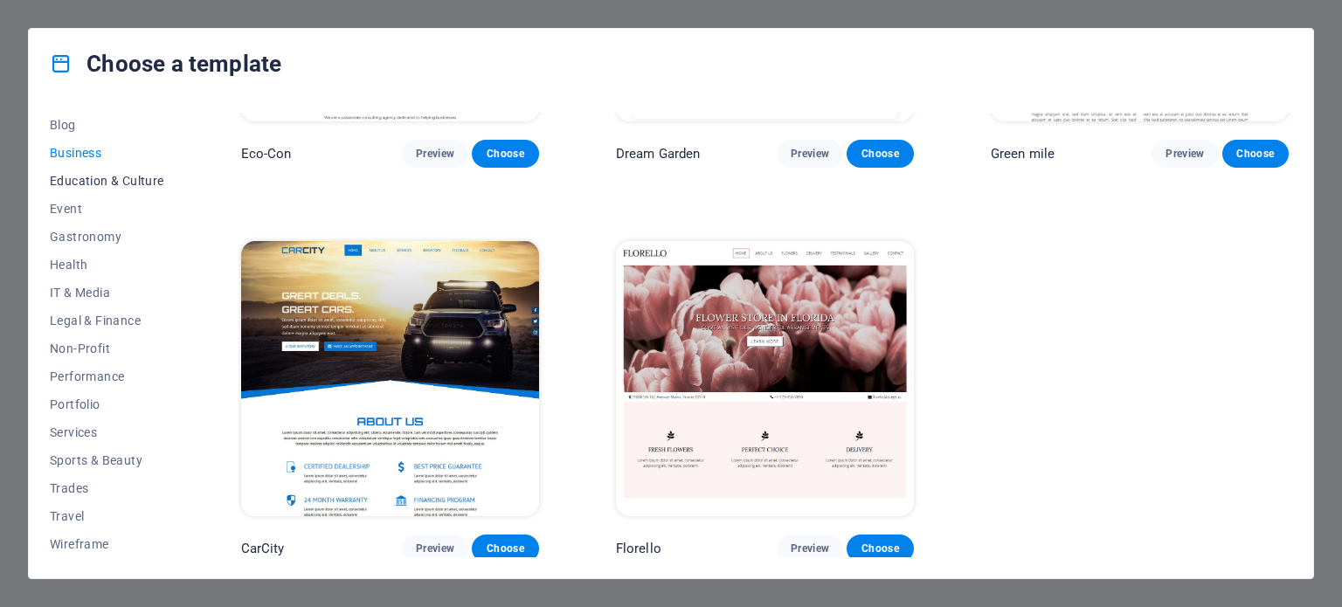
click at [101, 181] on span "Education & Culture" at bounding box center [107, 181] width 114 height 14
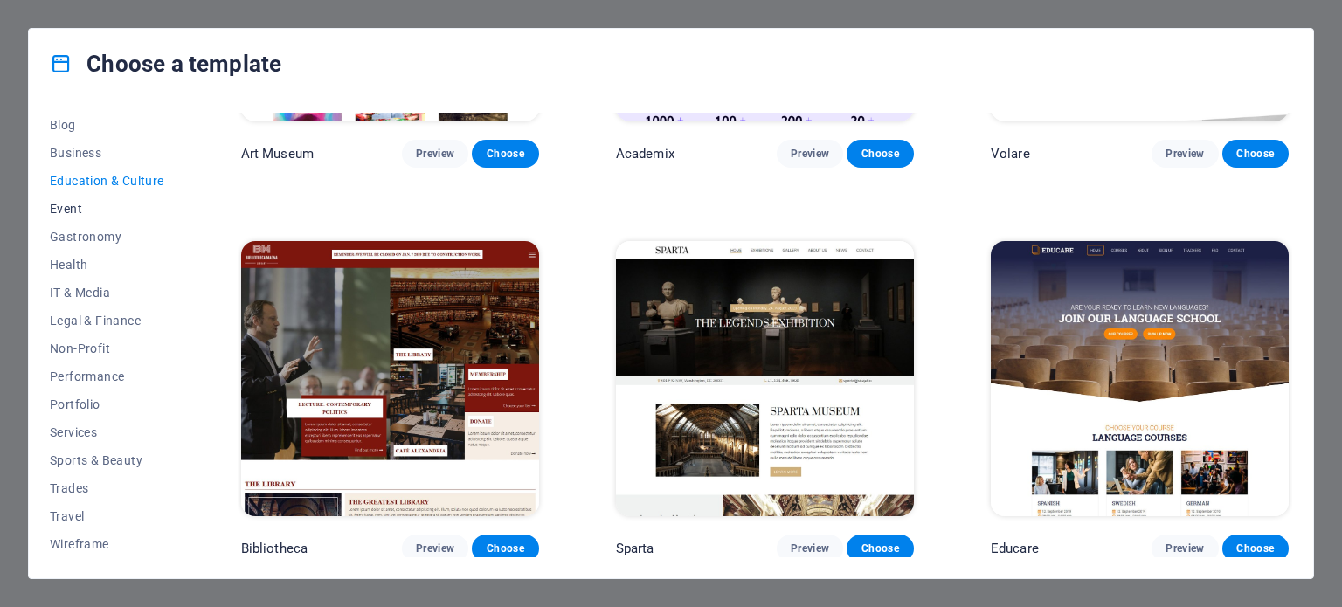
click at [70, 209] on span "Event" at bounding box center [107, 209] width 114 height 14
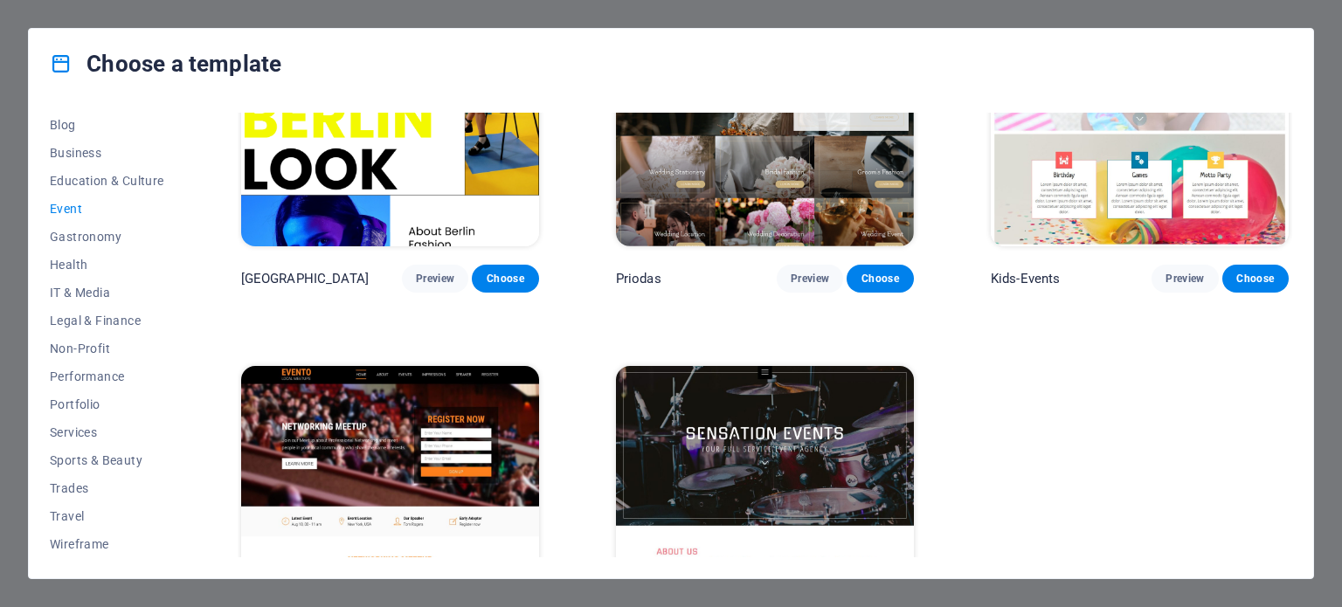
scroll to position [662, 0]
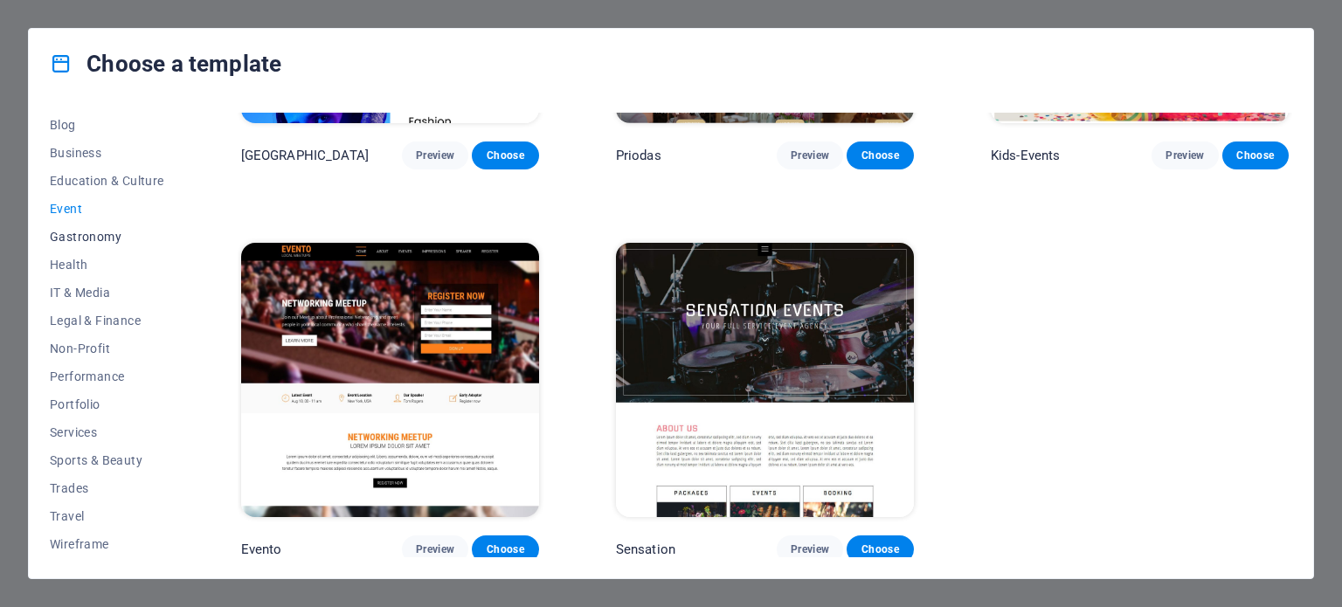
click at [84, 241] on span "Gastronomy" at bounding box center [107, 237] width 114 height 14
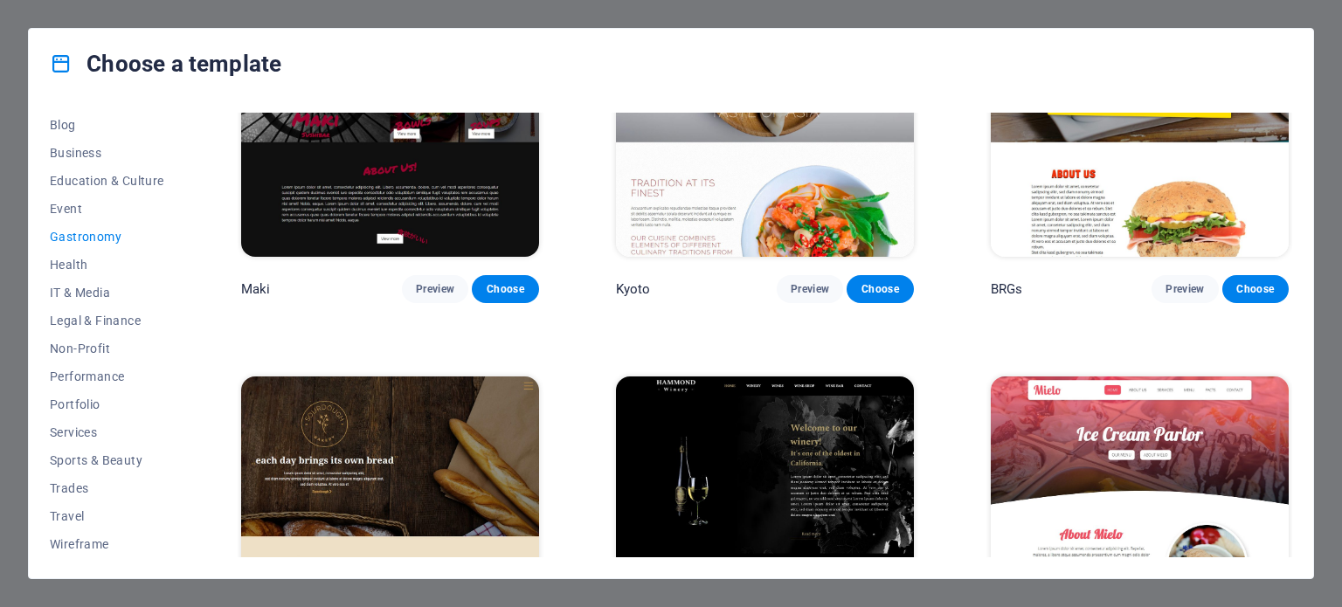
scroll to position [925, 0]
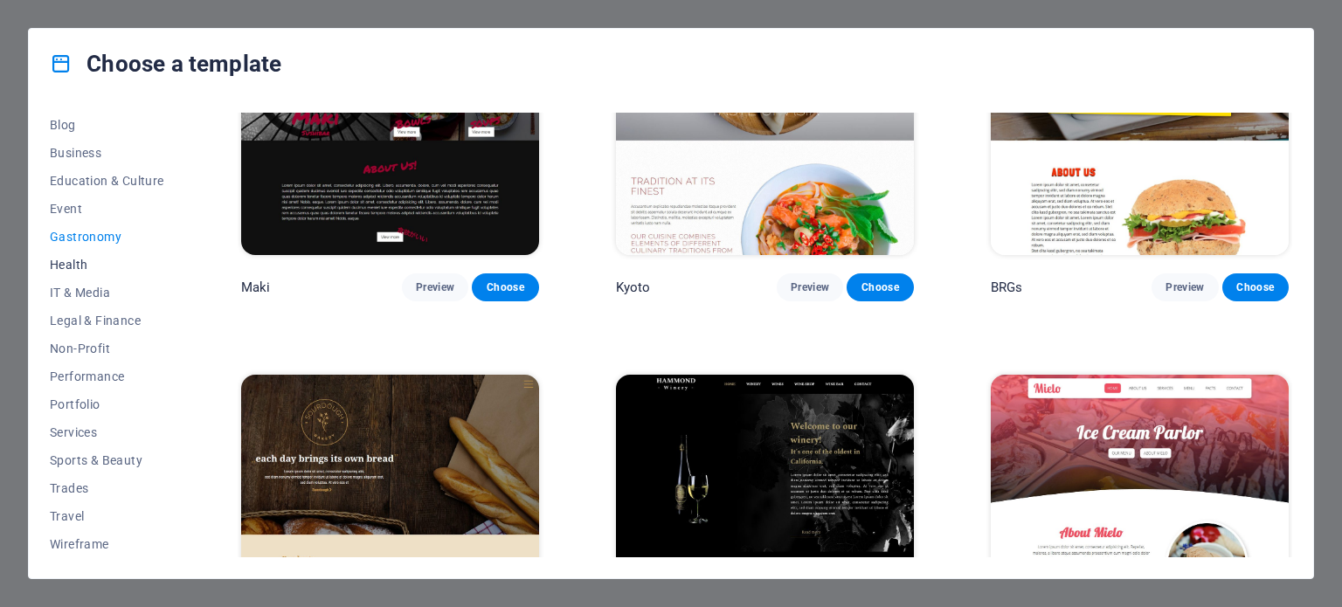
click at [73, 261] on span "Health" at bounding box center [107, 265] width 114 height 14
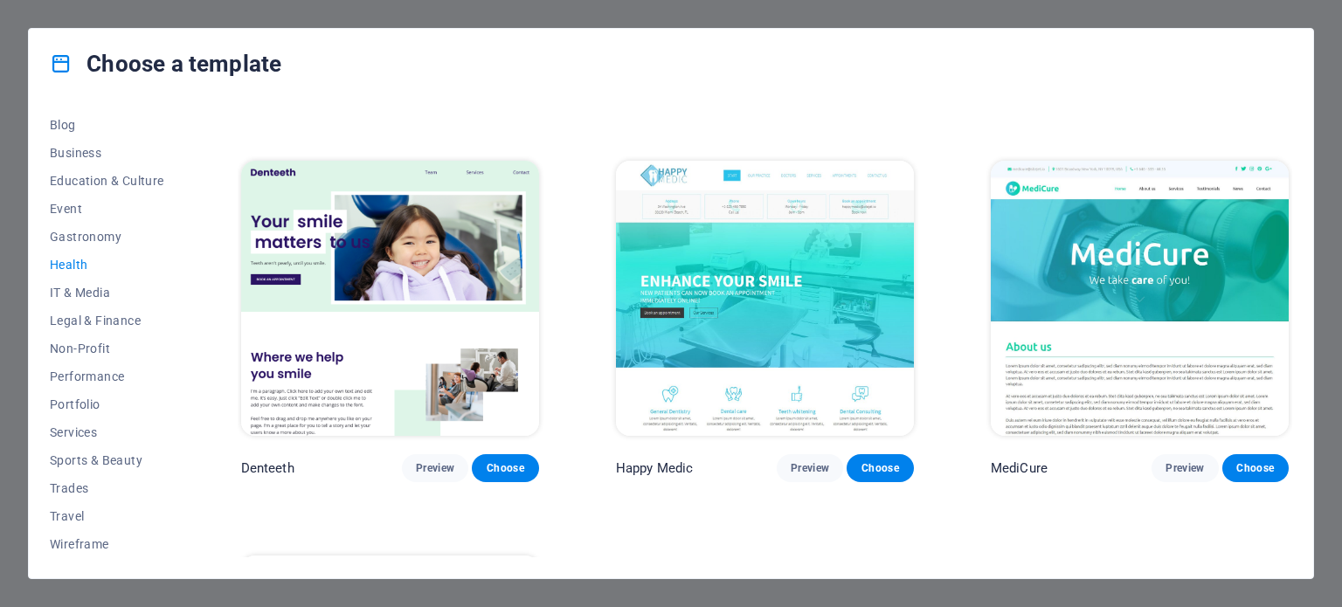
scroll to position [662, 0]
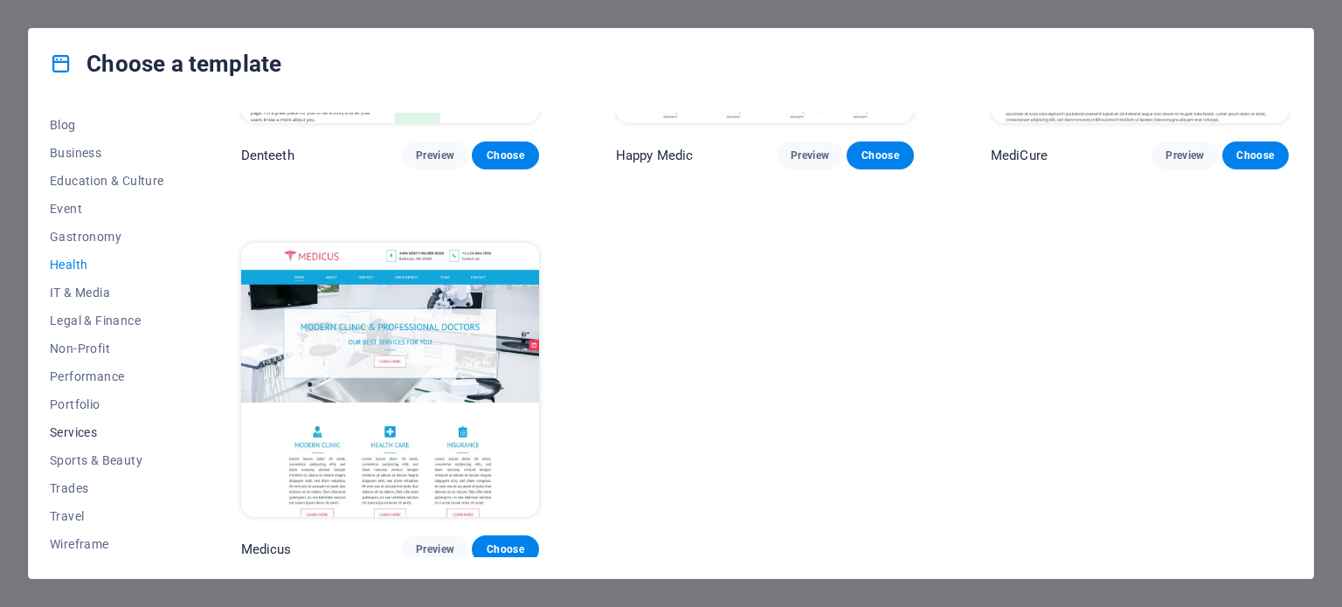
click at [80, 432] on span "Services" at bounding box center [107, 433] width 114 height 14
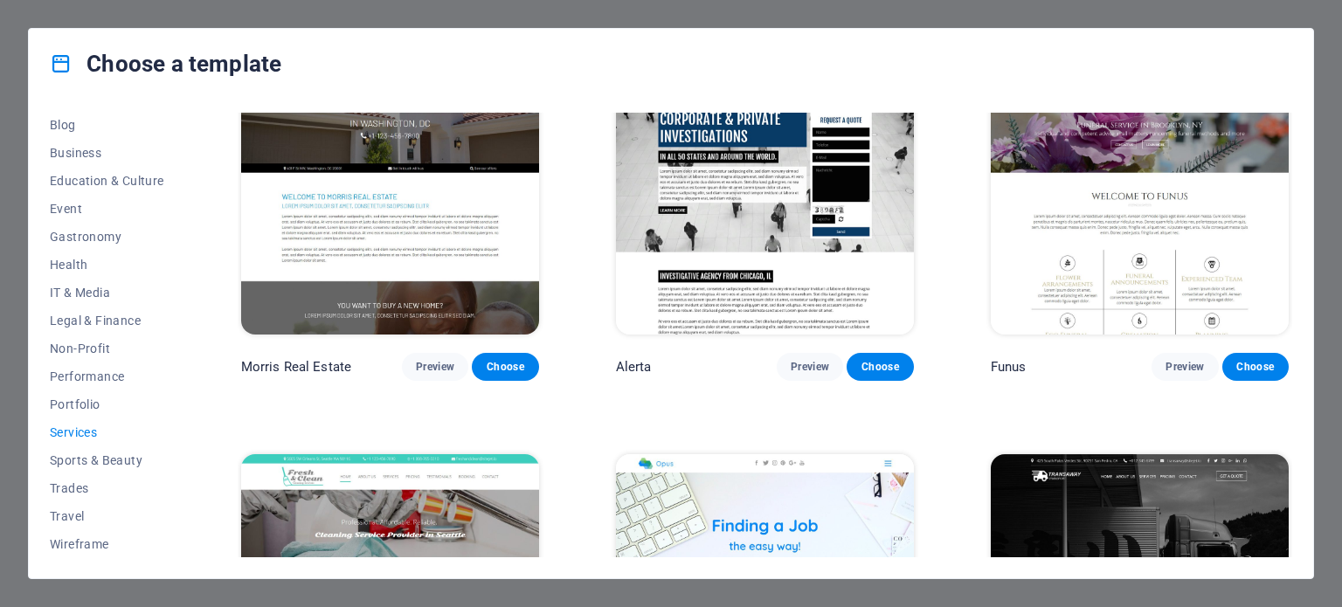
scroll to position [1535, 0]
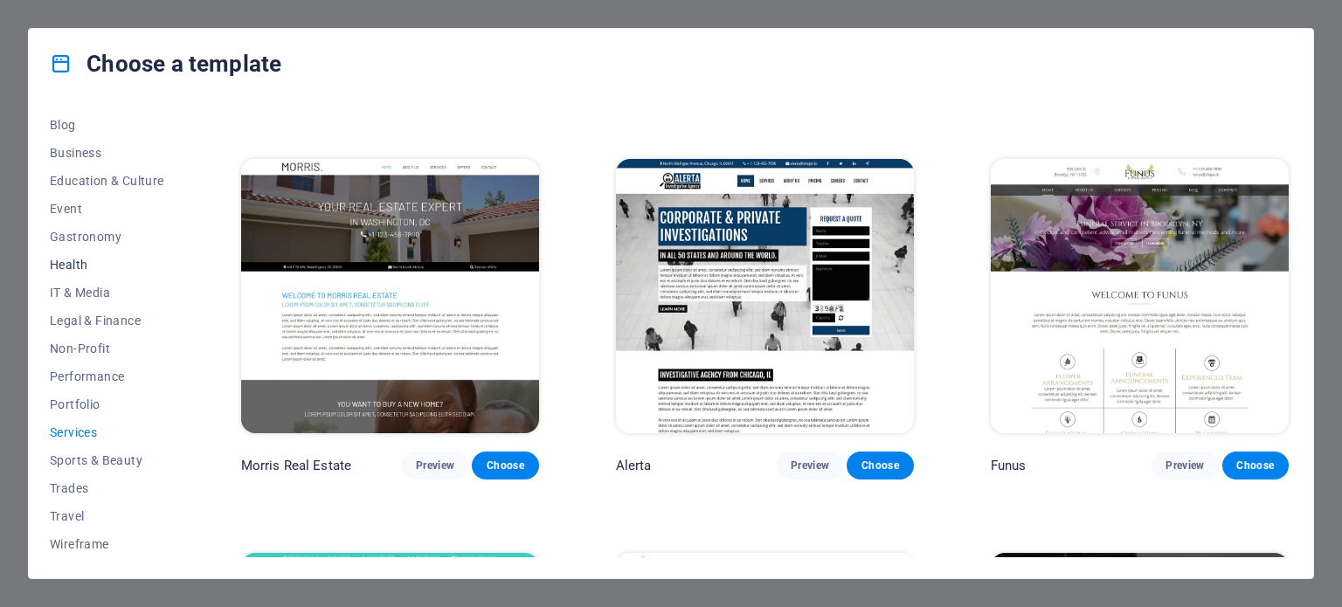
click at [63, 261] on span "Health" at bounding box center [107, 265] width 114 height 14
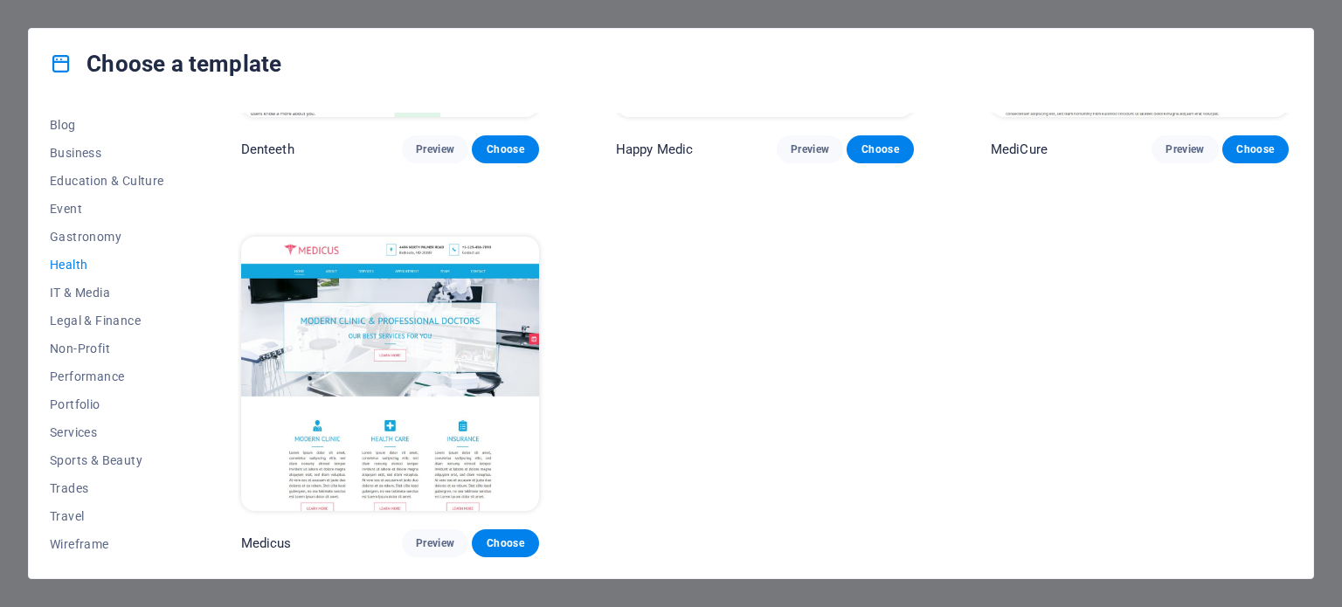
scroll to position [662, 0]
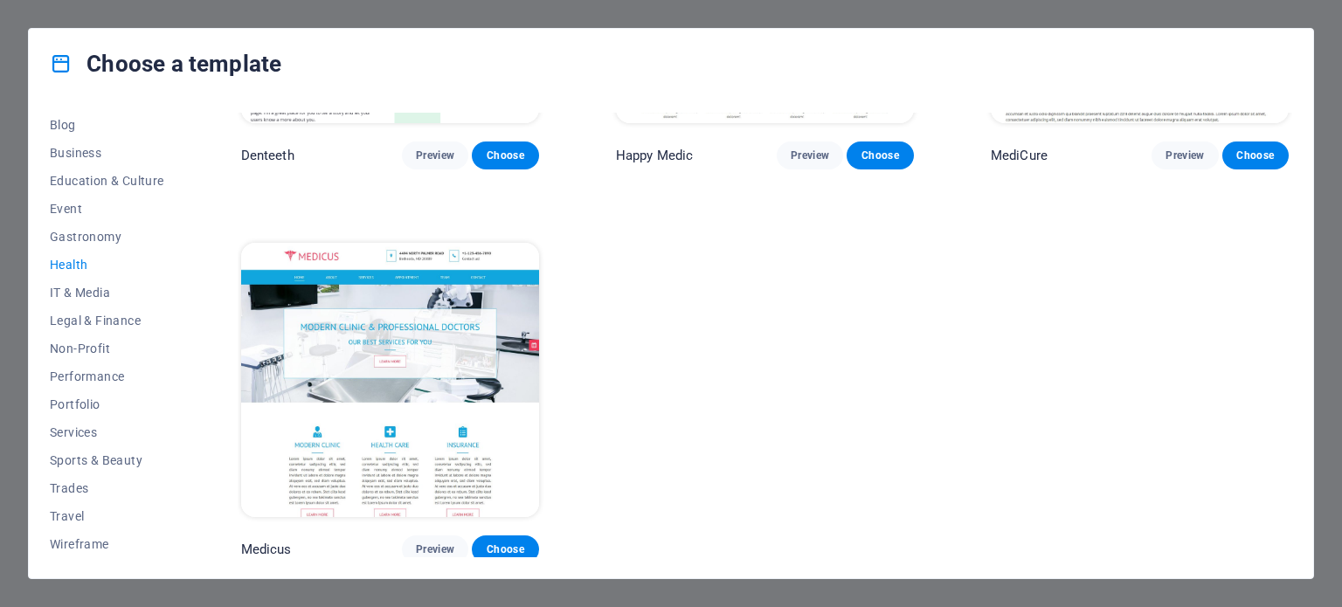
click at [308, 395] on img at bounding box center [390, 380] width 298 height 274
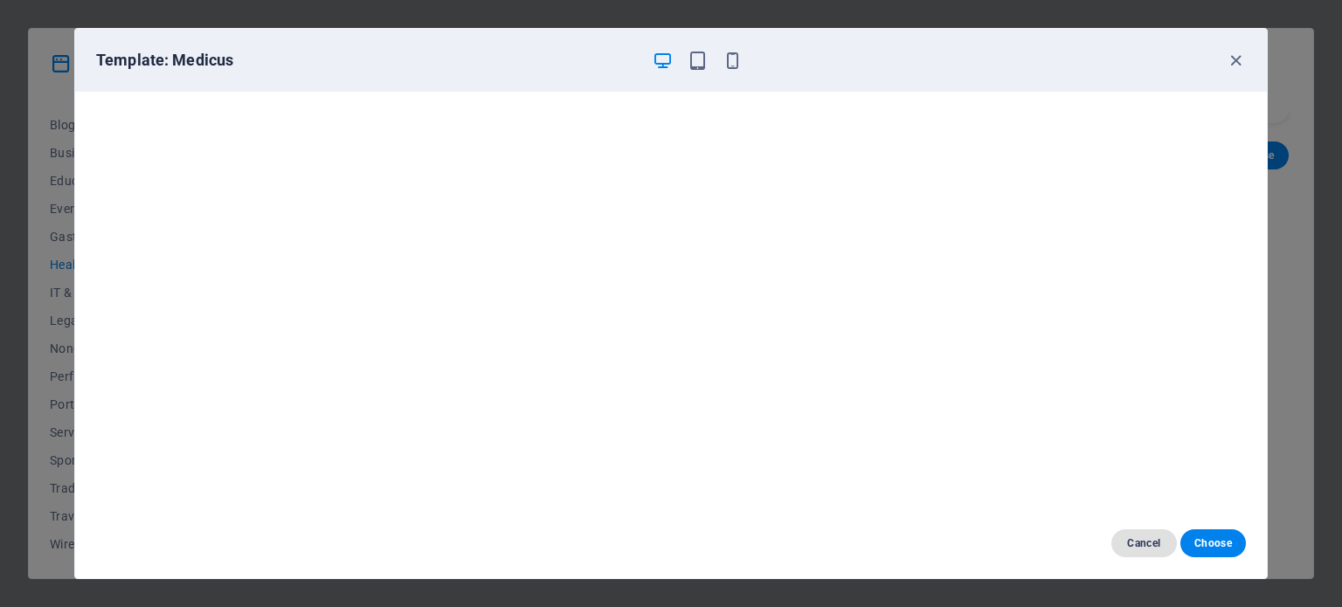
click at [1136, 534] on button "Cancel" at bounding box center [1145, 544] width 66 height 28
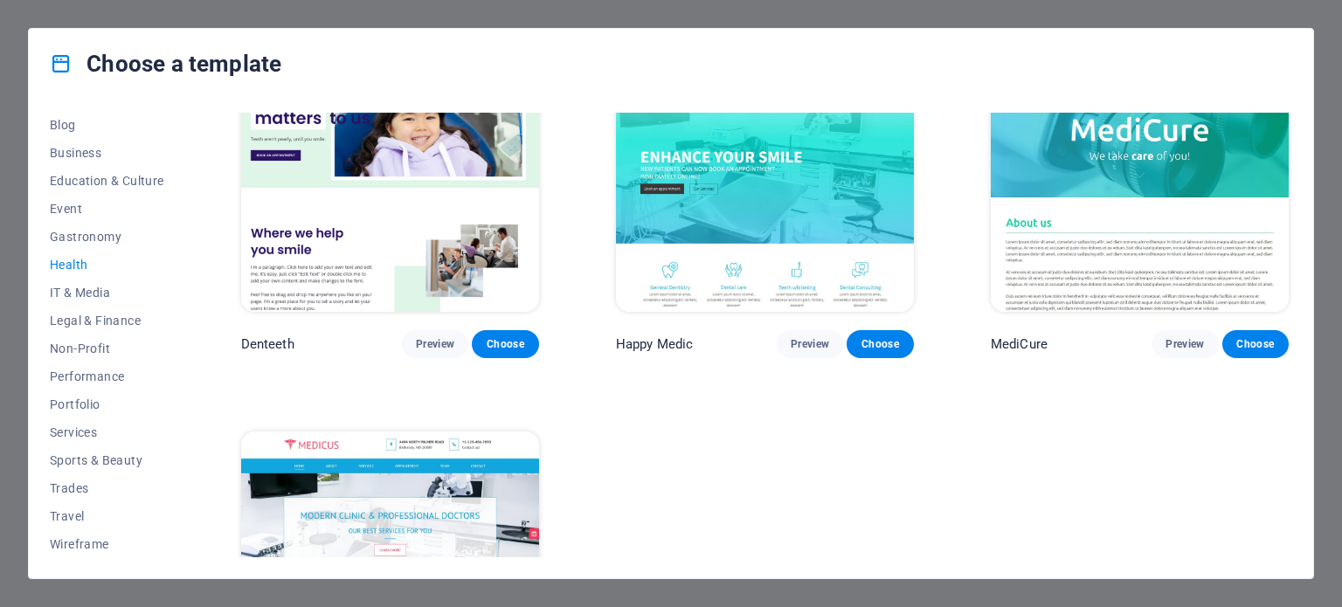
scroll to position [575, 0]
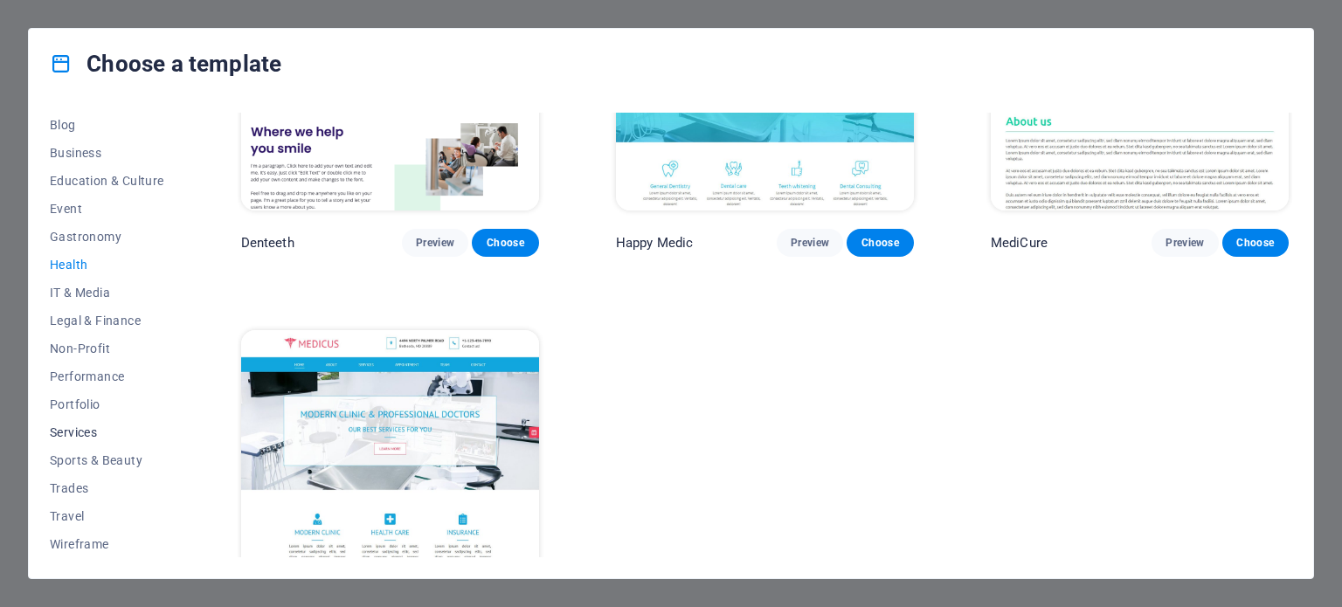
click at [80, 423] on button "Services" at bounding box center [107, 433] width 114 height 28
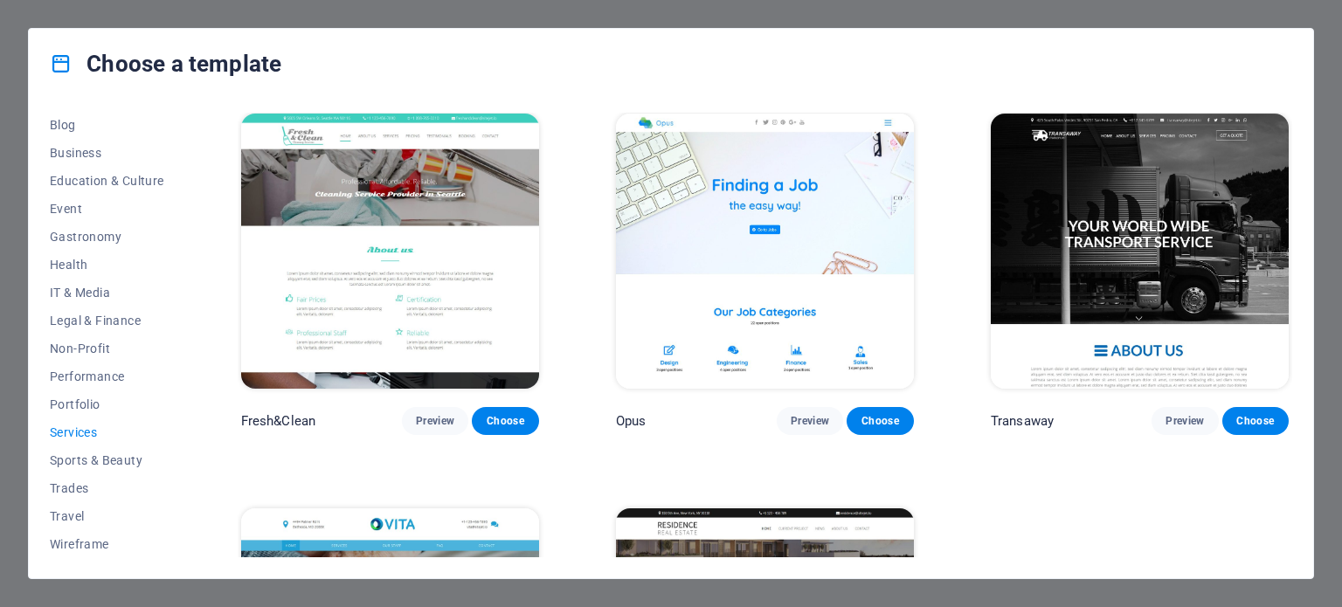
scroll to position [1973, 0]
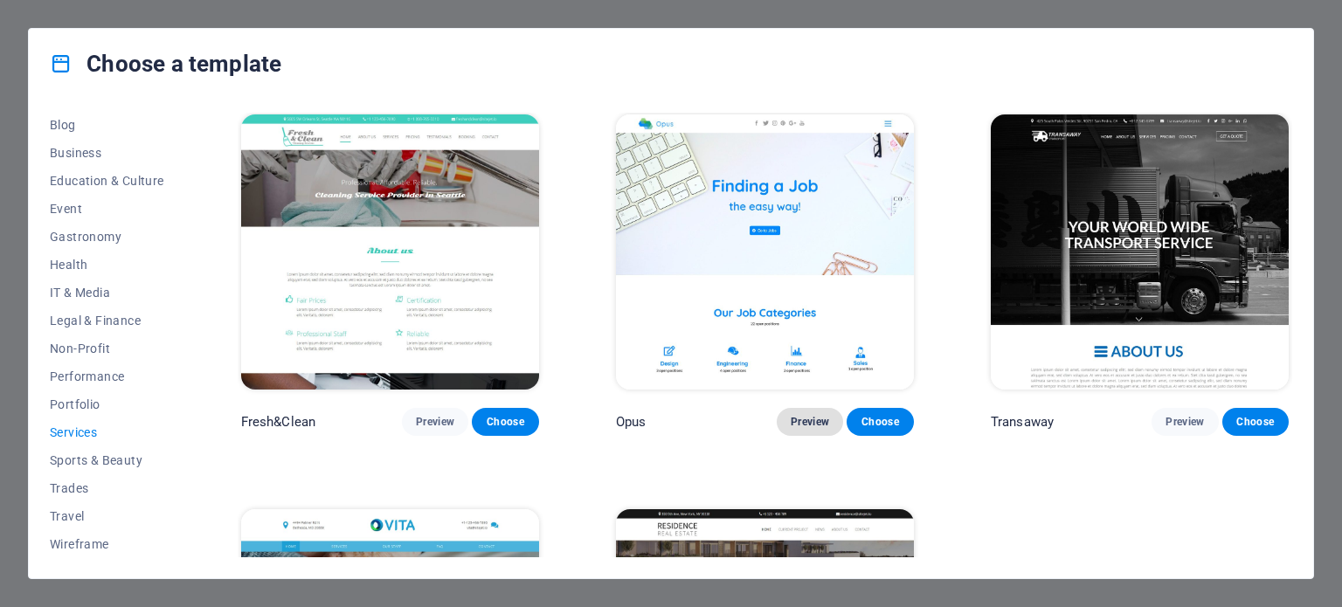
click at [820, 415] on span "Preview" at bounding box center [810, 422] width 38 height 14
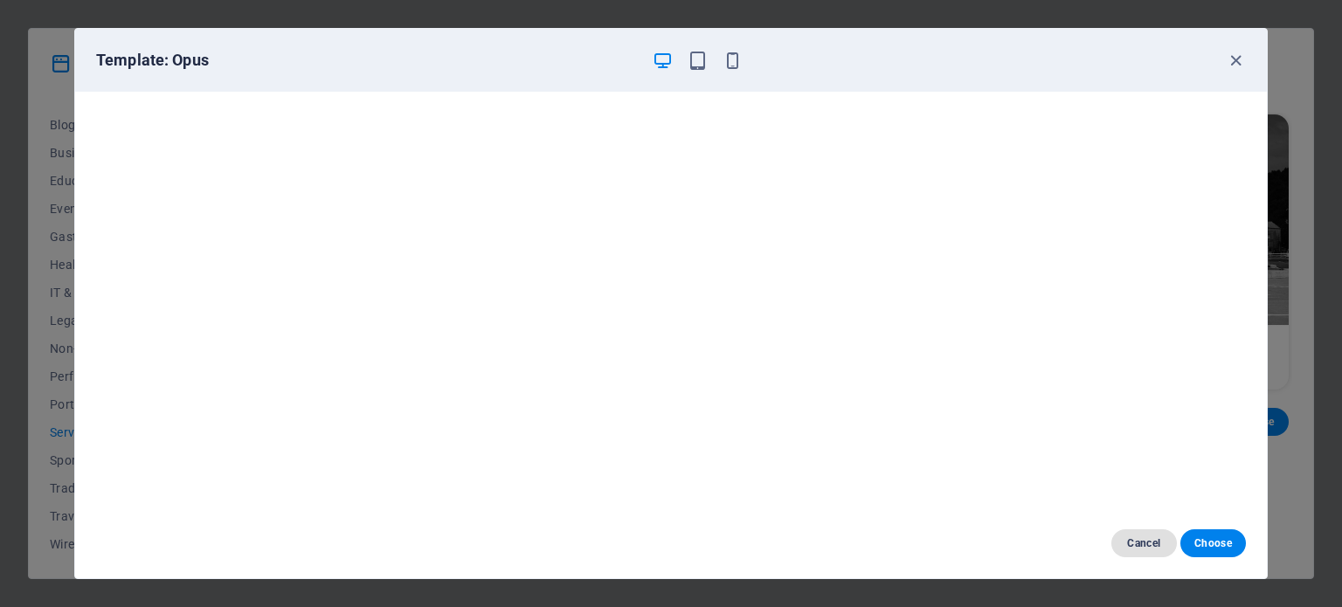
click at [1147, 541] on span "Cancel" at bounding box center [1145, 544] width 38 height 14
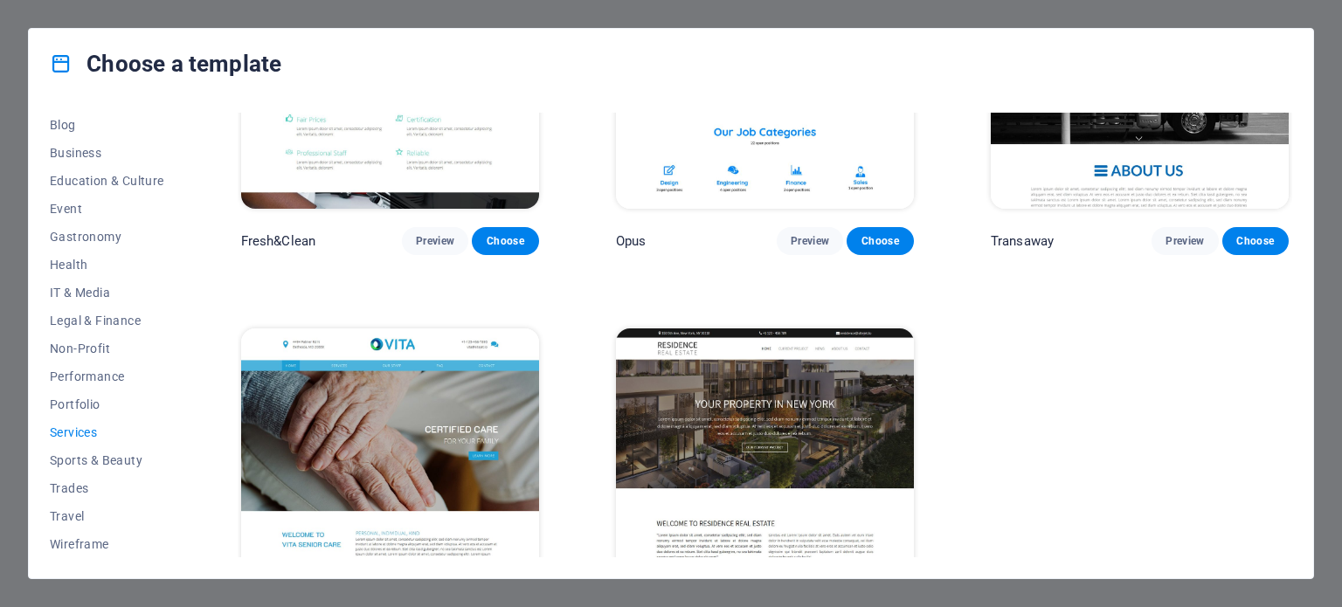
scroll to position [2234, 0]
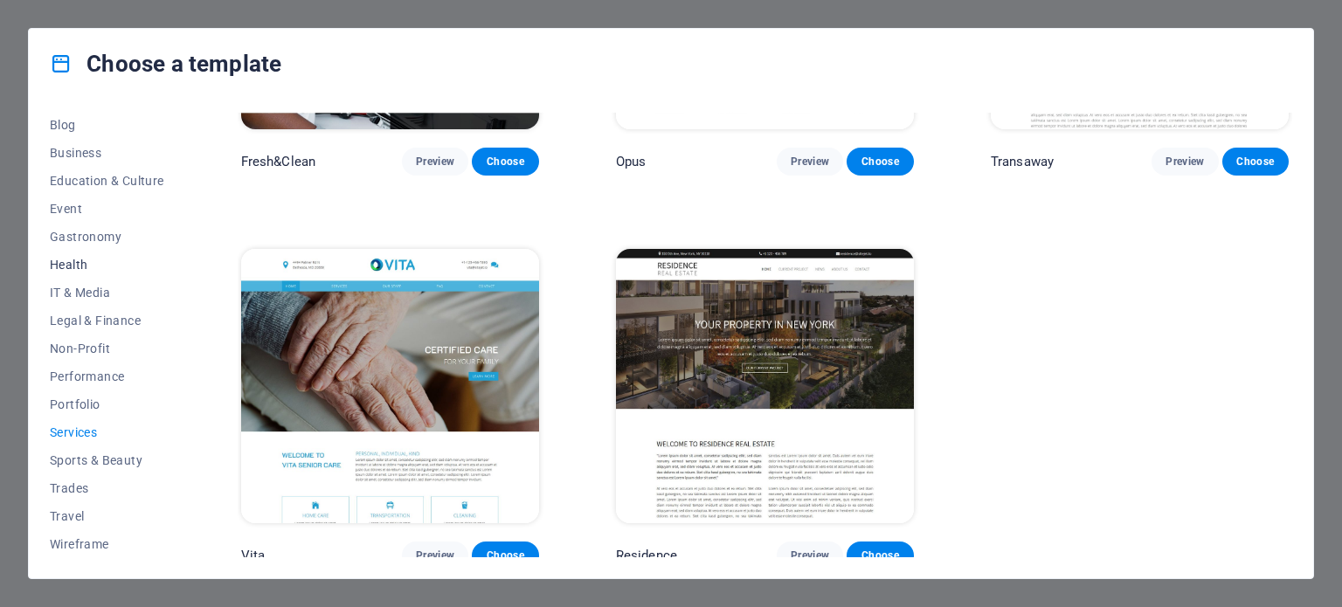
click at [77, 260] on span "Health" at bounding box center [107, 265] width 114 height 14
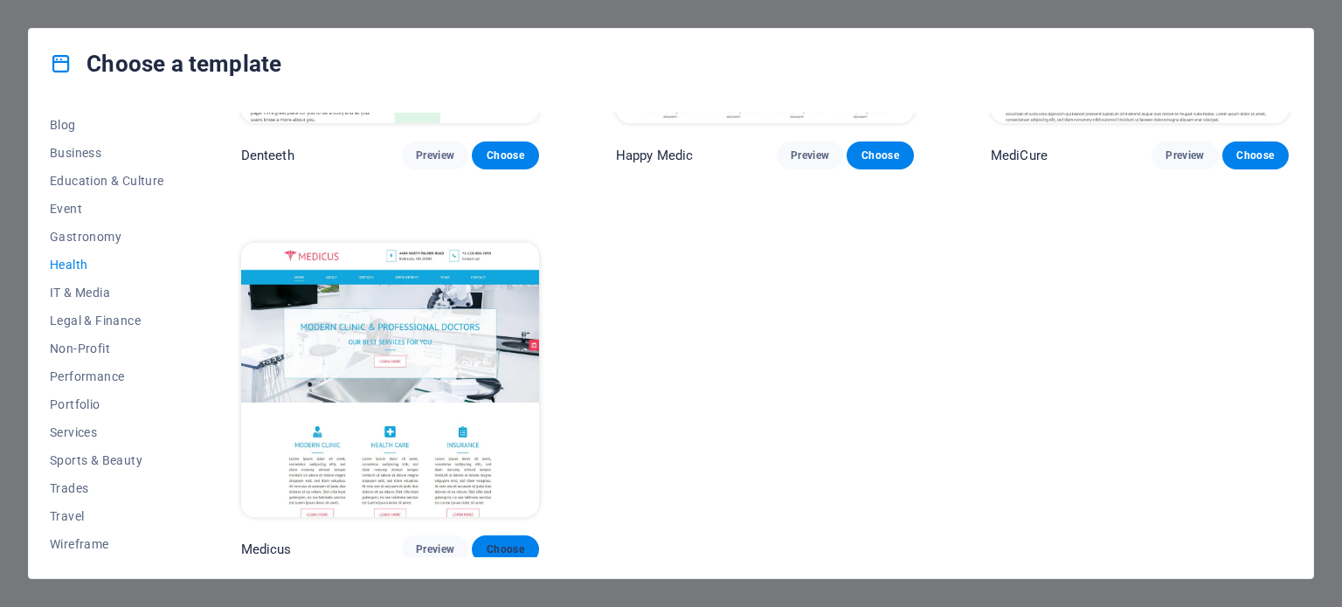
click at [502, 543] on span "Choose" at bounding box center [505, 550] width 38 height 14
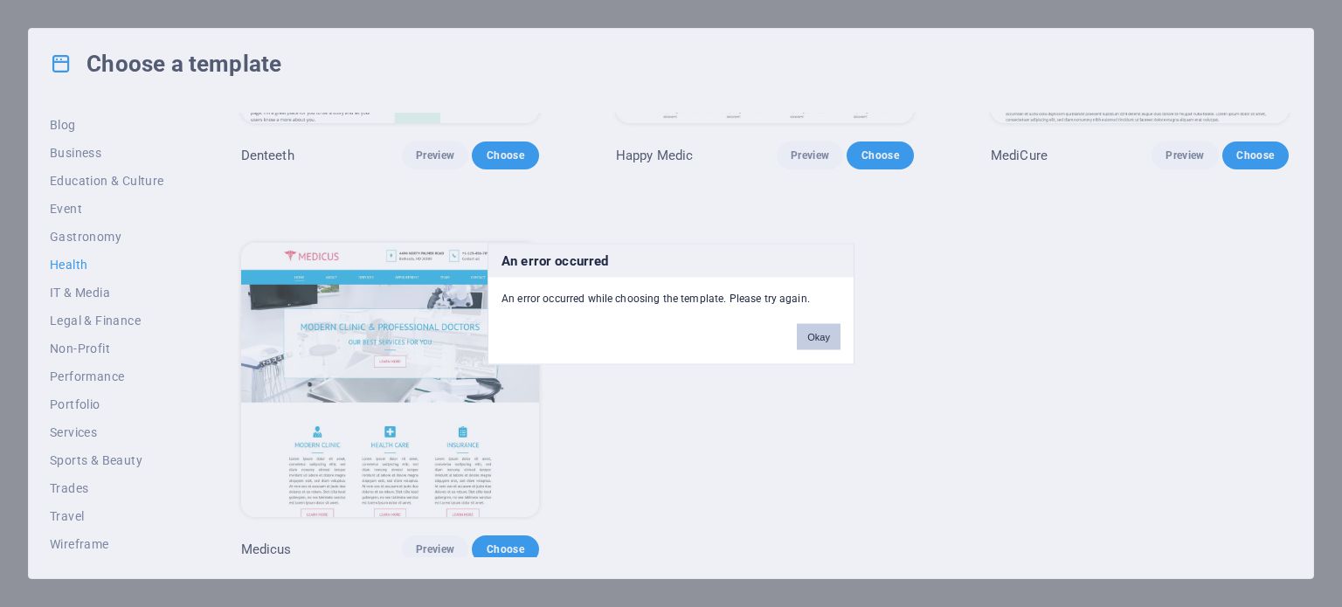
click at [828, 340] on button "Okay" at bounding box center [819, 336] width 44 height 26
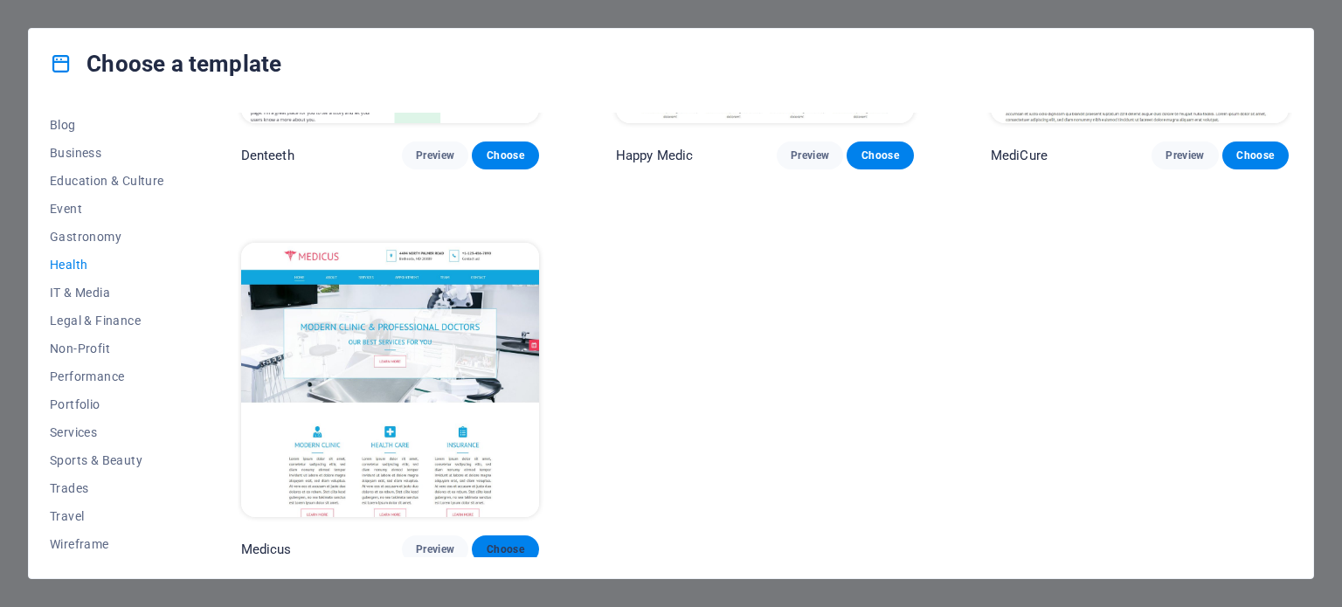
click at [522, 546] on span "Choose" at bounding box center [505, 550] width 38 height 14
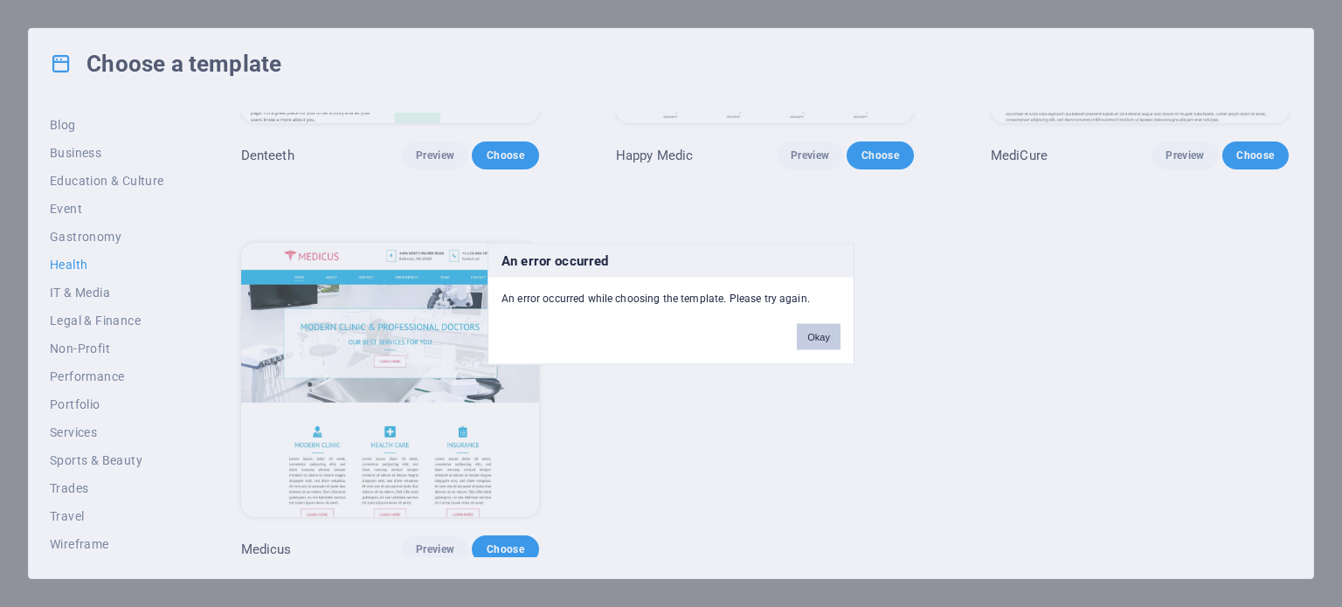
click at [828, 339] on button "Okay" at bounding box center [819, 336] width 44 height 26
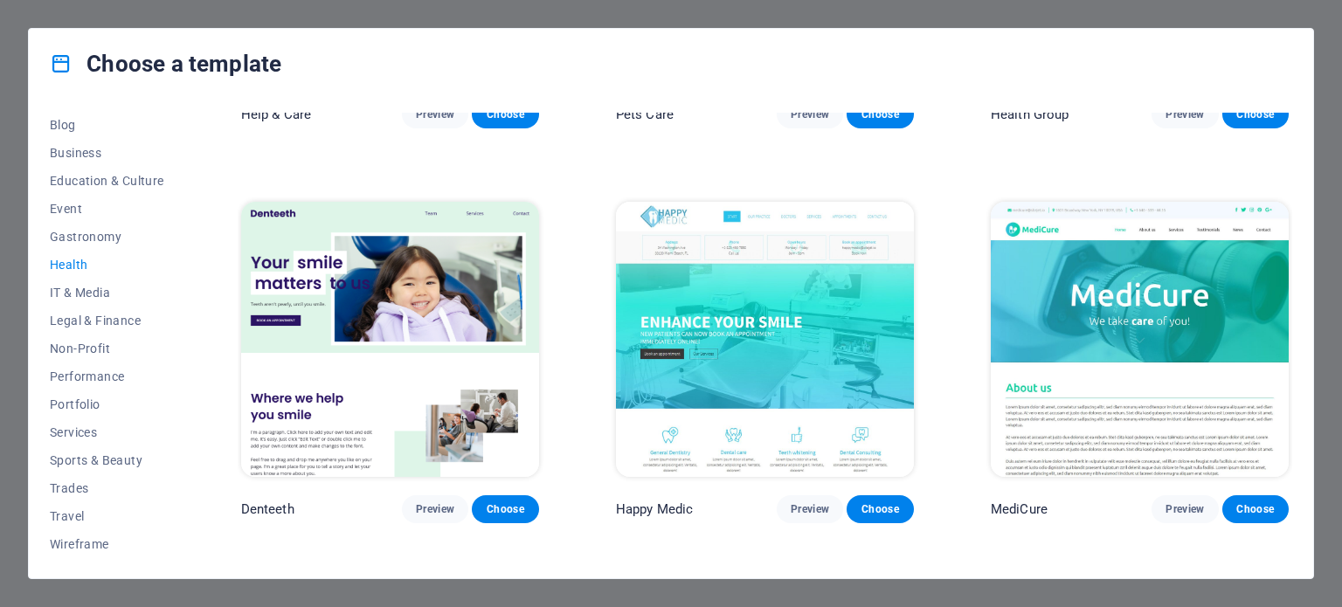
scroll to position [225, 0]
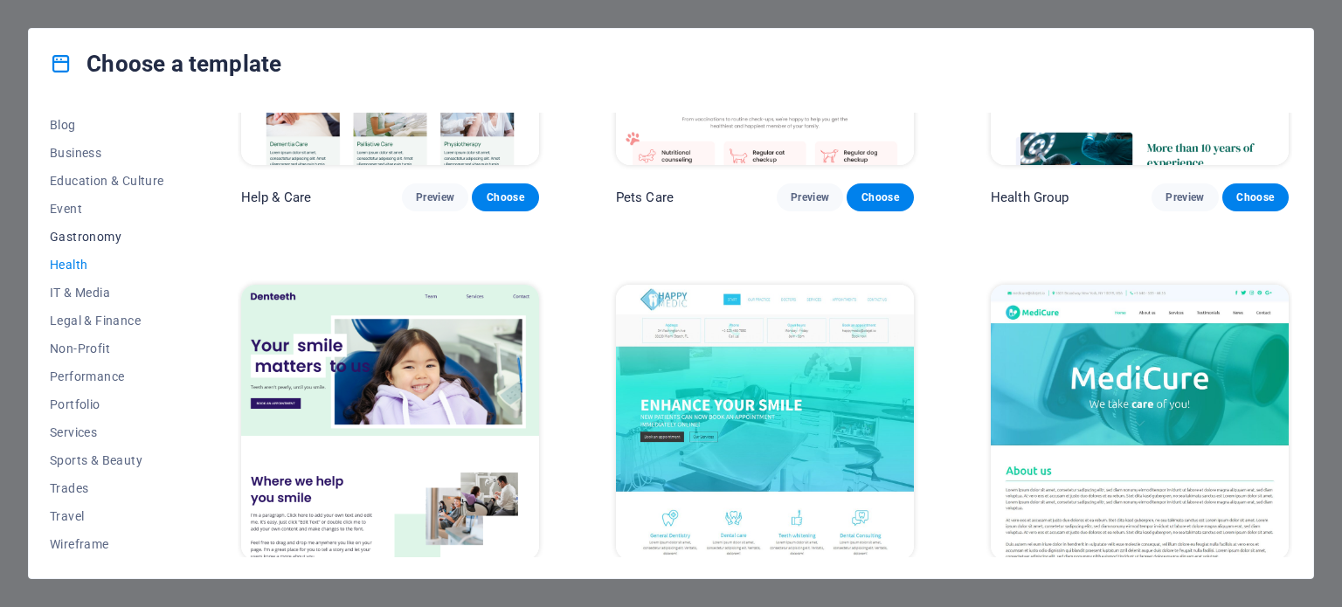
click at [109, 234] on span "Gastronomy" at bounding box center [107, 237] width 114 height 14
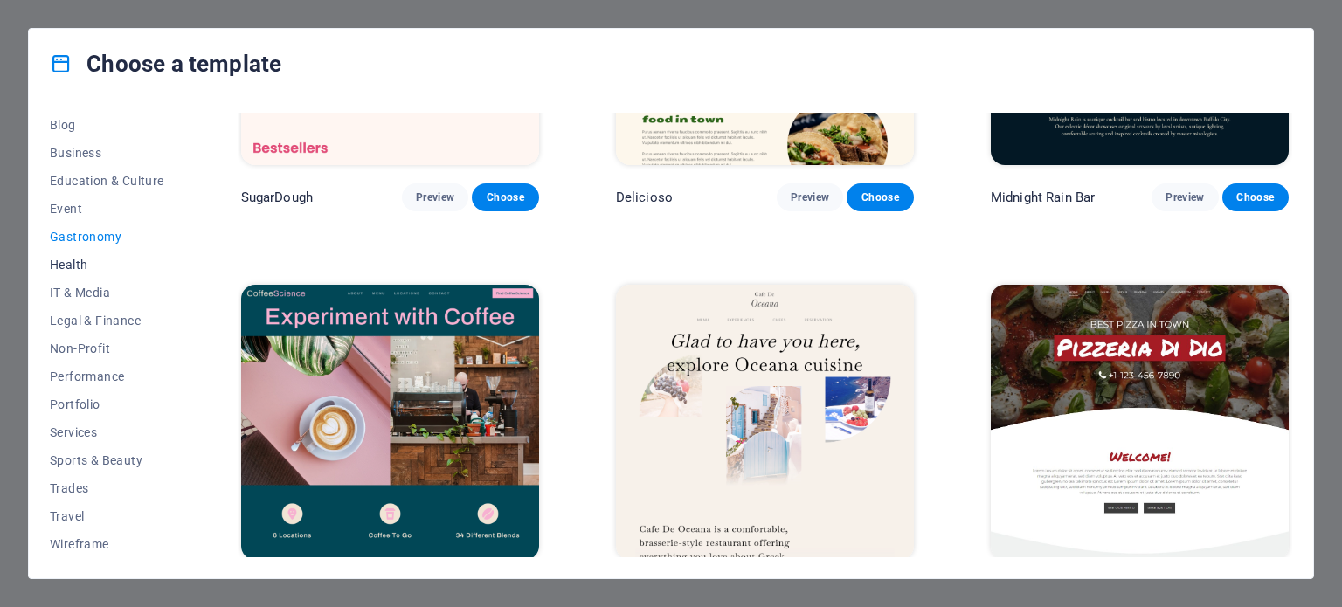
click at [62, 266] on span "Health" at bounding box center [107, 265] width 114 height 14
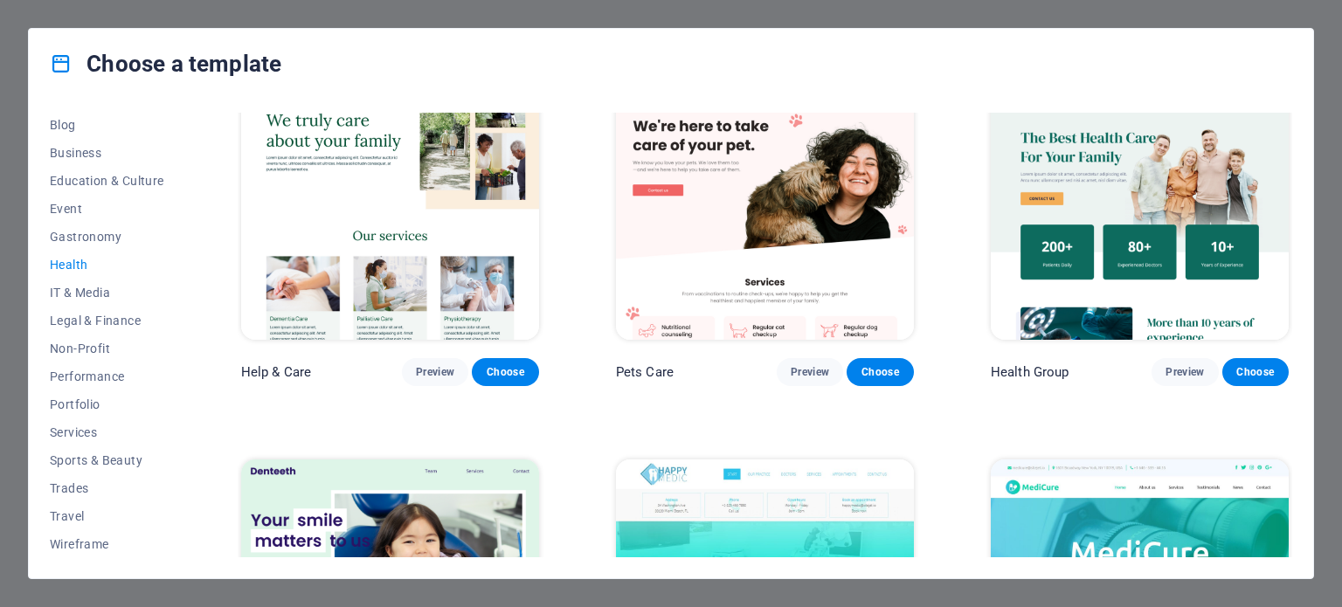
scroll to position [0, 0]
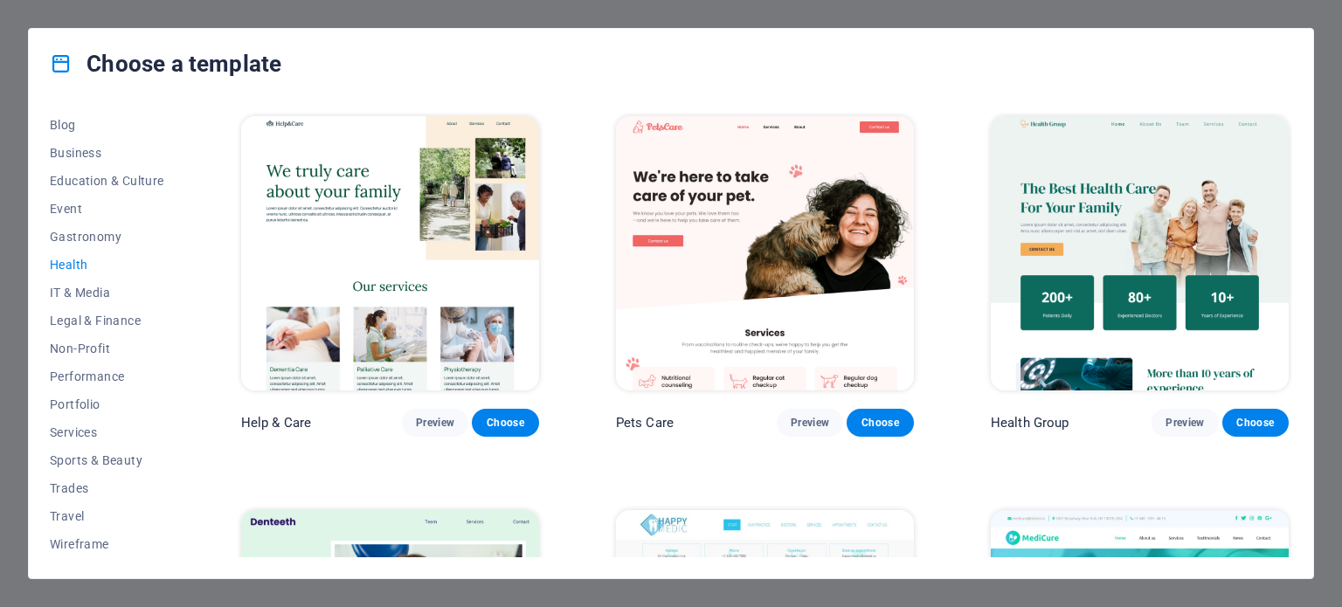
click at [1308, 23] on div "Choose a template All Templates My Templates New Trending Landingpage Multipage…" at bounding box center [671, 303] width 1342 height 607
click at [1286, 17] on div "Choose a template All Templates My Templates New Trending Landingpage Multipage…" at bounding box center [671, 303] width 1342 height 607
click at [72, 265] on span "Health" at bounding box center [107, 265] width 114 height 14
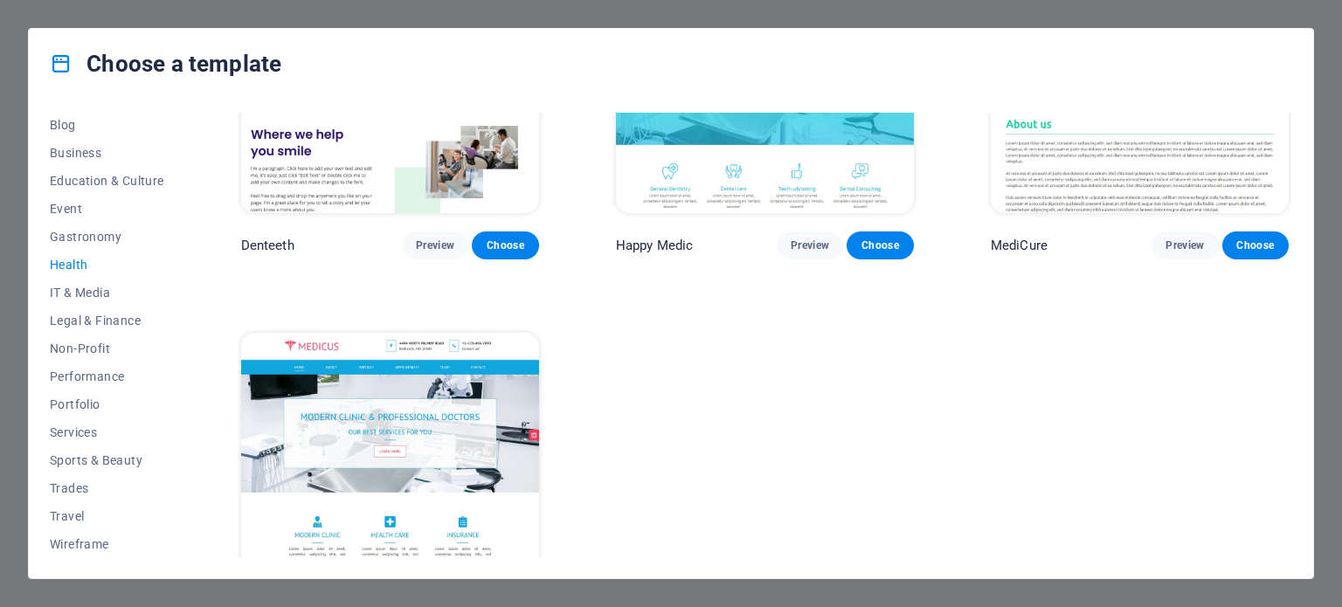
scroll to position [662, 0]
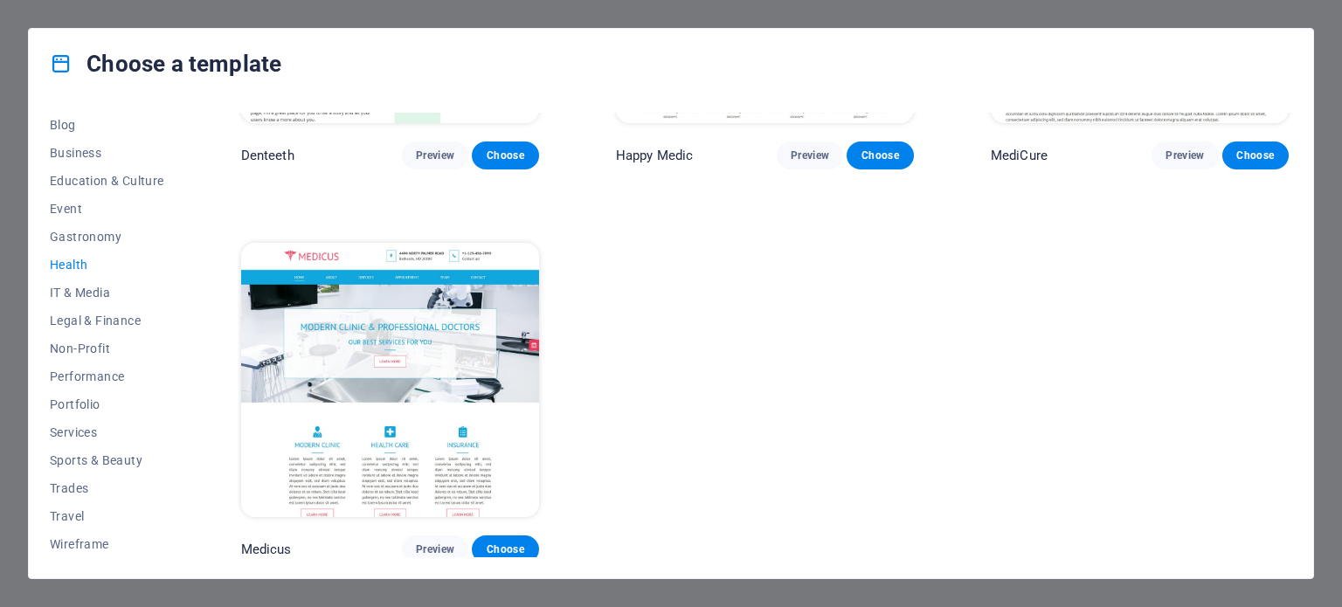
click at [402, 377] on img at bounding box center [390, 380] width 298 height 274
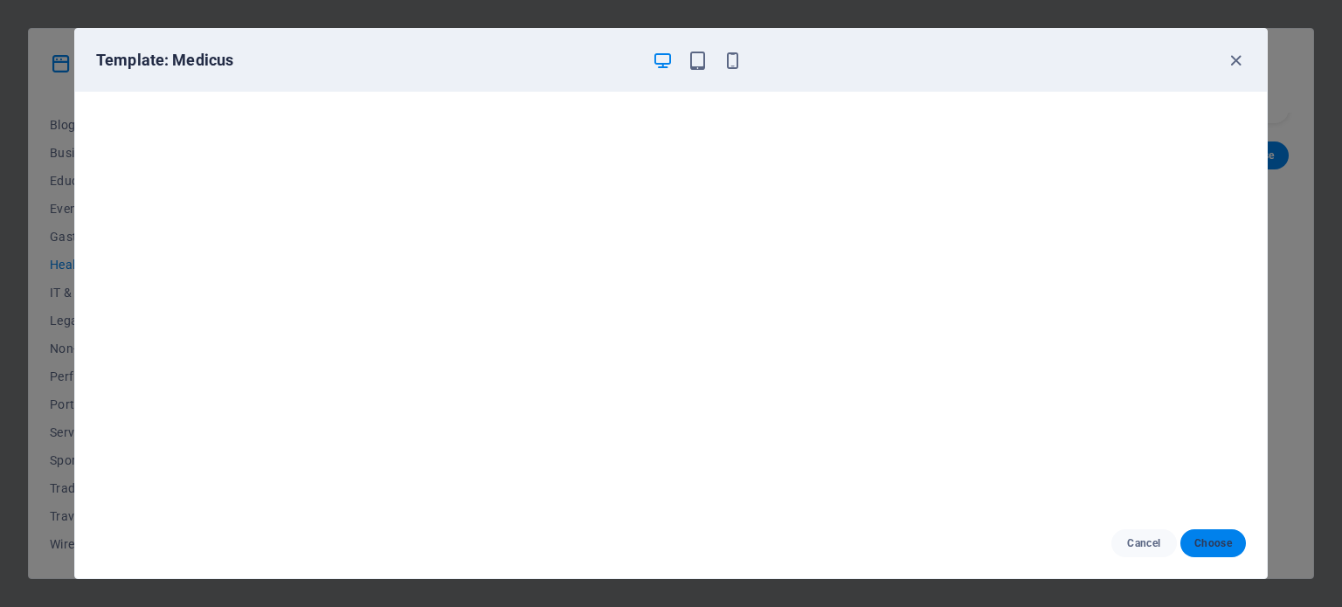
click at [1220, 554] on button "Choose" at bounding box center [1214, 544] width 66 height 28
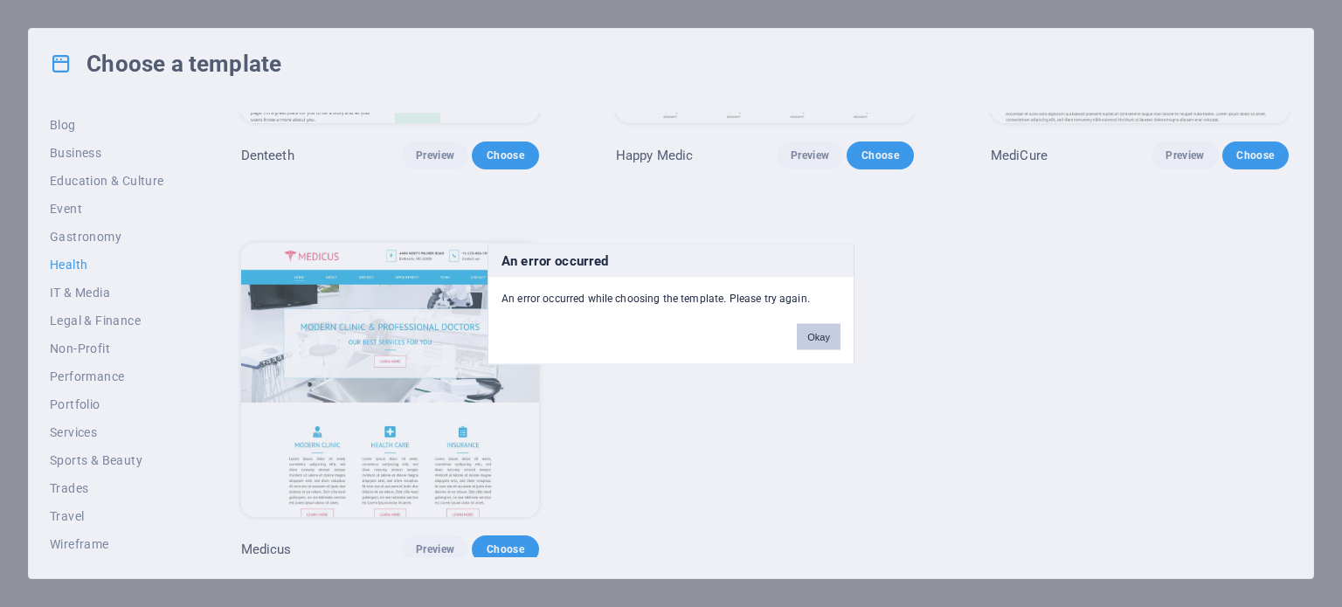
click at [820, 336] on button "Okay" at bounding box center [819, 336] width 44 height 26
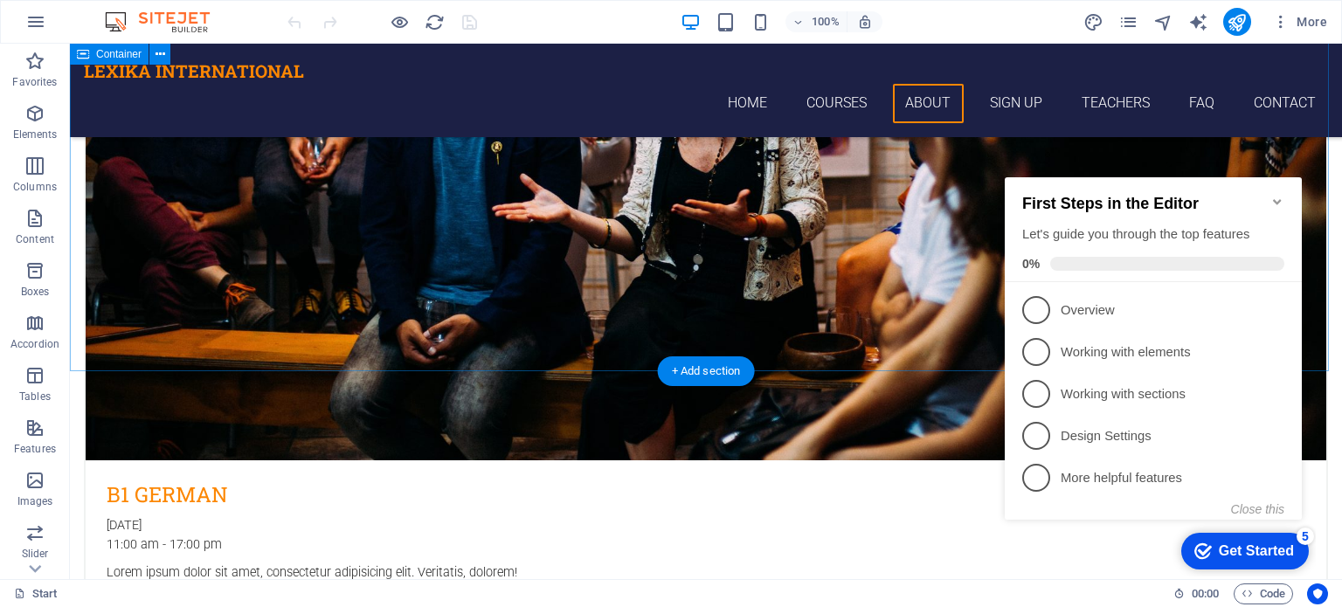
scroll to position [3233, 0]
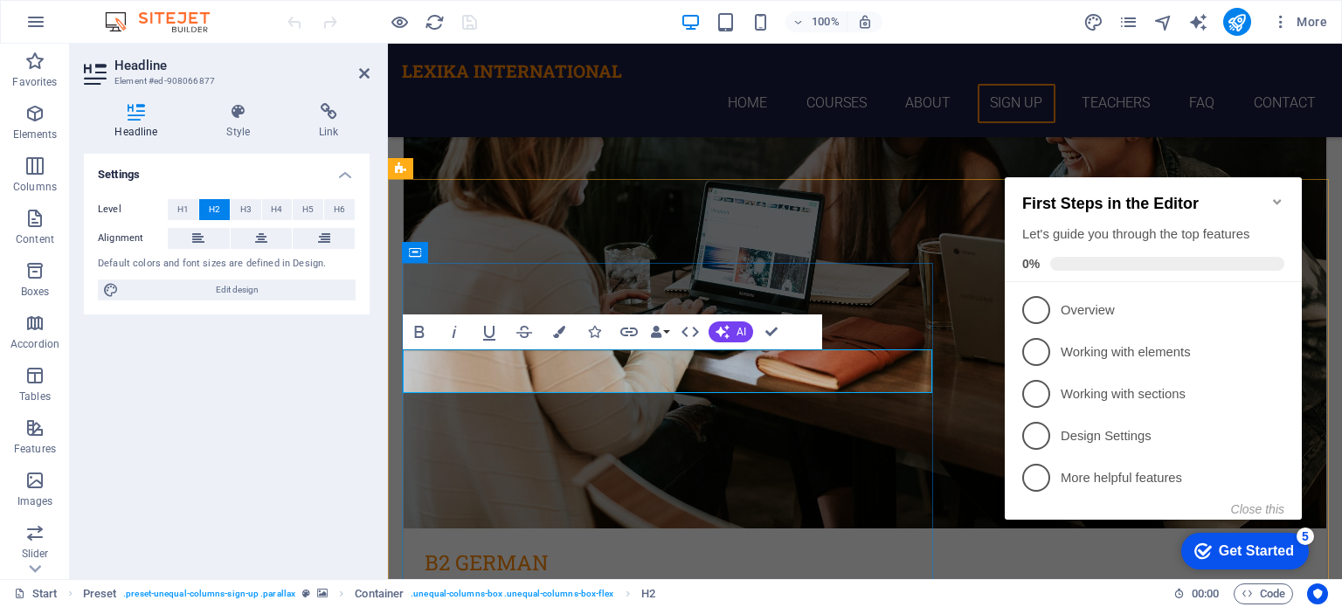
drag, startPoint x: 603, startPoint y: 370, endPoint x: 694, endPoint y: 373, distance: 91.0
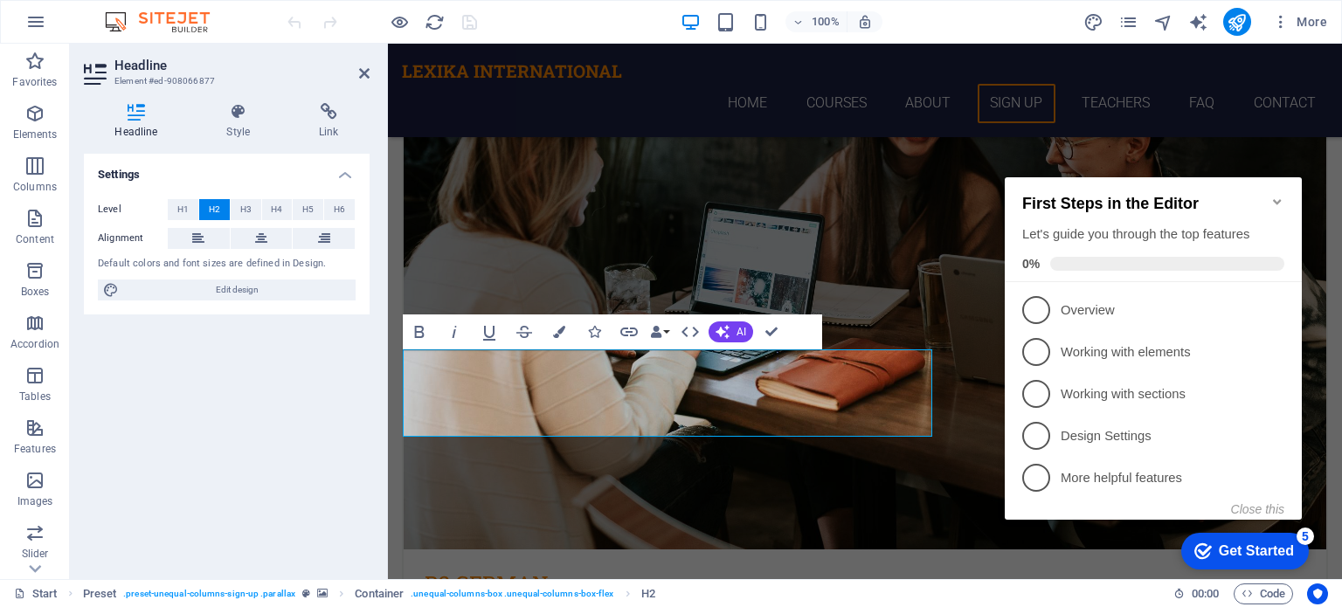
click at [1033, 523] on div "checkmark Get Started 5 First Steps in the Editor Let's guide you through the t…" at bounding box center [1157, 364] width 318 height 426
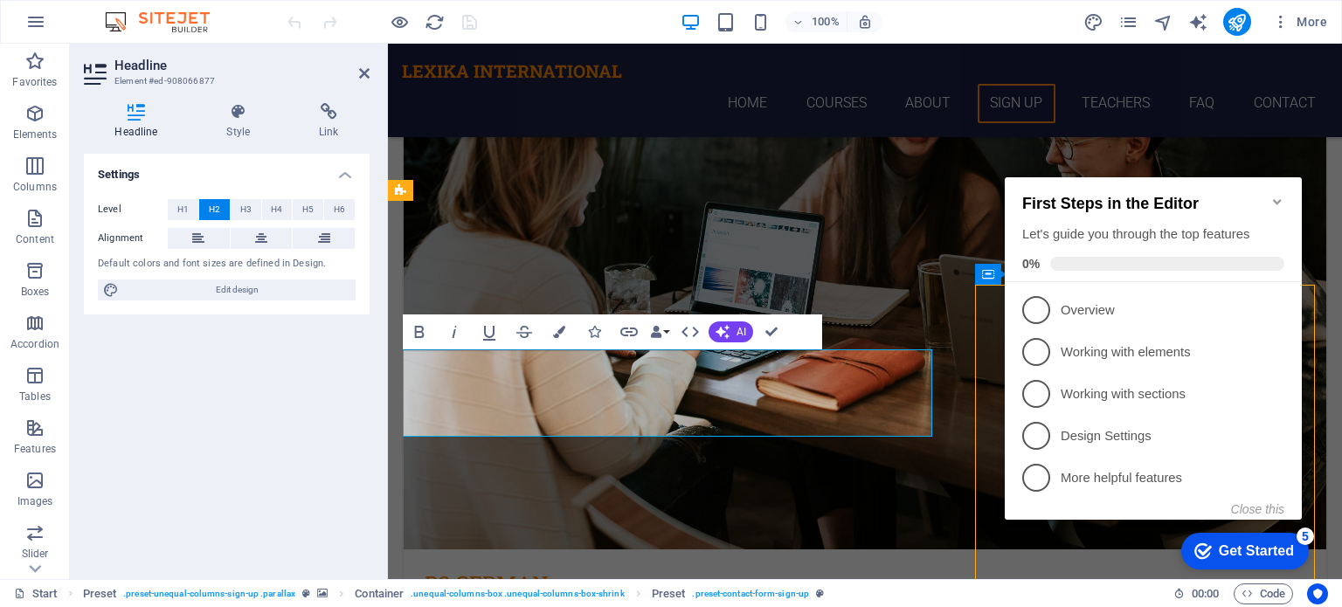
scroll to position [3212, 0]
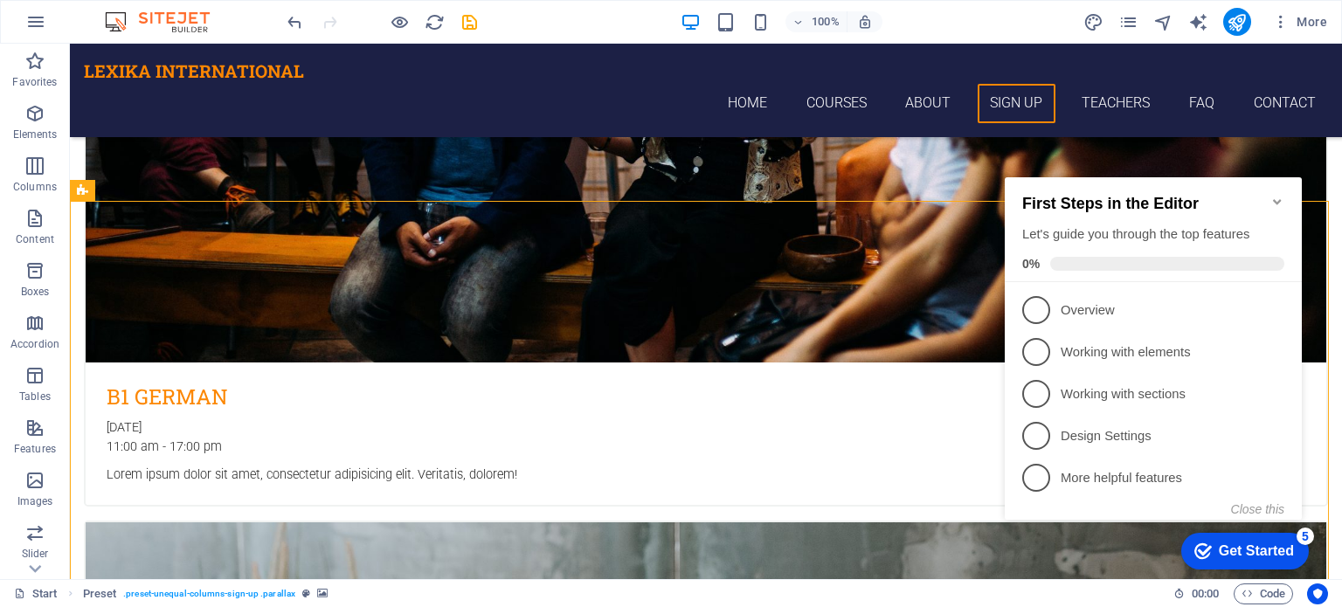
click at [1136, 541] on div "checkmark Get Started 5 First Steps in the Editor Let's guide you through the t…" at bounding box center [1157, 364] width 318 height 426
click at [1268, 555] on div "Get Started" at bounding box center [1256, 552] width 75 height 16
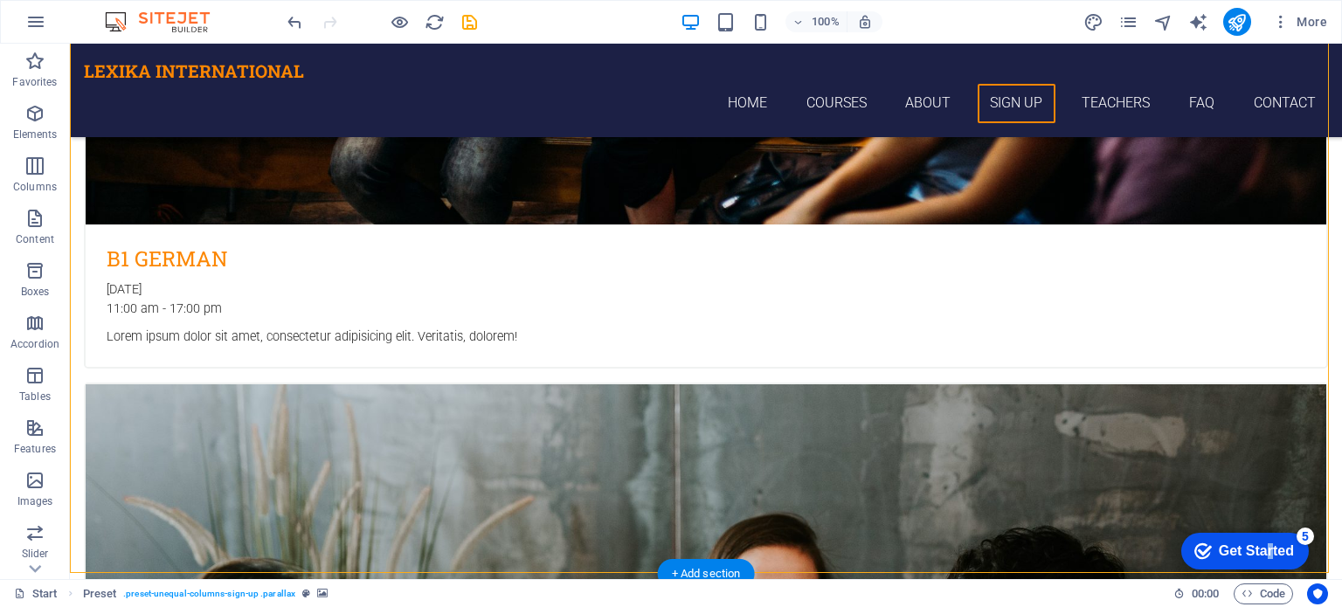
scroll to position [3299, 0]
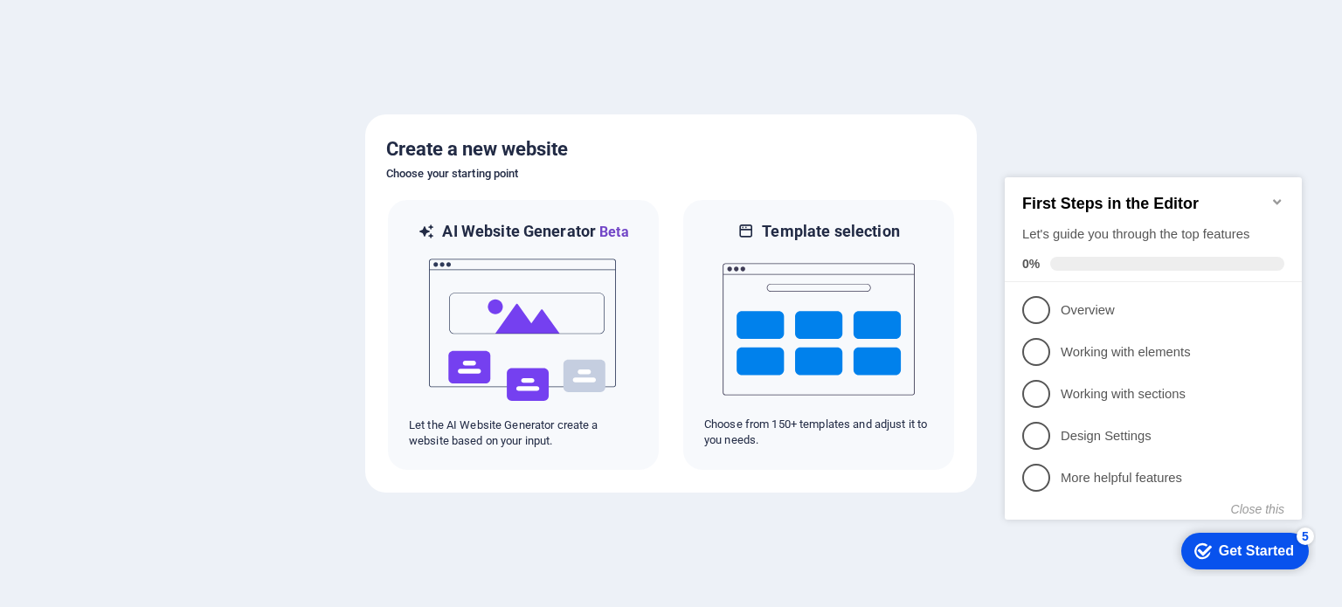
click at [1045, 306] on span "1" at bounding box center [1036, 310] width 28 height 28
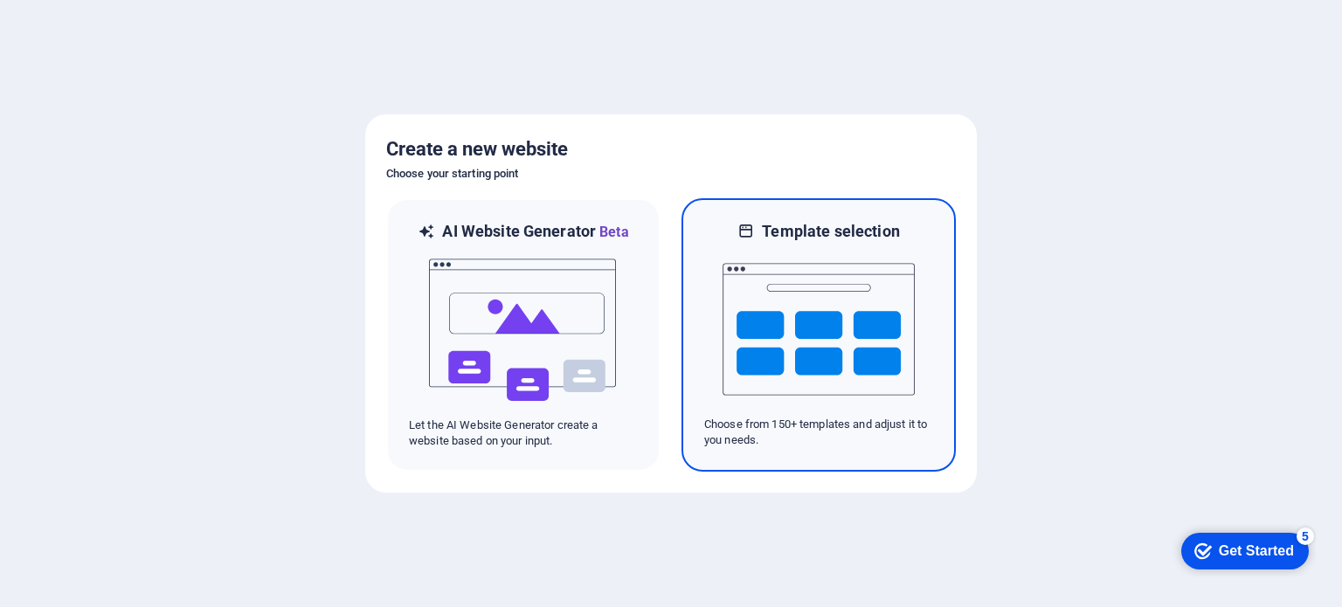
click at [828, 336] on img at bounding box center [819, 329] width 192 height 175
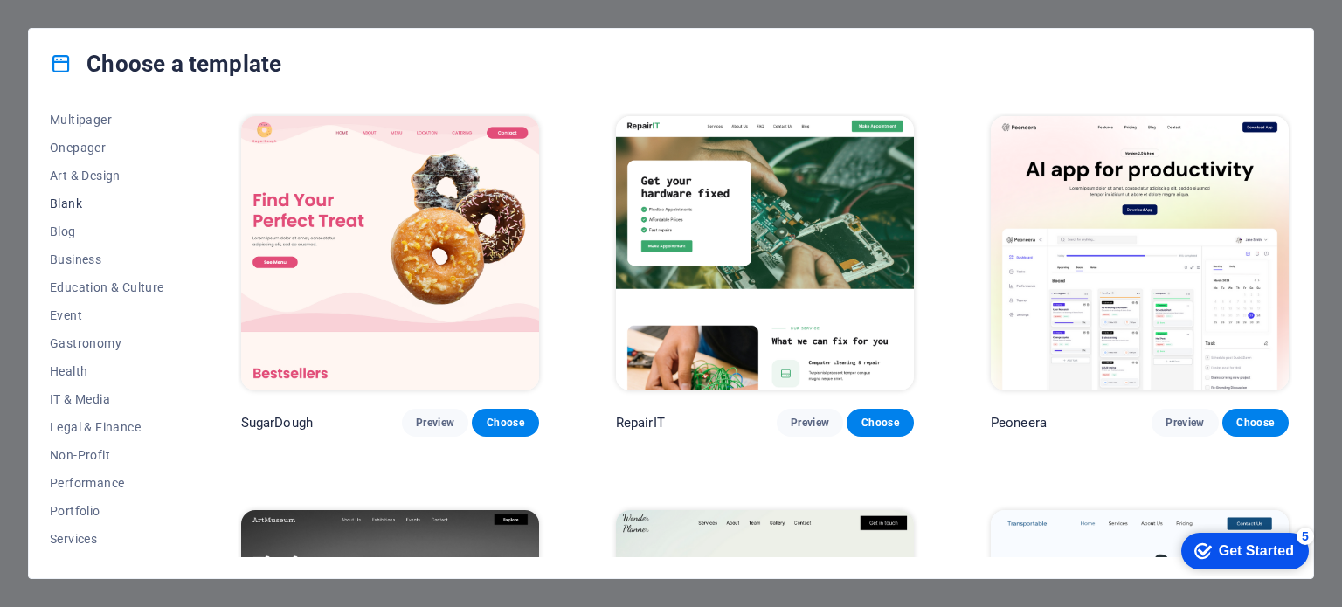
scroll to position [175, 0]
click at [71, 345] on span "Health" at bounding box center [107, 343] width 114 height 14
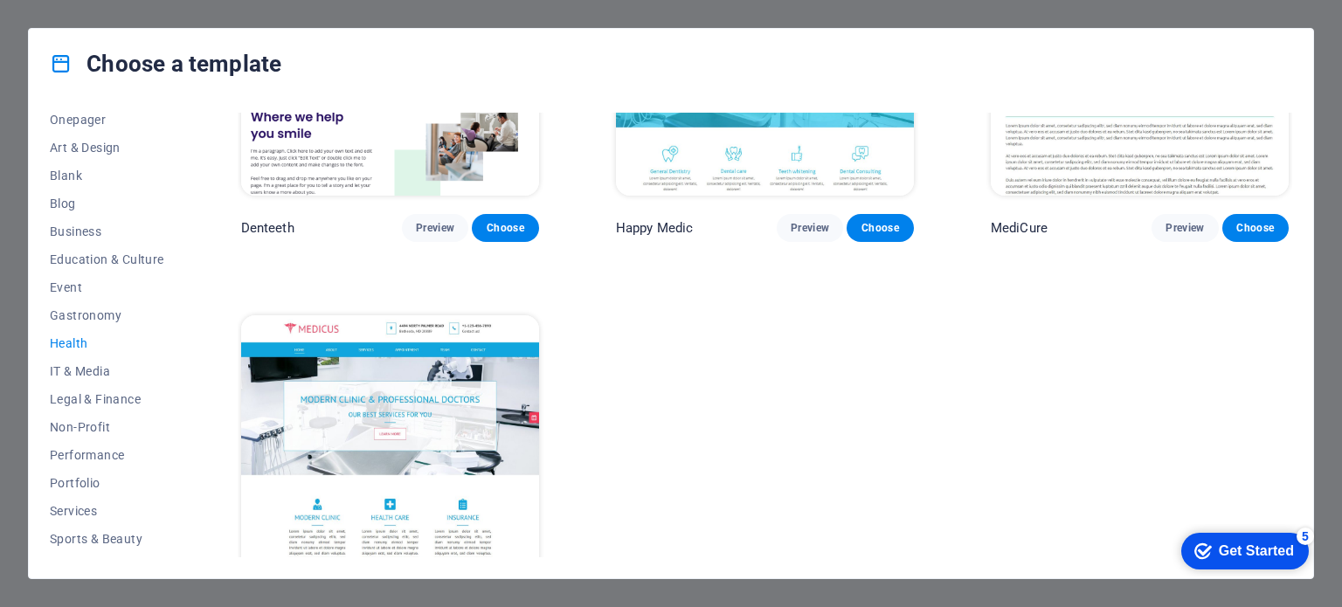
scroll to position [662, 0]
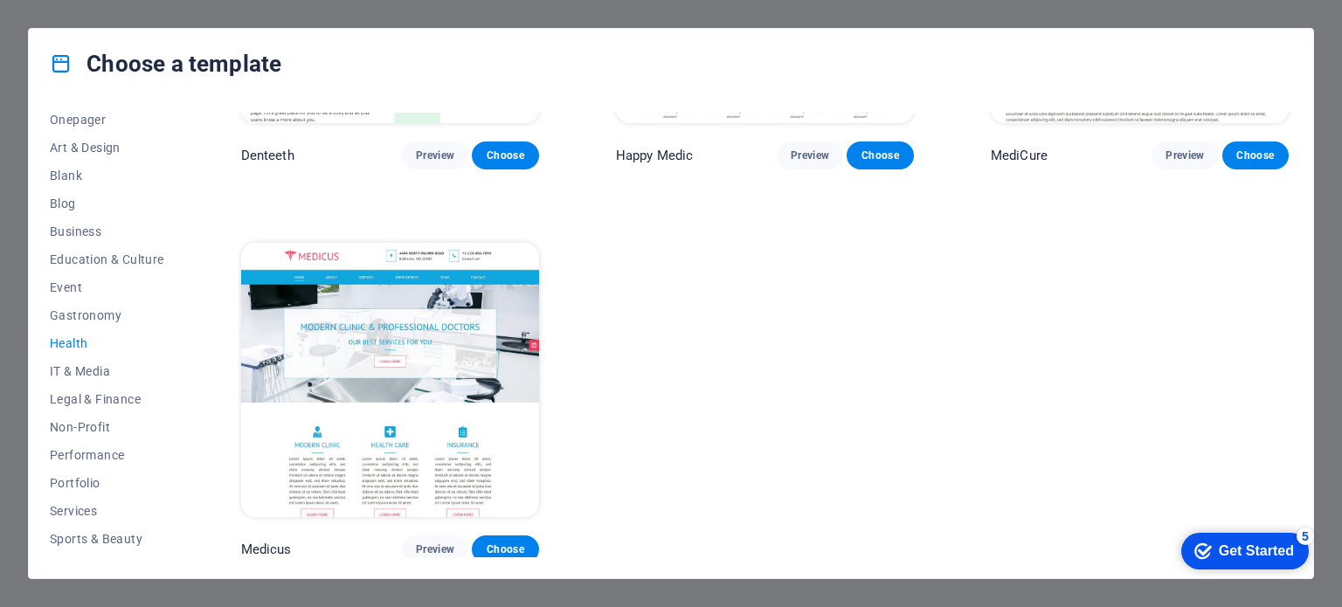
click at [459, 396] on img at bounding box center [390, 380] width 298 height 274
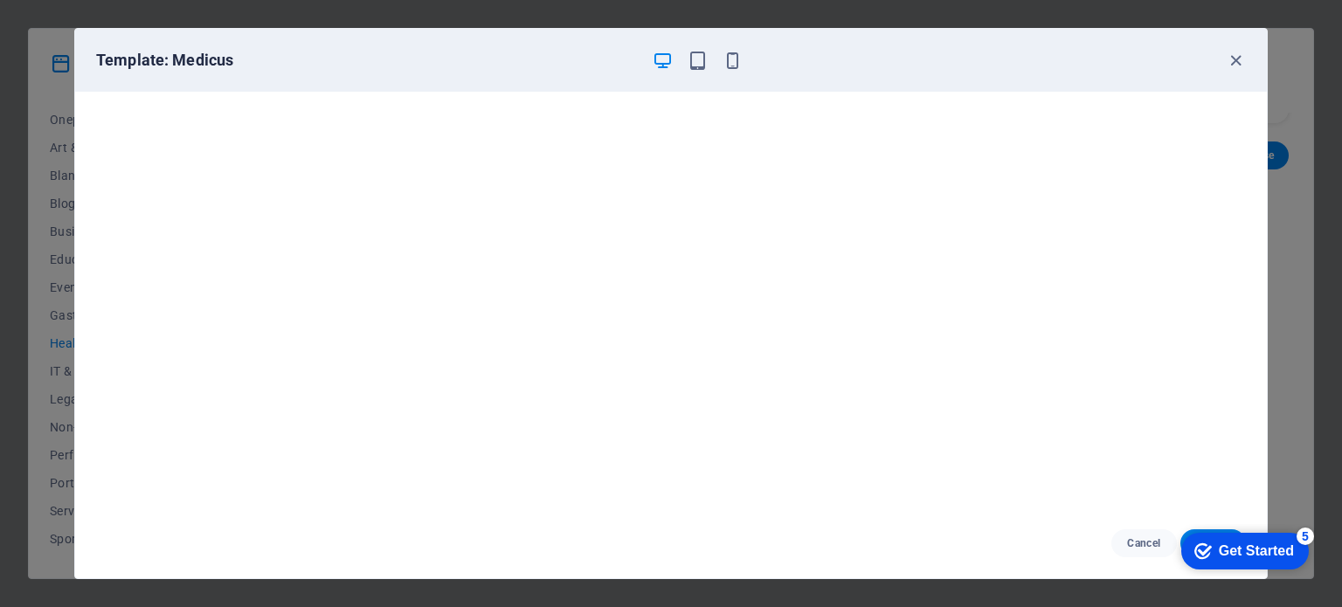
click at [1223, 534] on div "checkmark Get Started 5" at bounding box center [1246, 551] width 128 height 37
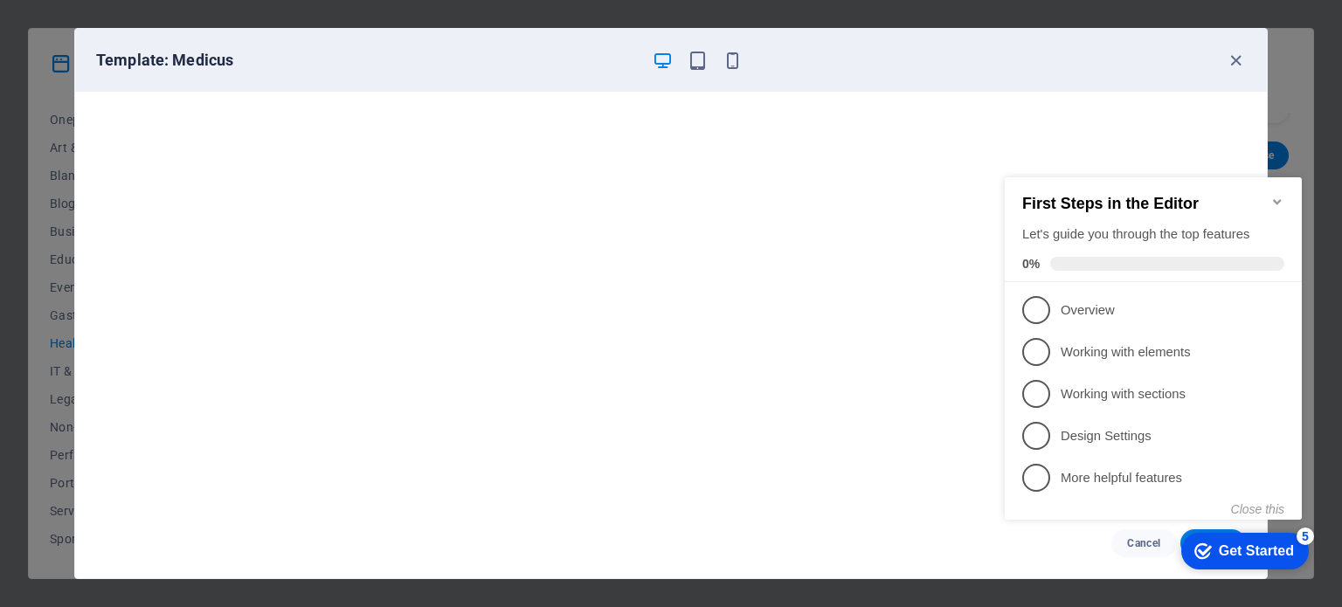
click at [1223, 534] on div "checkmark Get Started 5" at bounding box center [1246, 551] width 128 height 37
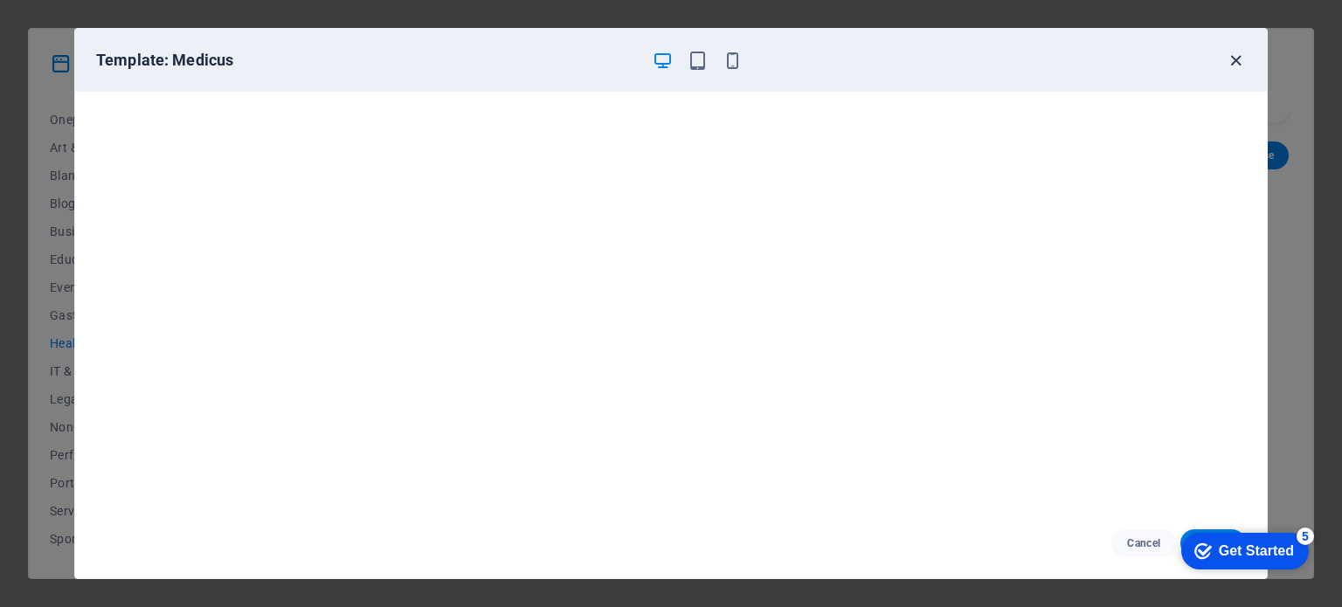
click at [1234, 62] on icon "button" at bounding box center [1236, 61] width 20 height 20
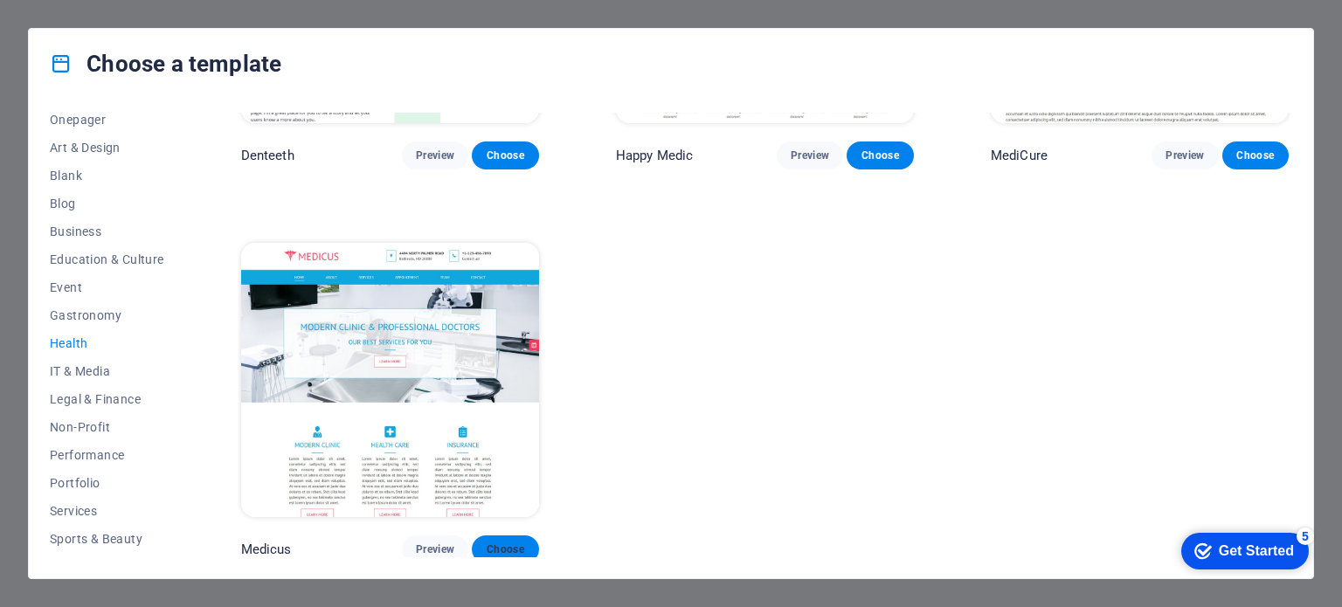
click at [517, 543] on span "Choose" at bounding box center [505, 550] width 38 height 14
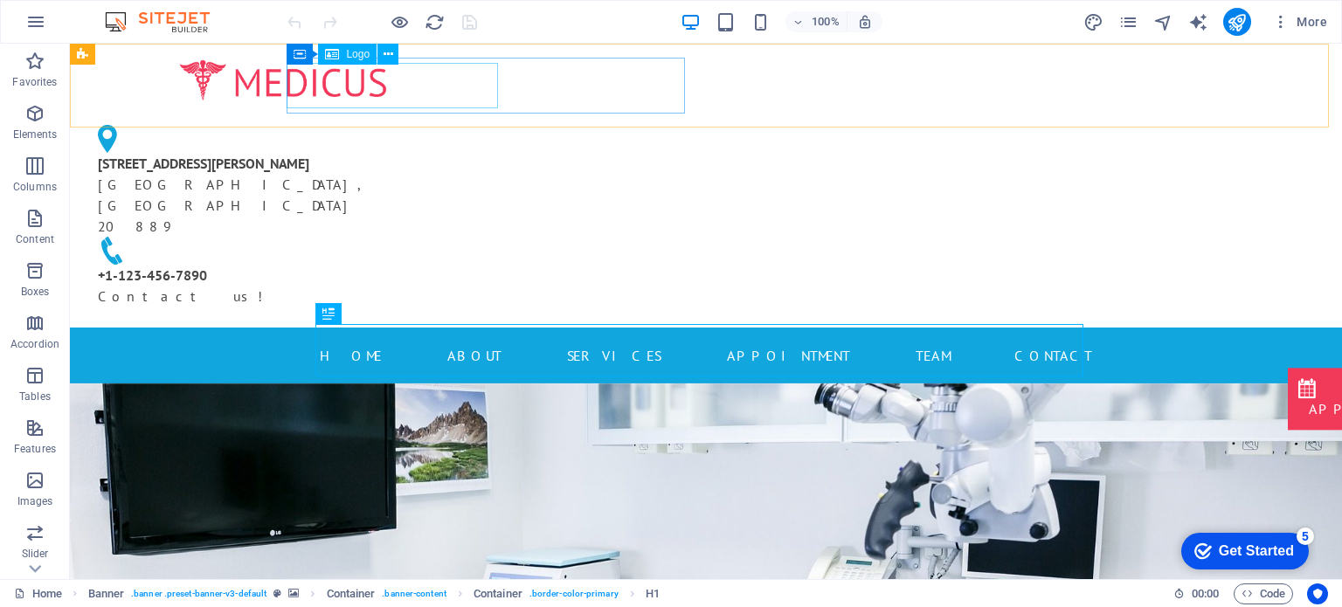
click at [357, 55] on span "Logo" at bounding box center [358, 54] width 24 height 10
click at [391, 55] on icon at bounding box center [389, 54] width 10 height 18
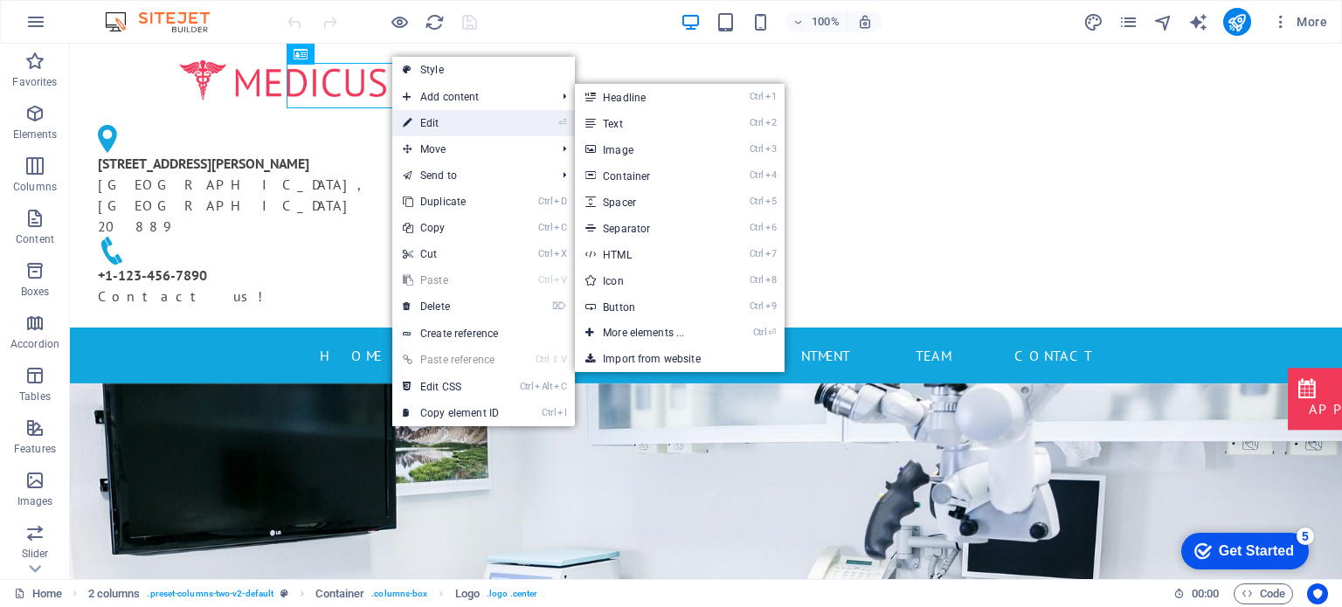
click at [439, 121] on link "⏎ Edit" at bounding box center [450, 123] width 117 height 26
select select "px"
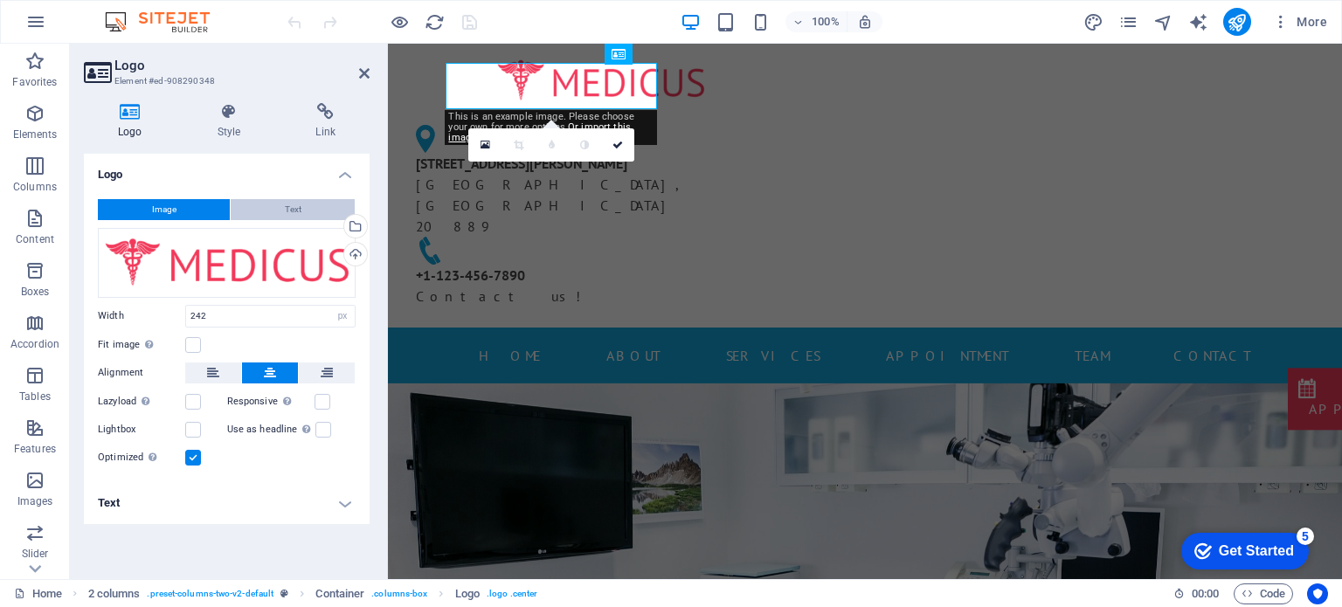
click at [315, 208] on button "Text" at bounding box center [293, 209] width 124 height 21
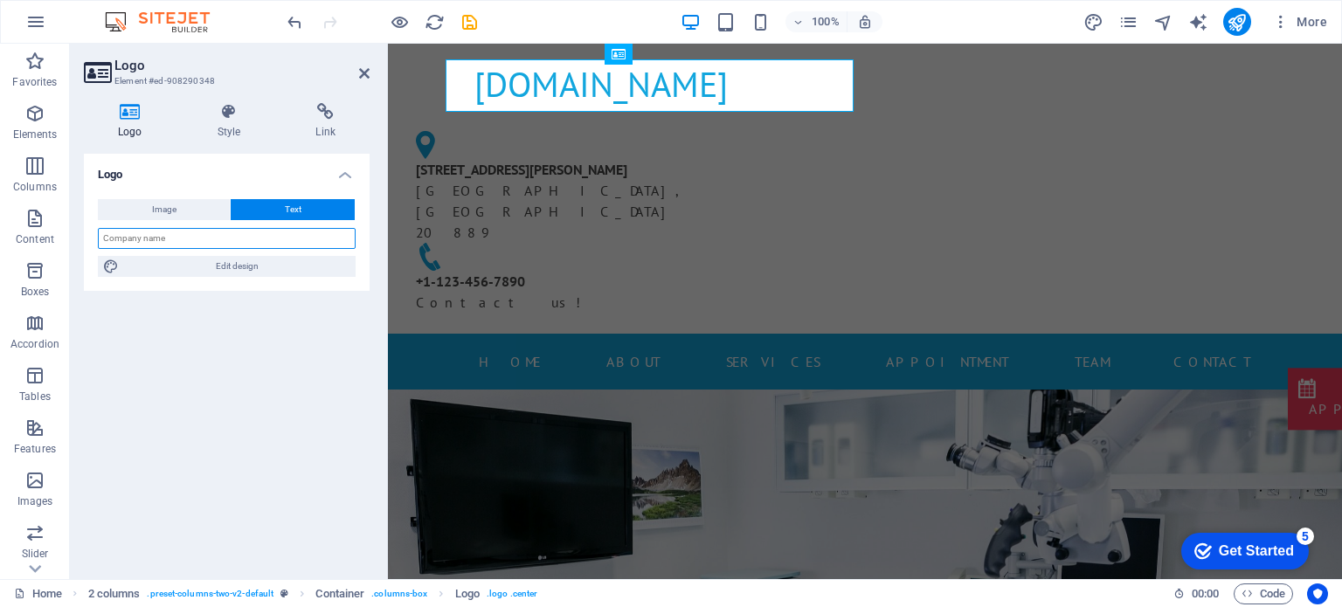
click at [202, 244] on input "text" at bounding box center [227, 238] width 258 height 21
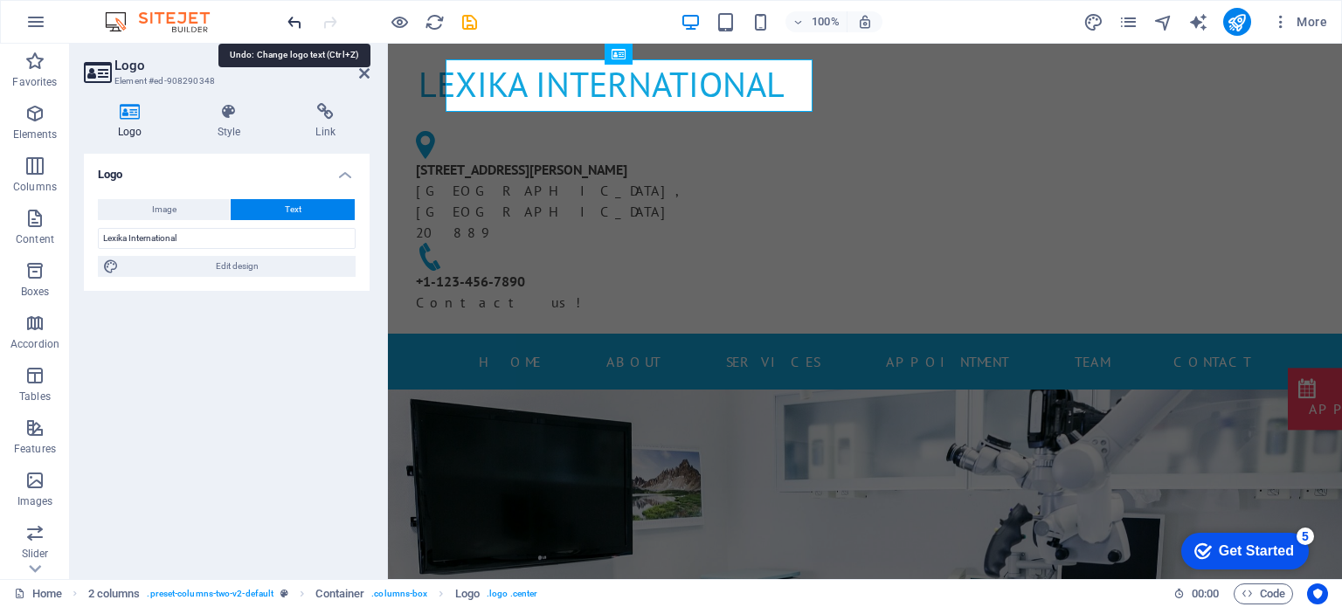
click at [300, 17] on icon "undo" at bounding box center [295, 22] width 20 height 20
type input "Lexika"
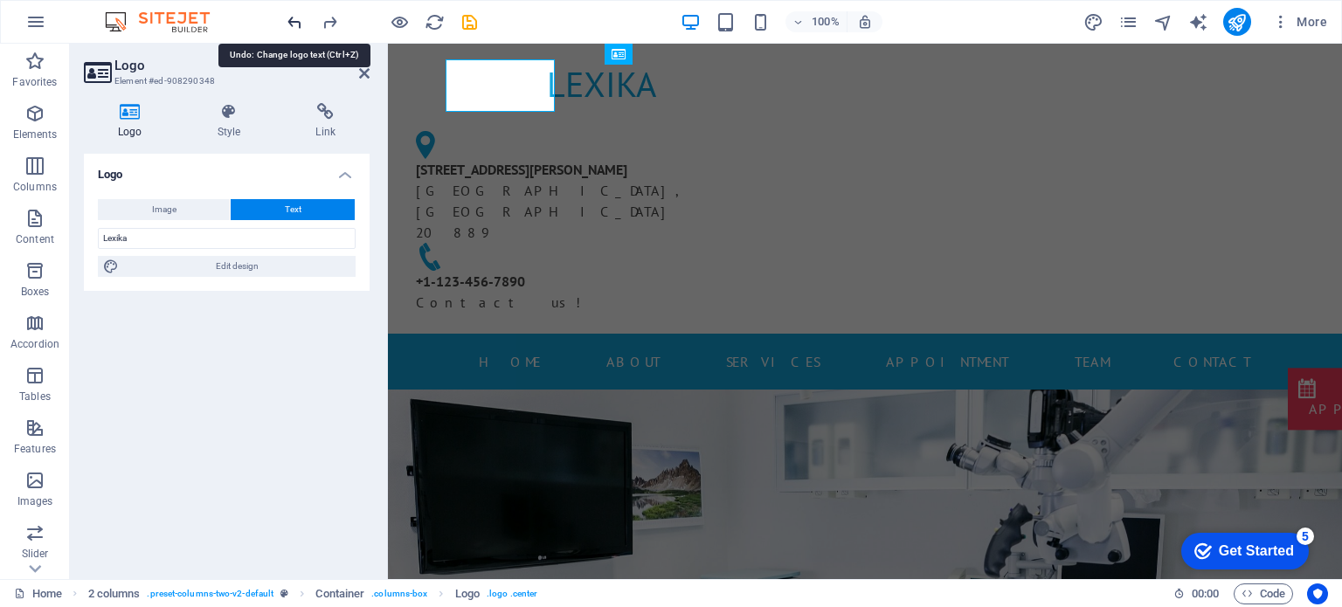
click at [300, 17] on icon "undo" at bounding box center [295, 22] width 20 height 20
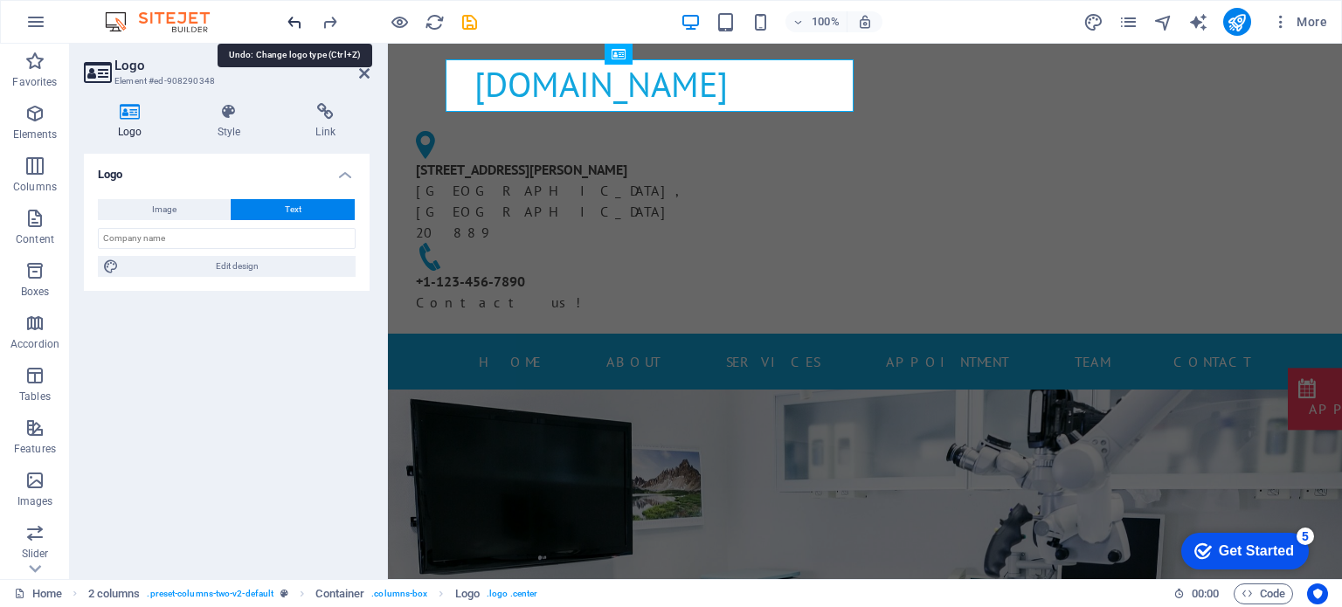
click at [300, 17] on icon "undo" at bounding box center [295, 22] width 20 height 20
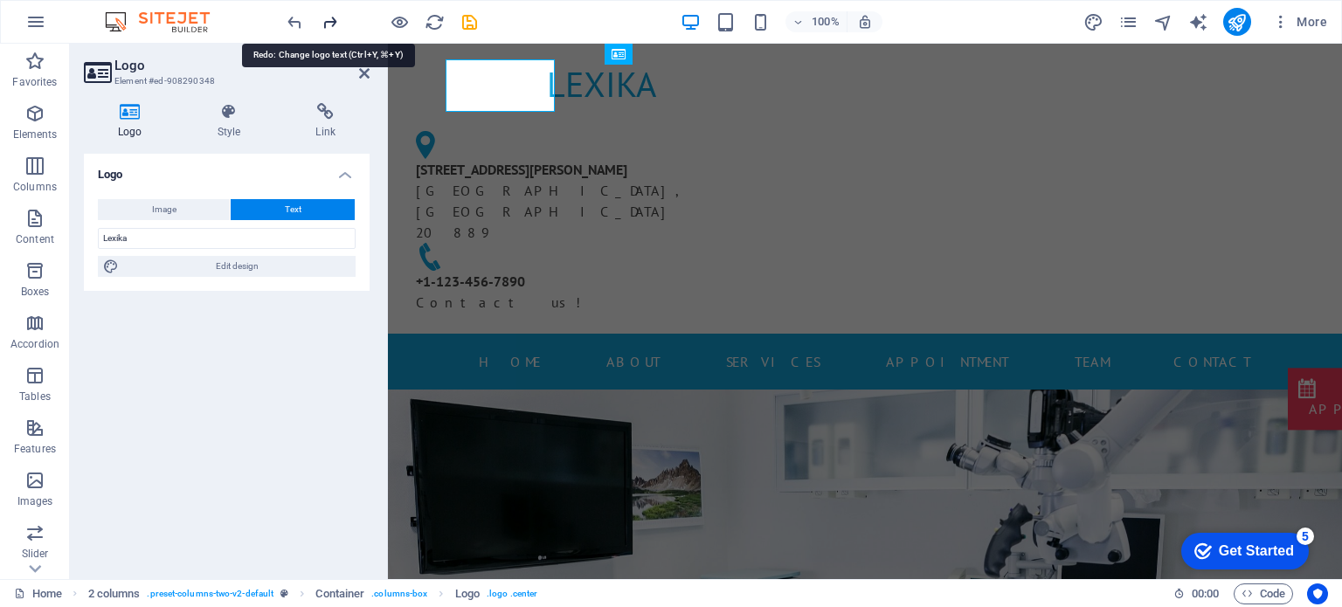
type input "Lexika International"
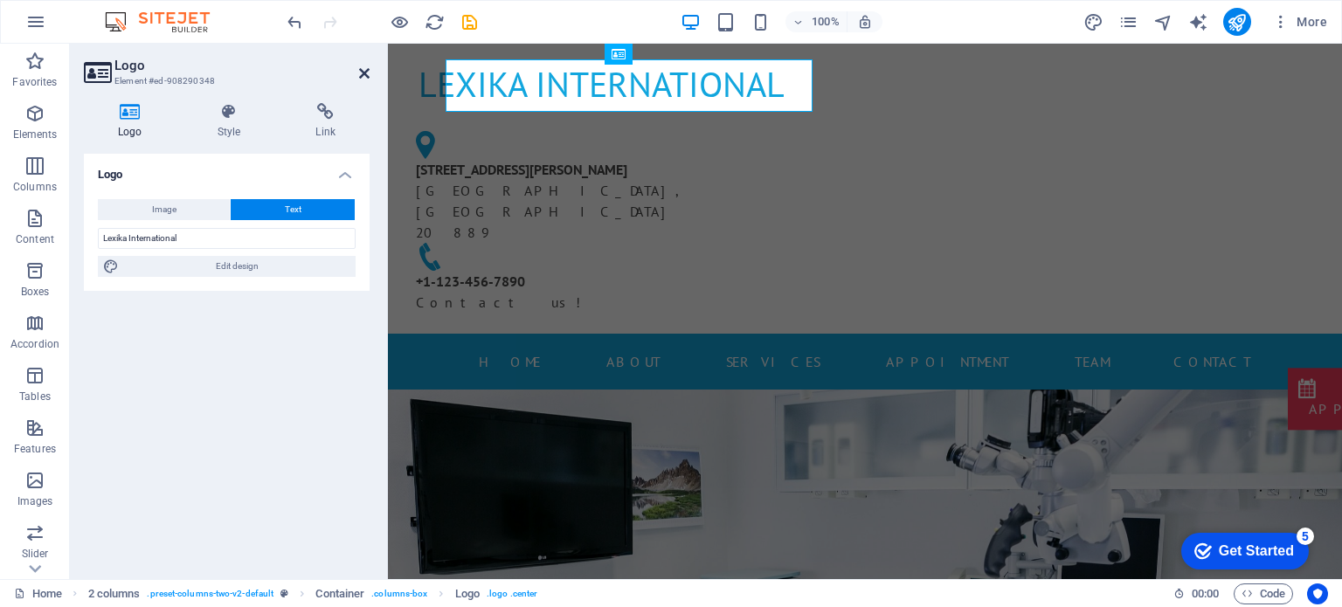
click at [367, 75] on icon at bounding box center [364, 73] width 10 height 14
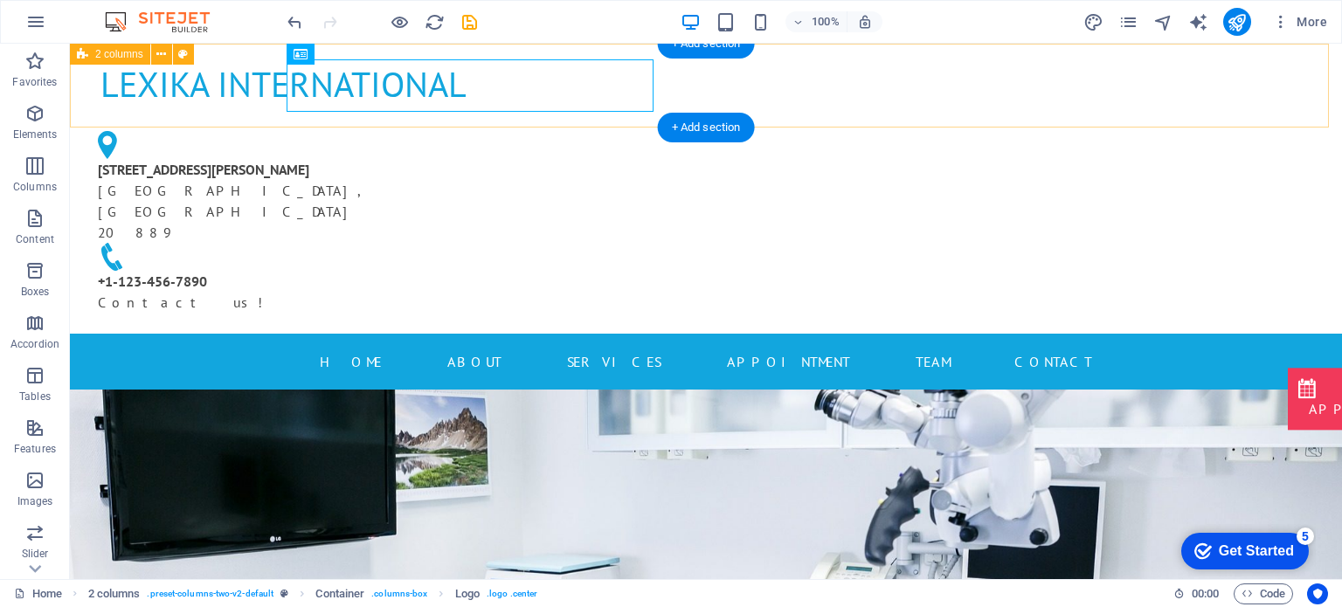
click at [232, 104] on div "Lexika International [STREET_ADDRESS][PERSON_NAME] [PHONE_NUMBER] Contact us!" at bounding box center [706, 189] width 1272 height 290
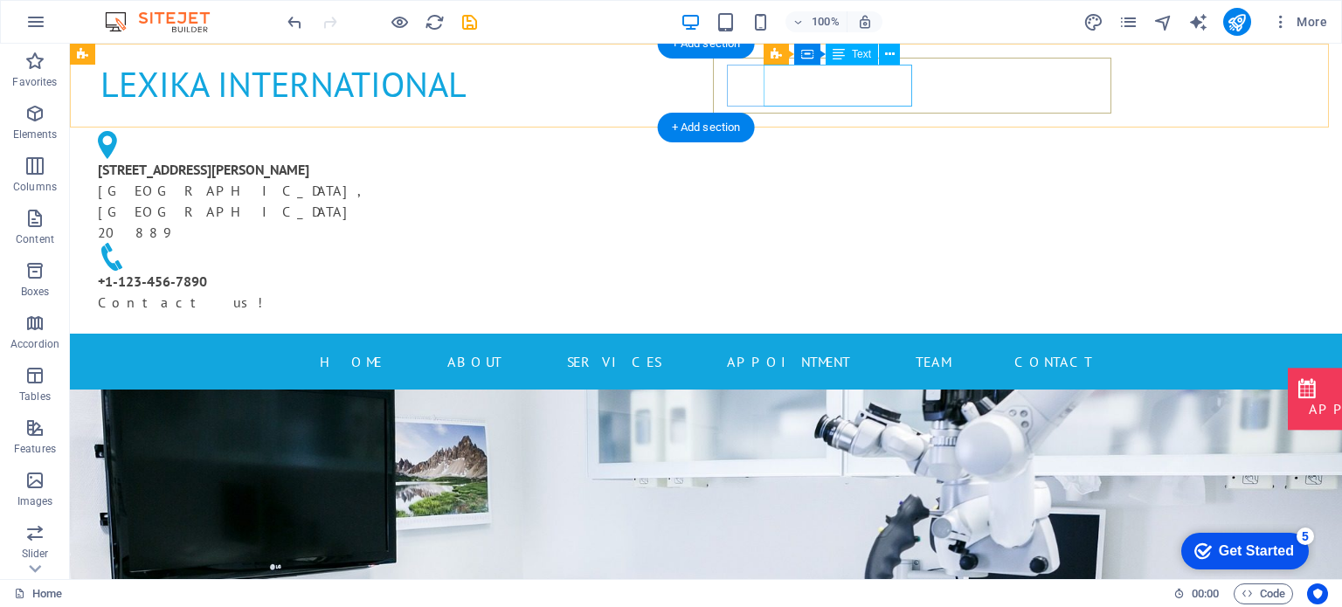
click at [454, 159] on div "[STREET_ADDRESS][PERSON_NAME]" at bounding box center [276, 201] width 357 height 84
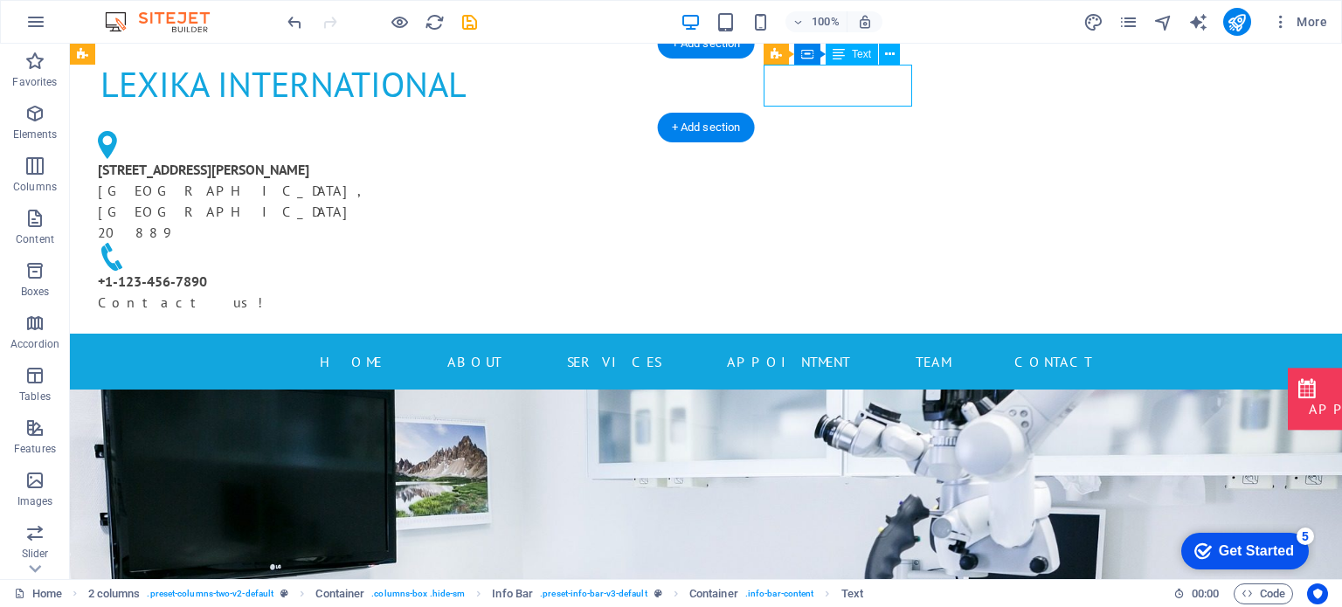
click at [454, 159] on div "[STREET_ADDRESS][PERSON_NAME]" at bounding box center [276, 201] width 357 height 84
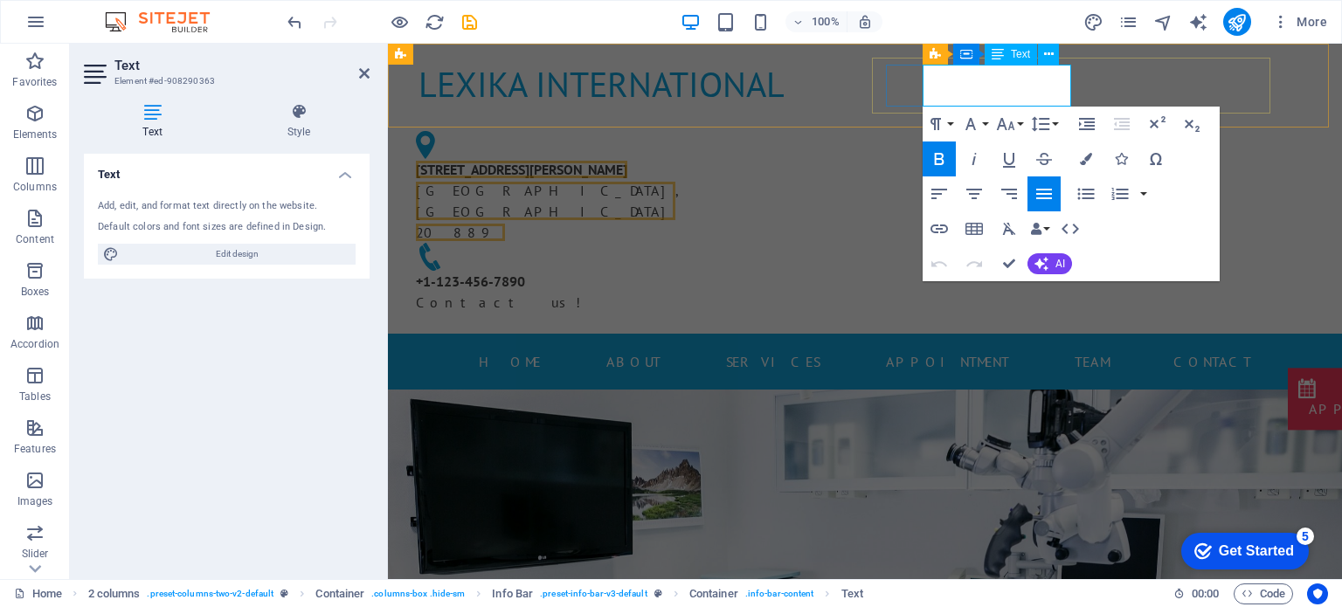
click at [505, 224] on span "20889" at bounding box center [460, 232] width 89 height 17
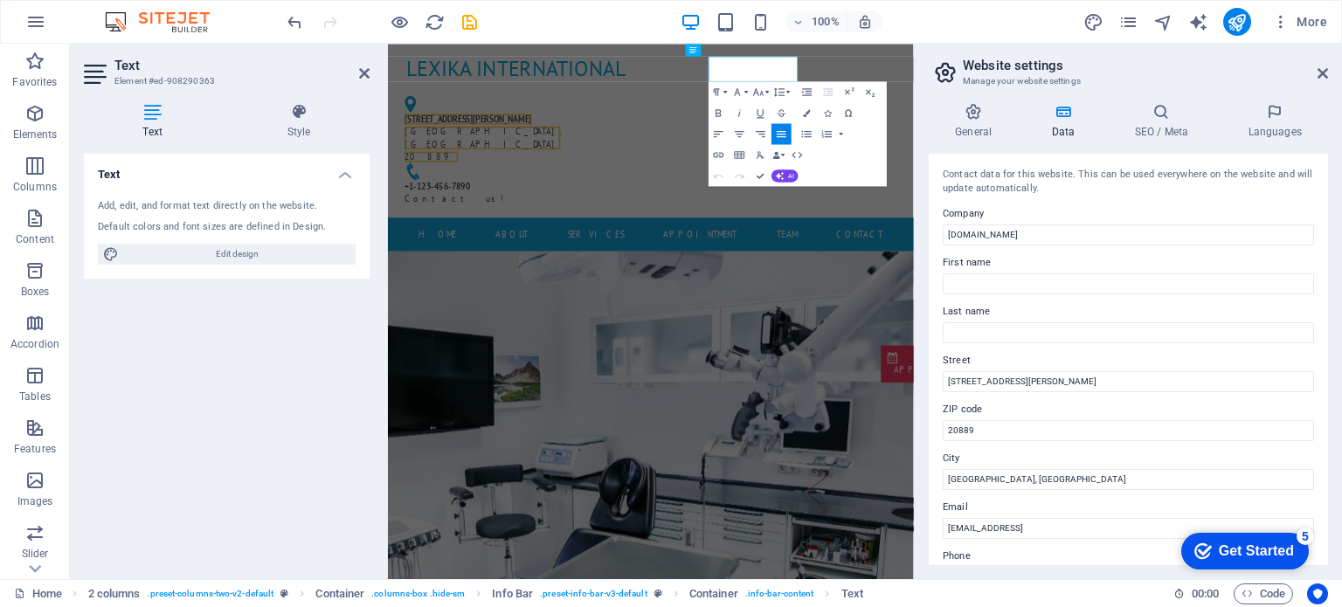
click at [1022, 100] on div "General Data SEO / Meta Languages Website name [DOMAIN_NAME] Logo Drag files he…" at bounding box center [1128, 334] width 427 height 490
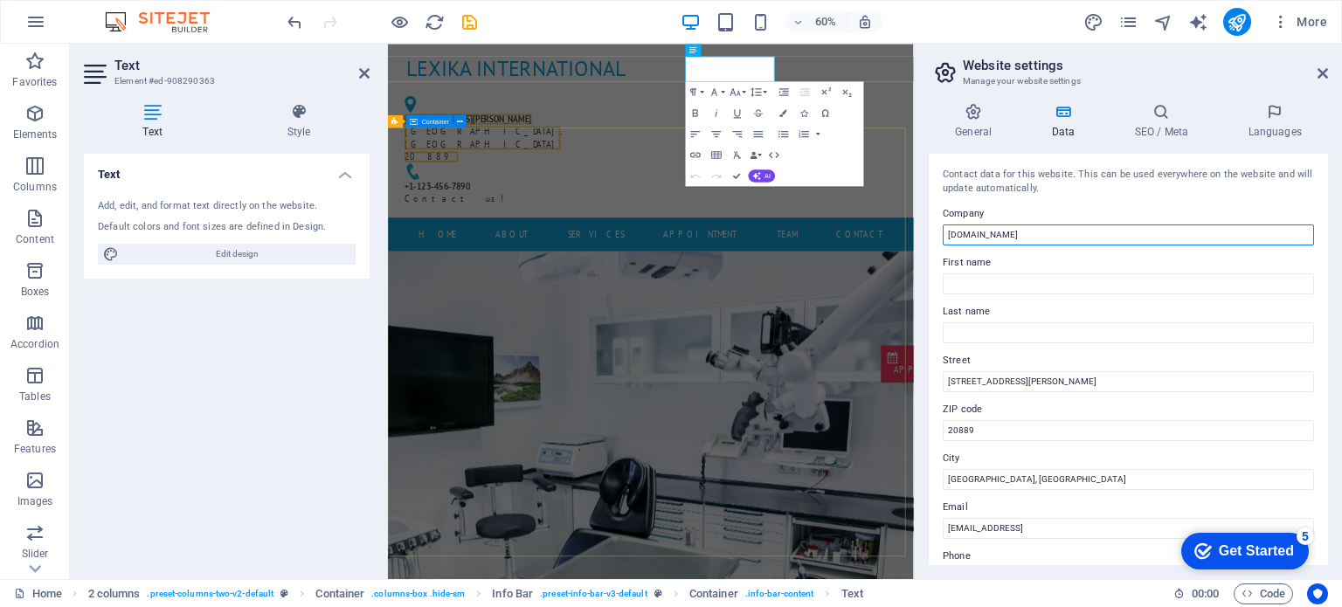
drag, startPoint x: 1445, startPoint y: 278, endPoint x: 1145, endPoint y: 355, distance: 310.3
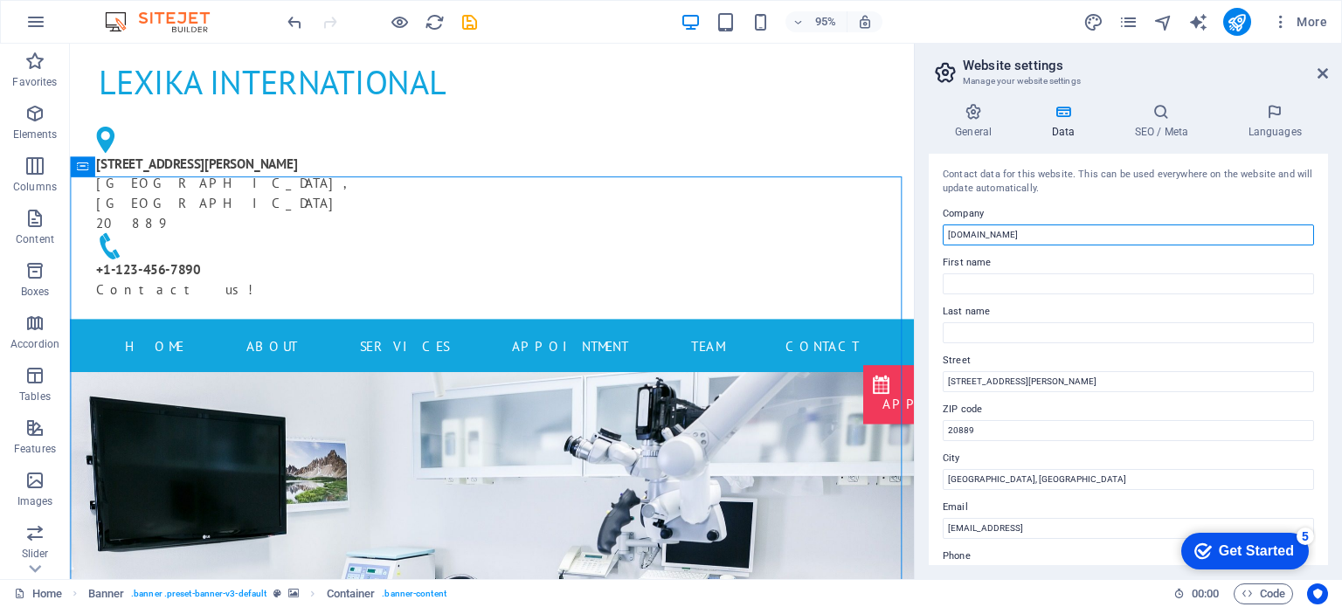
drag, startPoint x: 1071, startPoint y: 230, endPoint x: 916, endPoint y: 232, distance: 154.7
click at [916, 232] on aside "Website settings Manage your website settings General Data SEO / Meta Languages…" at bounding box center [1128, 312] width 428 height 536
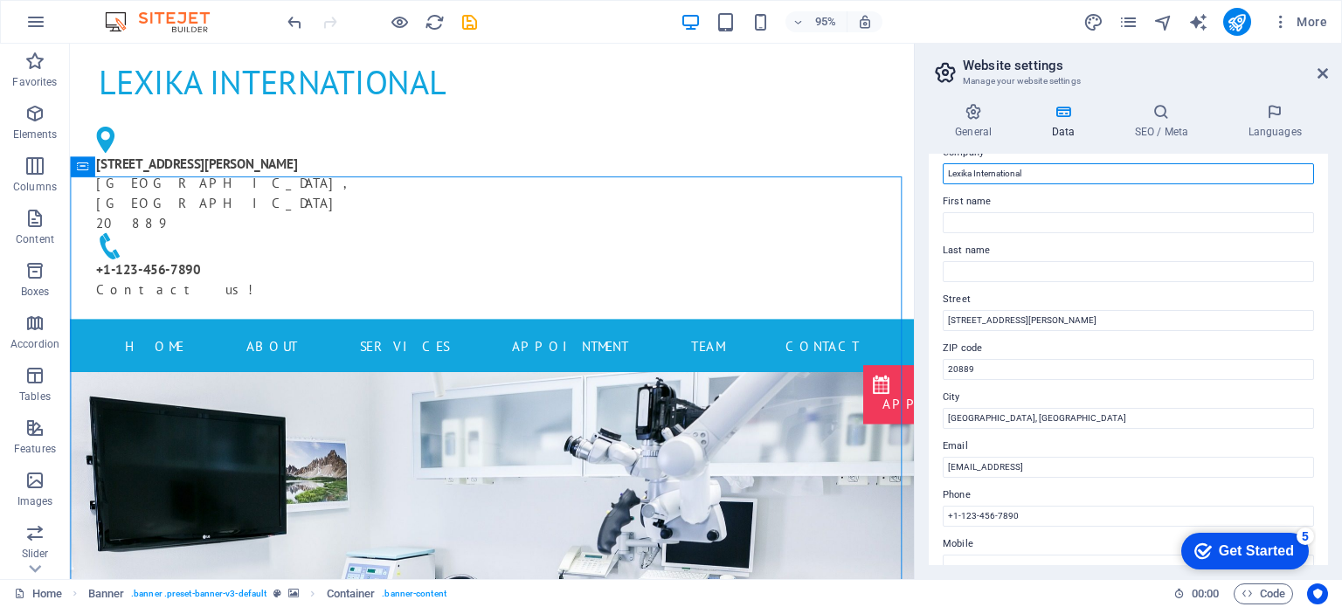
scroll to position [87, 0]
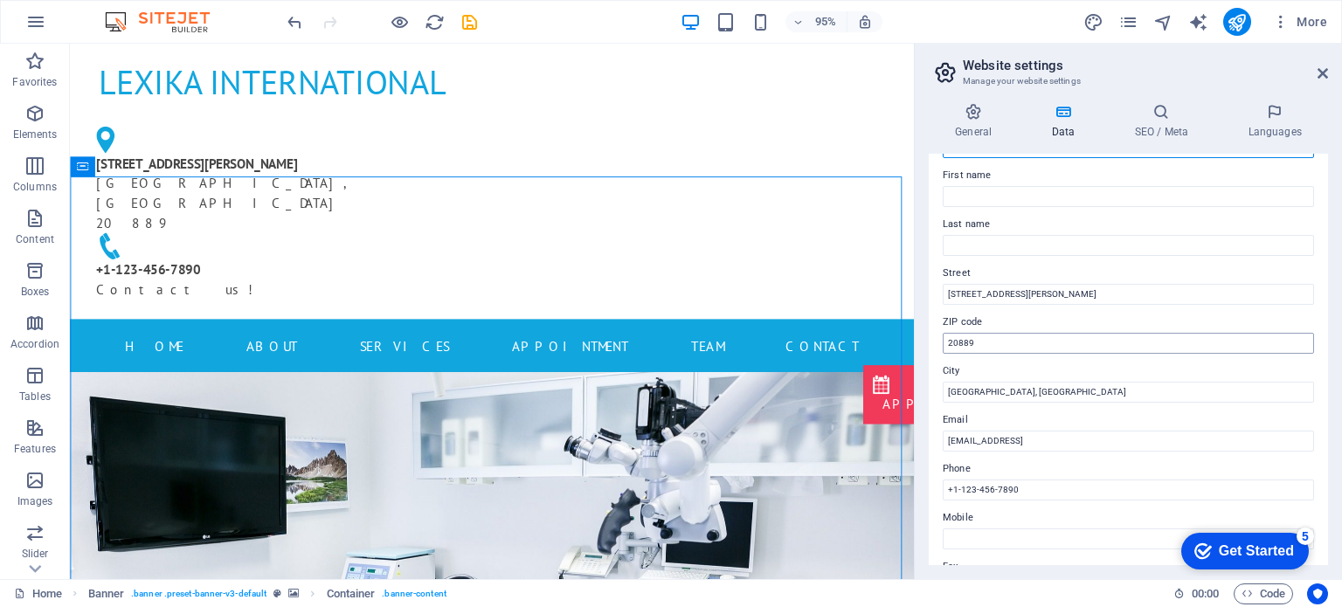
type input "Lexika International"
drag, startPoint x: 1010, startPoint y: 343, endPoint x: 944, endPoint y: 343, distance: 66.4
click at [944, 343] on input "20889" at bounding box center [1128, 343] width 371 height 21
type input "60489"
drag, startPoint x: 1029, startPoint y: 399, endPoint x: 927, endPoint y: 391, distance: 102.6
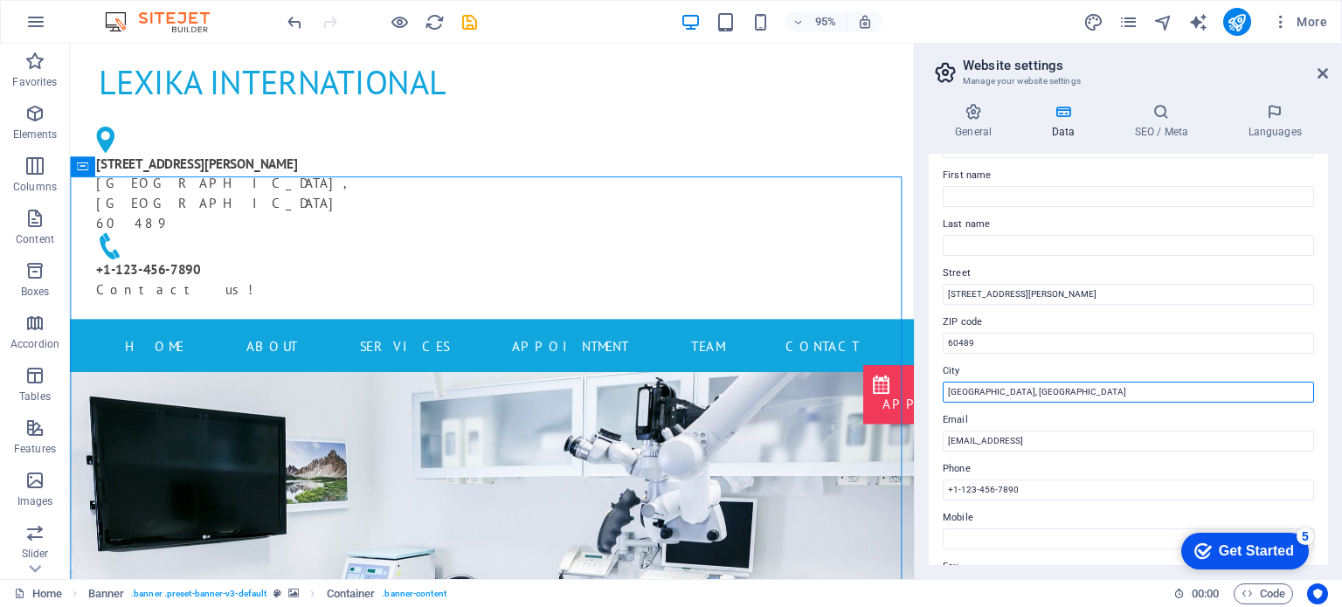
click at [927, 391] on div "General Data SEO / Meta Languages Website name [DOMAIN_NAME] Logo Drag files he…" at bounding box center [1128, 334] width 427 height 490
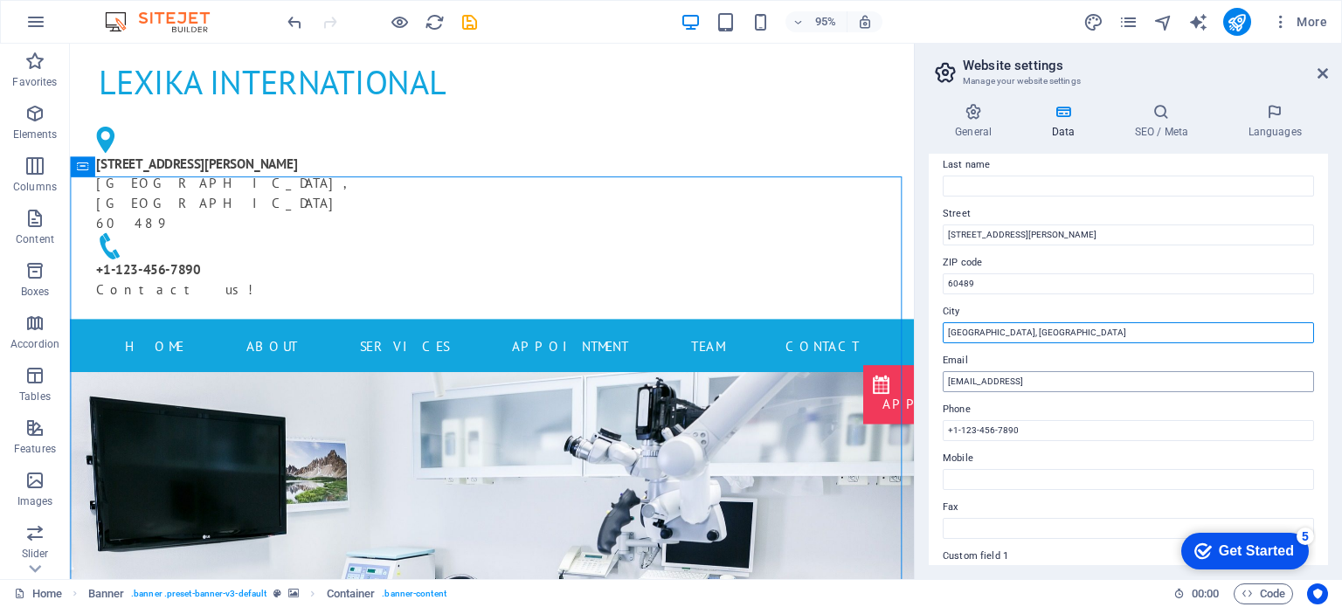
scroll to position [262, 0]
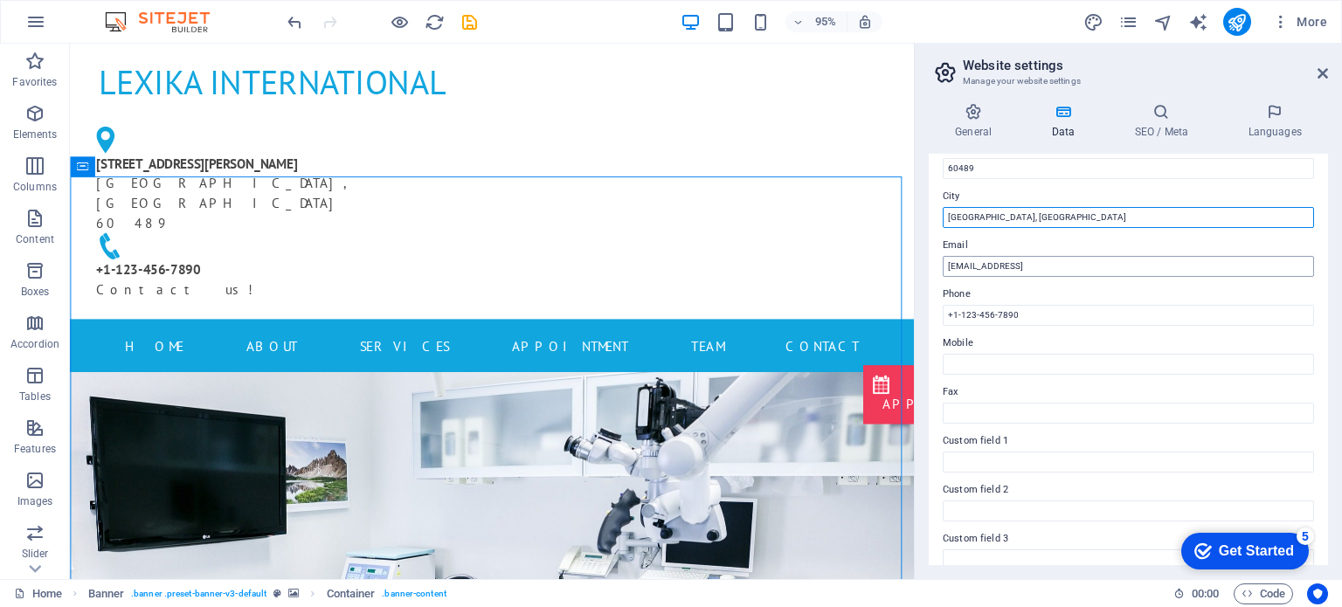
type input "[GEOGRAPHIC_DATA], [GEOGRAPHIC_DATA]"
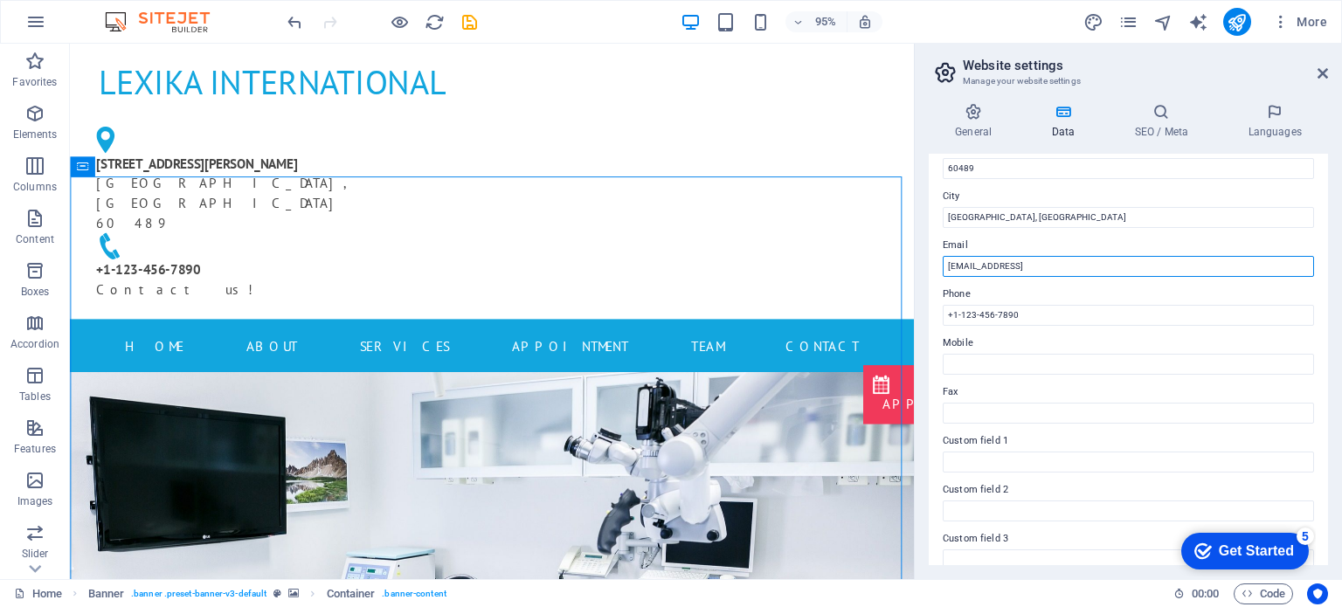
drag, startPoint x: 1161, startPoint y: 262, endPoint x: 926, endPoint y: 268, distance: 235.2
click at [926, 268] on div "General Data SEO / Meta Languages Website name [DOMAIN_NAME] Logo Drag files he…" at bounding box center [1128, 334] width 427 height 490
type input "[EMAIL_ADDRESS][DOMAIN_NAME]"
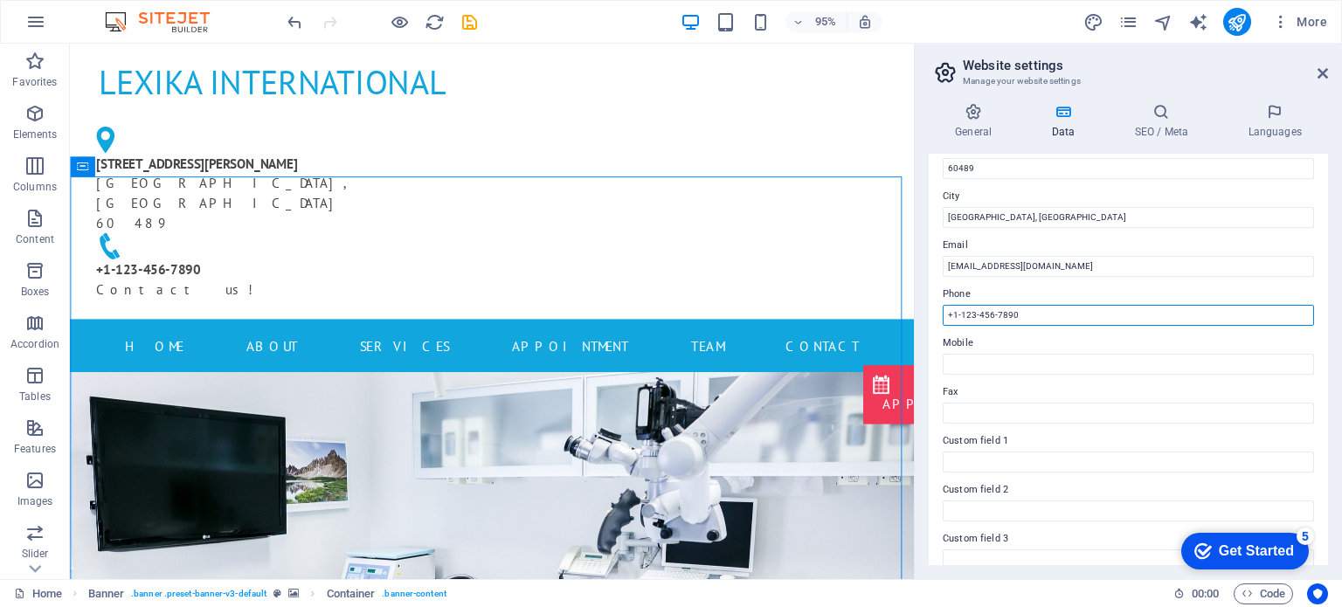
drag, startPoint x: 1036, startPoint y: 311, endPoint x: 960, endPoint y: 315, distance: 75.3
click at [960, 315] on input "+1-123-456-7890" at bounding box center [1128, 315] width 371 height 21
click at [996, 310] on input "[PHONE_NUMBER]" at bounding box center [1128, 315] width 371 height 21
drag, startPoint x: 1122, startPoint y: 358, endPoint x: 947, endPoint y: 331, distance: 176.9
type input "[PHONE_NUMBER]"
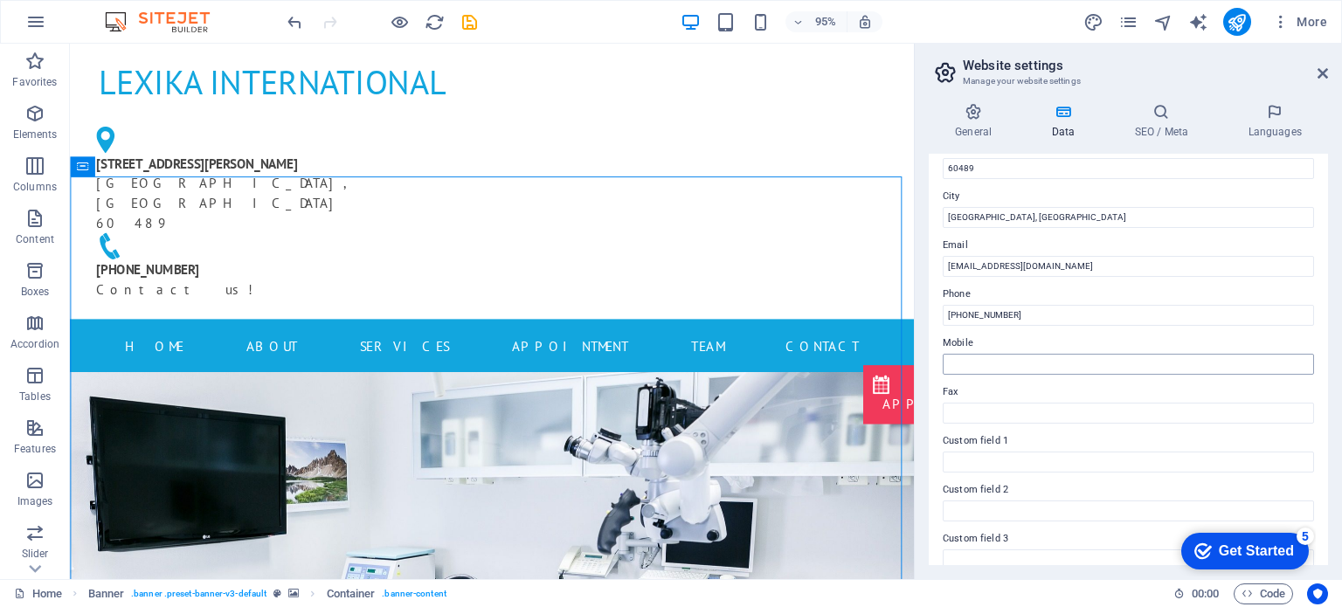
click at [1015, 351] on label "Mobile" at bounding box center [1128, 343] width 371 height 21
click at [1015, 354] on input "Mobile" at bounding box center [1128, 364] width 371 height 21
paste input "[PHONE_NUMBER]"
click at [1000, 366] on input "[PHONE_NUMBER]" at bounding box center [1128, 364] width 371 height 21
click at [1056, 359] on input "[PHONE_NUMBER]" at bounding box center [1128, 364] width 371 height 21
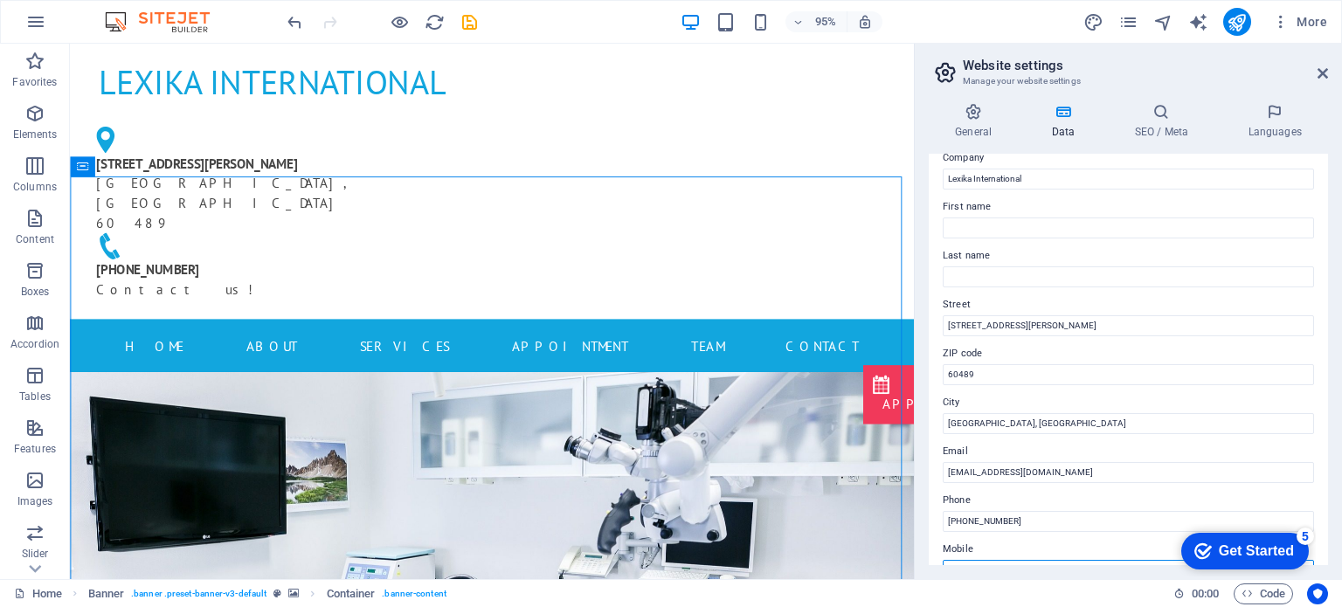
scroll to position [0, 0]
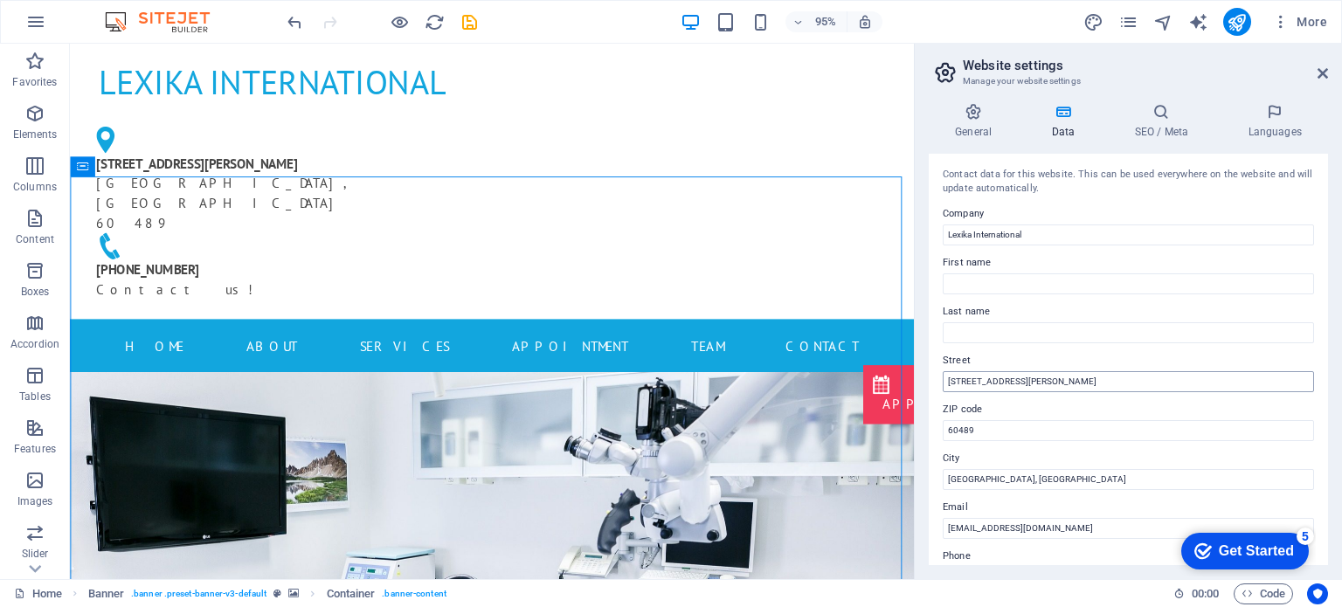
type input "[PHONE_NUMBER]"
drag, startPoint x: 1072, startPoint y: 380, endPoint x: 943, endPoint y: 380, distance: 129.3
click at [943, 380] on input "[STREET_ADDRESS][PERSON_NAME]" at bounding box center [1128, 381] width 371 height 21
type input "R"
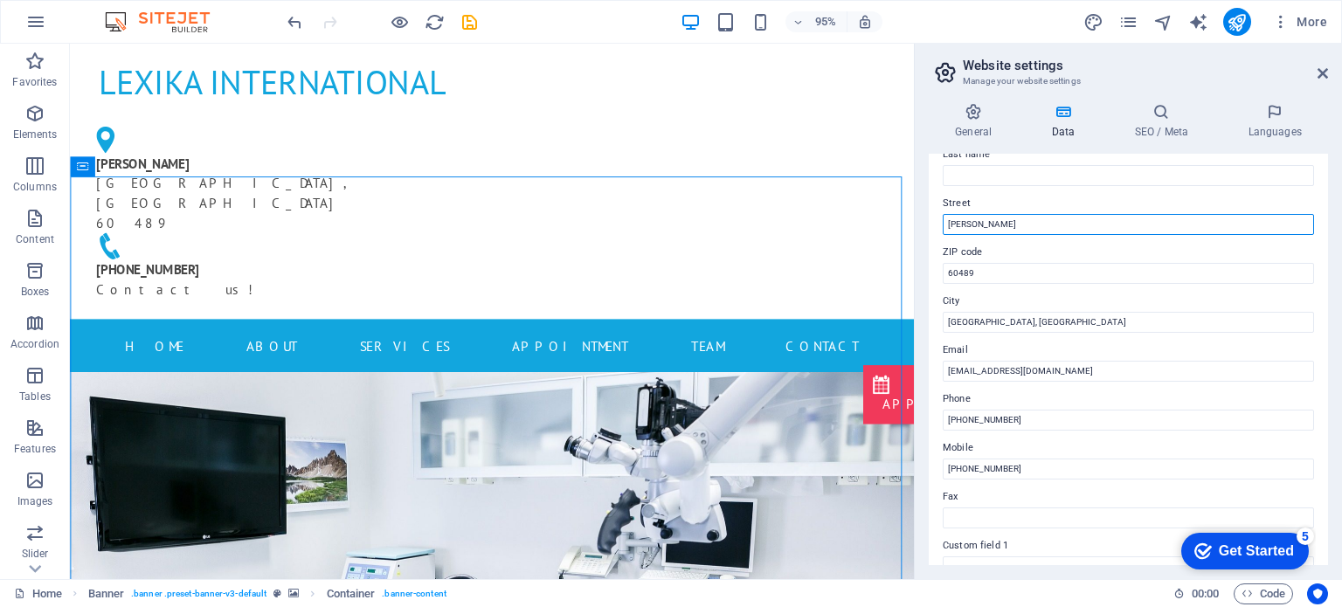
scroll to position [175, 0]
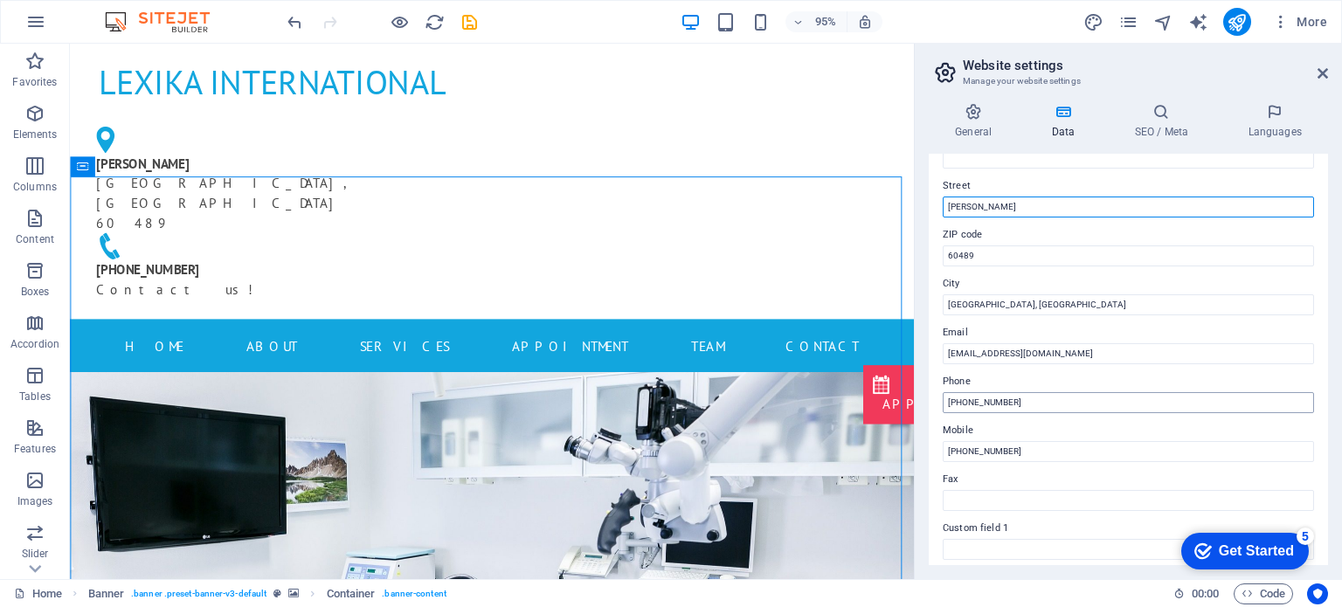
type input "[PERSON_NAME]"
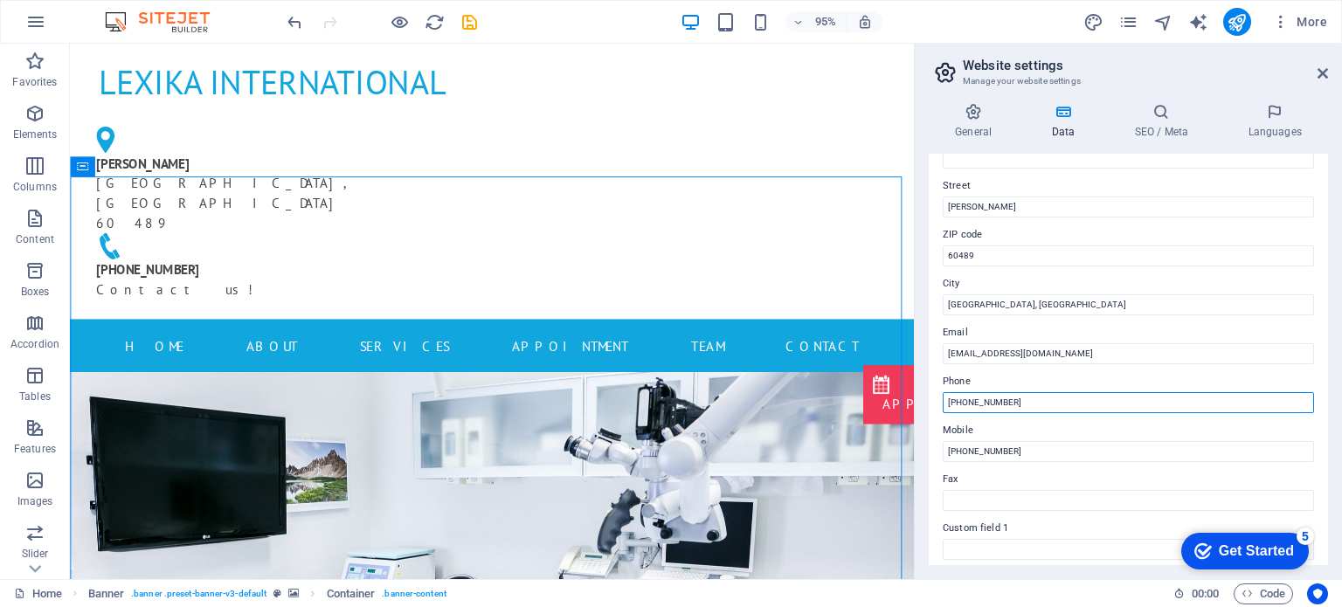
click at [1038, 402] on input "[PHONE_NUMBER]" at bounding box center [1128, 402] width 371 height 21
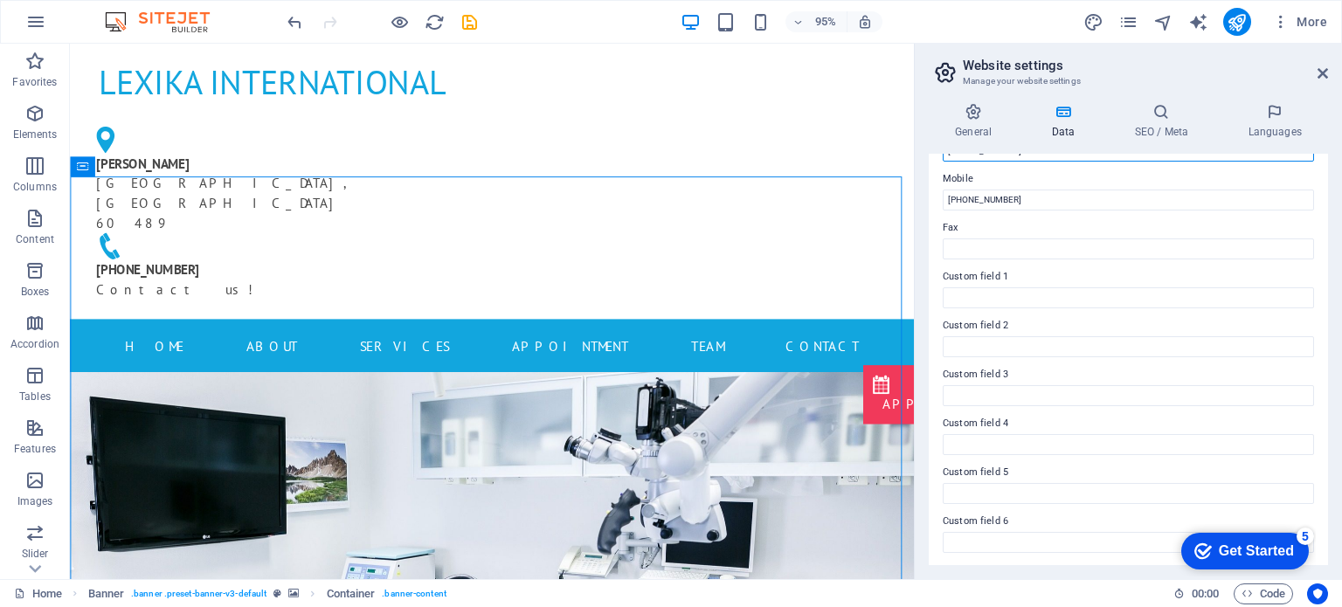
scroll to position [0, 0]
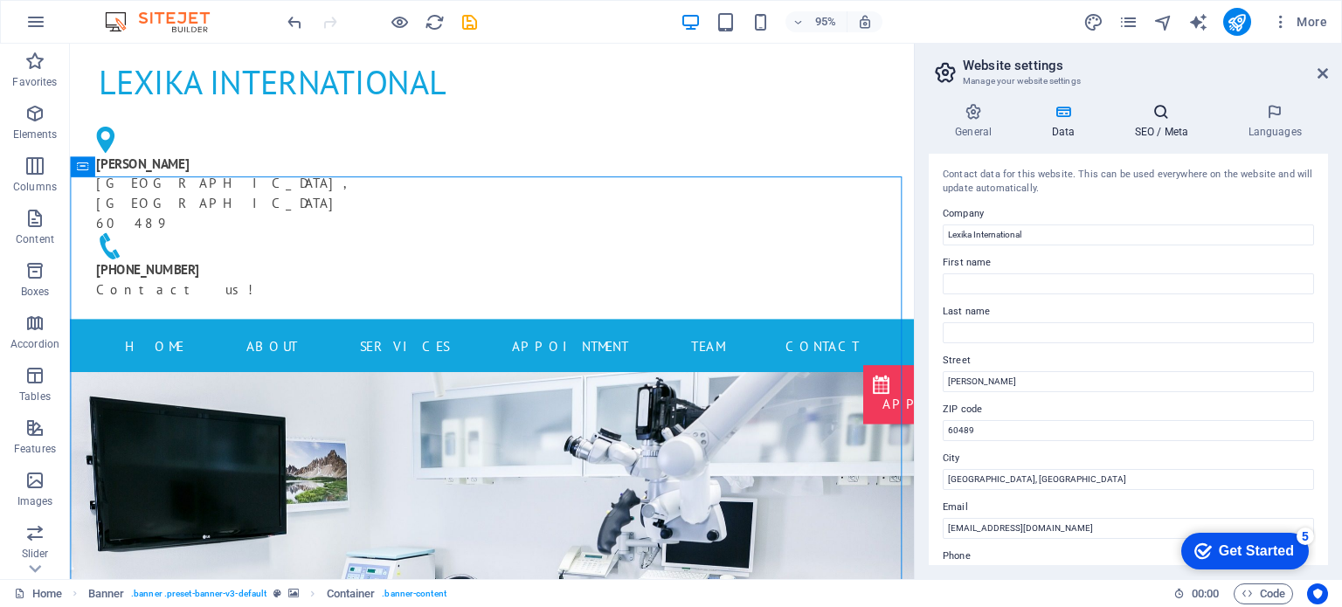
type input "[PHONE_NUMBER]"
click at [1157, 116] on icon at bounding box center [1161, 111] width 107 height 17
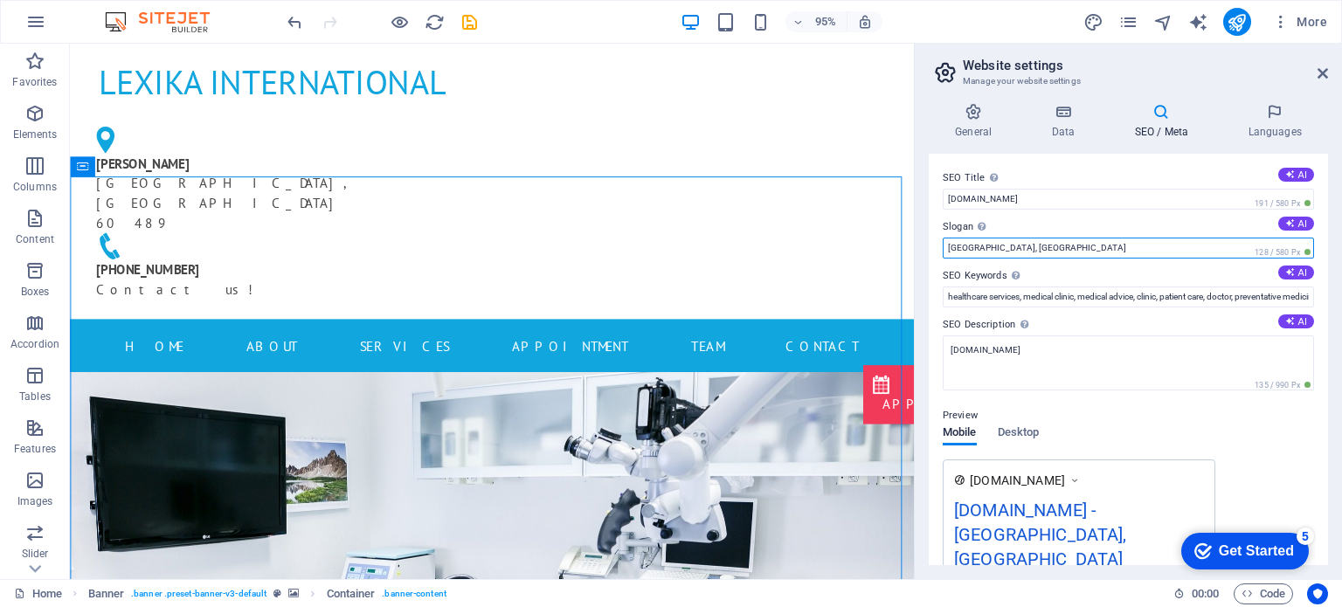
drag, startPoint x: 1108, startPoint y: 244, endPoint x: 917, endPoint y: 248, distance: 191.4
click at [917, 248] on aside "Website settings Manage your website settings General Data SEO / Meta Languages…" at bounding box center [1128, 312] width 428 height 536
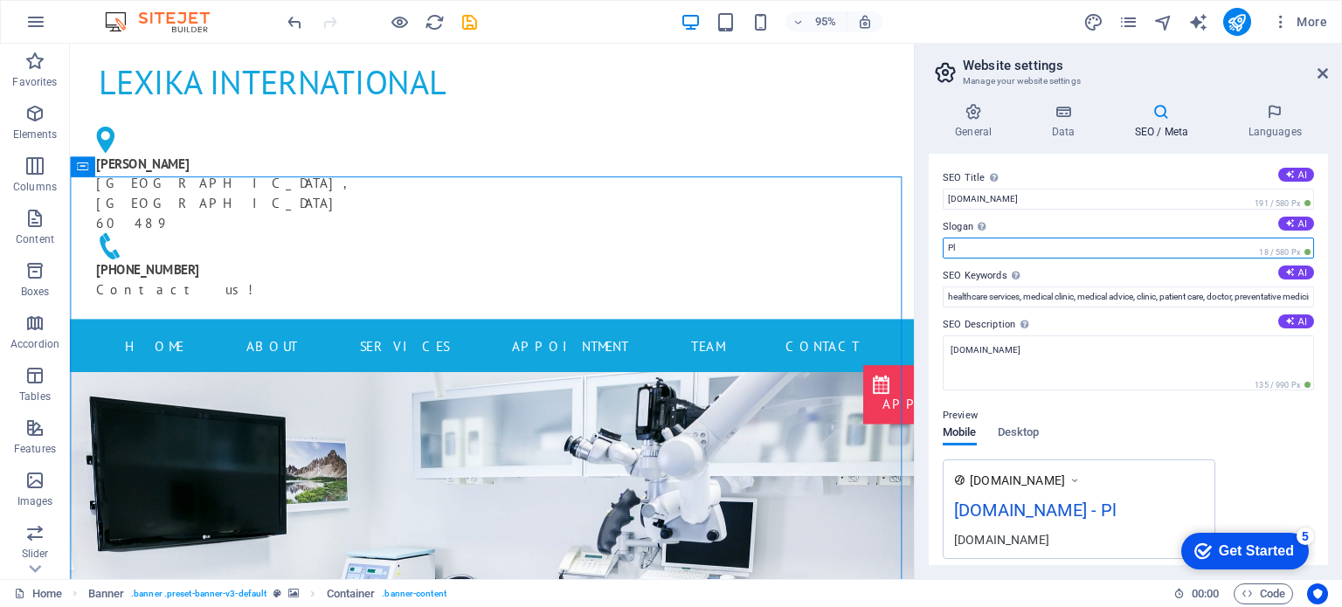
type input "P"
click at [1066, 246] on input "Medizin Pflege Technik" at bounding box center [1128, 248] width 371 height 21
type input "Medizin Pflege Technik"
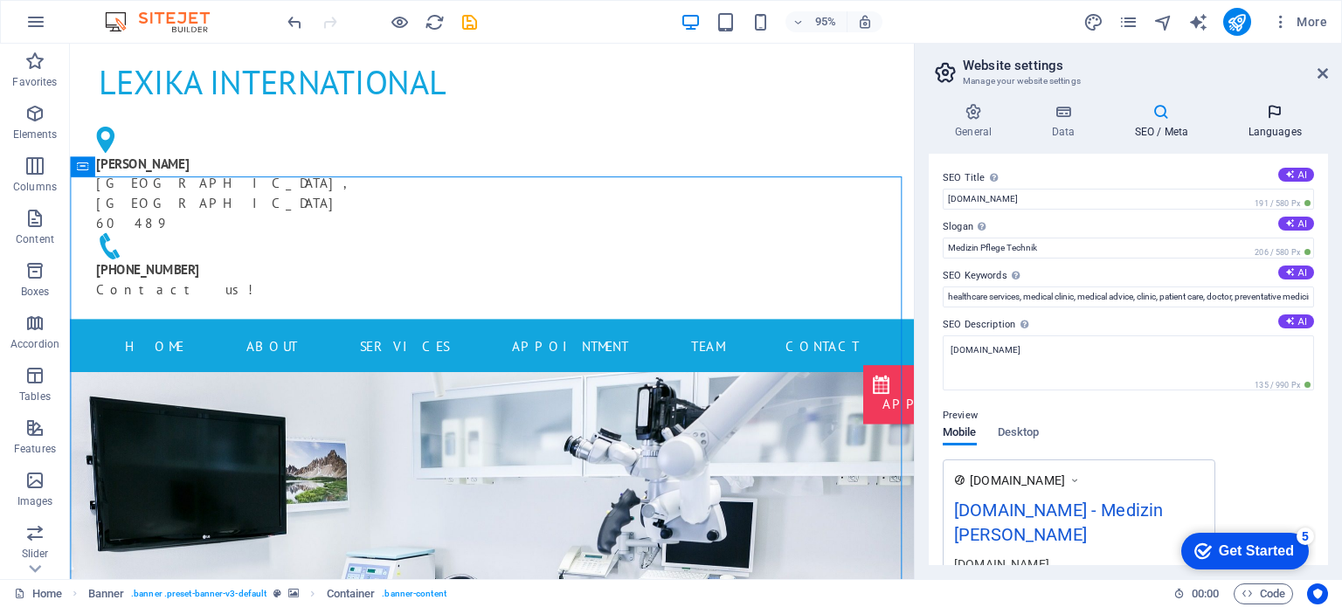
click at [1286, 115] on icon at bounding box center [1275, 111] width 107 height 17
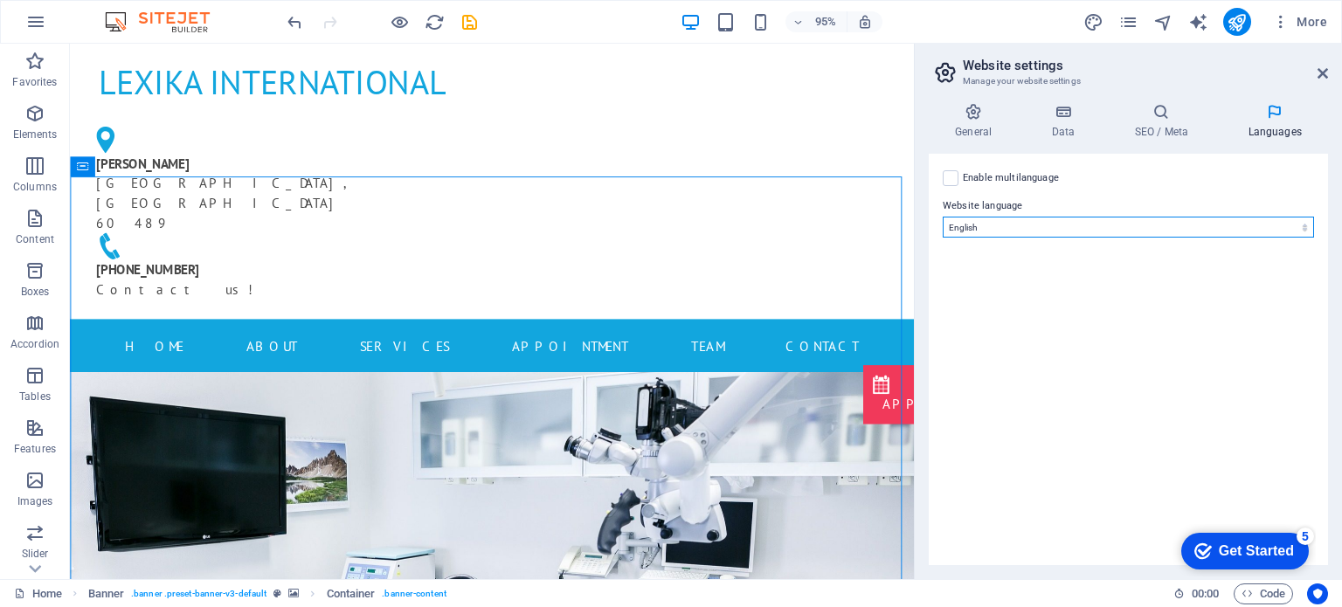
click at [1277, 230] on select "Abkhazian Afar Afrikaans Akan Albanian Amharic Arabic Aragonese Armenian Assame…" at bounding box center [1128, 227] width 371 height 21
select select "55"
click at [943, 217] on select "Abkhazian Afar Afrikaans Akan Albanian Amharic Arabic Aragonese Armenian Assame…" at bounding box center [1128, 227] width 371 height 21
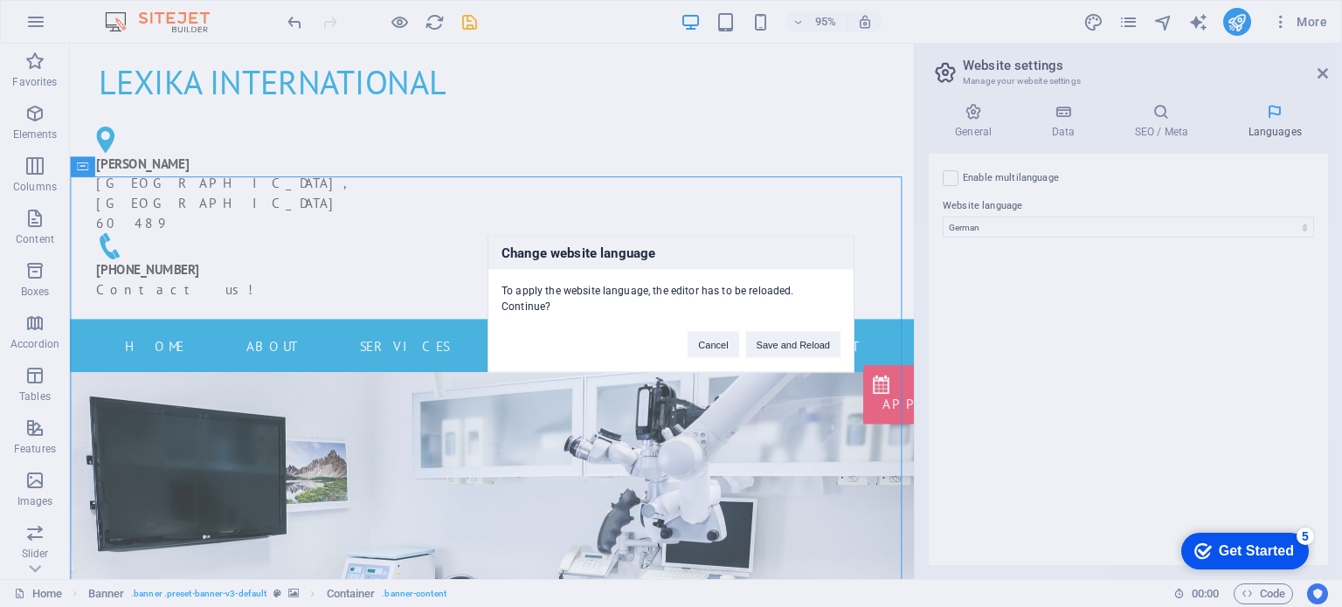
click at [1163, 125] on div "Change website language To apply the website language, the editor has to be rel…" at bounding box center [671, 303] width 1342 height 607
click at [1166, 113] on div "Change website language To apply the website language, the editor has to be rel…" at bounding box center [671, 303] width 1342 height 607
click at [1157, 125] on div "Change website language To apply the website language, the editor has to be rel…" at bounding box center [671, 303] width 1342 height 607
click at [1070, 122] on div "Change website language To apply the website language, the editor has to be rel…" at bounding box center [671, 303] width 1342 height 607
click at [974, 123] on div "Change website language To apply the website language, the editor has to be rel…" at bounding box center [671, 303] width 1342 height 607
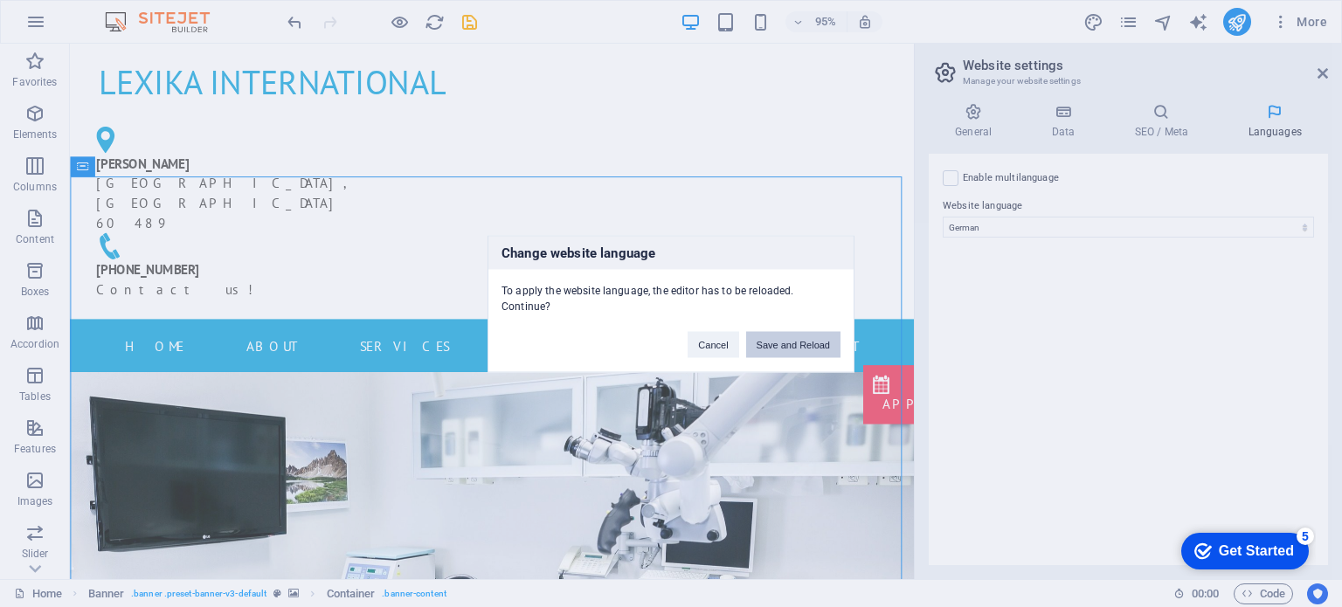
click at [769, 336] on button "Save and Reload" at bounding box center [793, 344] width 94 height 26
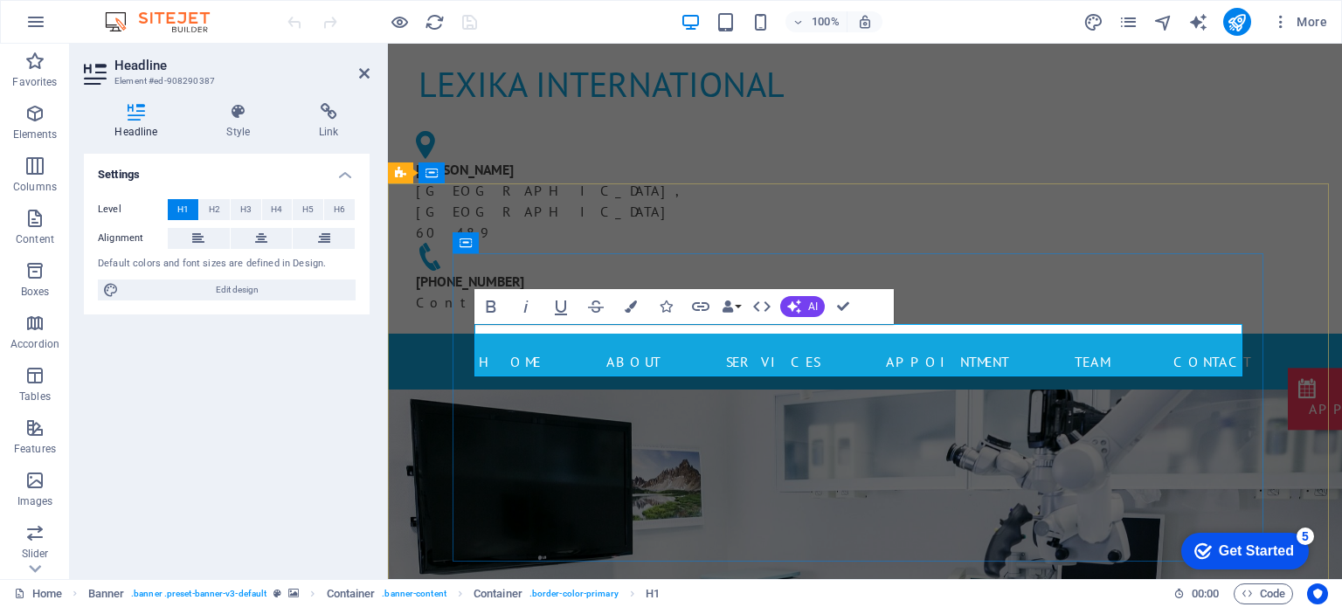
drag, startPoint x: 682, startPoint y: 355, endPoint x: 691, endPoint y: 352, distance: 10.0
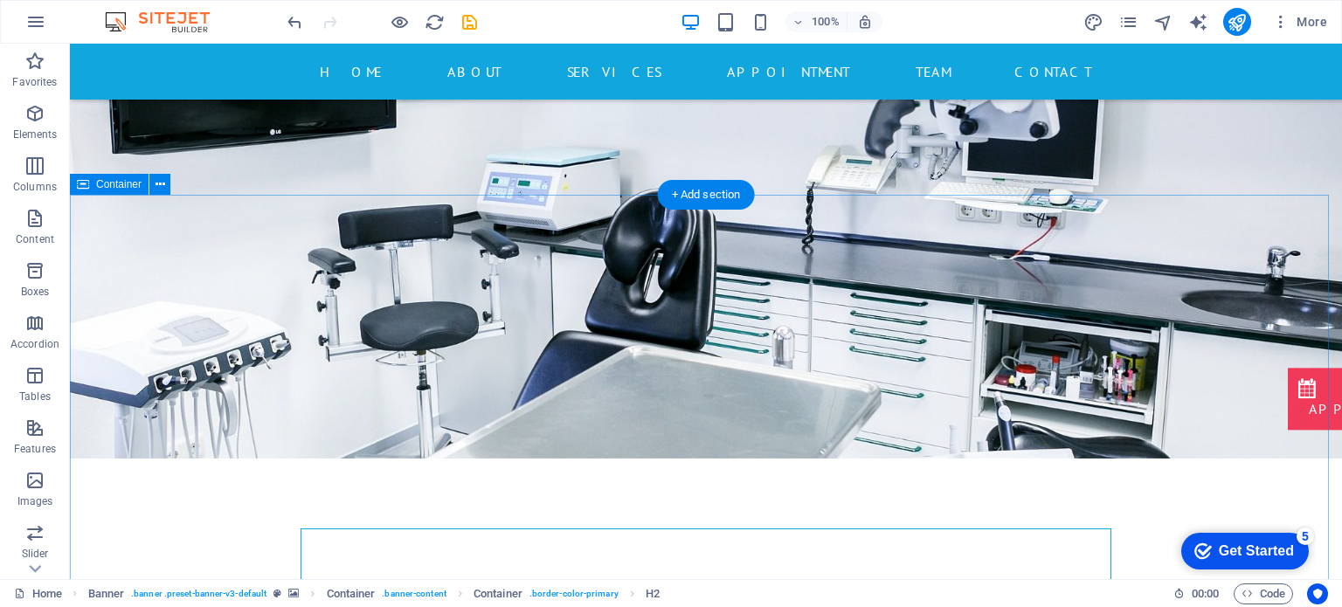
scroll to position [437, 0]
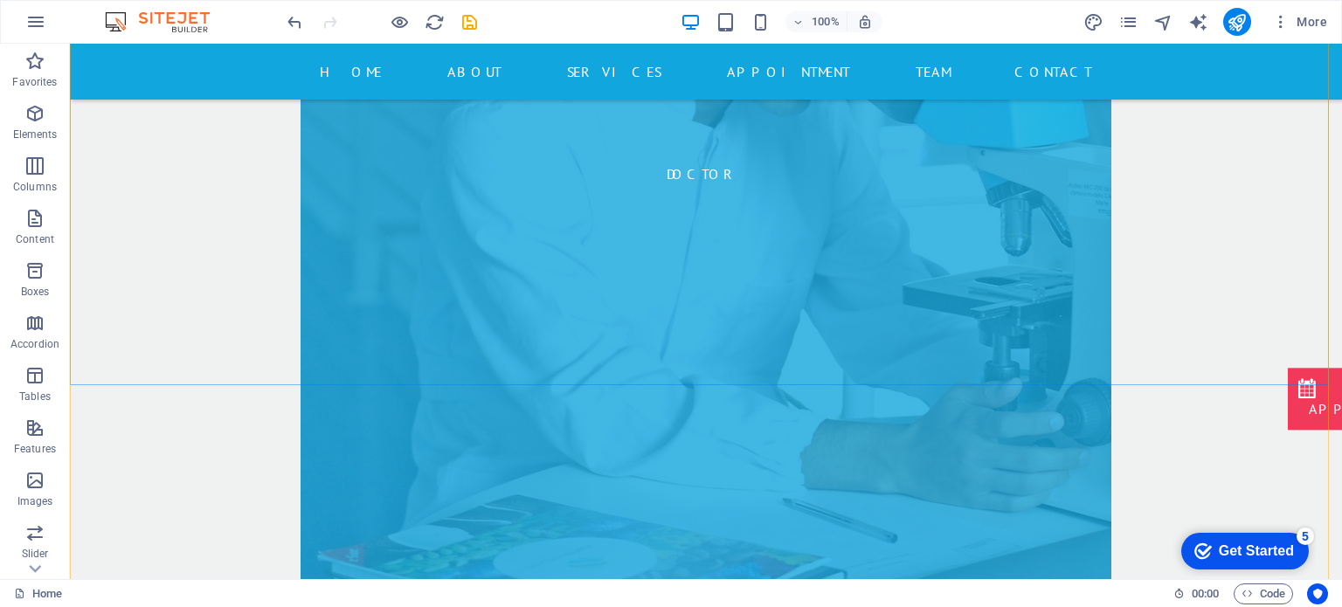
scroll to position [7617, 0]
click at [128, 283] on button at bounding box center [134, 283] width 21 height 21
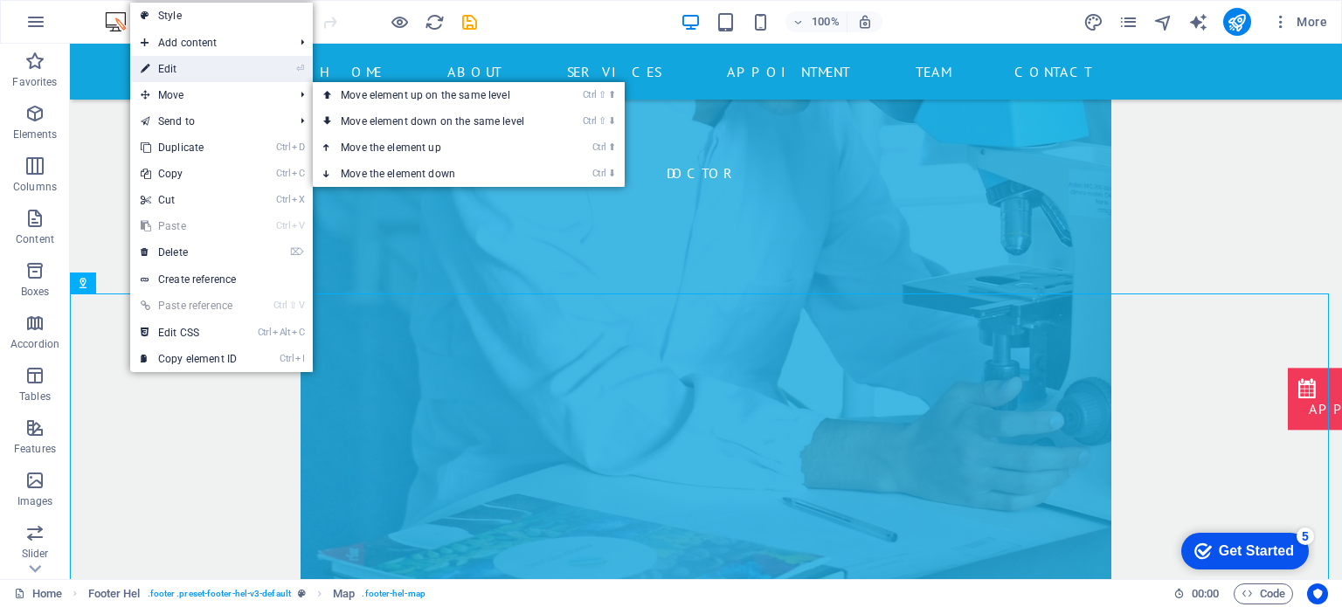
click at [186, 62] on link "⏎ Edit" at bounding box center [188, 69] width 117 height 26
select select "1"
select select "px"
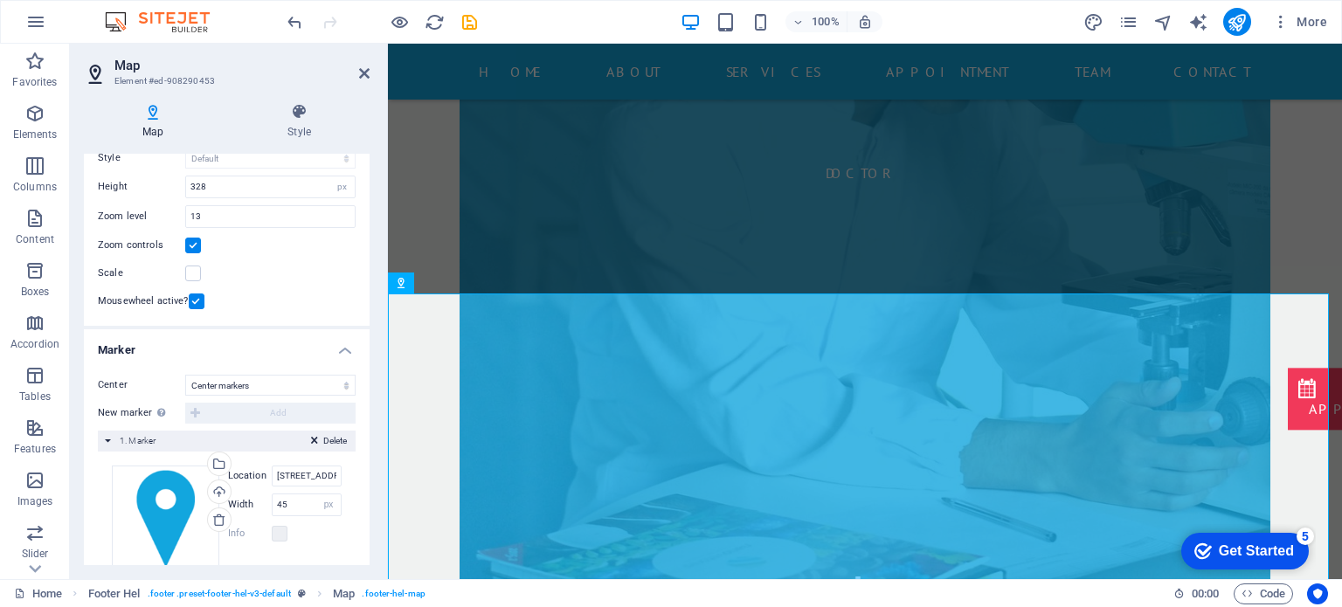
scroll to position [154, 0]
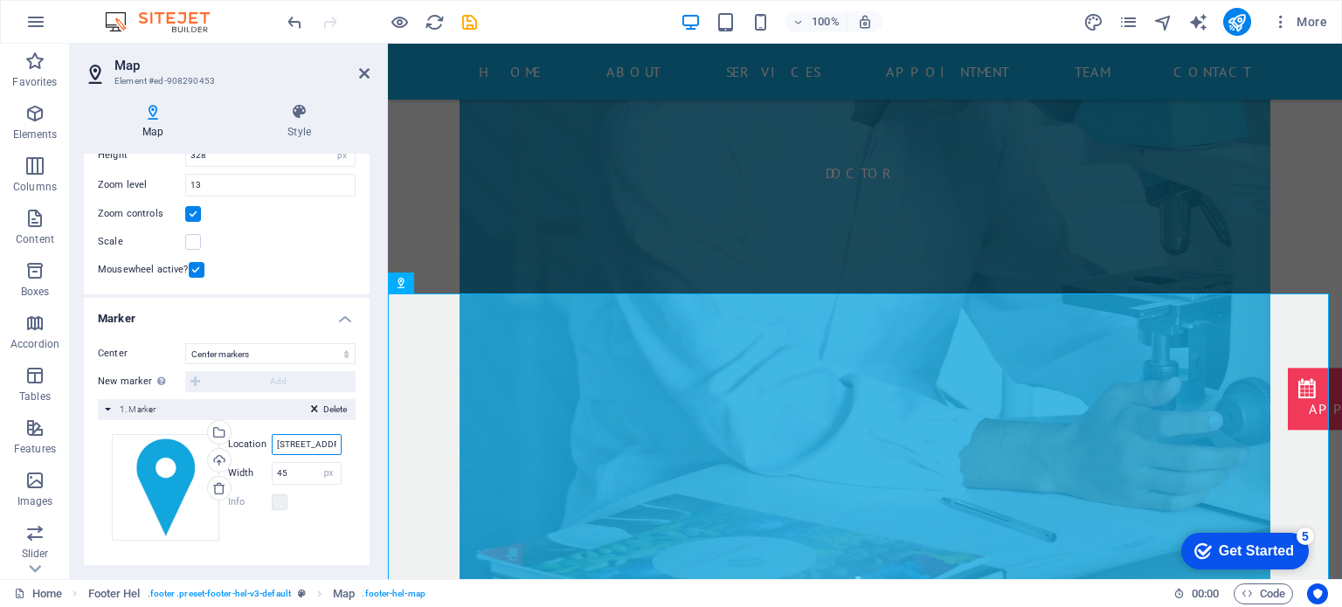
click at [288, 435] on input "[STREET_ADDRESS][PERSON_NAME]" at bounding box center [307, 444] width 70 height 21
drag, startPoint x: 662, startPoint y: 488, endPoint x: 433, endPoint y: 440, distance: 232.9
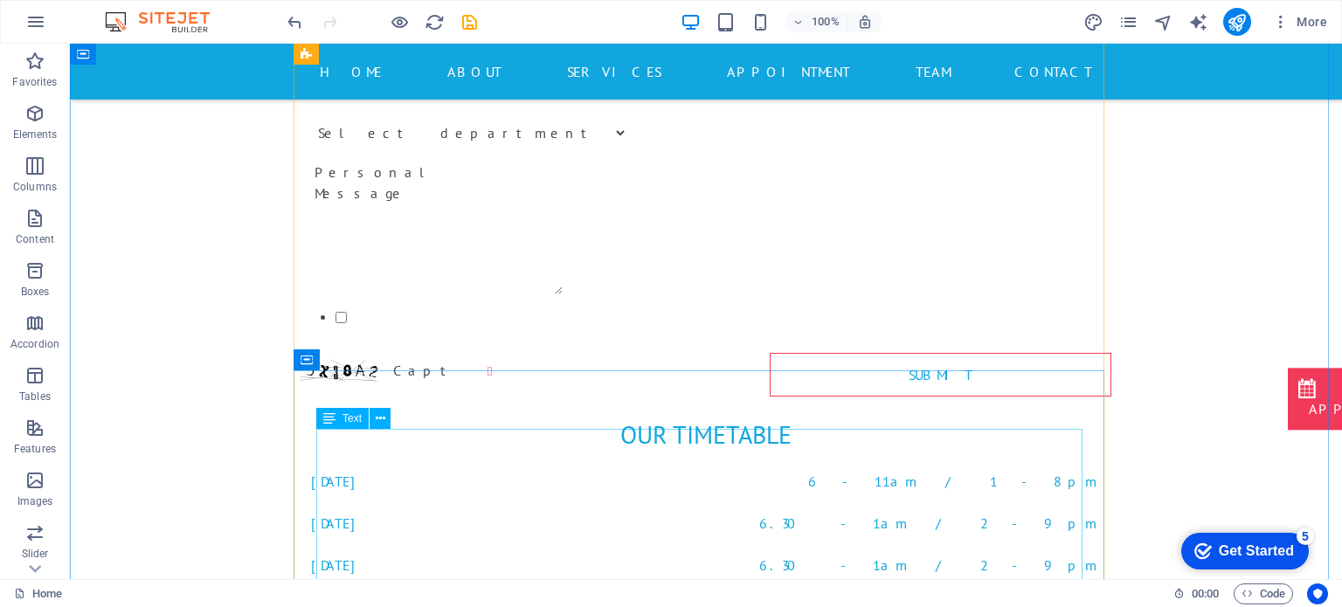
scroll to position [6456, 0]
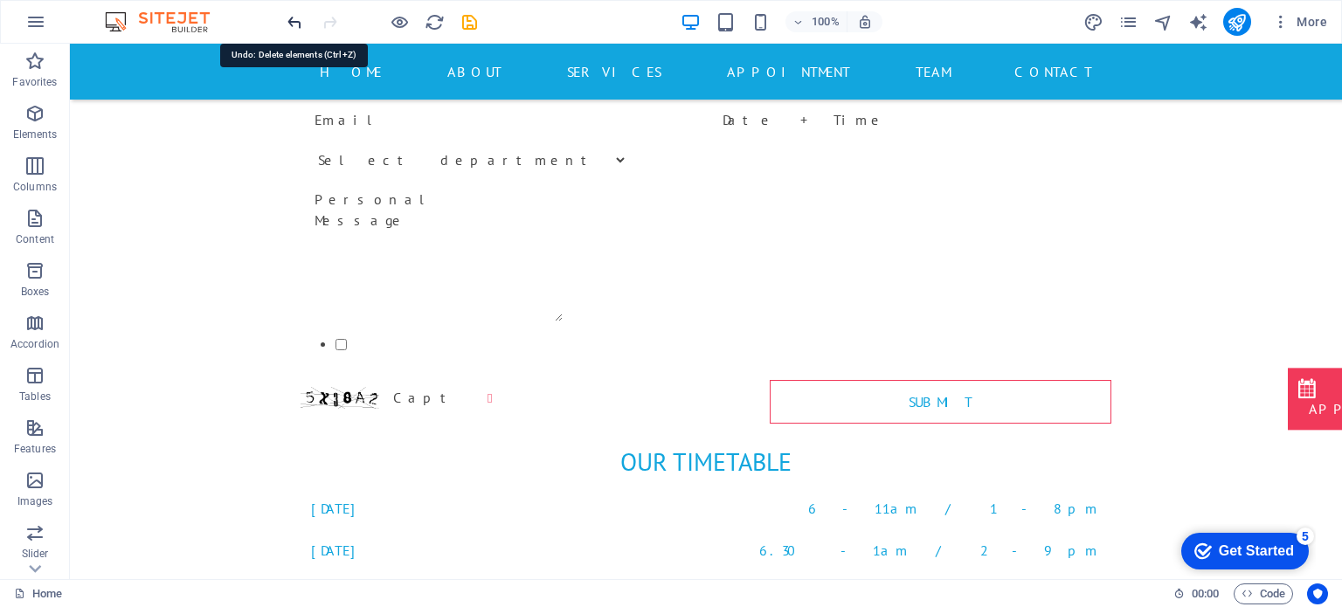
click at [290, 20] on icon "undo" at bounding box center [295, 22] width 20 height 20
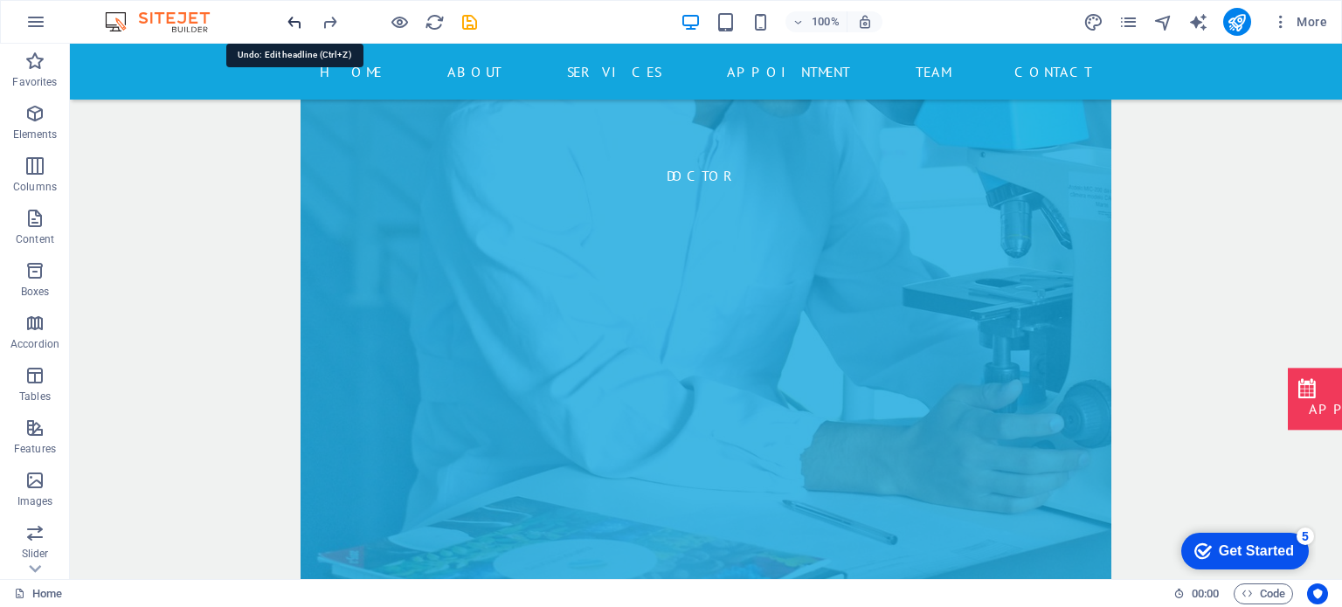
scroll to position [7617, 0]
click at [135, 288] on icon at bounding box center [135, 283] width 10 height 18
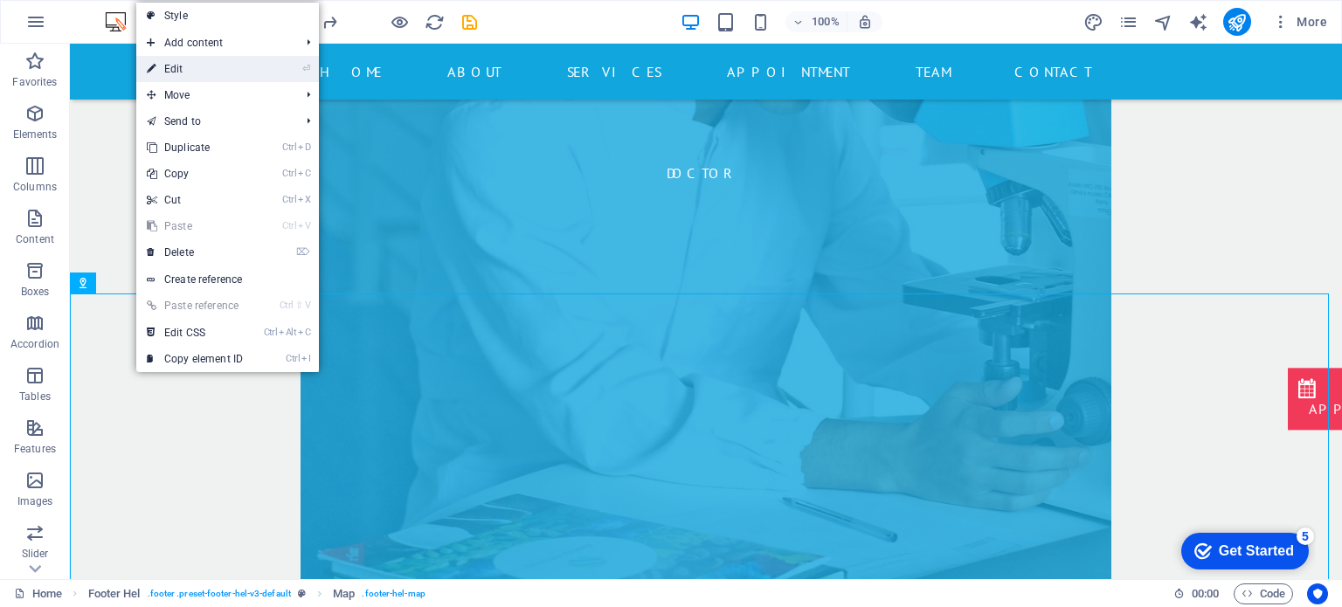
click at [190, 74] on link "⏎ Edit" at bounding box center [194, 69] width 117 height 26
select select "1"
select select "px"
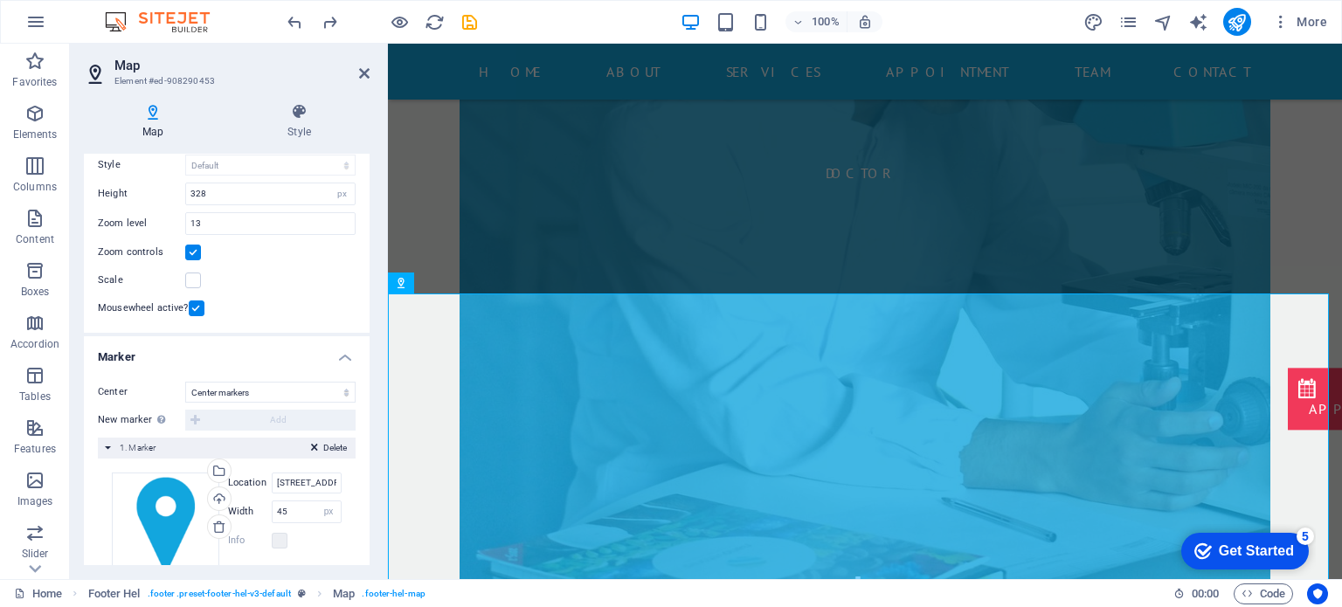
scroll to position [154, 0]
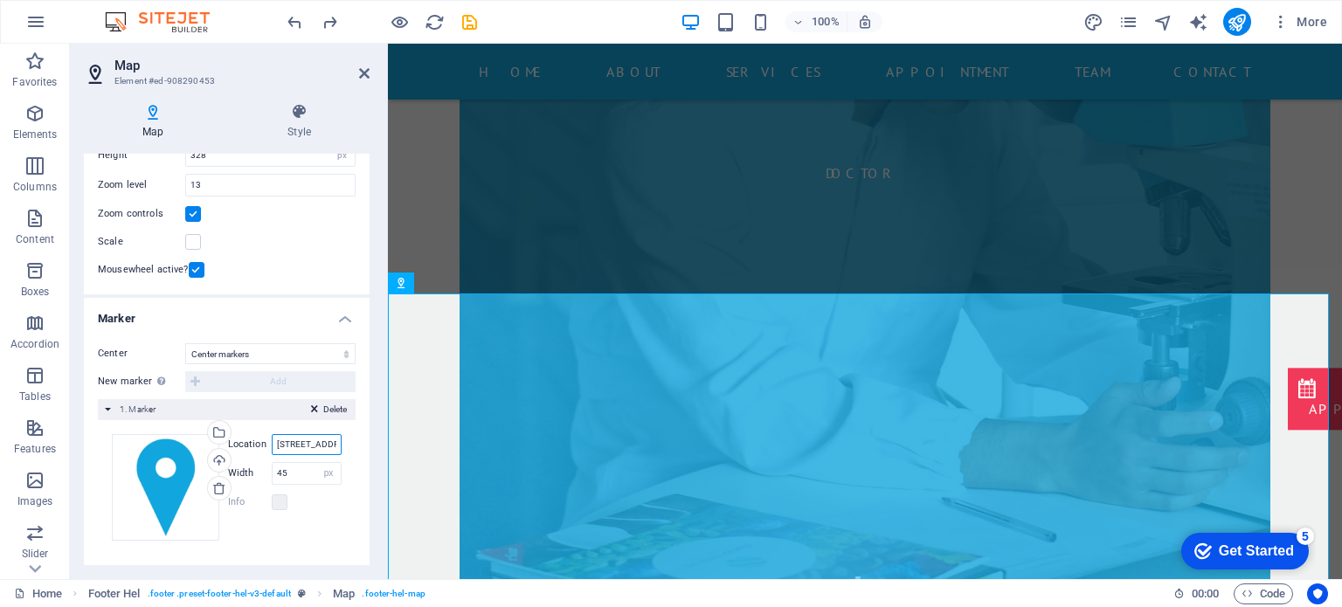
click at [294, 444] on input "[STREET_ADDRESS][PERSON_NAME]" at bounding box center [307, 444] width 70 height 21
drag, startPoint x: 273, startPoint y: 443, endPoint x: 367, endPoint y: 440, distance: 94.4
click at [367, 440] on div "Map options Map center [STREET_ADDRESS][PERSON_NAME] Map is limited to embed mo…" at bounding box center [227, 360] width 286 height 412
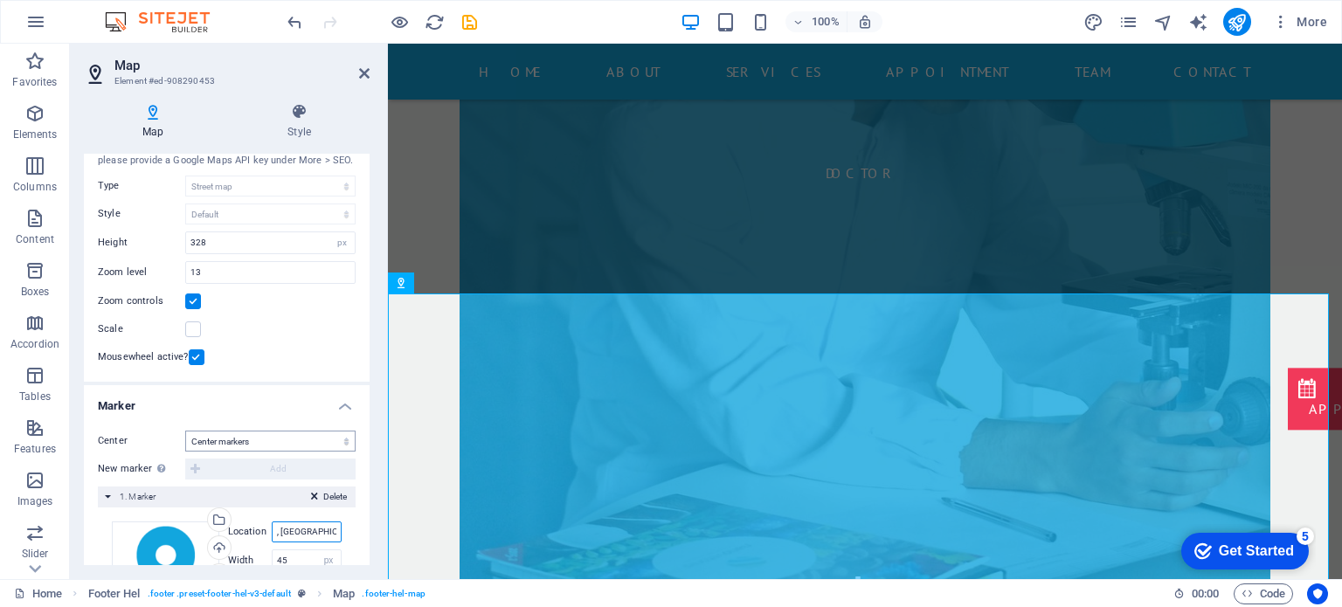
scroll to position [0, 0]
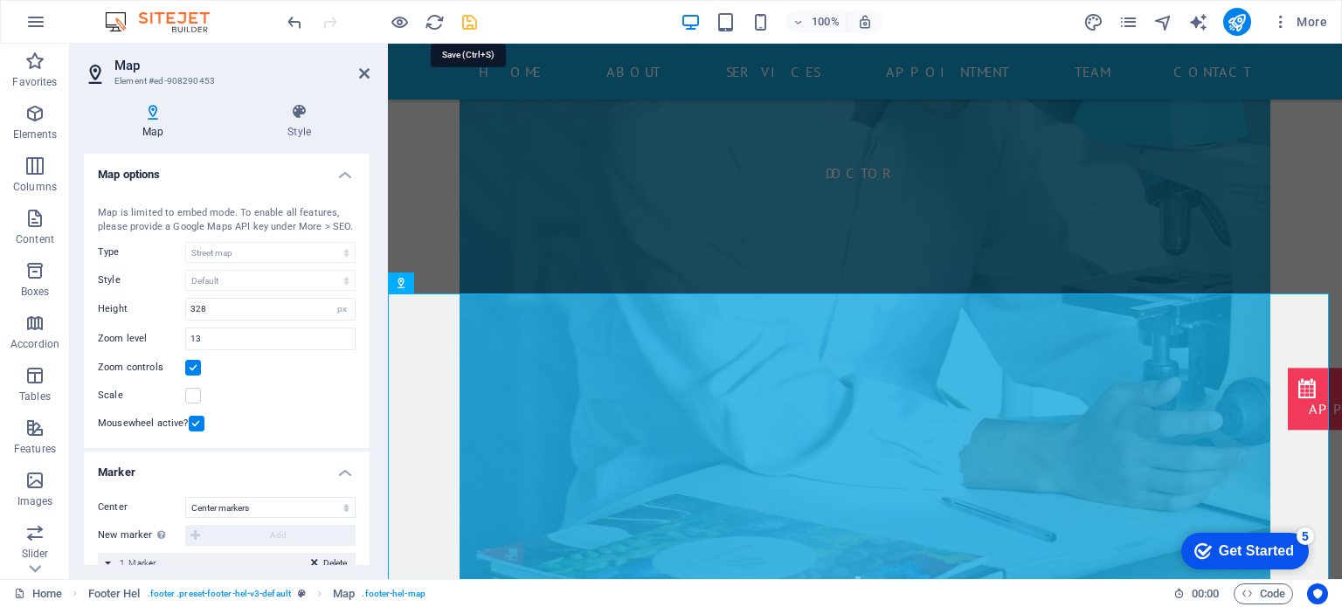
type input "[PERSON_NAME], [GEOGRAPHIC_DATA]"
click at [465, 21] on icon "save" at bounding box center [470, 22] width 20 height 20
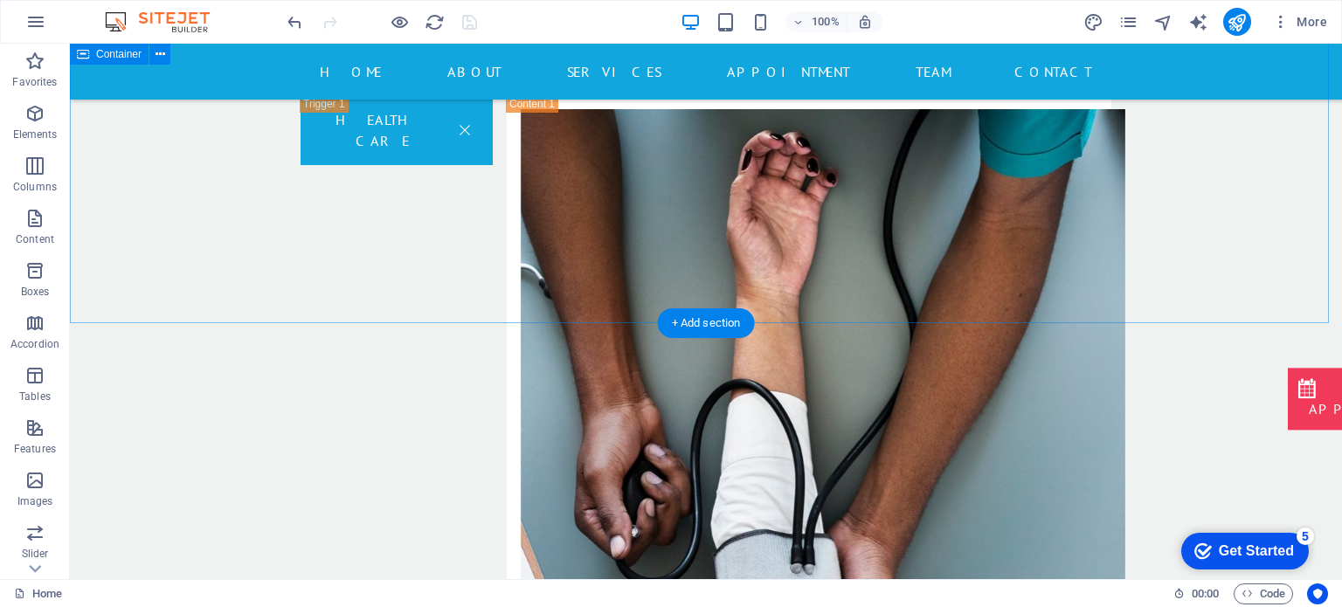
scroll to position [3160, 0]
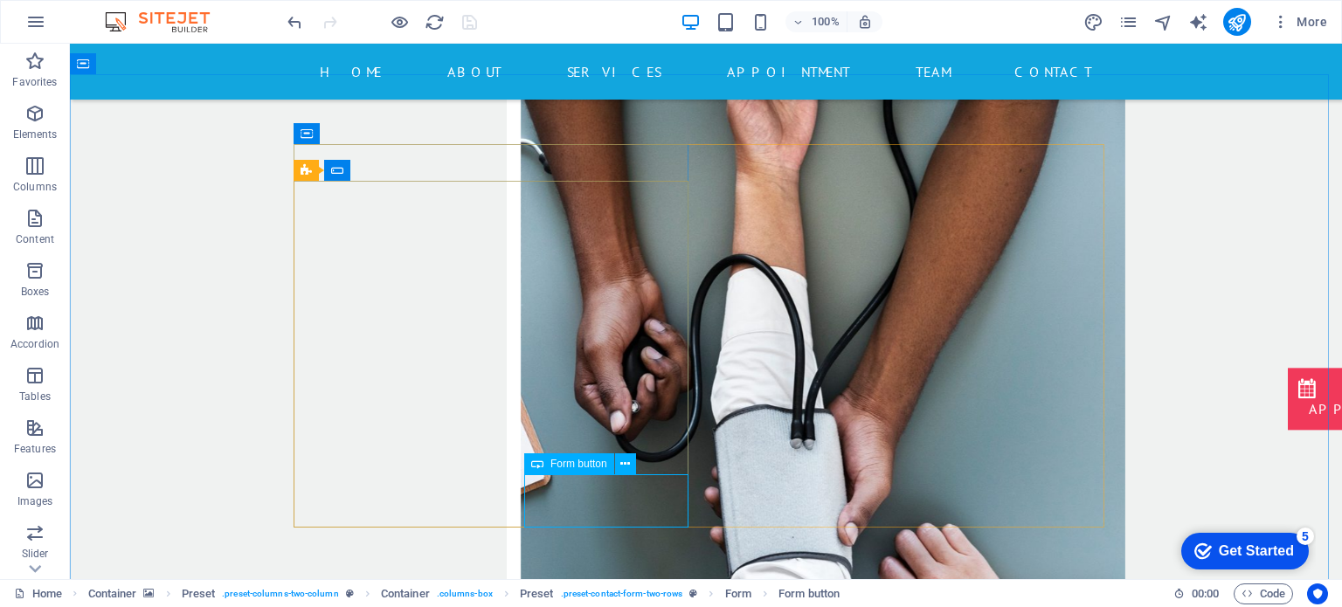
click at [598, 462] on span "Form button" at bounding box center [579, 464] width 57 height 10
click at [627, 463] on icon at bounding box center [625, 464] width 10 height 18
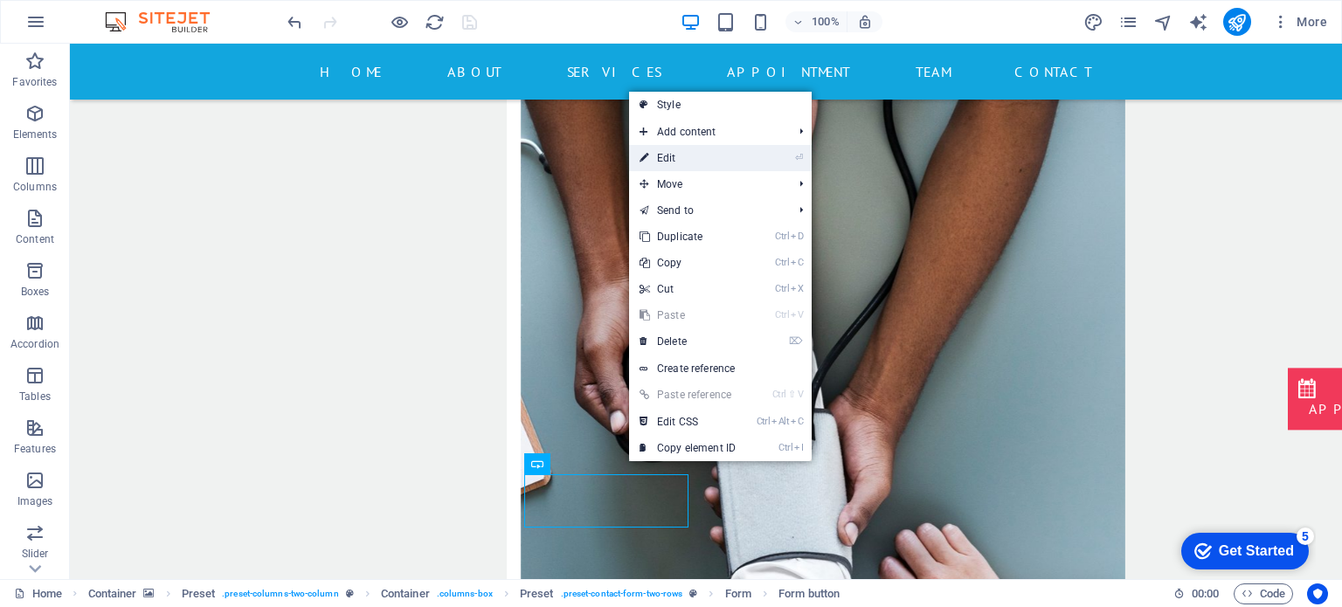
click at [704, 163] on link "⏎ Edit" at bounding box center [687, 158] width 117 height 26
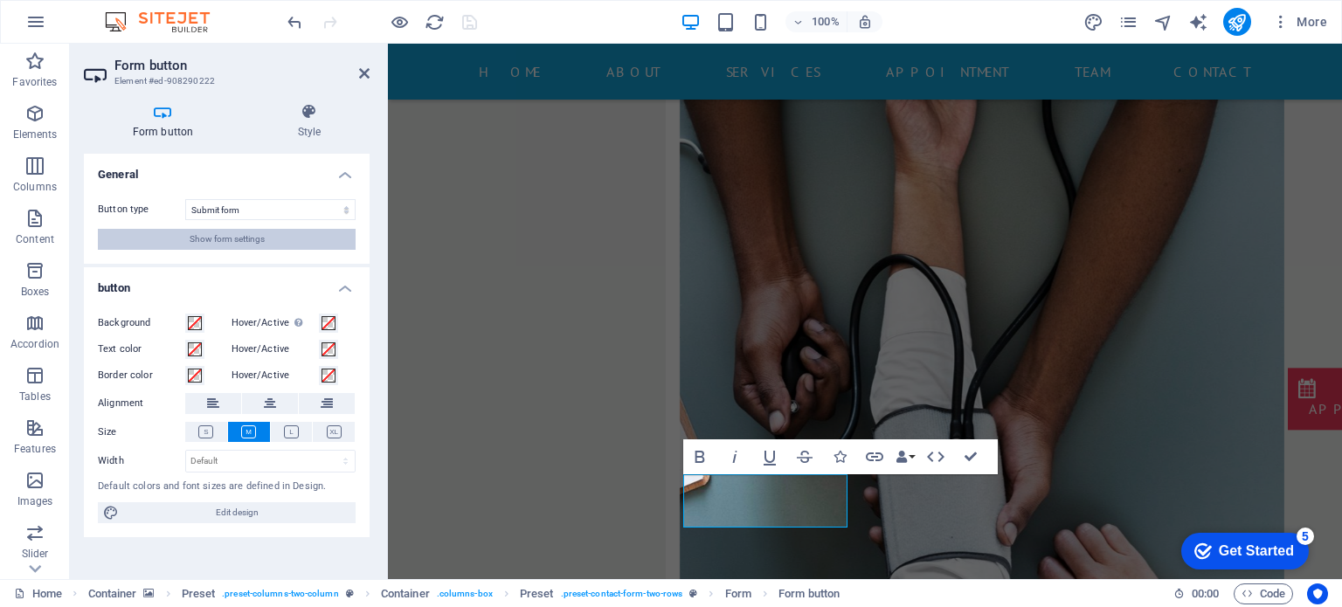
click at [300, 233] on button "Show form settings" at bounding box center [227, 239] width 258 height 21
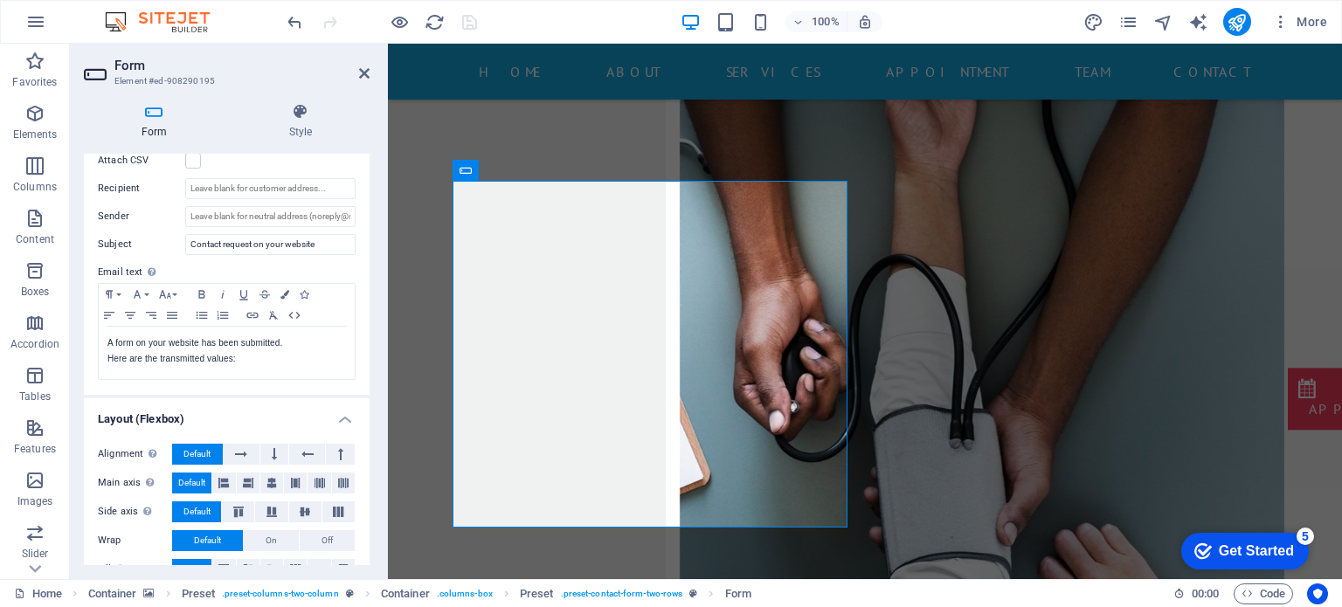
scroll to position [350, 0]
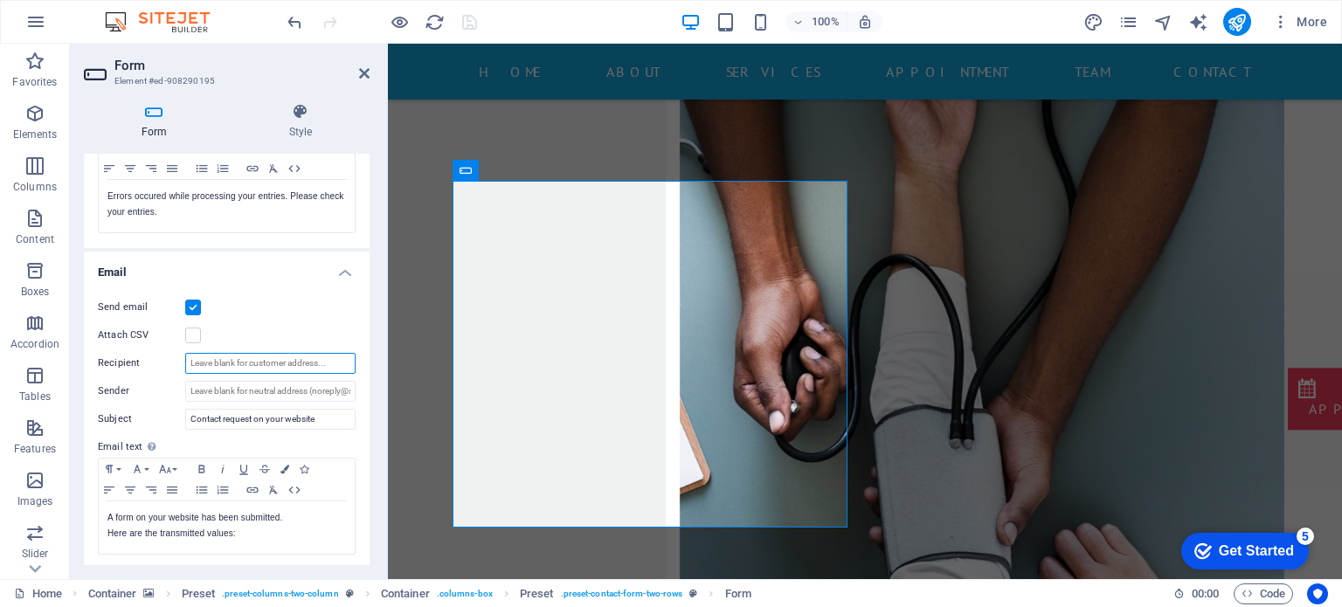
click at [252, 369] on input "Recipient" at bounding box center [270, 363] width 170 height 21
type input "[EMAIL_ADDRESS][DOMAIN_NAME]"
click at [224, 393] on input "Sender" at bounding box center [270, 391] width 170 height 21
paste input "[EMAIL_ADDRESS][DOMAIN_NAME]"
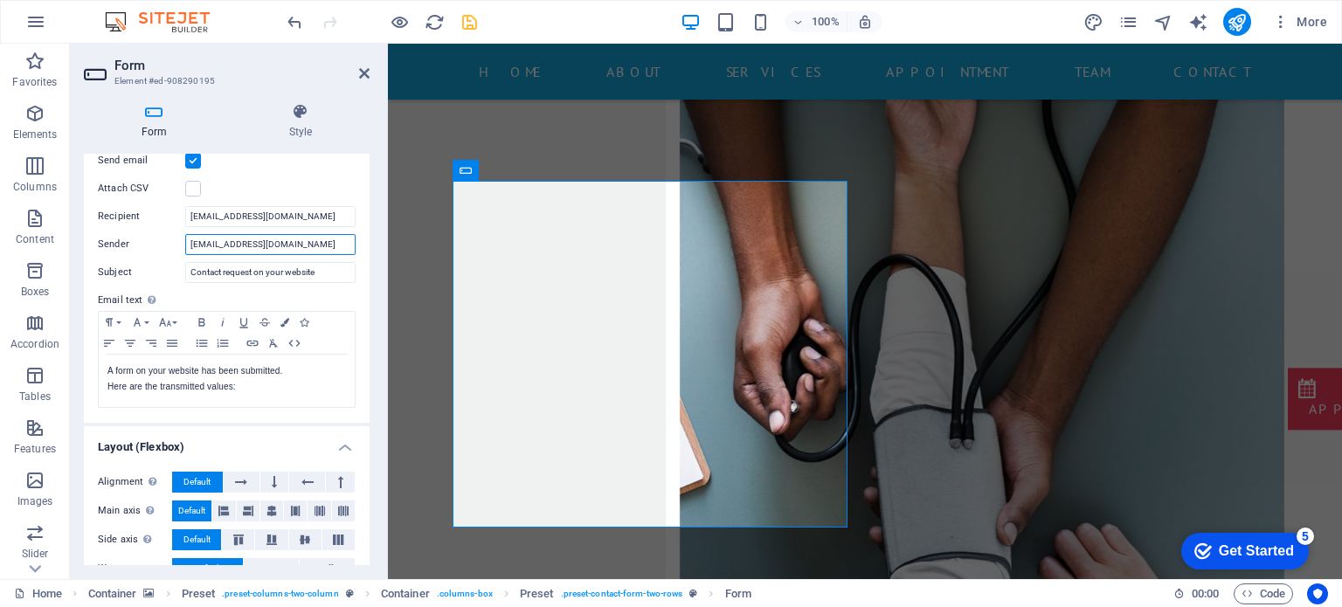
scroll to position [552, 0]
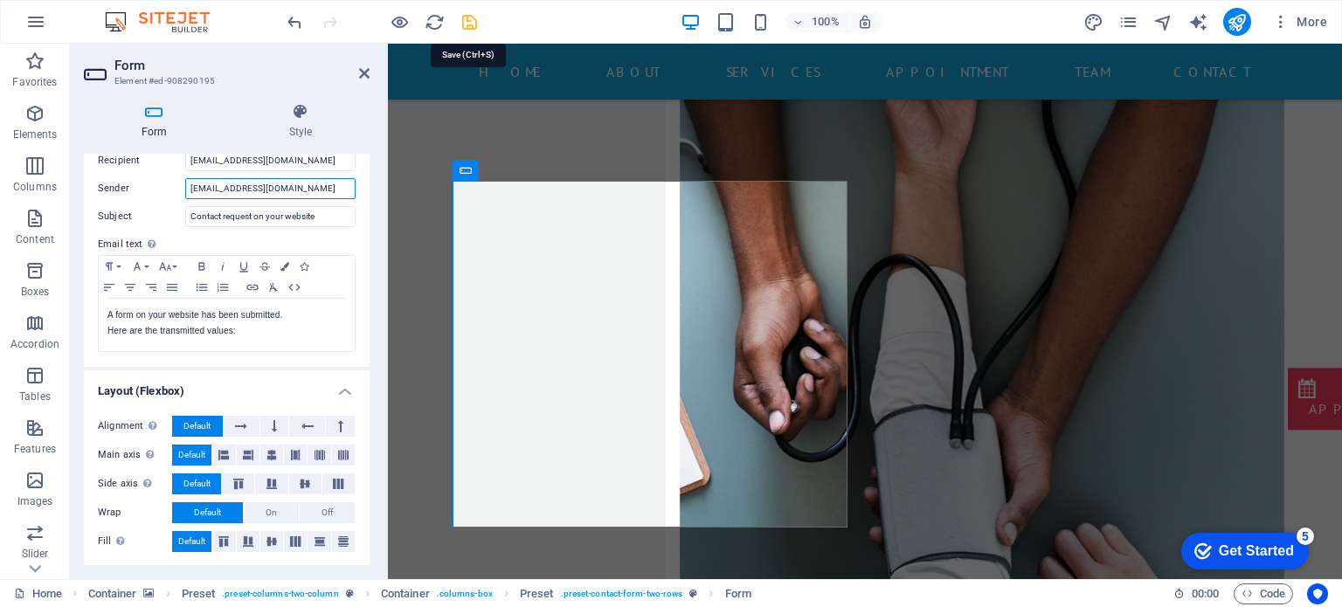
type input "[EMAIL_ADDRESS][DOMAIN_NAME]"
click at [470, 22] on icon "save" at bounding box center [470, 22] width 20 height 20
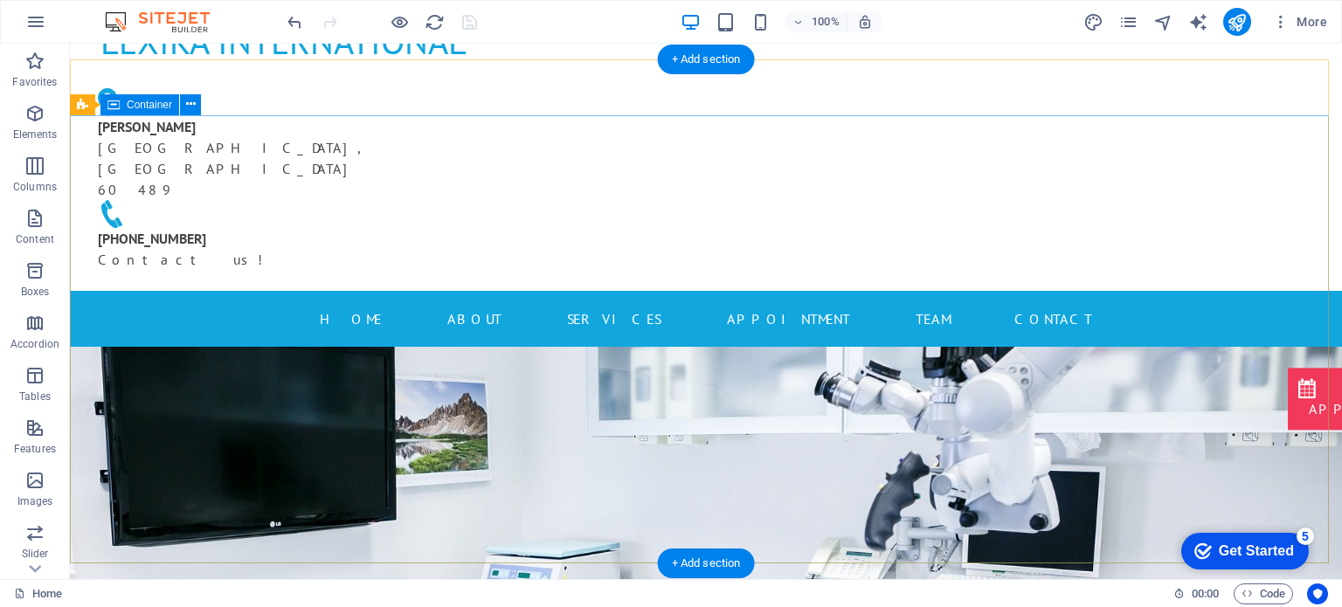
scroll to position [0, 0]
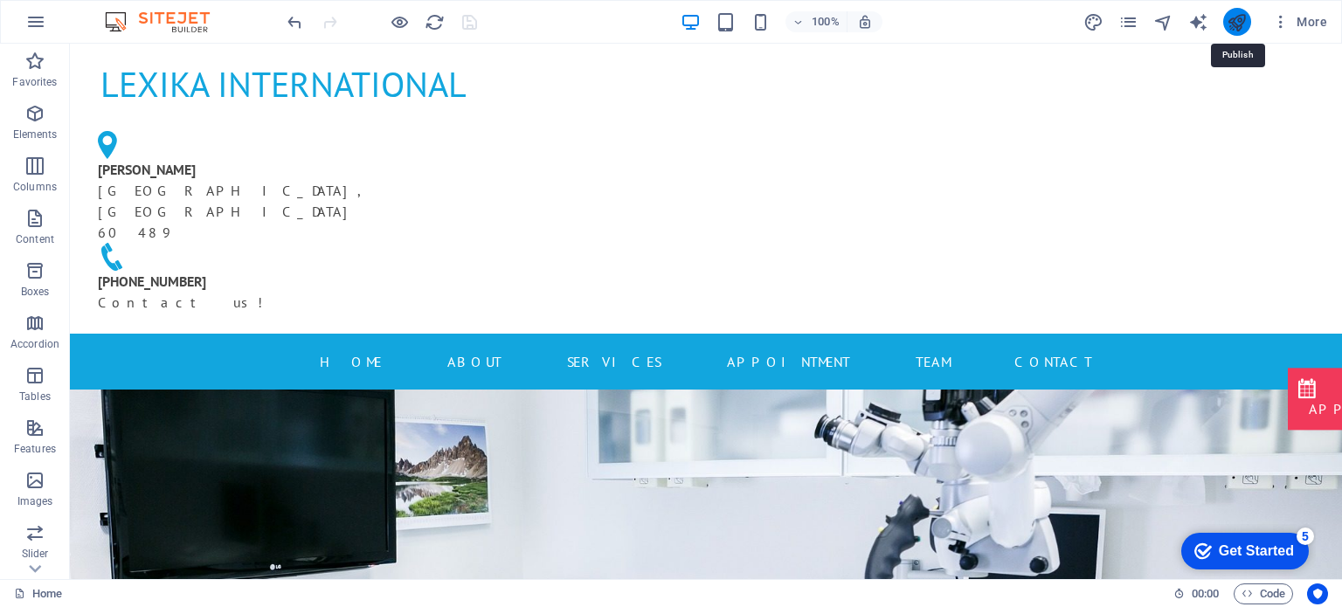
click at [1231, 18] on icon "publish" at bounding box center [1237, 22] width 20 height 20
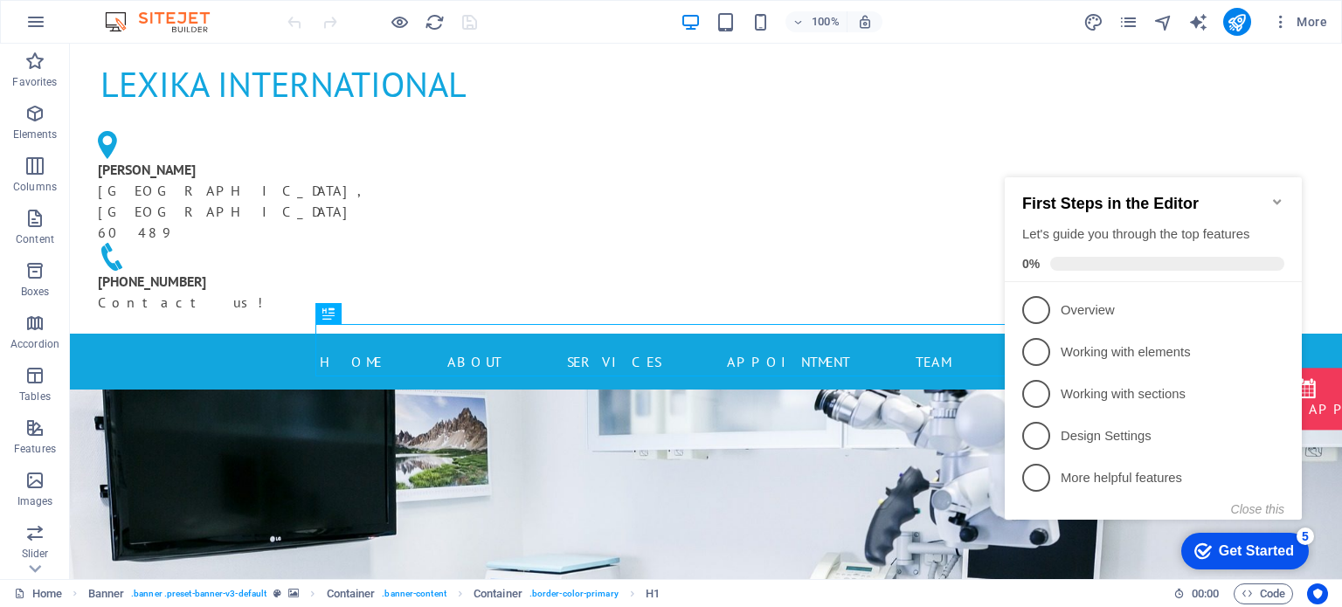
click at [1284, 195] on icon "Minimize checklist" at bounding box center [1278, 202] width 14 height 14
